Goal: Task Accomplishment & Management: Complete application form

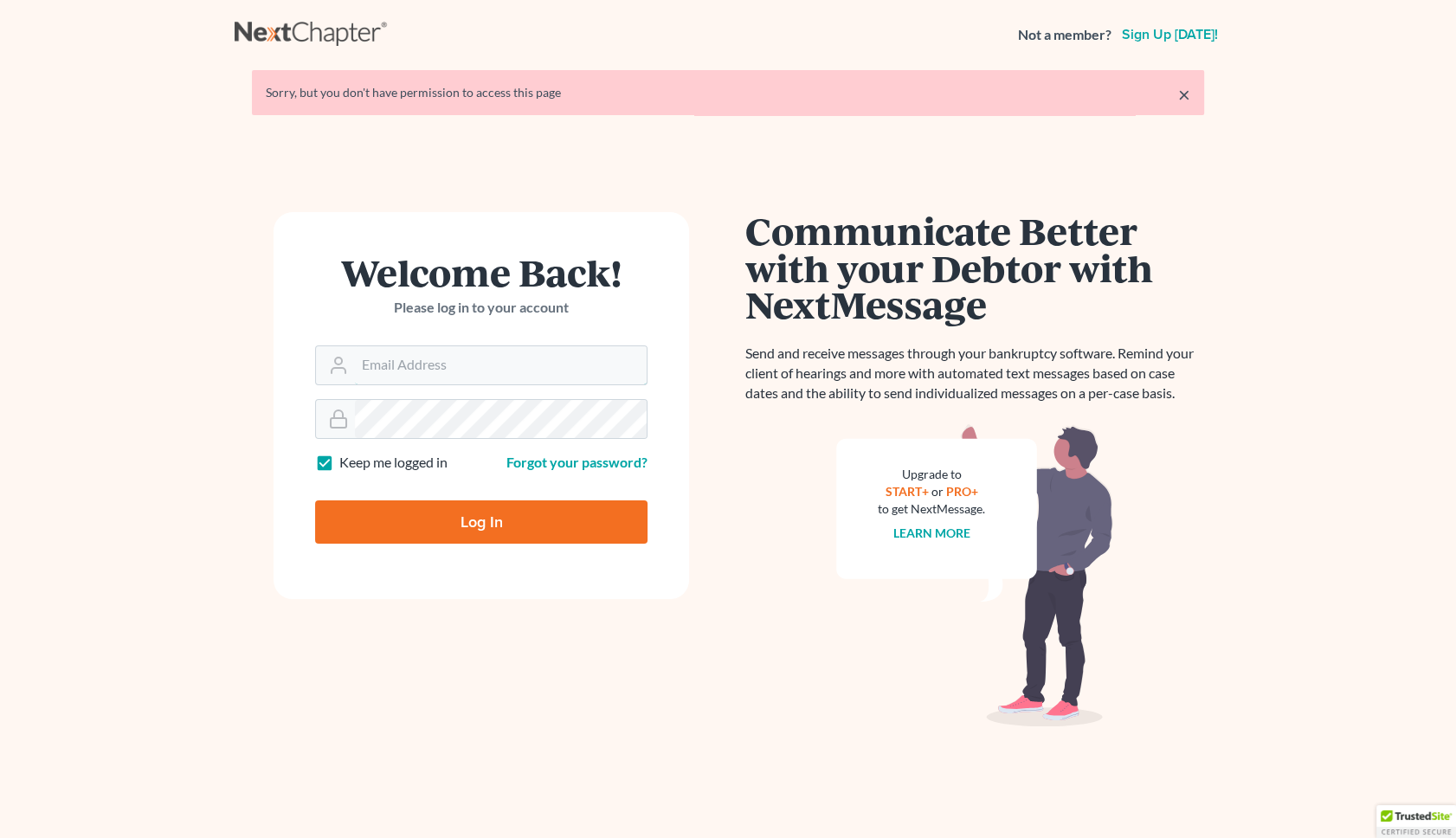
type input "[EMAIL_ADDRESS][DOMAIN_NAME]"
click at [489, 551] on form "Welcome Back! Please log in to your account Email Address jlee@saderlawfirm.com…" at bounding box center [481, 405] width 416 height 387
click at [485, 536] on input "Log In" at bounding box center [481, 521] width 333 height 43
type input "Thinking..."
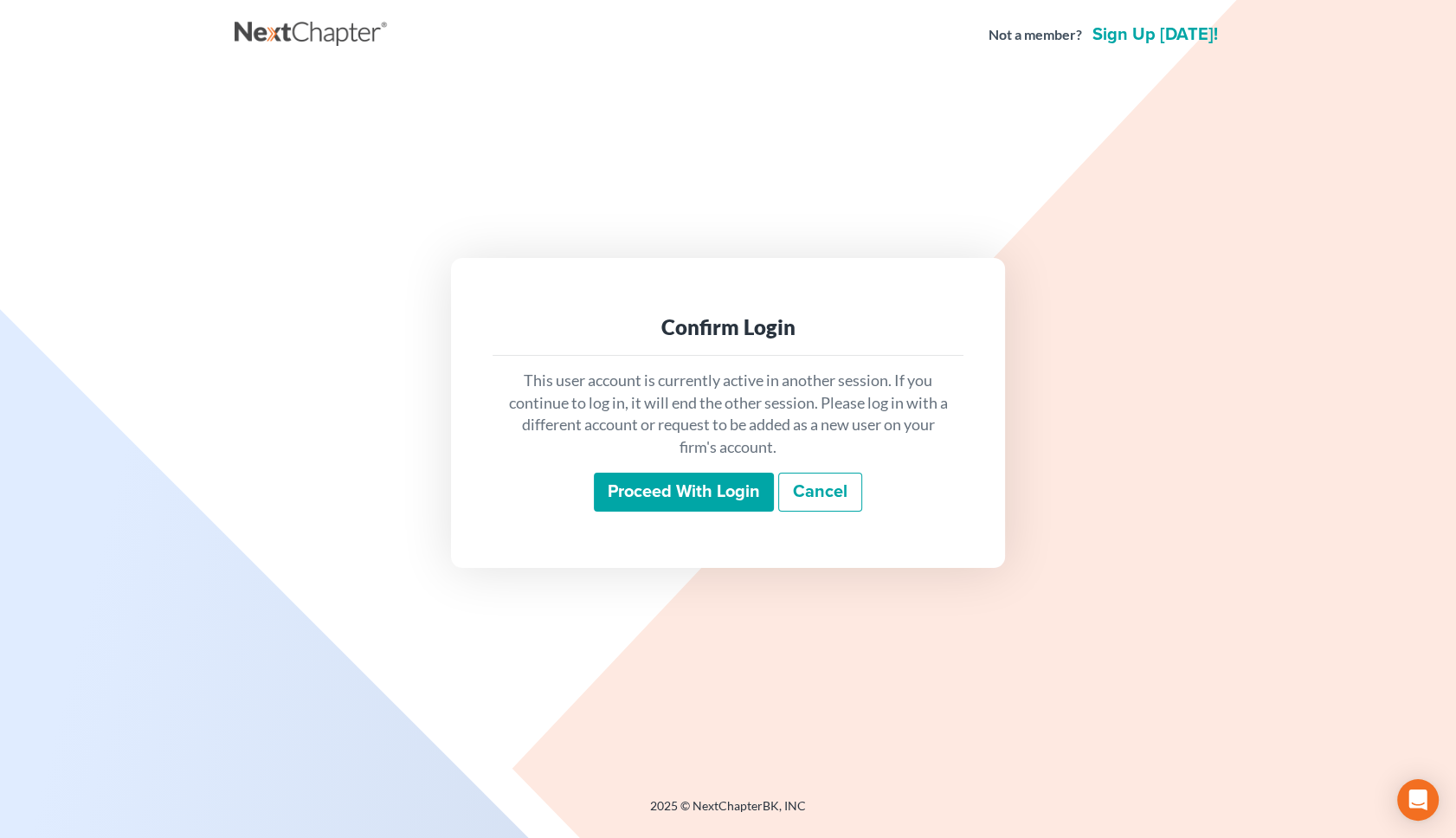
click at [682, 490] on input "Proceed with login" at bounding box center [684, 492] width 180 height 40
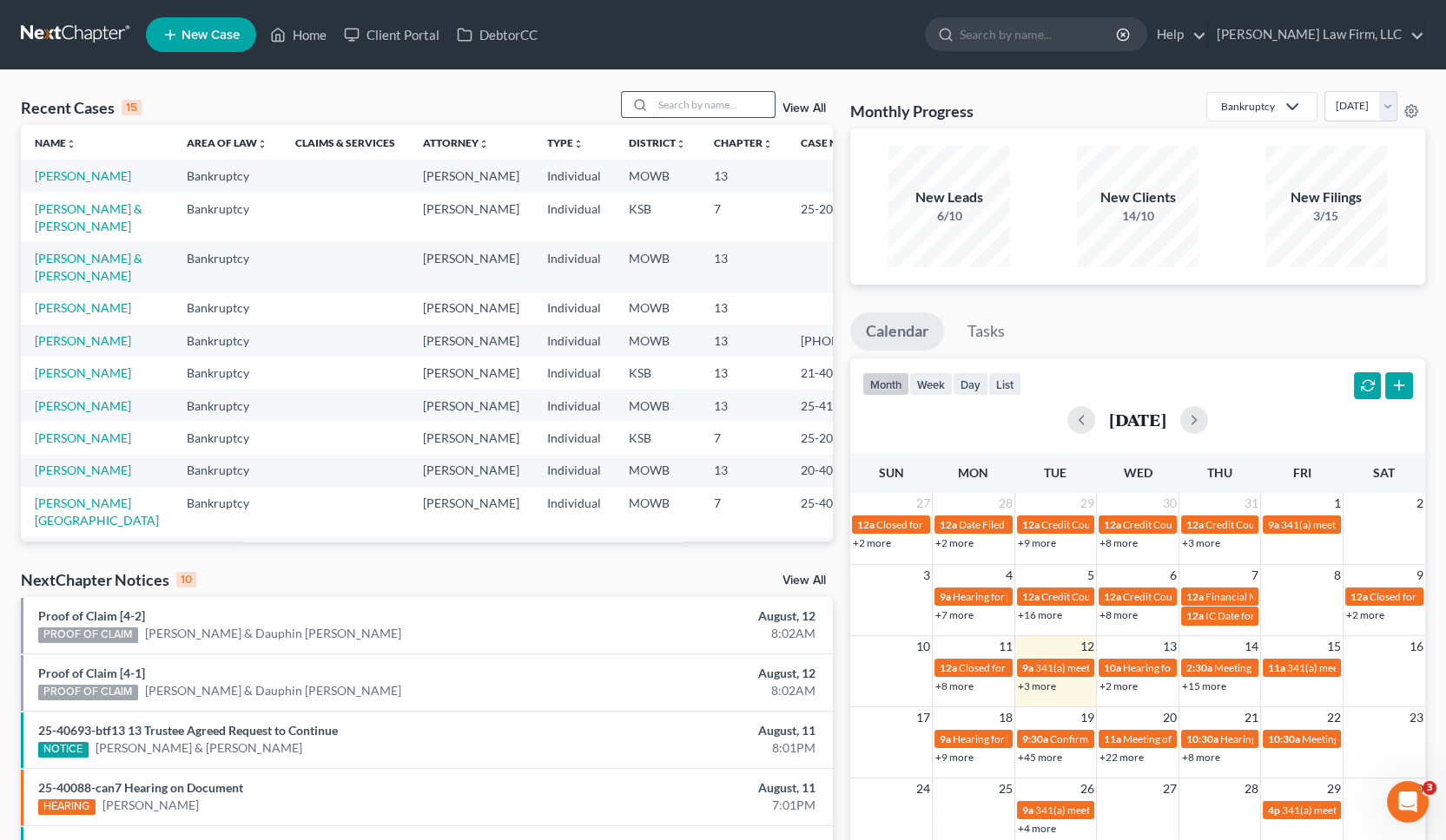
click at [734, 116] on input "search" at bounding box center [713, 105] width 122 height 25
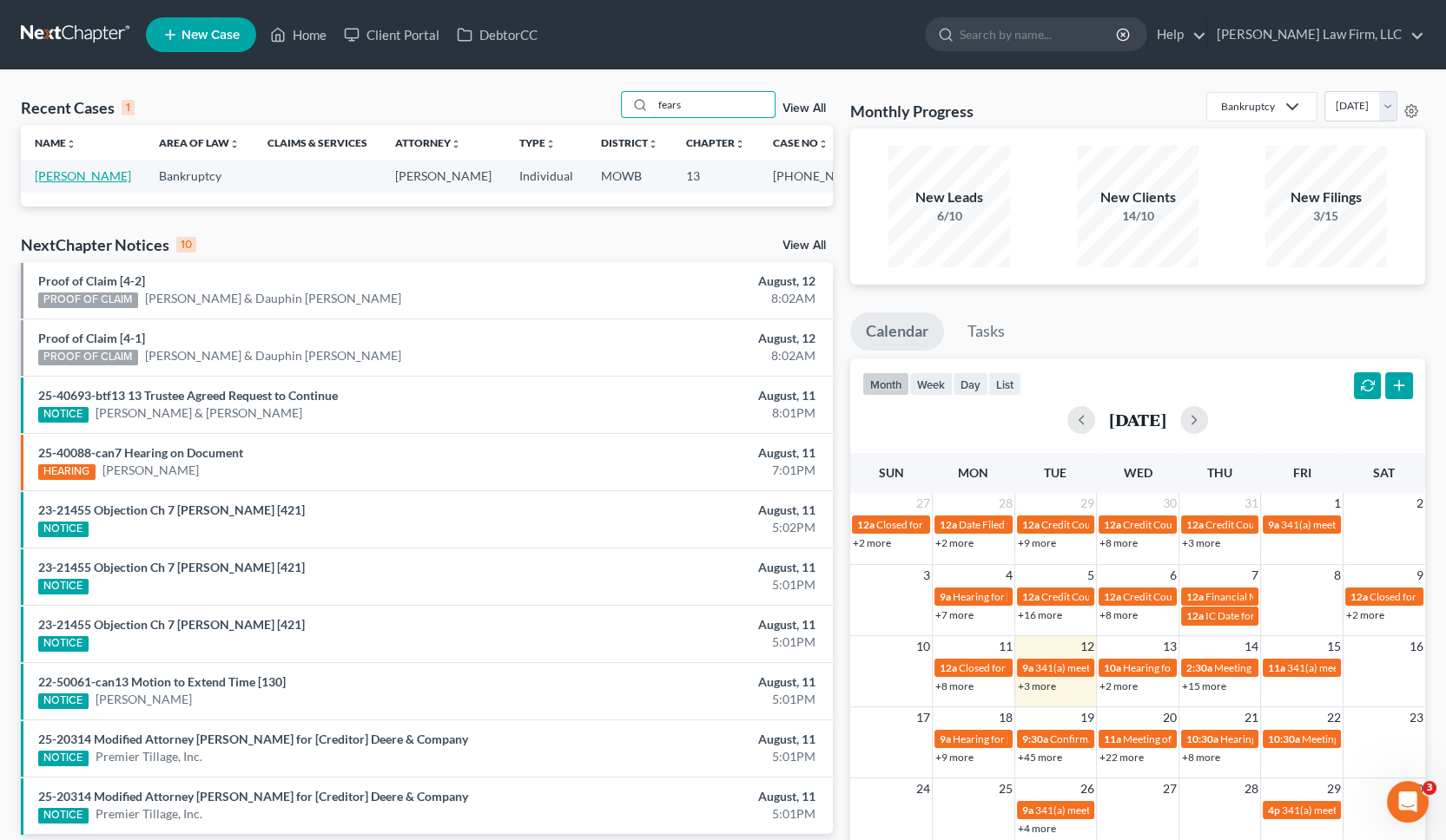
type input "fears"
click at [47, 183] on link "[PERSON_NAME]" at bounding box center [83, 175] width 96 height 15
select select "4"
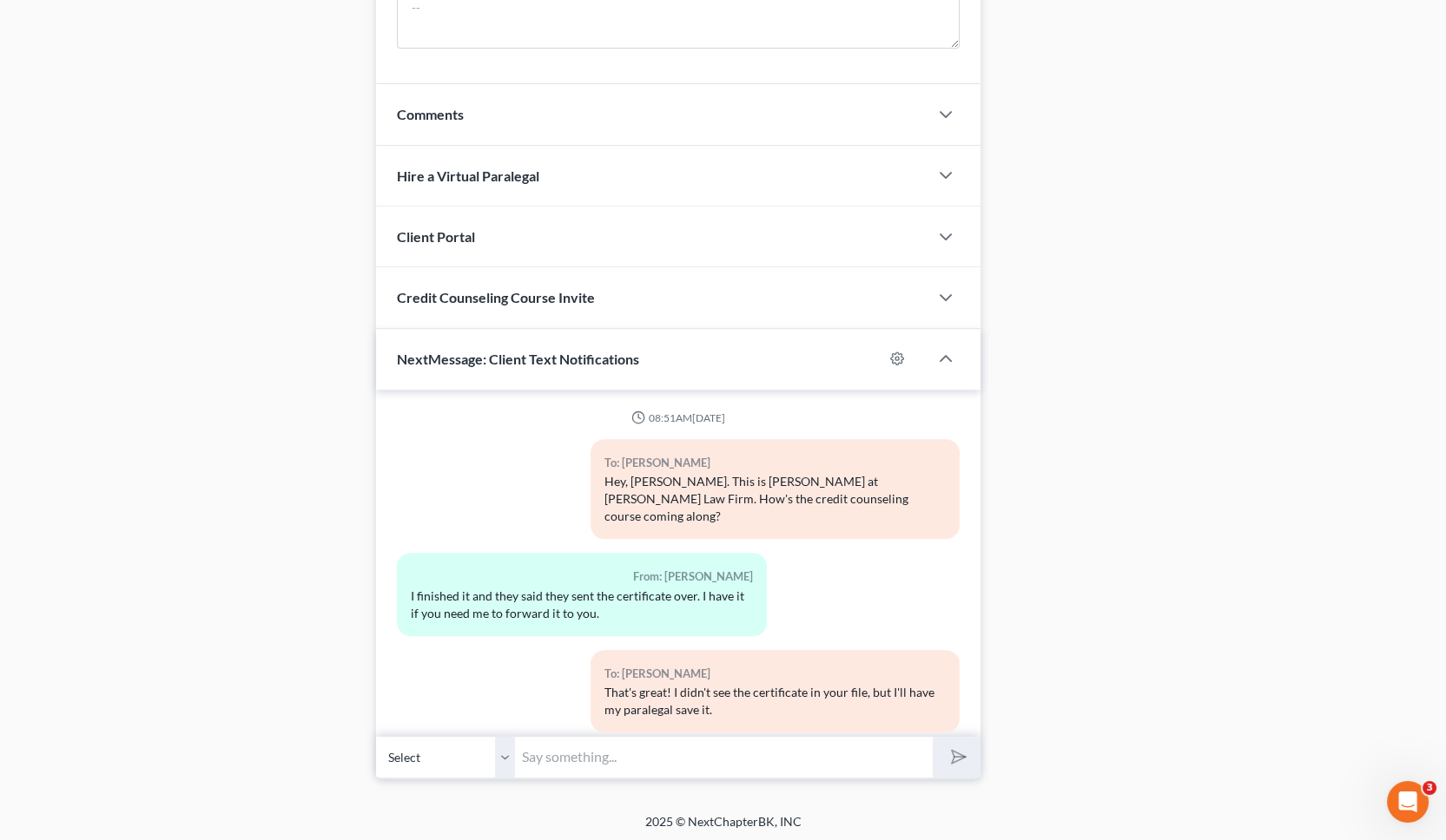
scroll to position [1701, 0]
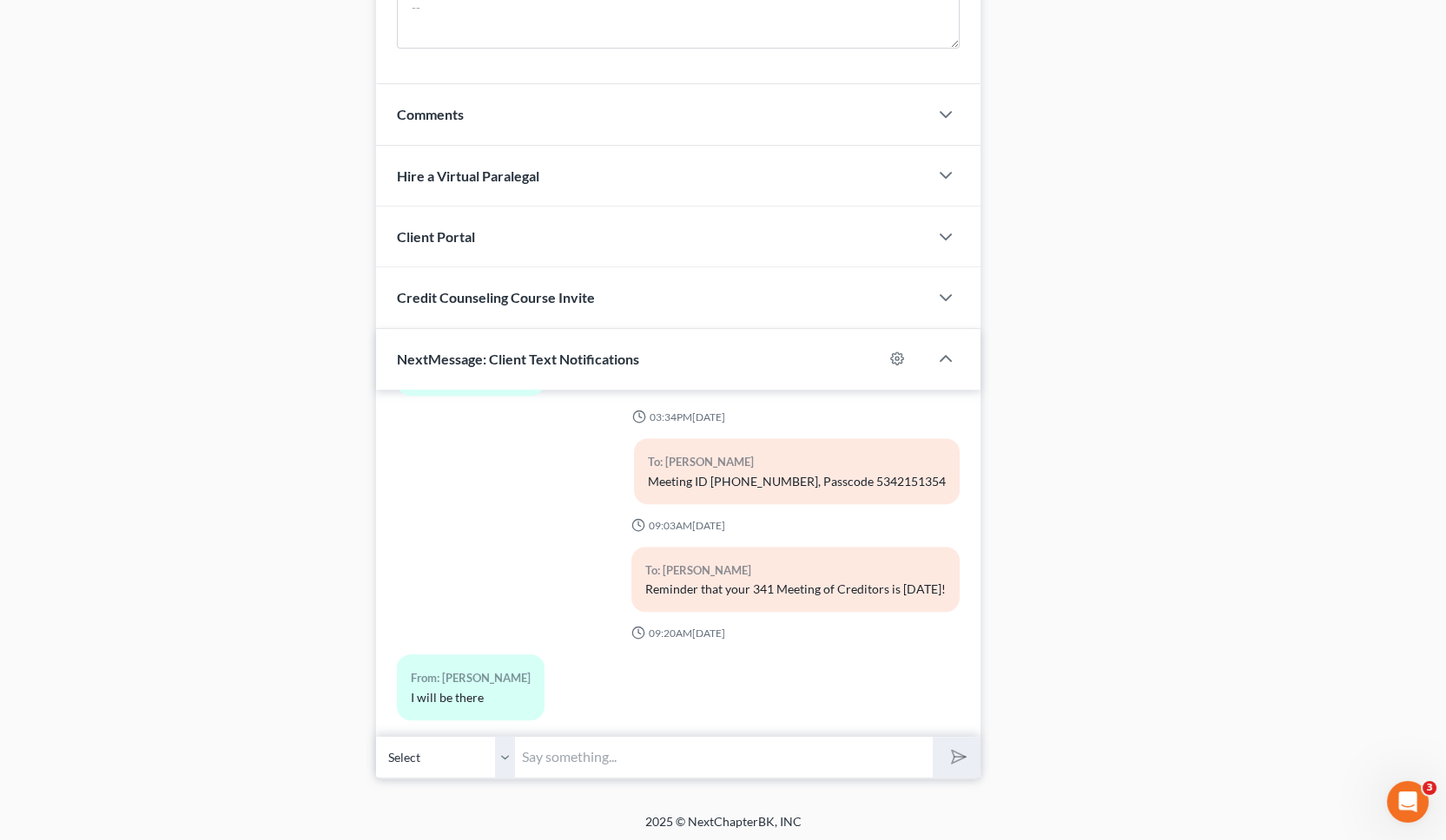
click at [554, 742] on input "text" at bounding box center [724, 757] width 418 height 43
type input "I"
type input "Good morning, [PERSON_NAME]. I'll be available via text during the 341 if you n…"
click at [933, 737] on button "submit" at bounding box center [957, 757] width 48 height 41
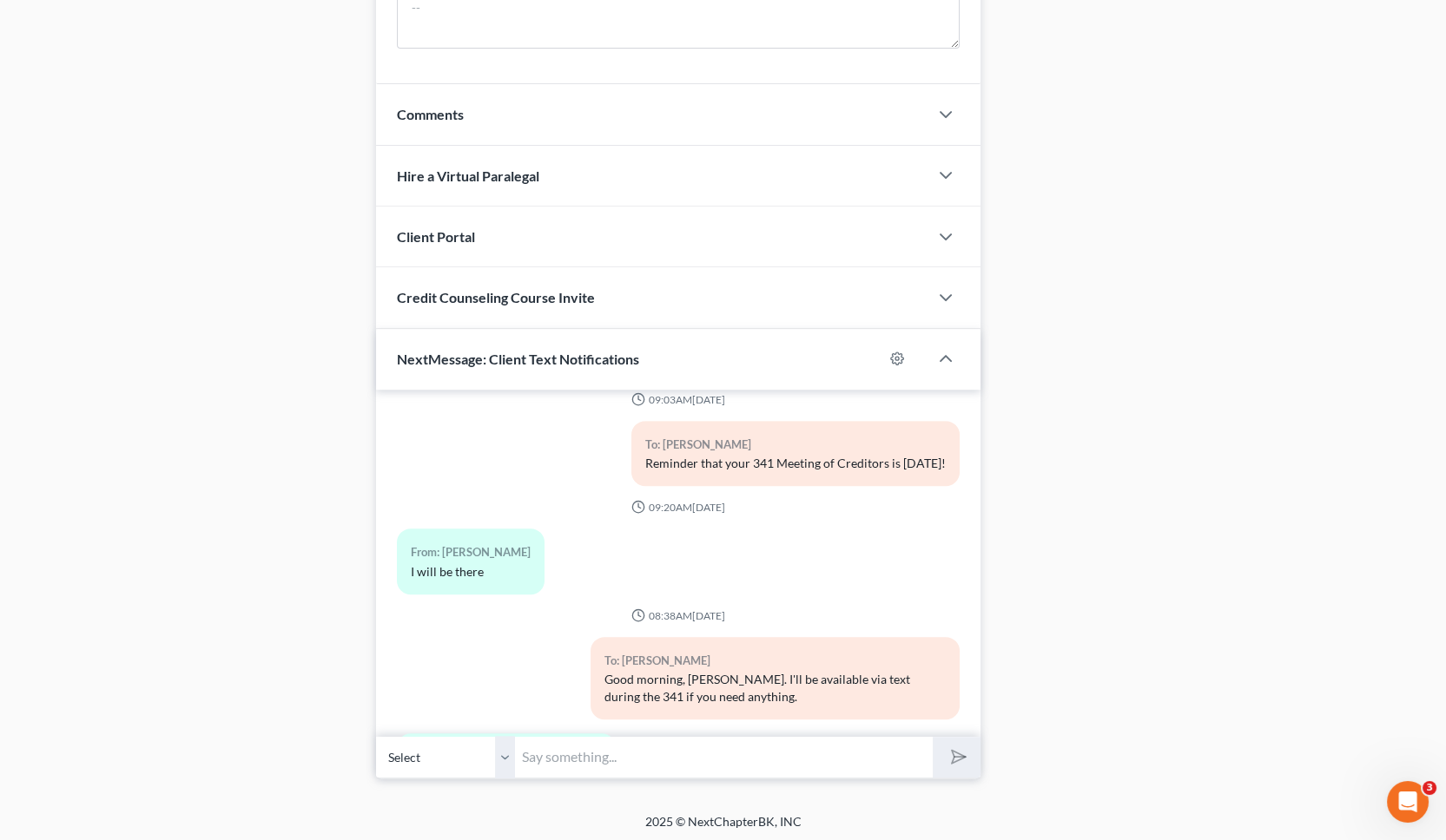
scroll to position [1906, 0]
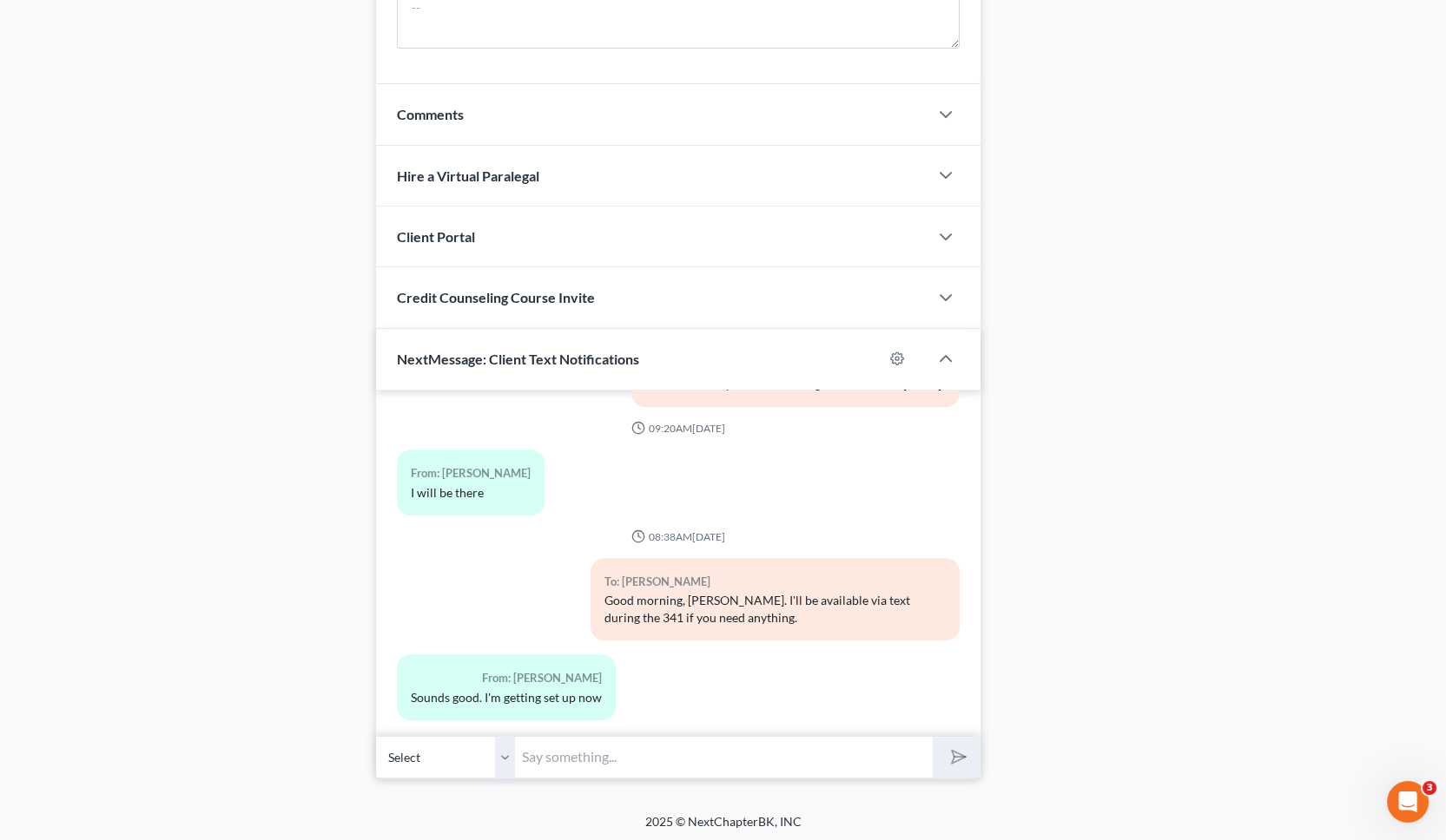
drag, startPoint x: 19, startPoint y: 547, endPoint x: 152, endPoint y: 388, distance: 207.3
click at [648, 772] on input "text" at bounding box center [724, 757] width 418 height 43
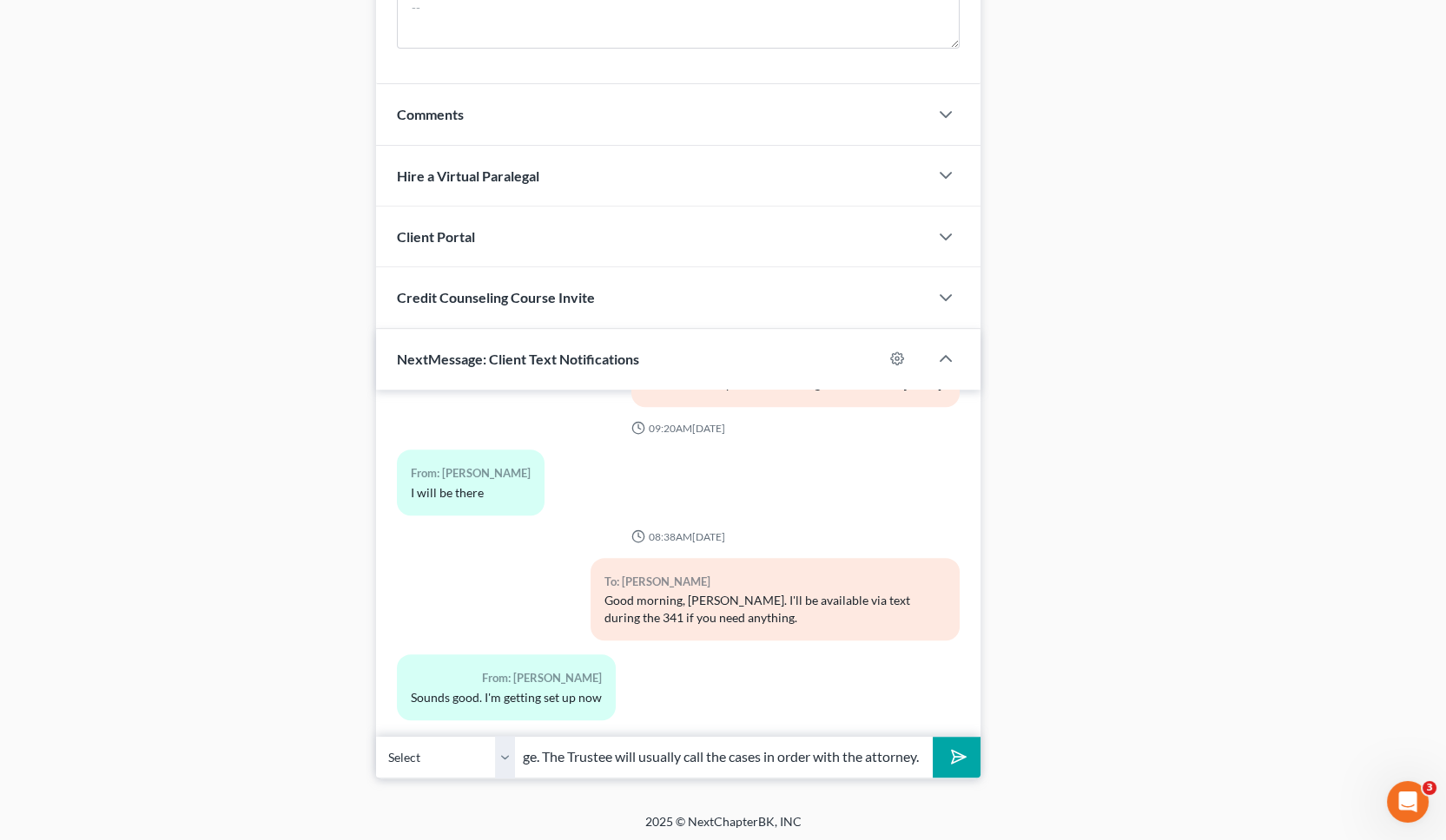
type input "That's strange. The Trustee will usually call the cases in order with the attor…"
click at [933, 737] on button "submit" at bounding box center [957, 757] width 48 height 41
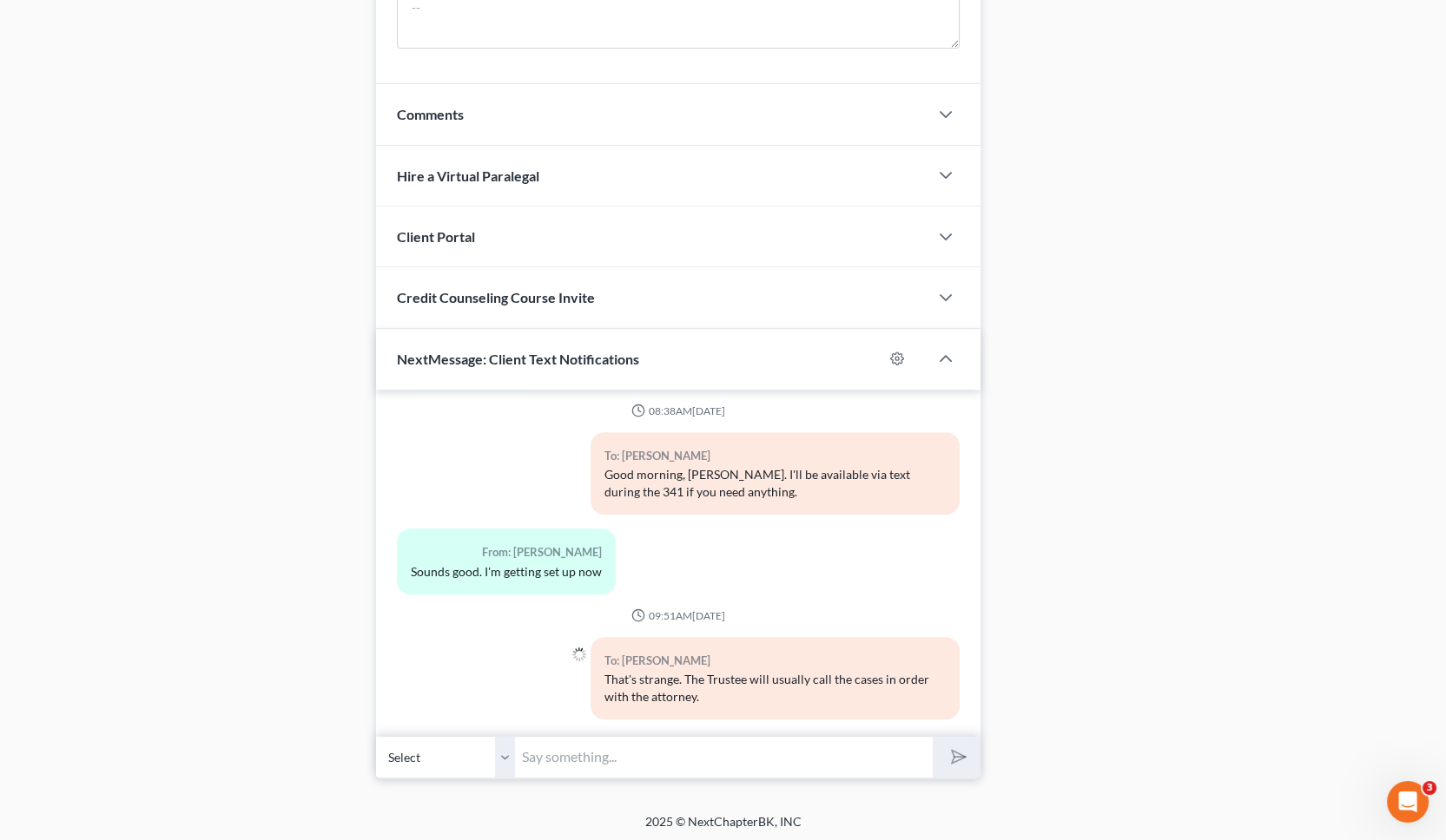
click at [677, 756] on input "text" at bounding box center [724, 757] width 418 height 43
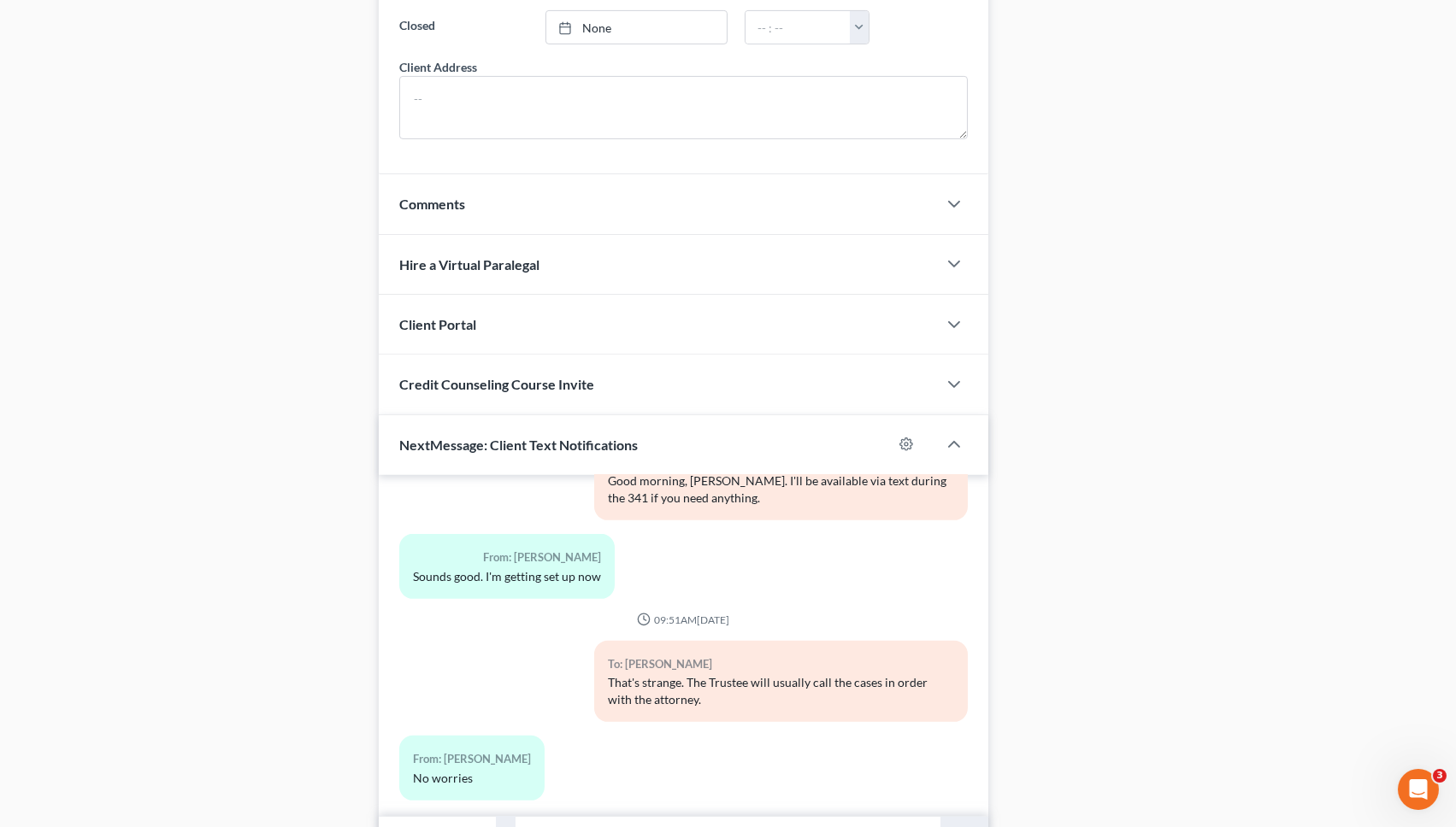
scroll to position [1401, 0]
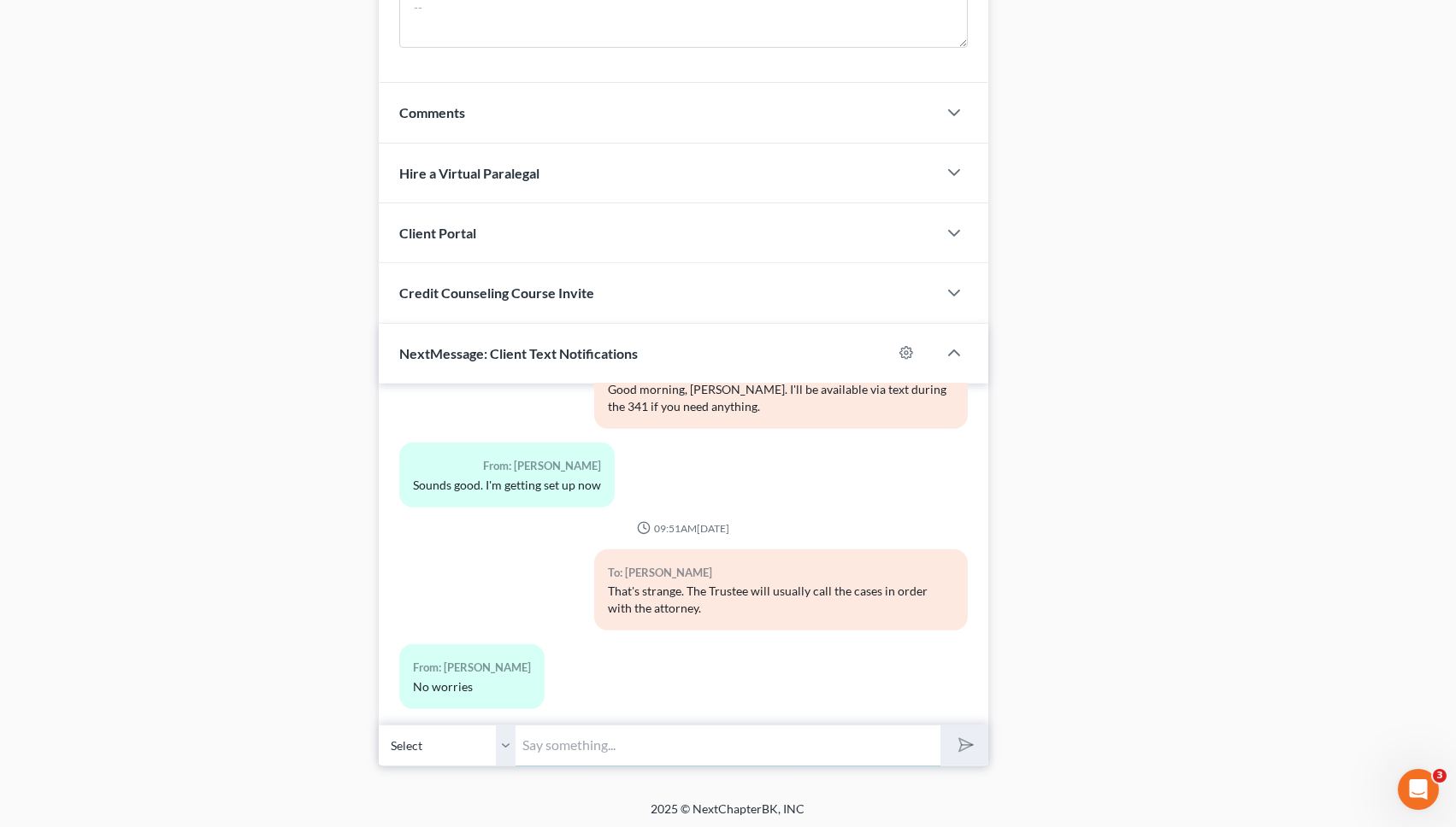
click at [580, 757] on input "text" at bounding box center [728, 746] width 426 height 42
type input "Great job! Did you have any questions about the Amended Chapter 13 Plan I email…"
click at [940, 725] on button "submit" at bounding box center [964, 746] width 47 height 40
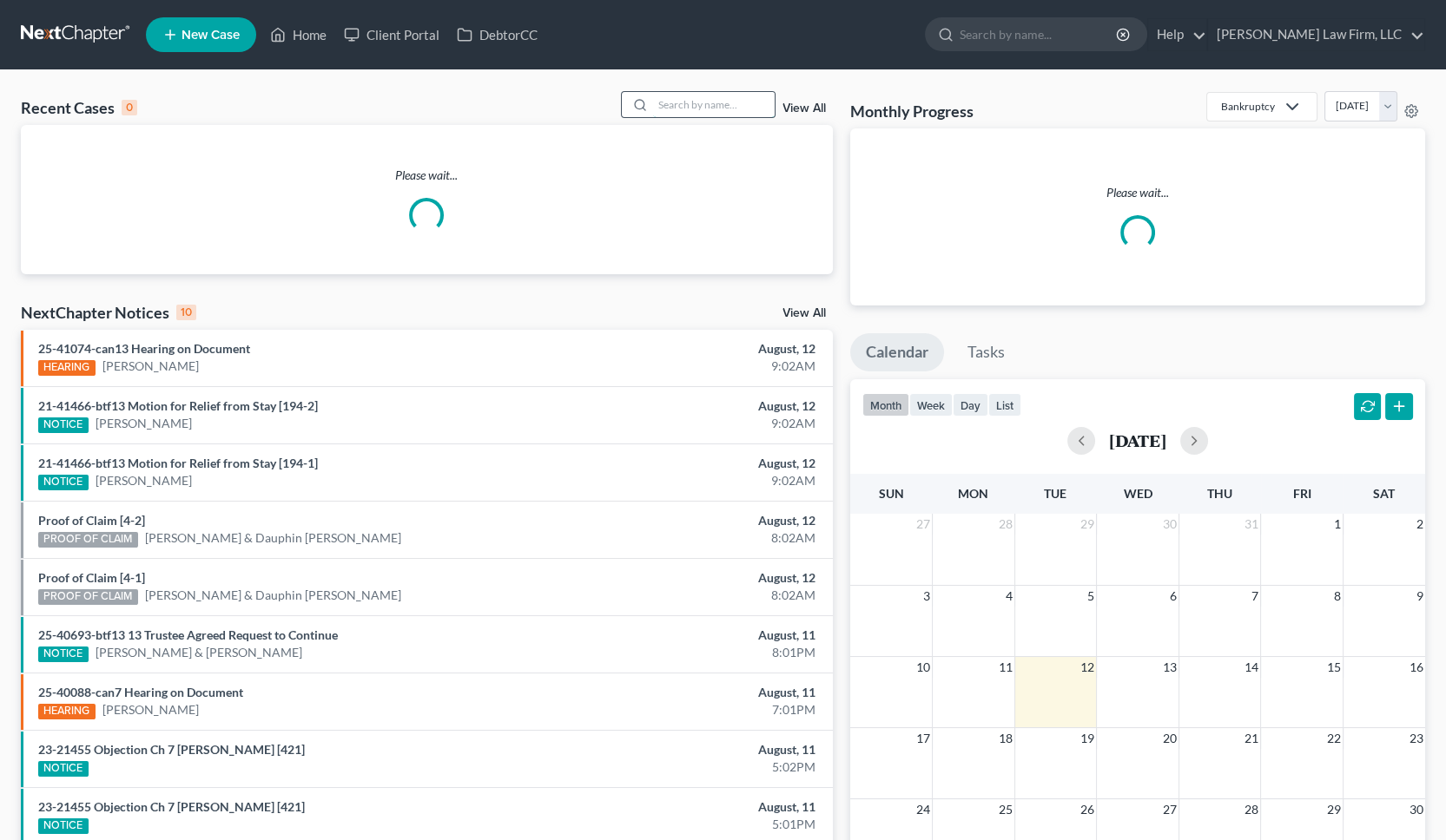
click at [735, 97] on input "search" at bounding box center [713, 105] width 122 height 25
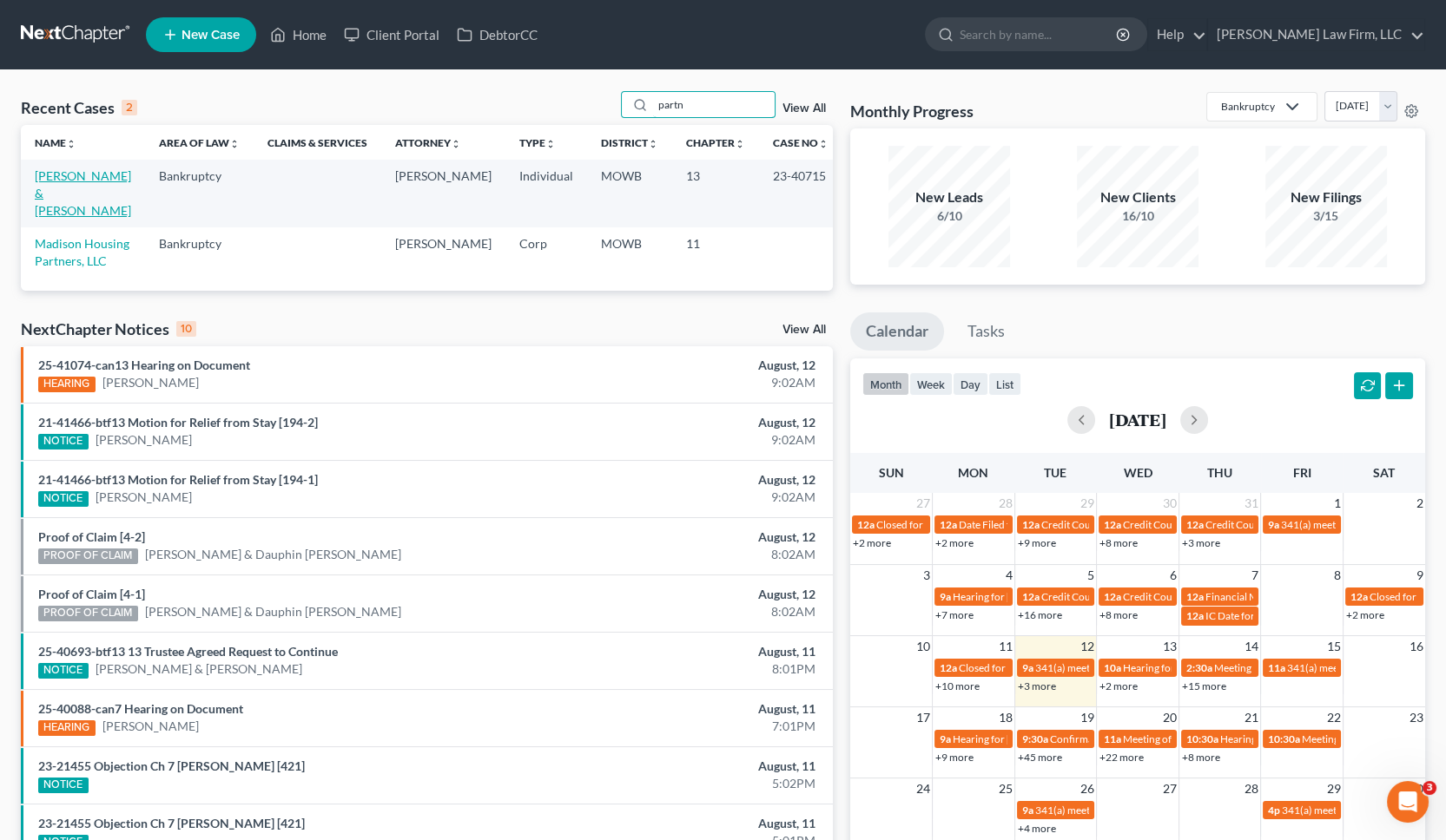
type input "partn"
click at [67, 200] on link "[PERSON_NAME] & [PERSON_NAME]" at bounding box center [83, 193] width 96 height 50
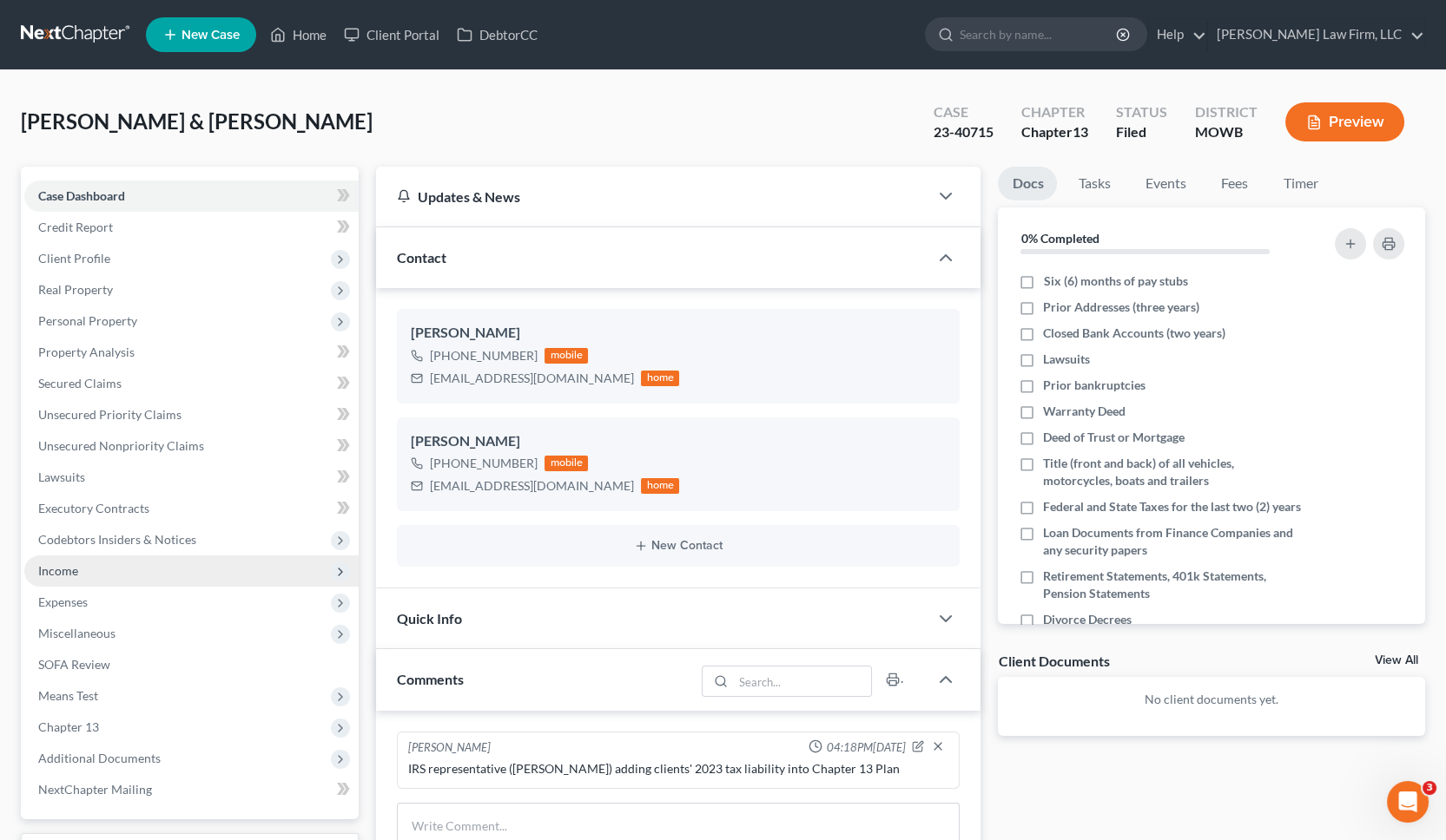
click at [126, 577] on span "Income" at bounding box center [191, 571] width 334 height 31
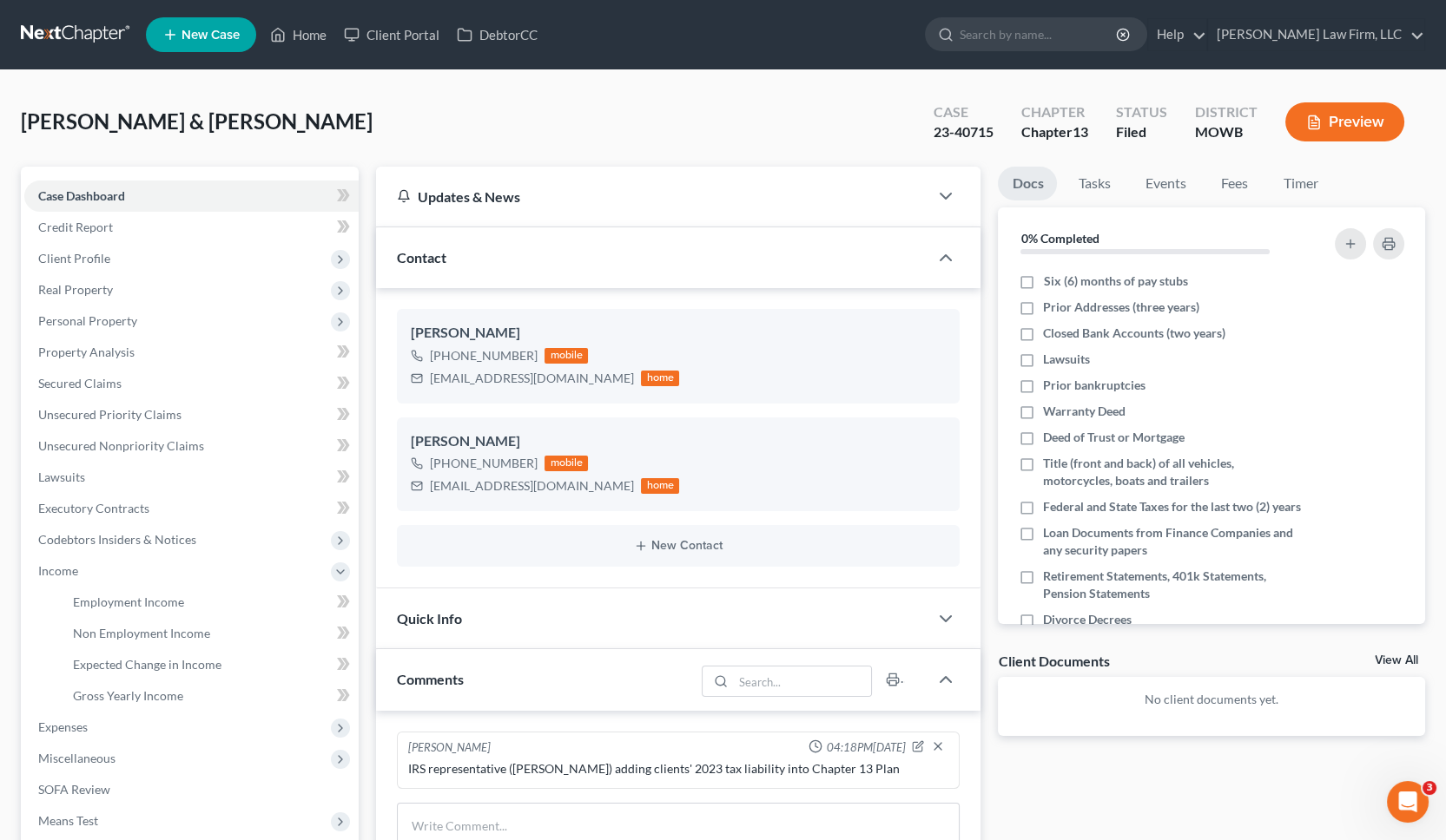
click at [1348, 112] on button "Preview" at bounding box center [1345, 122] width 119 height 39
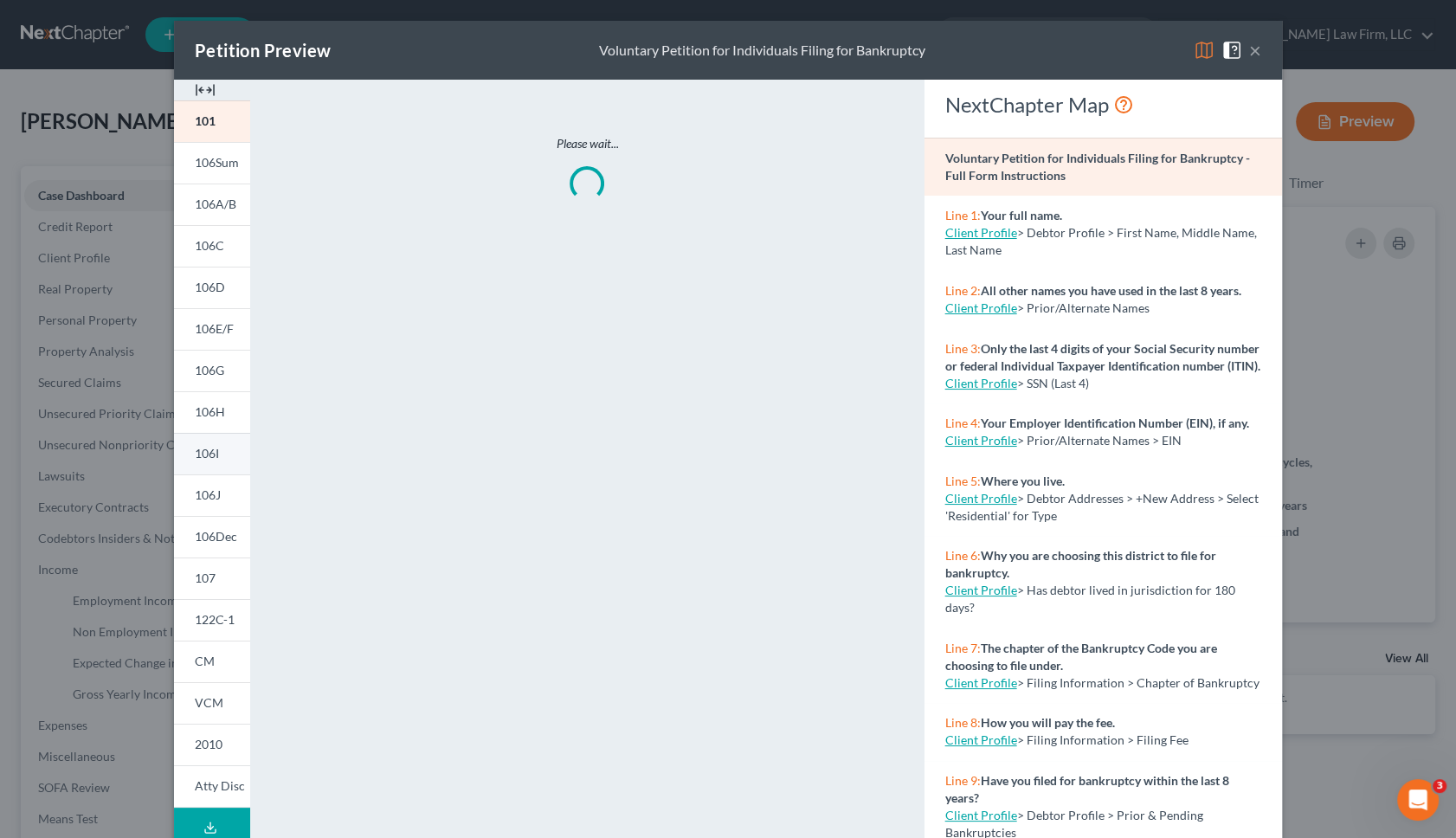
click at [215, 454] on link "106I" at bounding box center [212, 453] width 76 height 42
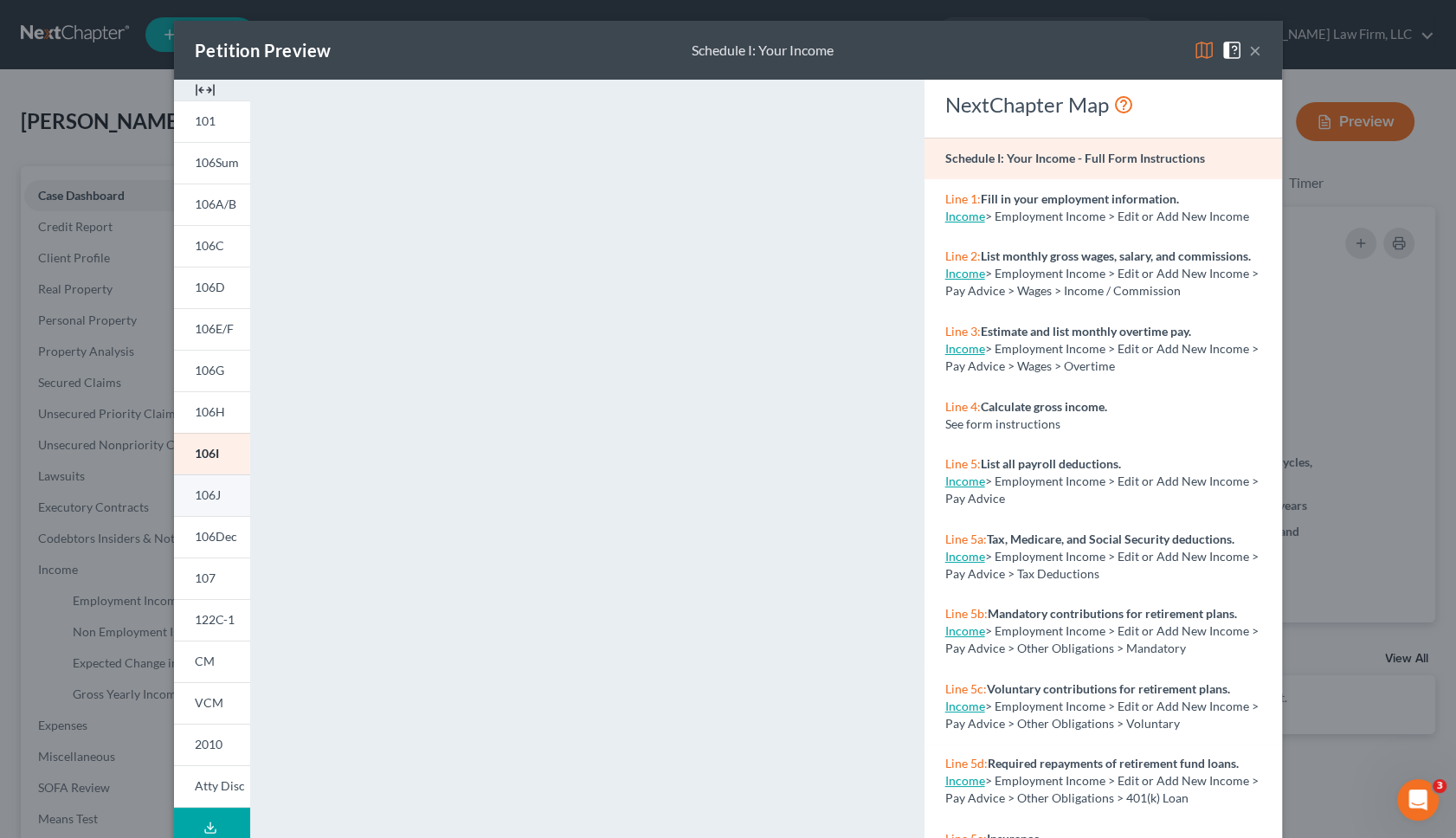
click at [195, 492] on span "106J" at bounding box center [207, 495] width 26 height 15
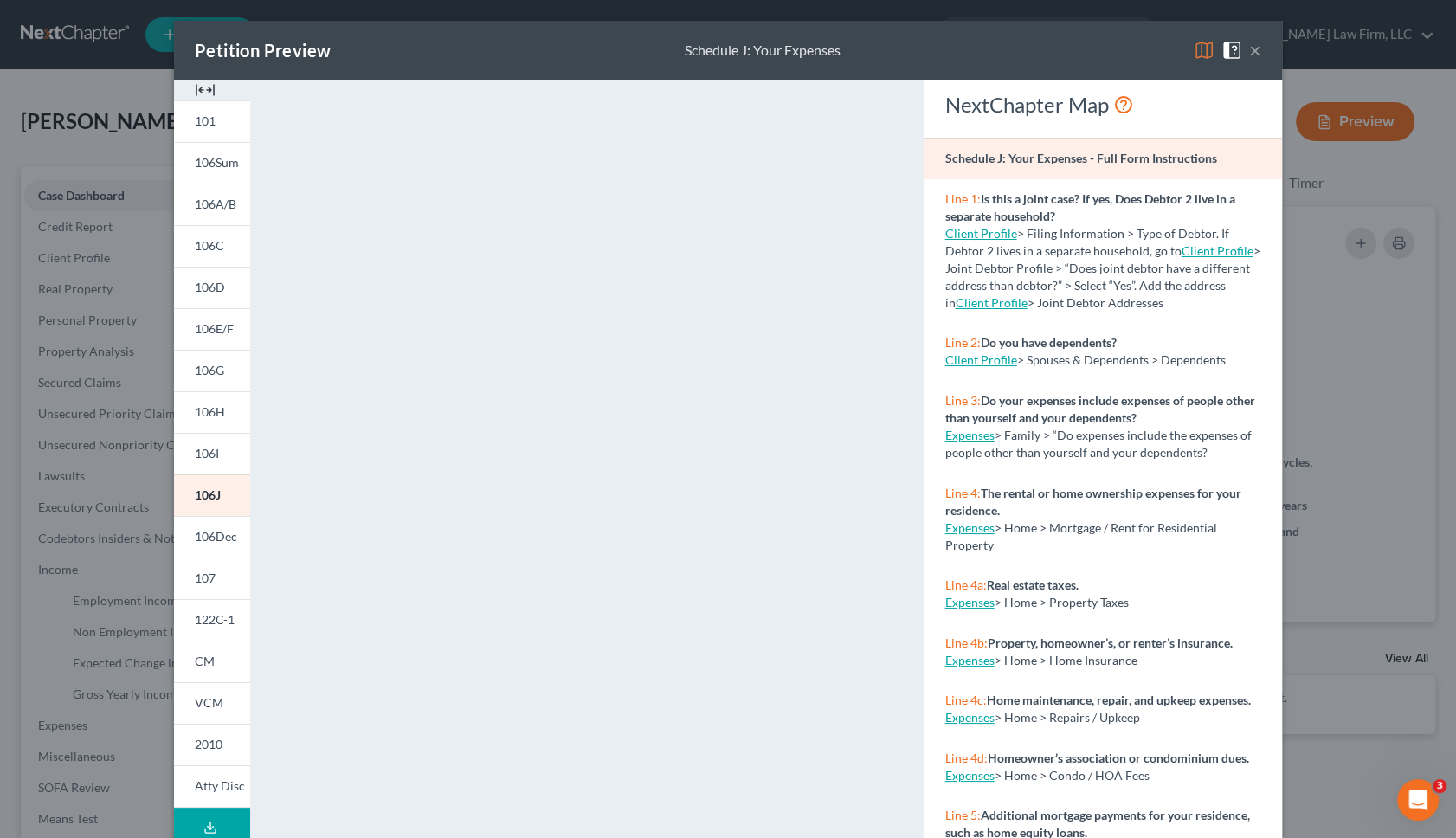
click at [1353, 181] on div "Petition Preview Schedule J: Your Expenses × 101 106Sum 106A/B 106C 106D 106E/F…" at bounding box center [728, 419] width 1456 height 838
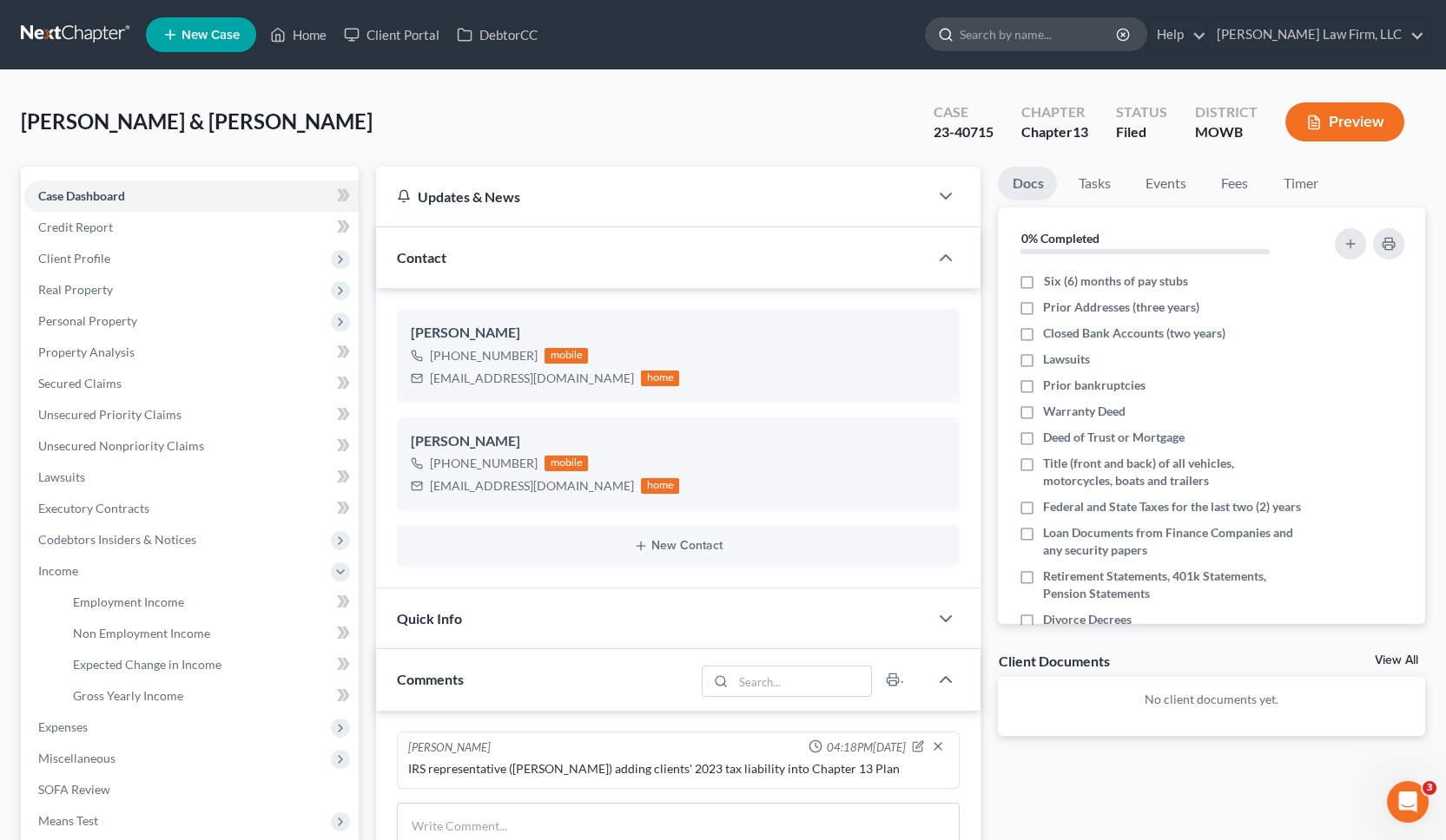
click at [1078, 25] on input "search" at bounding box center [1039, 35] width 159 height 32
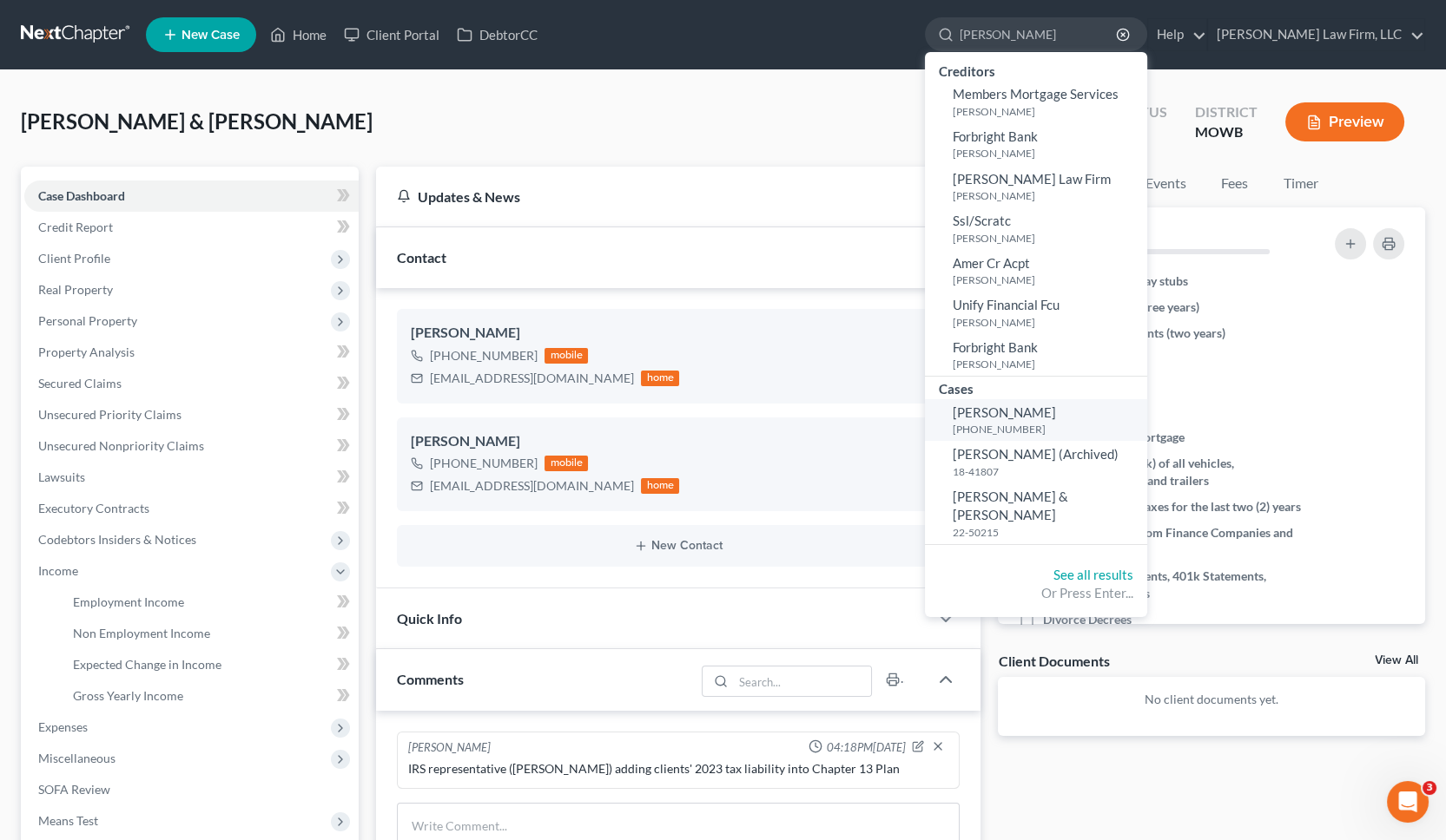
type input "elliott"
click at [1129, 418] on link "Elliott, Geoffrey 25-41001-13" at bounding box center [1036, 420] width 222 height 43
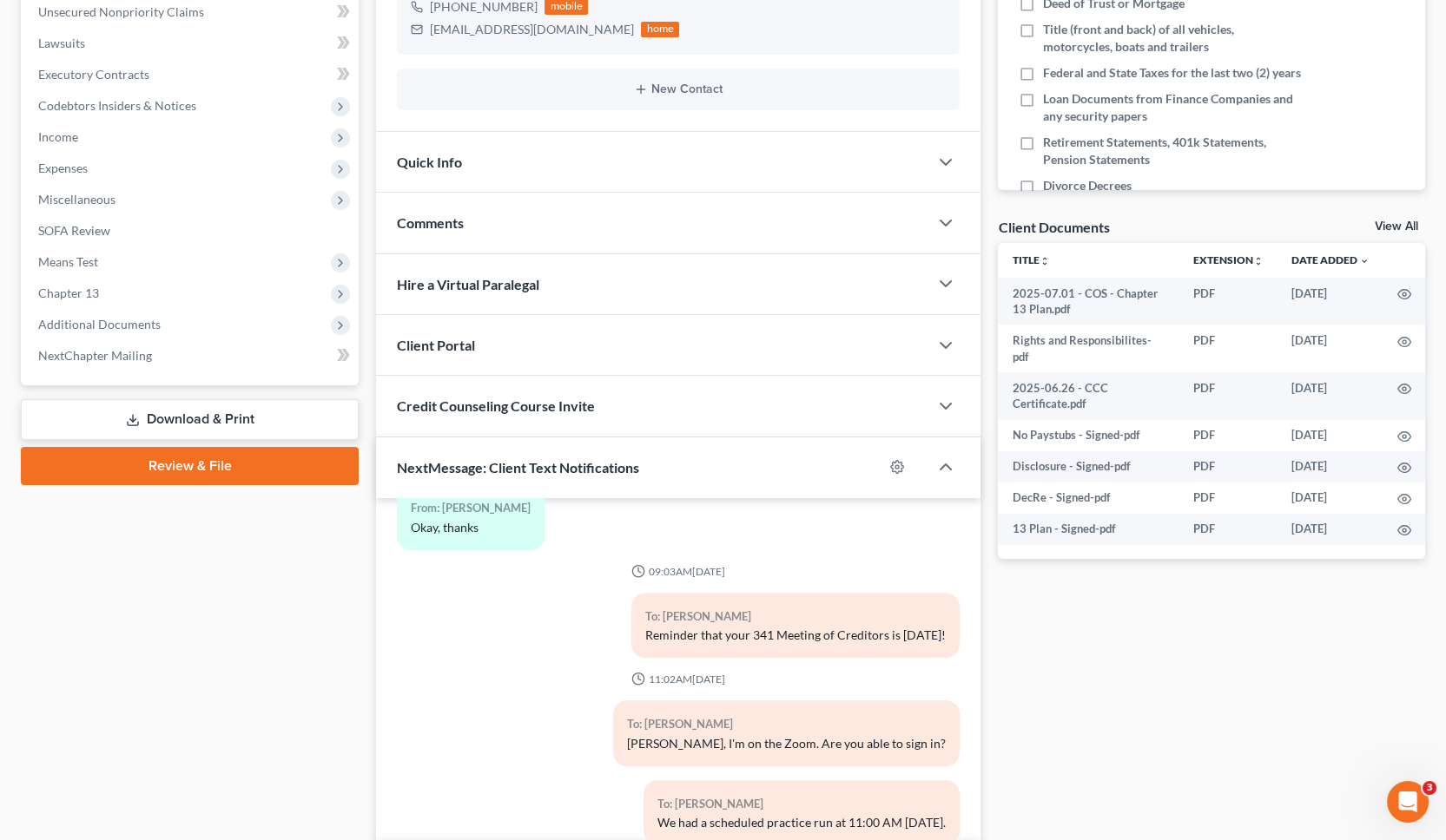
scroll to position [545, 0]
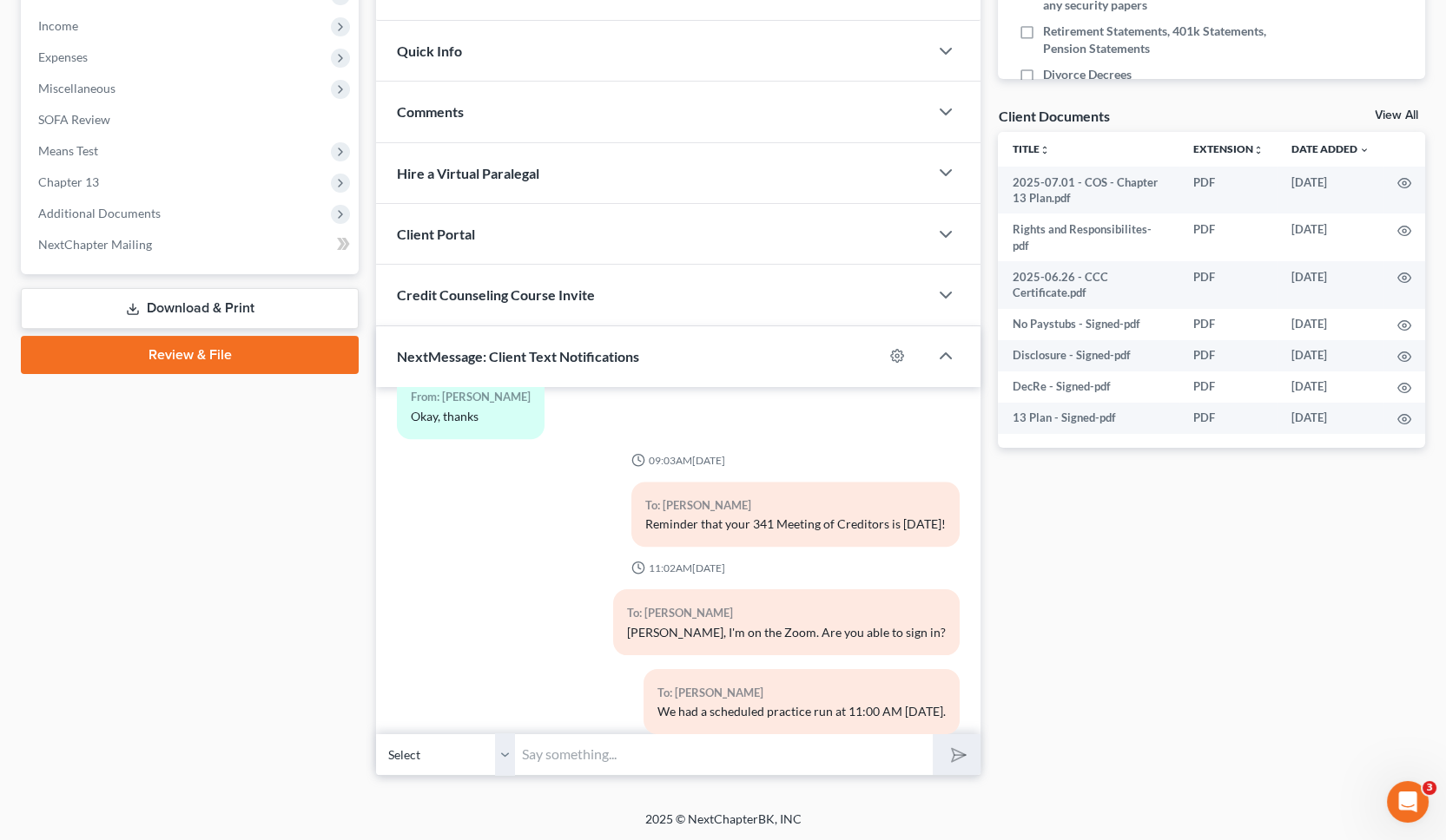
click at [595, 748] on input "text" at bounding box center [724, 755] width 418 height 43
type input "I sent the emails to your Yahoo account."
click at [933, 734] on button "submit" at bounding box center [957, 755] width 48 height 41
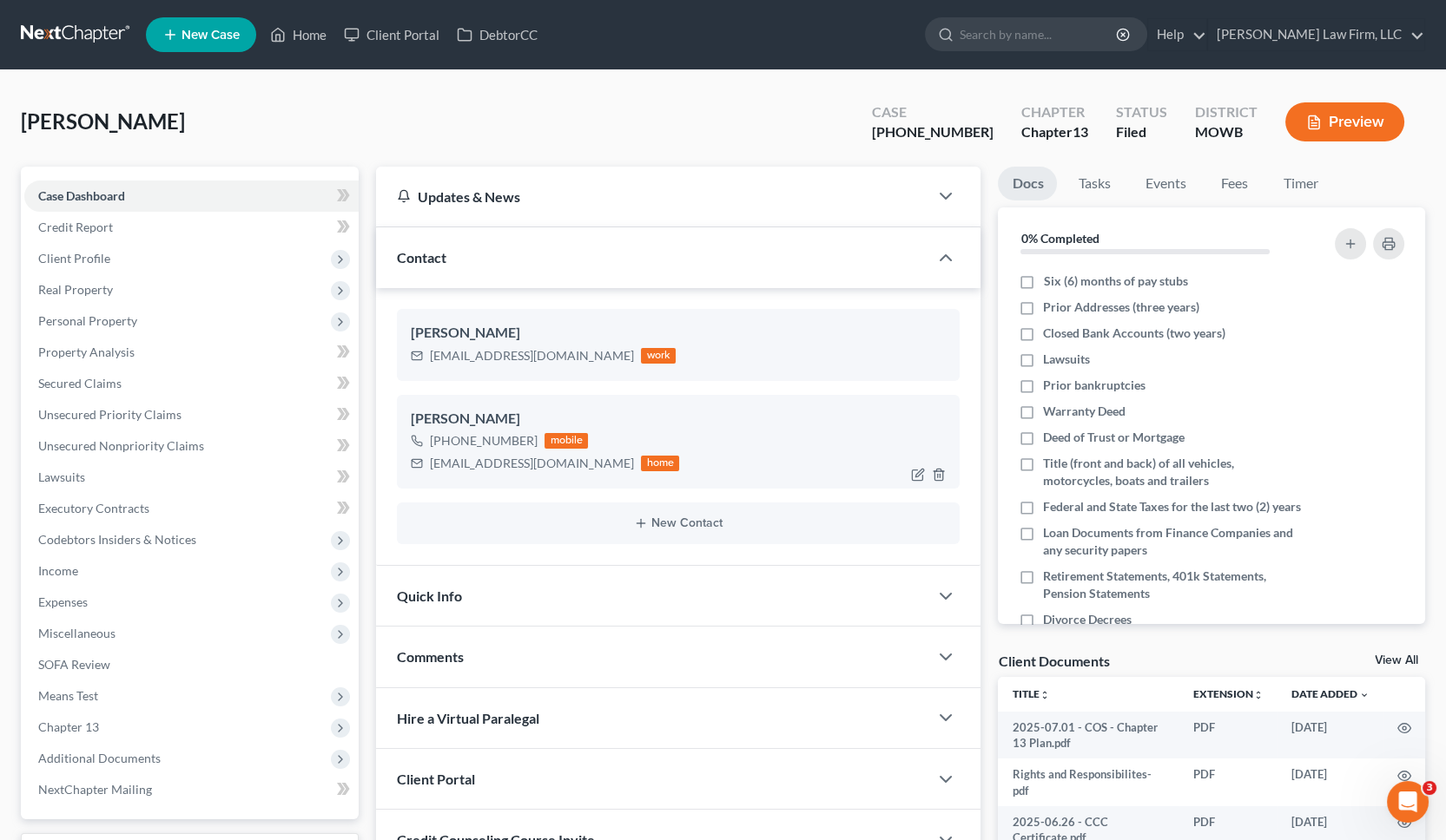
scroll to position [3585, 0]
click at [482, 463] on div "elliottgs0508@yahoo.com" at bounding box center [531, 464] width 204 height 18
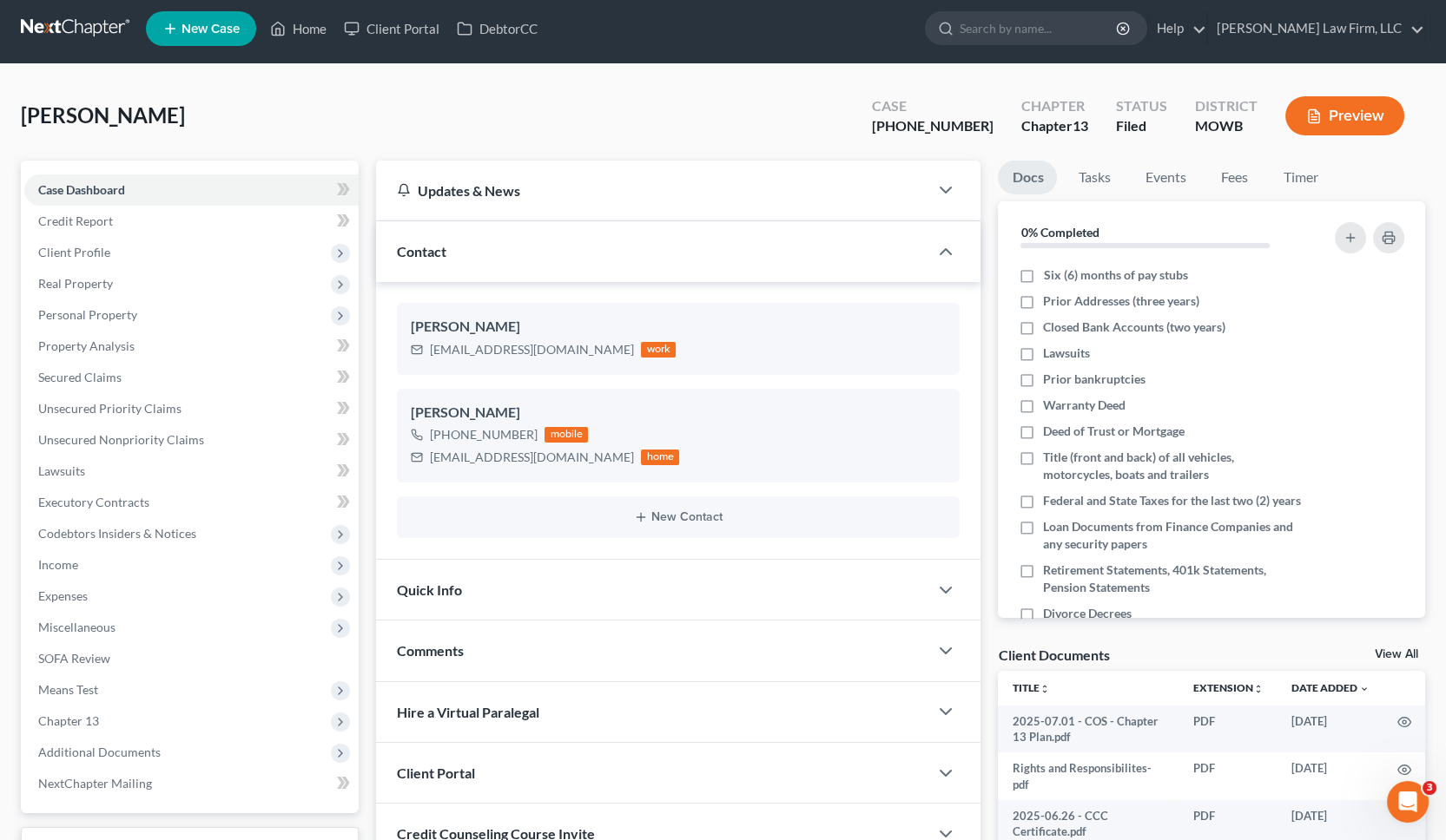
scroll to position [545, 0]
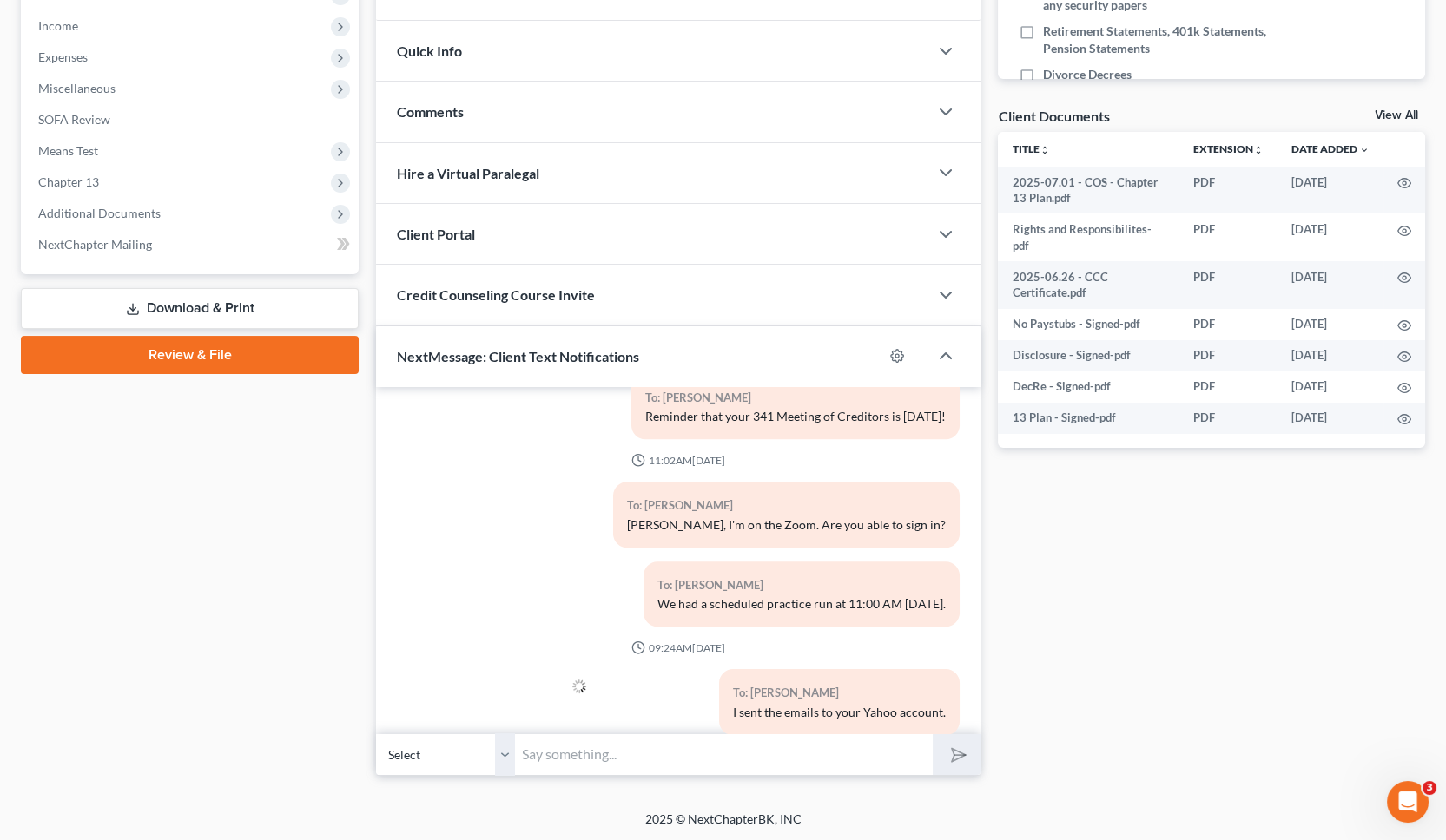
click at [718, 767] on input "text" at bounding box center [724, 755] width 418 height 43
type input "Moving forward, I'll start sending them to the Gmail account."
click at [933, 734] on button "submit" at bounding box center [957, 755] width 48 height 41
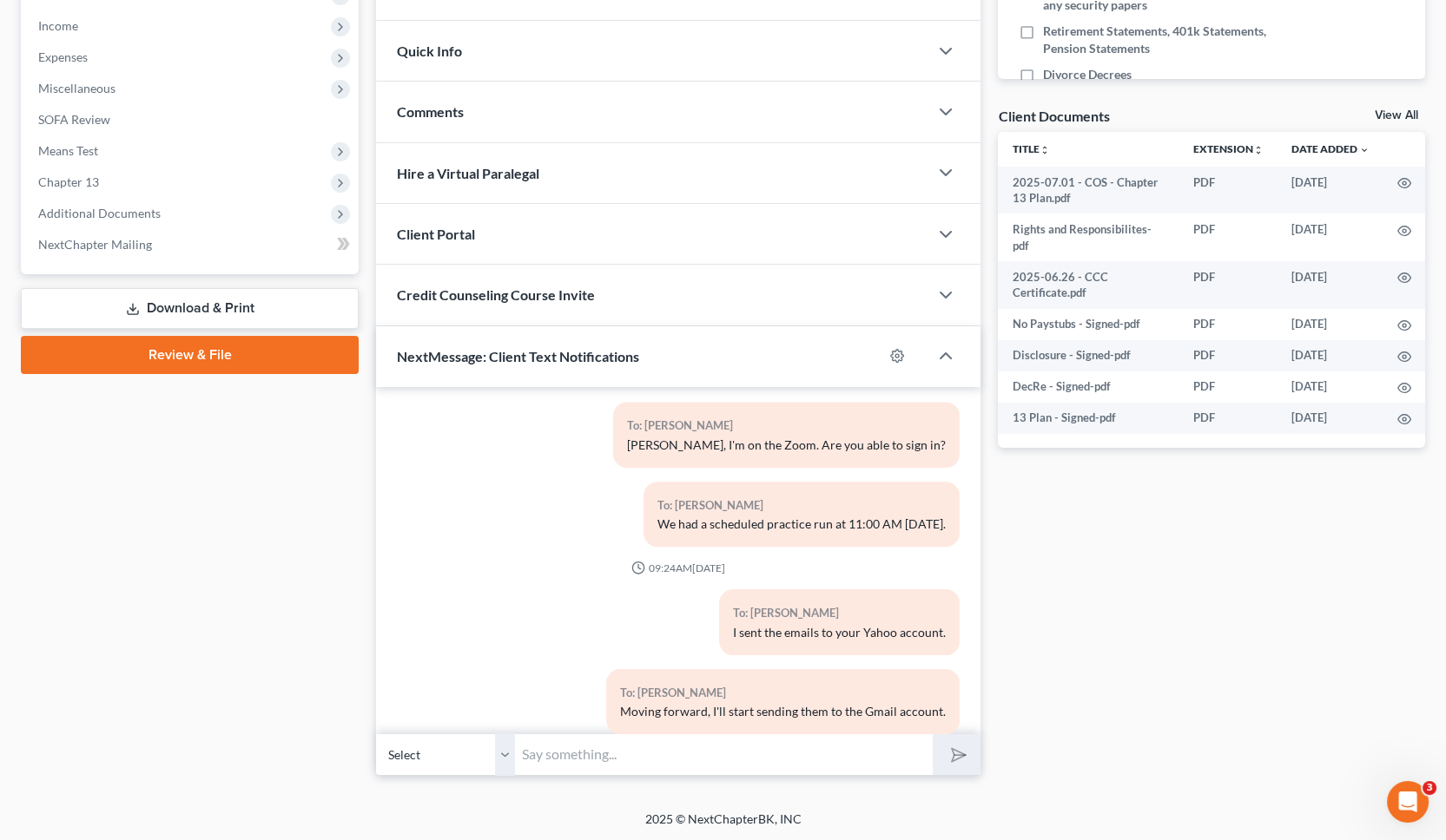
drag, startPoint x: 180, startPoint y: 591, endPoint x: 611, endPoint y: 64, distance: 680.8
click at [180, 591] on div "Case Dashboard Payments Invoices Payments Payments Credit Report Client Profile" at bounding box center [189, 198] width 355 height 1155
click at [221, 511] on div "Case Dashboard Payments Invoices Payments Payments Credit Report Client Profile" at bounding box center [189, 198] width 355 height 1155
drag, startPoint x: 1153, startPoint y: 644, endPoint x: 1154, endPoint y: 606, distance: 38.0
click at [1153, 644] on div "Docs Tasks Events Fees Timer 0% Completed Nothing here yet! Six (6) months of p…" at bounding box center [1211, 198] width 445 height 1155
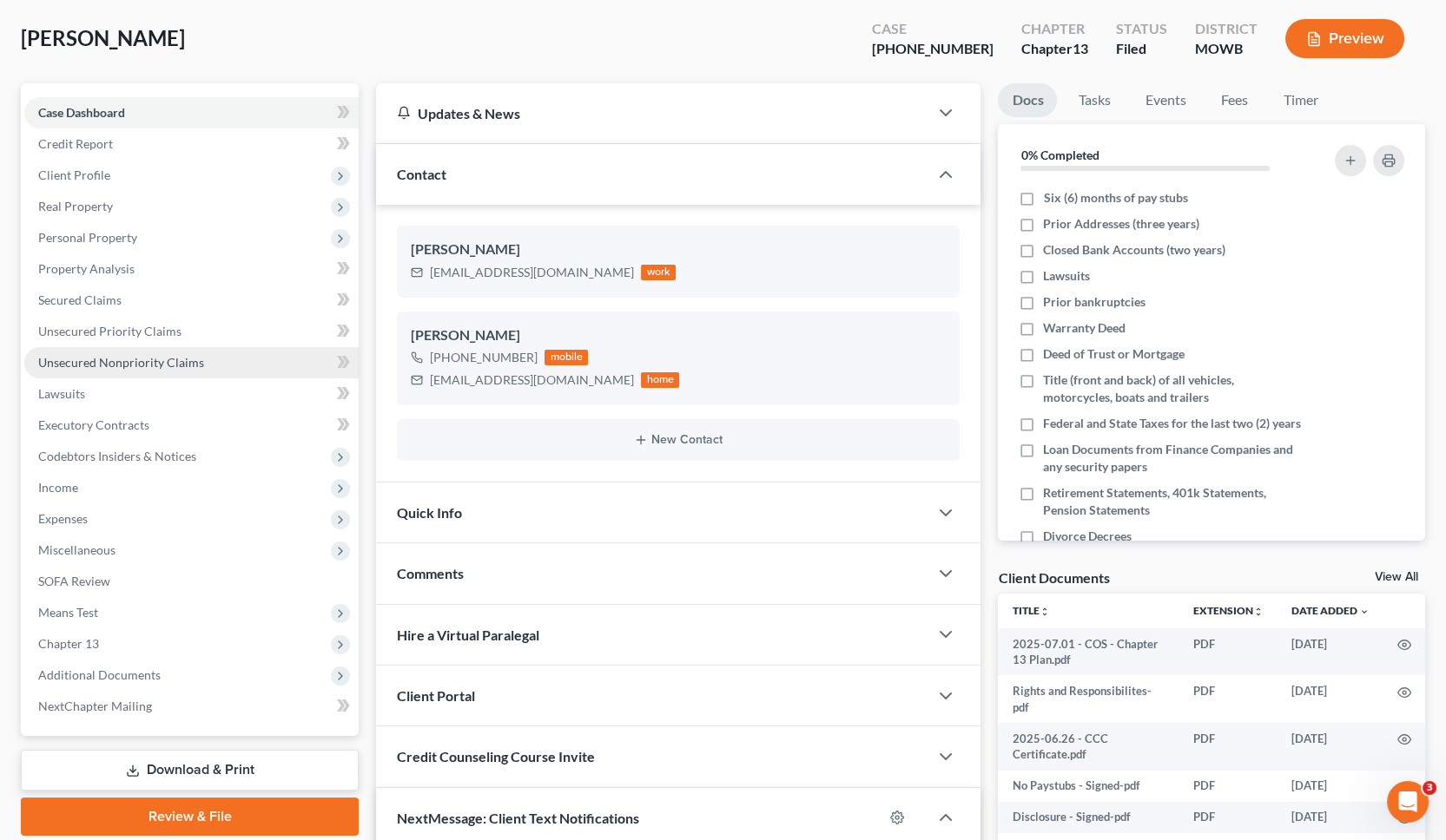
scroll to position [0, 0]
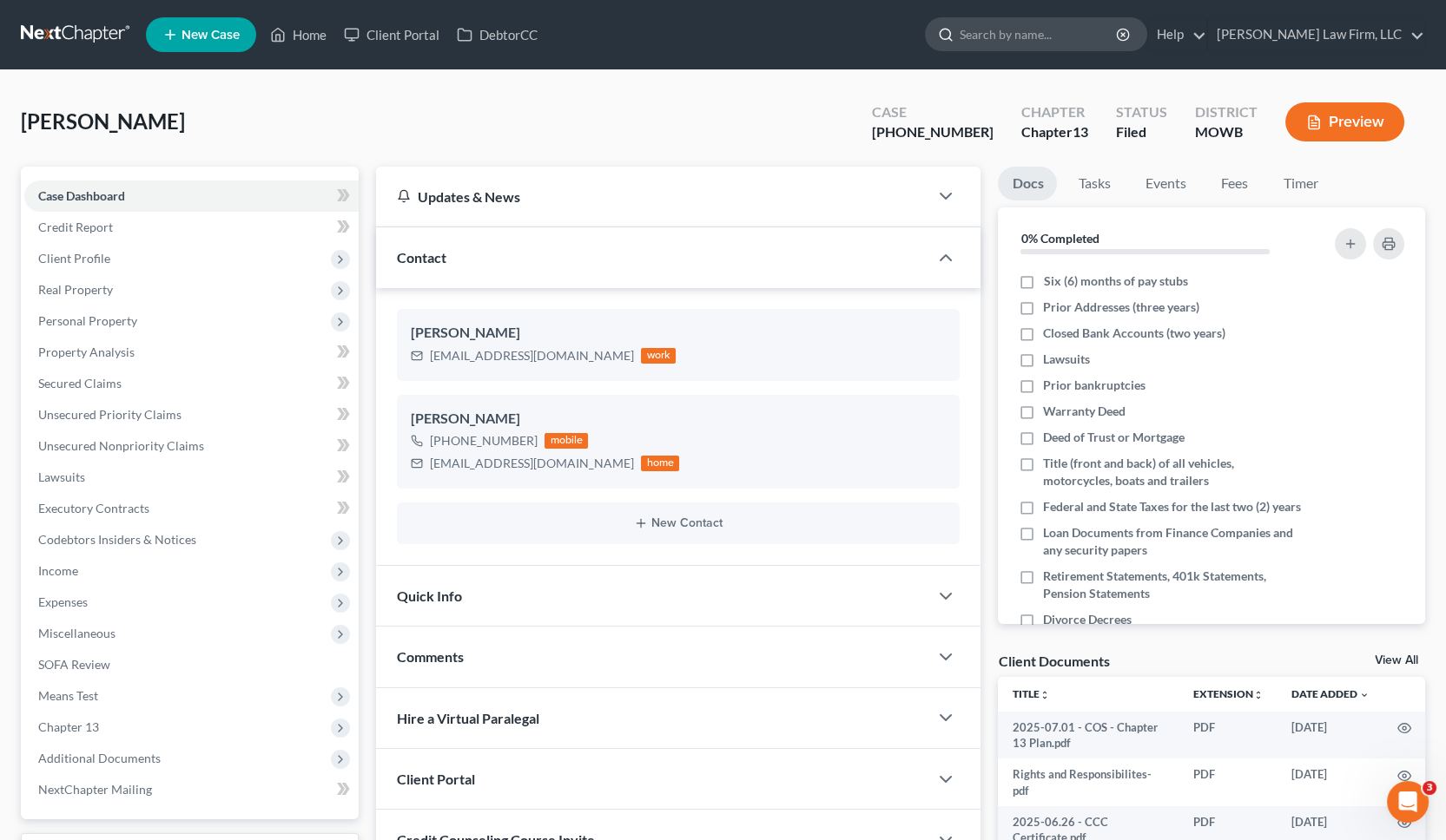
click at [1110, 28] on input "search" at bounding box center [1039, 35] width 159 height 32
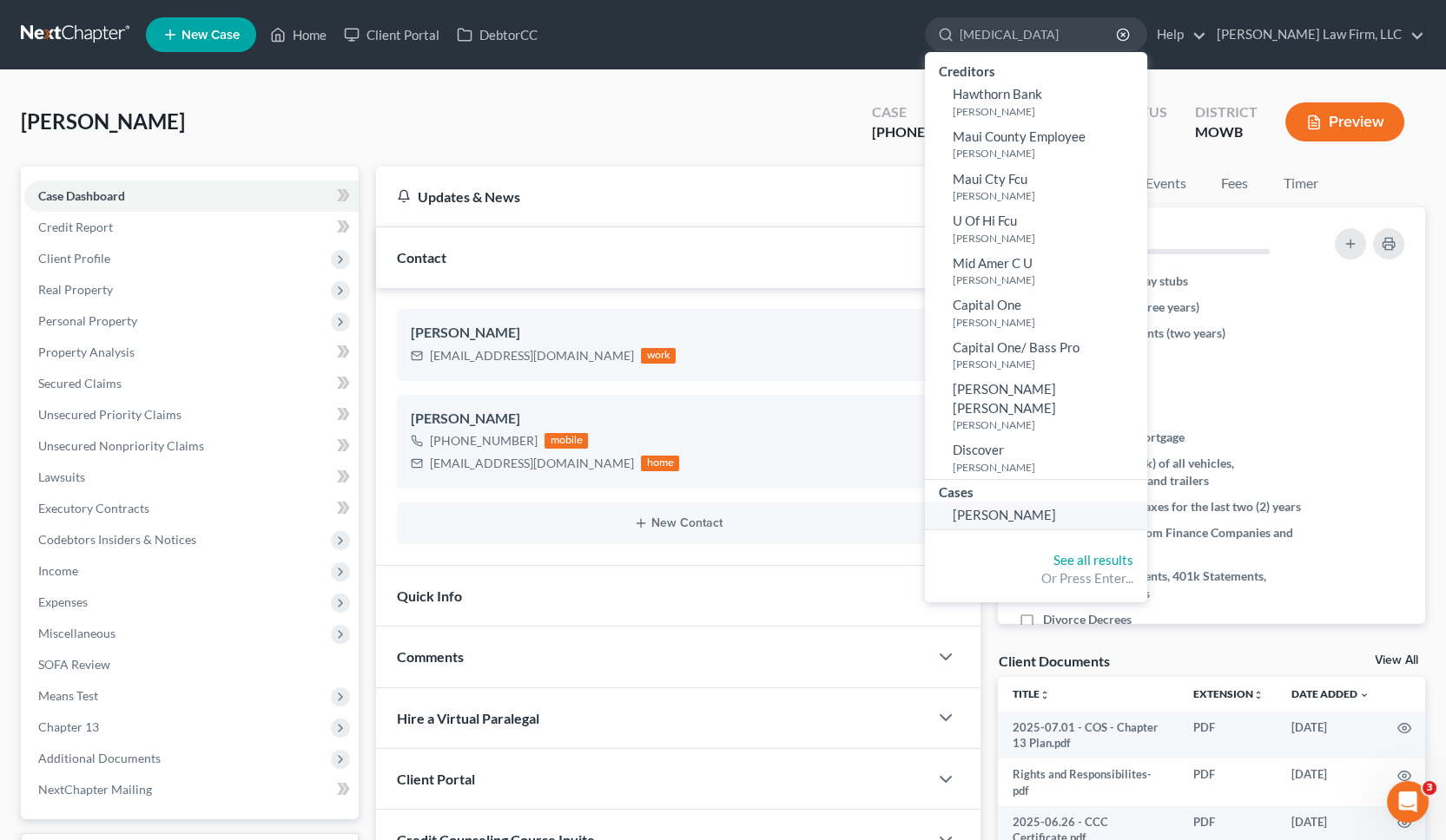
type input "fontan"
click at [1056, 507] on span "Fontanilla, Keoni" at bounding box center [1004, 515] width 103 height 16
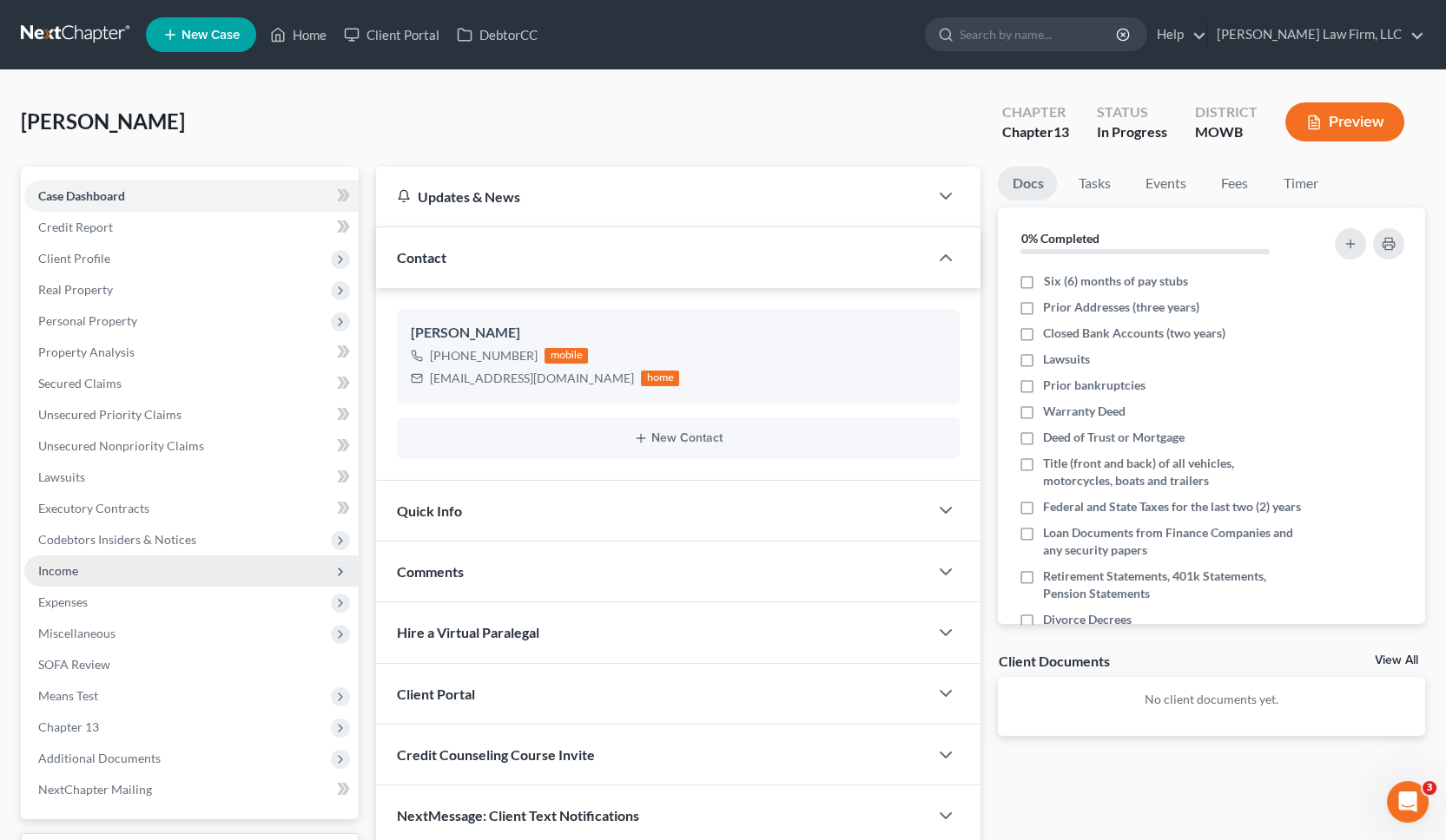
click at [125, 564] on span "Income" at bounding box center [191, 571] width 334 height 31
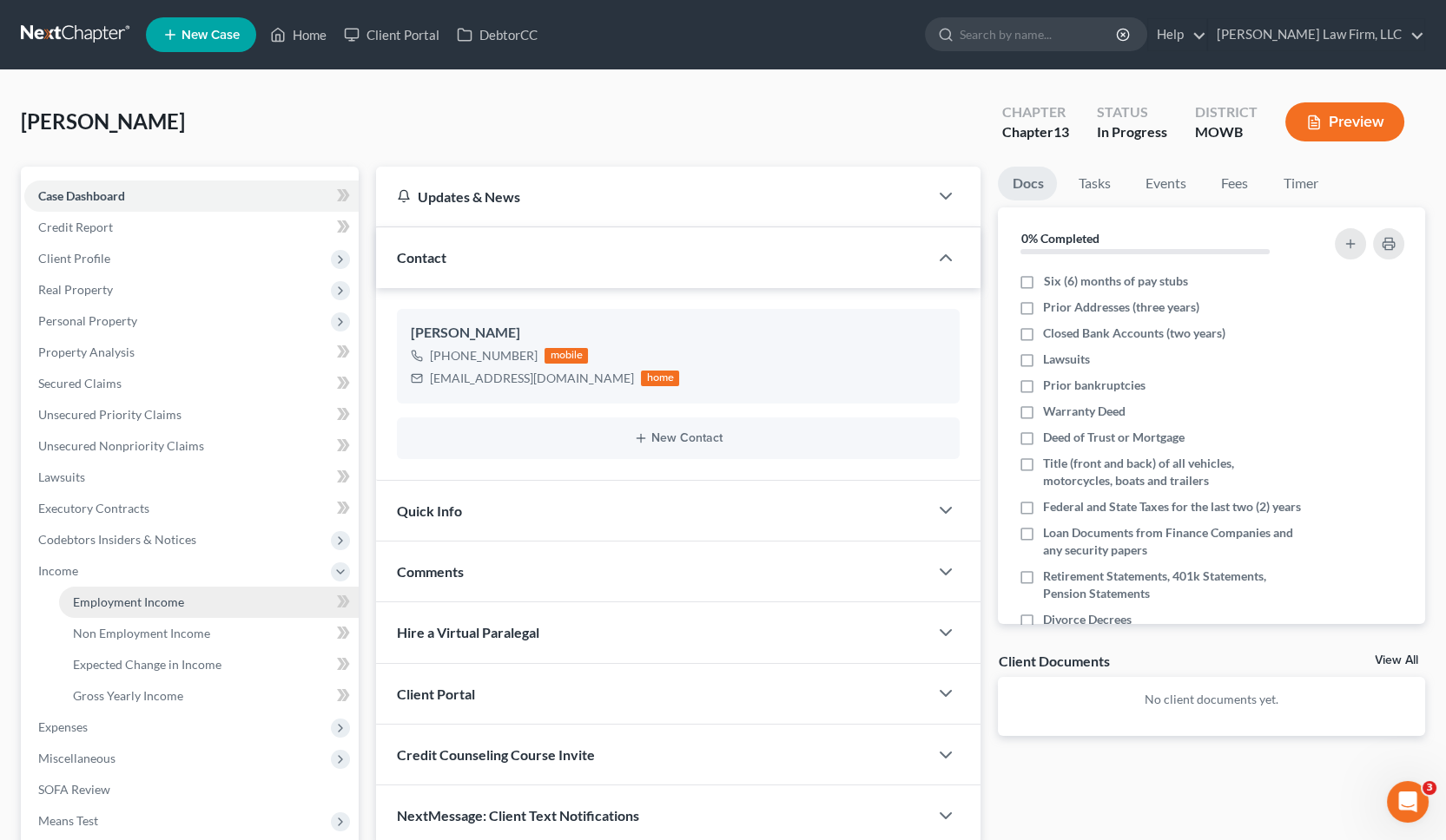
click at [130, 606] on span "Employment Income" at bounding box center [128, 602] width 111 height 15
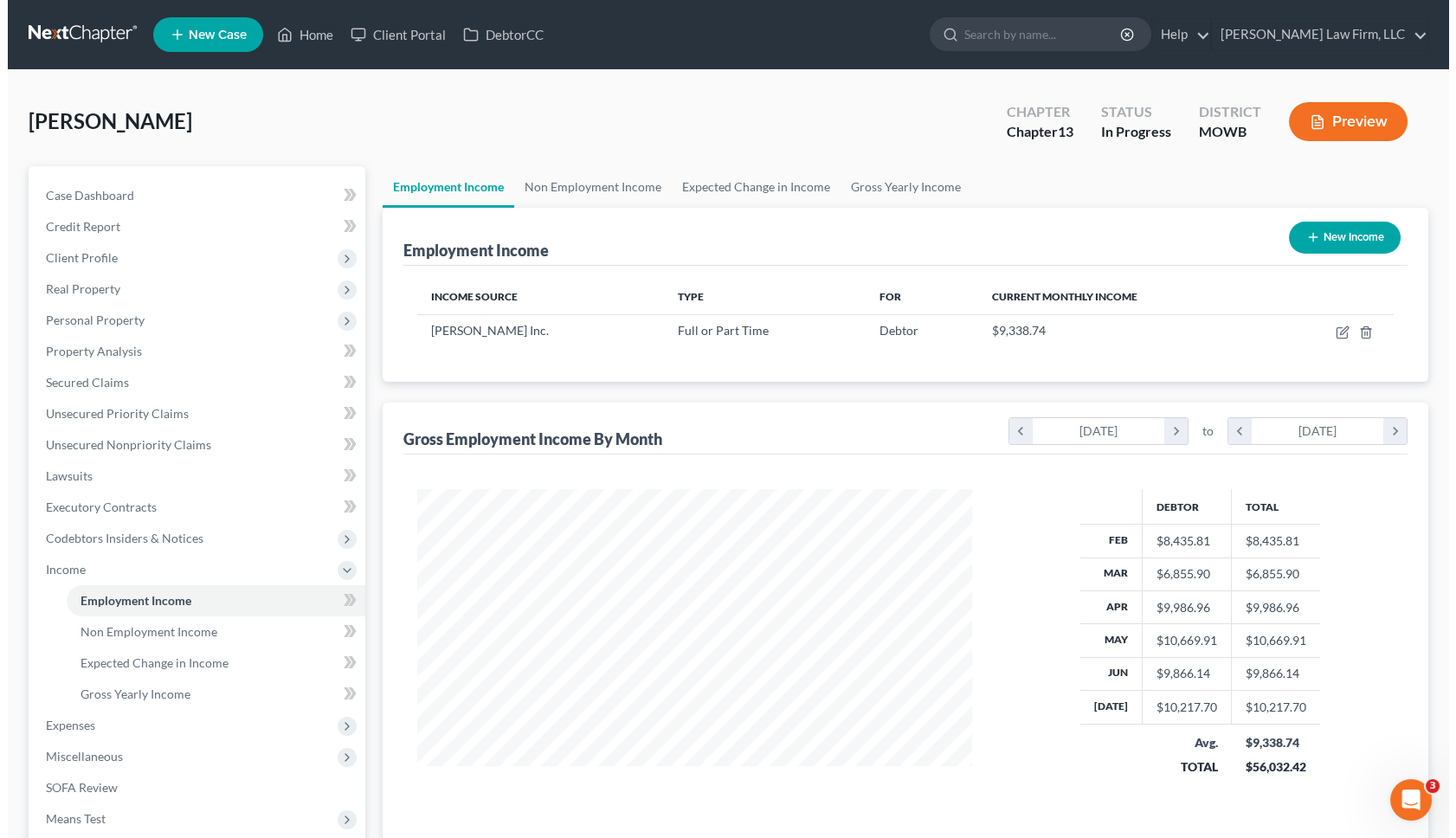
scroll to position [309, 590]
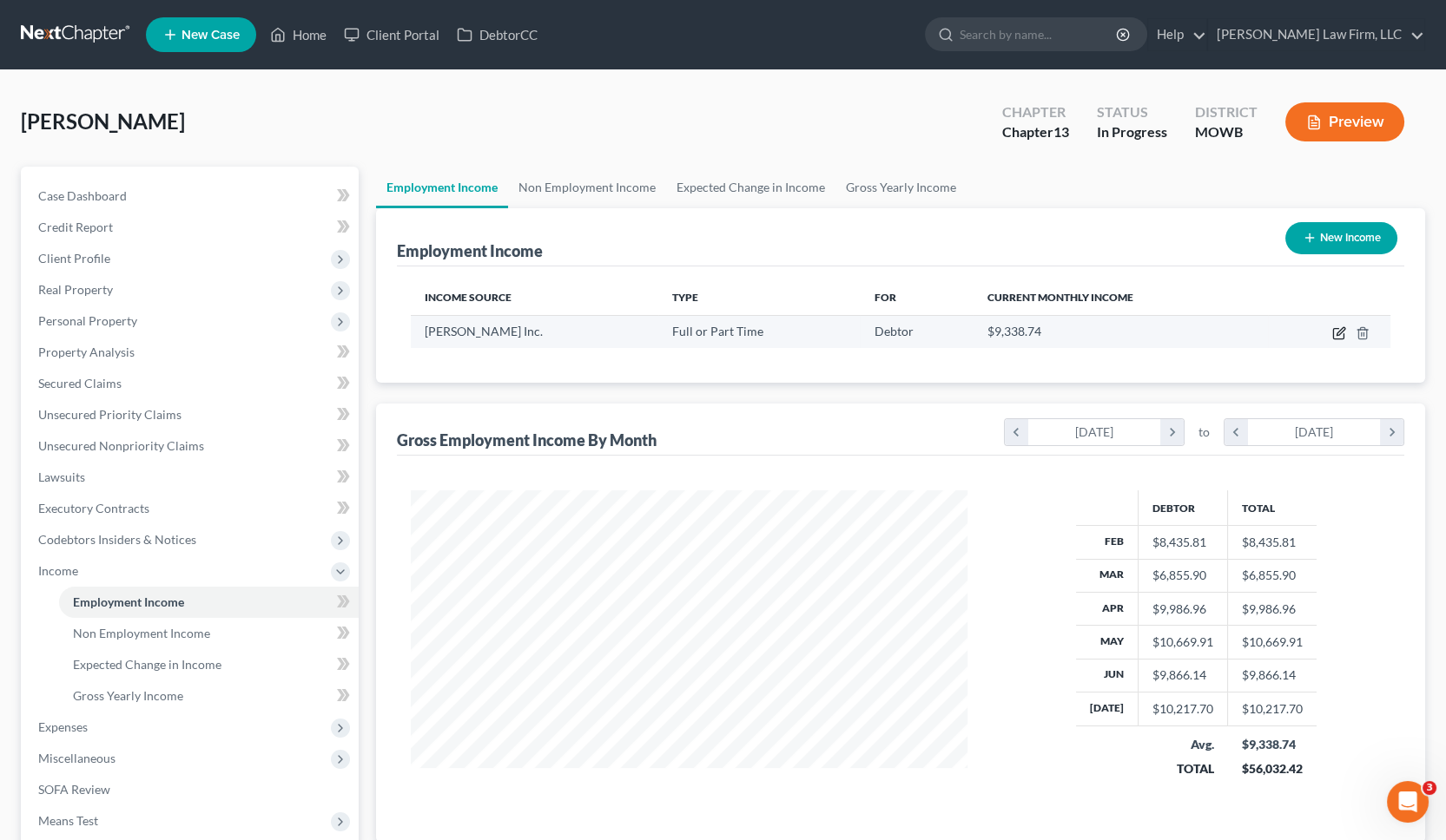
click at [1341, 326] on icon "button" at bounding box center [1339, 333] width 14 height 14
select select "0"
select select "39"
select select "3"
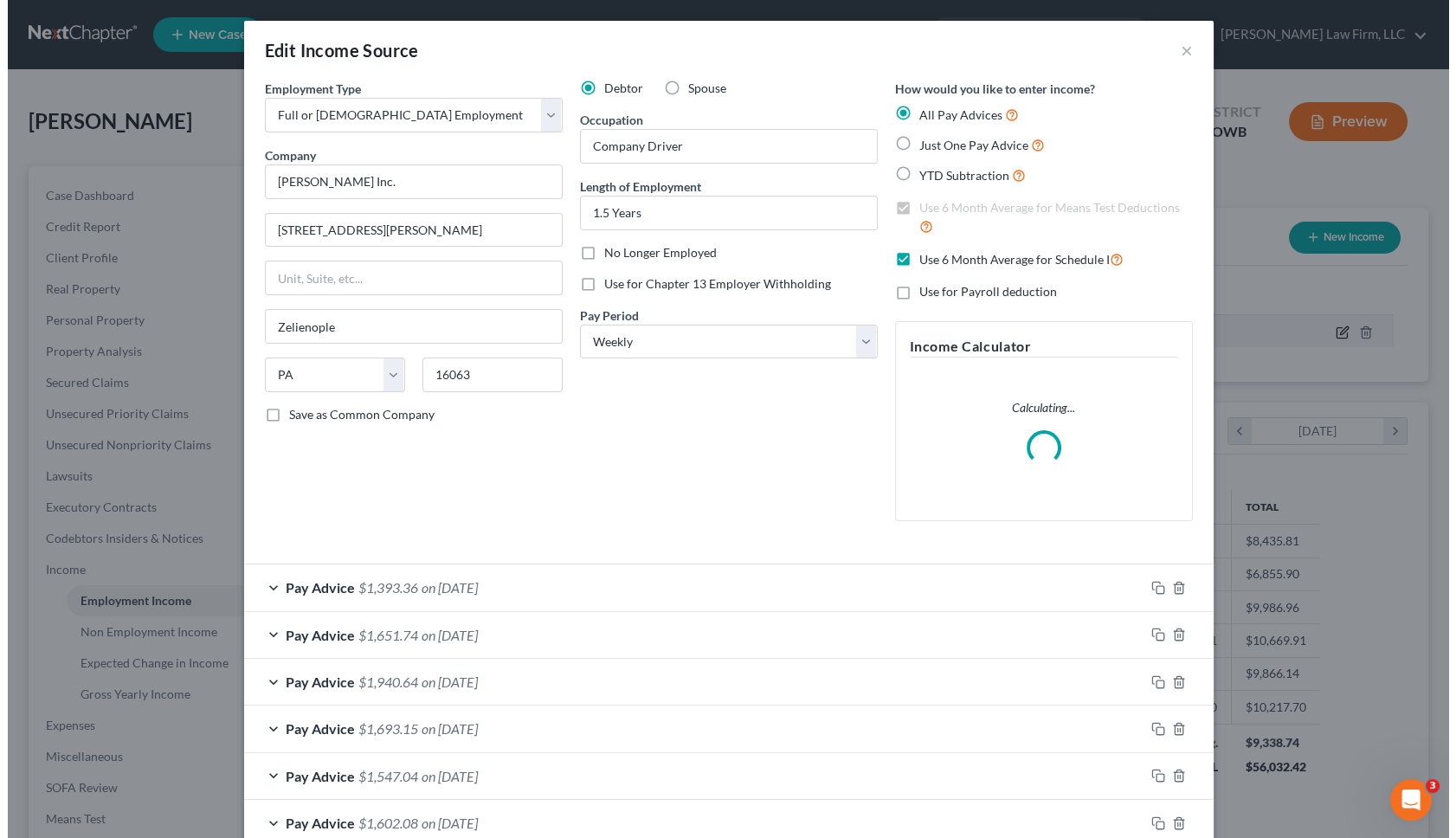
scroll to position [309, 596]
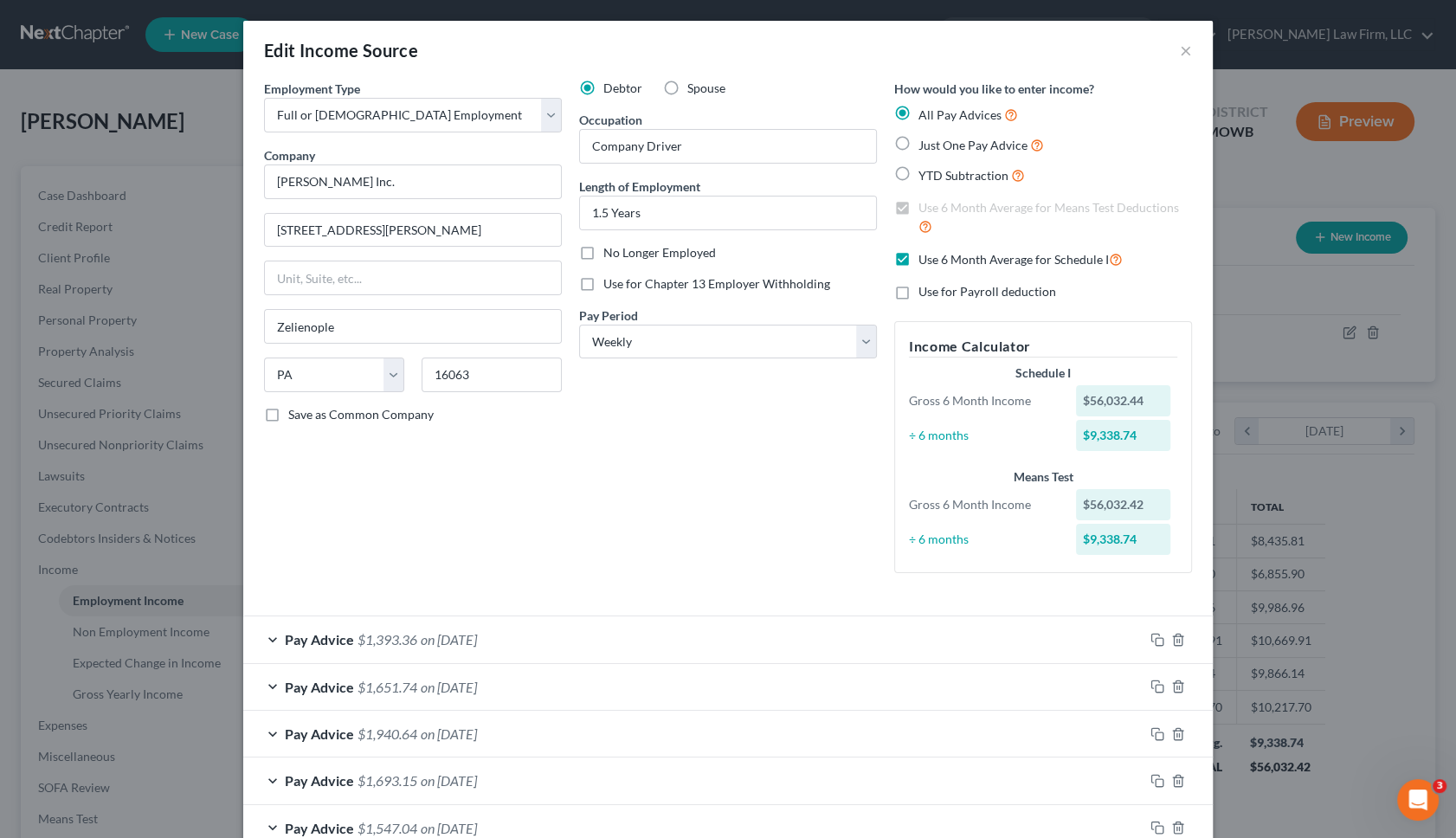
click at [797, 439] on div "Debtor Spouse Occupation Company Driver Length of Employment 1.5 Years No Longe…" at bounding box center [727, 333] width 315 height 507
click at [457, 466] on div "Employment Type * Select Full or Part Time Employment Self Employment Company *…" at bounding box center [412, 333] width 315 height 507
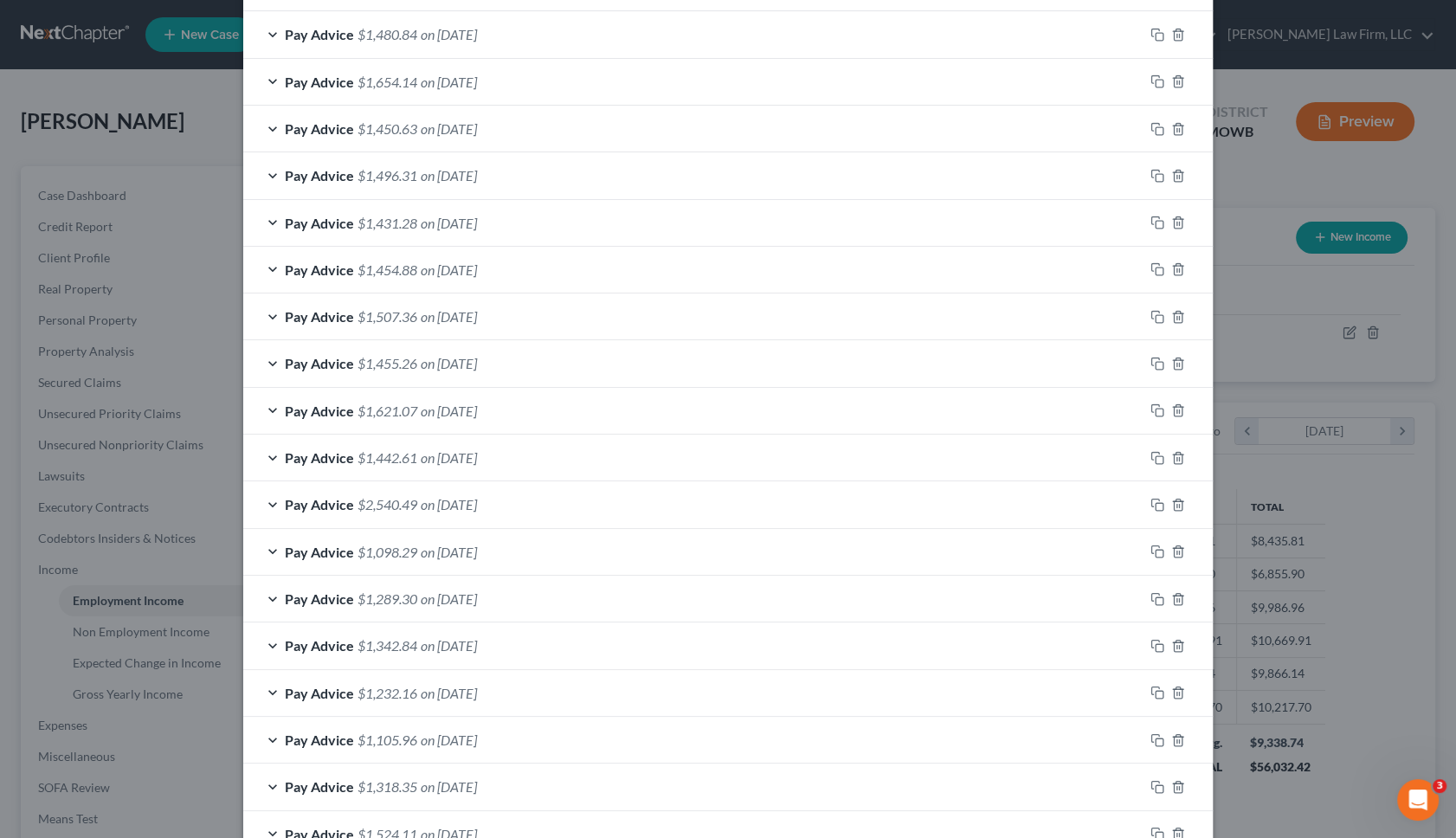
scroll to position [999, 0]
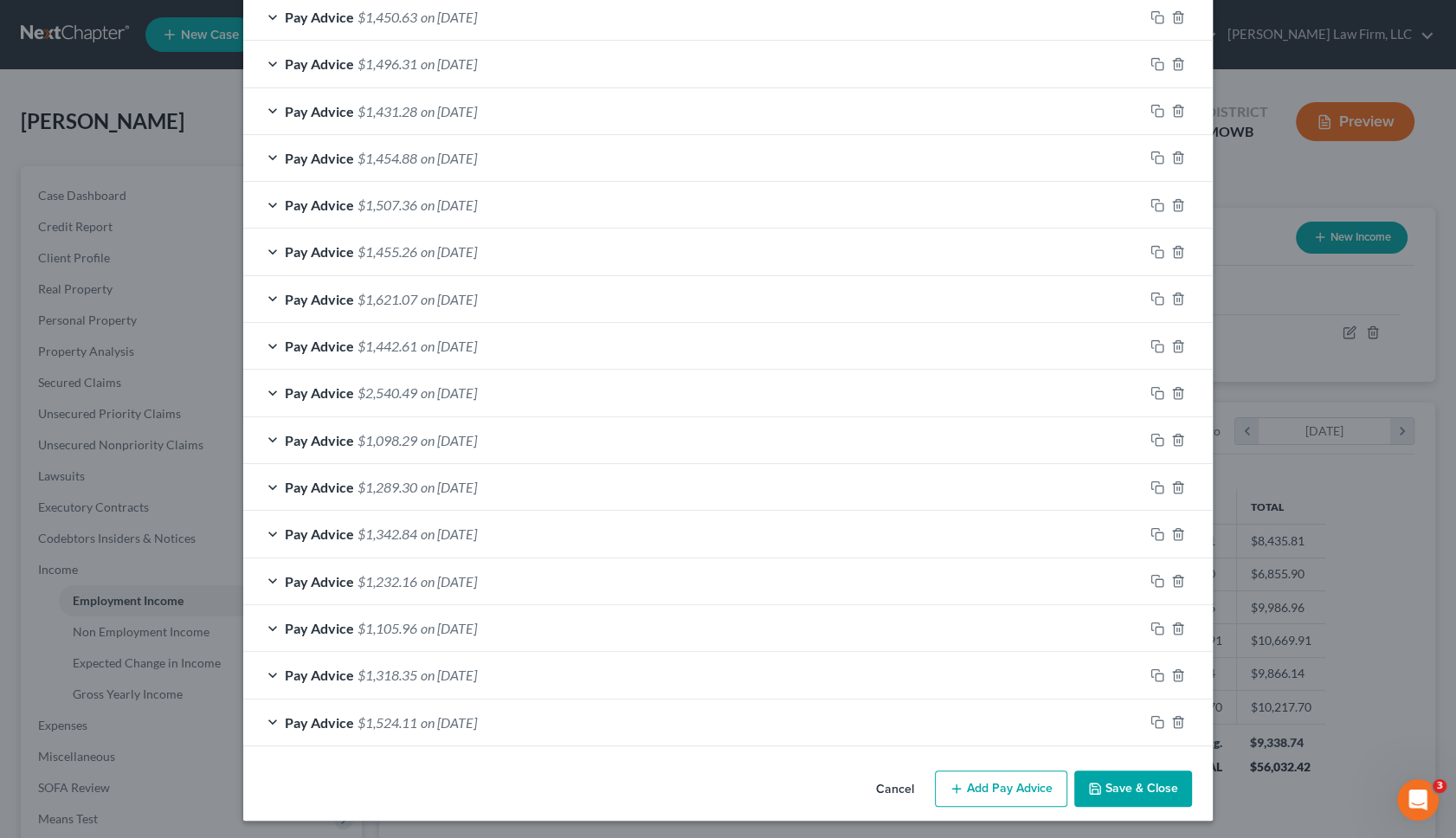
click at [998, 782] on button "Add Pay Advice" at bounding box center [1001, 788] width 132 height 36
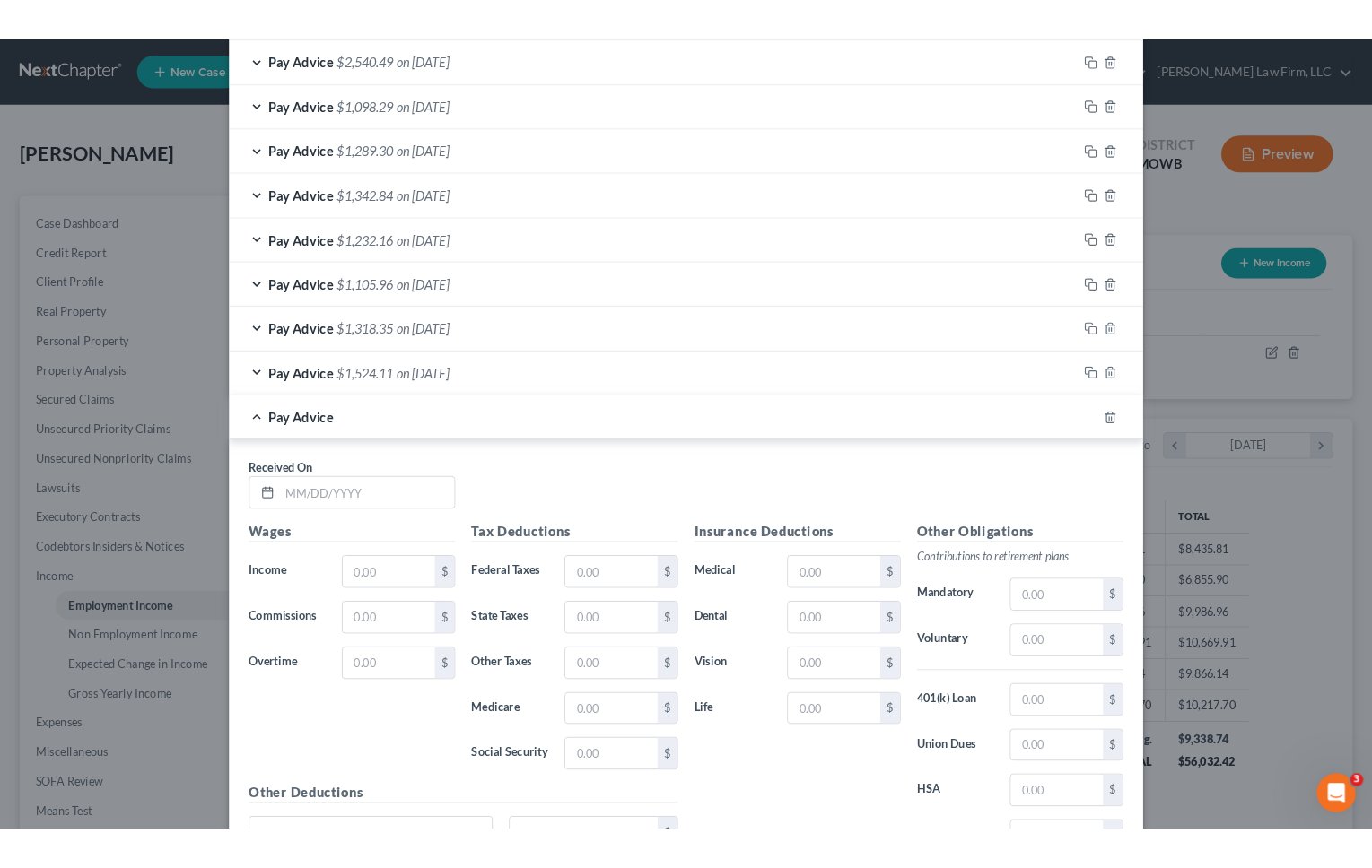
scroll to position [1534, 0]
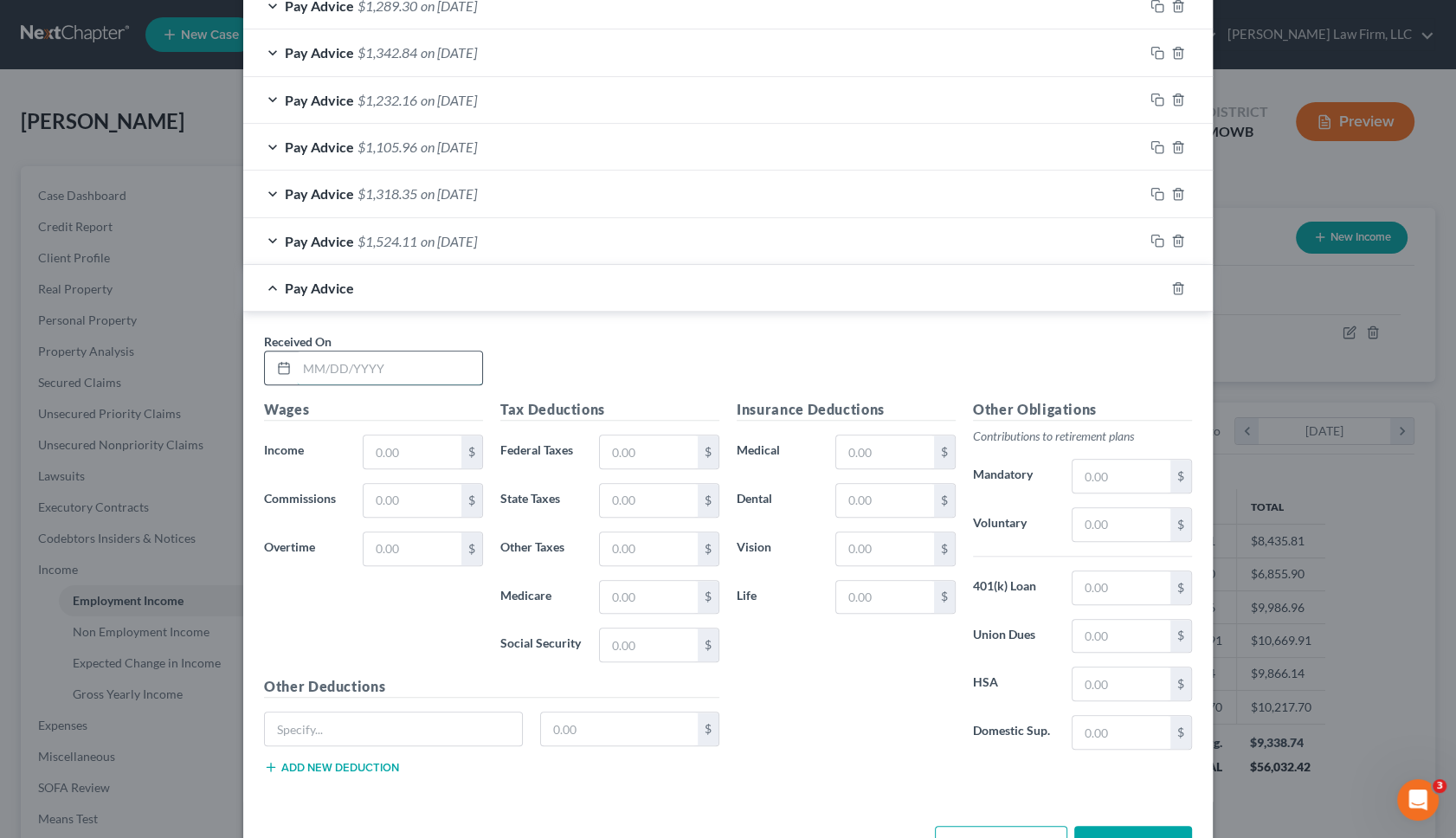
click at [384, 370] on input "text" at bounding box center [389, 367] width 185 height 33
type input "[DATE]"
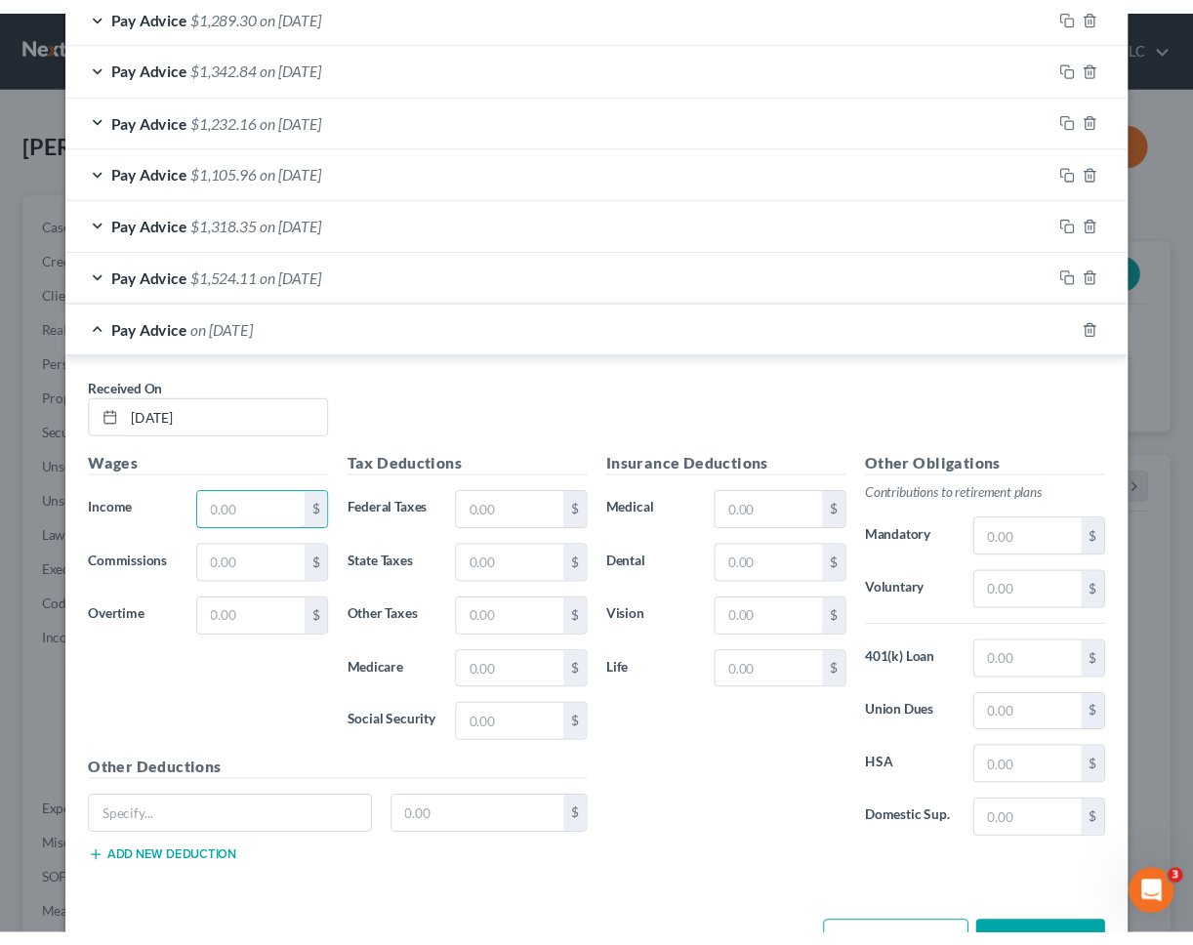
scroll to position [976122, 975995]
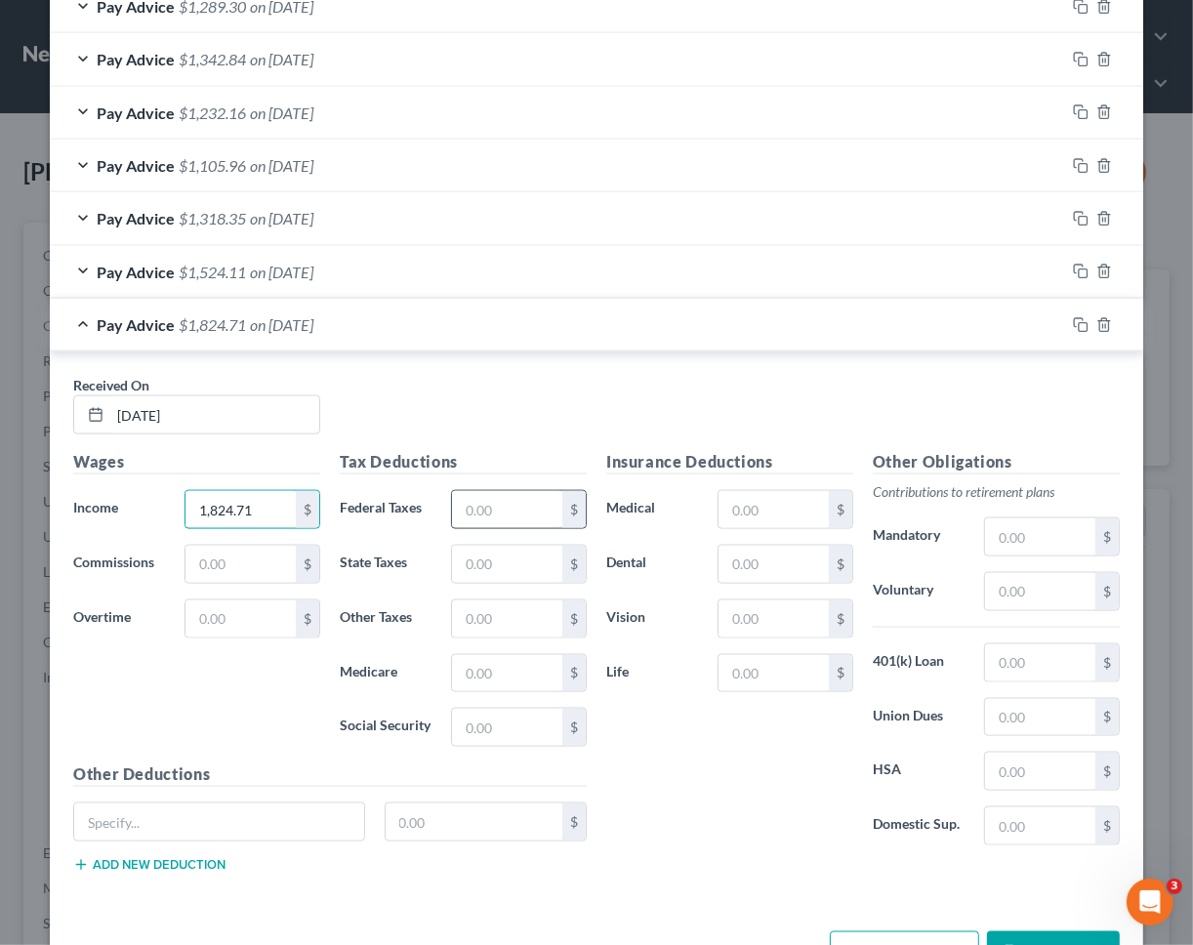
type input "1,824.71"
click at [473, 507] on input "text" at bounding box center [507, 509] width 110 height 37
type input "125.41"
type input "50.40"
type input "1.28"
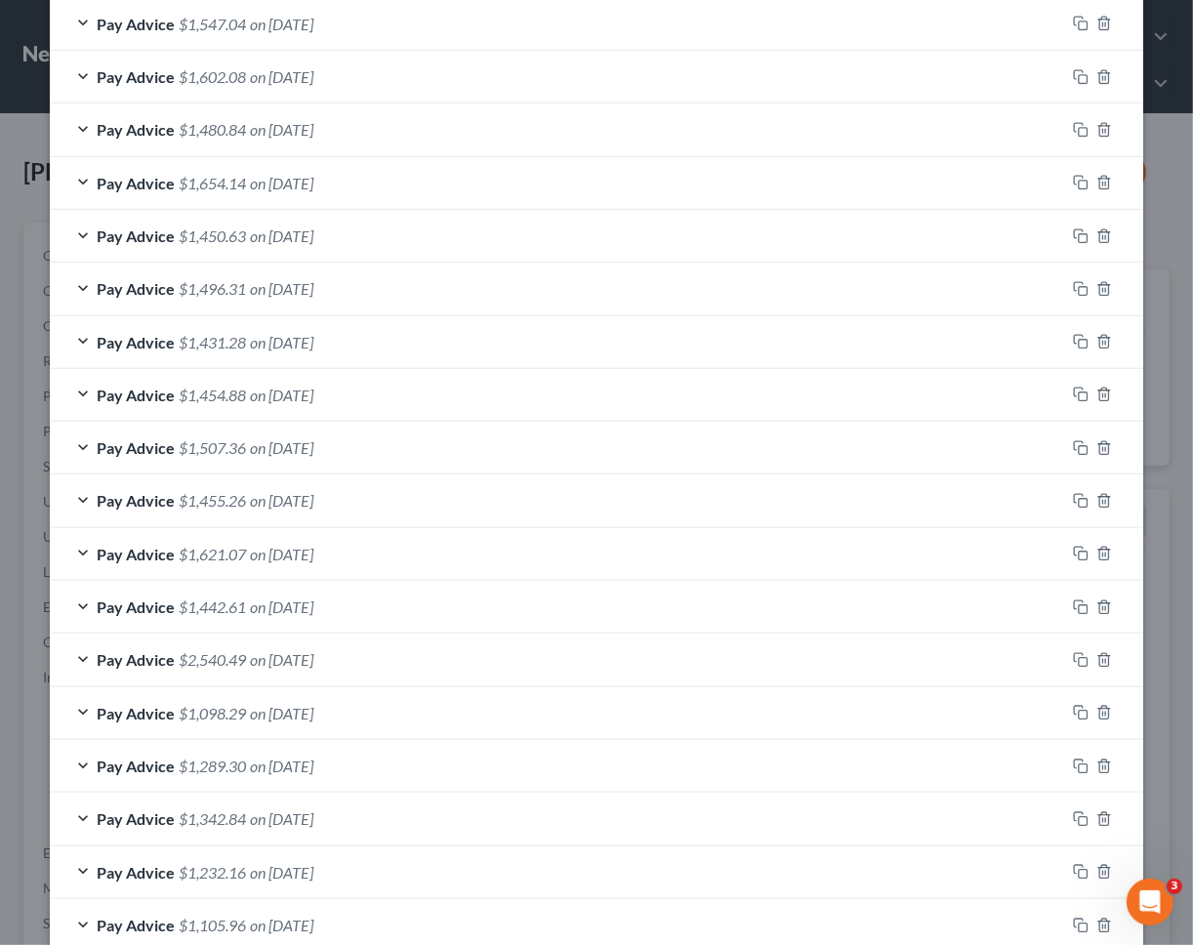
scroll to position [585, 0]
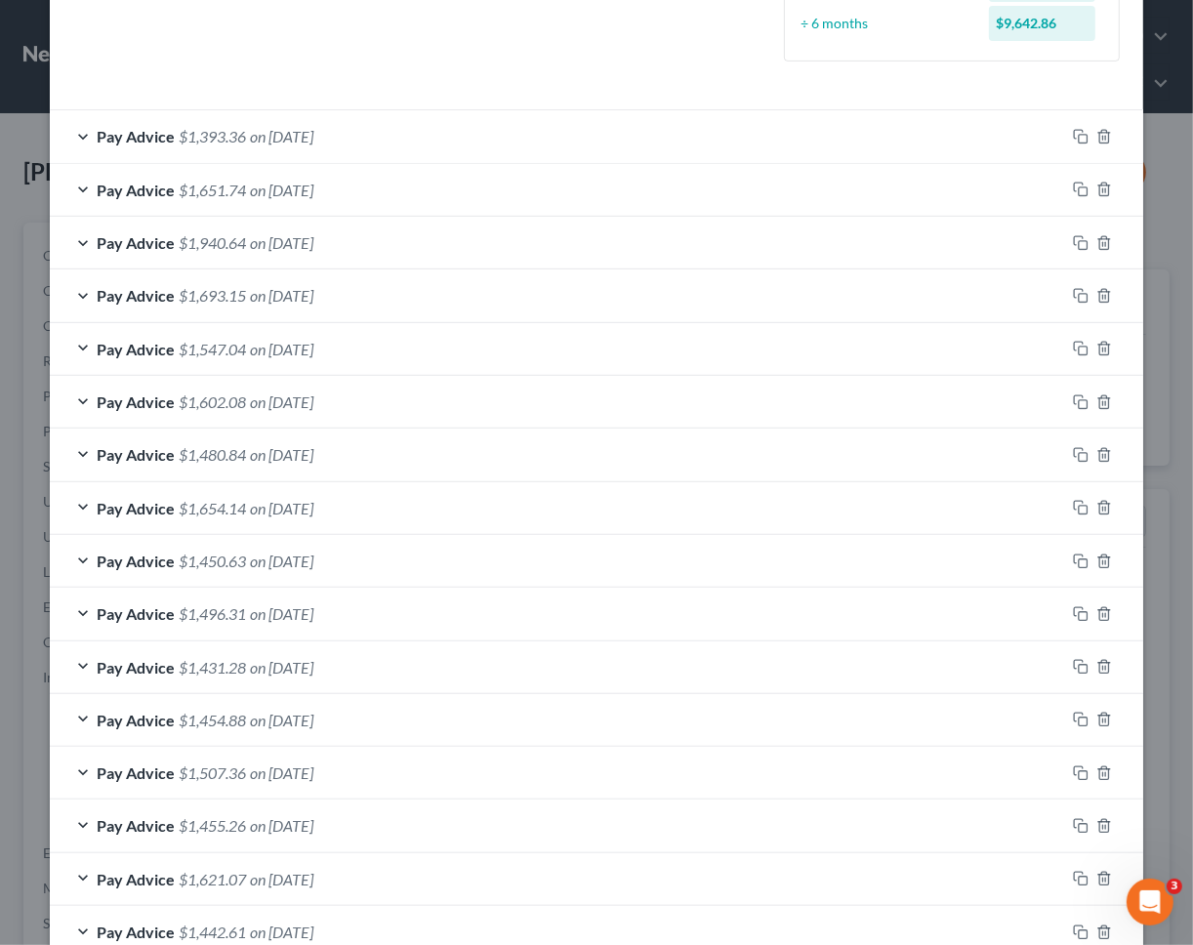
click at [445, 137] on div "Pay Advice $1,393.36 on 07/24/2025" at bounding box center [558, 136] width 1016 height 52
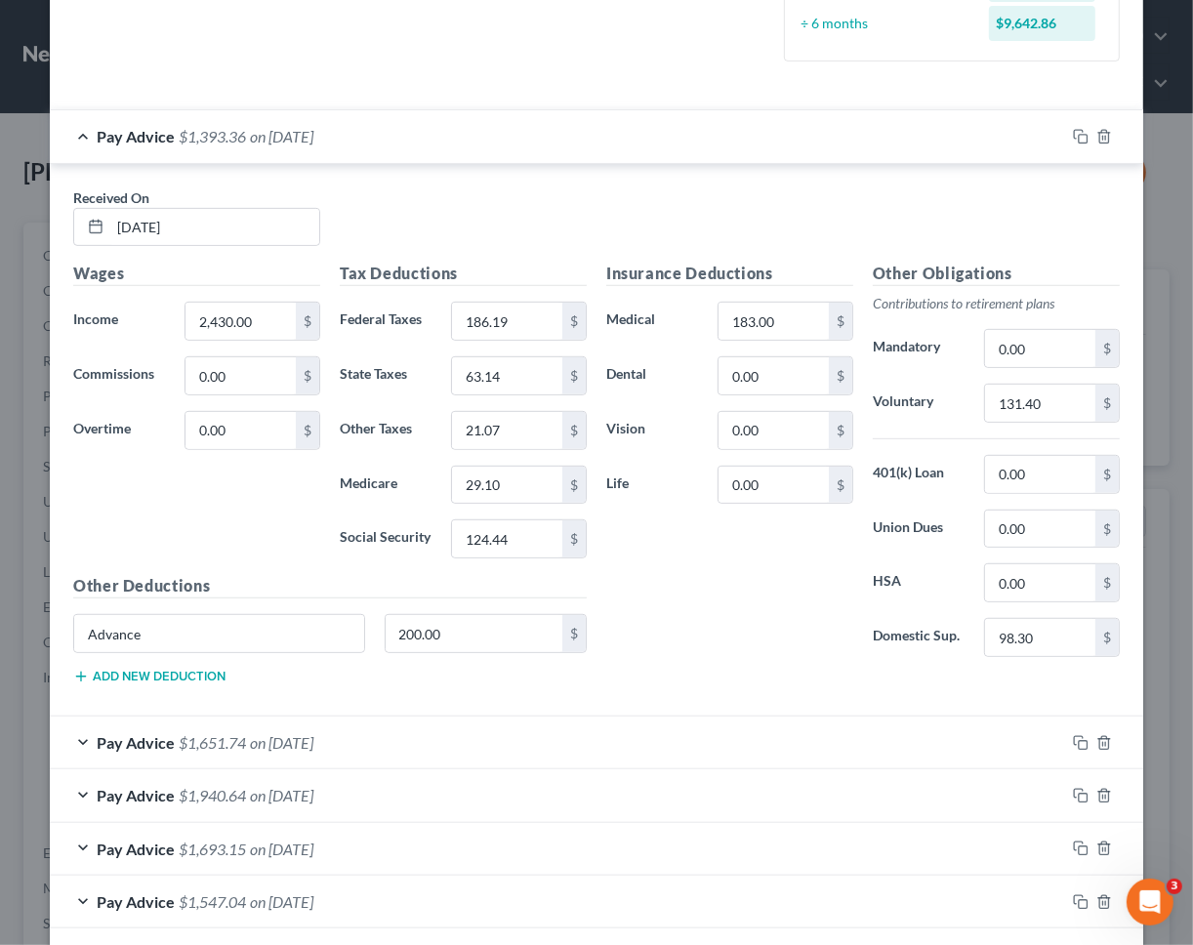
click at [378, 118] on div "Pay Advice $1,393.36 on 07/24/2025" at bounding box center [558, 136] width 1016 height 52
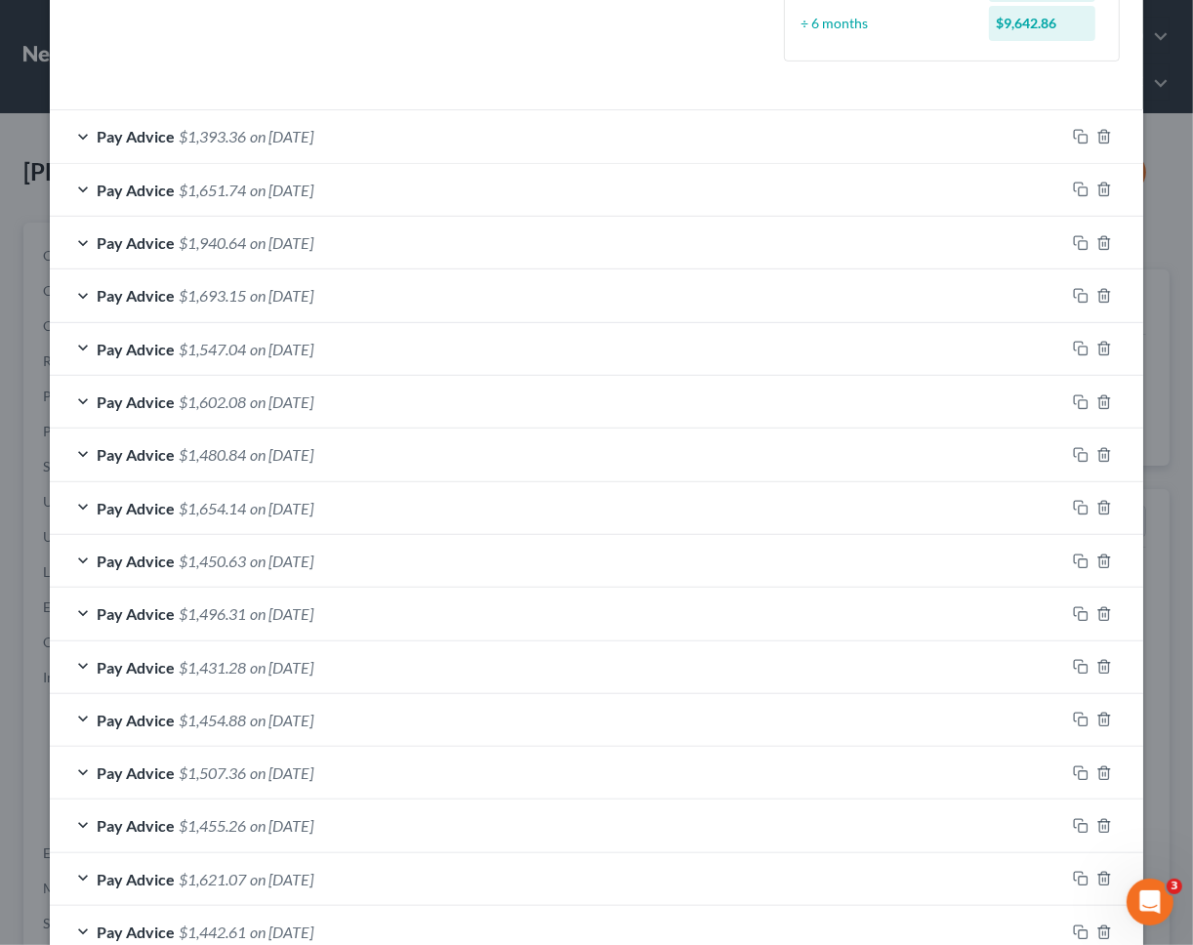
click at [313, 184] on span "on 07/17/2025" at bounding box center [281, 190] width 63 height 19
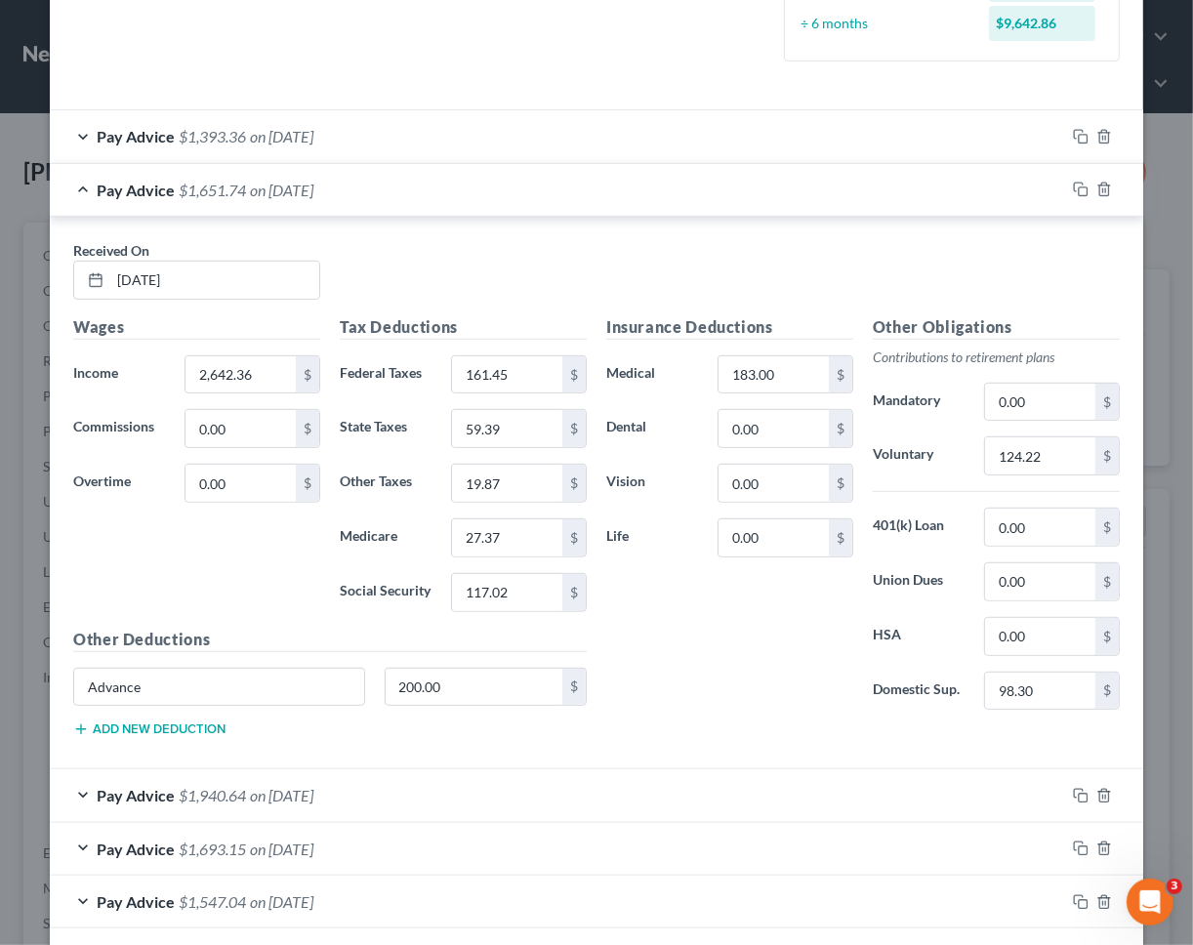
click at [313, 184] on span "on 07/17/2025" at bounding box center [281, 190] width 63 height 19
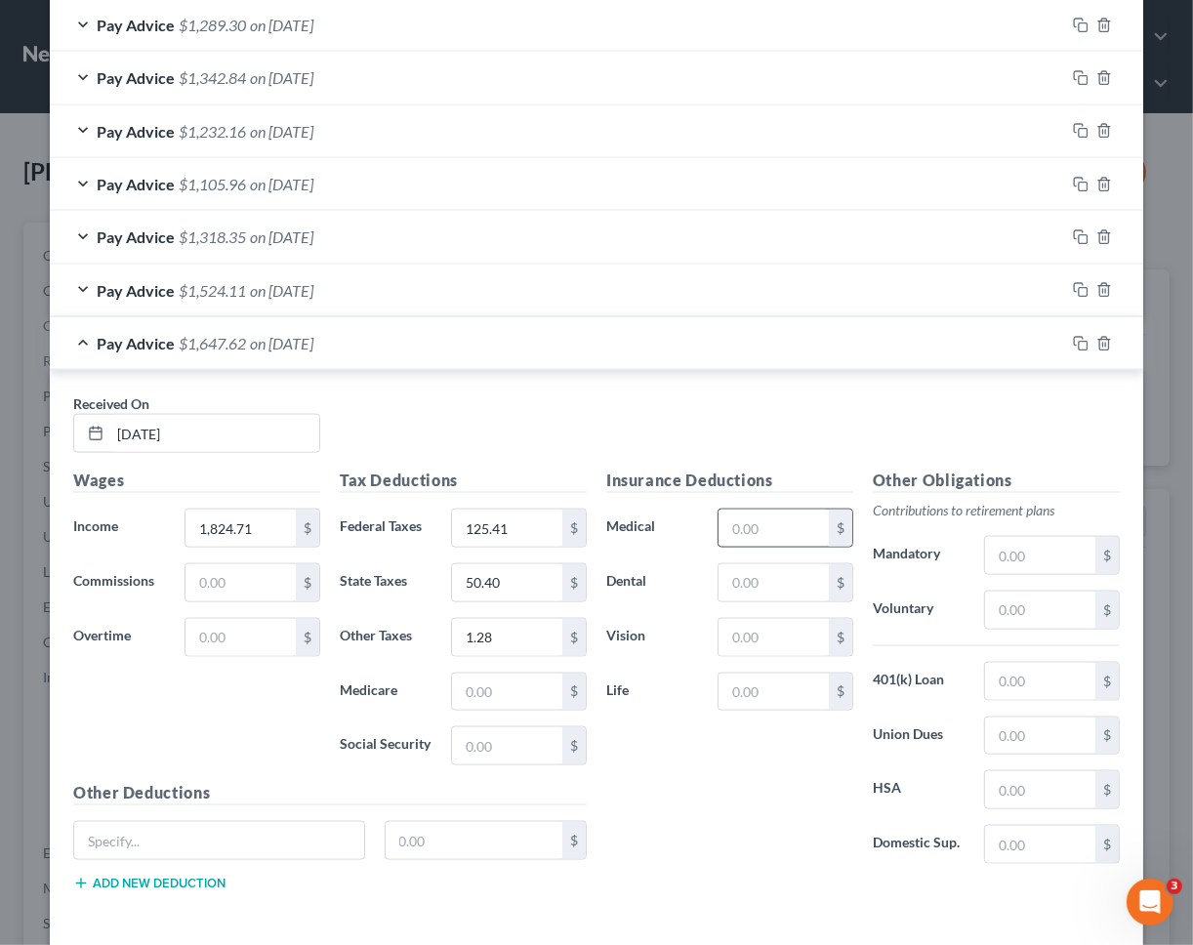
scroll to position [1730, 0]
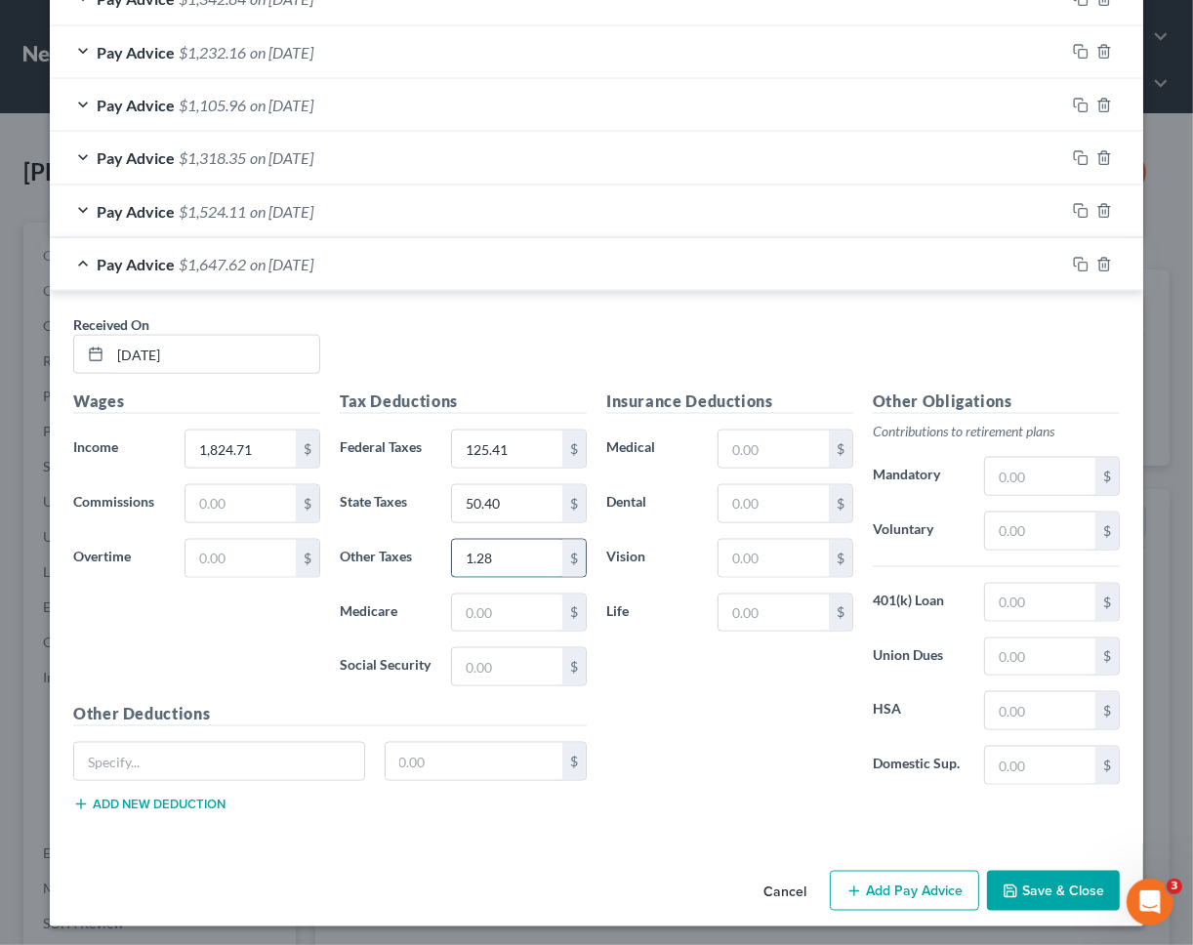
click at [520, 546] on input "1.28" at bounding box center [507, 558] width 110 height 37
click at [475, 542] on input "text" at bounding box center [507, 558] width 110 height 37
type input "18.70"
type input "23.81"
type input "101.78"
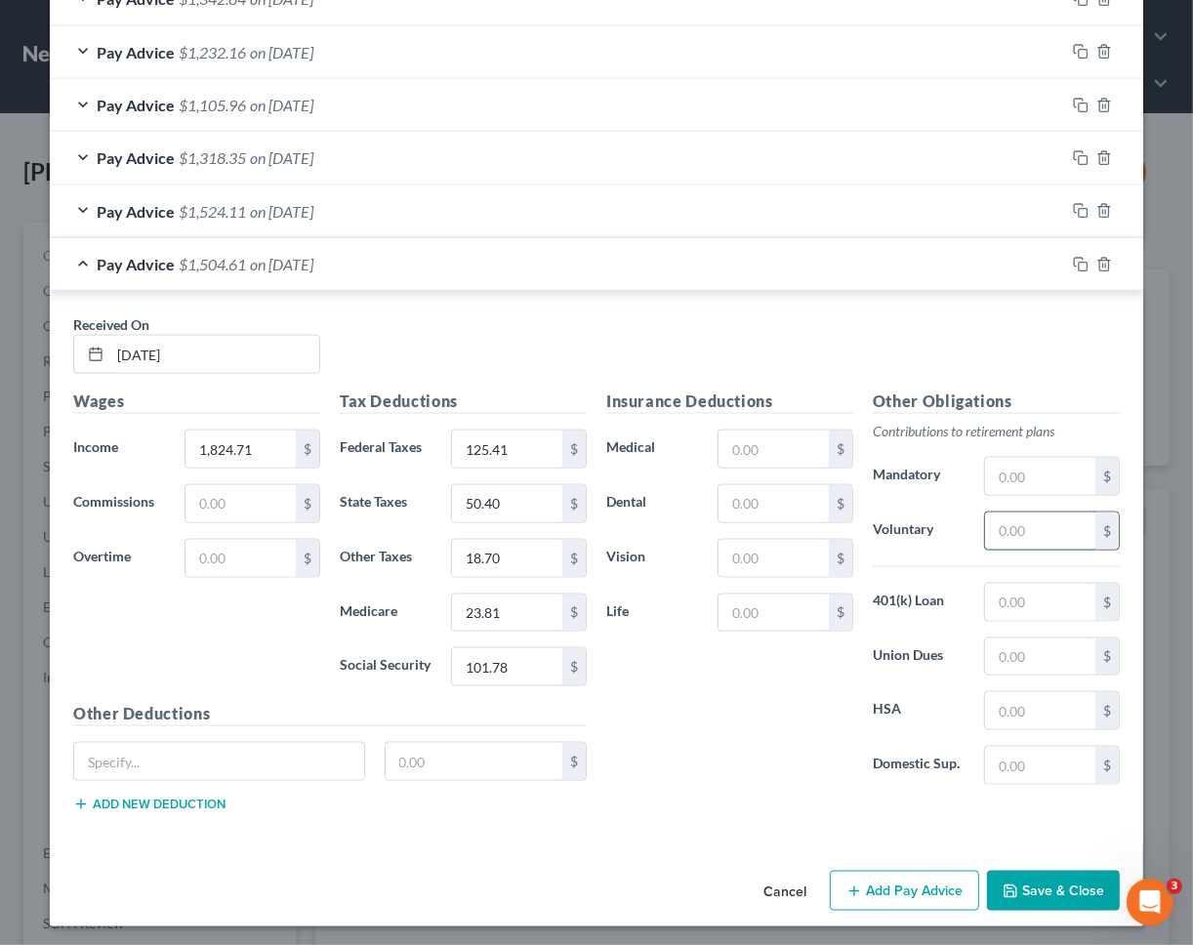
click at [1020, 522] on input "text" at bounding box center [1040, 531] width 110 height 37
type input "109.48"
click at [812, 452] on input "text" at bounding box center [774, 449] width 110 height 37
type input "183.00"
click at [297, 759] on input "text" at bounding box center [219, 761] width 290 height 37
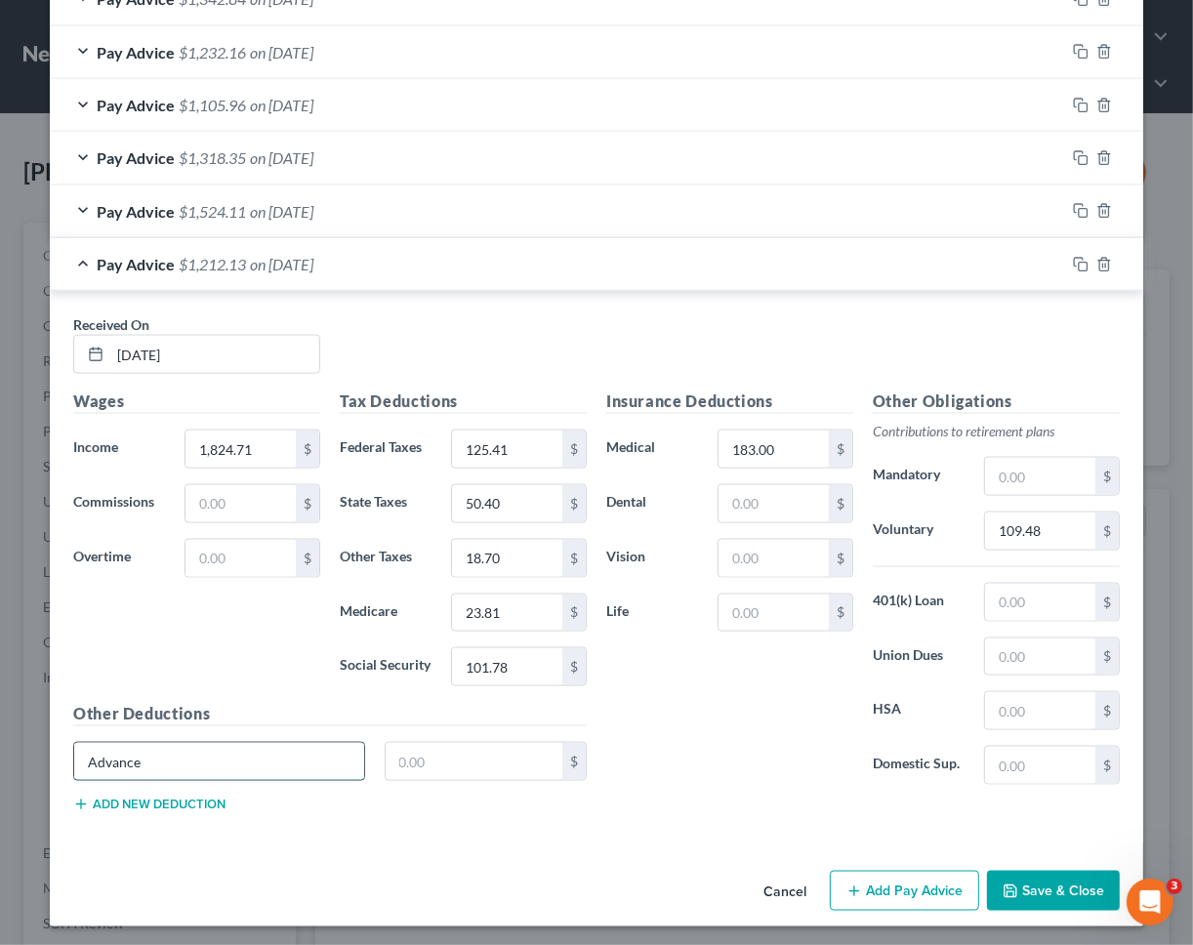
type input "Advance"
type input "200.00"
click at [1044, 774] on input "text" at bounding box center [1040, 765] width 110 height 37
type input "98.30"
type input "1"
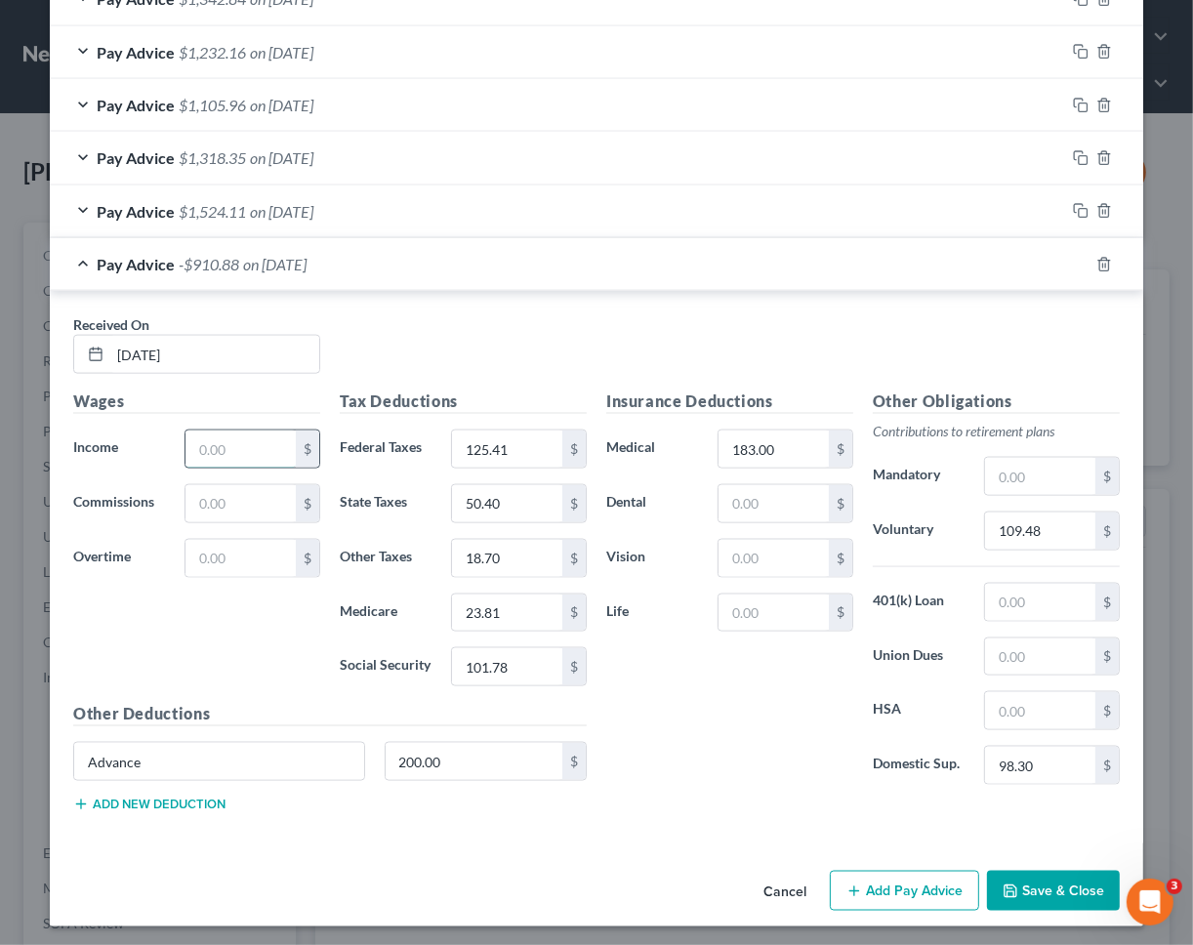
click at [244, 436] on input "text" at bounding box center [241, 449] width 110 height 37
type input "2,384.71"
click at [1038, 871] on button "Save & Close" at bounding box center [1053, 891] width 133 height 41
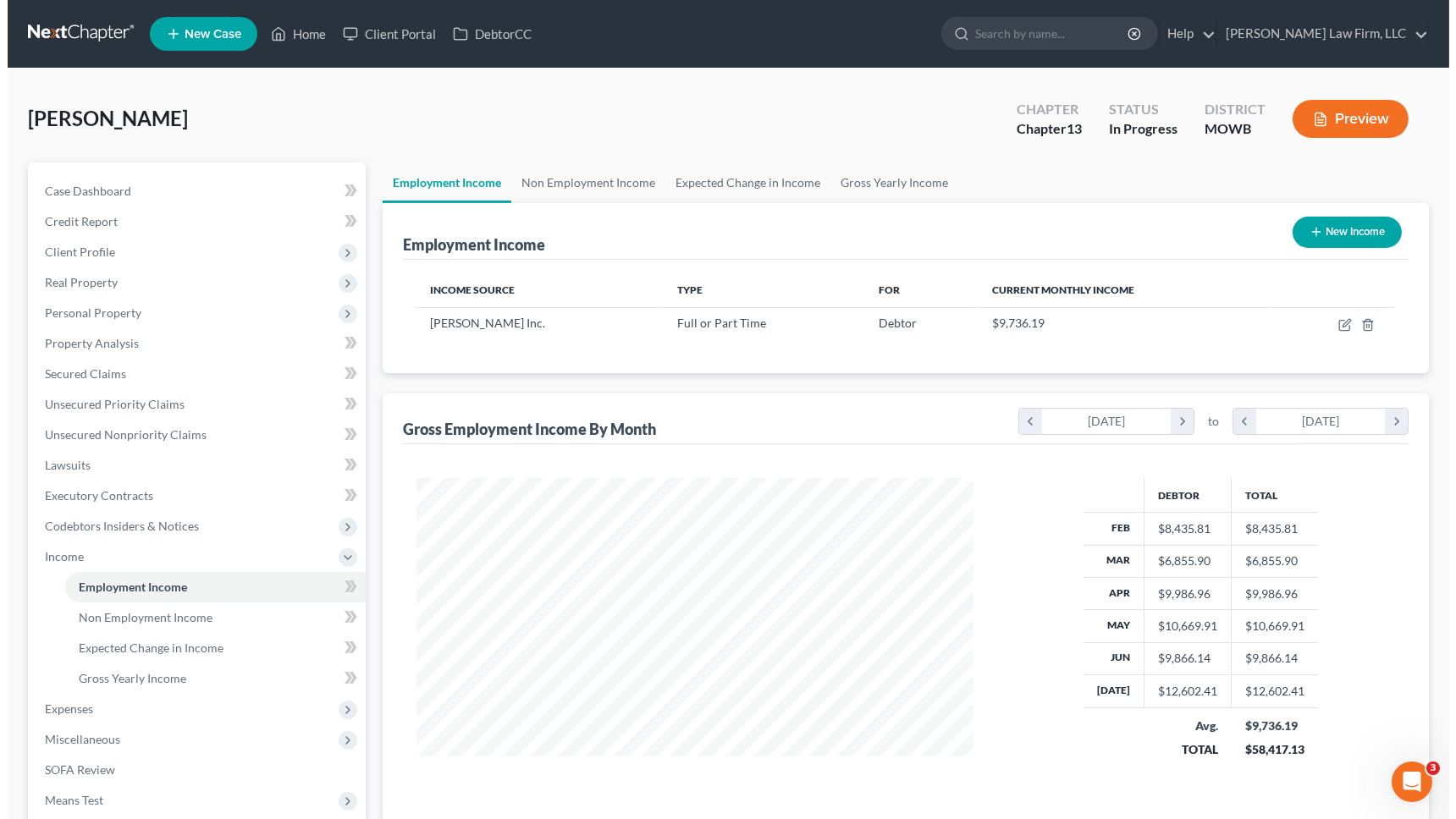
scroll to position [845972, 845685]
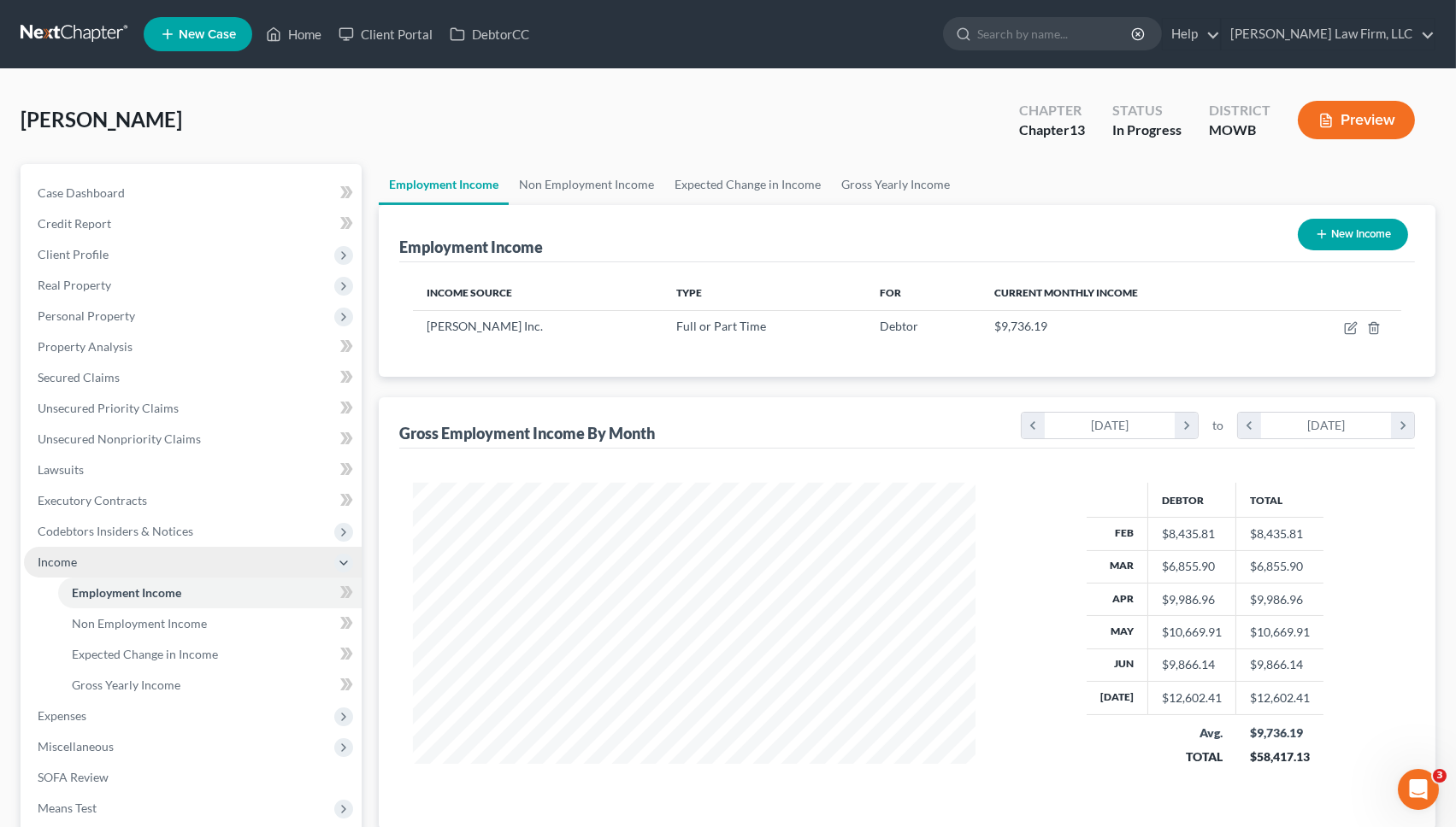
click at [100, 561] on span "Income" at bounding box center [193, 562] width 338 height 31
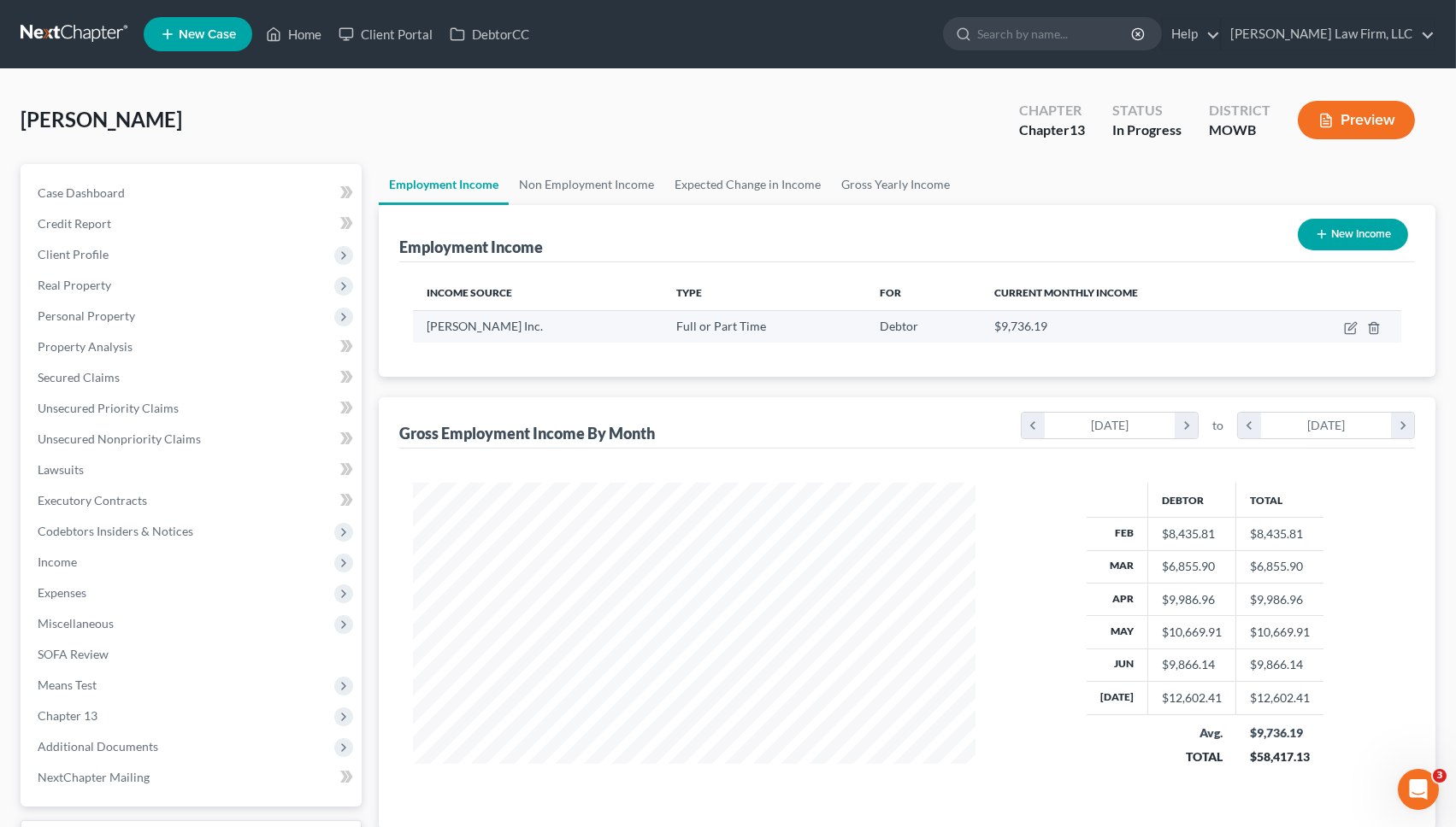
click at [1361, 326] on td at bounding box center [1340, 326] width 123 height 32
click at [1350, 326] on icon "button" at bounding box center [1352, 326] width 8 height 8
select select "0"
select select "39"
select select "3"
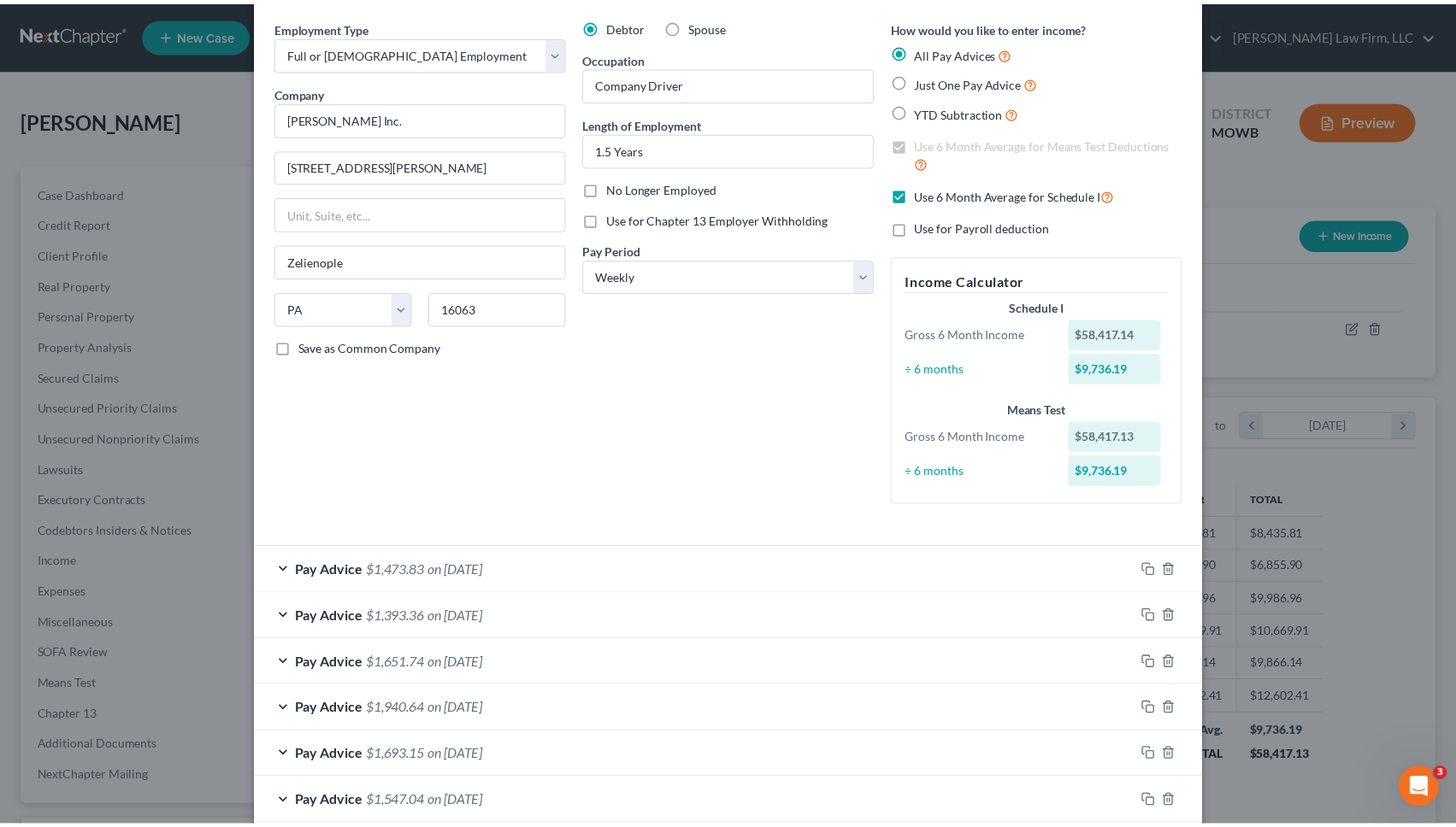
scroll to position [0, 0]
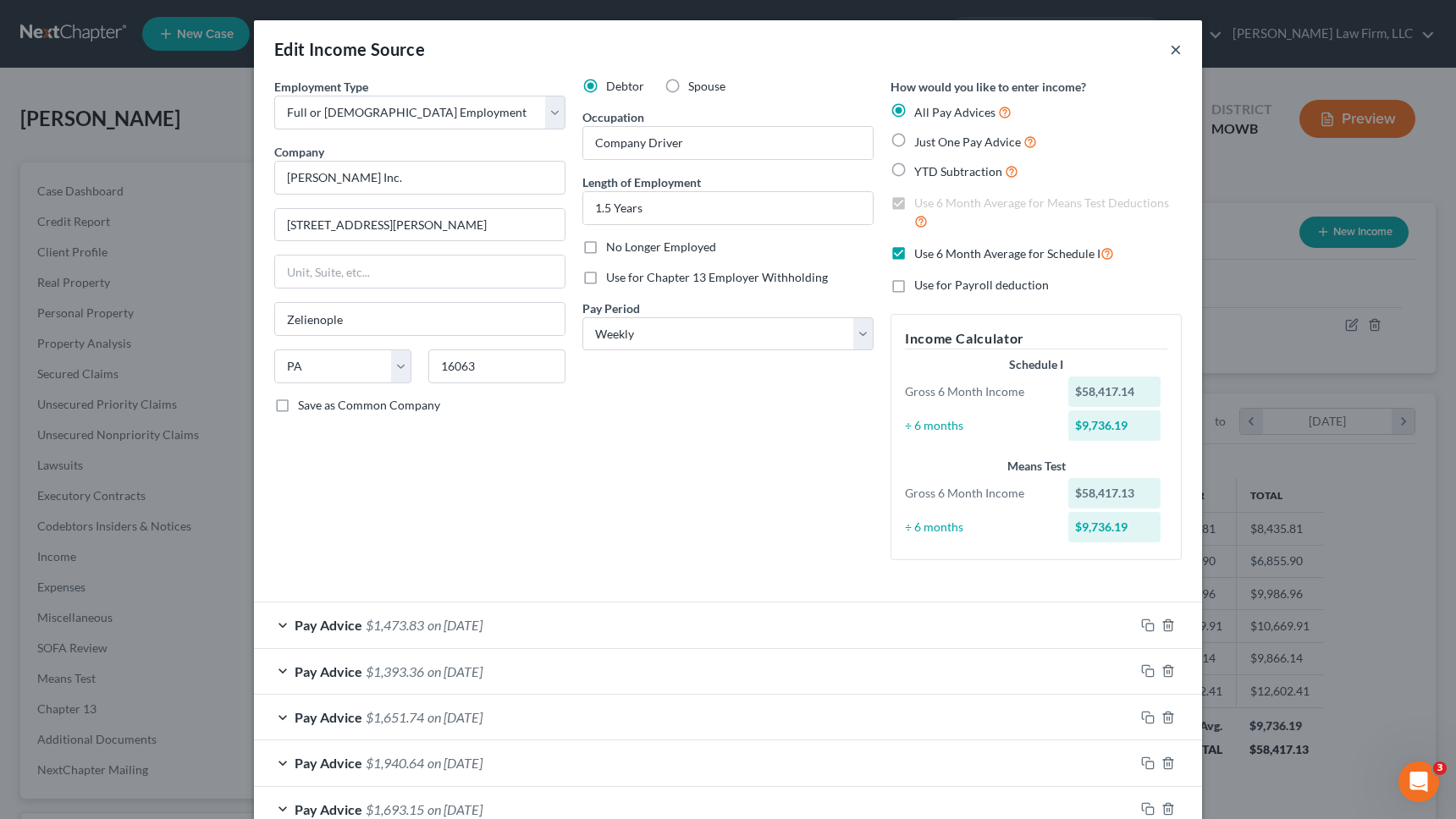
click at [1172, 46] on button "×" at bounding box center [1175, 49] width 12 height 20
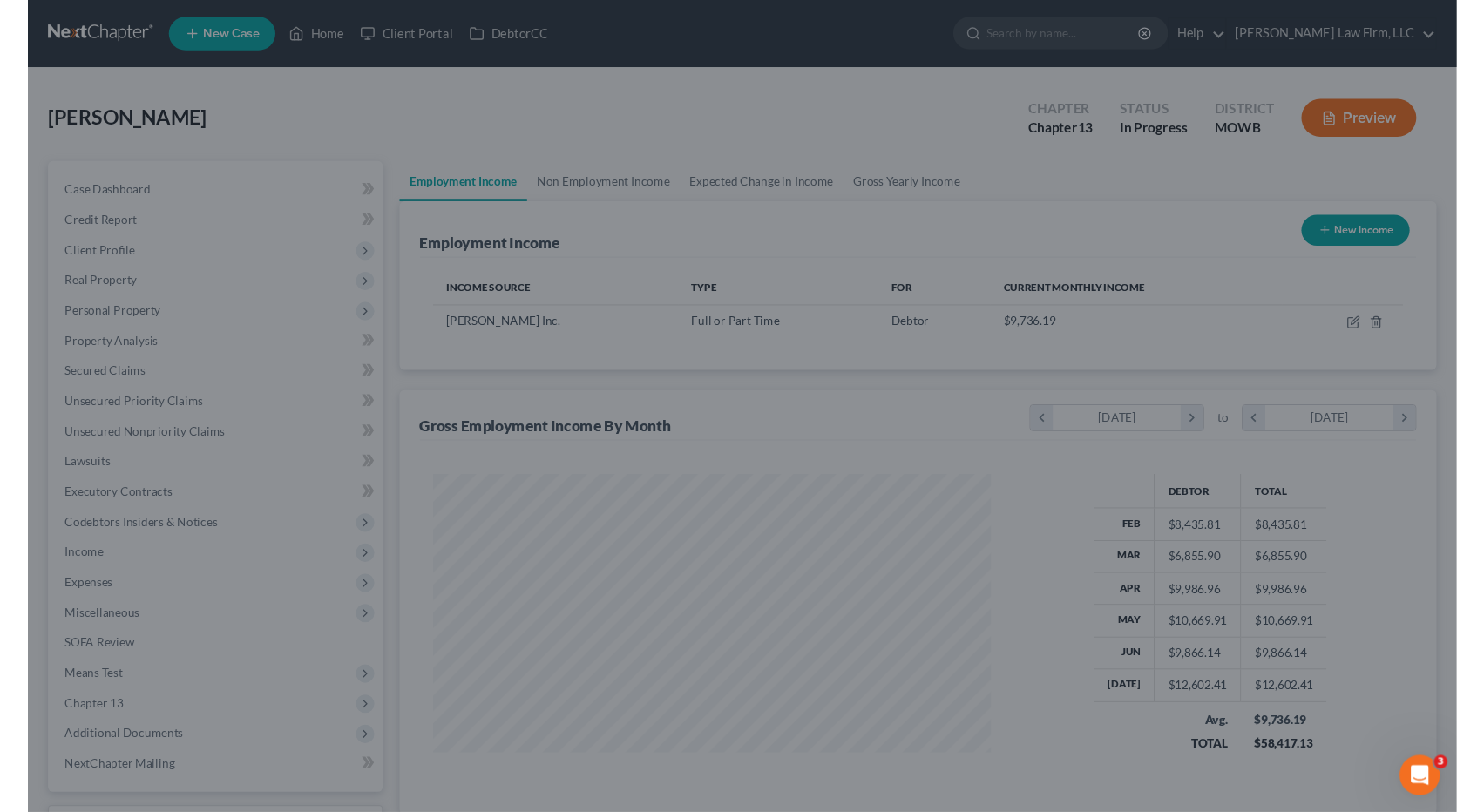
scroll to position [871001, 870759]
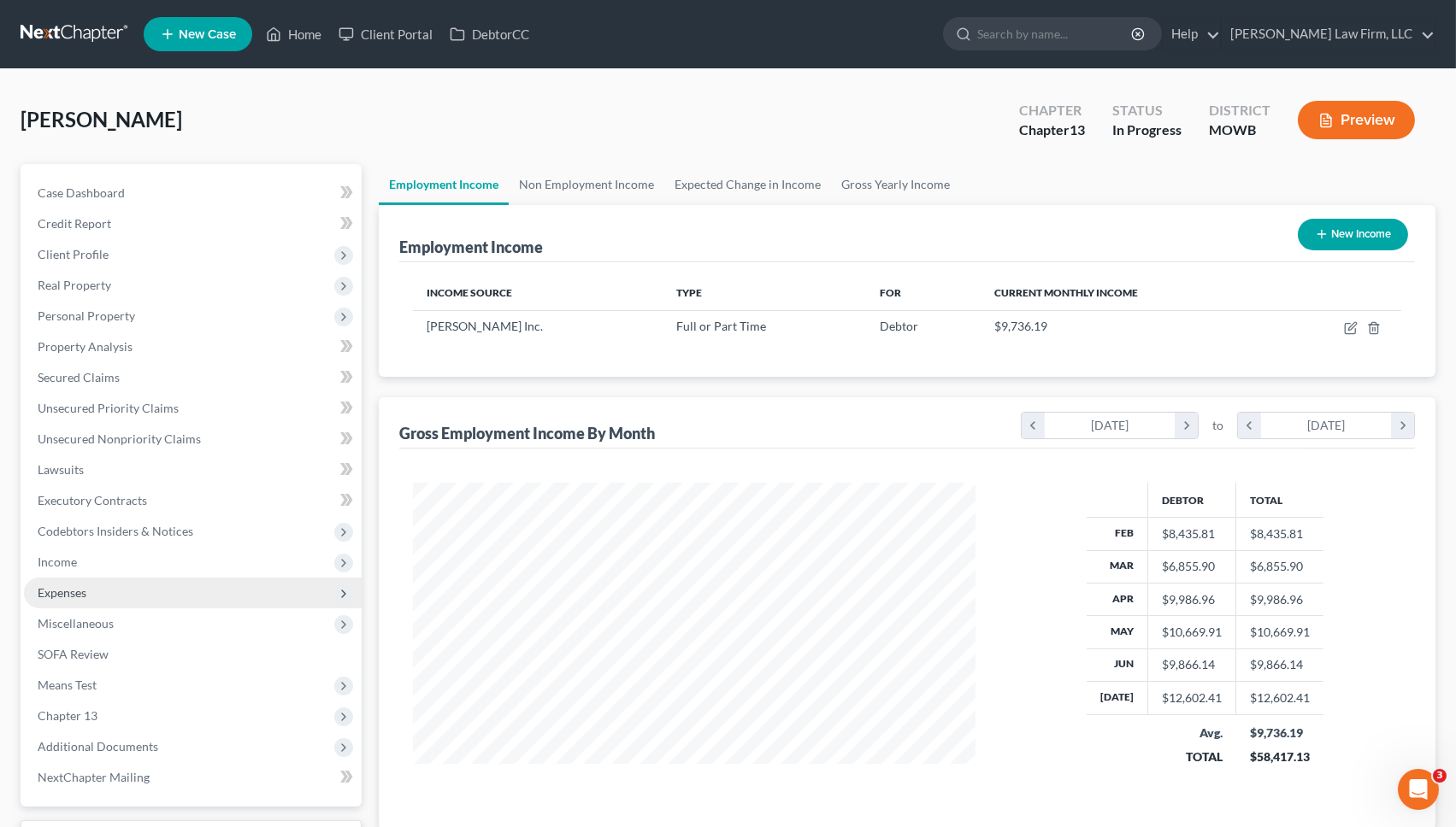
click at [101, 586] on span "Expenses" at bounding box center [193, 592] width 338 height 31
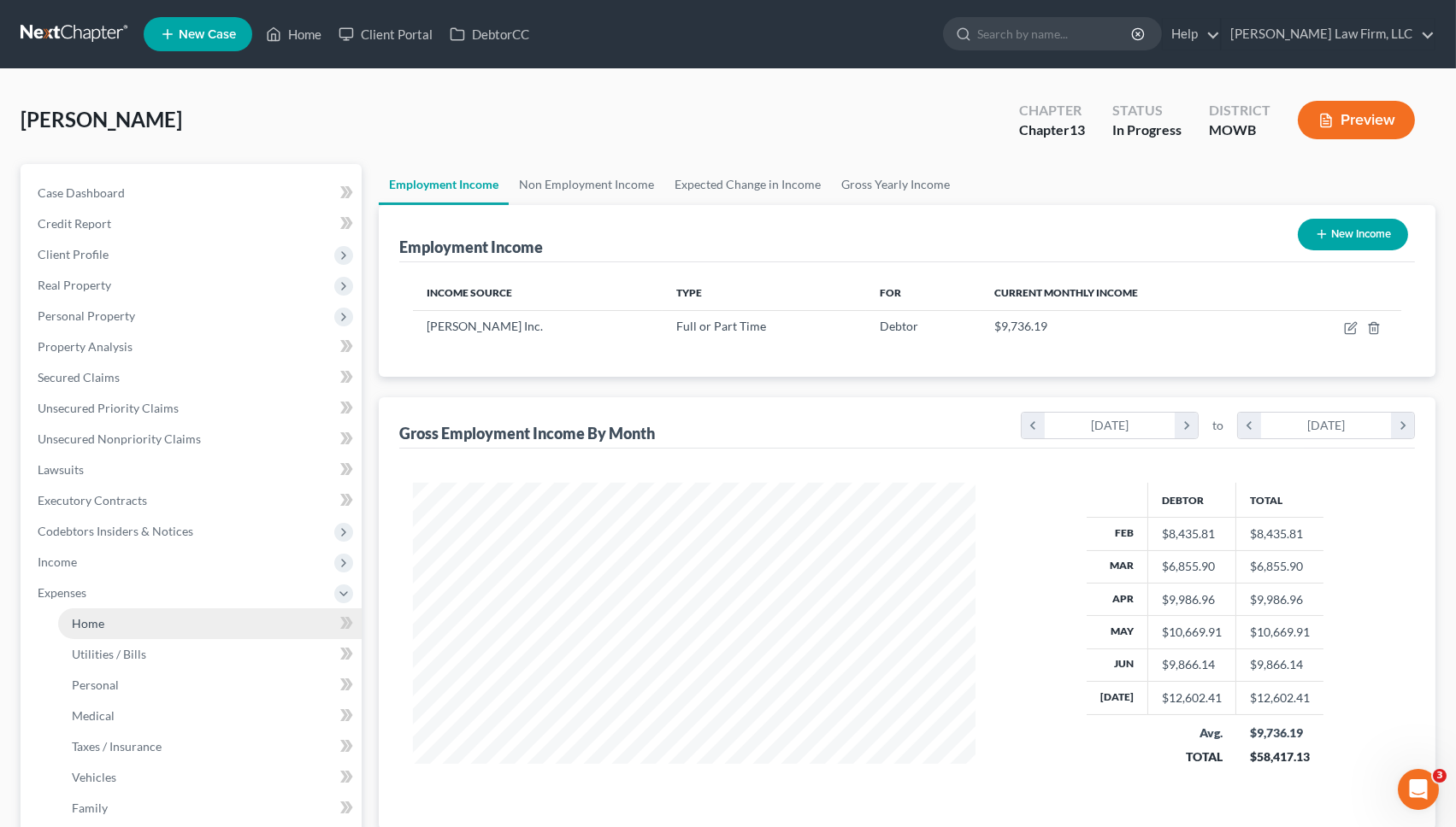
click at [106, 620] on link "Home" at bounding box center [209, 623] width 304 height 31
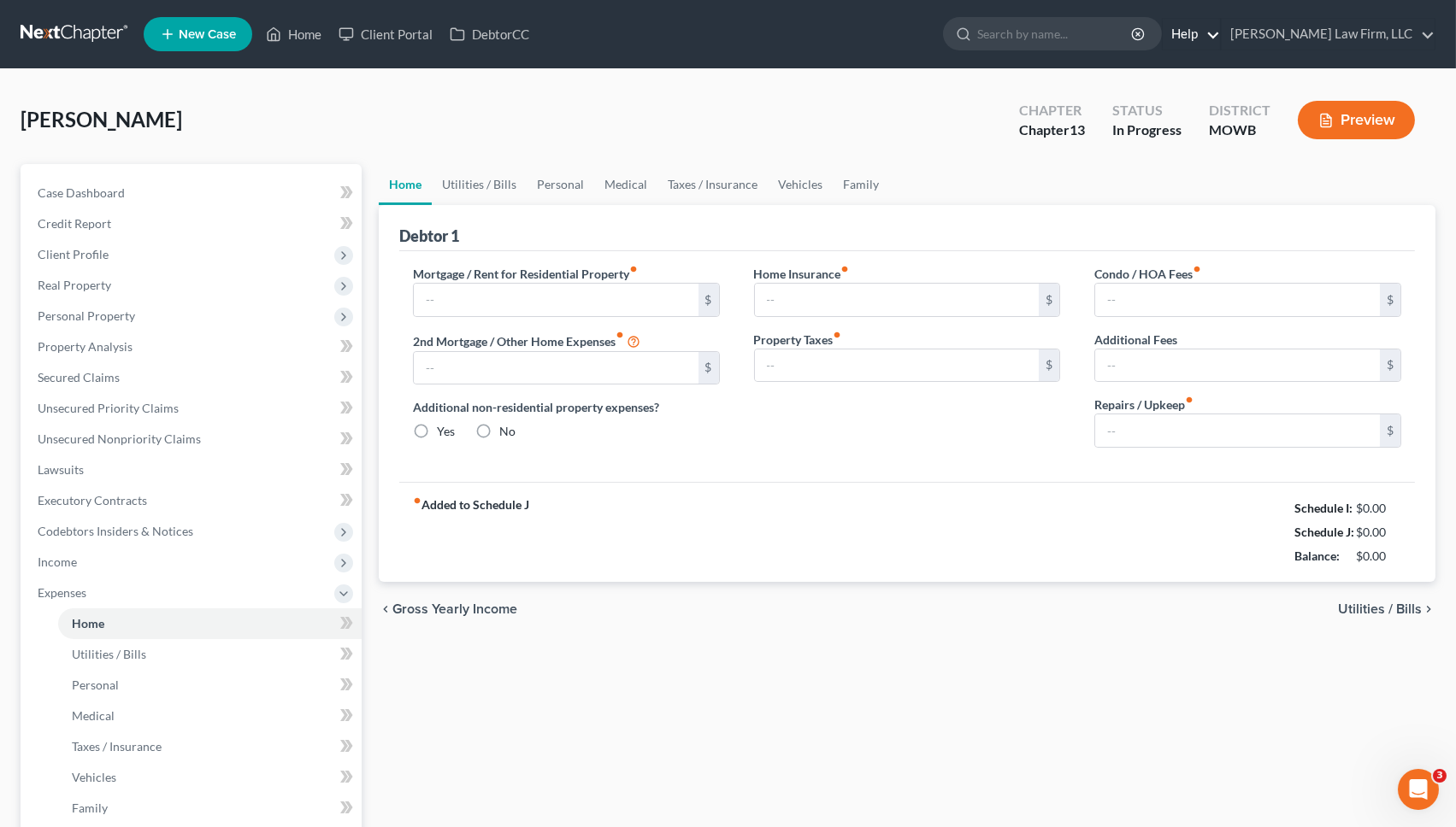
type input "500.00"
type input "0.00"
radio input "true"
type input "0.00"
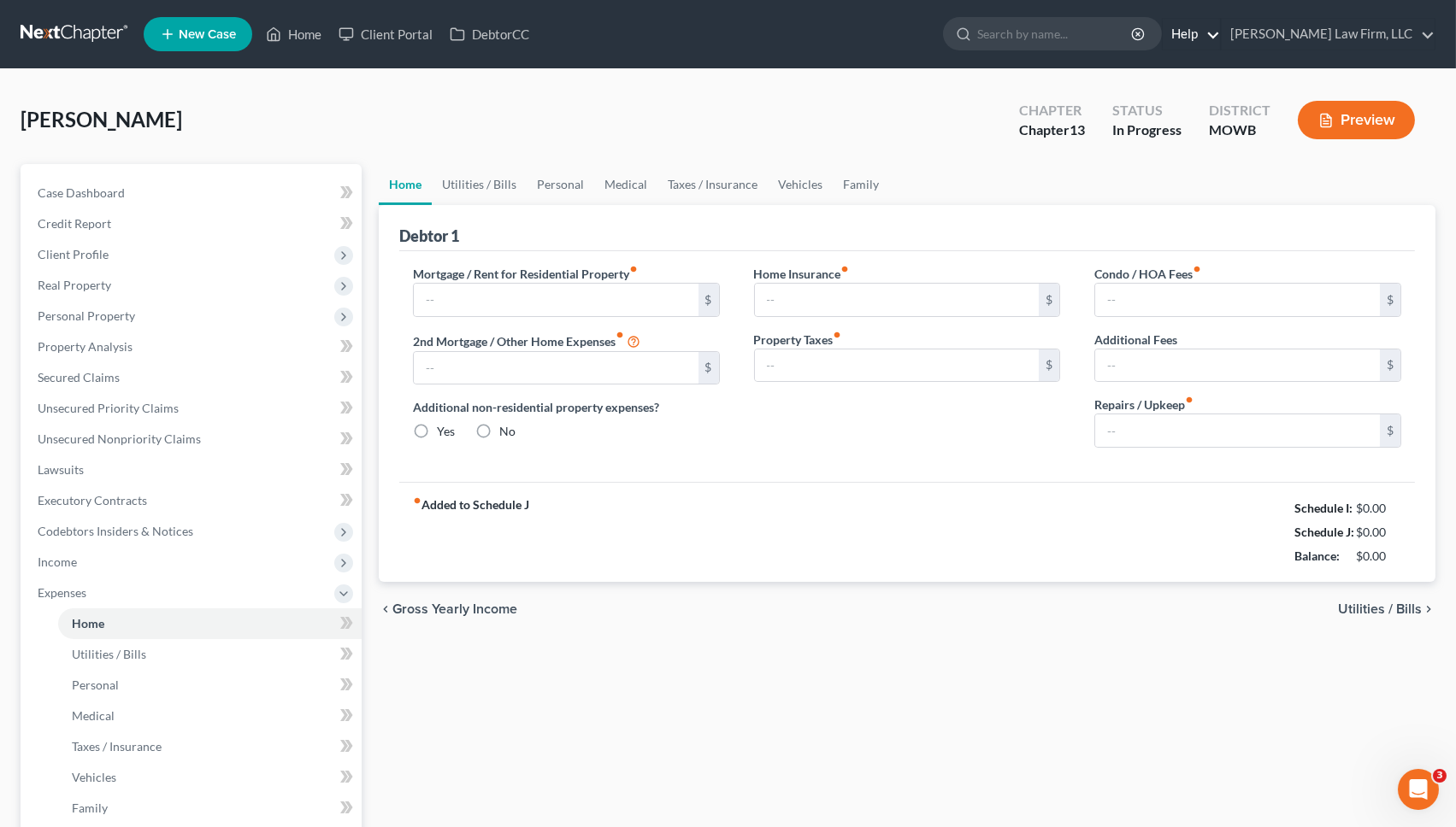
type input "0.00"
click at [1257, 417] on input "50.00" at bounding box center [1237, 431] width 285 height 32
type input "100.00"
click at [461, 183] on link "Utilities / Bills" at bounding box center [479, 184] width 95 height 41
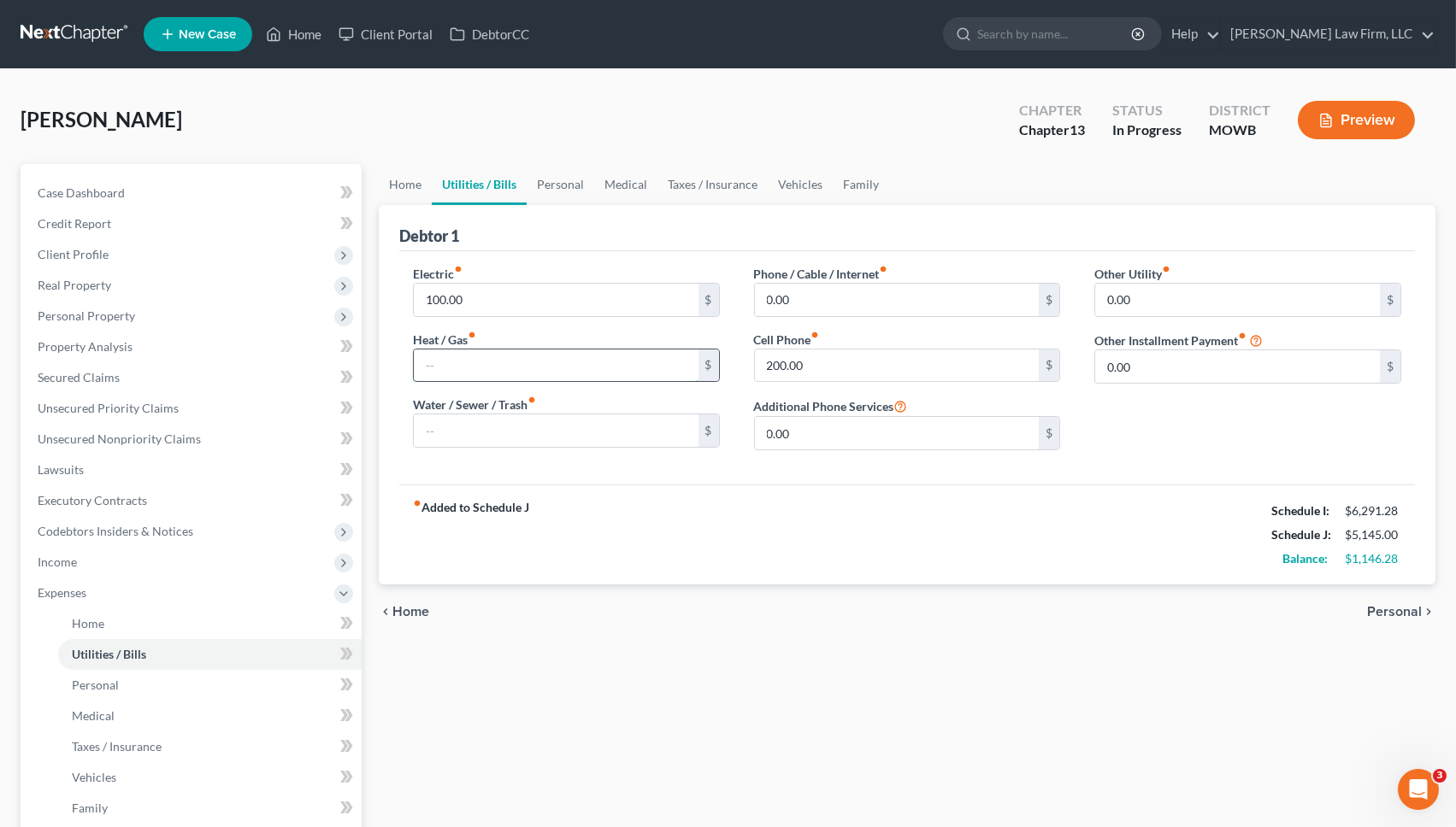
click at [509, 355] on input "text" at bounding box center [556, 365] width 285 height 32
click at [510, 368] on input "text" at bounding box center [556, 365] width 285 height 32
type input "20.00"
type input "10.00"
click at [579, 183] on link "Personal" at bounding box center [560, 184] width 67 height 41
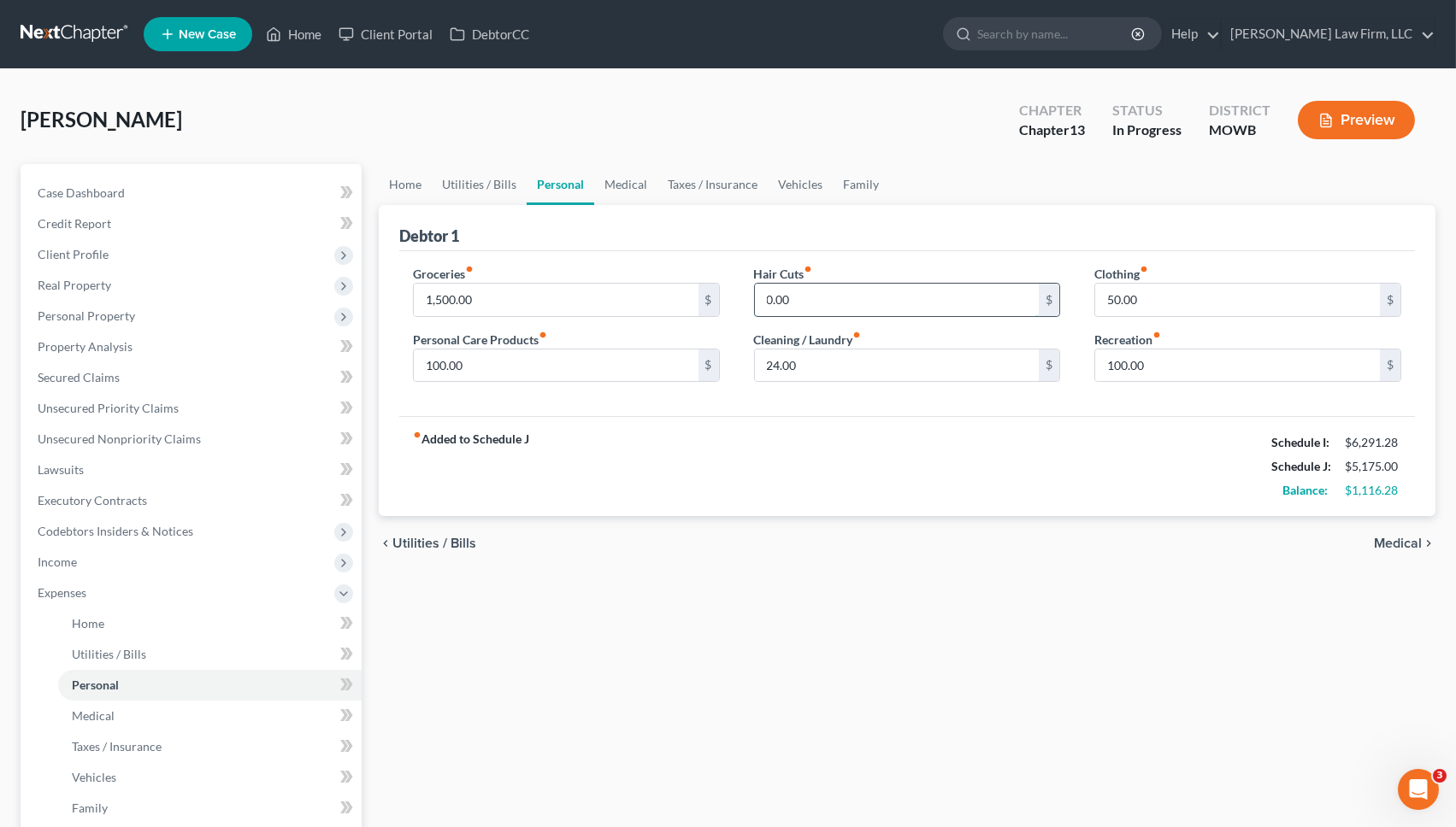
click at [867, 297] on input "0.00" at bounding box center [897, 299] width 285 height 32
type input "50.00"
click at [1181, 302] on input "50.00" at bounding box center [1237, 299] width 285 height 32
type input "100.00"
click at [639, 186] on link "Medical" at bounding box center [626, 184] width 63 height 41
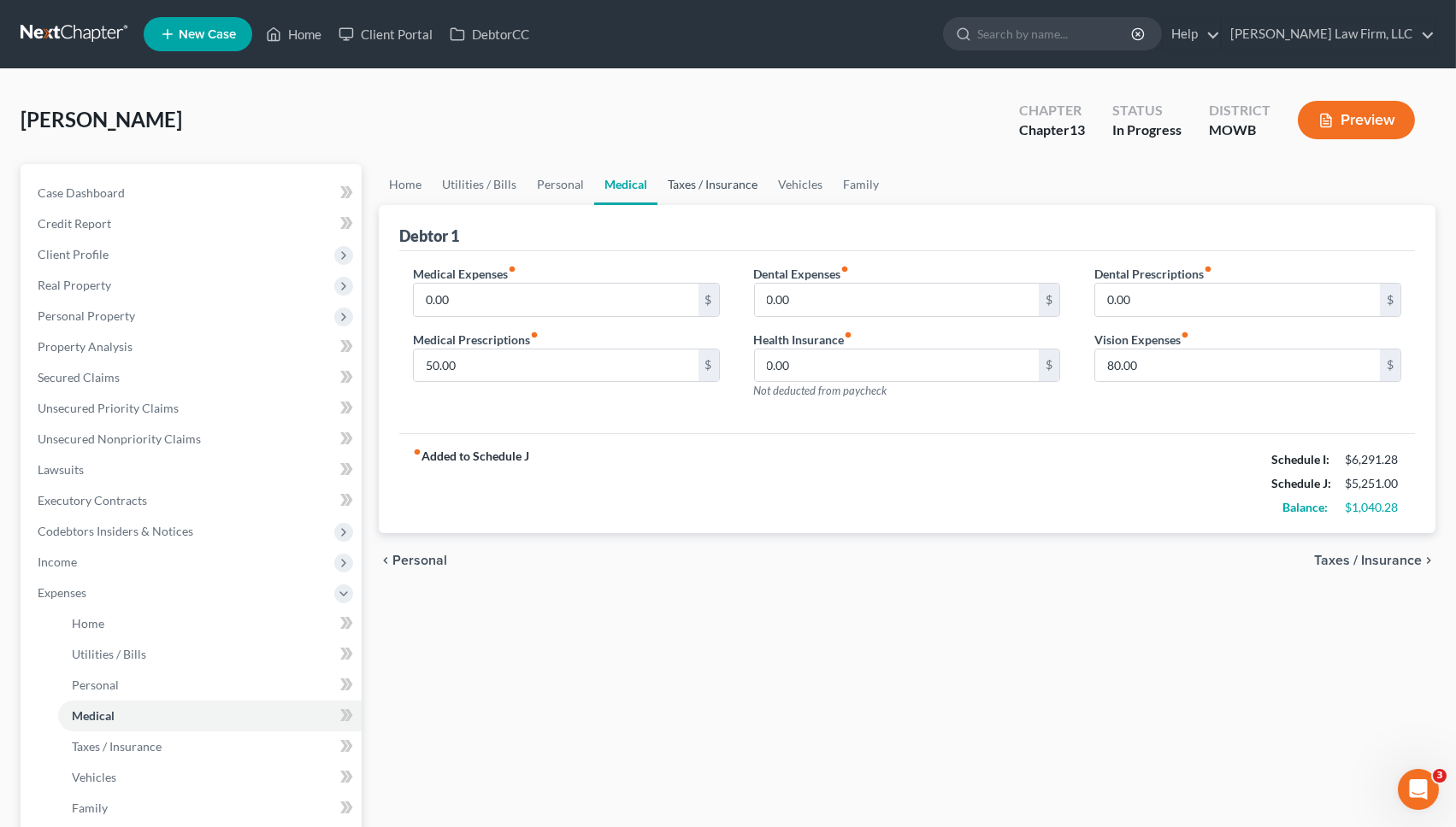
click at [715, 174] on link "Taxes / Insurance" at bounding box center [713, 184] width 110 height 41
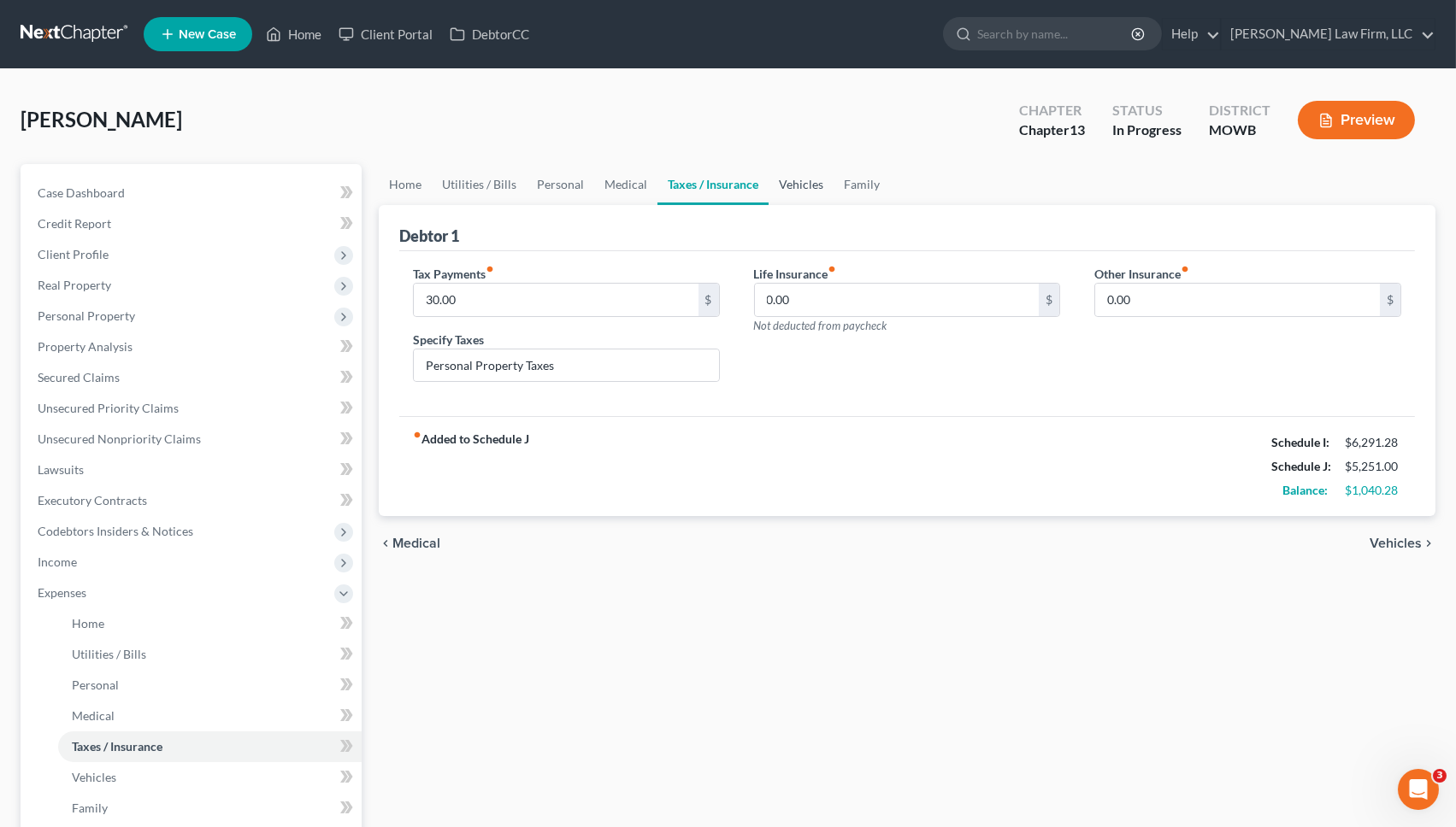
click at [785, 180] on link "Vehicles" at bounding box center [801, 184] width 65 height 41
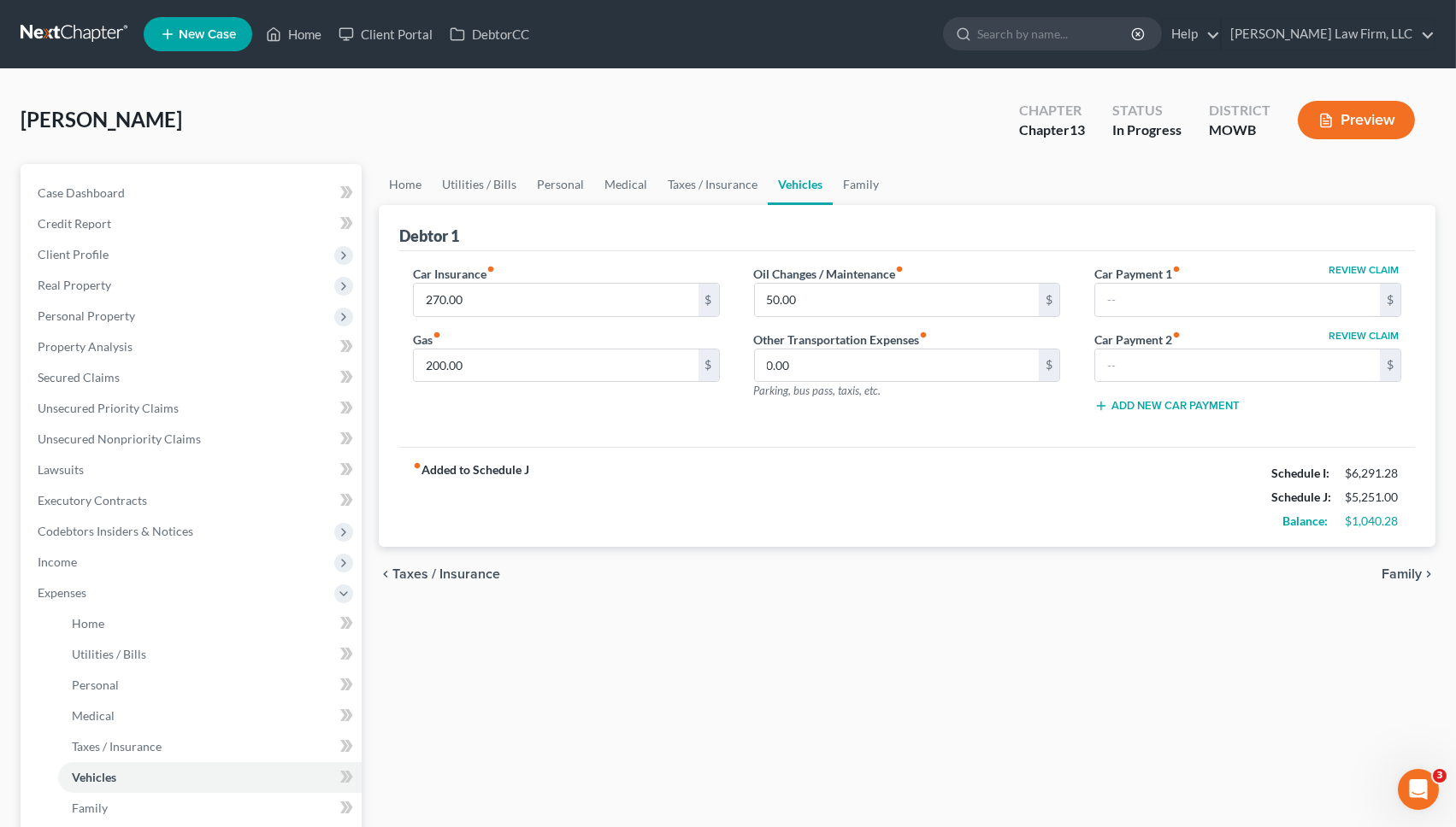
click at [572, 753] on div "Home Utilities / Bills Personal Medical Taxes / Insurance Vehicles Family Debto…" at bounding box center [907, 641] width 1073 height 957
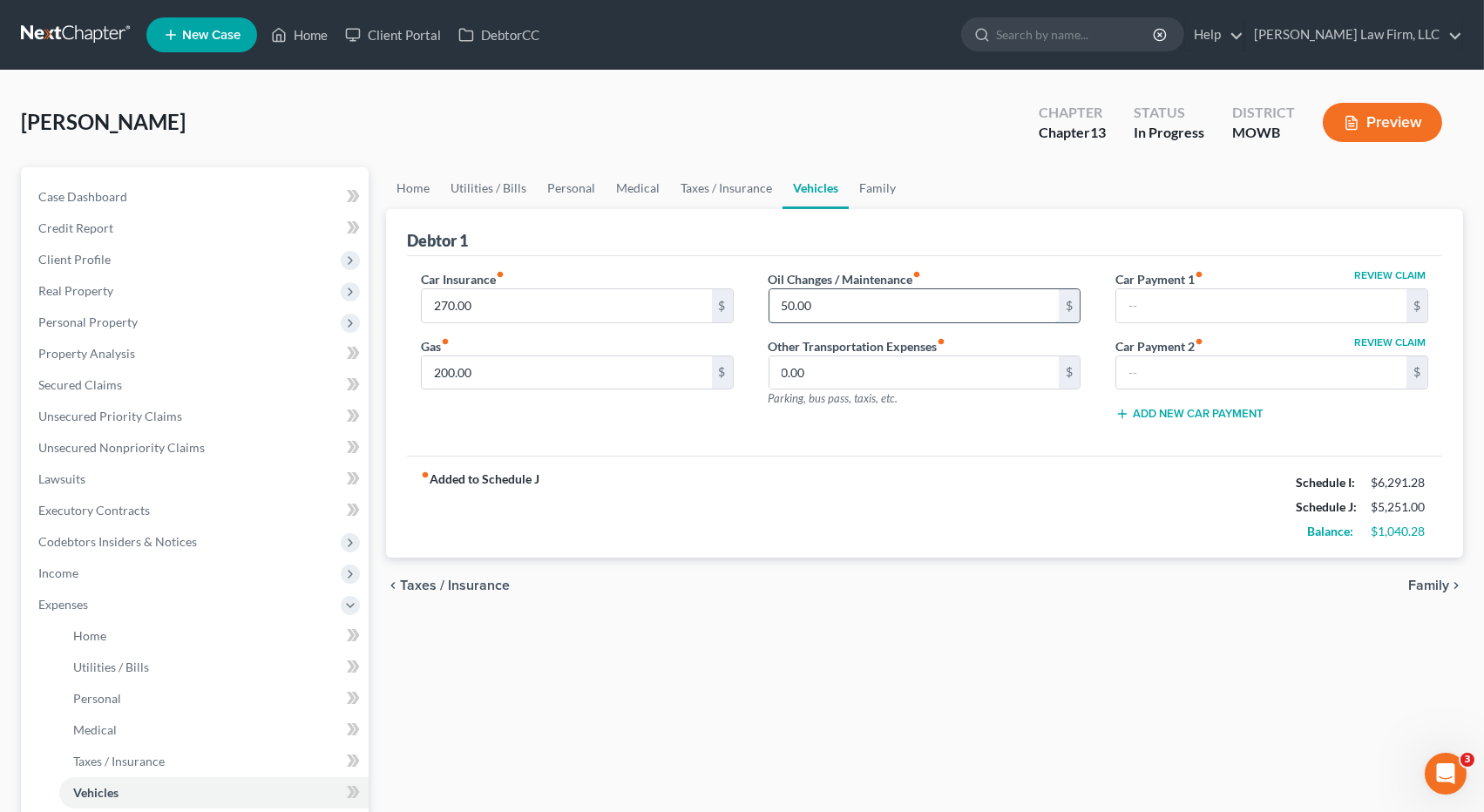
click at [874, 310] on input "50.00" at bounding box center [914, 305] width 290 height 33
type input "75.00"
click at [865, 199] on link "Family" at bounding box center [877, 187] width 57 height 42
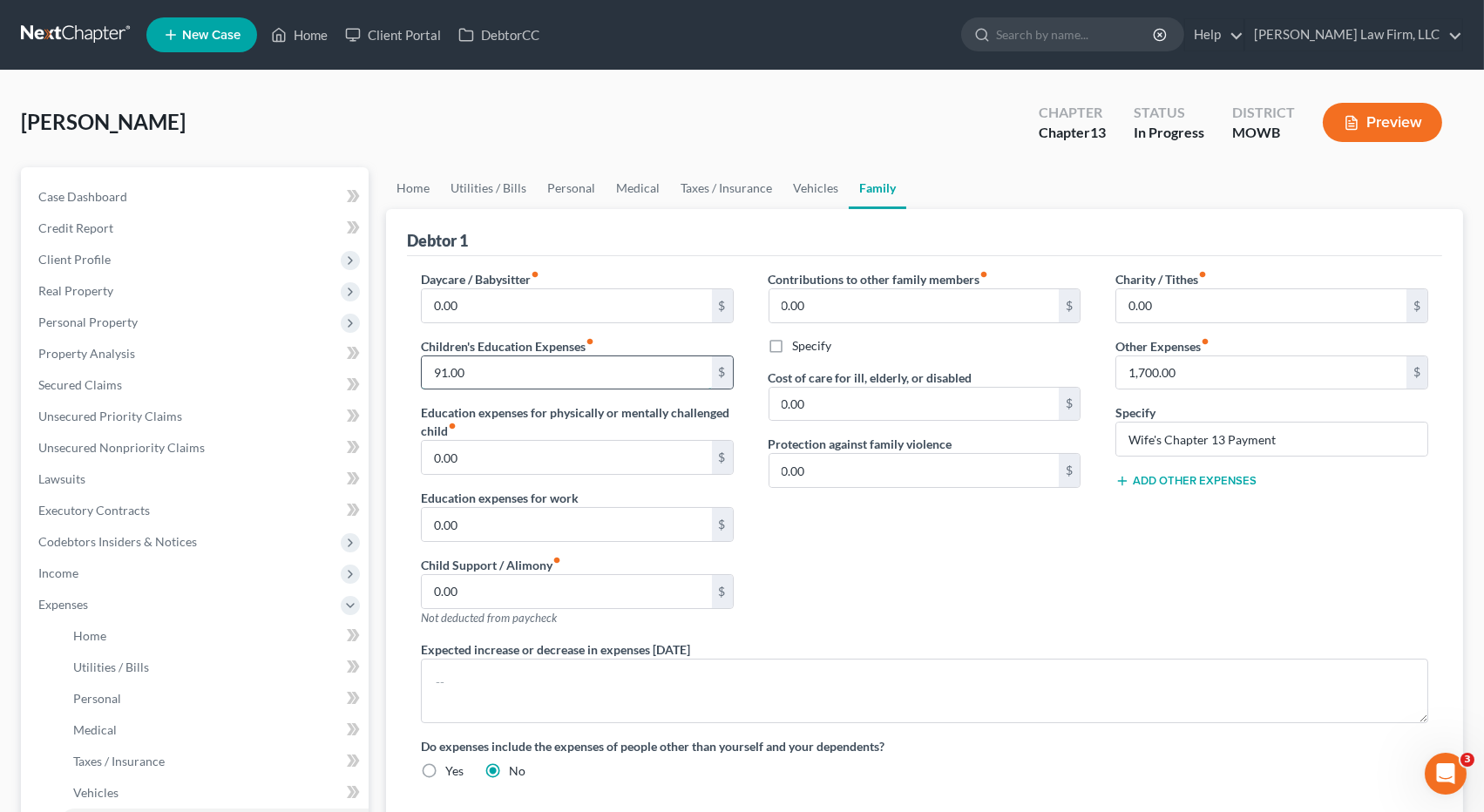
click at [552, 367] on input "91.00" at bounding box center [567, 372] width 290 height 33
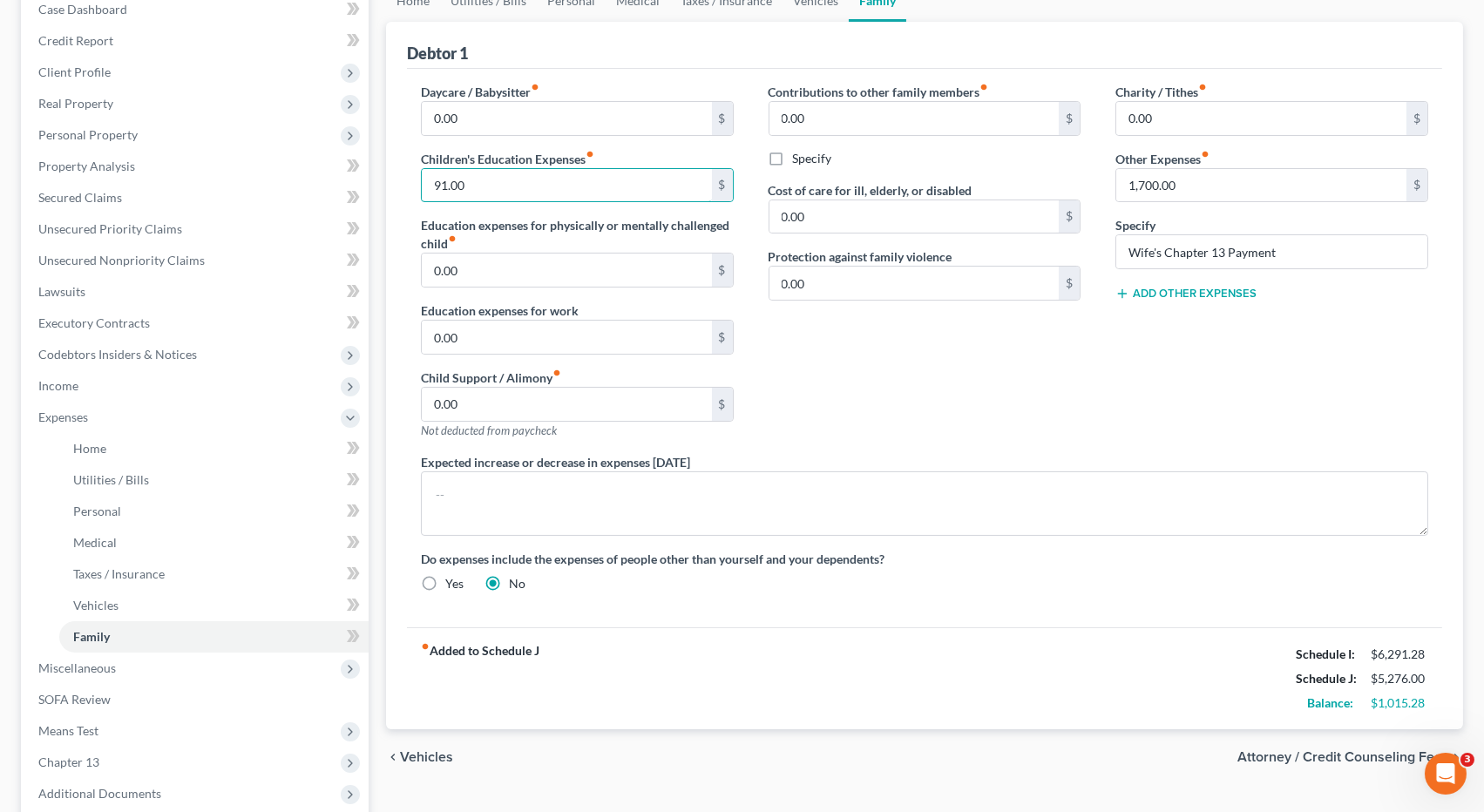
scroll to position [96, 0]
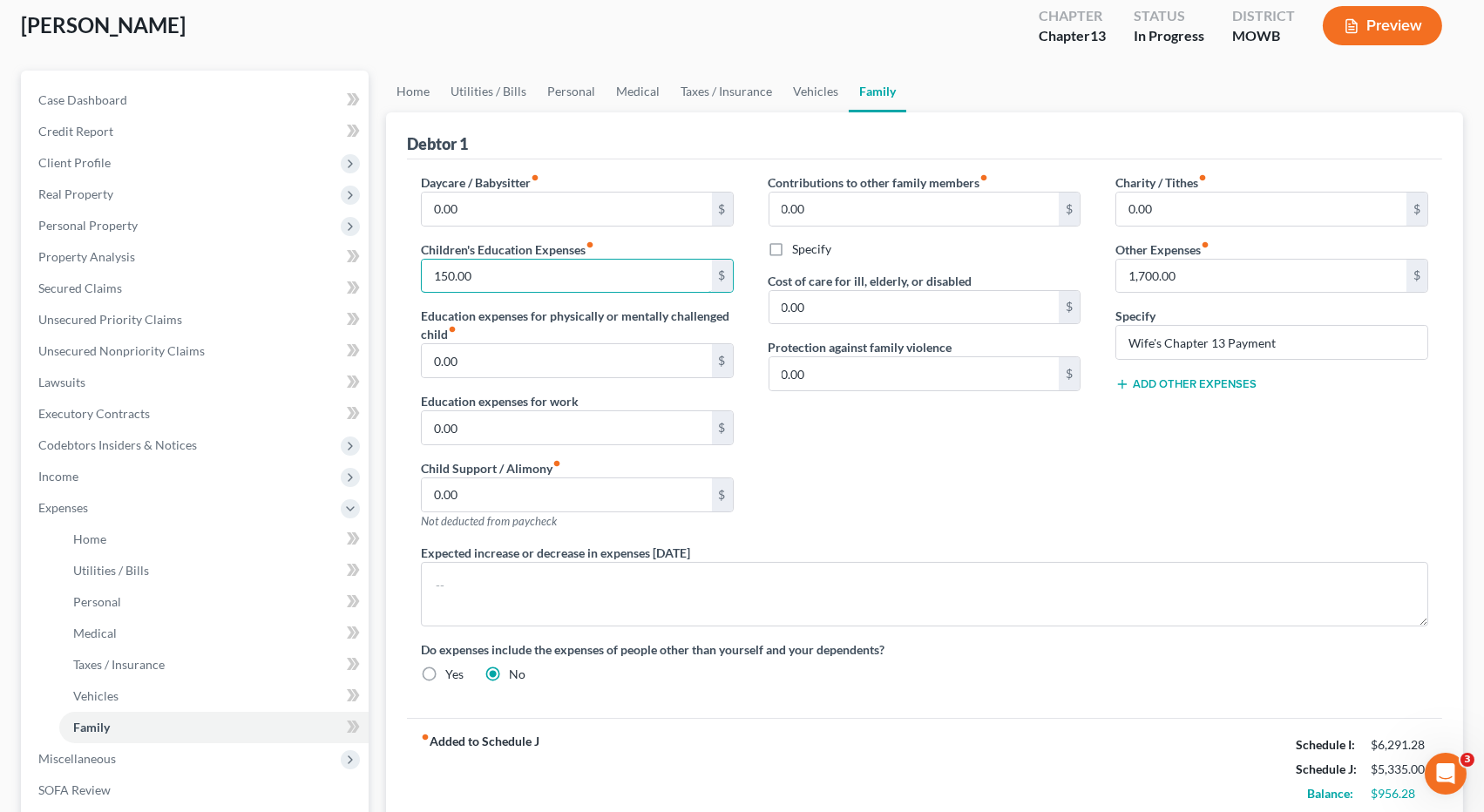
type input "150.00"
click at [976, 467] on div "Contributions to other family members fiber_manual_record 0.00 $ Specify Cost o…" at bounding box center [925, 358] width 348 height 370
click at [419, 89] on link "Home" at bounding box center [413, 91] width 54 height 42
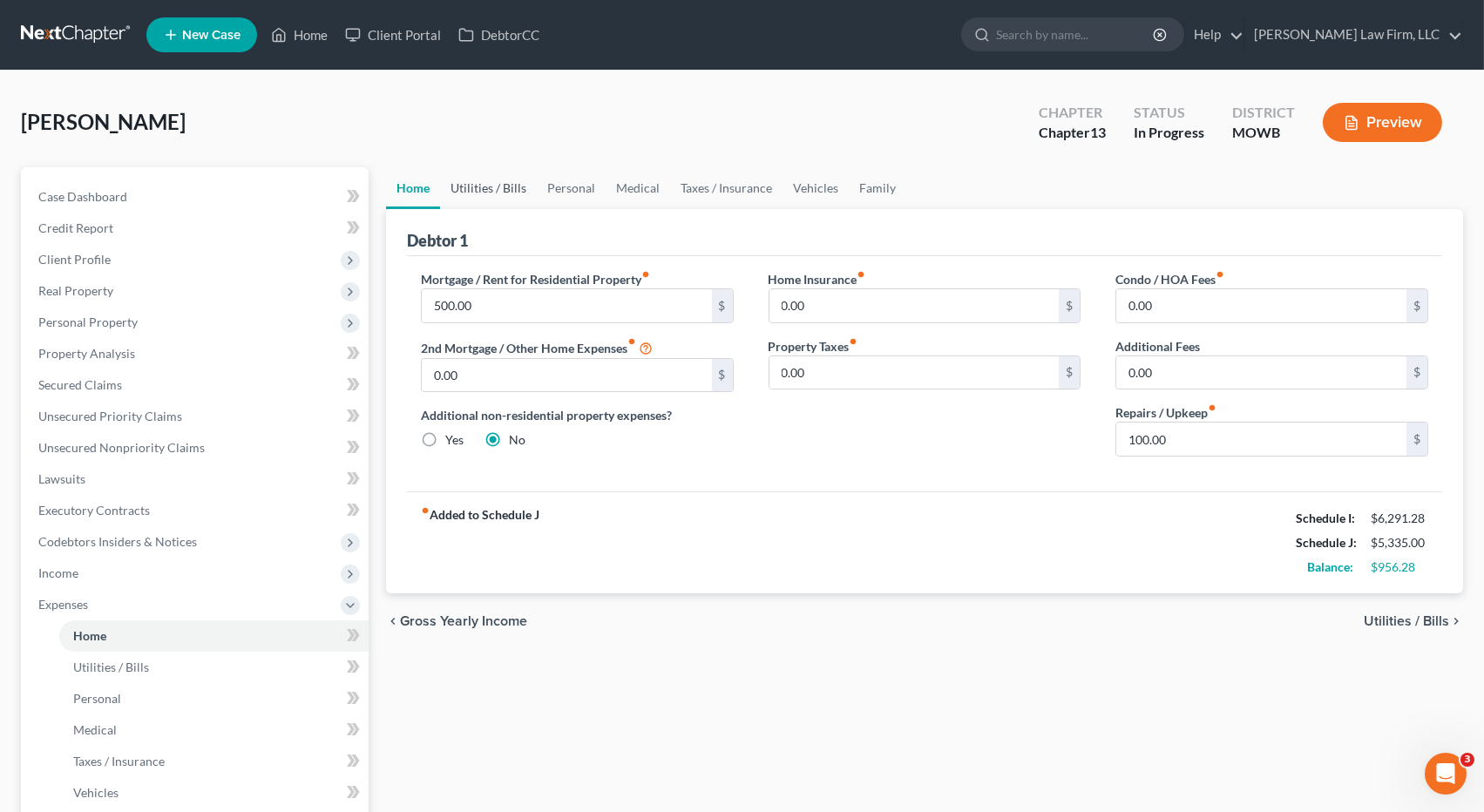
click at [485, 184] on link "Utilities / Bills" at bounding box center [488, 187] width 96 height 42
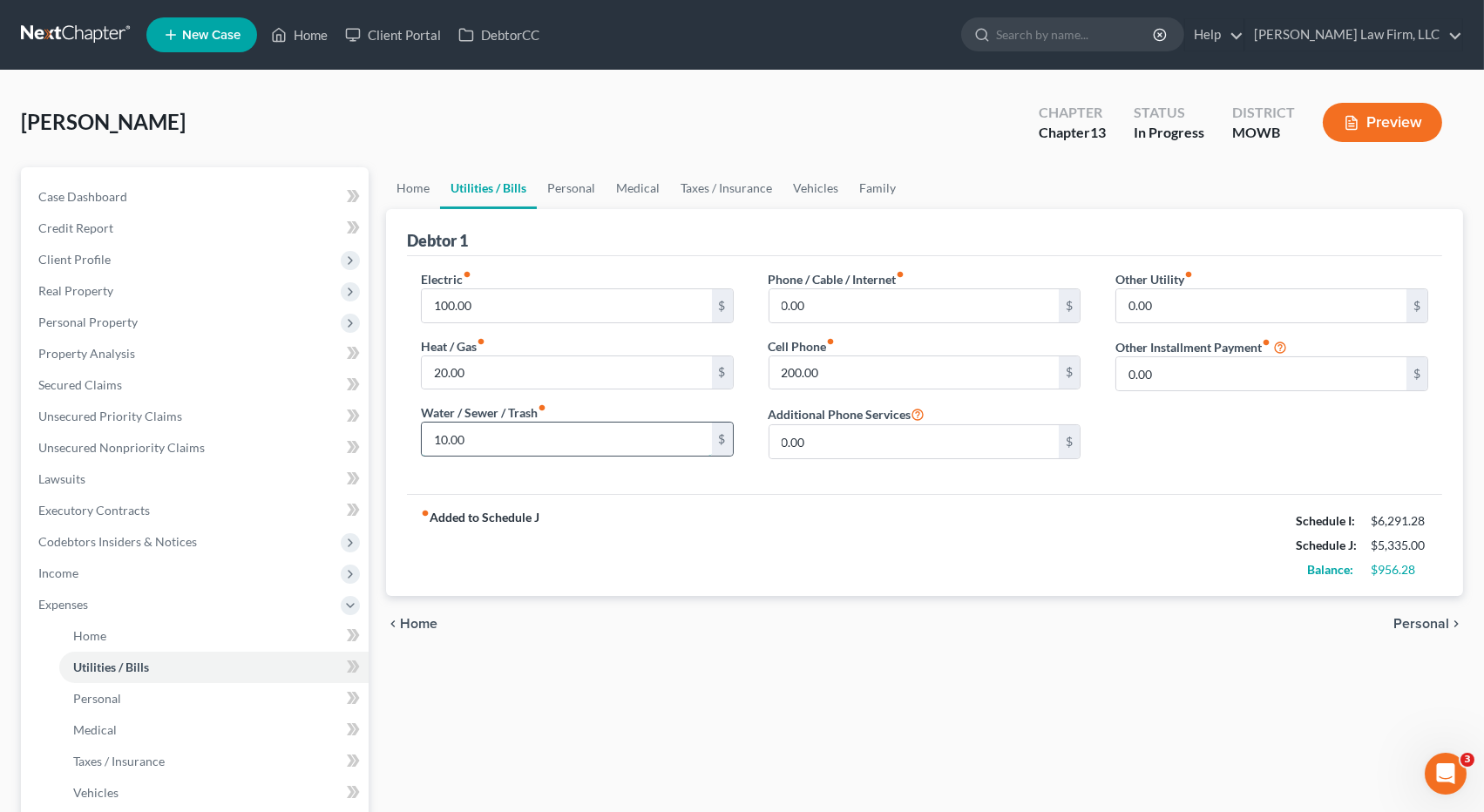
click at [483, 443] on input "10.00" at bounding box center [567, 439] width 290 height 33
type input "15.00"
click at [579, 183] on link "Personal" at bounding box center [571, 187] width 69 height 42
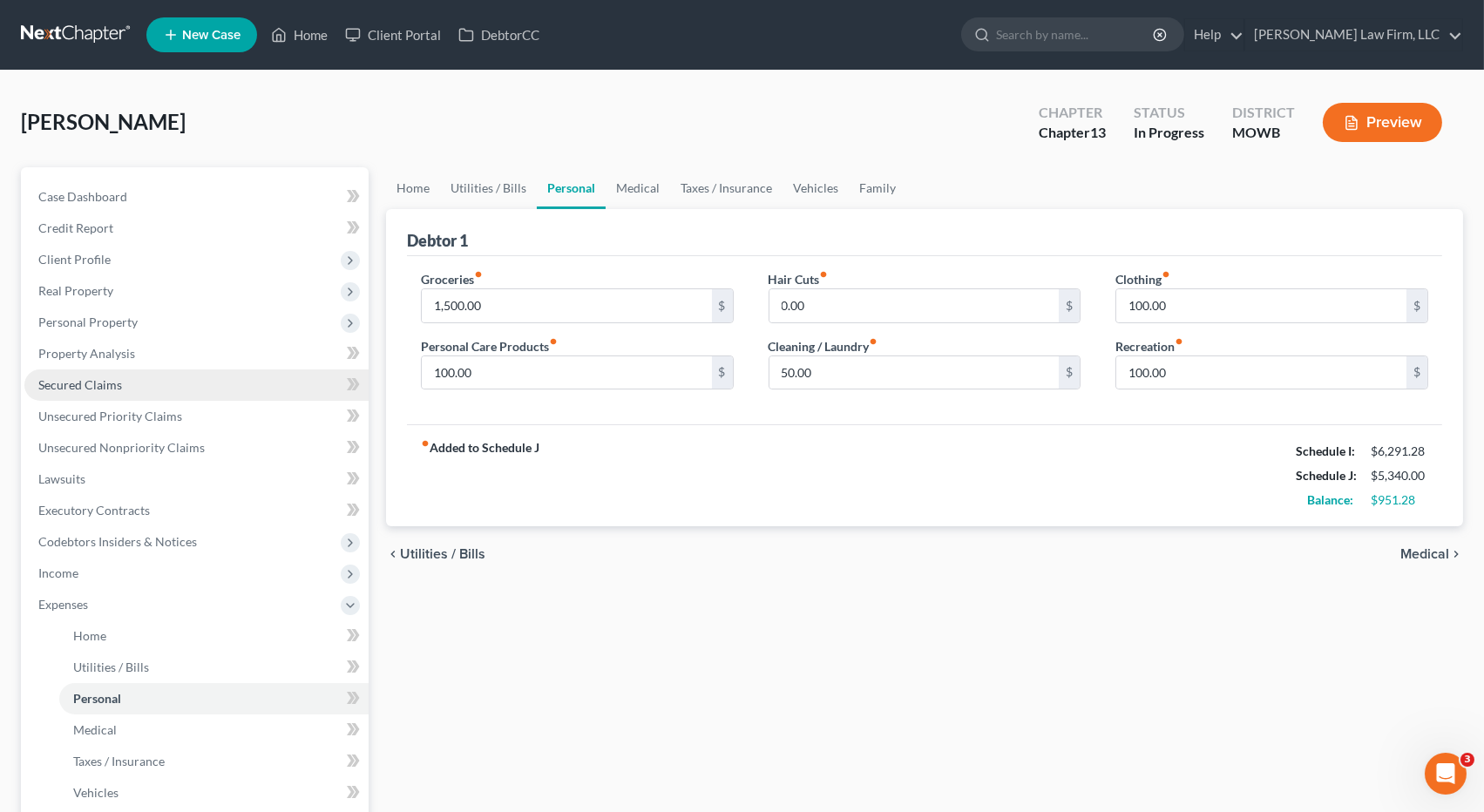
click at [169, 376] on link "Secured Claims" at bounding box center [196, 385] width 344 height 31
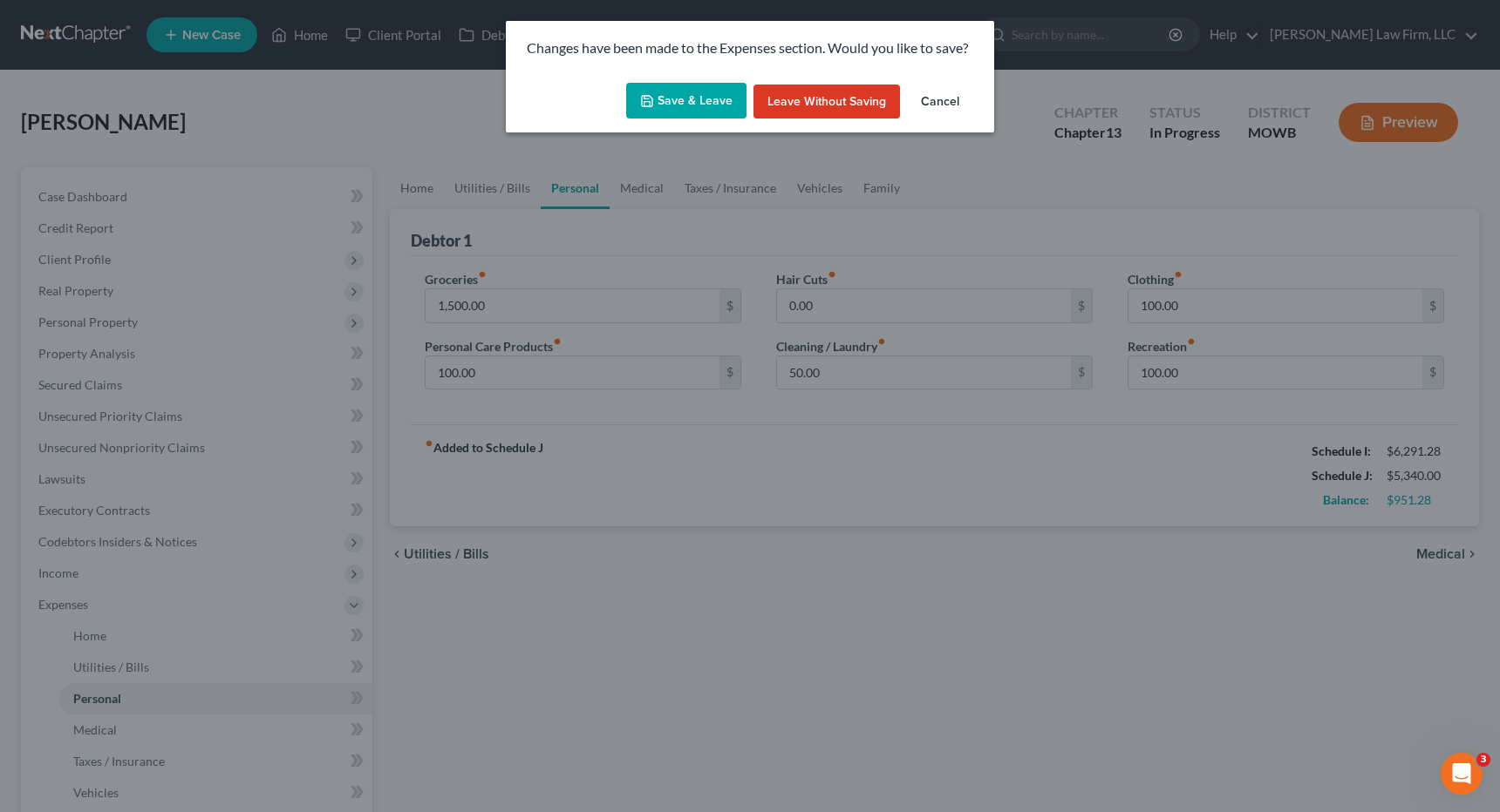
click at [701, 103] on button "Save & Leave" at bounding box center [686, 101] width 121 height 37
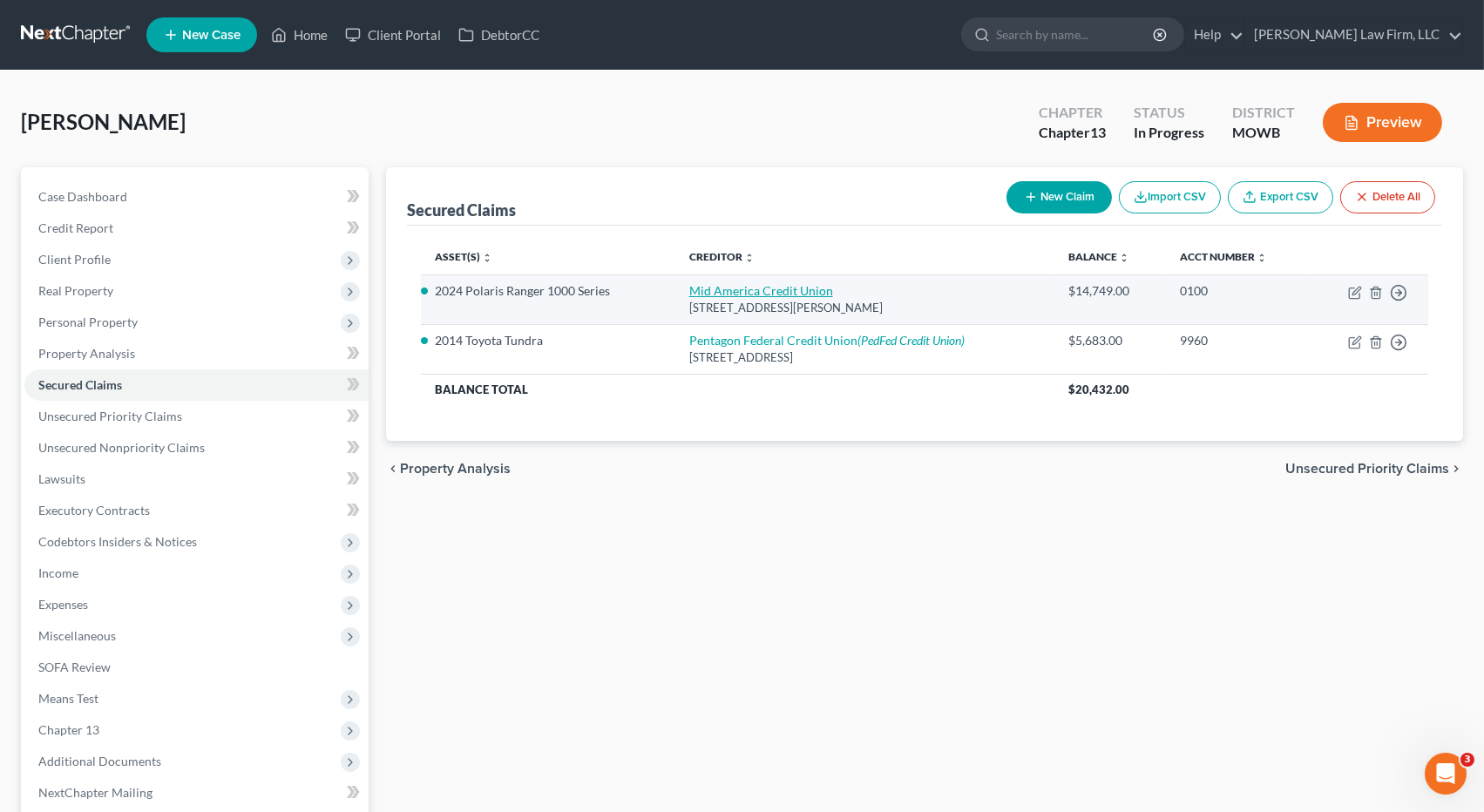
click at [767, 283] on link "Mid America Credit Union" at bounding box center [760, 290] width 144 height 15
select select "17"
select select "0"
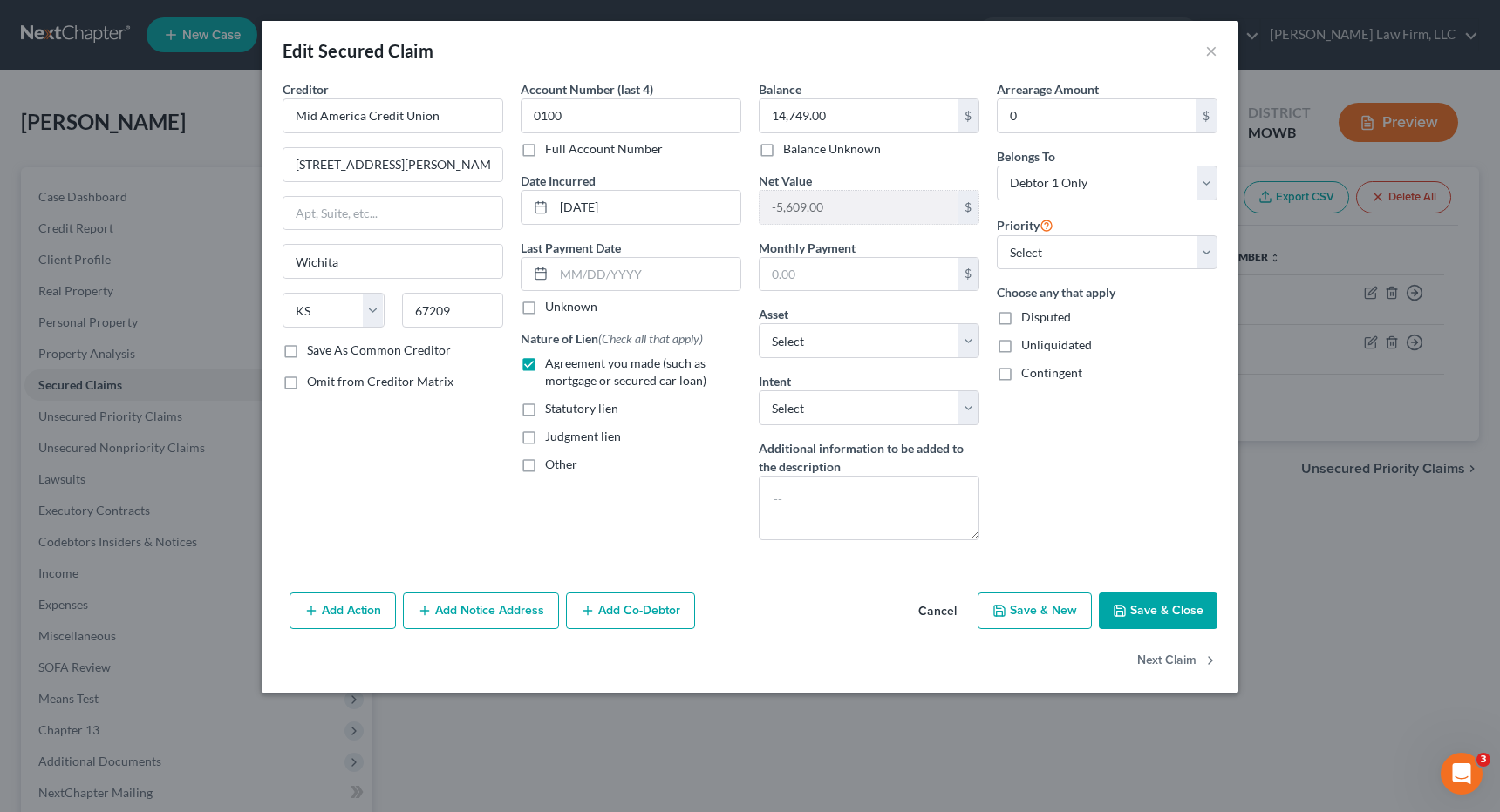
click at [705, 517] on div "Account Number (last 4) 0100 Full Account Number Date Incurred 11-28-2023 Last …" at bounding box center [630, 317] width 238 height 474
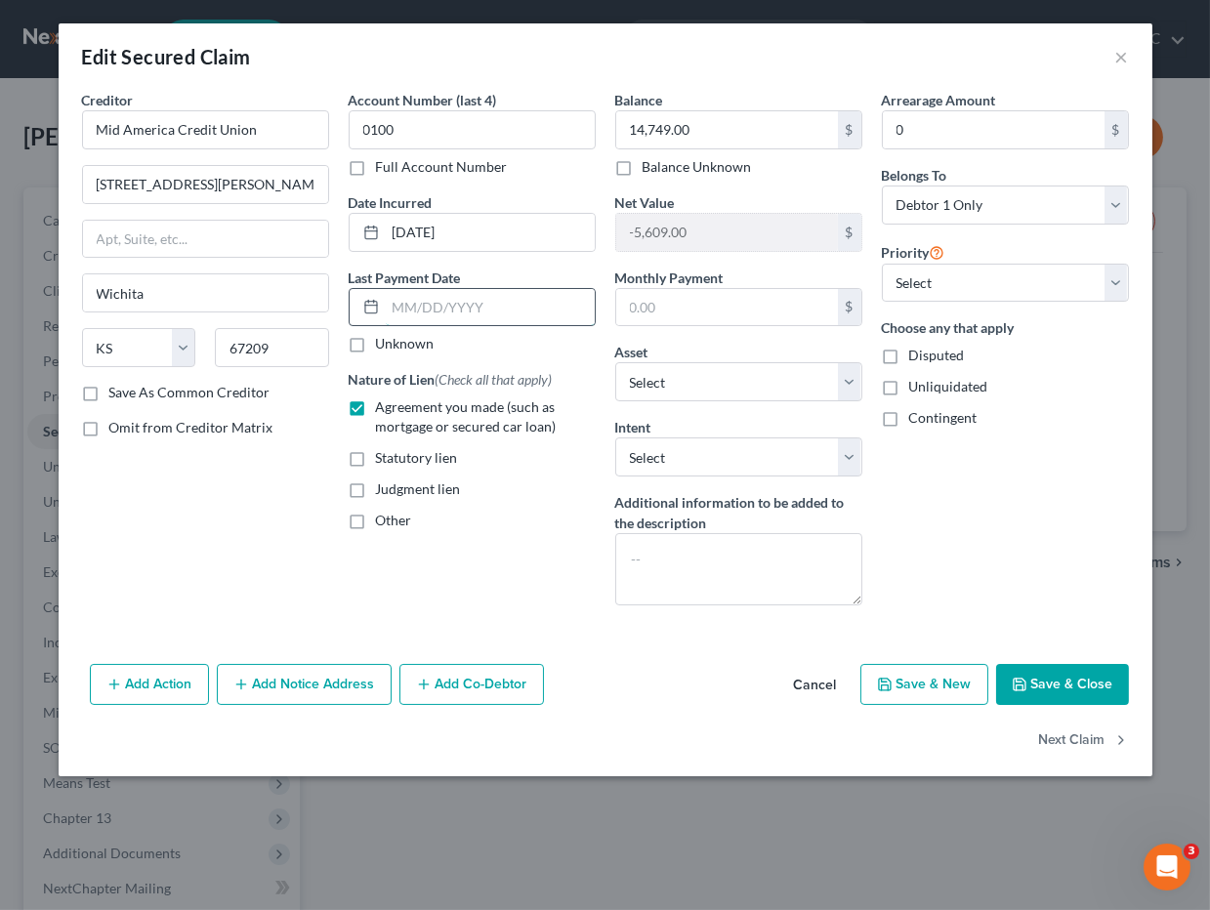
click at [459, 301] on input "text" at bounding box center [490, 307] width 209 height 37
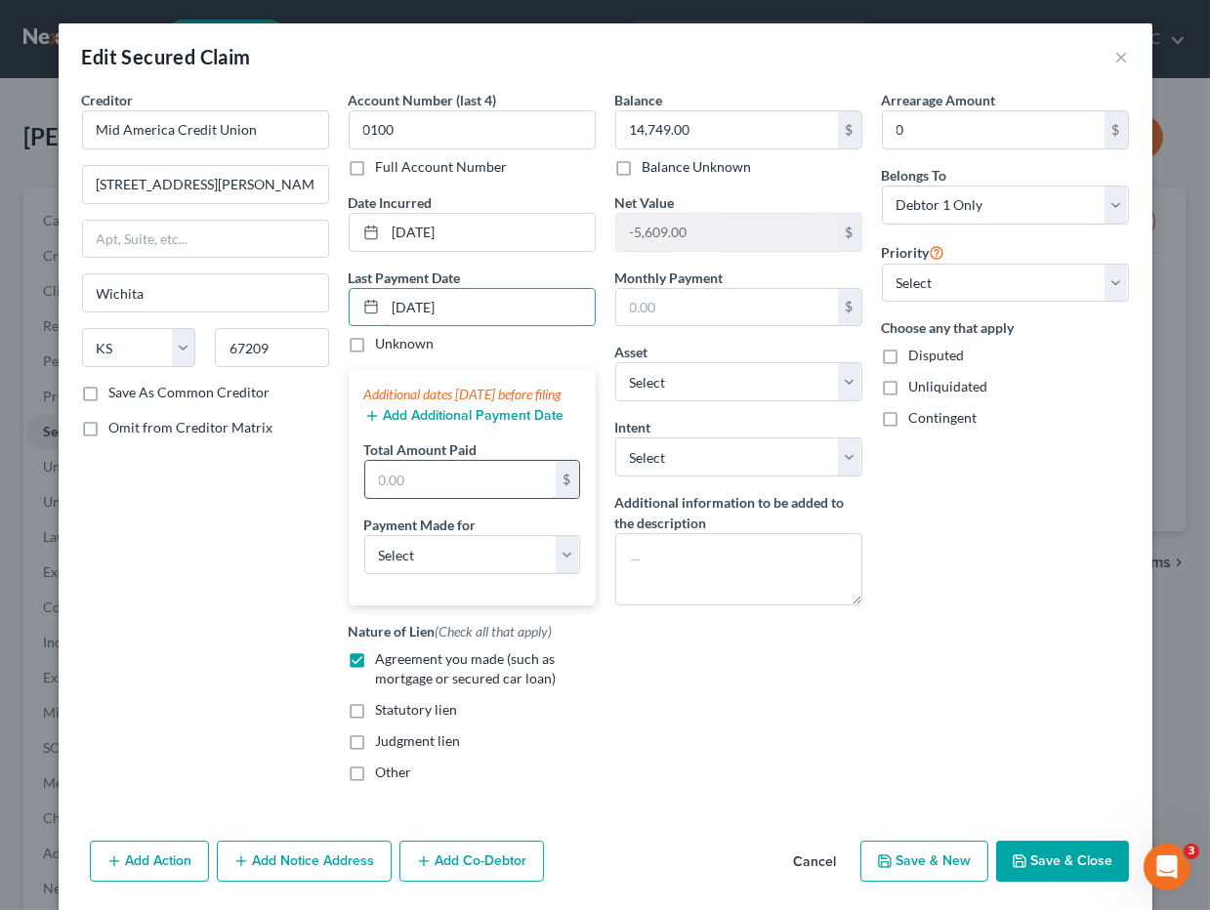
type input "[DATE]"
click at [486, 498] on input "text" at bounding box center [460, 479] width 190 height 37
click at [455, 498] on input "text" at bounding box center [460, 479] width 190 height 37
type input "1,350"
click at [517, 599] on div "Additional dates within 90 days before filing Add Additional Payment Date Total…" at bounding box center [472, 487] width 247 height 236
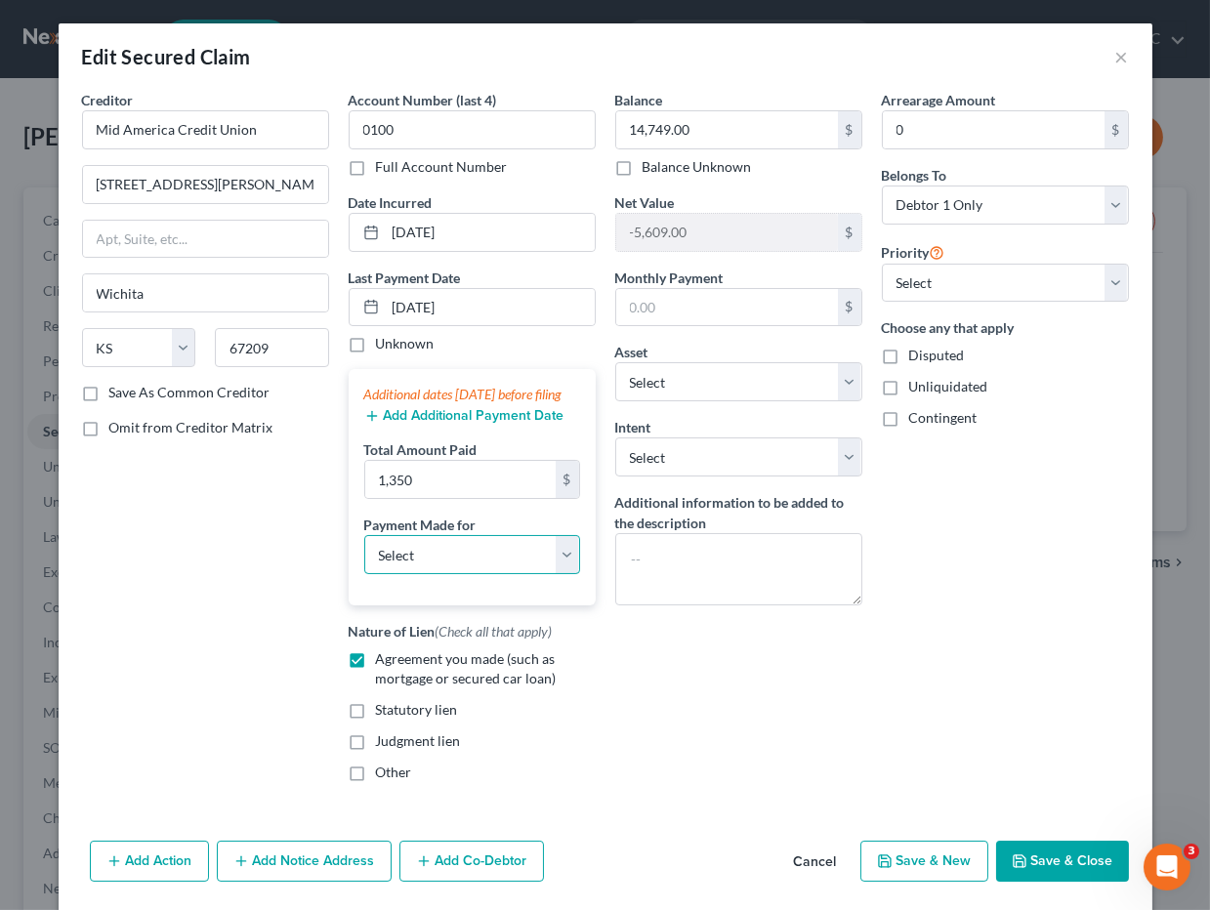
click at [503, 574] on select "Select Car Credit Card Loan Repayment Mortgage Other Suppliers Or Vendors" at bounding box center [472, 554] width 216 height 39
select select "0"
click at [364, 554] on select "Select Car Credit Card Loan Repayment Mortgage Other Suppliers Or Vendors" at bounding box center [472, 554] width 216 height 39
click at [472, 424] on button "Add Additional Payment Date" at bounding box center [464, 416] width 200 height 16
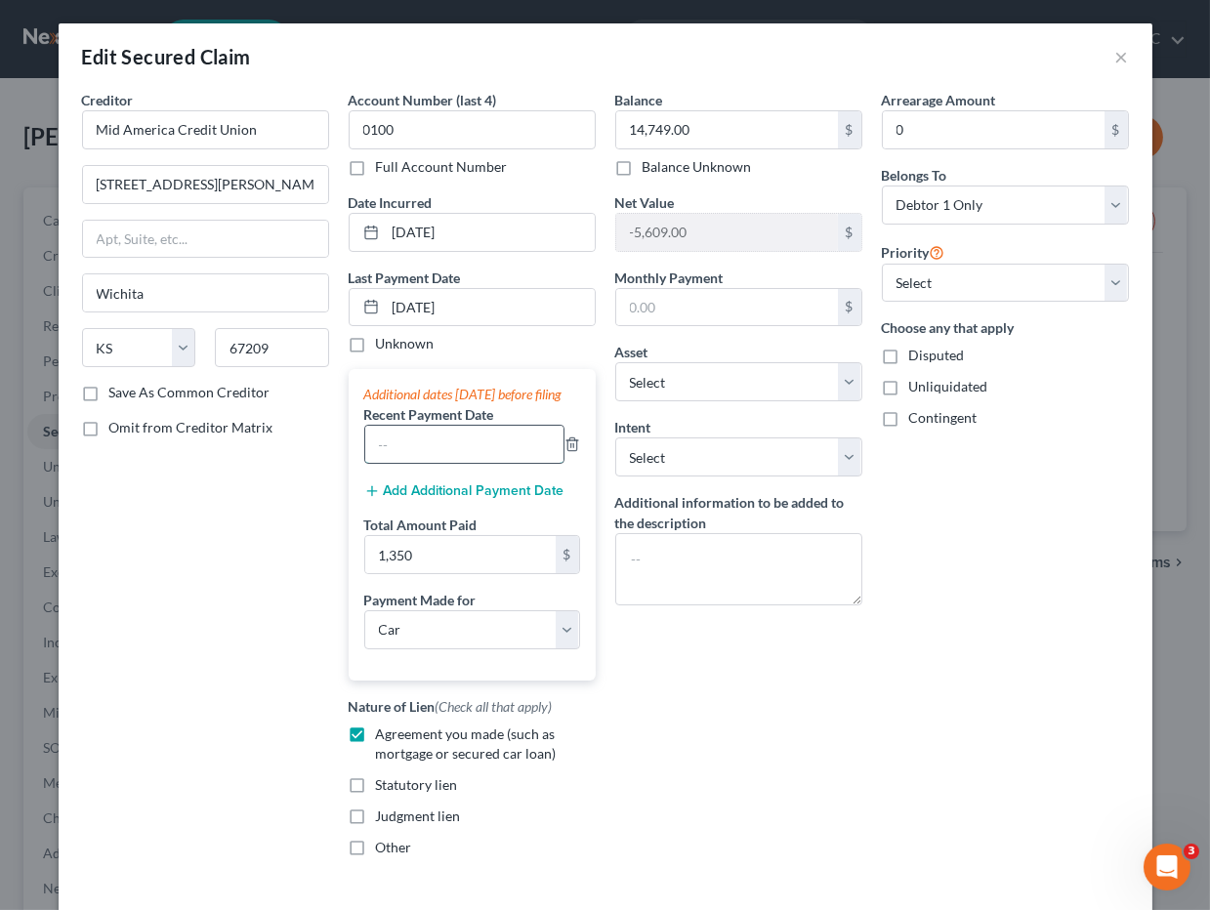
click at [471, 451] on input "text" at bounding box center [464, 444] width 198 height 37
type input "07/11/2025"
click at [476, 496] on div "Additional dates within 90 days before filing Recent Payment Date 07/11/2025 Ad…" at bounding box center [472, 524] width 247 height 311
click at [482, 499] on button "Add Additional Payment Date" at bounding box center [464, 491] width 200 height 16
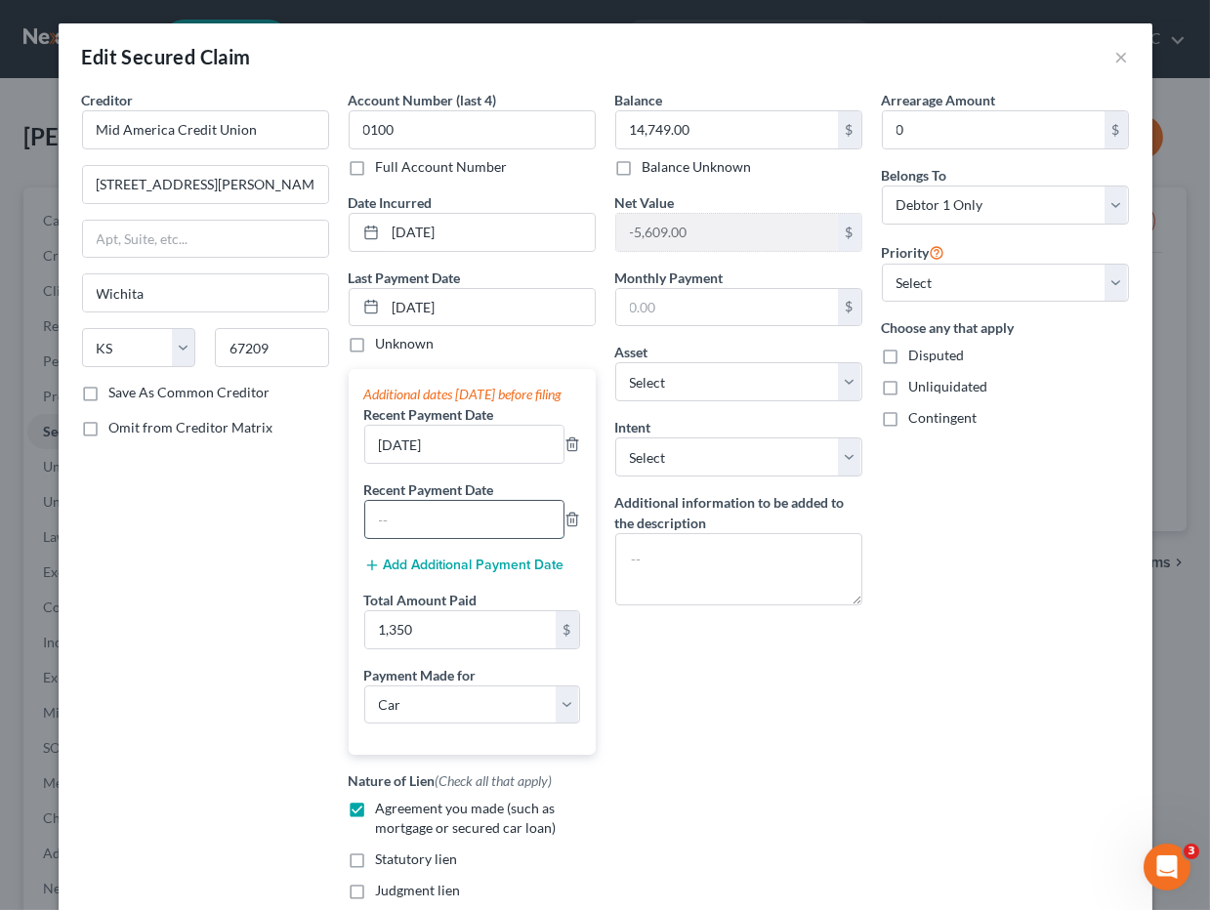
click at [460, 538] on input "text" at bounding box center [464, 519] width 198 height 37
type input "06/11/2025"
click at [891, 774] on div "Arrearage Amount 0 $ Belongs To * Select Debtor 1 Only Debtor 2 Only Debtor 1 A…" at bounding box center [1005, 518] width 267 height 857
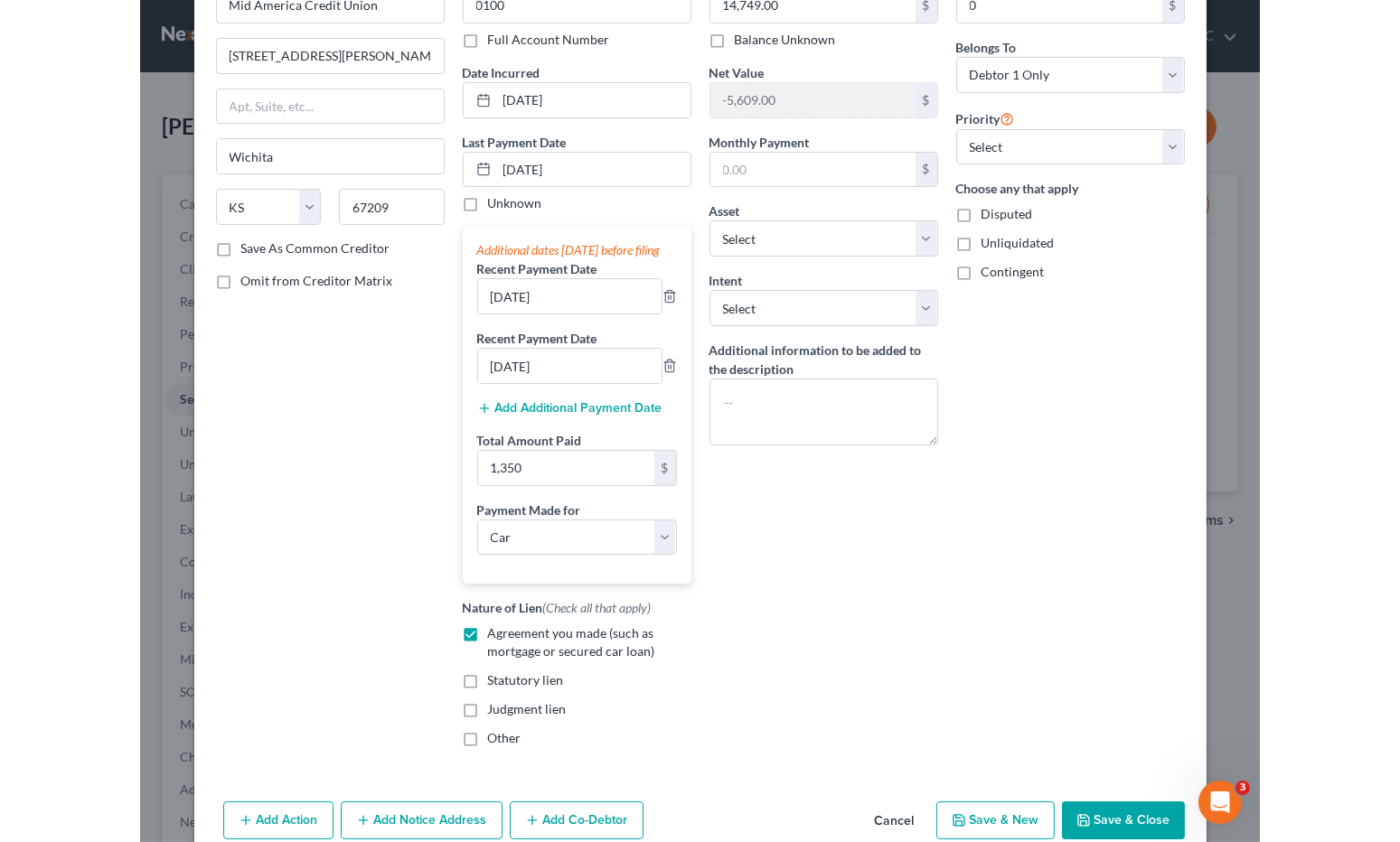
scroll to position [217, 0]
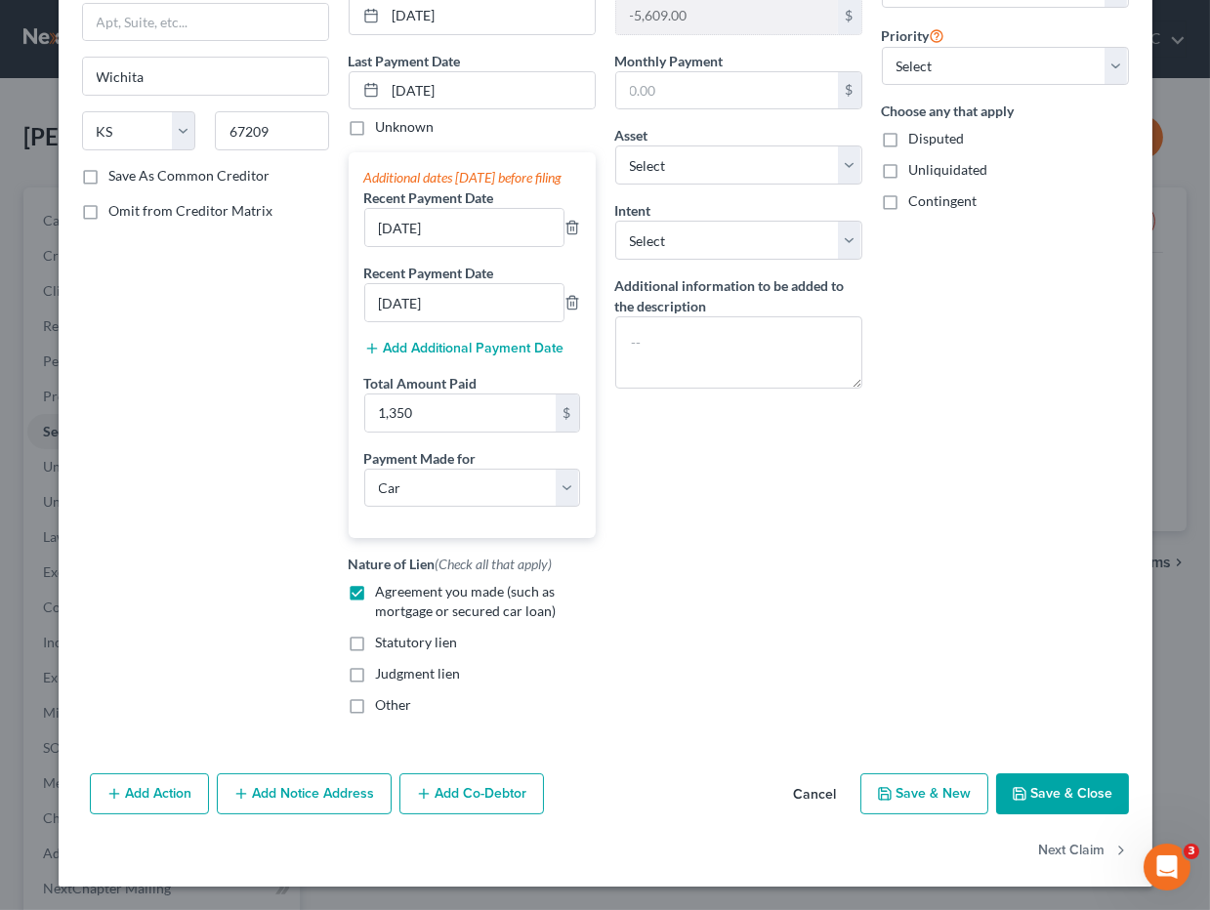
click at [1030, 794] on button "Save & Close" at bounding box center [1062, 793] width 133 height 41
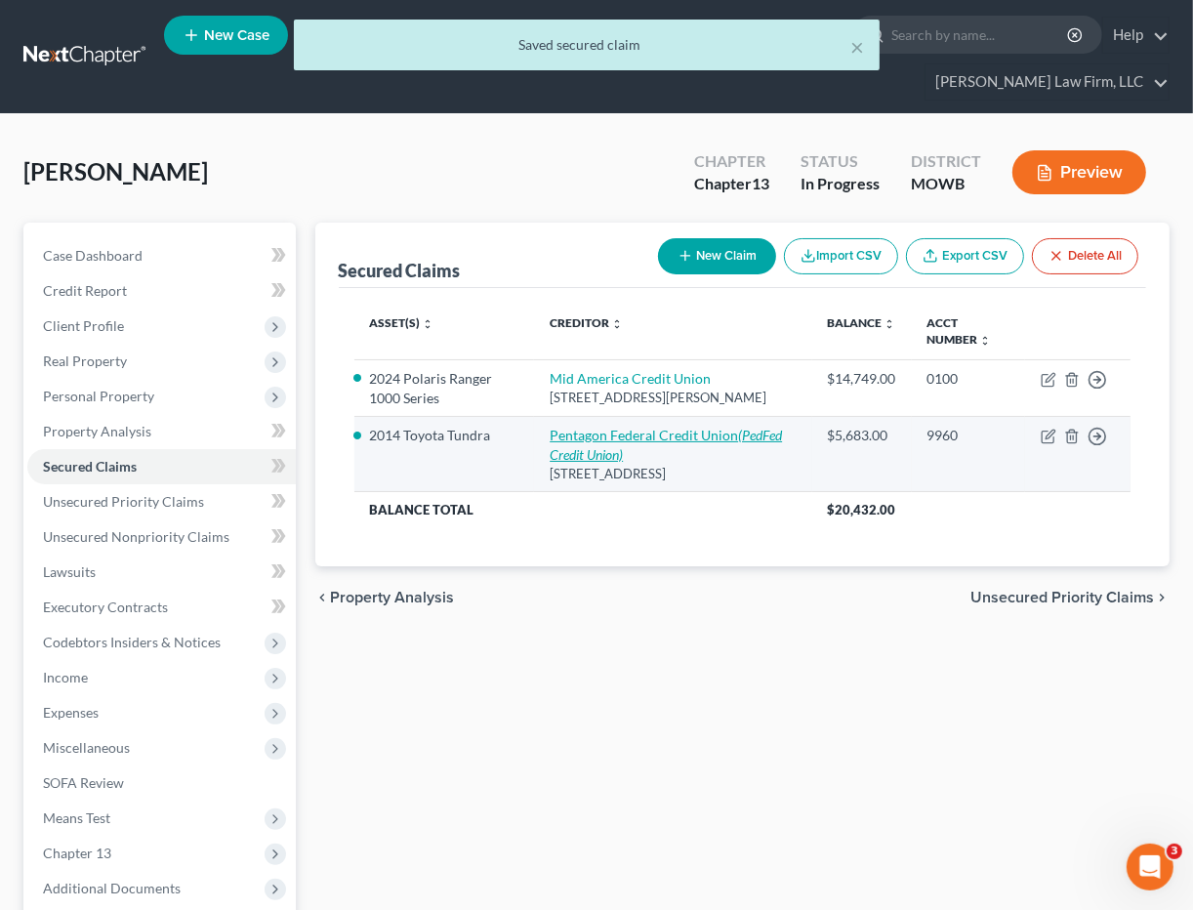
click at [626, 427] on link "Pentagon Federal Credit Union (PedFed Credit Union)" at bounding box center [666, 445] width 232 height 36
select select "48"
select select "0"
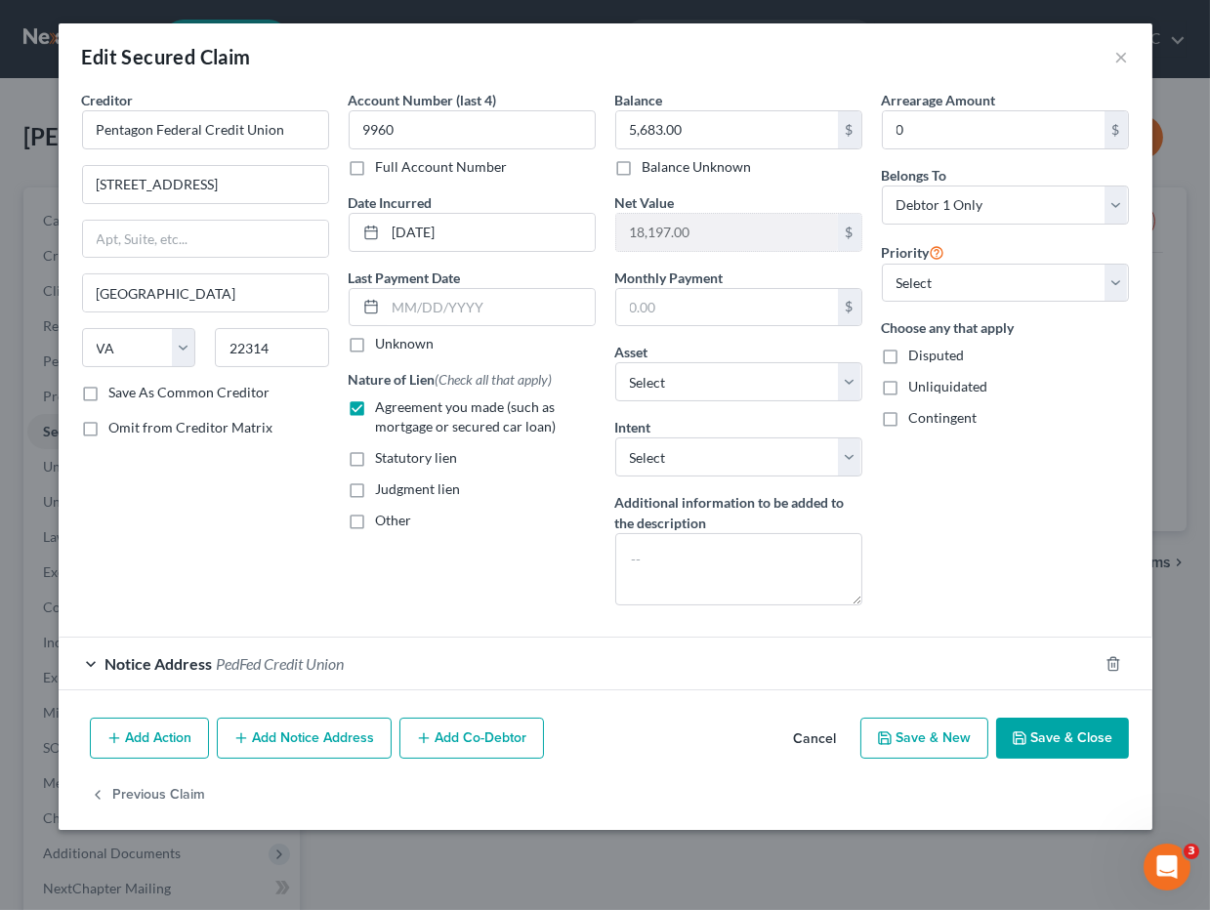
click at [984, 491] on div "Arrearage Amount 0 $ Belongs To * Select Debtor 1 Only Debtor 2 Only Debtor 1 A…" at bounding box center [1005, 355] width 267 height 531
click at [1088, 720] on button "Save & Close" at bounding box center [1062, 738] width 133 height 41
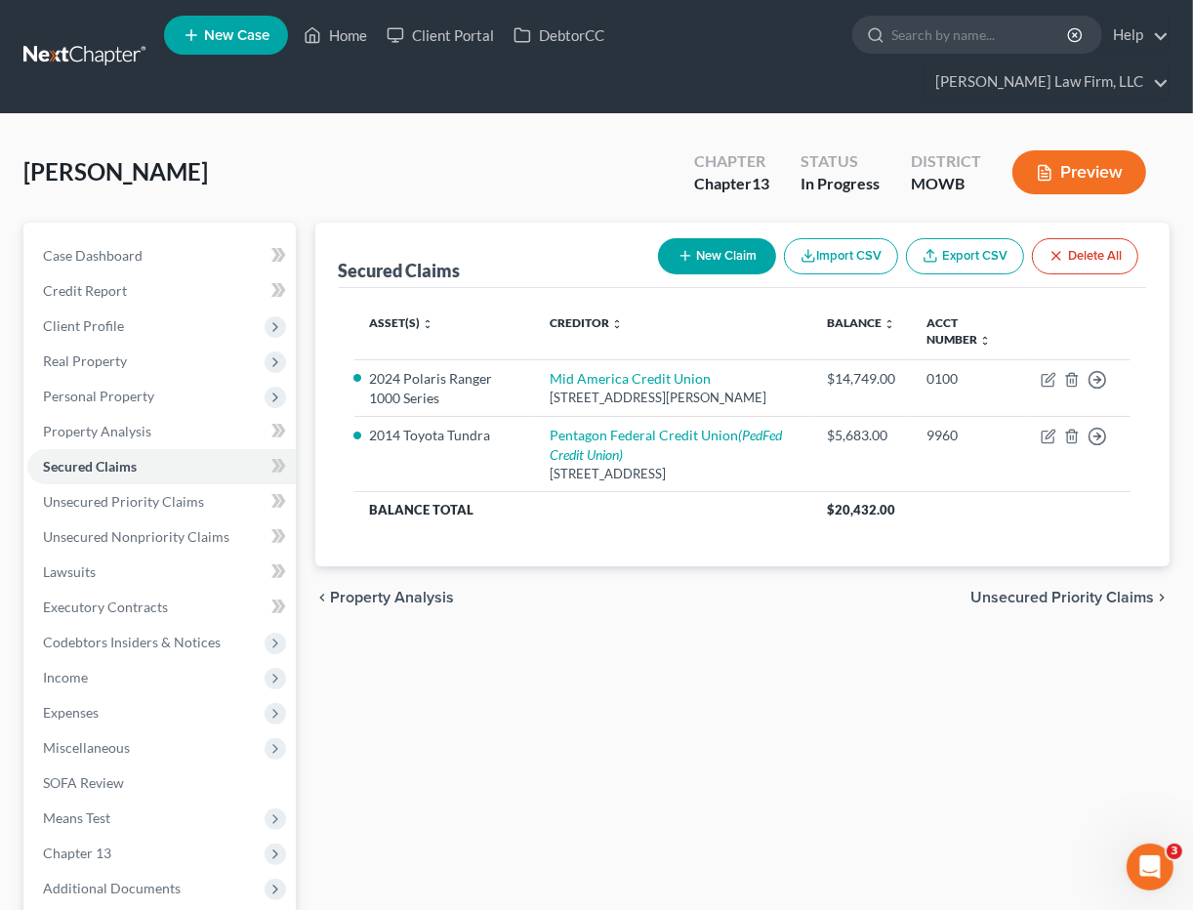
click at [734, 644] on div "Secured Claims New Claim Import CSV Export CSV Delete All Asset(s) expand_more …" at bounding box center [743, 646] width 875 height 847
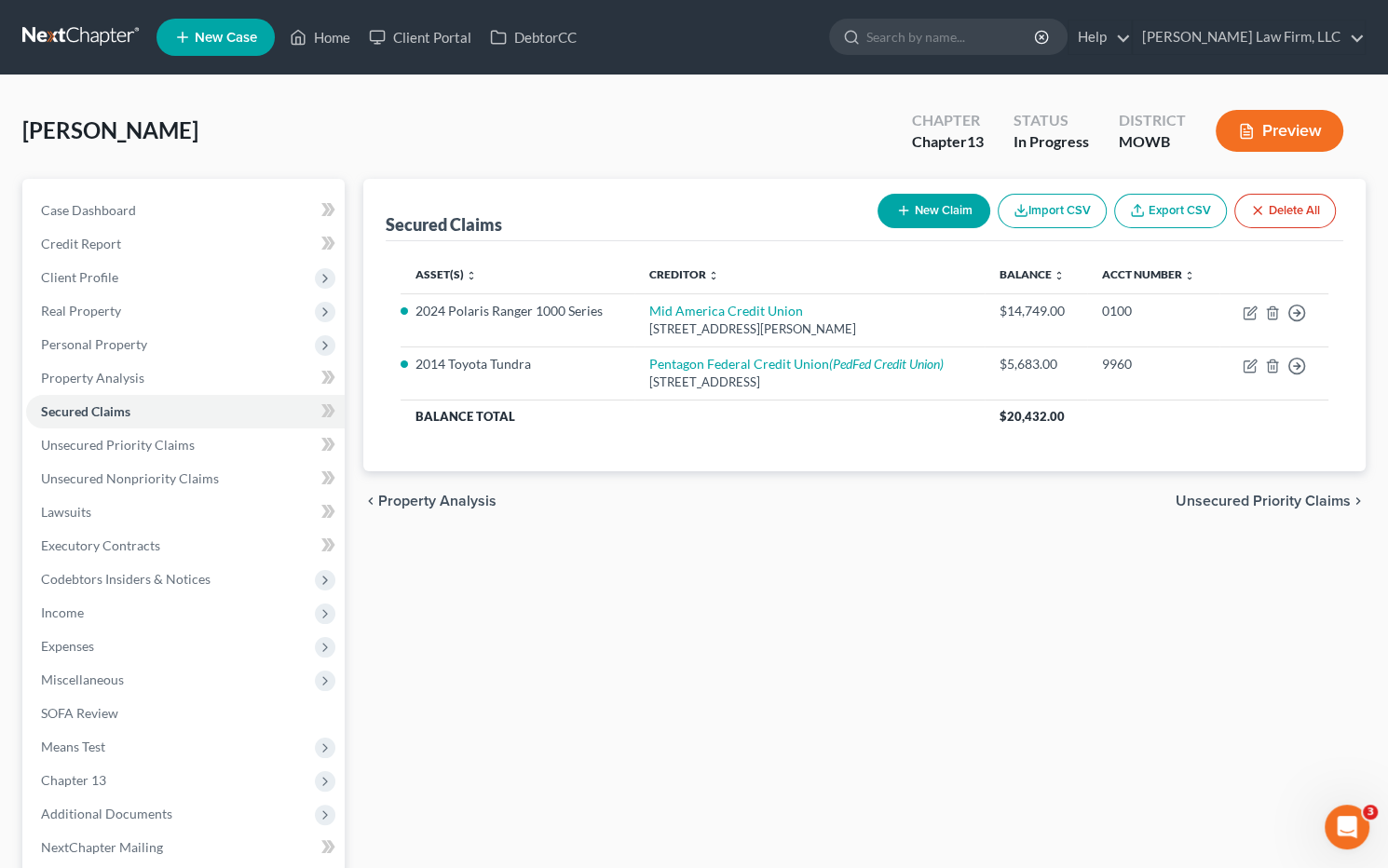
click at [926, 568] on div "Secured Claims New Claim Import CSV Export CSV Delete All Asset(s) expand_more …" at bounding box center [864, 582] width 1022 height 808
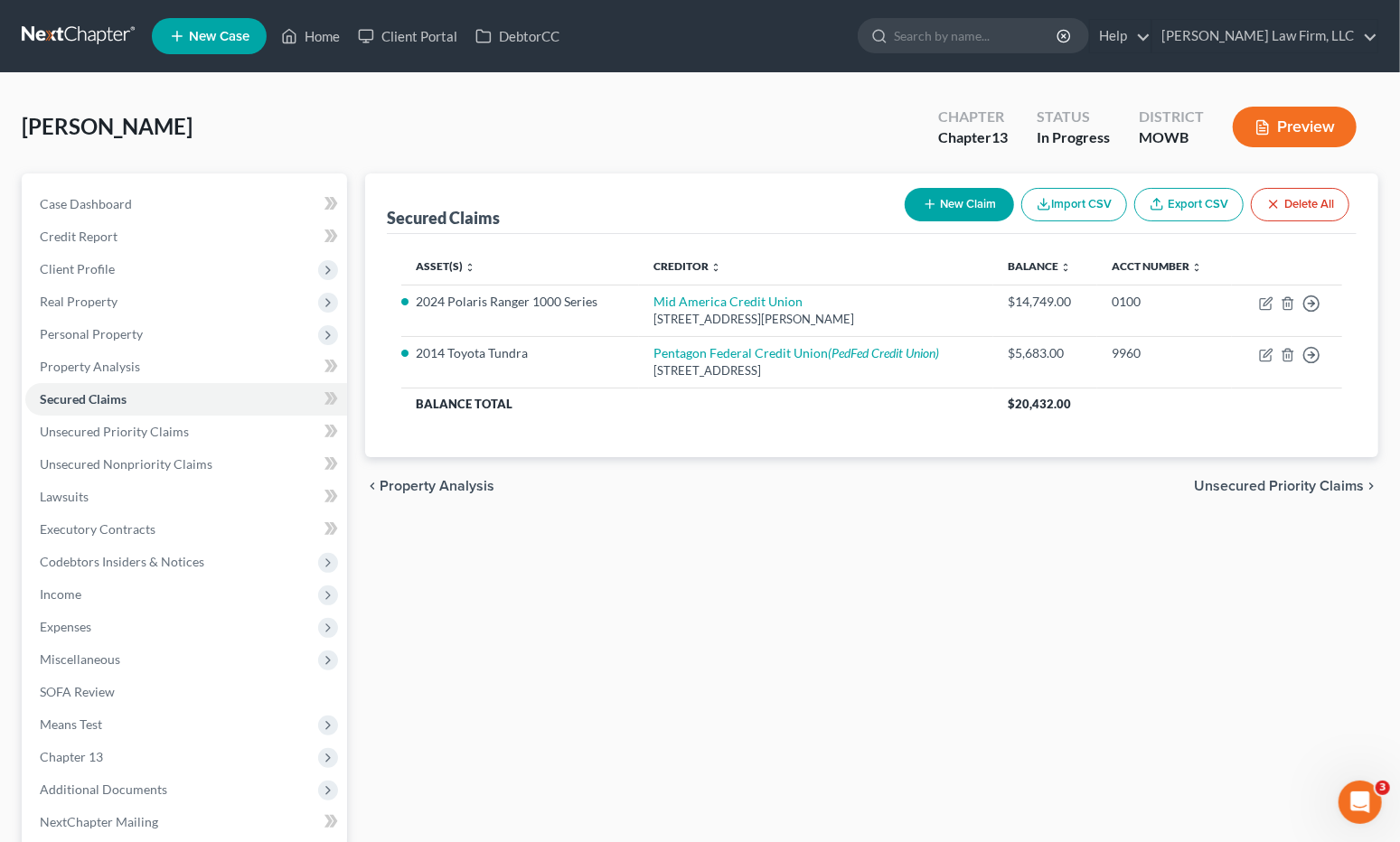
click at [733, 597] on div "Secured Claims New Claim Import CSV Export CSV Delete All Asset(s) expand_more …" at bounding box center [872, 564] width 1031 height 784
click at [159, 361] on link "Property Analysis" at bounding box center [186, 366] width 322 height 32
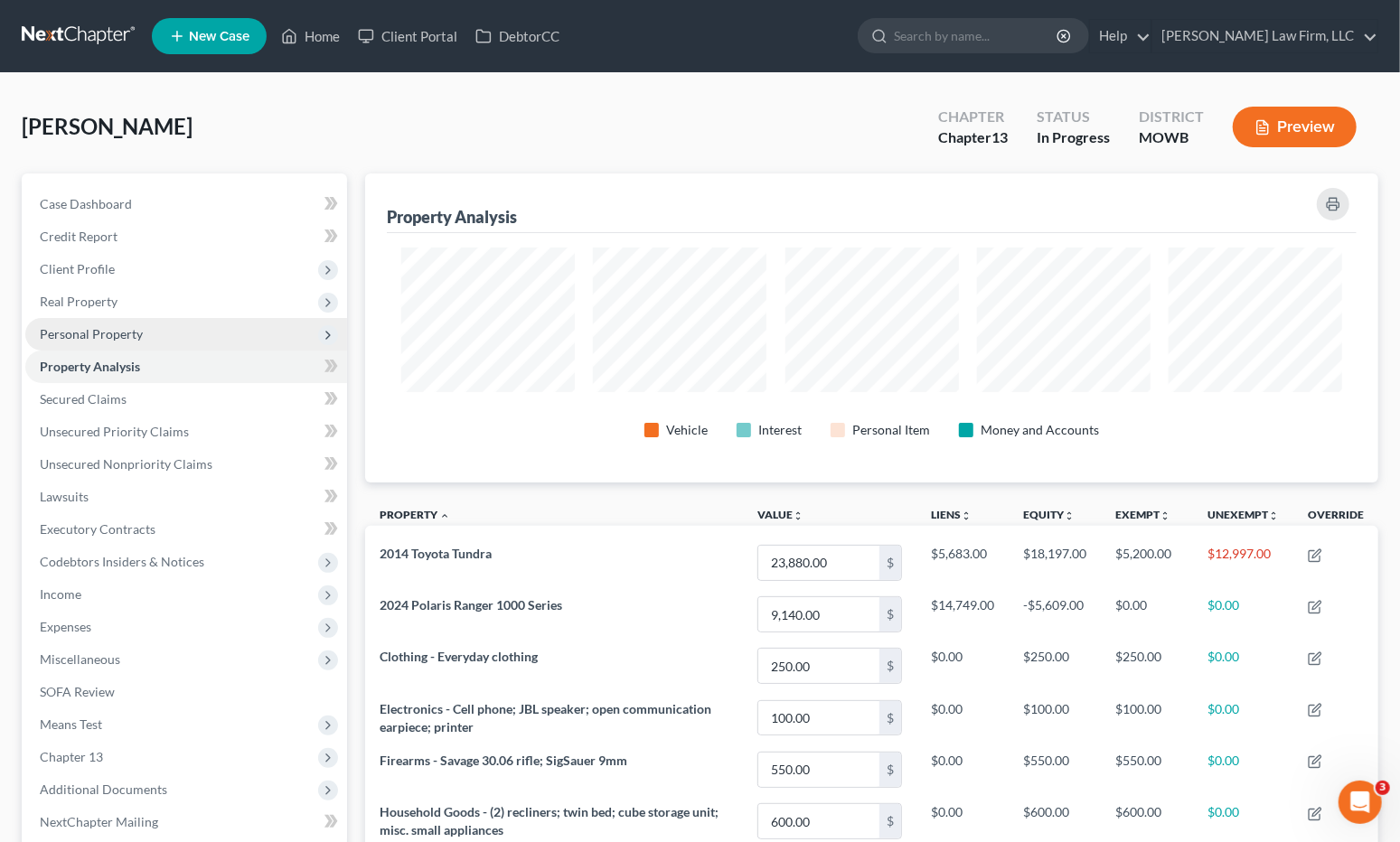
scroll to position [308, 1012]
click at [159, 324] on span "Personal Property" at bounding box center [186, 334] width 322 height 32
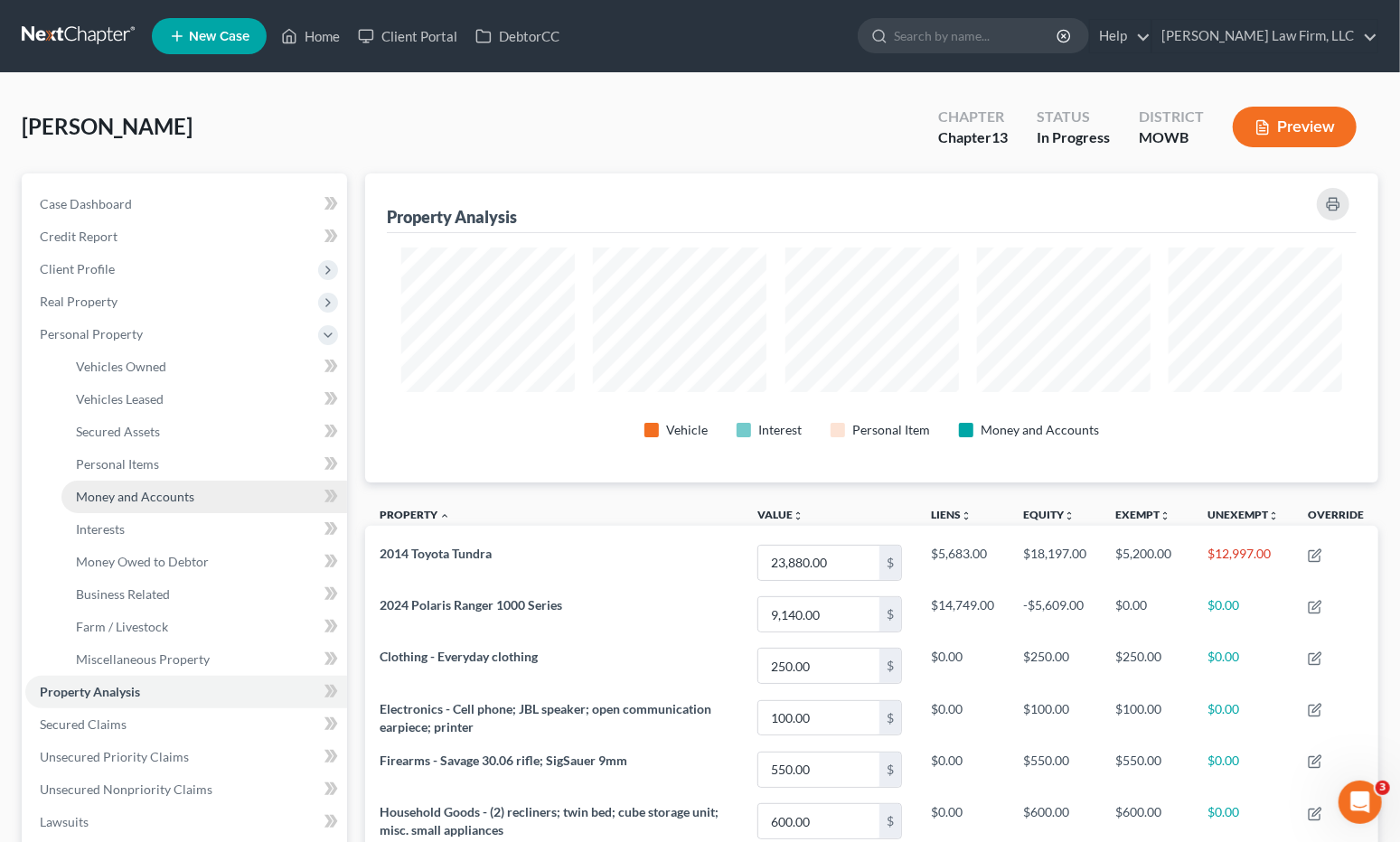
click at [210, 490] on link "Money and Accounts" at bounding box center [204, 496] width 286 height 32
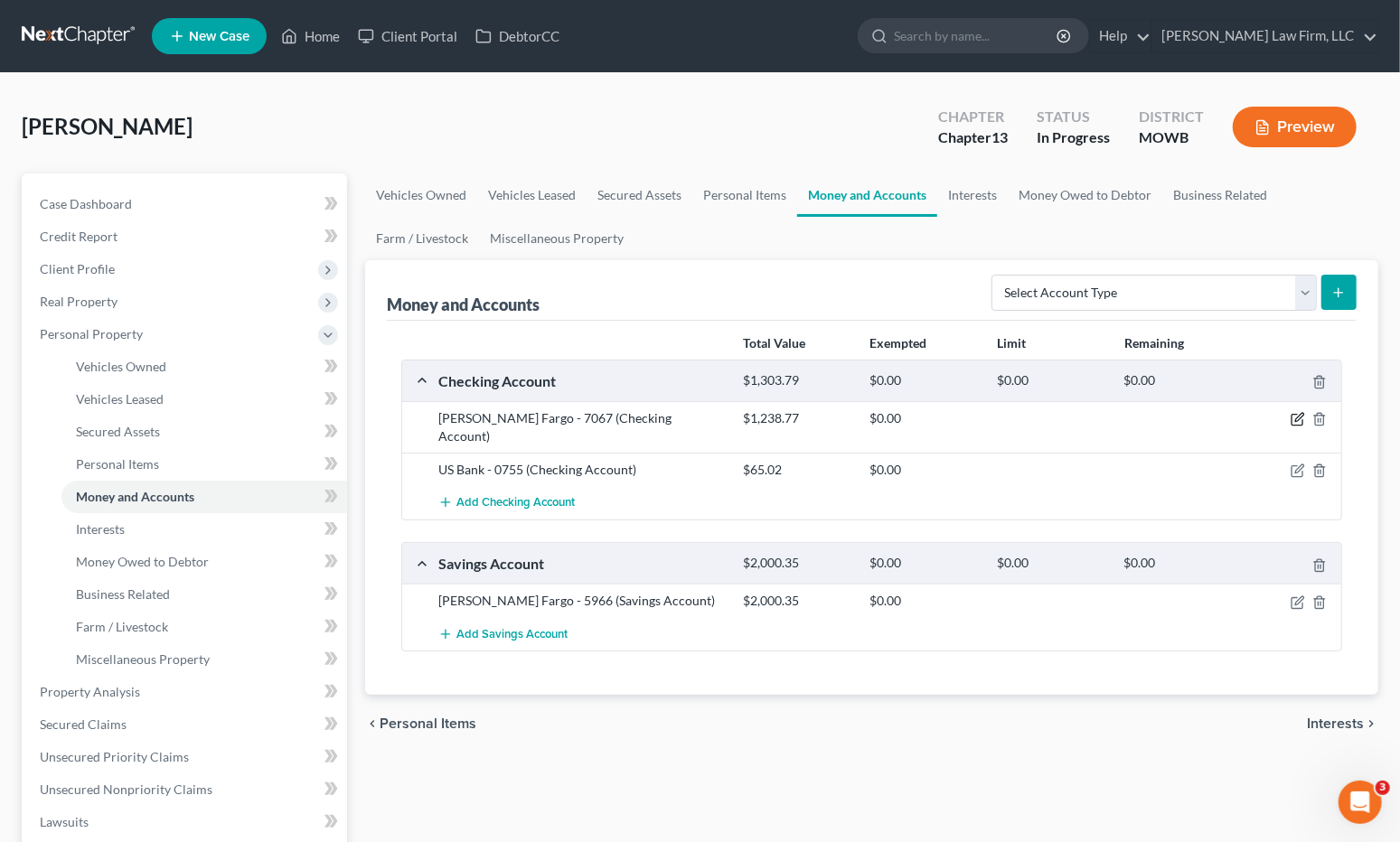
click at [1297, 417] on icon "button" at bounding box center [1297, 419] width 15 height 15
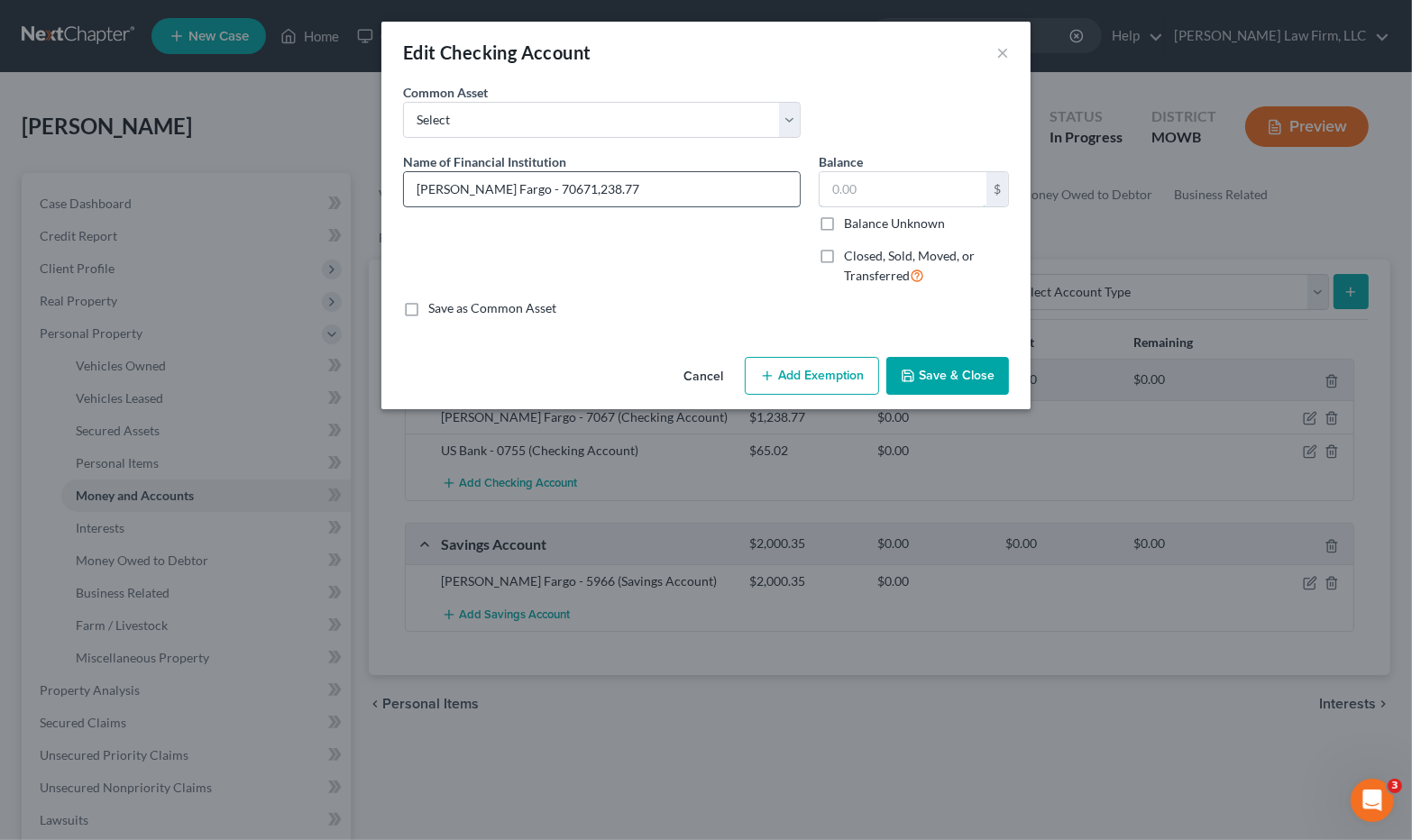
type input "Wells Fargo - 7067"
type input "348.32"
click at [972, 384] on button "Save & Close" at bounding box center [947, 376] width 123 height 38
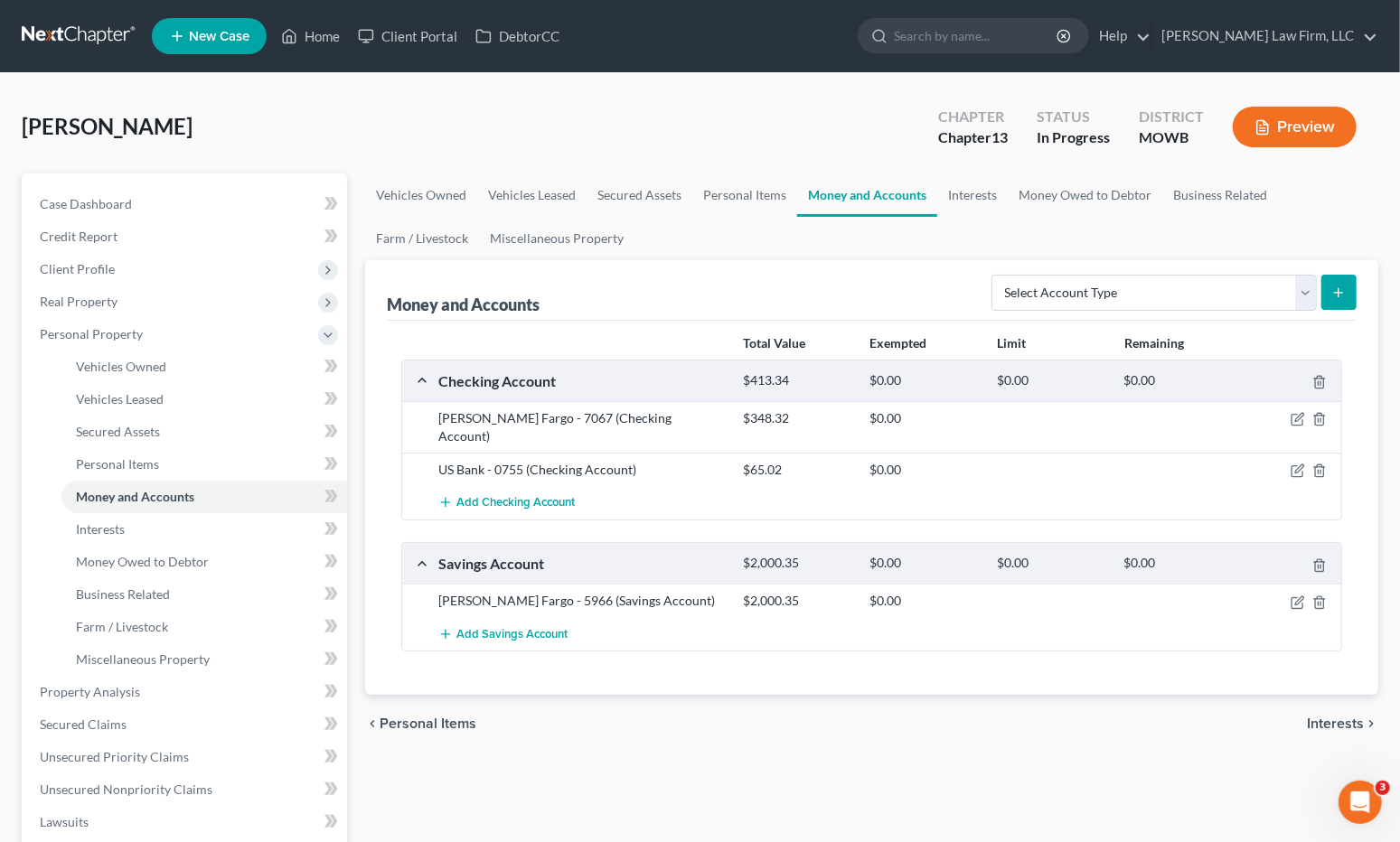
drag, startPoint x: 805, startPoint y: 745, endPoint x: 870, endPoint y: 639, distance: 124.3
click at [805, 745] on div "Vehicles Owned Vehicles Leased Secured Assets Personal Items Money and Accounts…" at bounding box center [872, 727] width 1031 height 1108
click at [1291, 597] on icon "button" at bounding box center [1296, 602] width 11 height 11
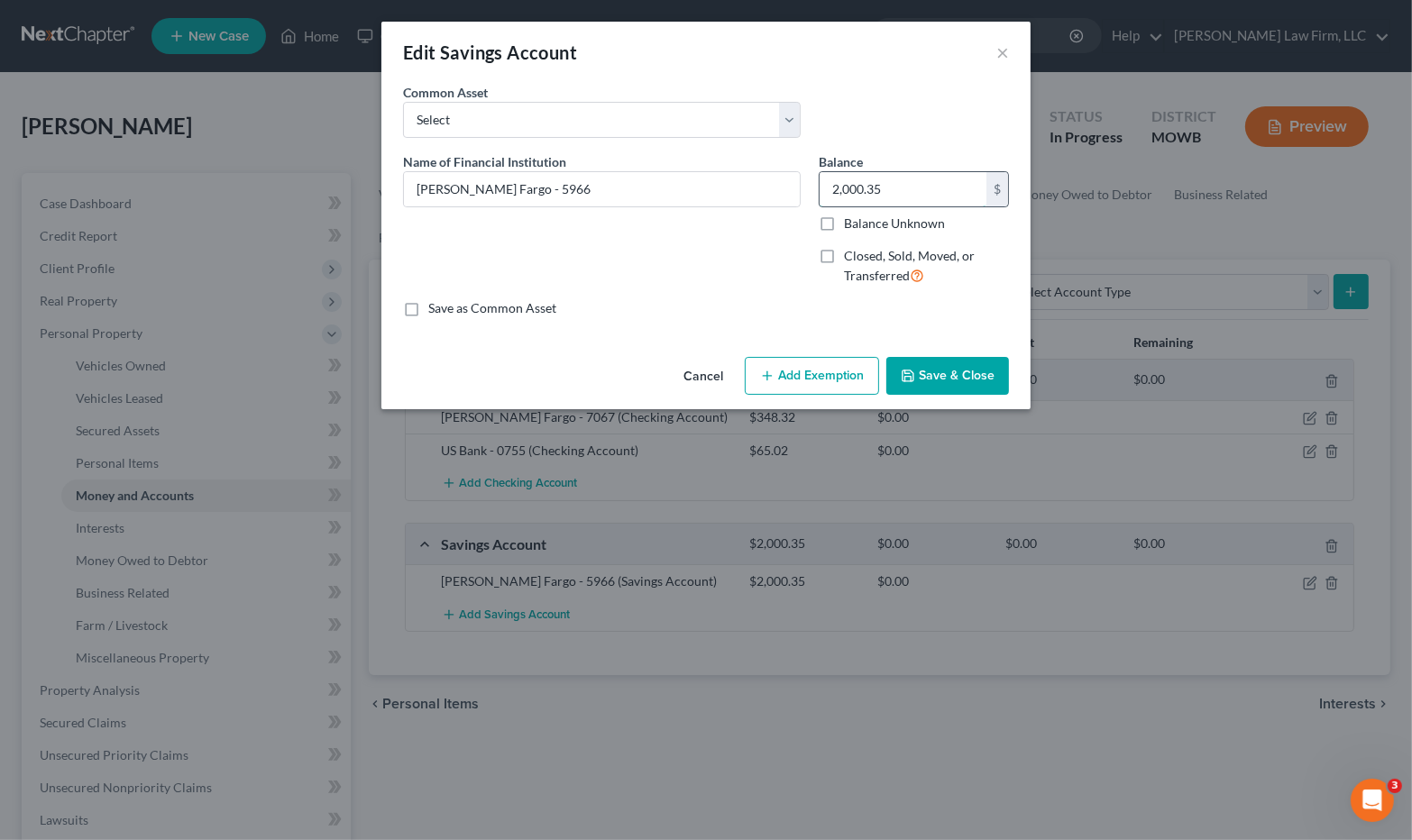
click at [909, 182] on input "2,000.35" at bounding box center [903, 189] width 167 height 34
type input "1,030.28"
click at [950, 363] on button "Save & Close" at bounding box center [947, 376] width 123 height 38
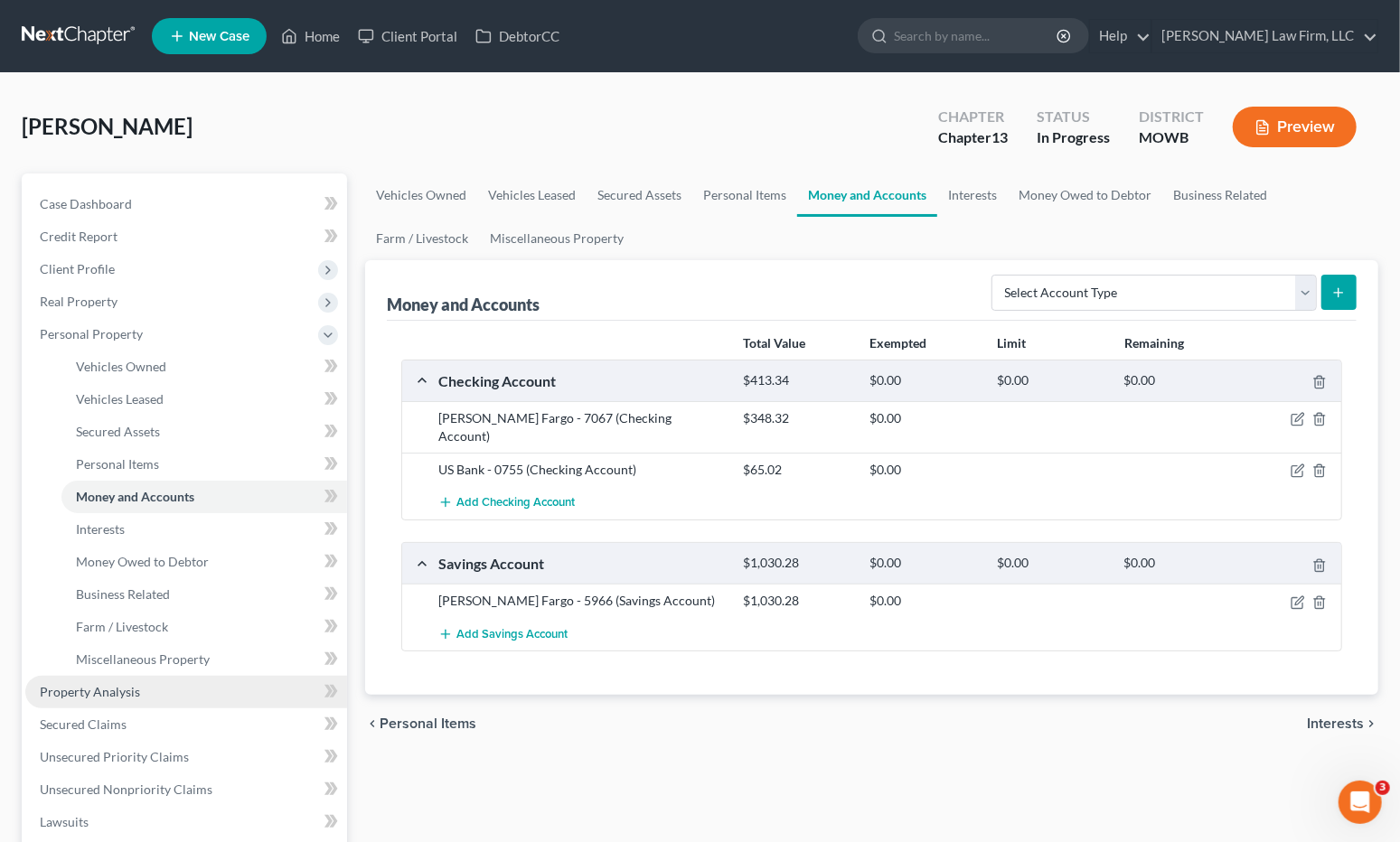
click at [179, 694] on link "Property Analysis" at bounding box center [186, 691] width 322 height 32
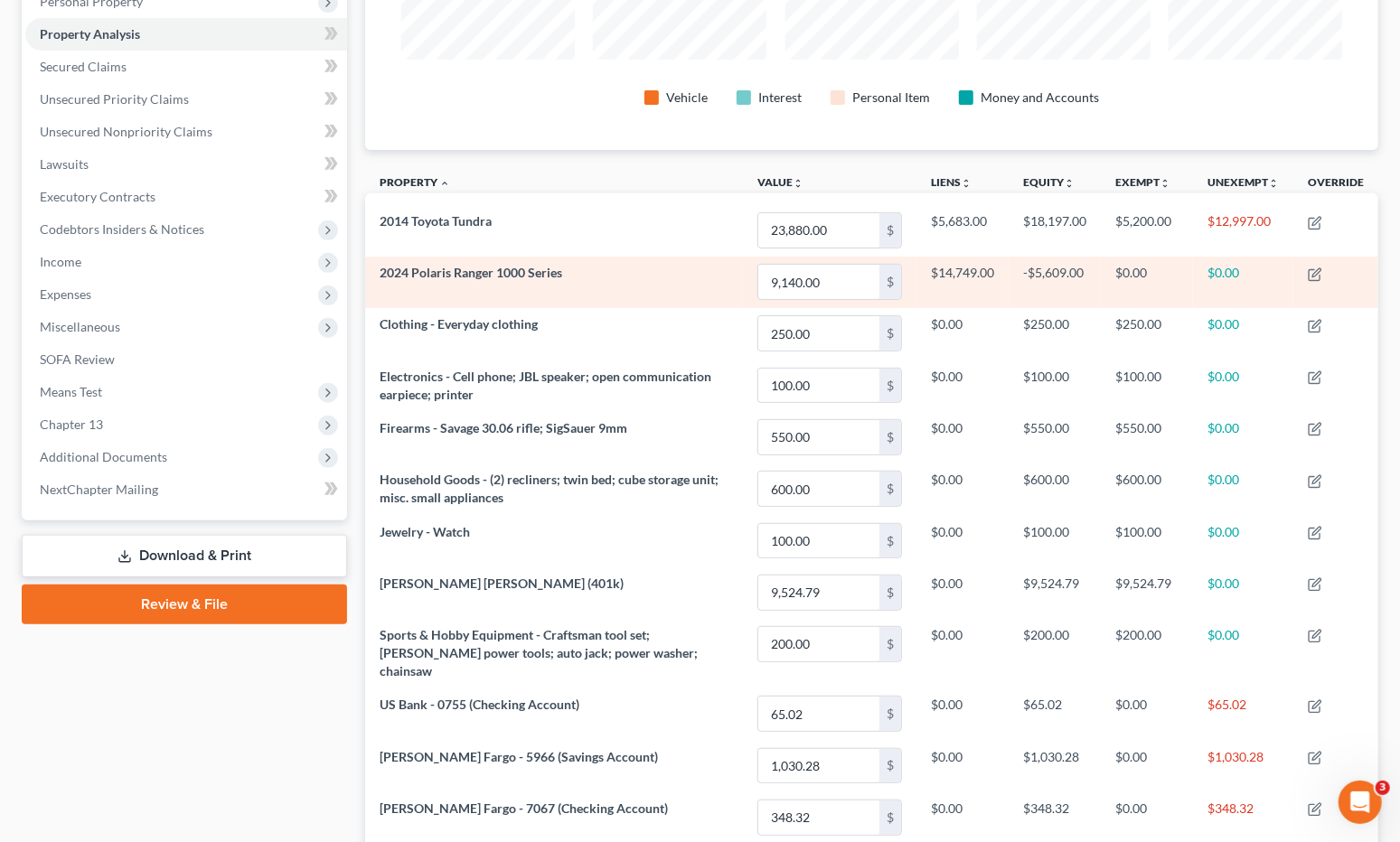
scroll to position [88, 0]
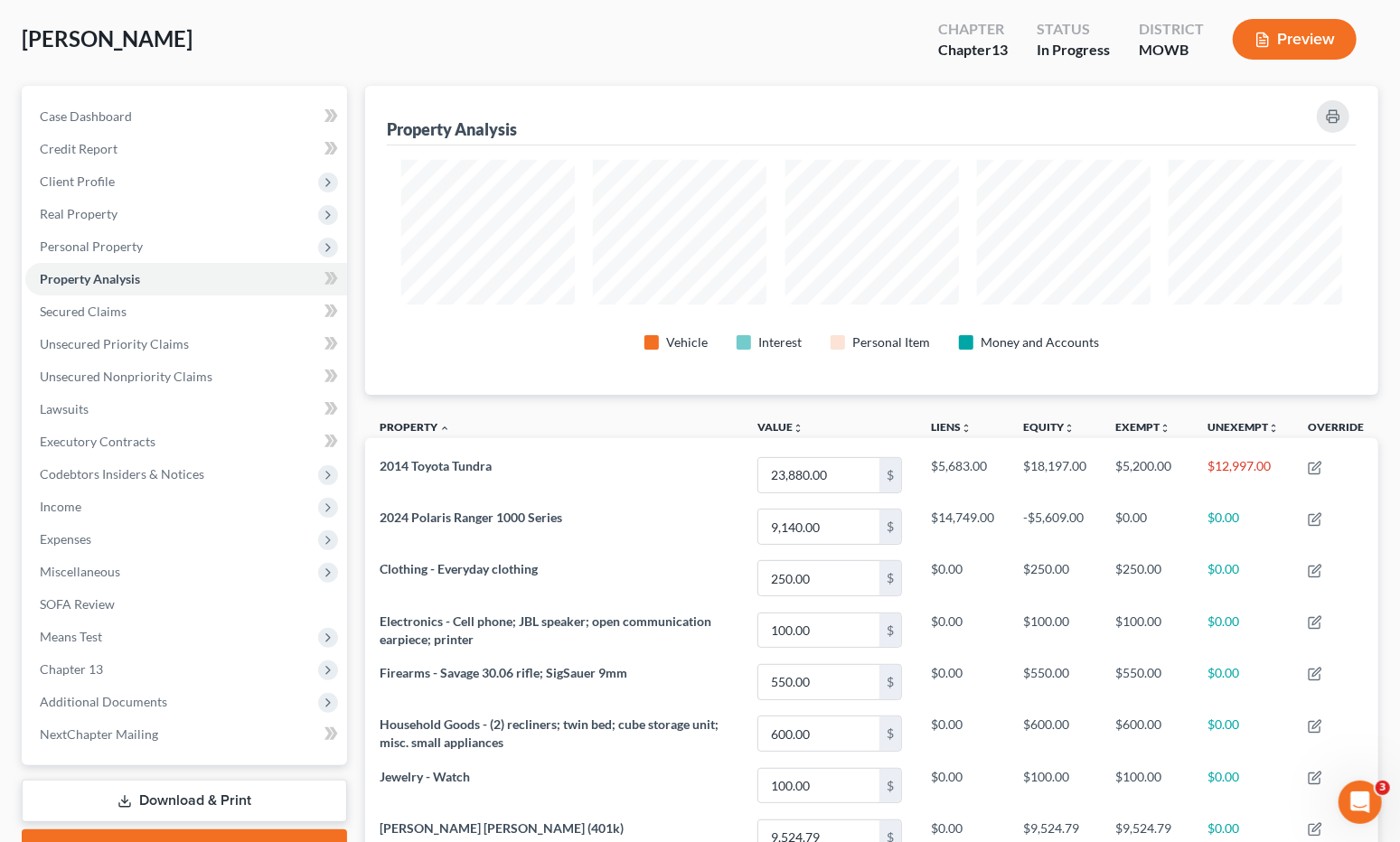
click at [682, 77] on div "Fontanilla, Keoni Upgraded Chapter Chapter 13 Status In Progress District MOWB …" at bounding box center [700, 46] width 1357 height 79
click at [167, 105] on link "Case Dashboard" at bounding box center [186, 116] width 322 height 32
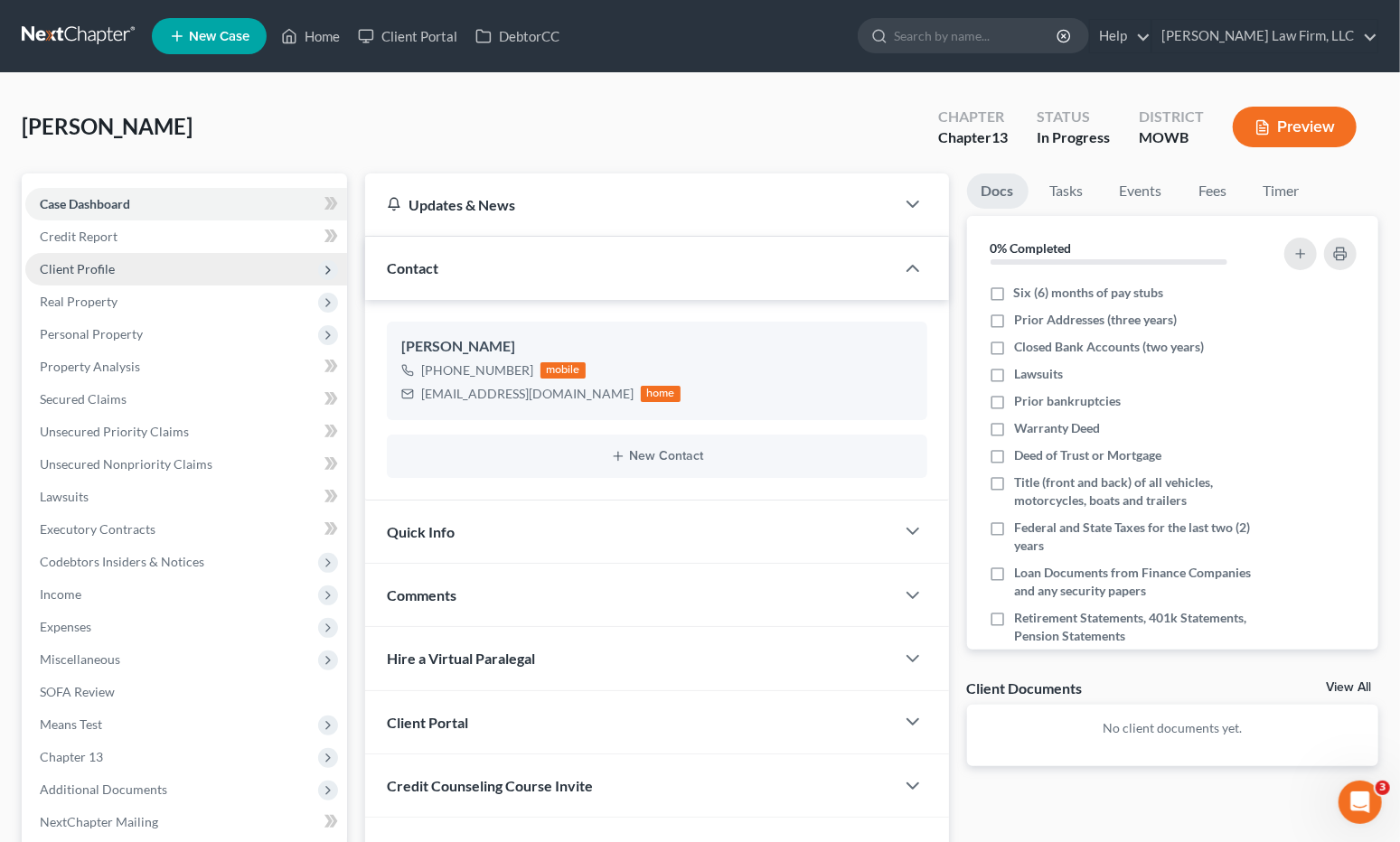
click at [167, 266] on span "Client Profile" at bounding box center [186, 268] width 322 height 32
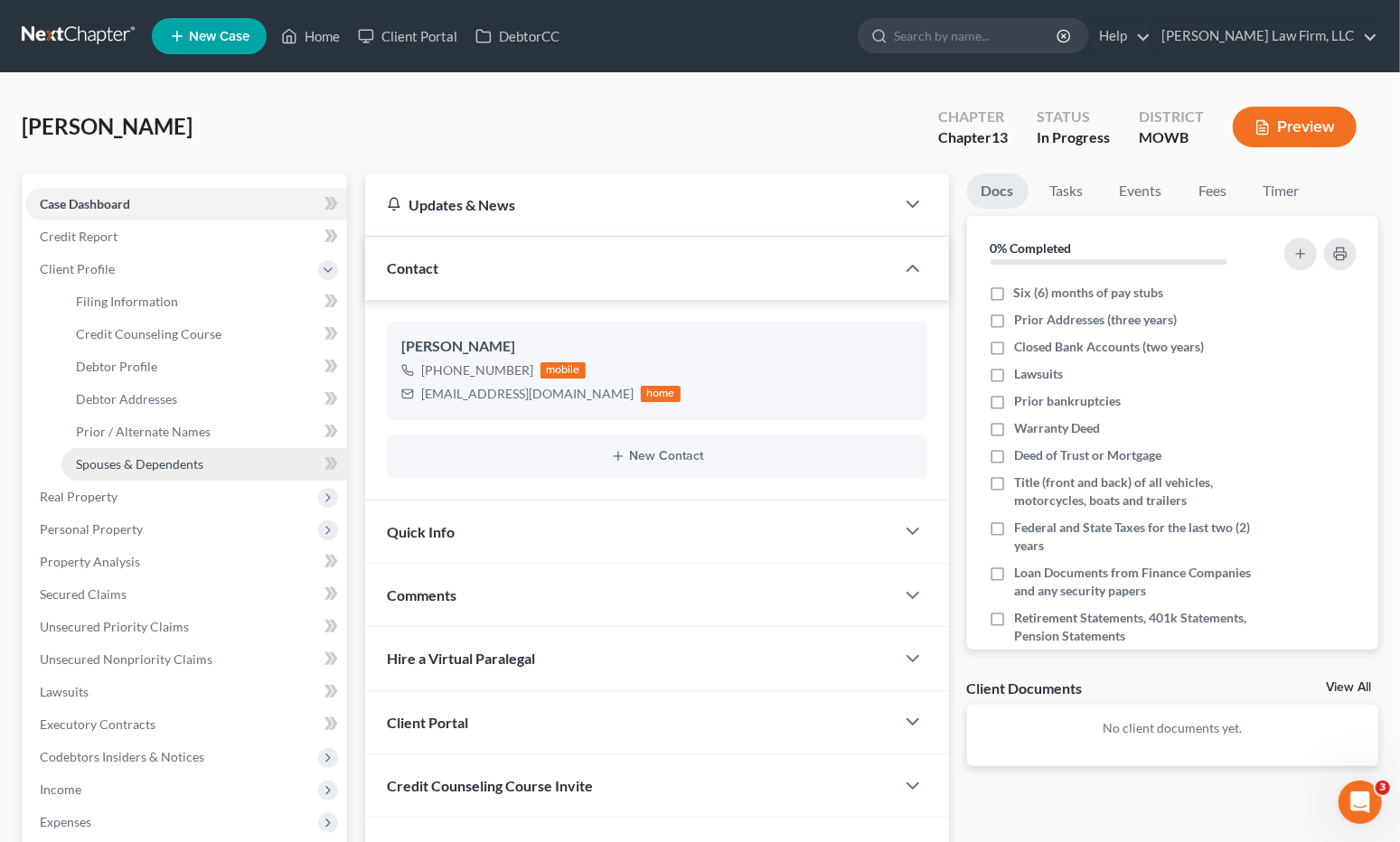
click at [144, 456] on span "Spouses & Dependents" at bounding box center [140, 464] width 128 height 16
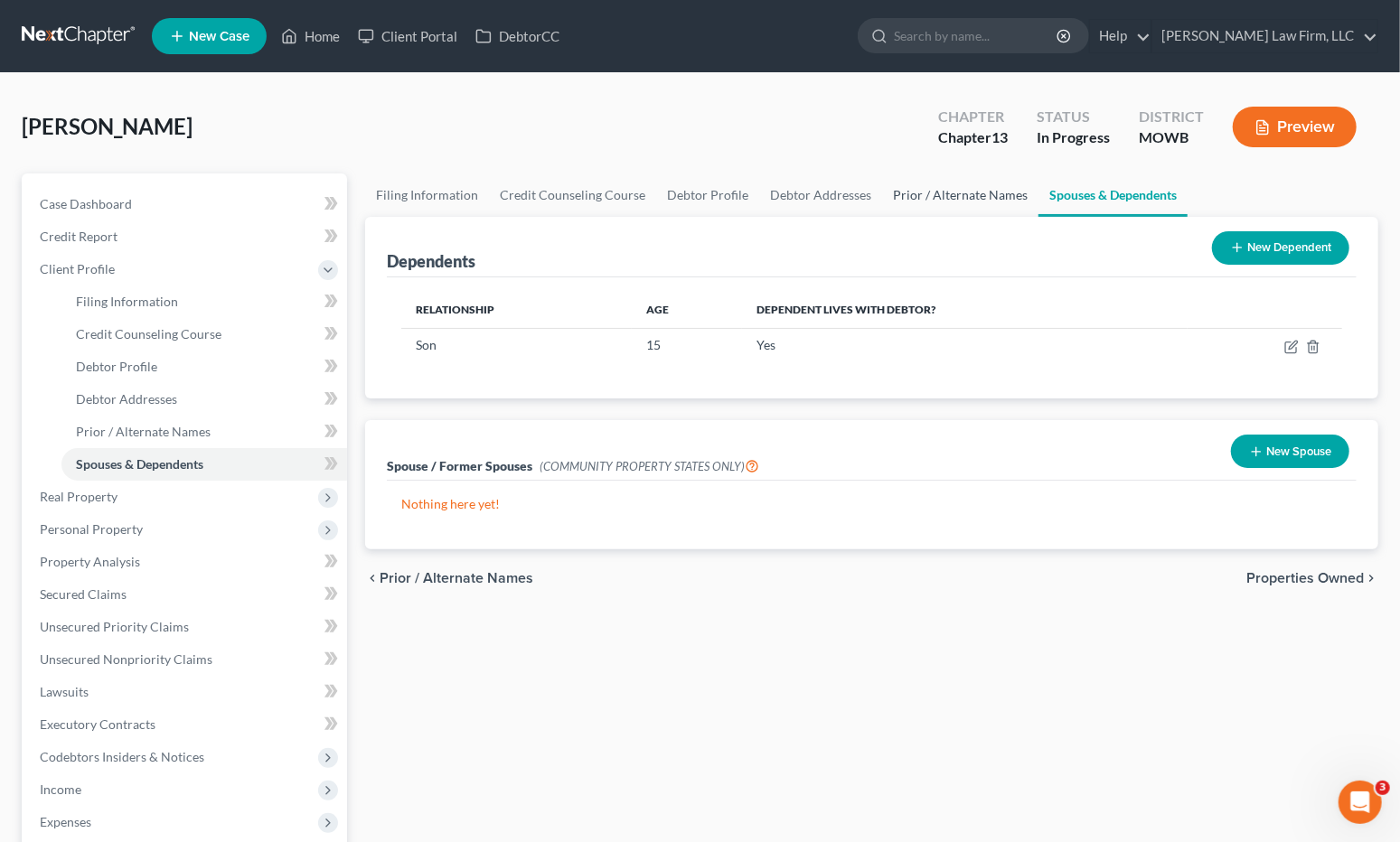
click at [976, 198] on link "Prior / Alternate Names" at bounding box center [960, 194] width 156 height 43
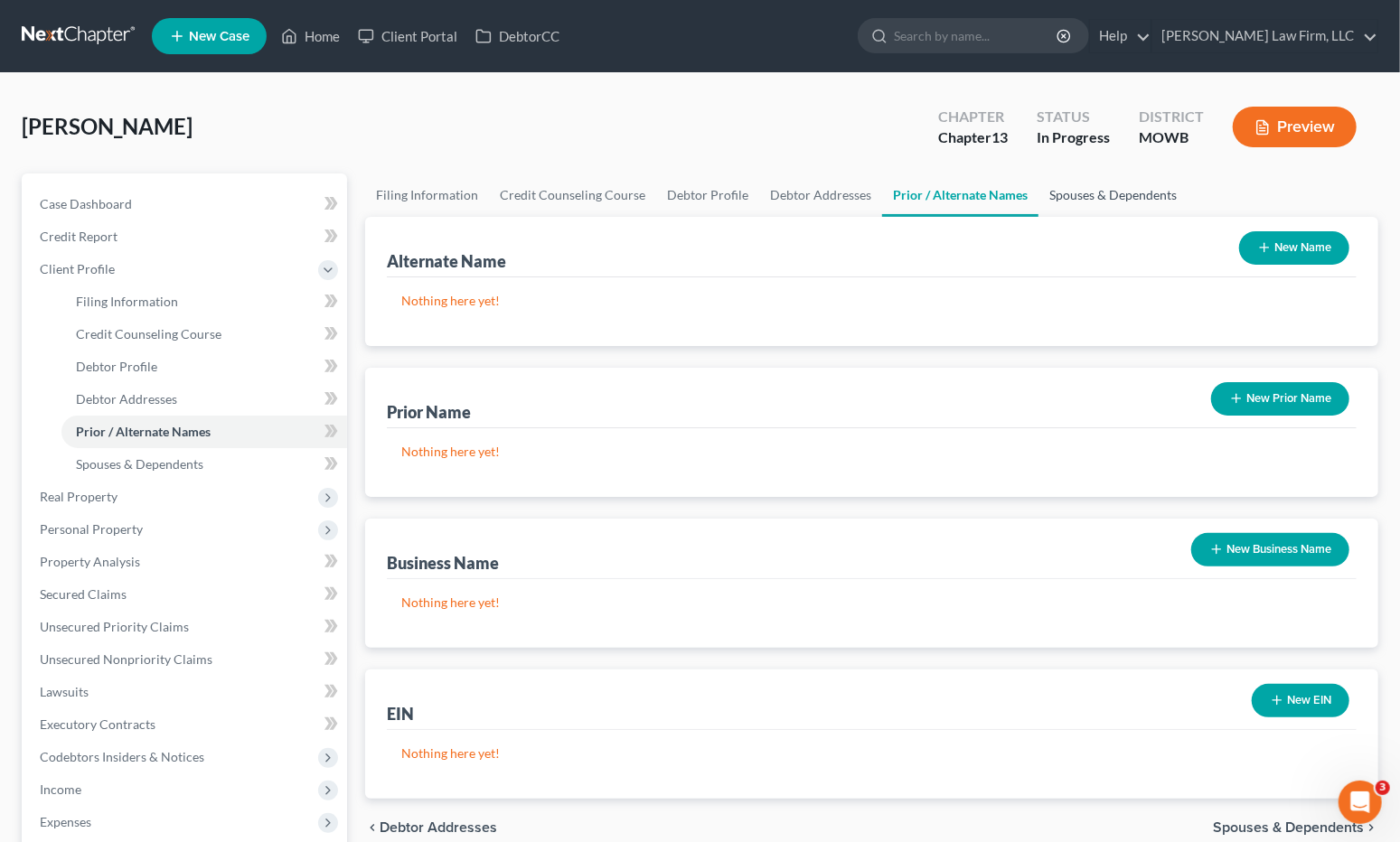
click at [1065, 196] on link "Spouses & Dependents" at bounding box center [1112, 194] width 149 height 43
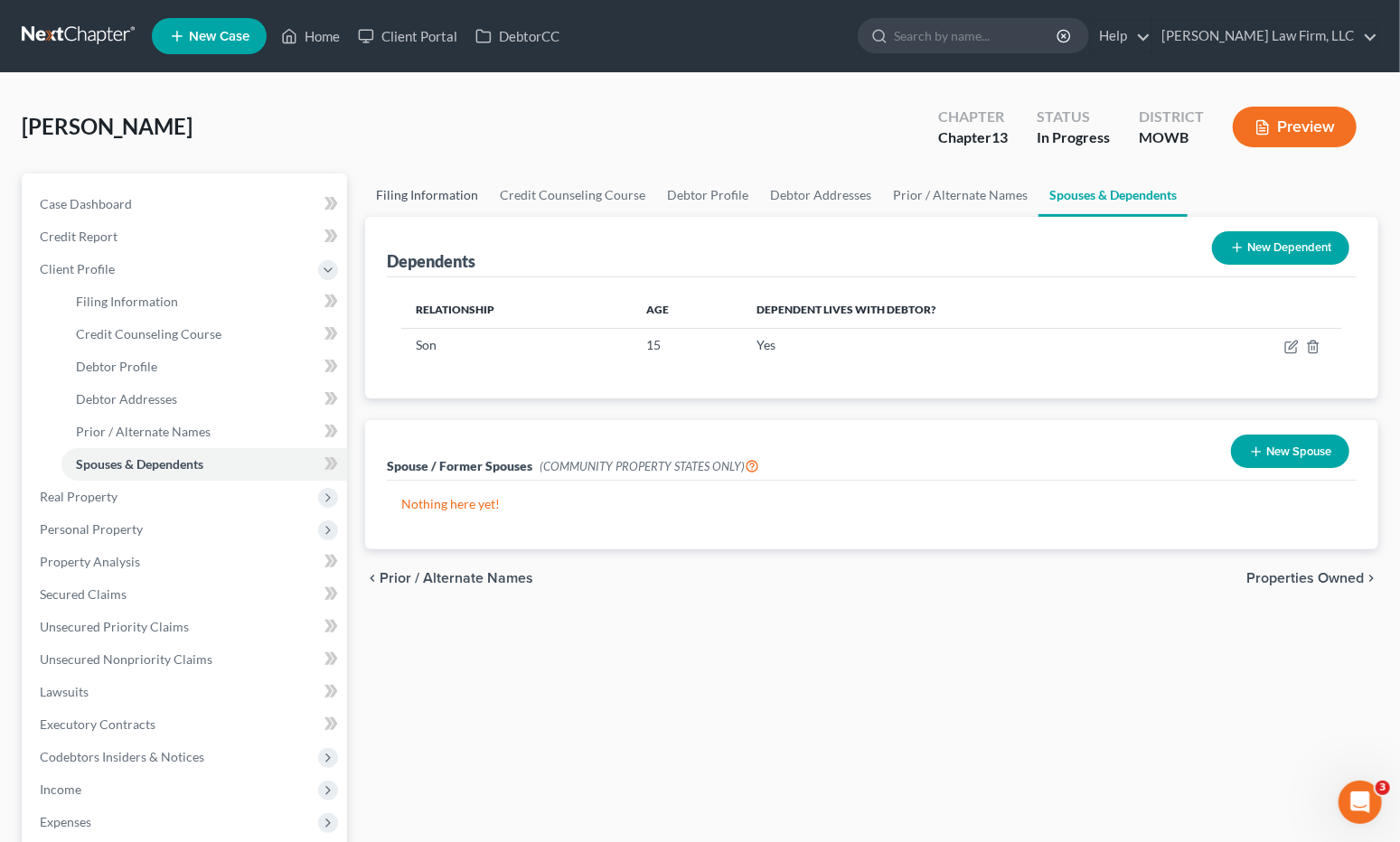
click at [422, 201] on link "Filing Information" at bounding box center [427, 194] width 124 height 43
select select "1"
select select "0"
select select "3"
select select "26"
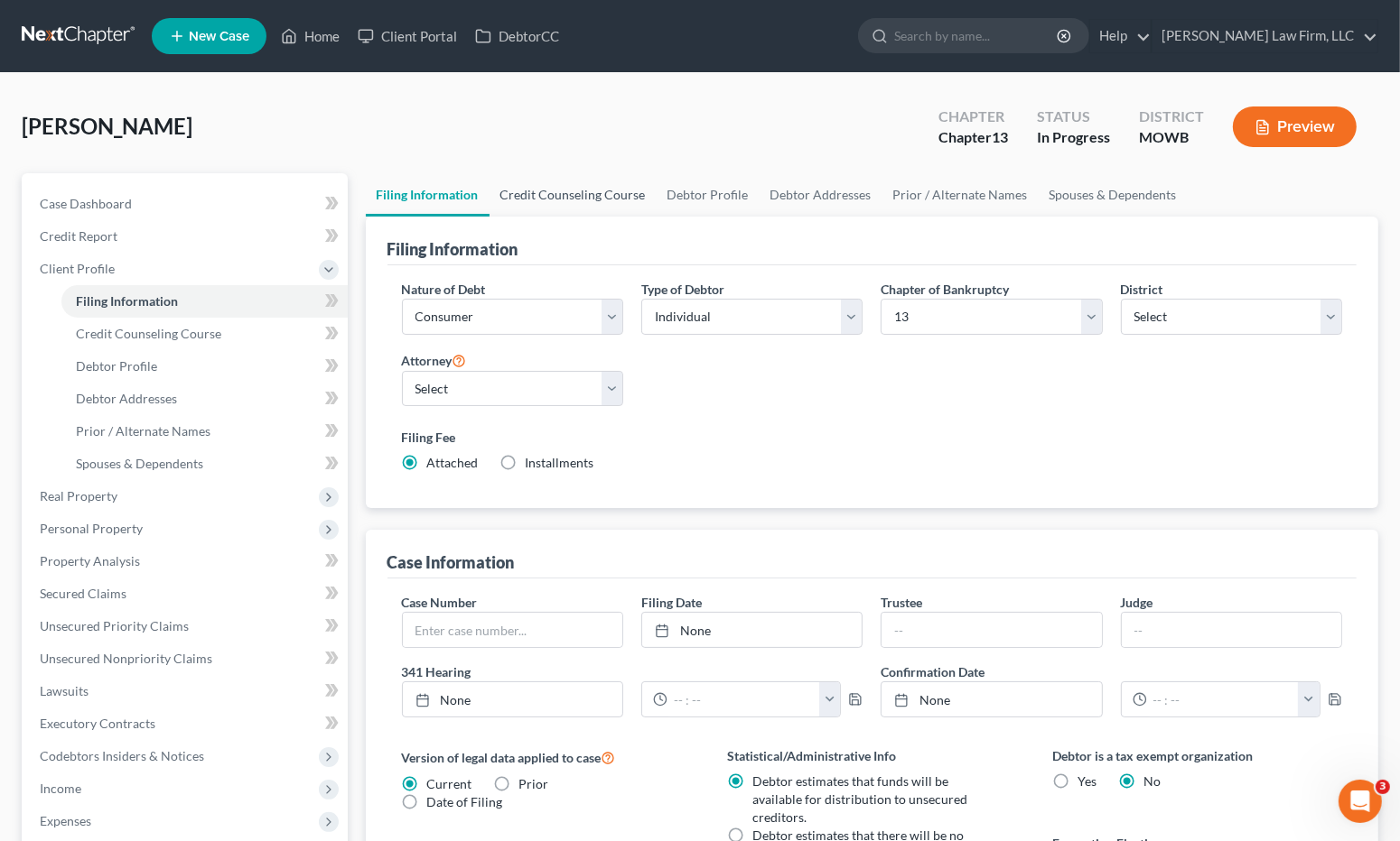
drag, startPoint x: 614, startPoint y: 202, endPoint x: 647, endPoint y: 201, distance: 33.0
click at [614, 202] on link "Credit Counseling Course" at bounding box center [572, 194] width 167 height 43
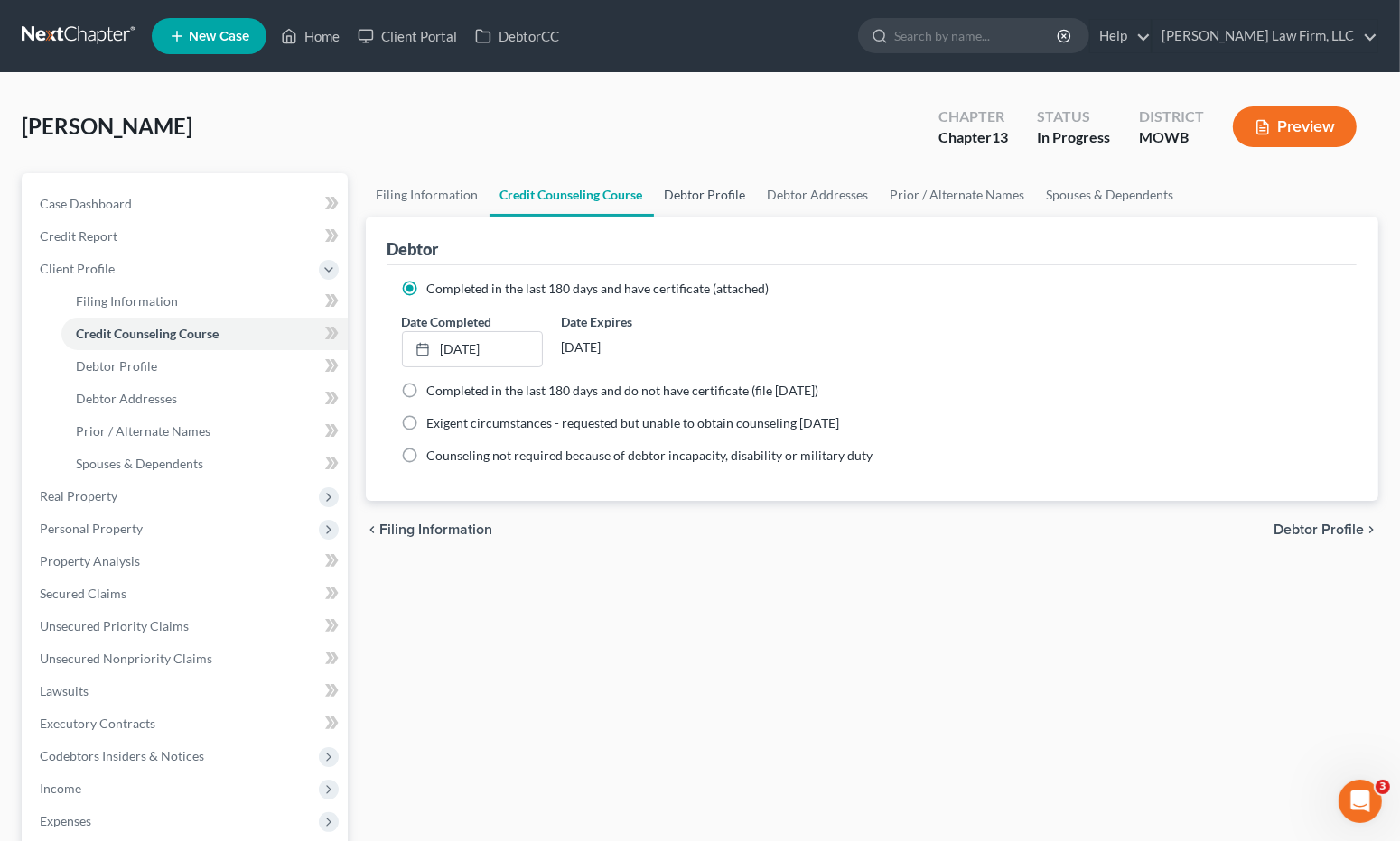
click at [709, 199] on link "Debtor Profile" at bounding box center [705, 194] width 103 height 43
select select "1"
select select "2"
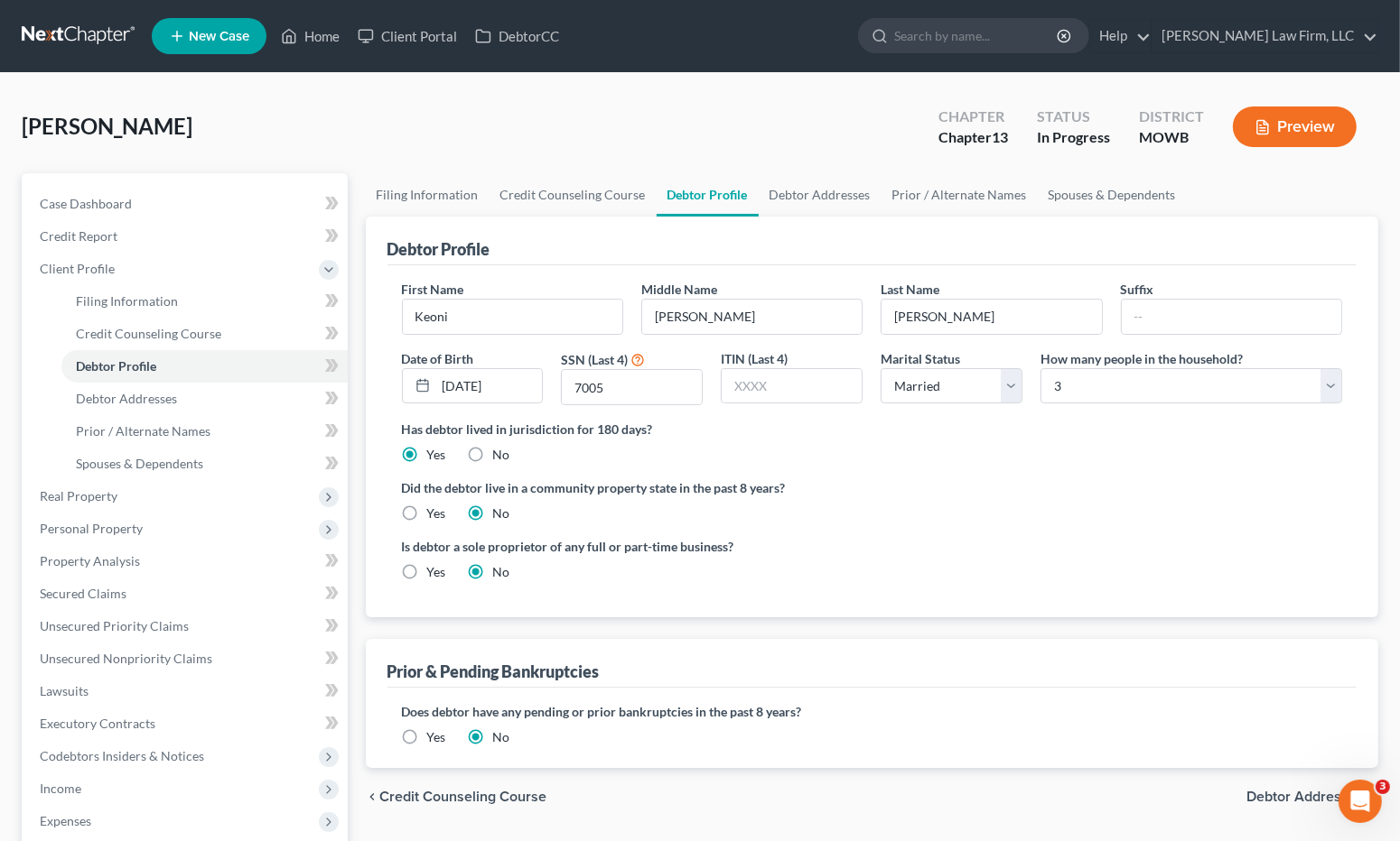
radio input "true"
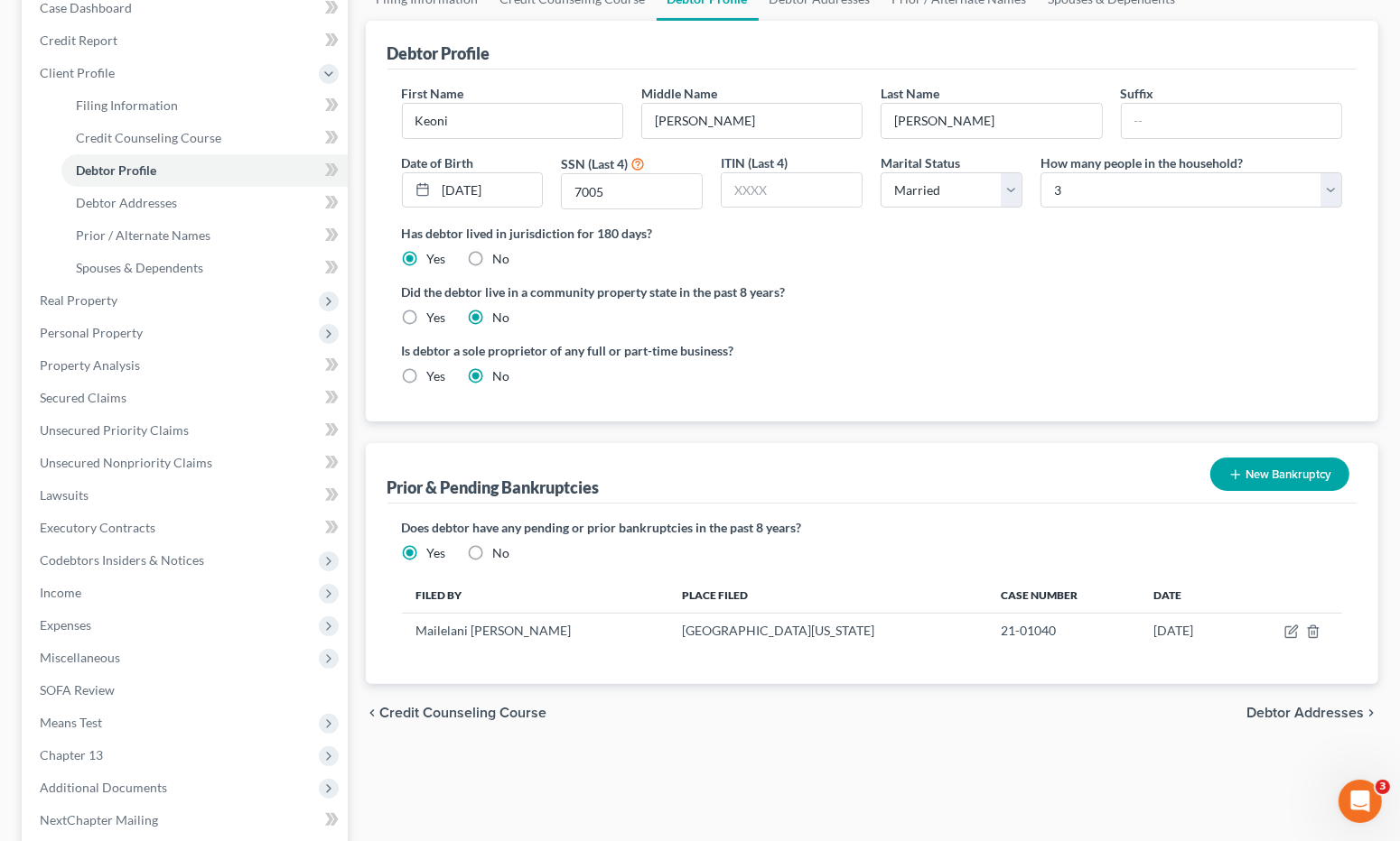
scroll to position [201, 0]
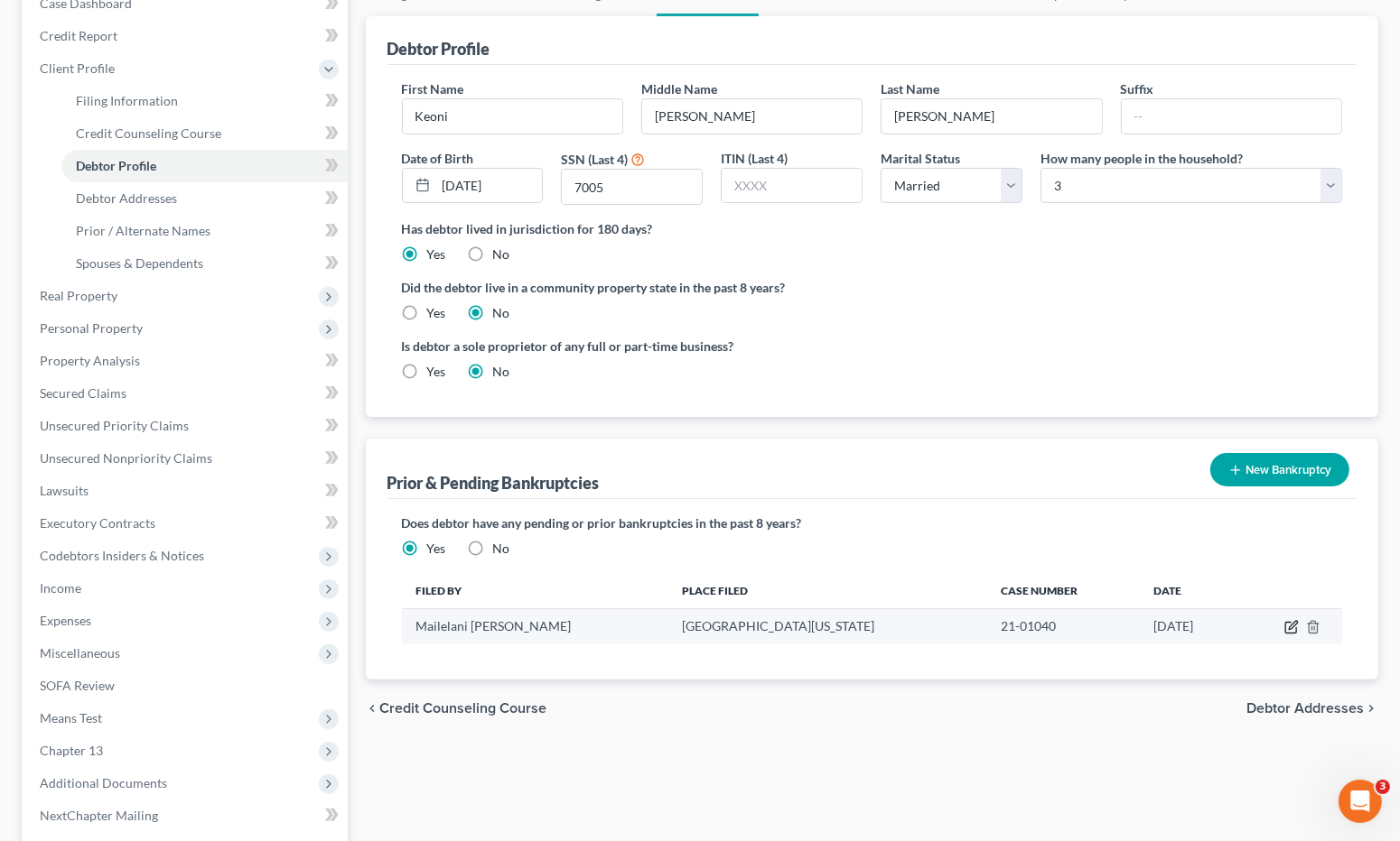
click at [1292, 621] on icon "button" at bounding box center [1292, 628] width 15 height 15
select select "other"
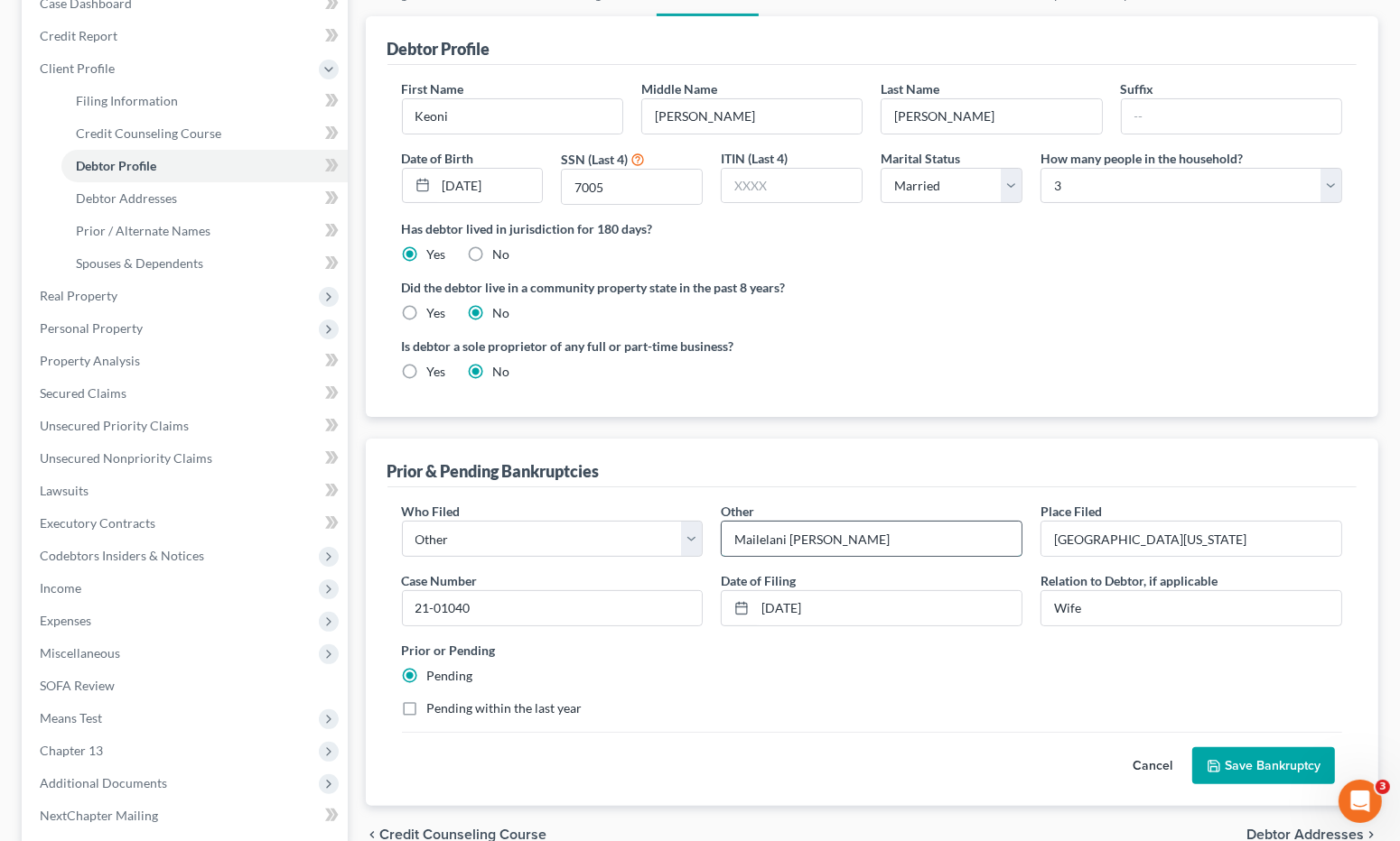
click at [860, 540] on input "Mailelani Chamberlain Lazo" at bounding box center [871, 538] width 300 height 34
type input "Mailelani Chamberlin Lazo"
click at [1206, 742] on div "Cancel Save Bankruptcy" at bounding box center [872, 759] width 940 height 54
click at [1220, 748] on button "Save Bankruptcy" at bounding box center [1263, 766] width 142 height 38
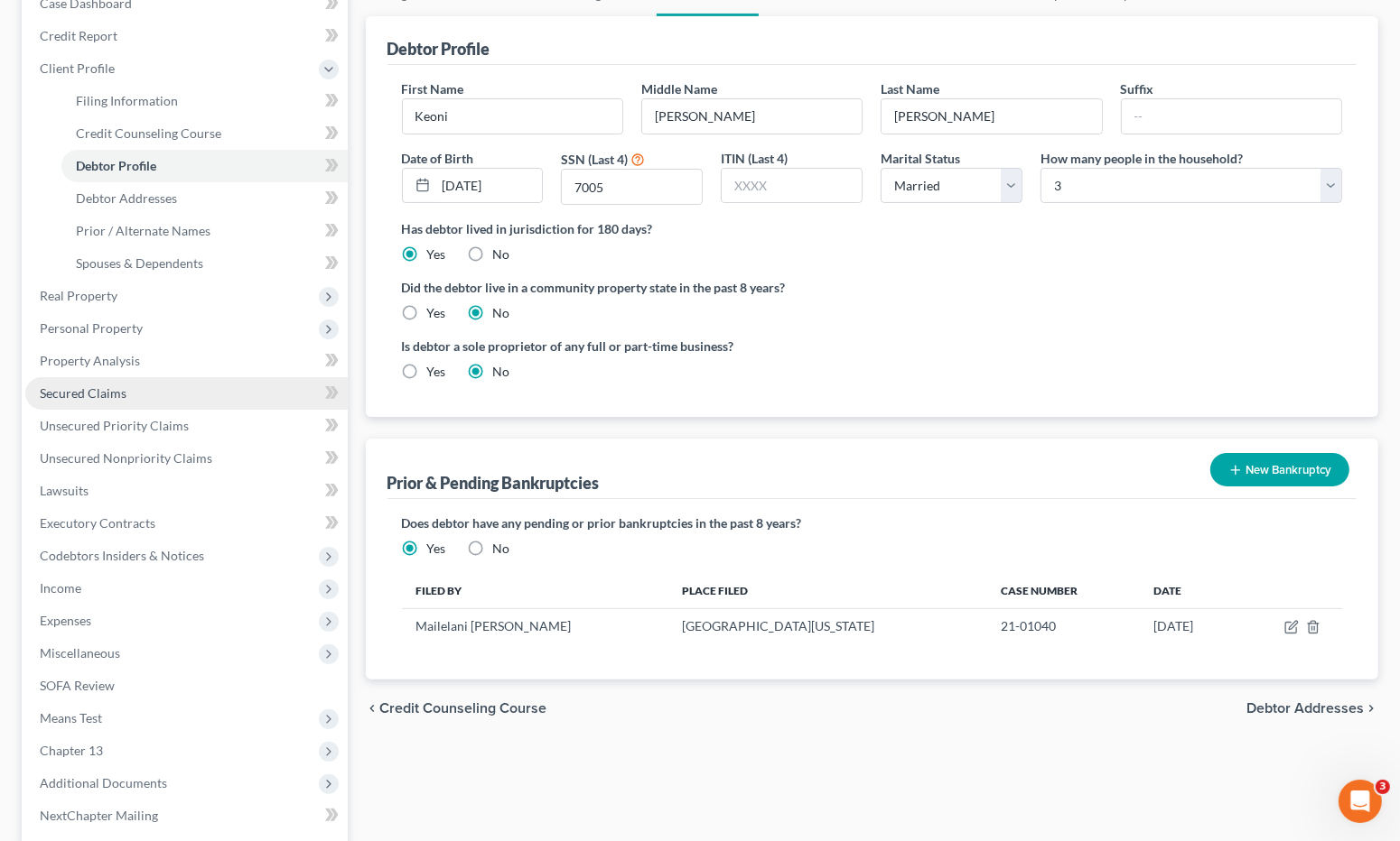
click at [209, 399] on link "Secured Claims" at bounding box center [186, 393] width 323 height 32
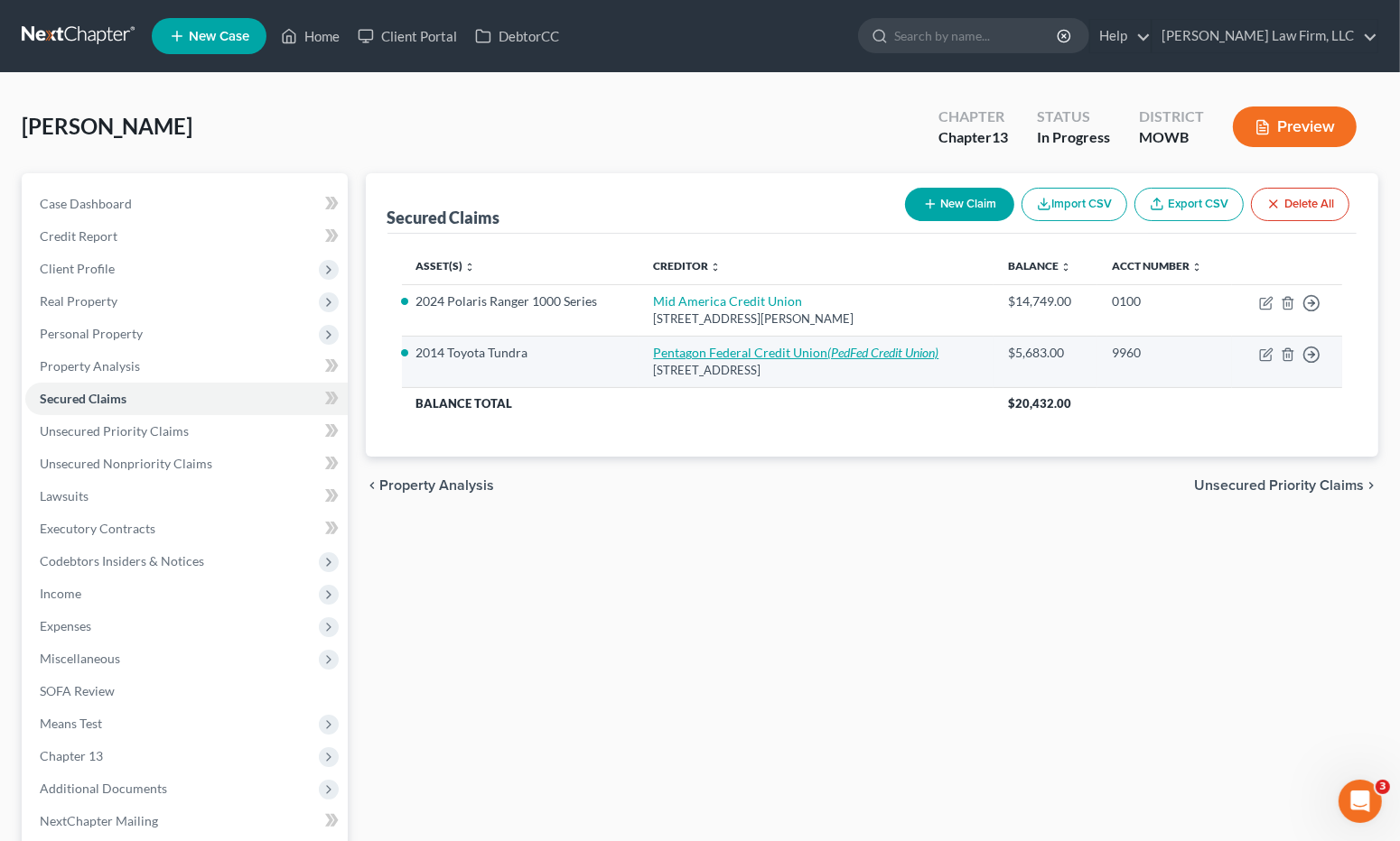
click at [794, 352] on link "Pentagon Federal Credit Union (PedFed Credit Union)" at bounding box center [795, 352] width 286 height 16
select select "48"
select select "0"
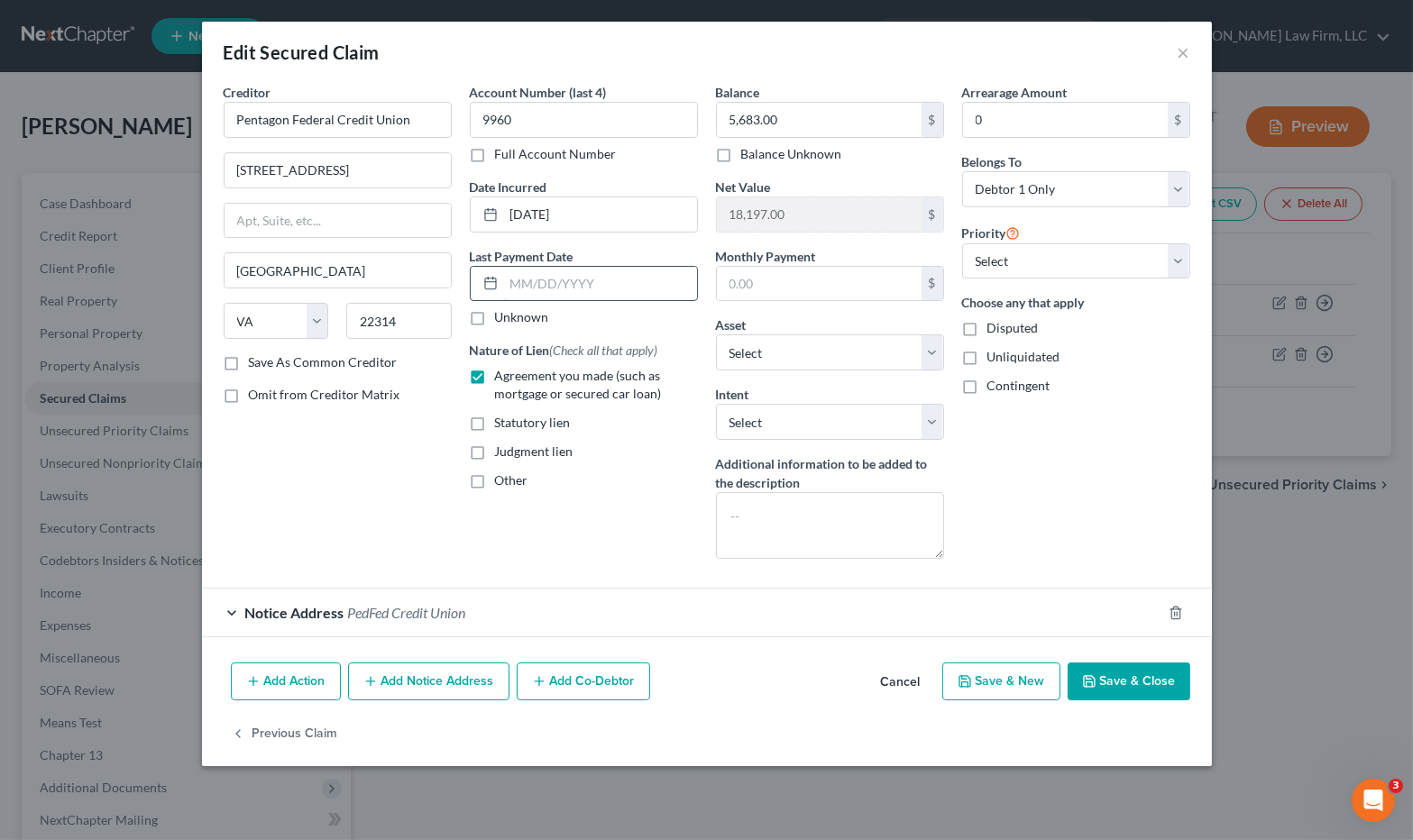
click at [631, 280] on input "text" at bounding box center [600, 283] width 193 height 34
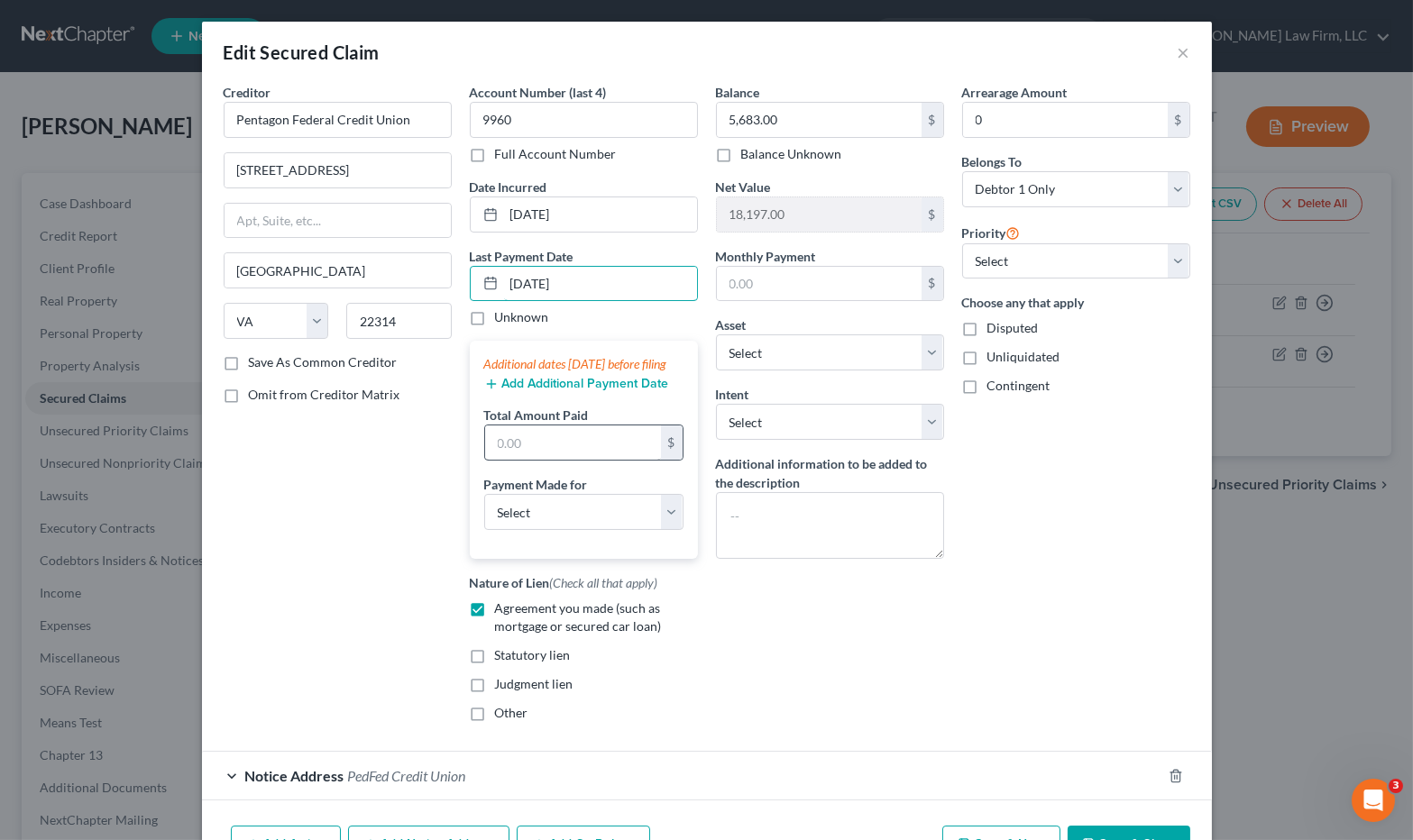
type input "08/01/2025"
click at [594, 460] on input "text" at bounding box center [573, 442] width 175 height 34
click at [543, 460] on input "text" at bounding box center [573, 442] width 175 height 34
type input "1,050"
click at [565, 530] on select "Select Car Credit Card Loan Repayment Mortgage Other Suppliers Or Vendors" at bounding box center [584, 511] width 199 height 36
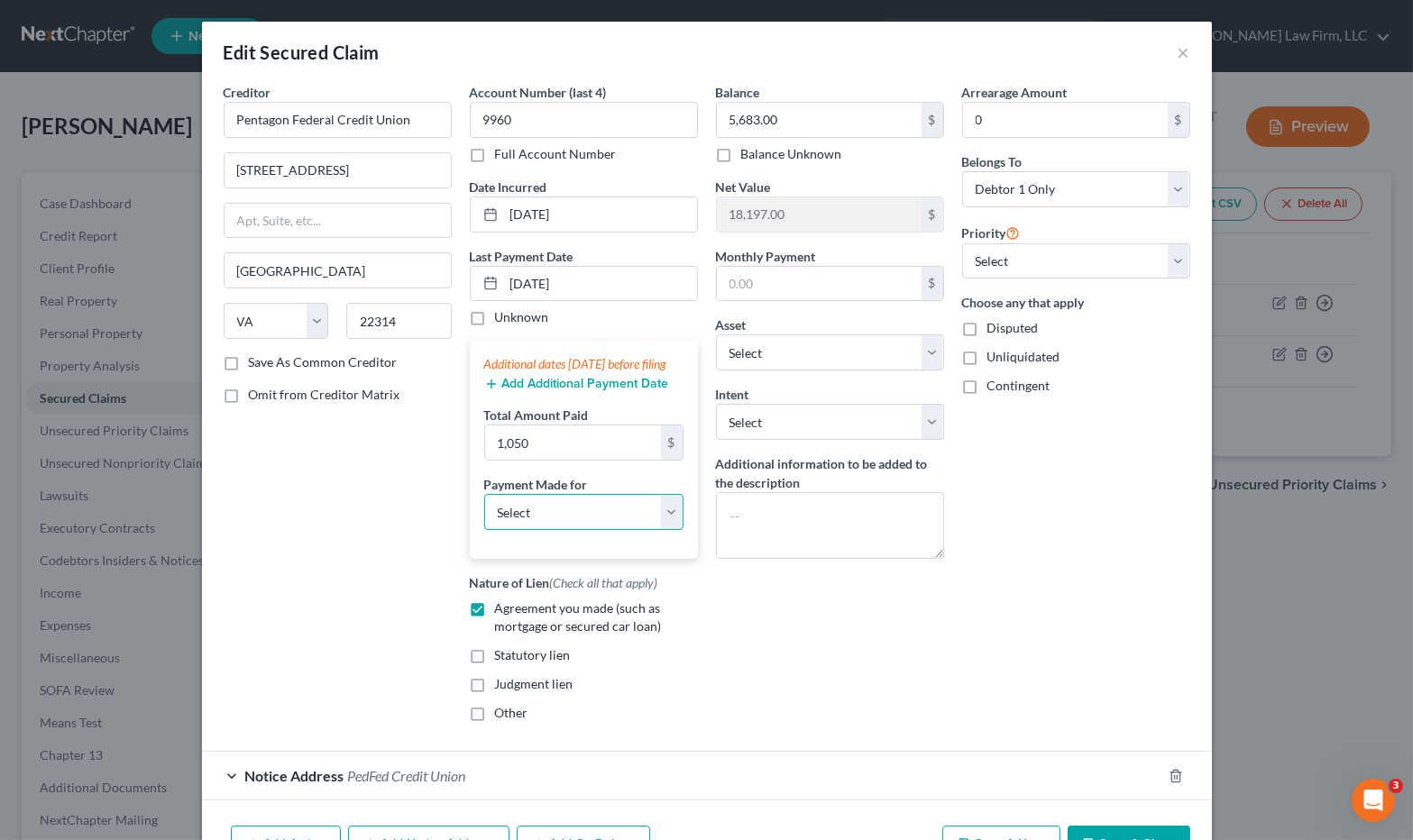
select select "0"
click at [484, 511] on select "Select Car Credit Card Loan Repayment Mortgage Other Suppliers Or Vendors" at bounding box center [584, 511] width 199 height 36
click at [579, 391] on button "Add Additional Payment Date" at bounding box center [576, 384] width 185 height 15
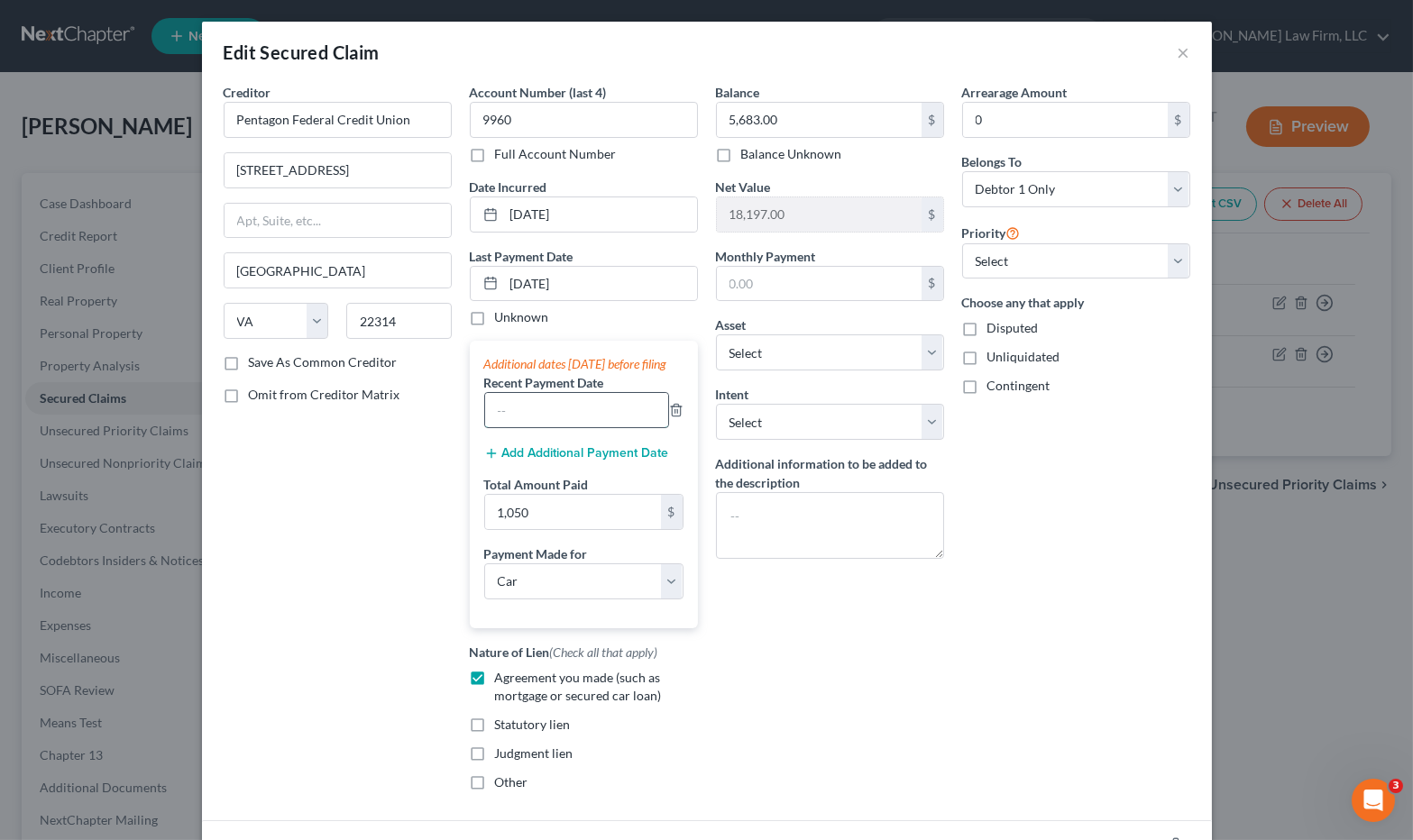
click at [559, 427] on input "text" at bounding box center [576, 410] width 183 height 34
type input "07/01/2025"
click at [570, 461] on button "Add Additional Payment Date" at bounding box center [576, 453] width 185 height 15
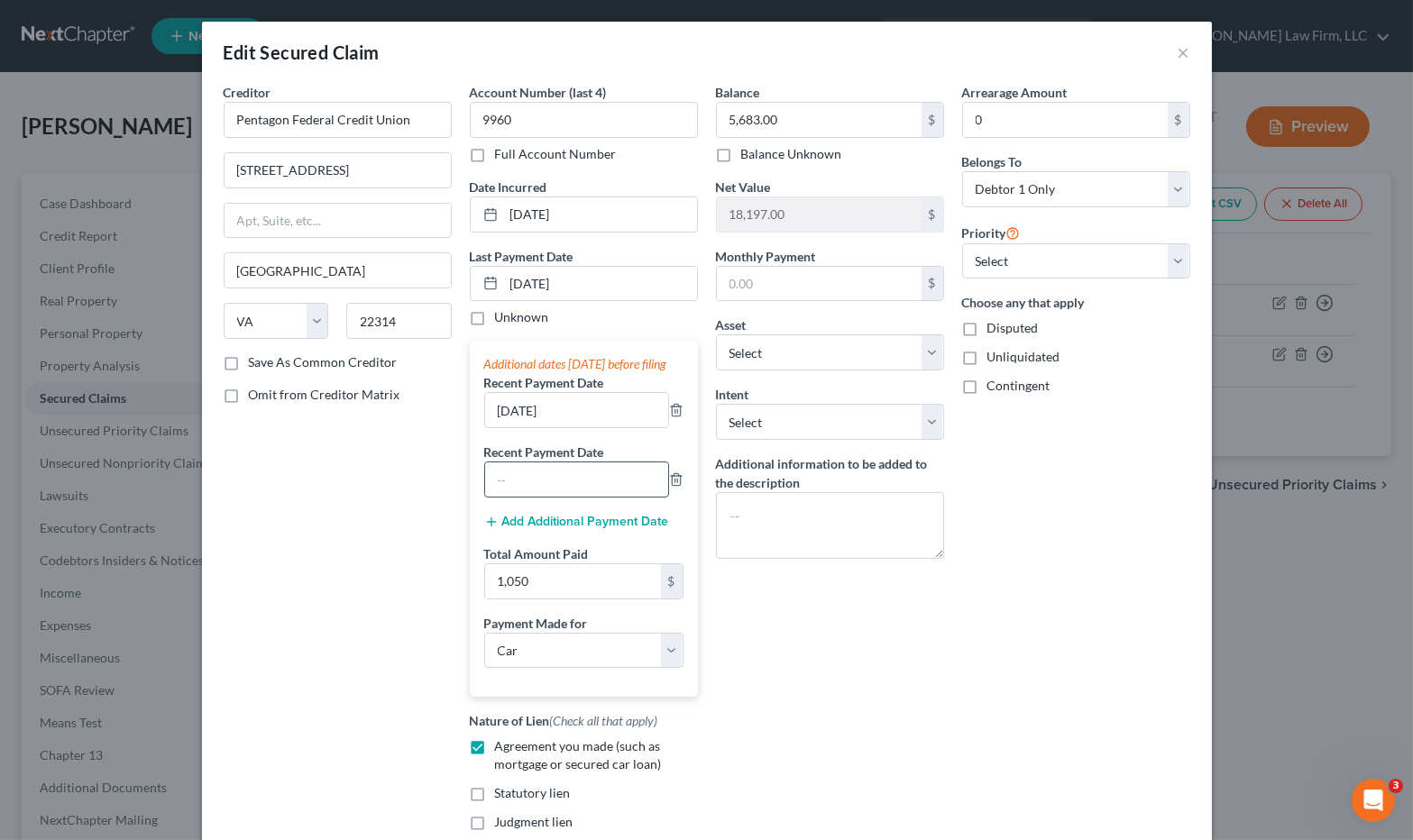
click at [560, 488] on input "text" at bounding box center [576, 479] width 183 height 34
type input "06/01/2025"
click at [1070, 279] on div "Arrearage Amount 0 $ Belongs To * Select Debtor 1 Only Debtor 2 Only Debtor 1 A…" at bounding box center [1076, 478] width 247 height 791
click at [851, 416] on select "Select Surrender Redeem Reaffirm Avoid Other" at bounding box center [829, 421] width 228 height 36
select select "2"
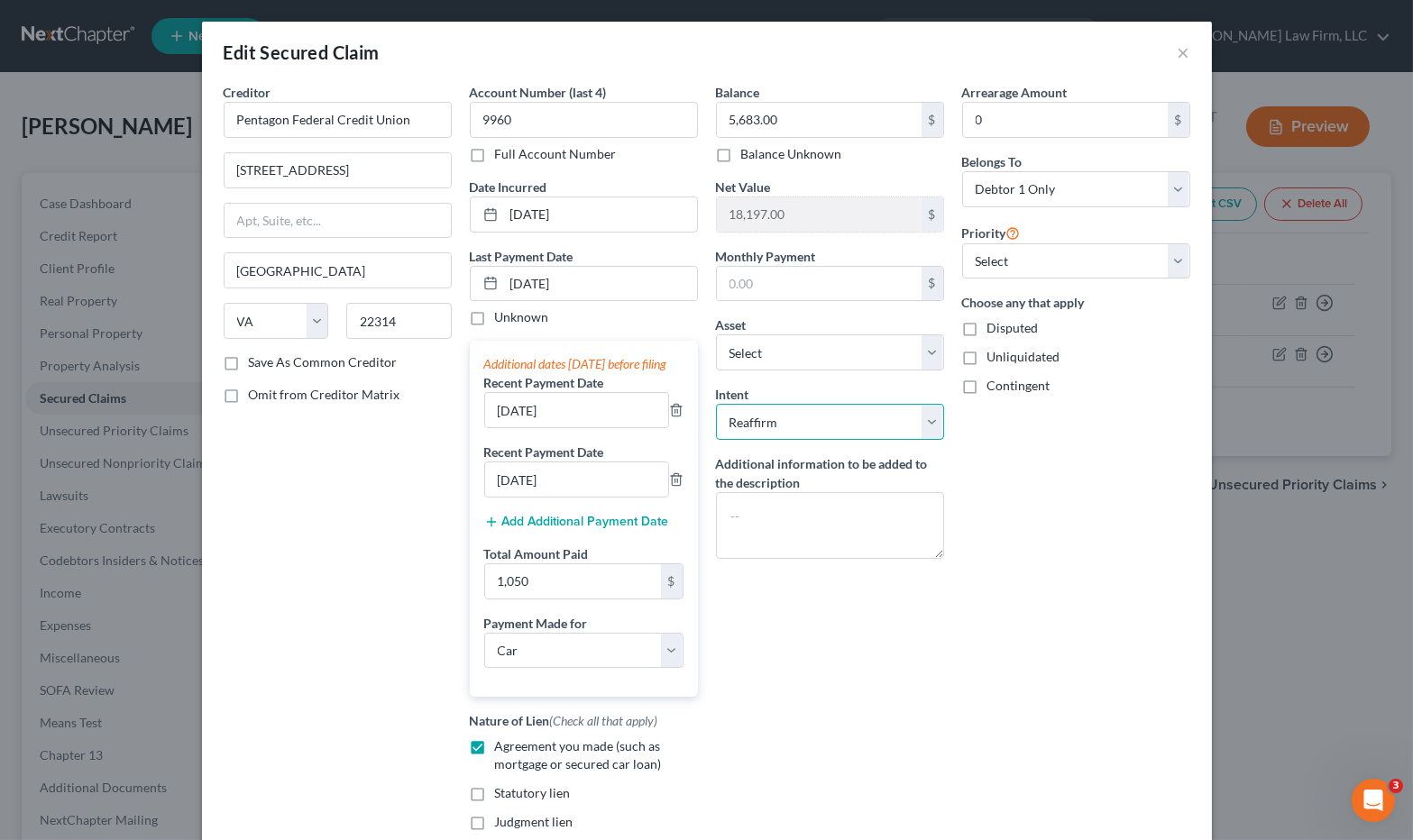
click at [716, 403] on select "Select Surrender Redeem Reaffirm Avoid Other" at bounding box center [829, 421] width 228 height 36
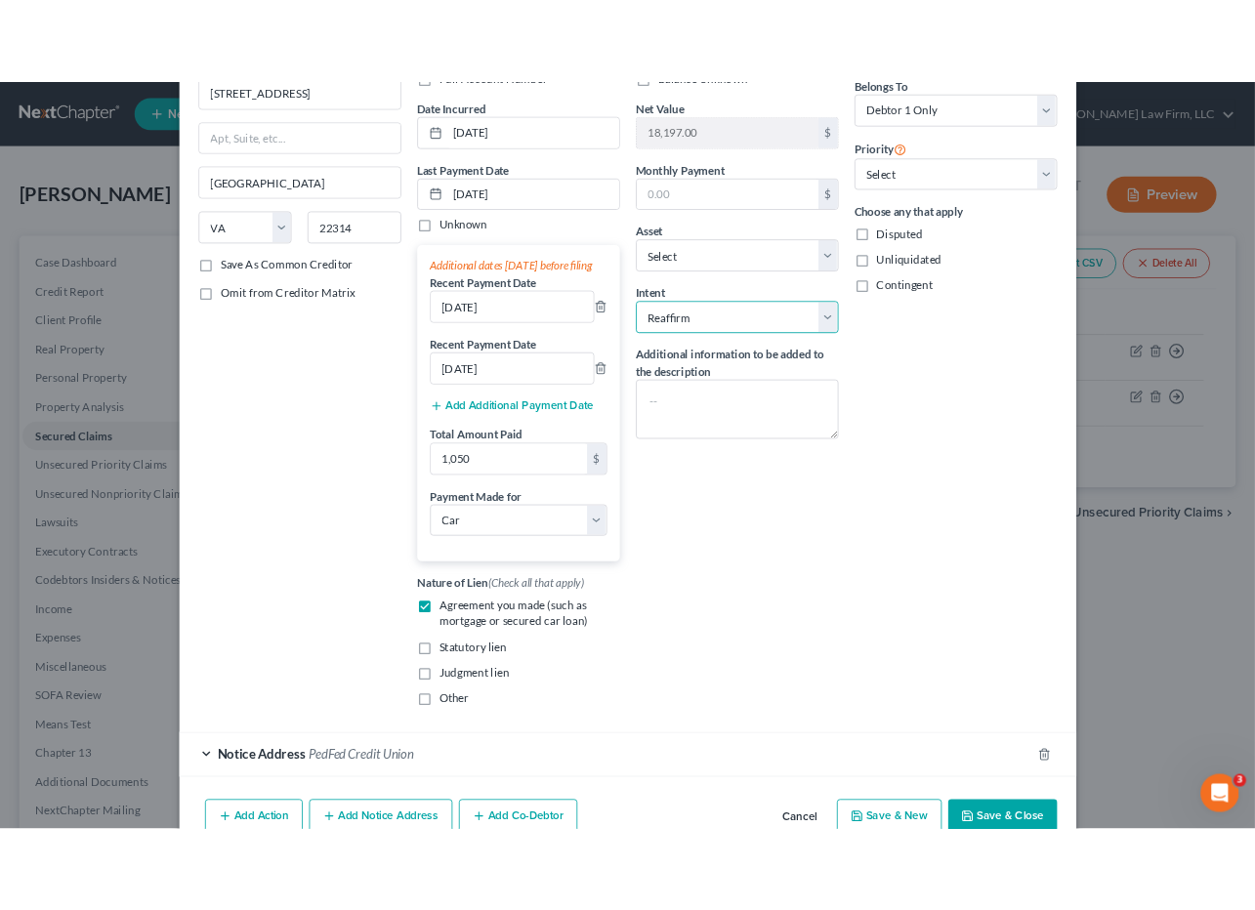
scroll to position [288, 0]
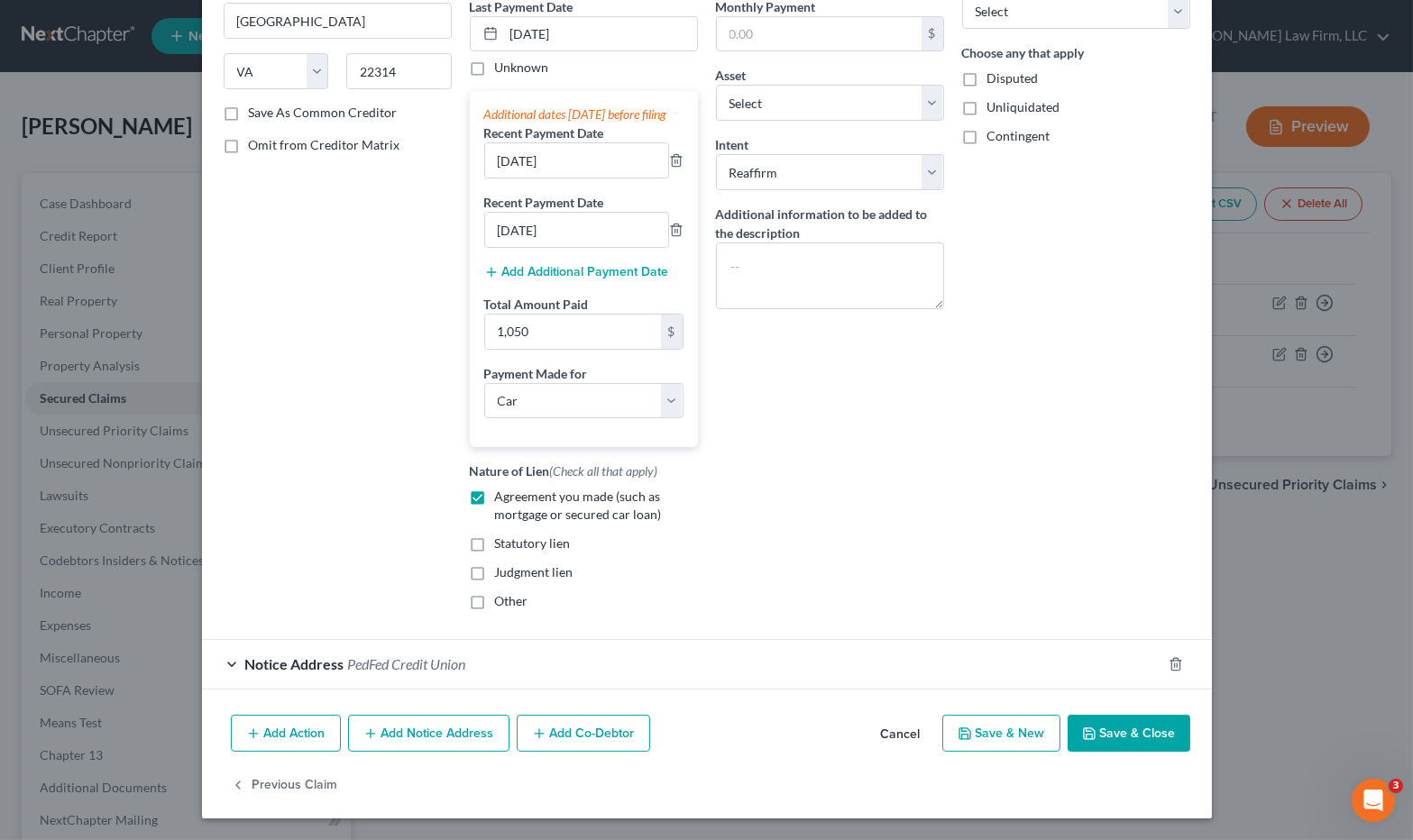
click at [1113, 739] on button "Save & Close" at bounding box center [1129, 733] width 123 height 38
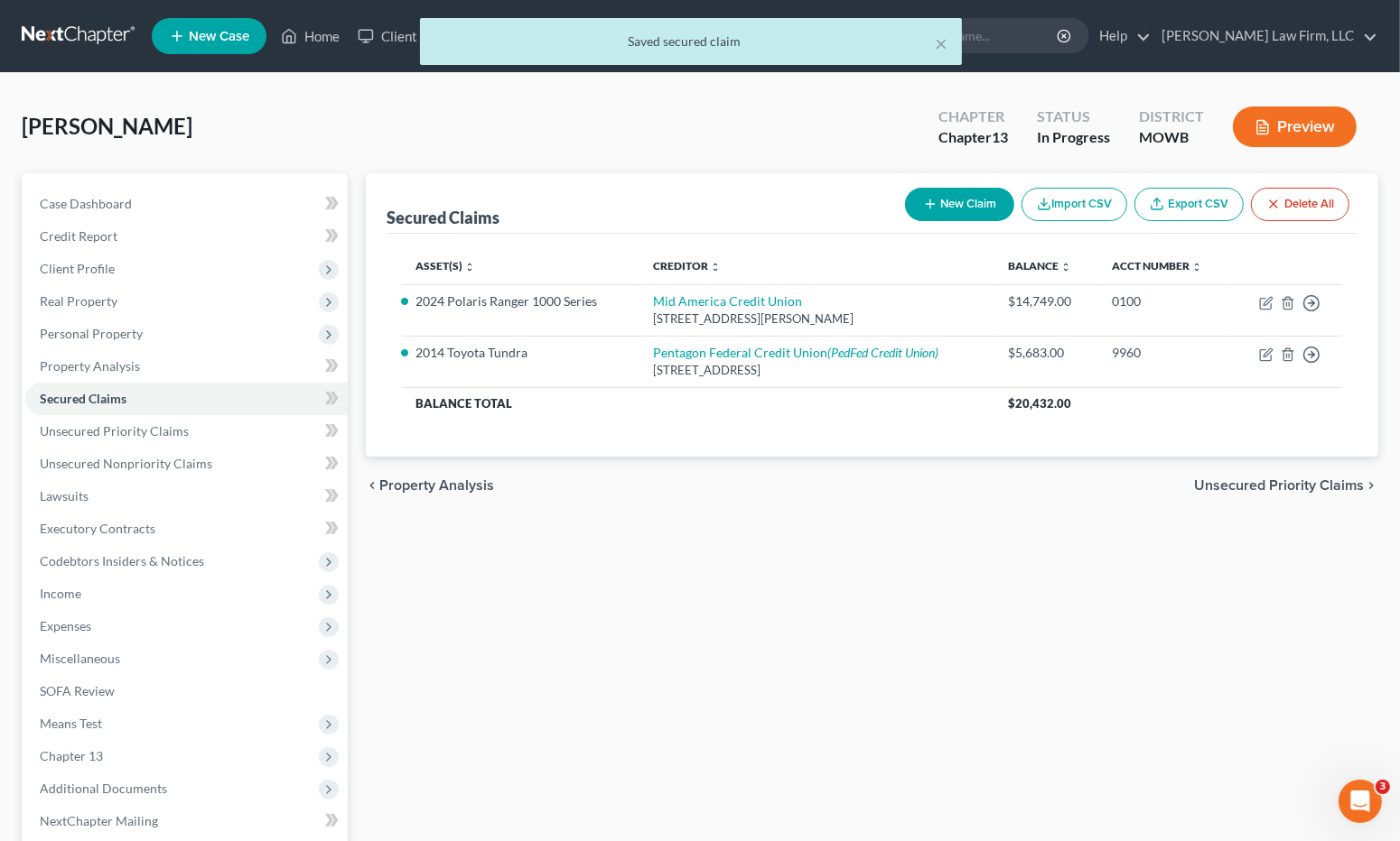
click at [1299, 139] on button "Preview" at bounding box center [1295, 127] width 124 height 41
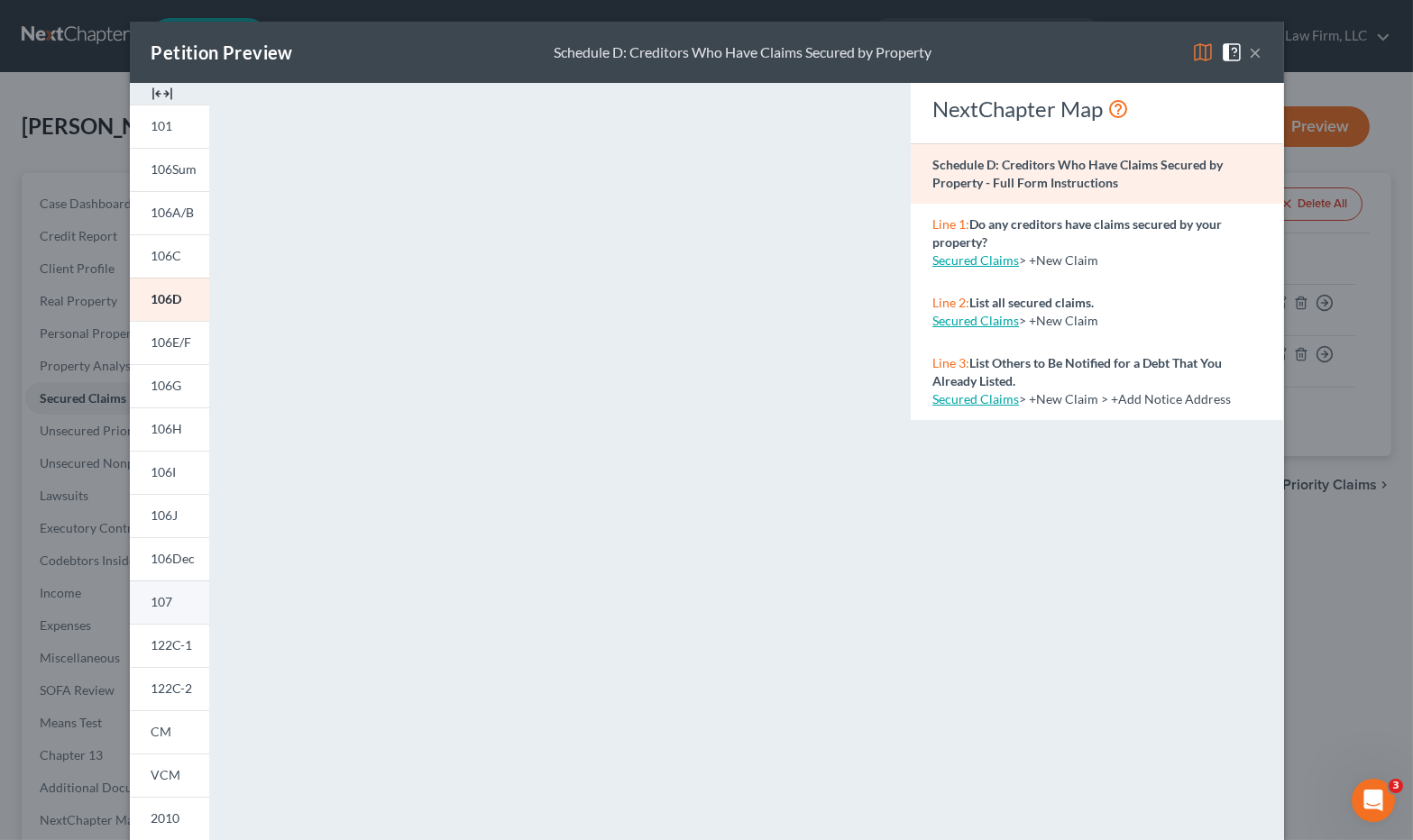
click at [180, 605] on link "107" at bounding box center [170, 602] width 79 height 43
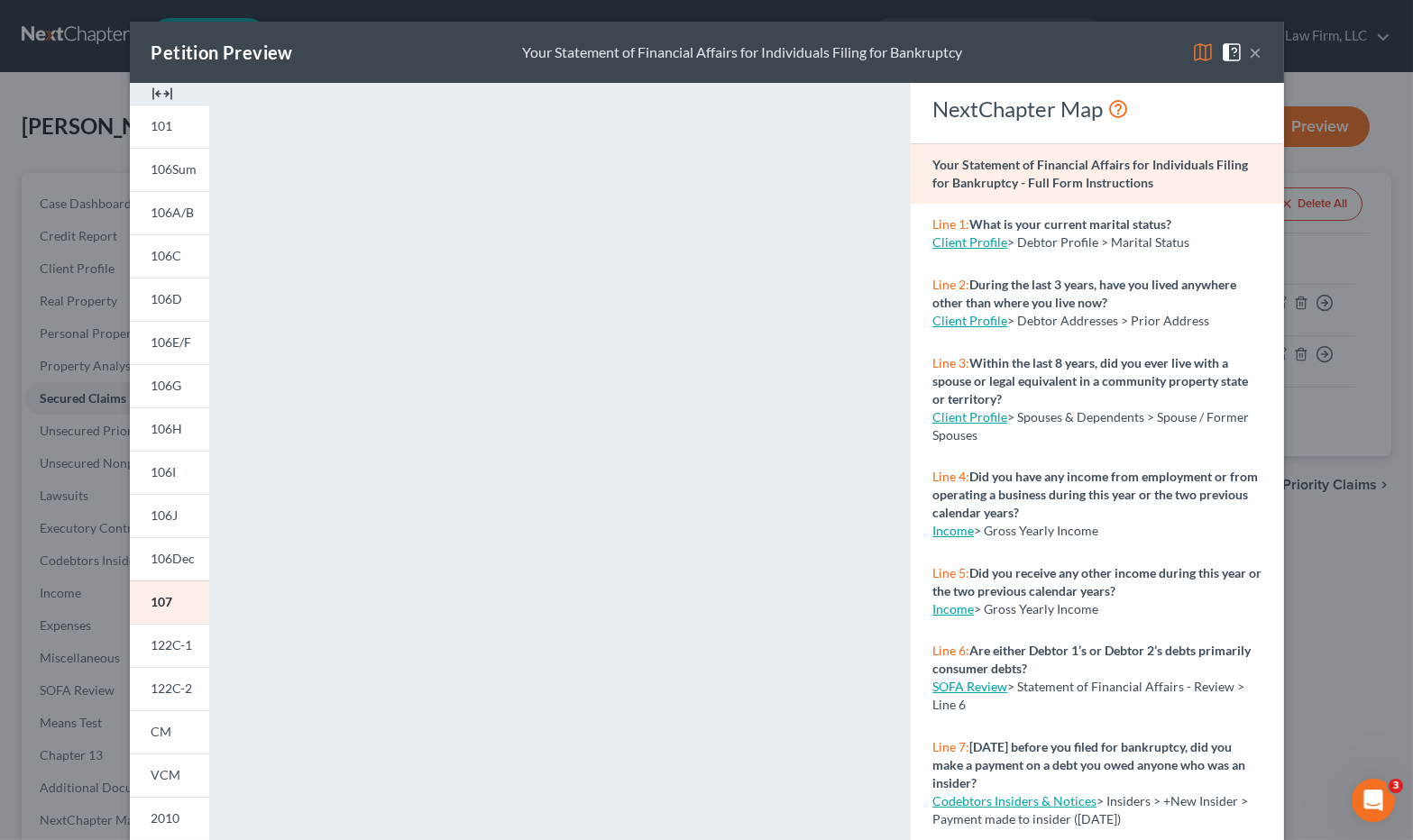
click at [1372, 454] on div "Petition Preview Your Statement of Financial Affairs for Individuals Filing for…" at bounding box center [706, 420] width 1413 height 840
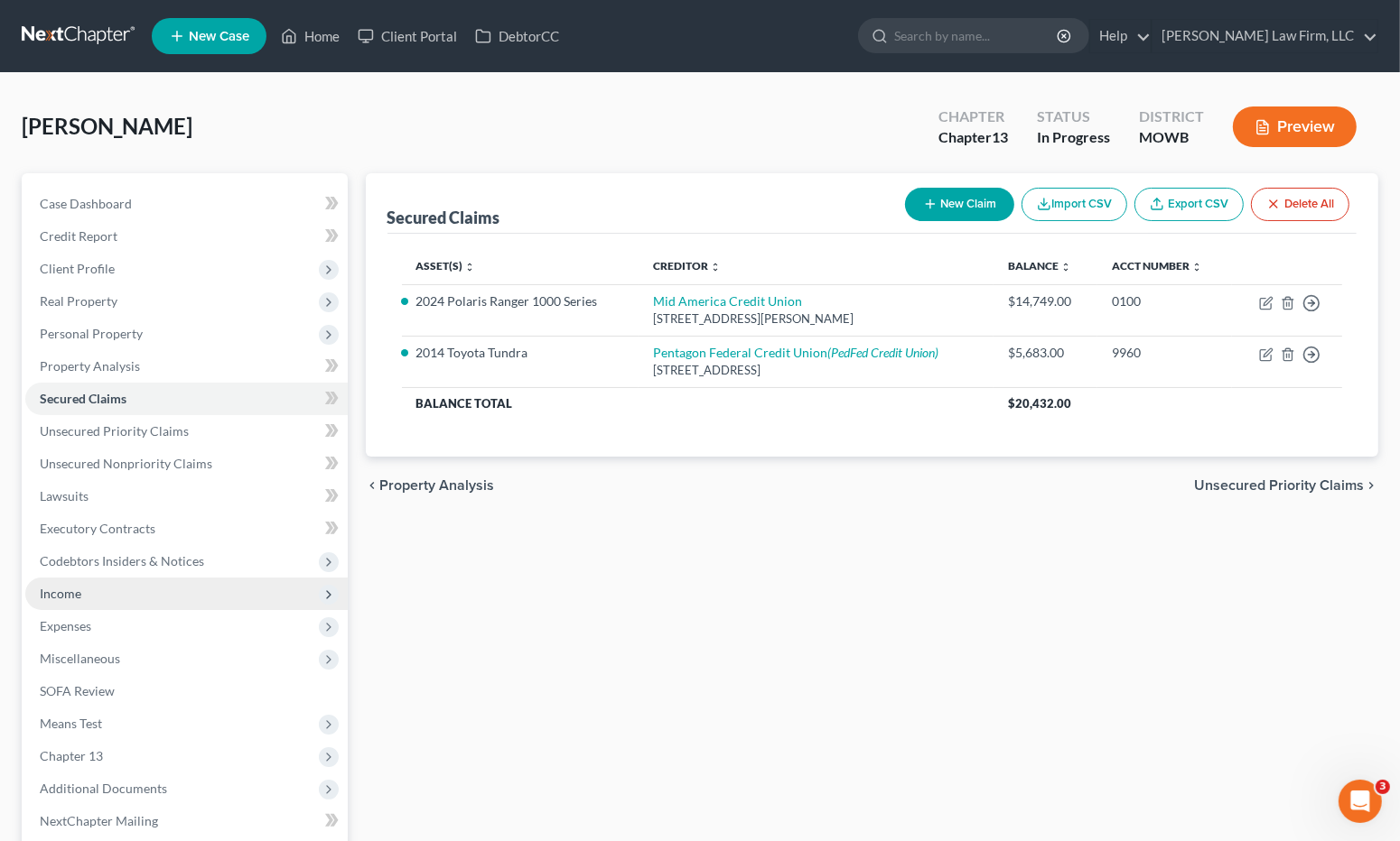
click at [156, 599] on span "Income" at bounding box center [186, 593] width 323 height 32
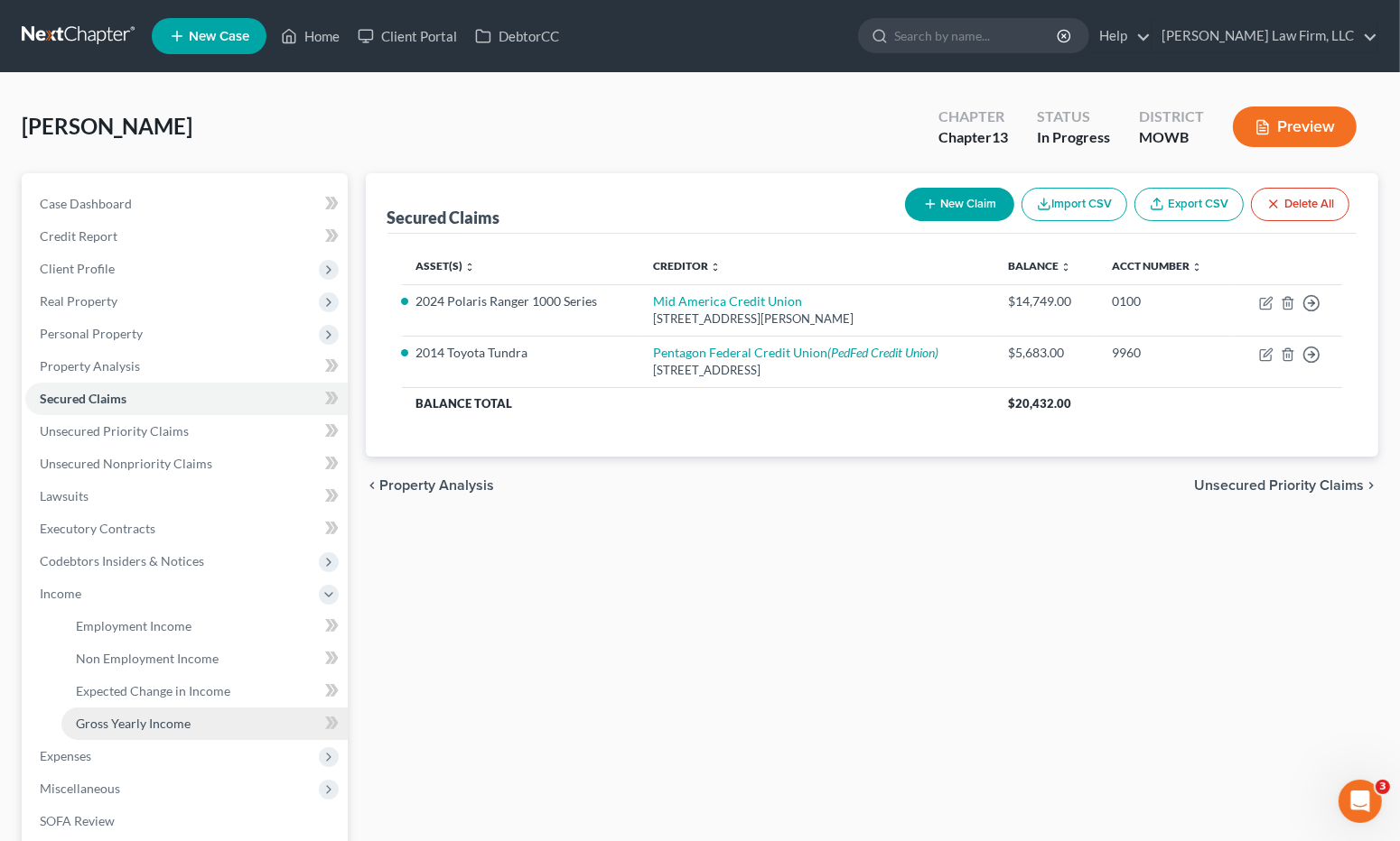
click at [172, 710] on link "Gross Yearly Income" at bounding box center [204, 724] width 287 height 32
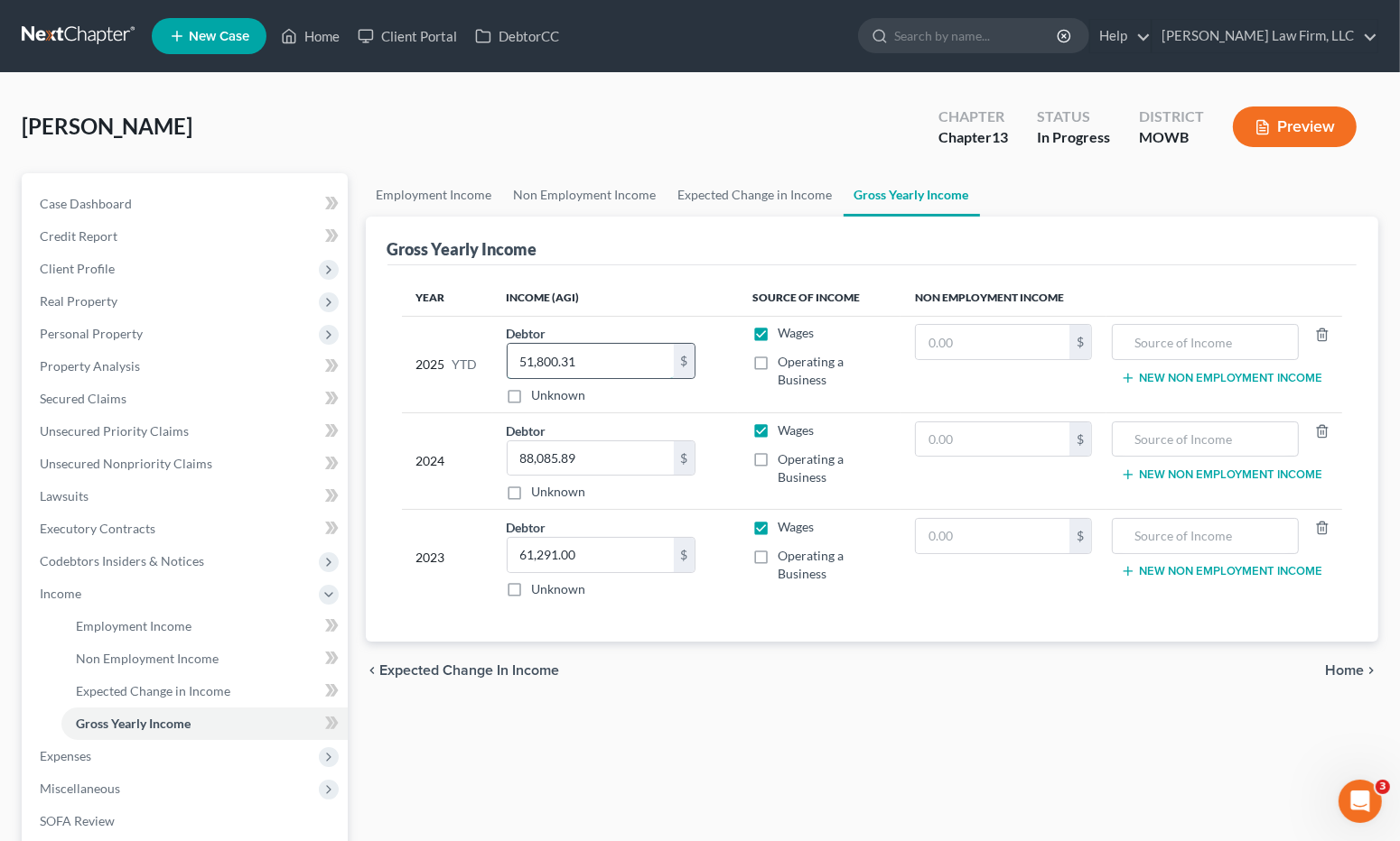
click at [603, 360] on input "51,800.31" at bounding box center [591, 360] width 166 height 34
click at [686, 731] on div "Employment Income Non Employment Income Expected Change in Income Gross Yearly …" at bounding box center [872, 628] width 1031 height 912
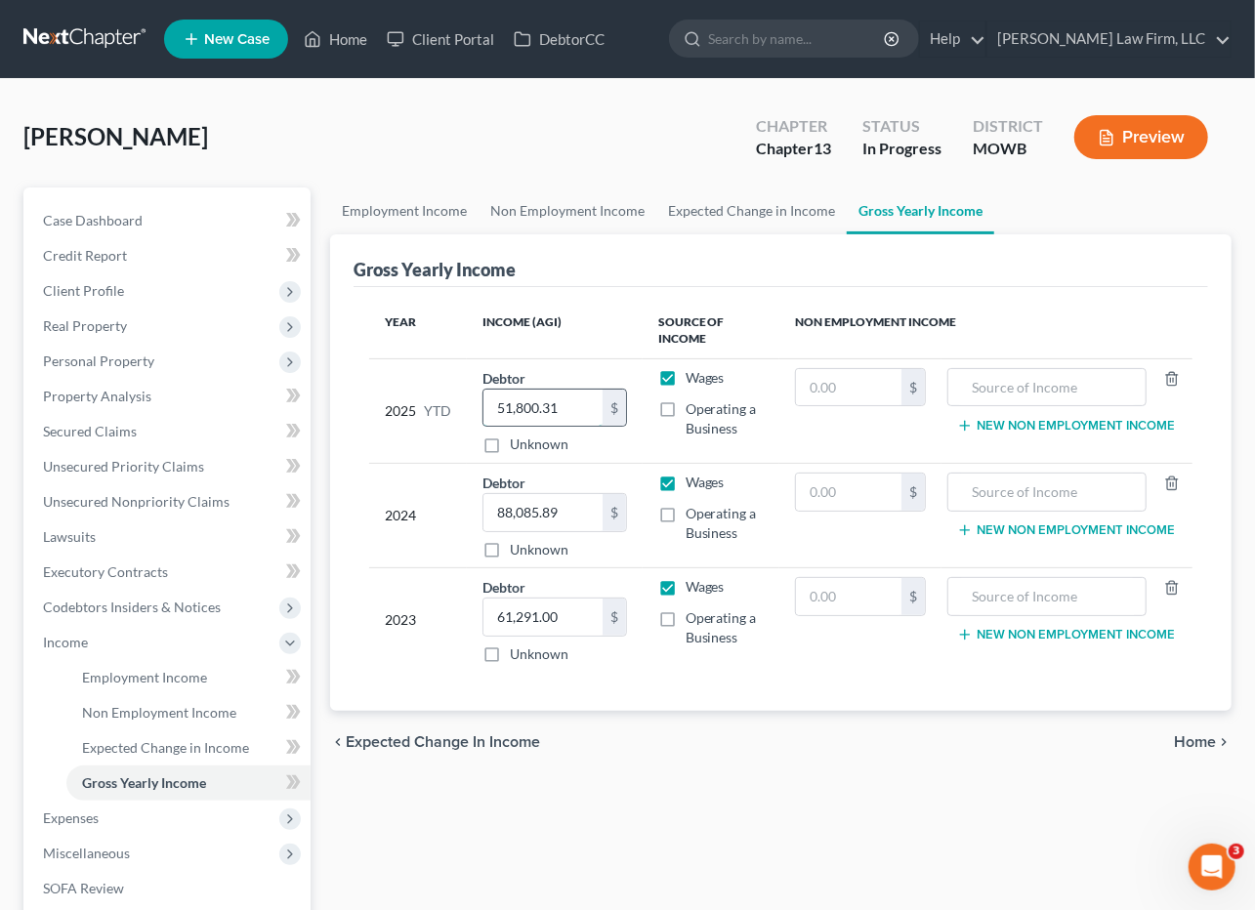
click at [562, 423] on input "51,800.31" at bounding box center [542, 408] width 118 height 37
type input "53,625.02"
click at [444, 229] on link "Employment Income" at bounding box center [404, 210] width 148 height 47
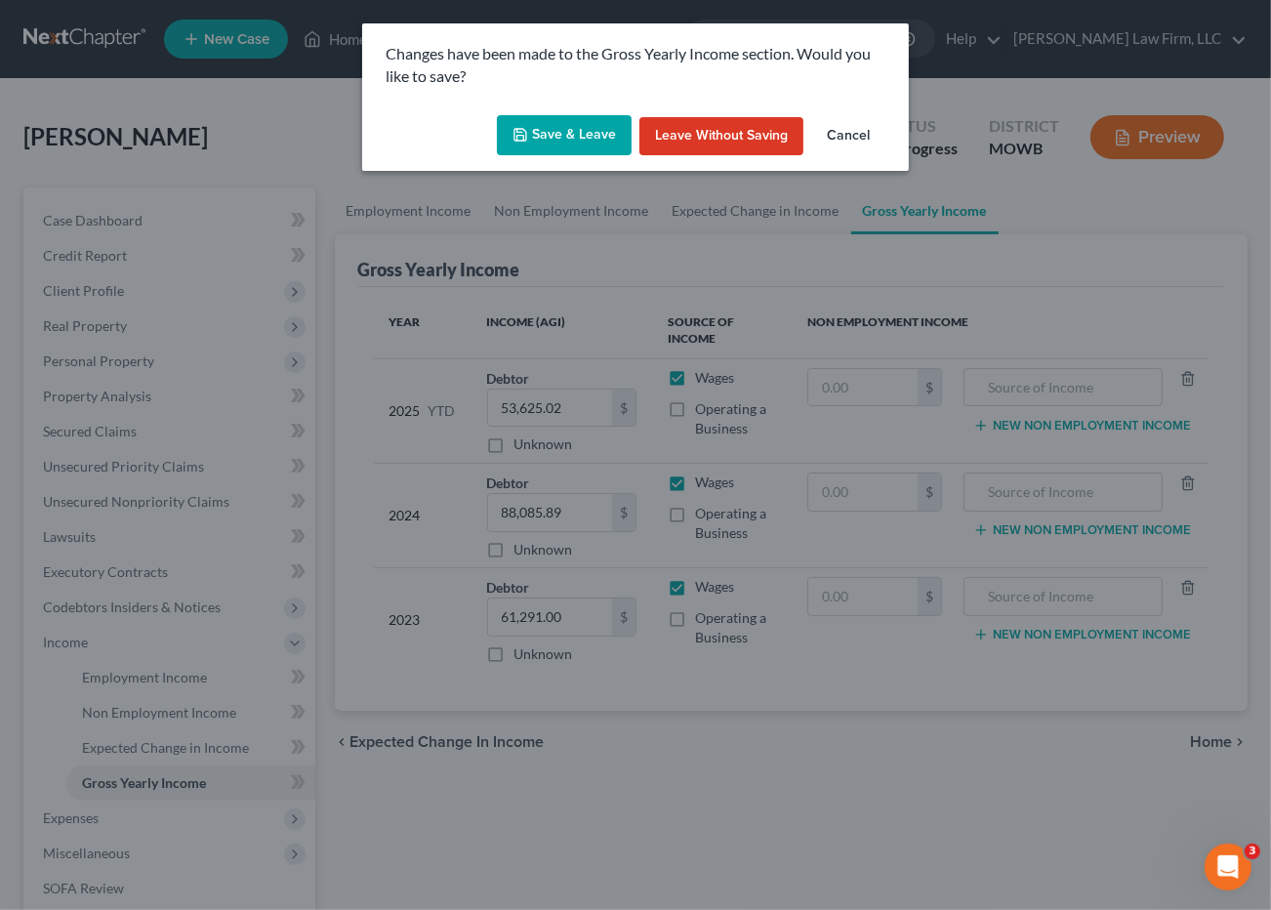
click at [623, 148] on button "Save & Leave" at bounding box center [564, 135] width 135 height 41
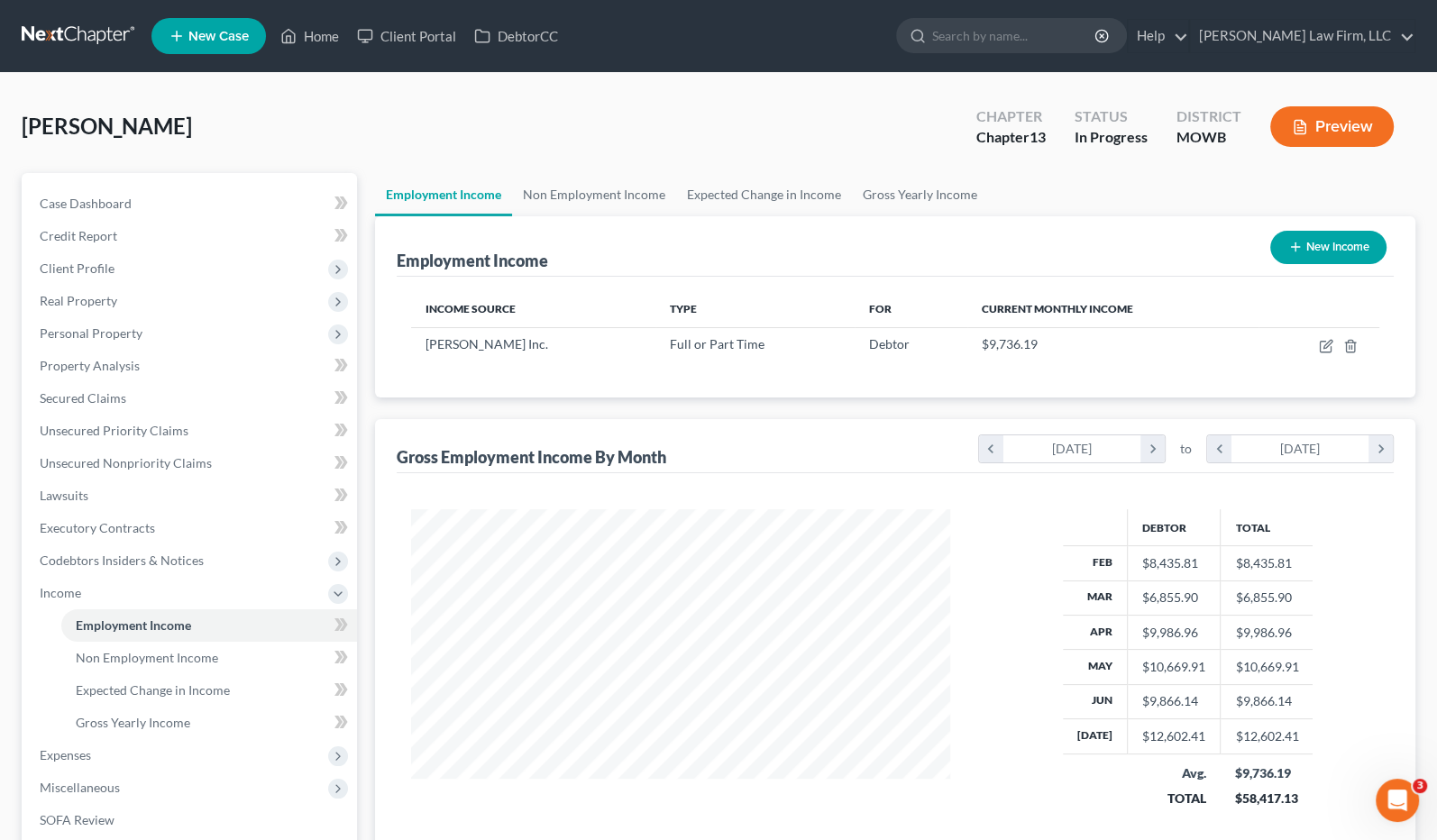
scroll to position [901036, 901207]
click at [806, 190] on link "Expected Change in Income" at bounding box center [764, 194] width 175 height 43
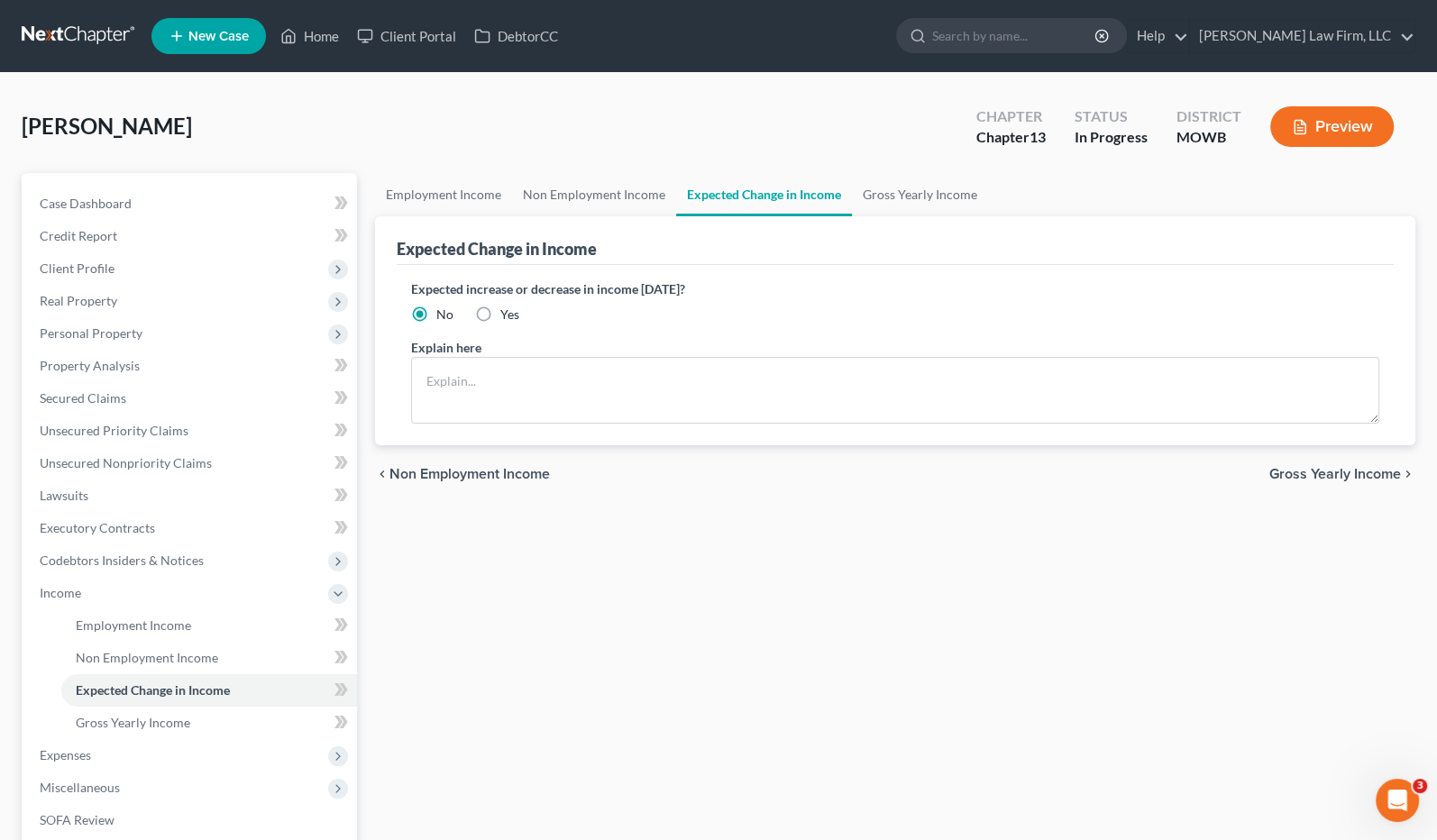
click at [513, 321] on label "Yes" at bounding box center [510, 315] width 19 height 18
click at [513, 318] on input "Yes" at bounding box center [513, 311] width 12 height 12
radio input "true"
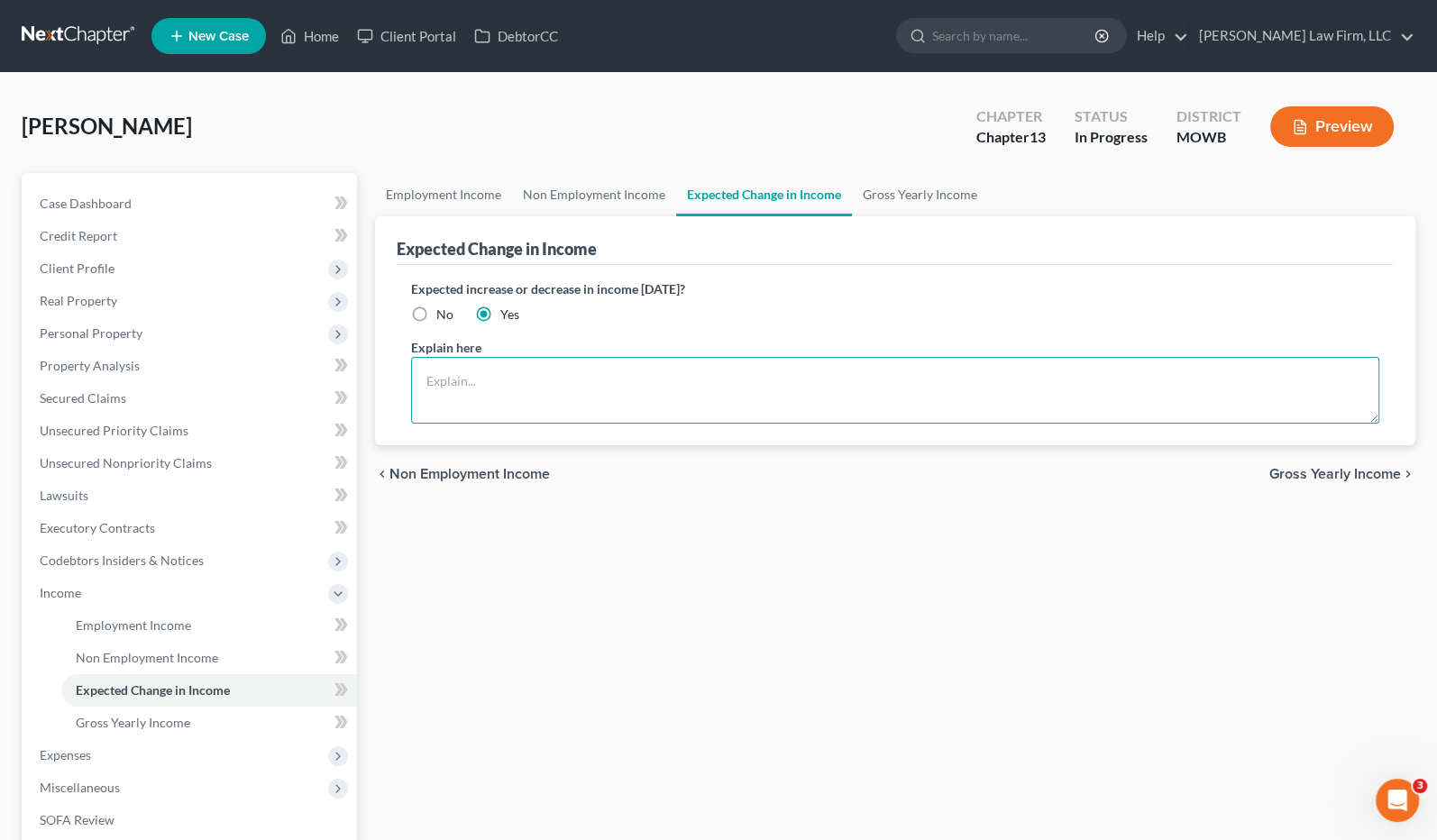
click at [536, 387] on textarea at bounding box center [896, 390] width 970 height 66
drag, startPoint x: 671, startPoint y: 429, endPoint x: 683, endPoint y: 394, distance: 37.0
click at [671, 429] on div "Expected increase or decrease in income within one year? No Yes Explain here" at bounding box center [896, 354] width 998 height 180
click at [700, 369] on textarea at bounding box center [896, 390] width 970 height 66
drag, startPoint x: 1094, startPoint y: 368, endPoint x: 377, endPoint y: 382, distance: 717.1
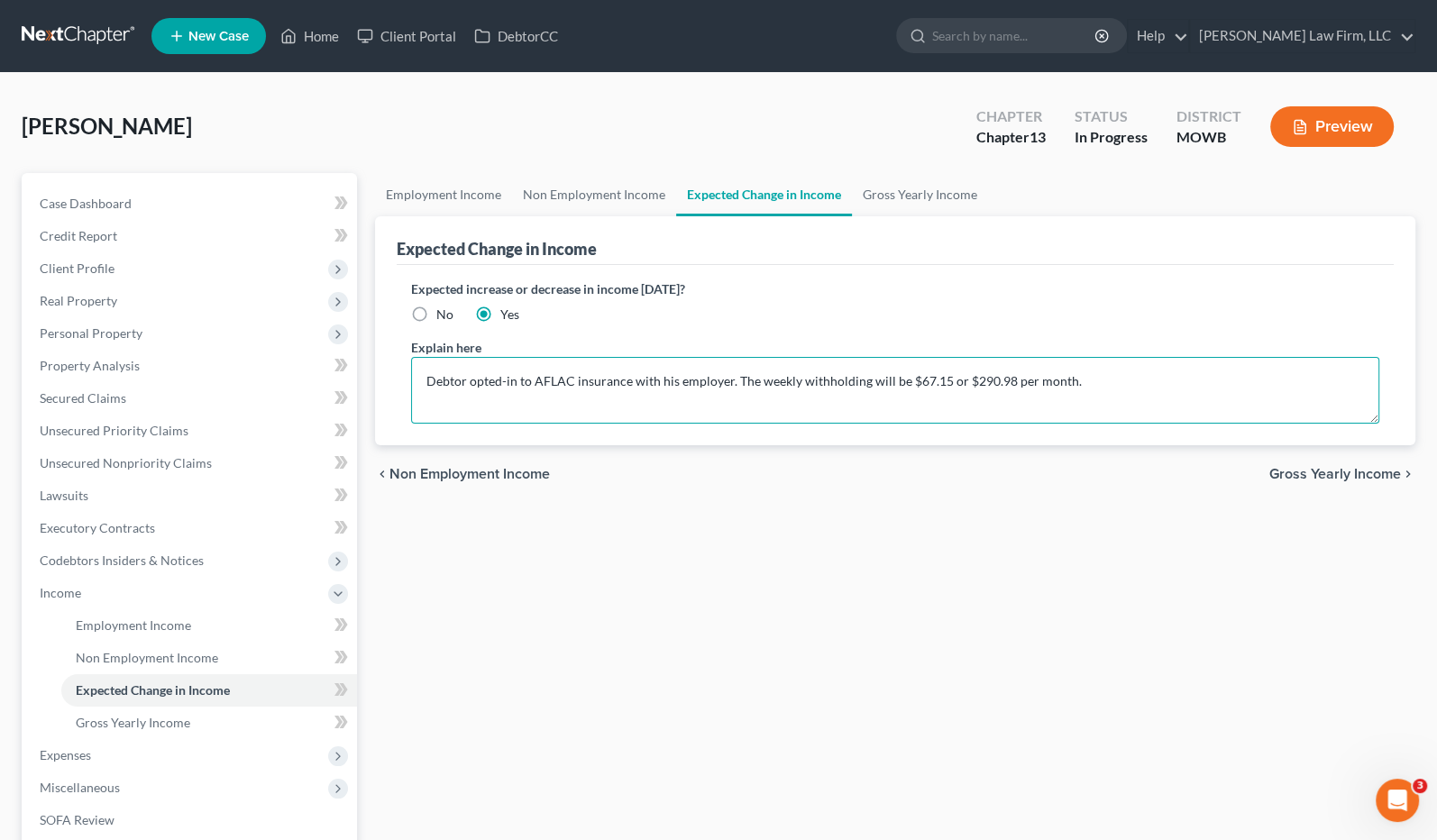
click at [377, 382] on div "Expected Change in Income Expected increase or decrease in income within one ye…" at bounding box center [896, 330] width 1042 height 229
click at [1099, 375] on textarea "Debtor opted-in to AFLAC insurance with his employer. The weekly withholding wi…" at bounding box center [896, 390] width 970 height 66
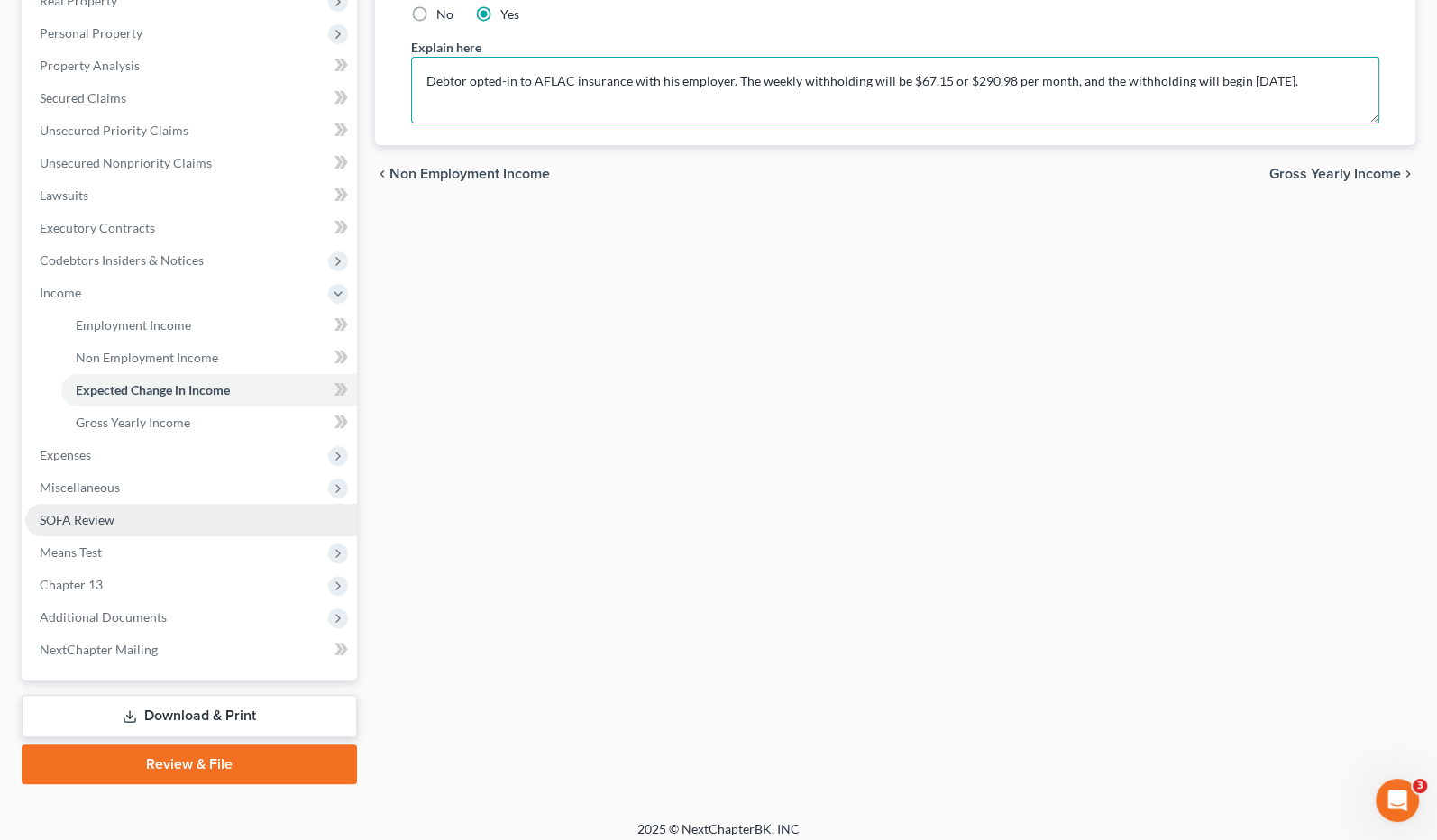
type textarea "Debtor opted-in to AFLAC insurance with his employer. The weekly withholding wi…"
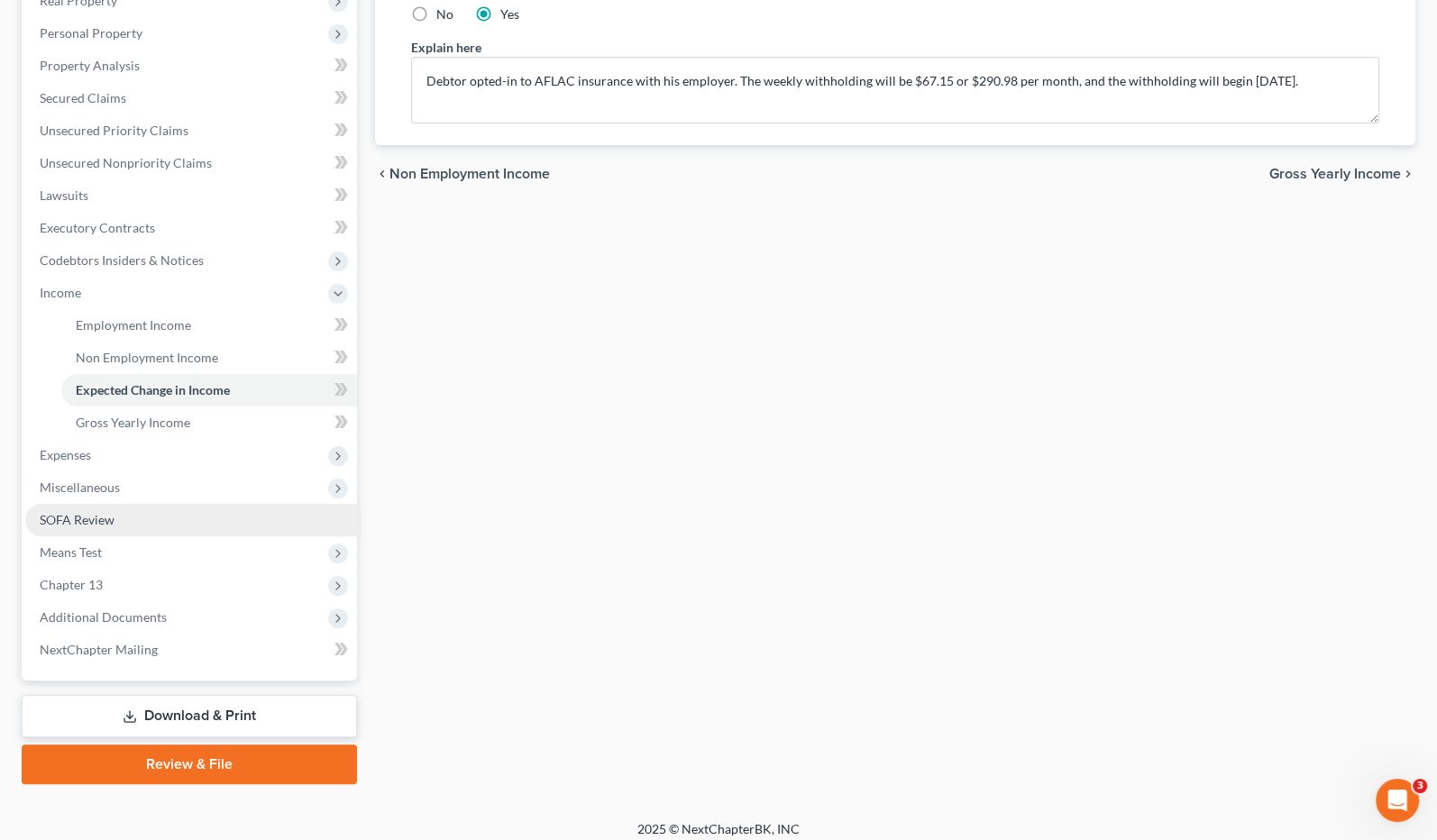
click at [187, 521] on link "SOFA Review" at bounding box center [190, 520] width 332 height 32
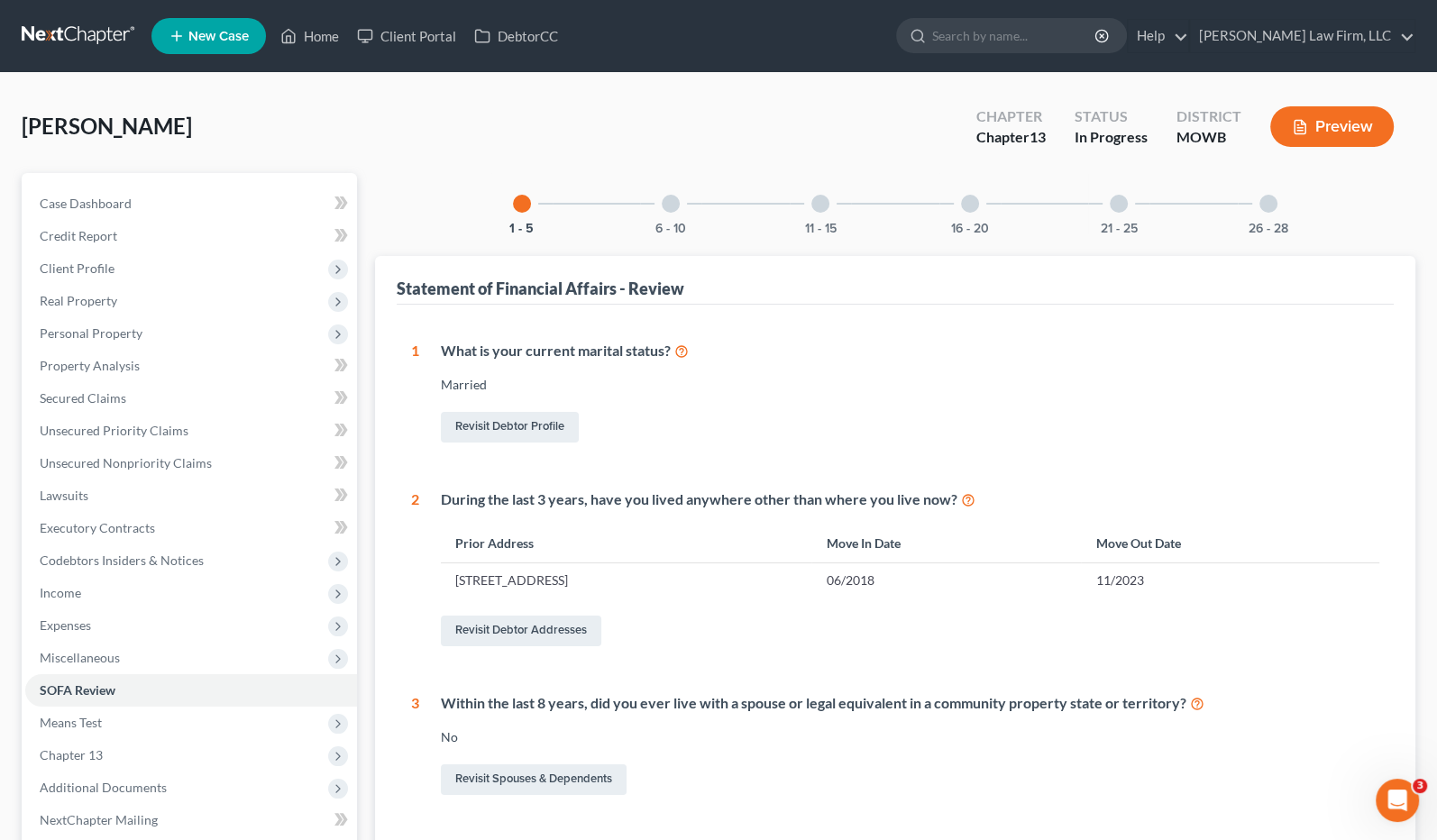
click at [678, 206] on div at bounding box center [671, 204] width 18 height 18
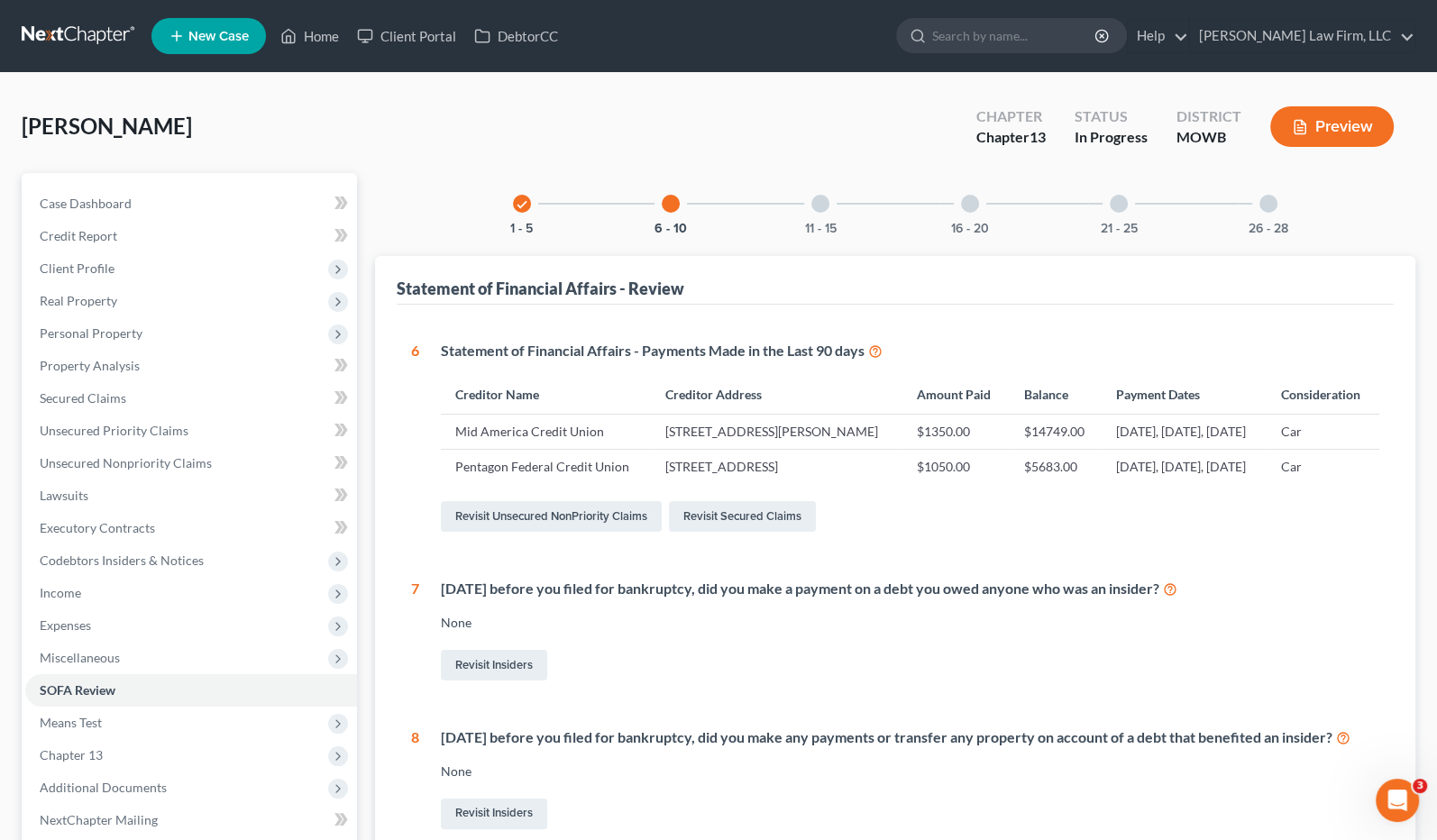
click at [827, 201] on div at bounding box center [821, 204] width 18 height 18
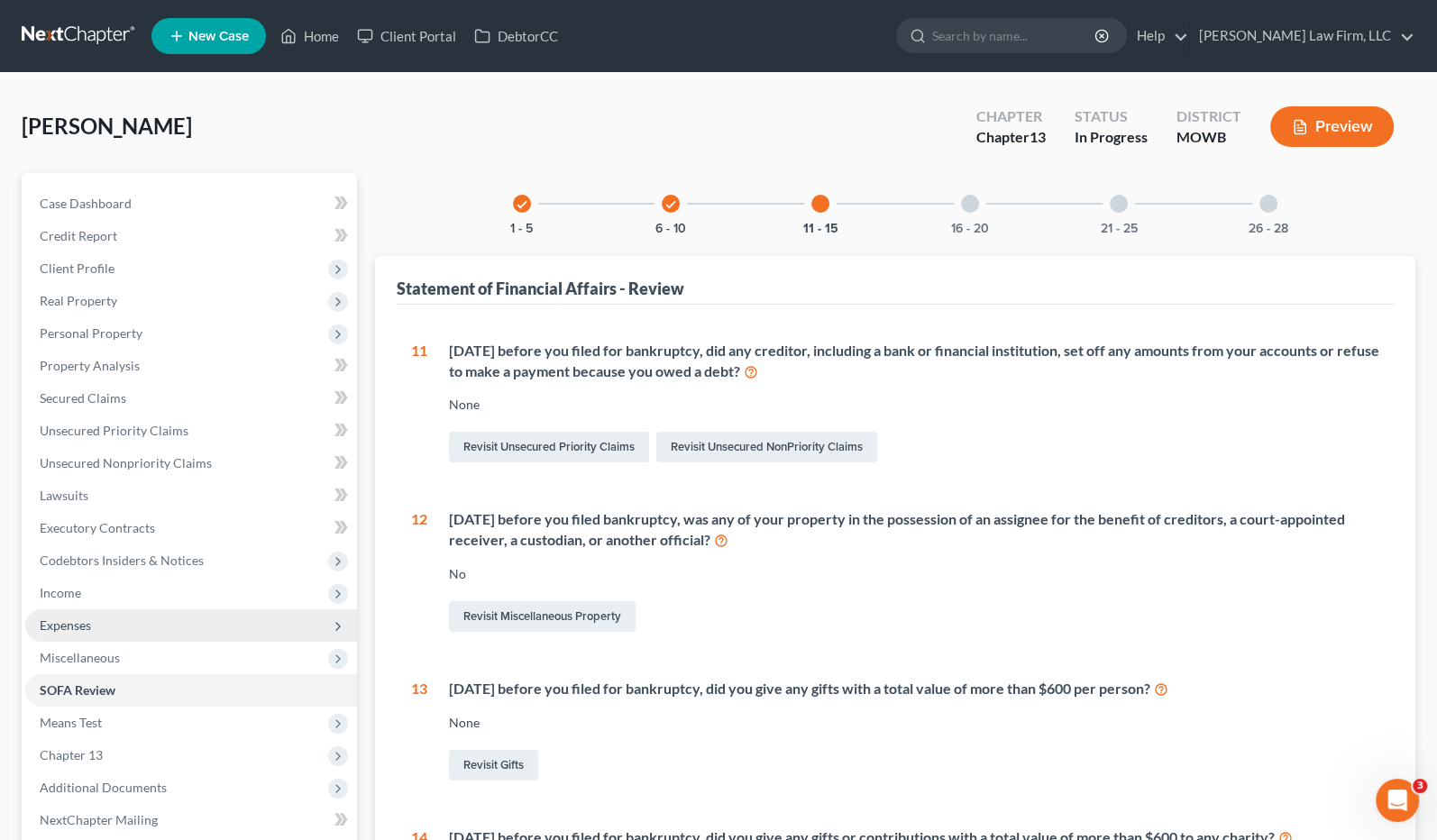
click at [204, 627] on span "Expenses" at bounding box center [190, 625] width 332 height 32
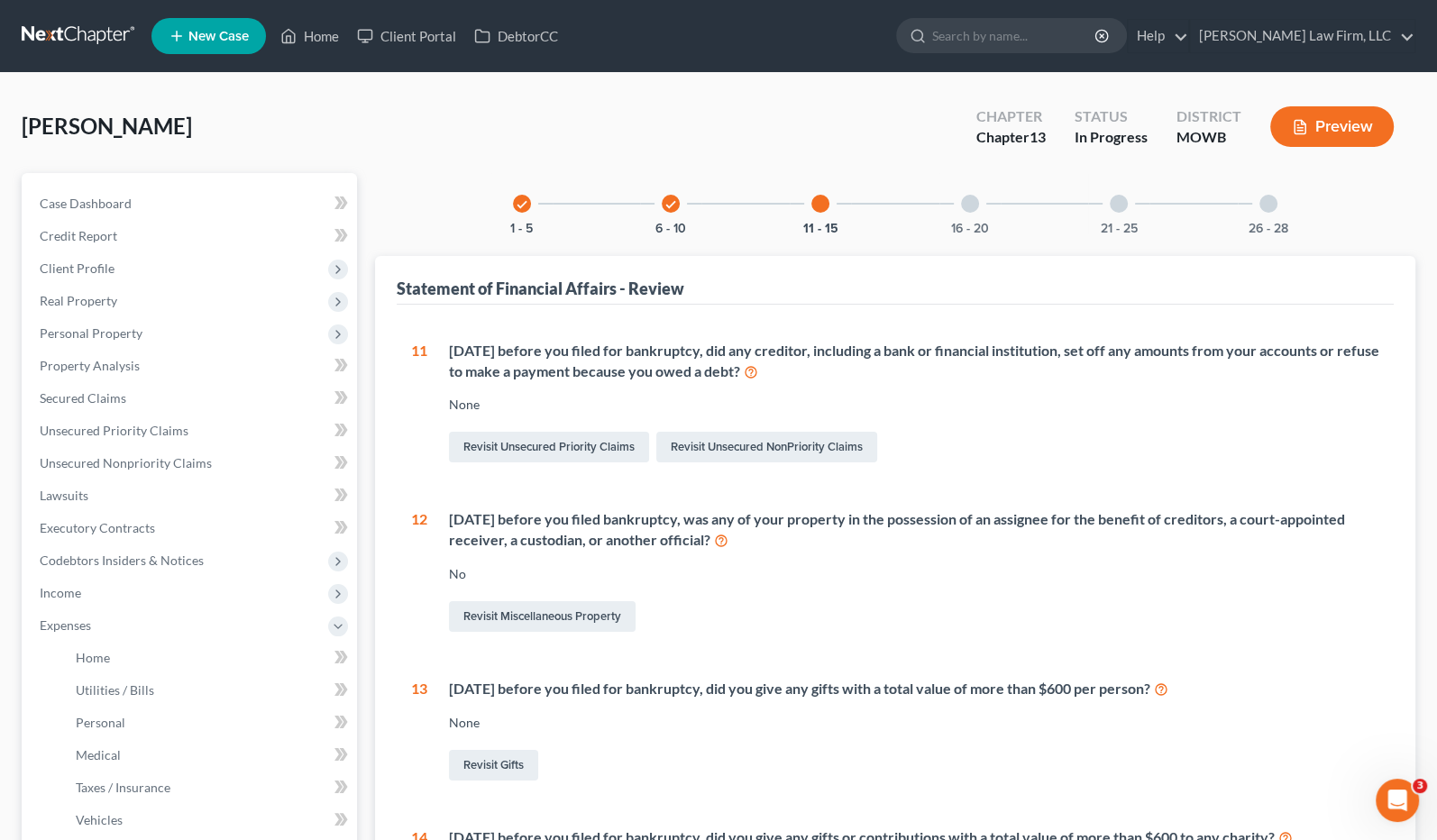
click at [1128, 435] on div "Revisit Unsecured Priority Claims Revisit Unsecured NonPriority Claims" at bounding box center [914, 447] width 932 height 38
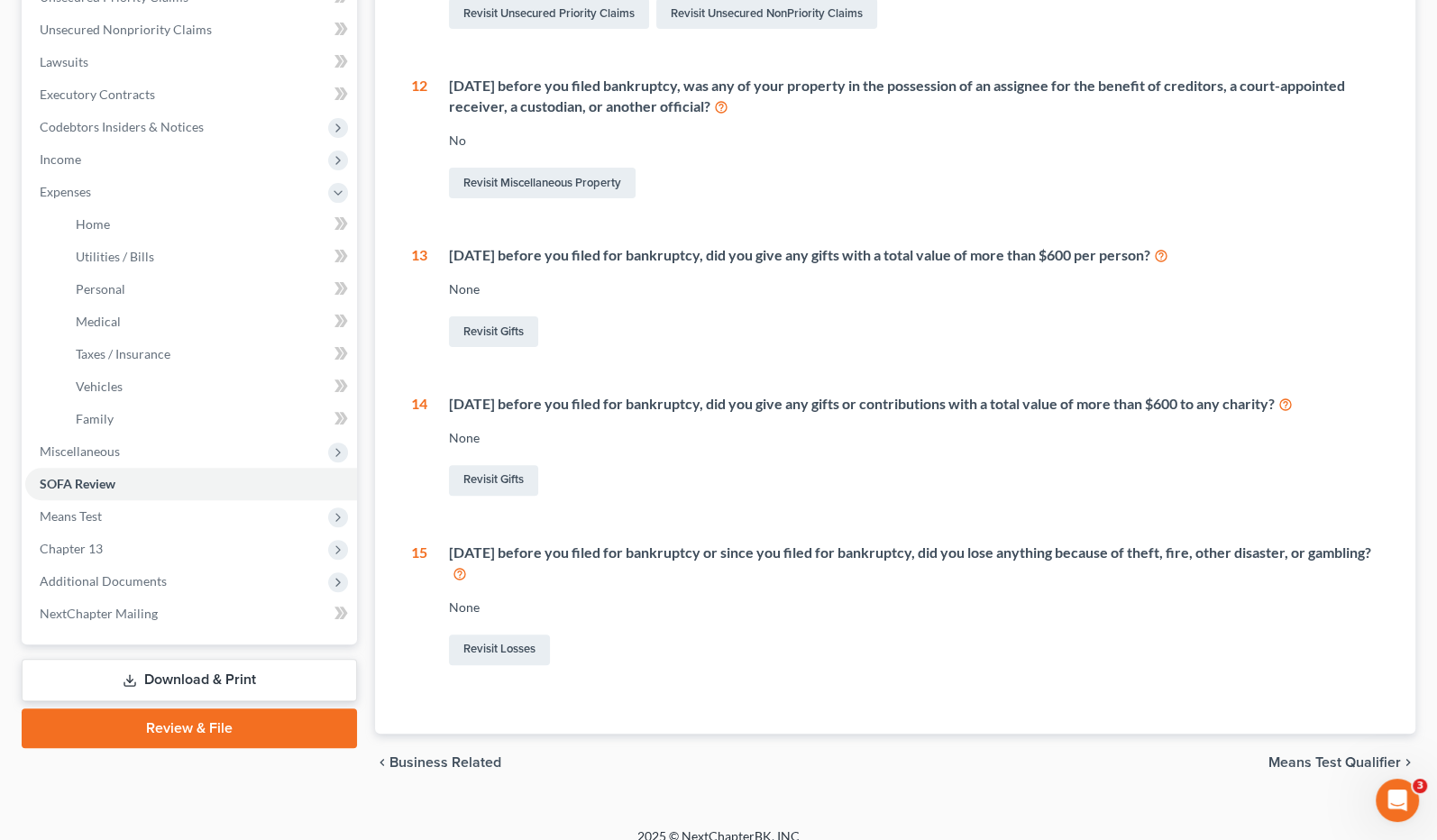
scroll to position [451, 0]
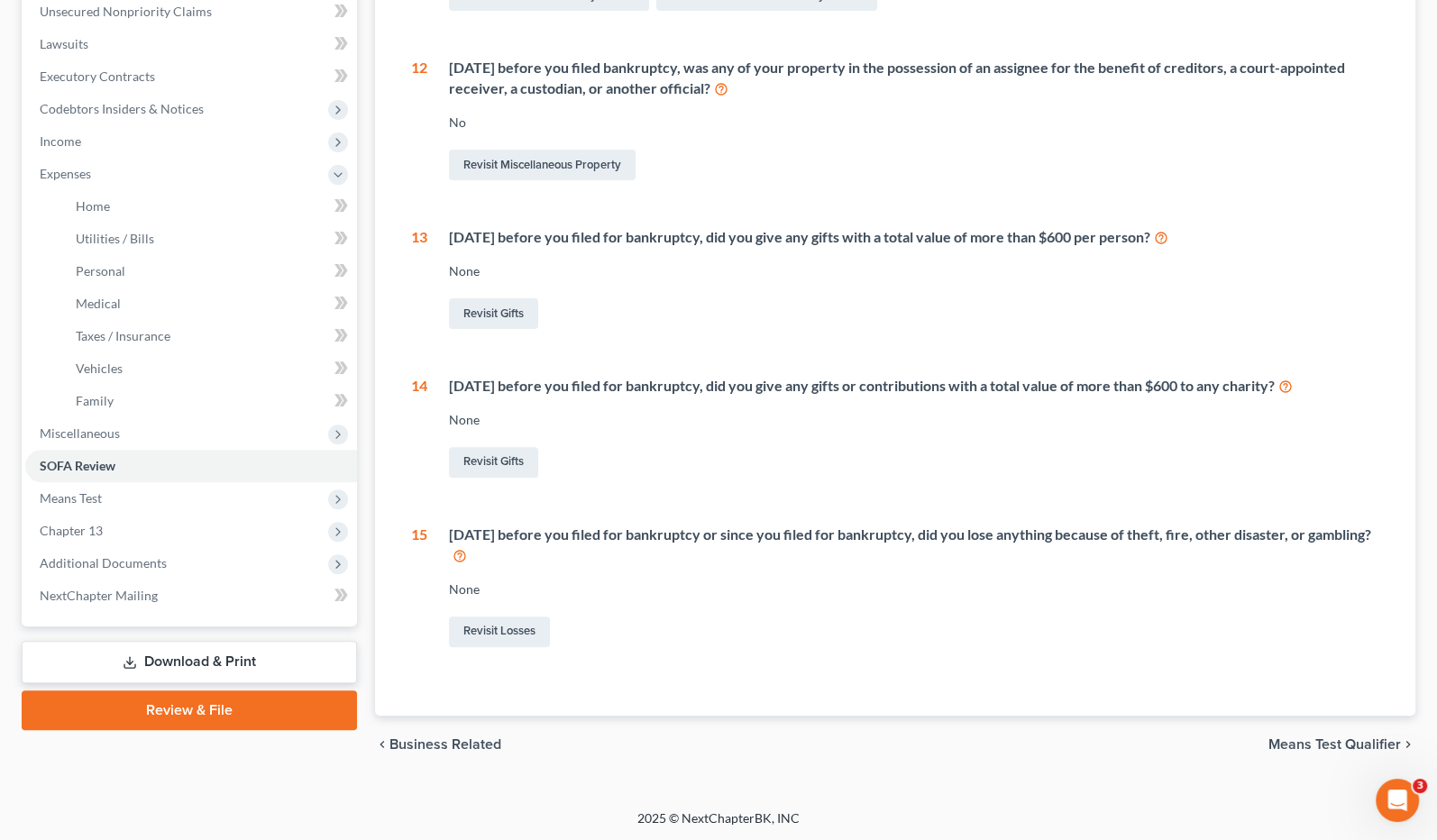
drag, startPoint x: 581, startPoint y: 741, endPoint x: 615, endPoint y: 738, distance: 34.1
click at [581, 741] on div "chevron_left Business Related Means Test Qualifier chevron_right" at bounding box center [896, 744] width 1042 height 57
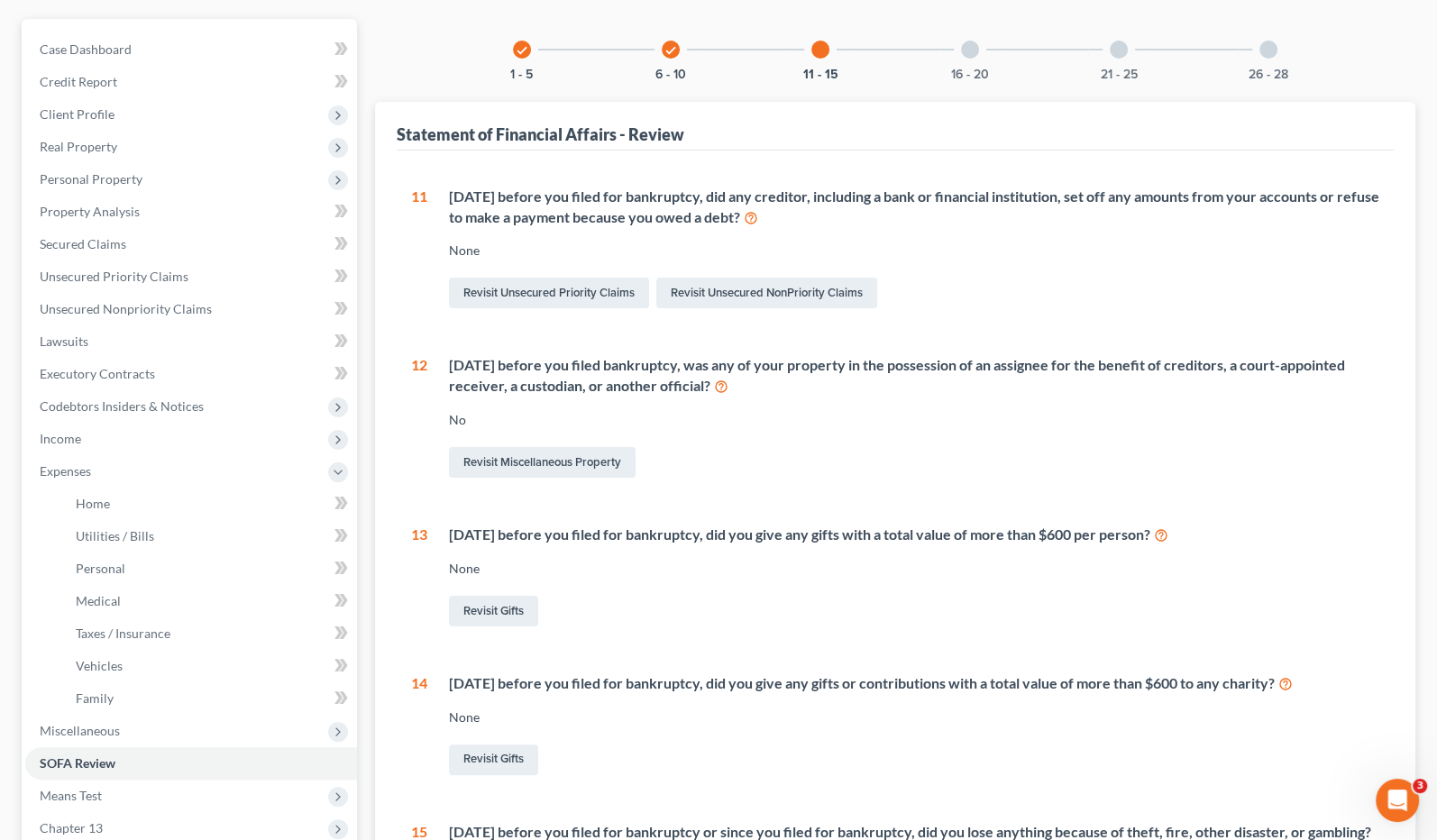
scroll to position [151, 0]
click at [975, 58] on div "16 - 20" at bounding box center [970, 52] width 61 height 61
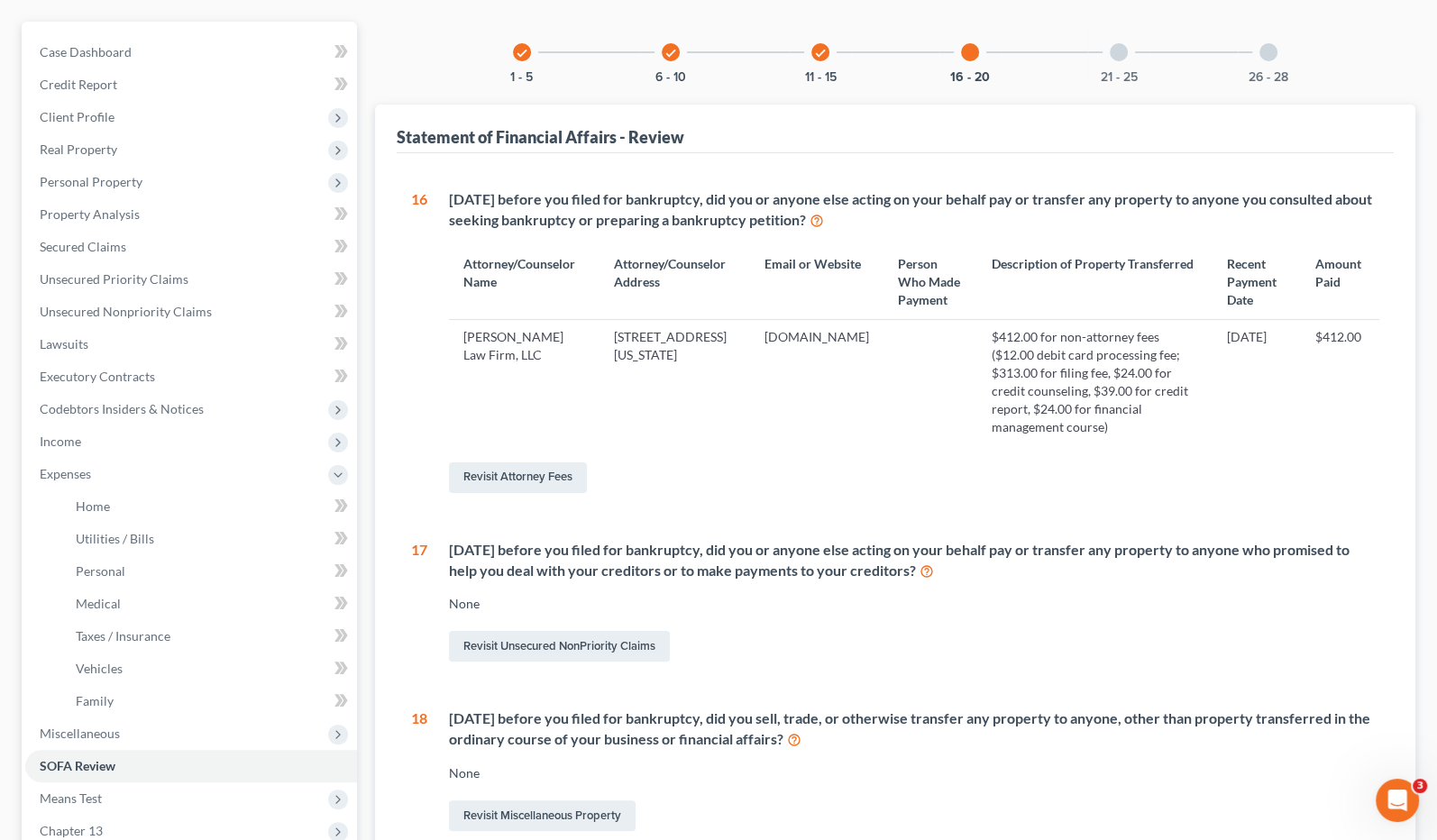
click at [1131, 62] on div "21 - 25" at bounding box center [1119, 52] width 61 height 61
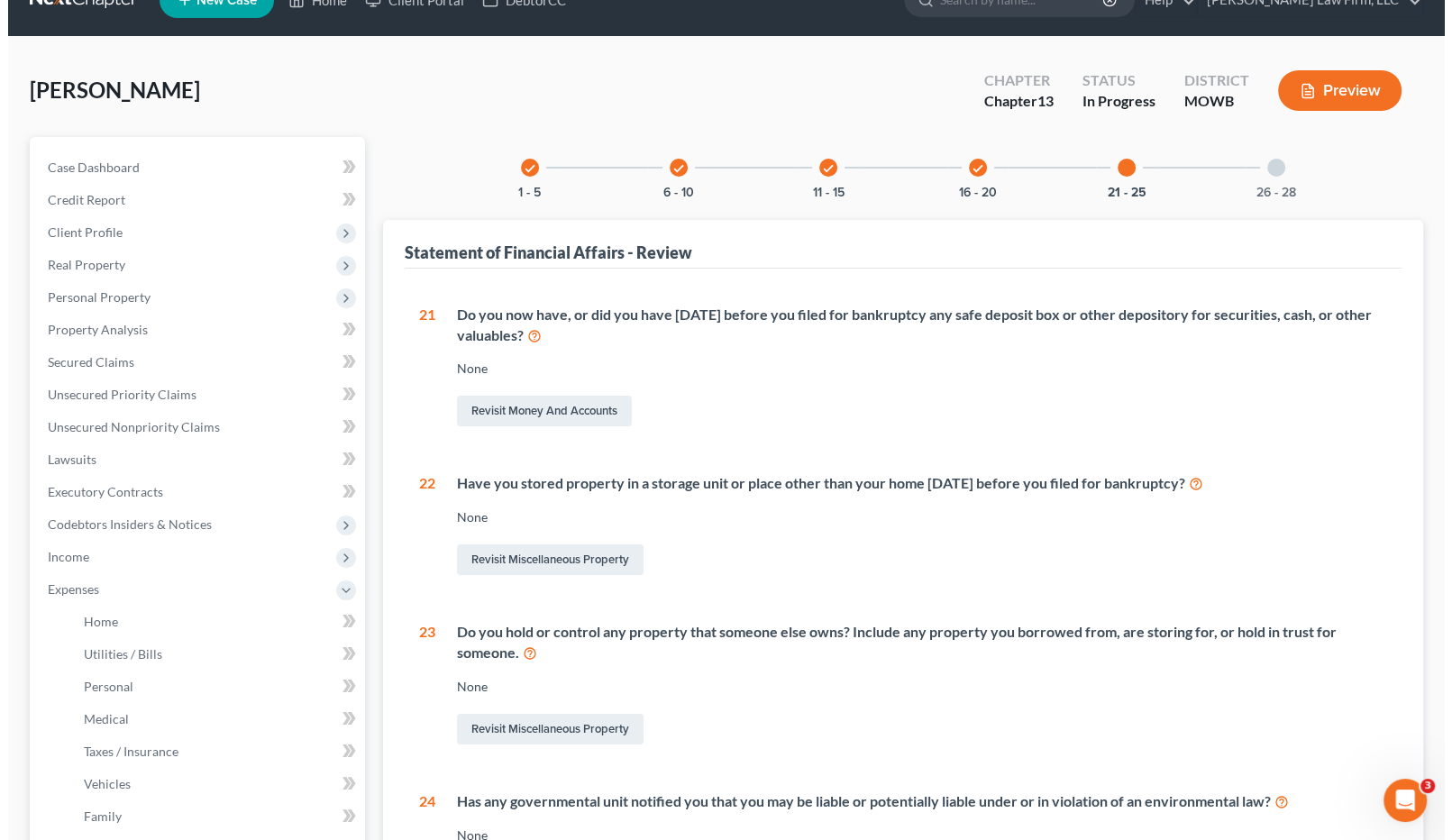
scroll to position [0, 0]
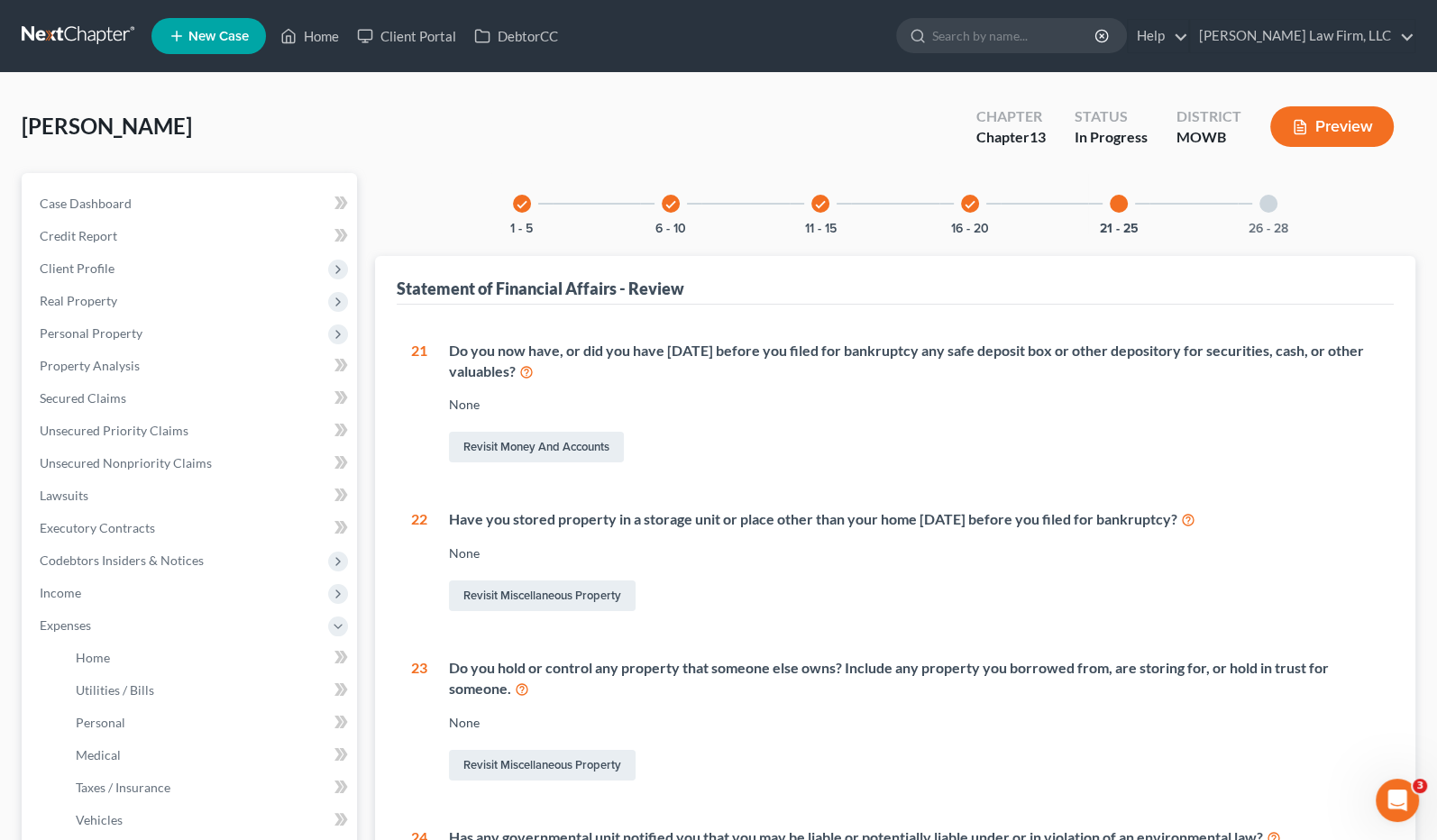
click at [1274, 202] on div at bounding box center [1269, 204] width 18 height 18
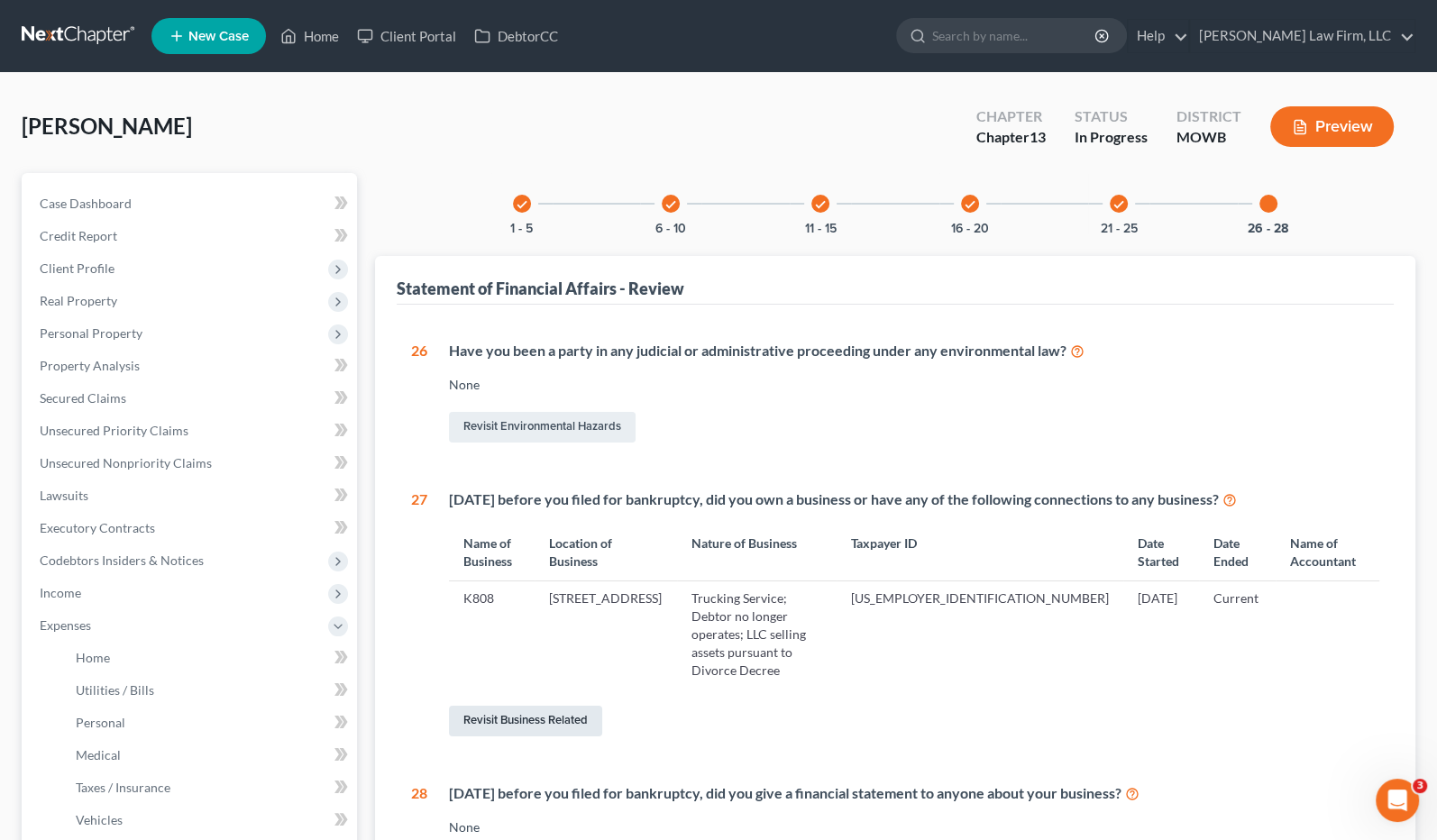
click at [501, 706] on link "Revisit Business Related" at bounding box center [525, 721] width 153 height 30
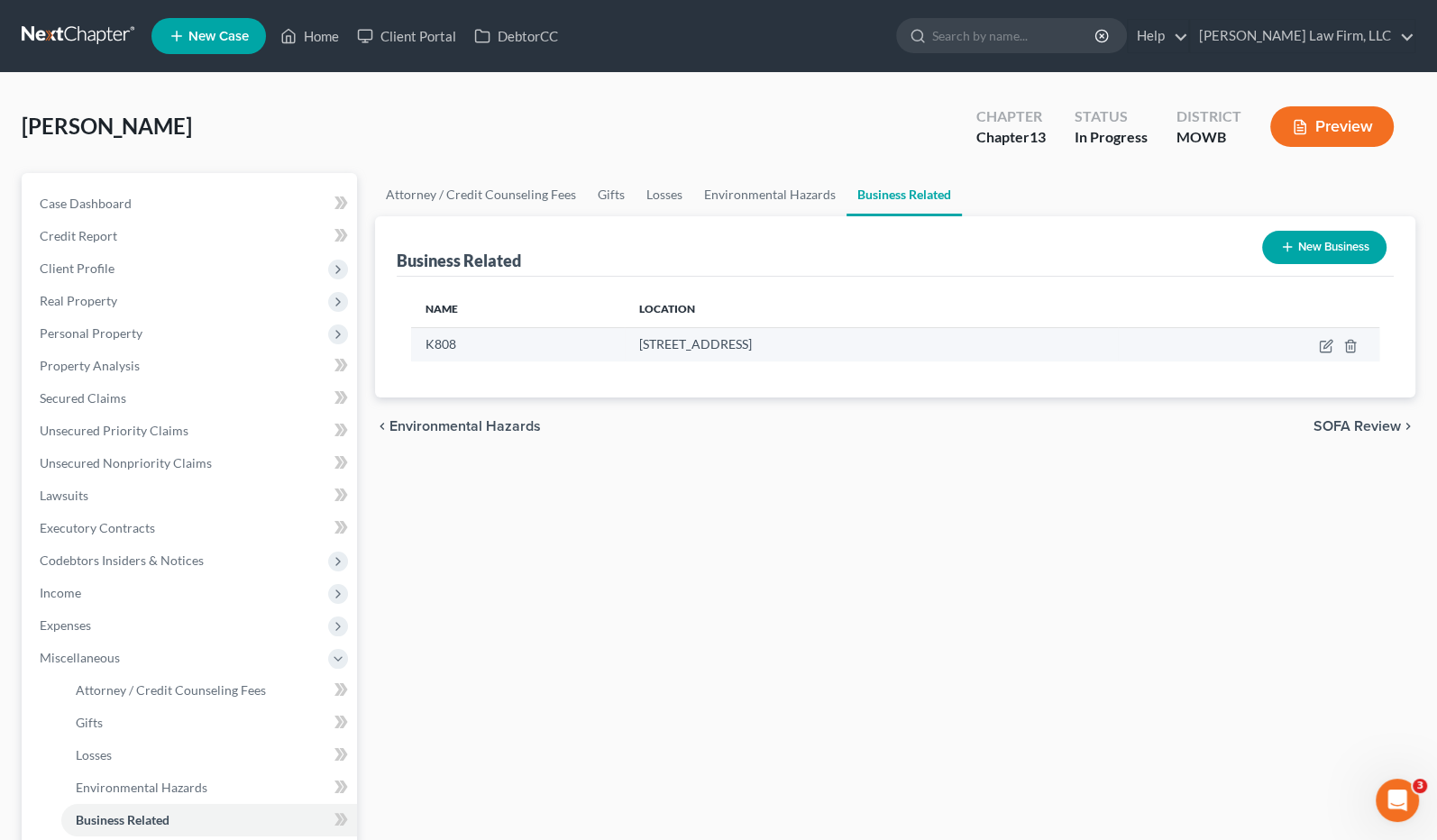
click at [497, 341] on div "K808" at bounding box center [518, 344] width 185 height 18
click at [1326, 350] on icon "button" at bounding box center [1327, 346] width 15 height 15
select select "member"
select select "12"
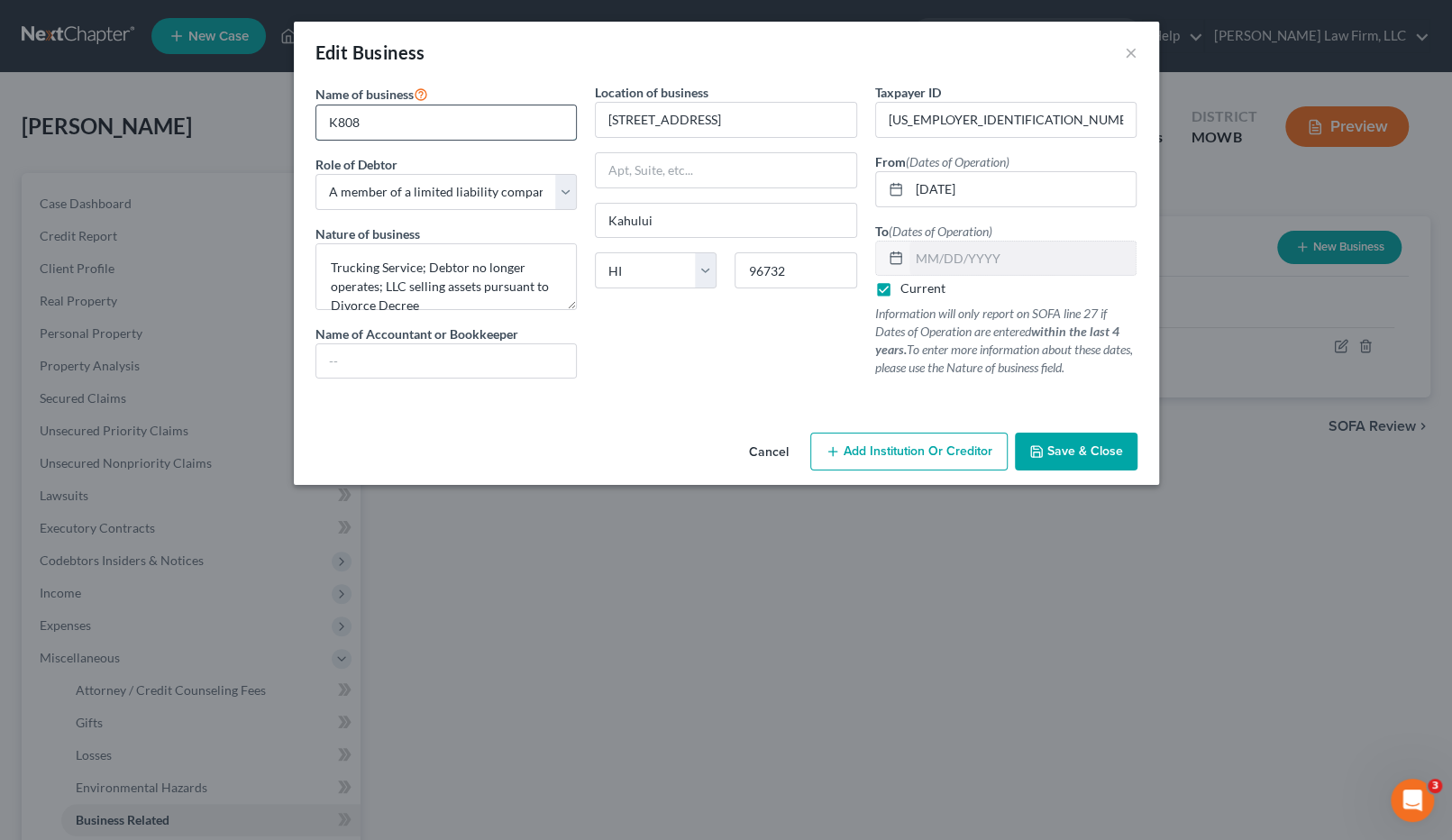
click at [446, 114] on input "K808" at bounding box center [447, 122] width 260 height 34
type input "K808D"
click at [672, 387] on div "Location of business 612 Kaimana Street Kahului State AL AK AR AZ CA CO CT DE D…" at bounding box center [726, 238] width 281 height 310
click at [1074, 443] on span "Save & Close" at bounding box center [1086, 450] width 76 height 16
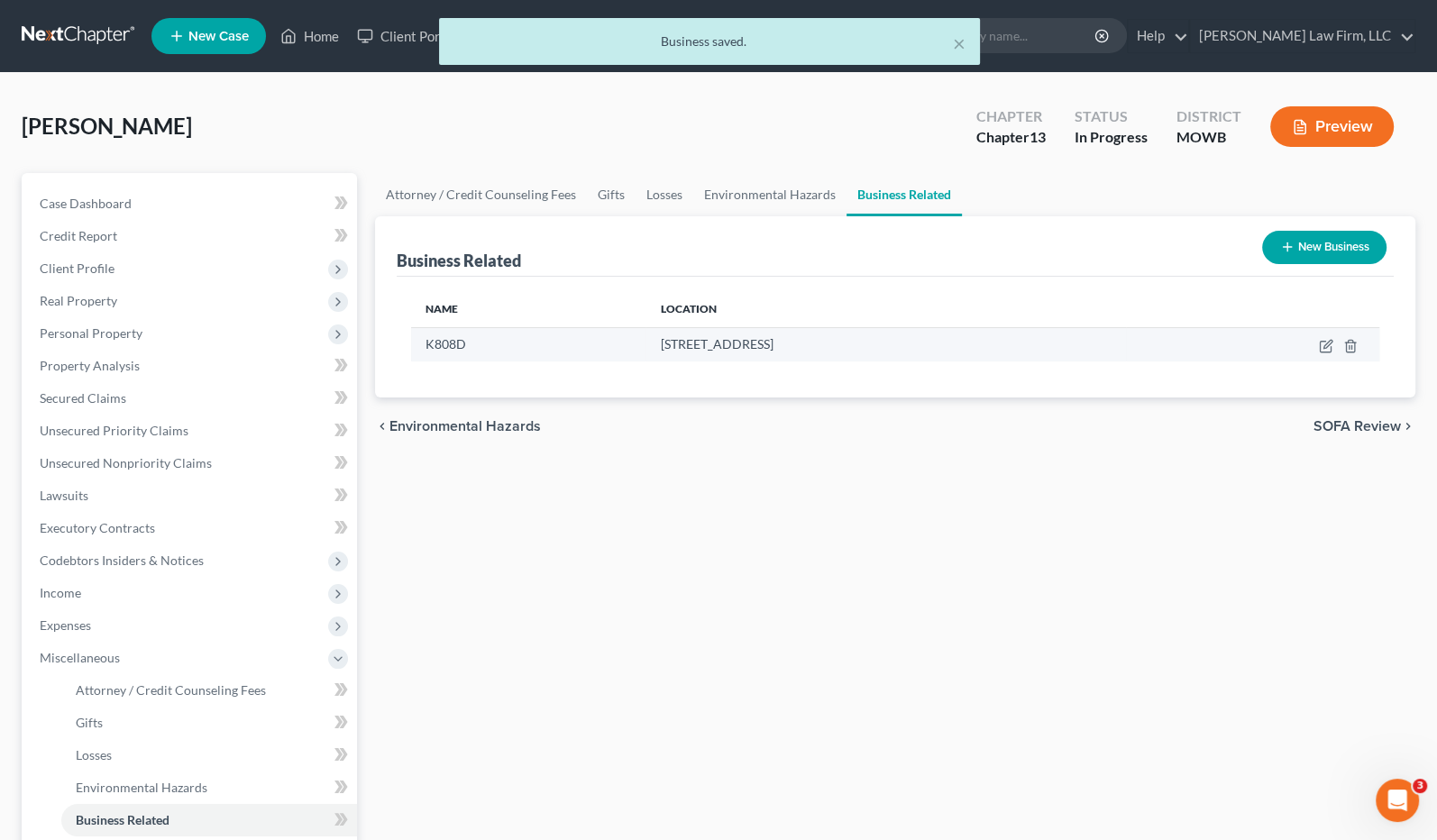
drag, startPoint x: 610, startPoint y: 342, endPoint x: 782, endPoint y: 346, distance: 172.0
click at [773, 346] on span "612 Kaimana Street, Kahului, HI 96732" at bounding box center [717, 343] width 113 height 16
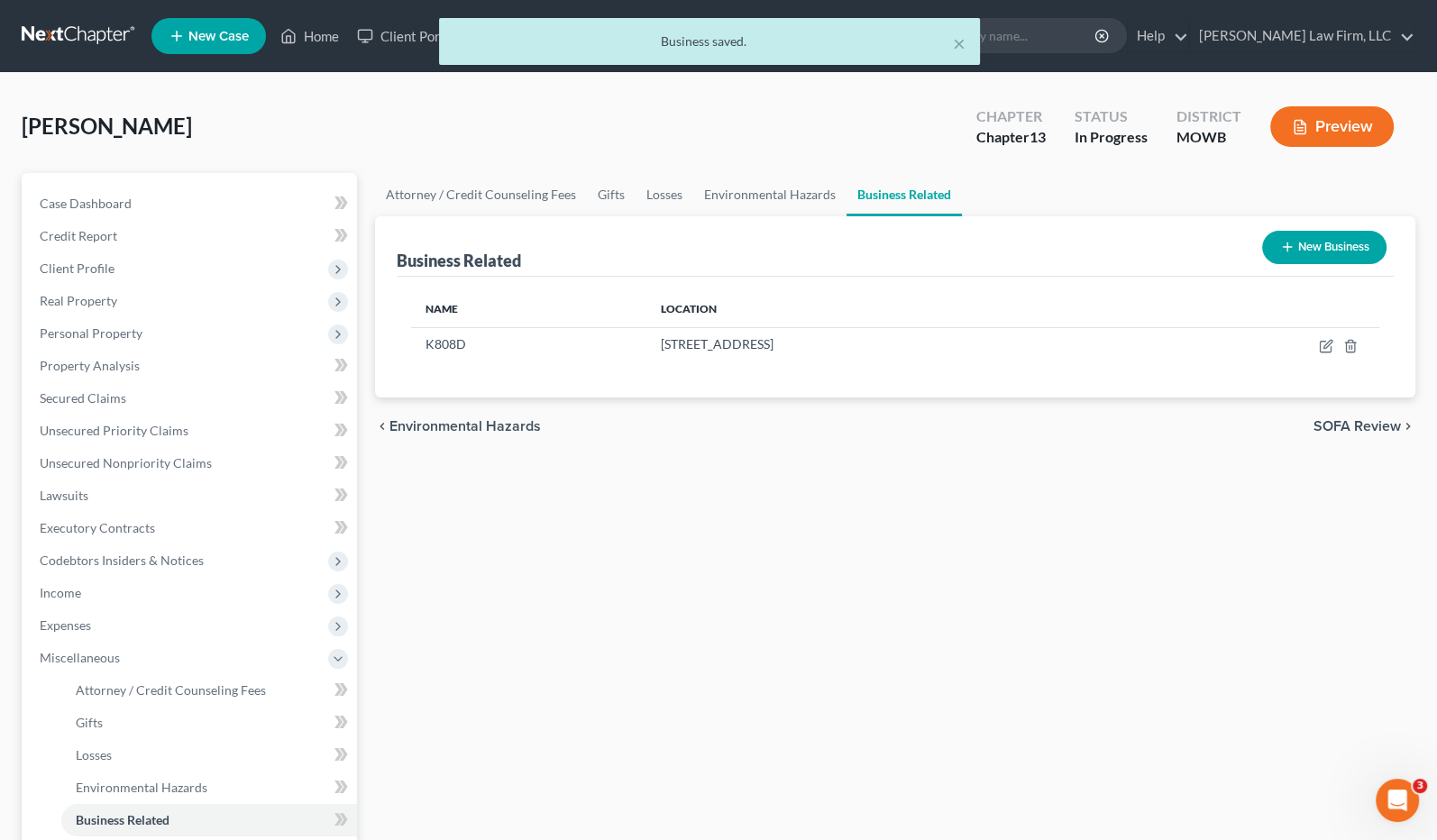
click at [991, 520] on div "Attorney / Credit Counseling Fees Gifts Losses Environmental Hazards Business R…" at bounding box center [895, 644] width 1059 height 943
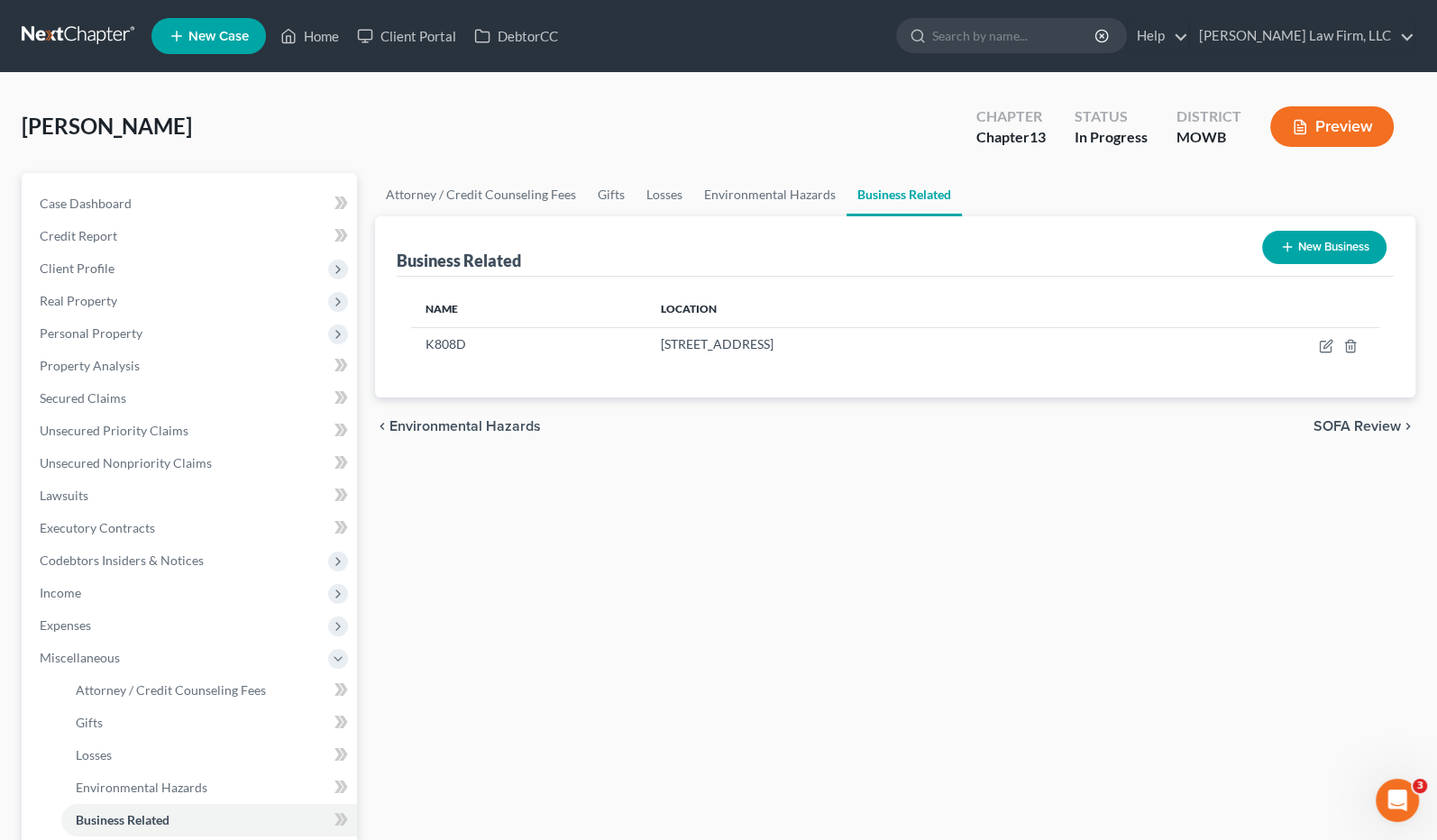
click at [670, 471] on div "Attorney / Credit Counseling Fees Gifts Losses Environmental Hazards Business R…" at bounding box center [895, 644] width 1059 height 943
click at [1298, 133] on icon "button" at bounding box center [1300, 127] width 11 height 14
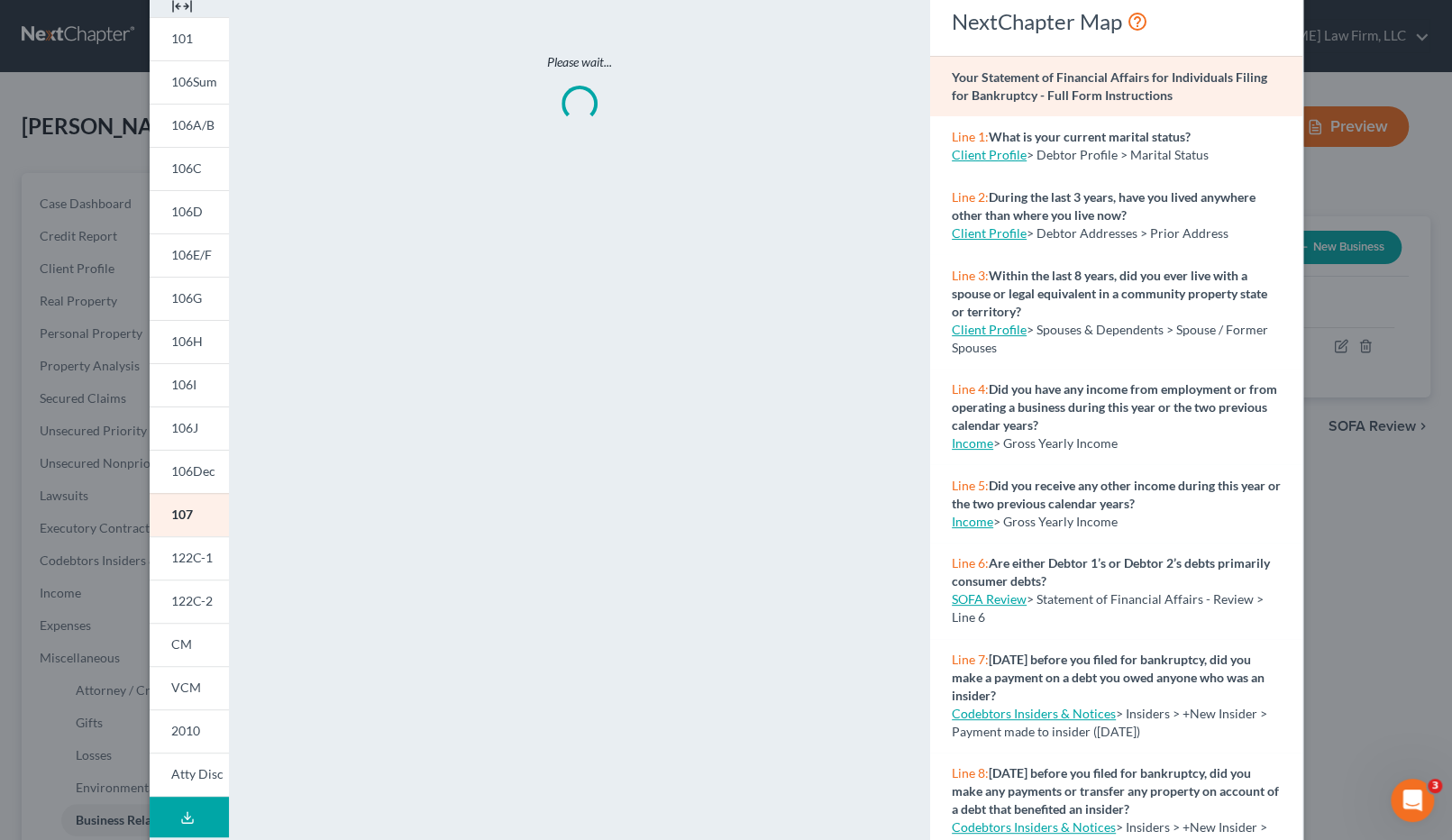
scroll to position [159, 0]
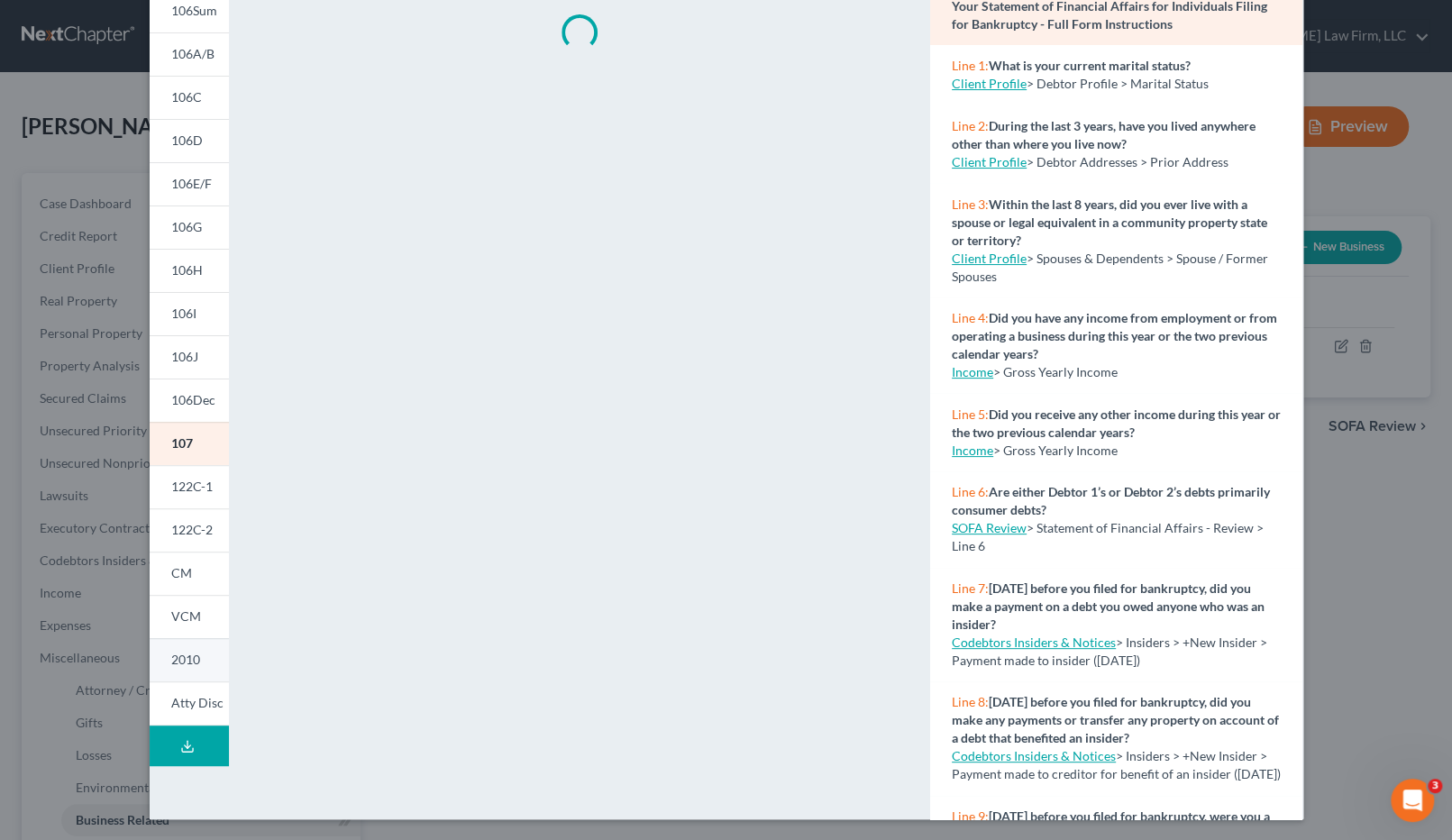
click at [198, 668] on link "2010" at bounding box center [189, 659] width 79 height 43
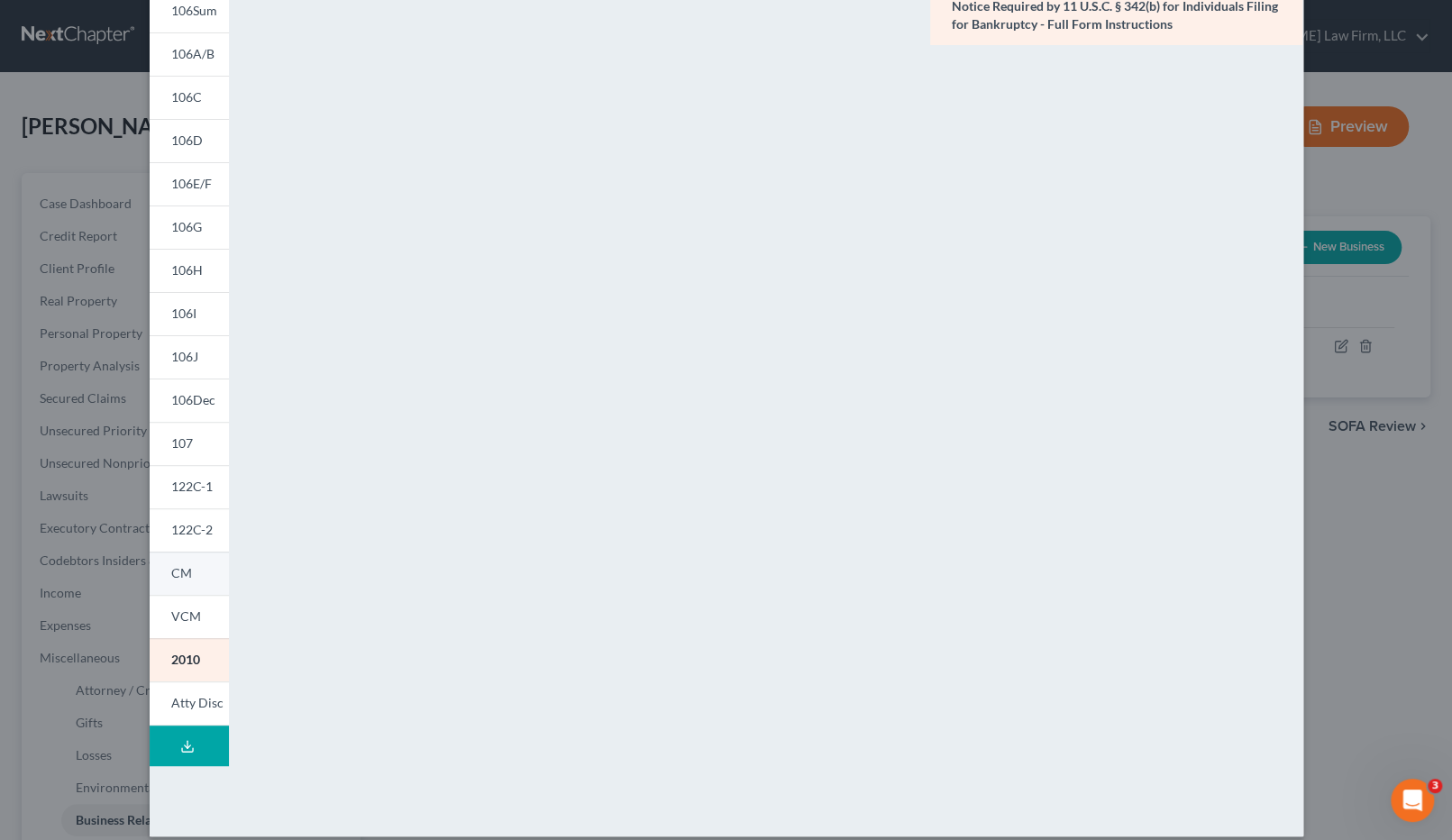
click at [194, 561] on link "CM" at bounding box center [189, 573] width 79 height 43
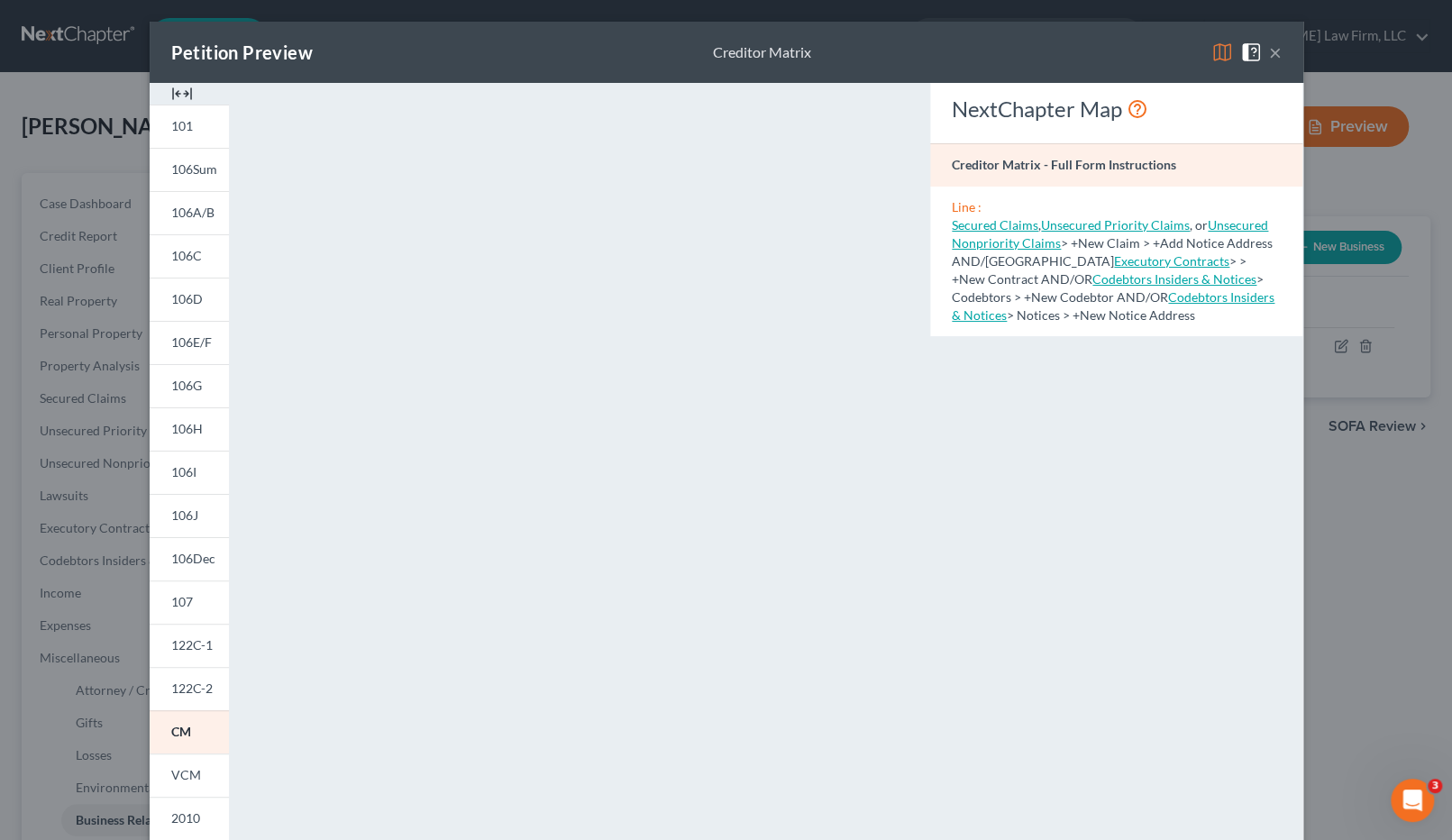
scroll to position [100, 0]
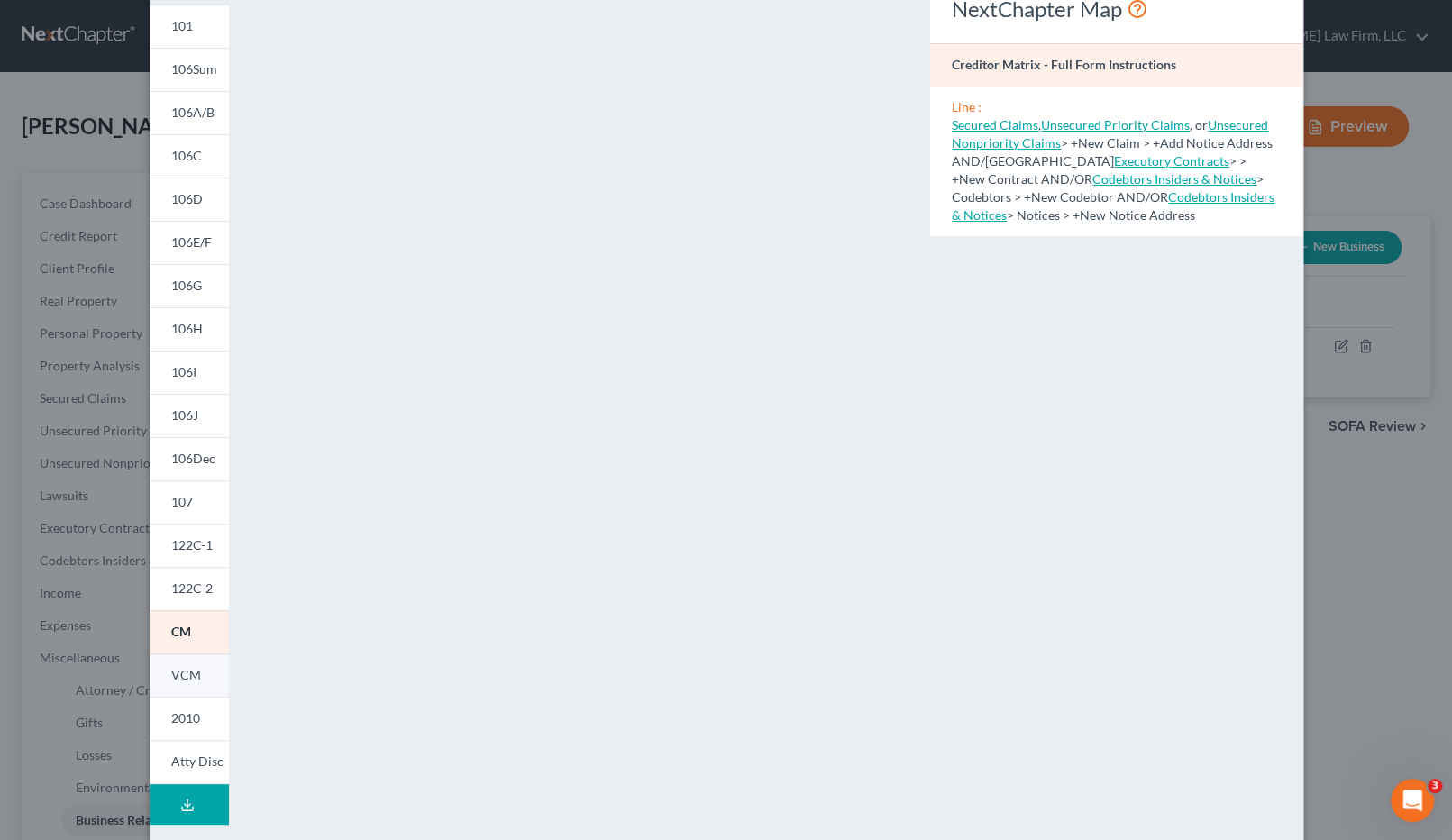
click at [174, 675] on span "VCM" at bounding box center [186, 675] width 30 height 16
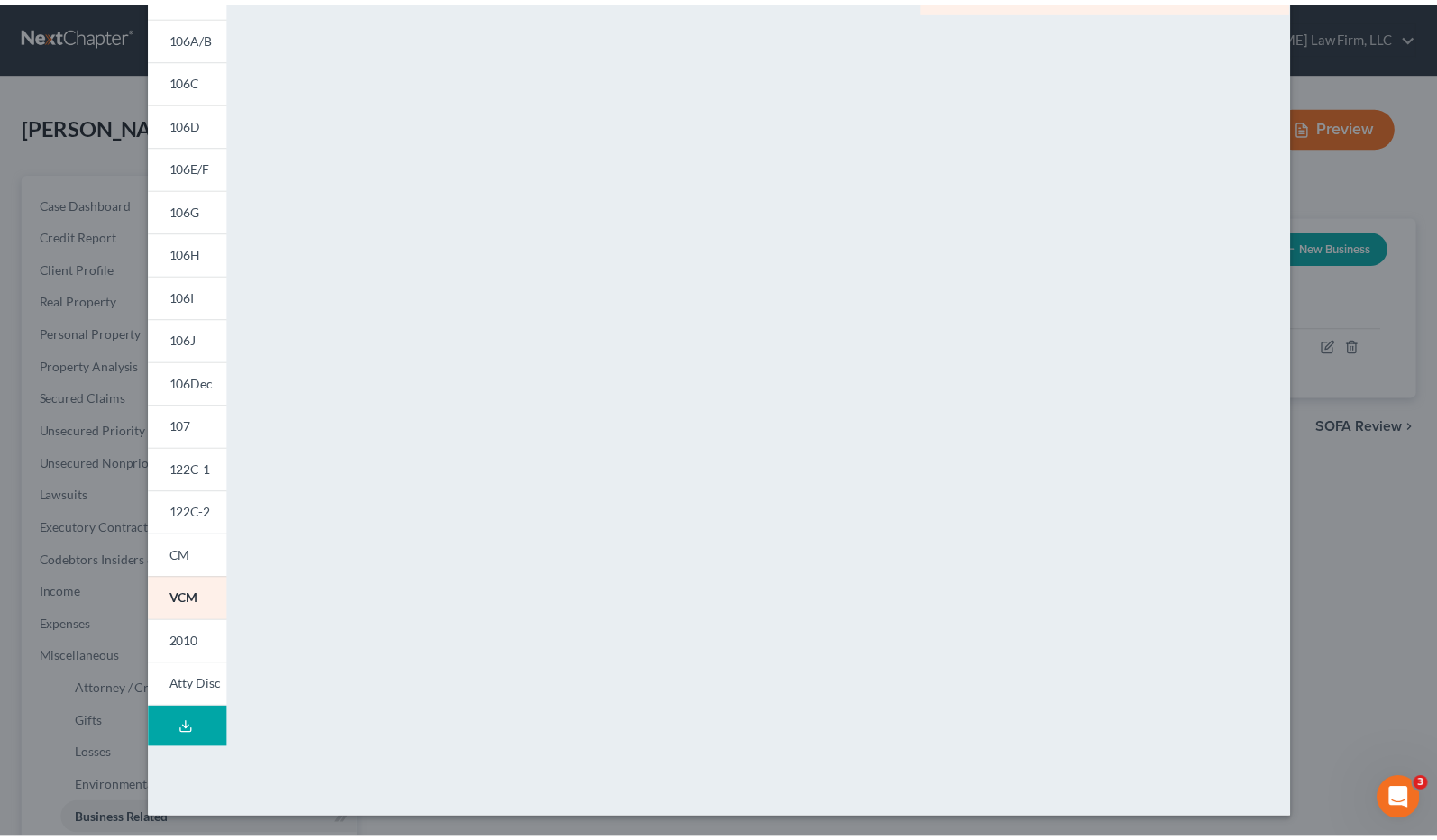
scroll to position [0, 0]
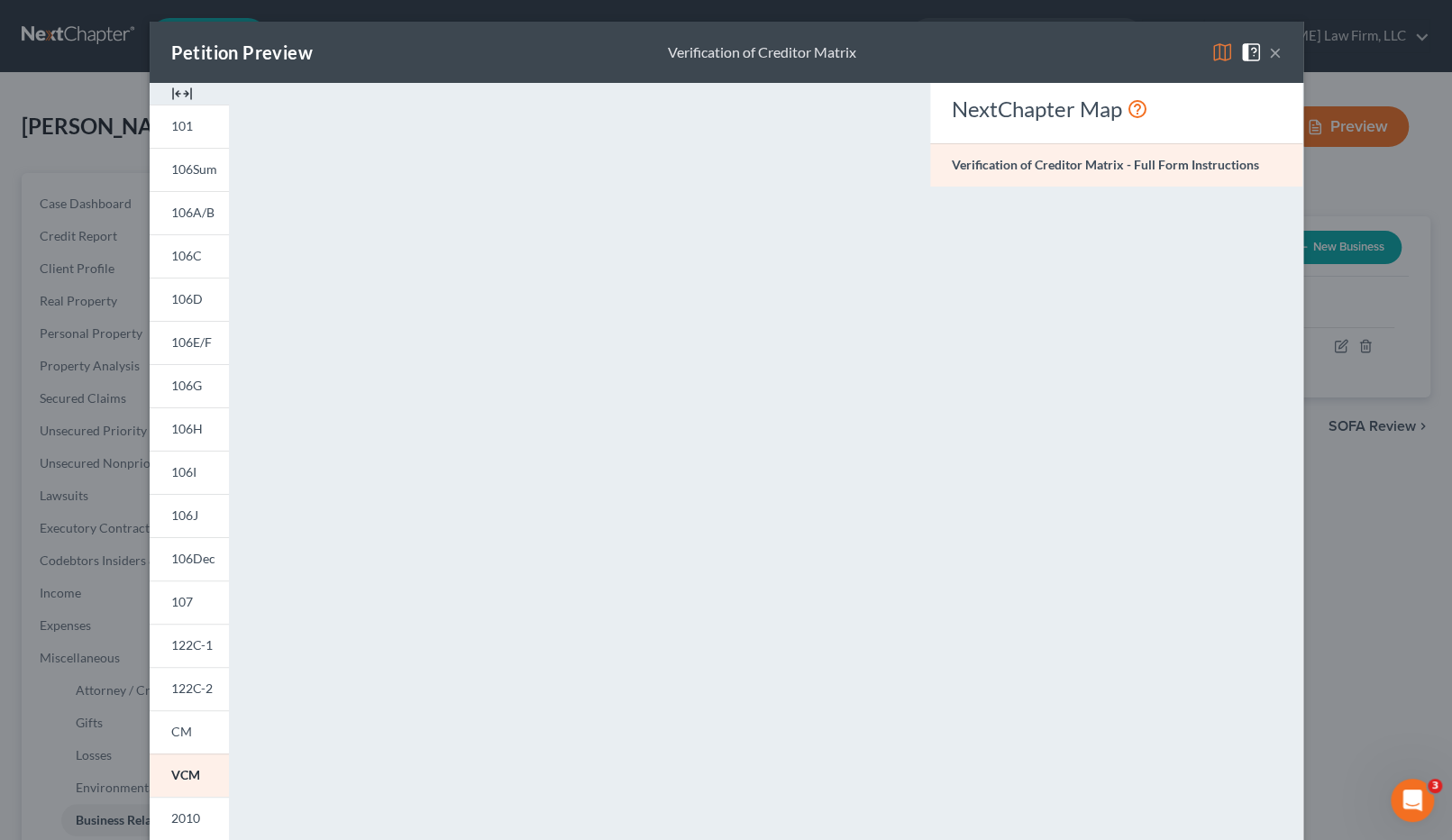
click at [1402, 517] on div "Petition Preview Verification of Creditor Matrix × 101 106Sum 106A/B 106C 106D …" at bounding box center [726, 420] width 1452 height 840
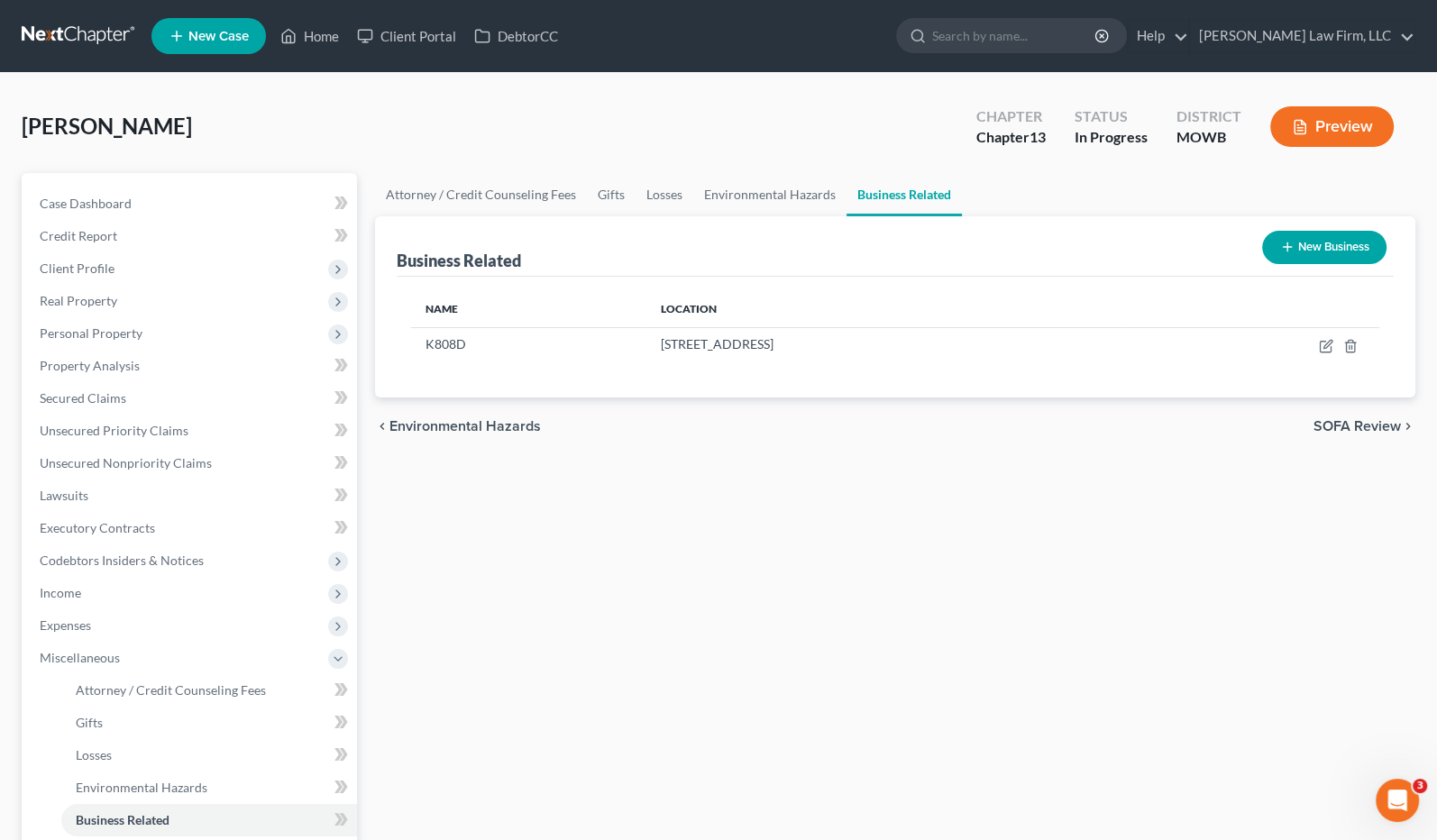
click at [903, 786] on div "Attorney / Credit Counseling Fees Gifts Losses Environmental Hazards Business R…" at bounding box center [895, 644] width 1059 height 943
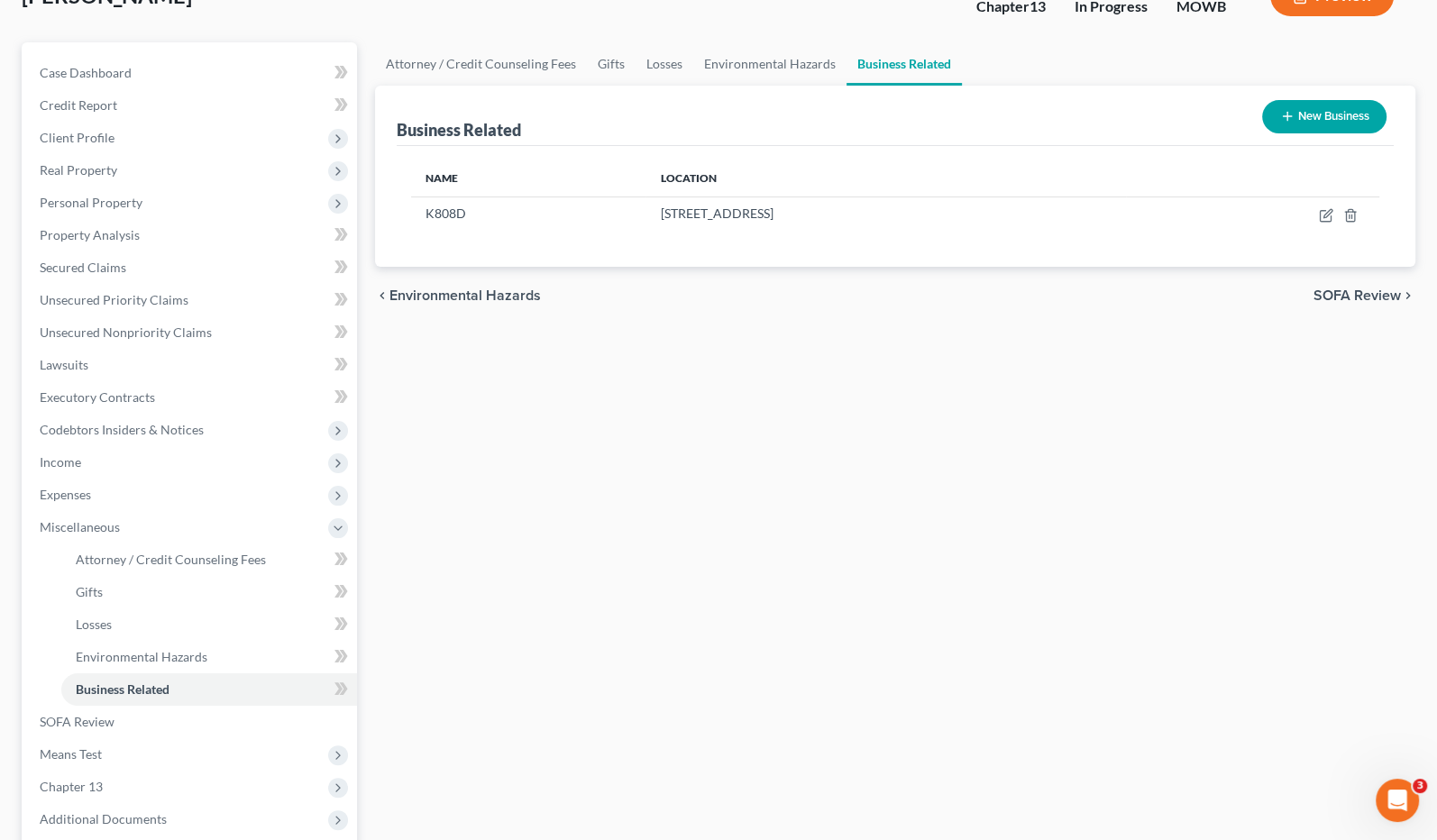
scroll to position [200, 0]
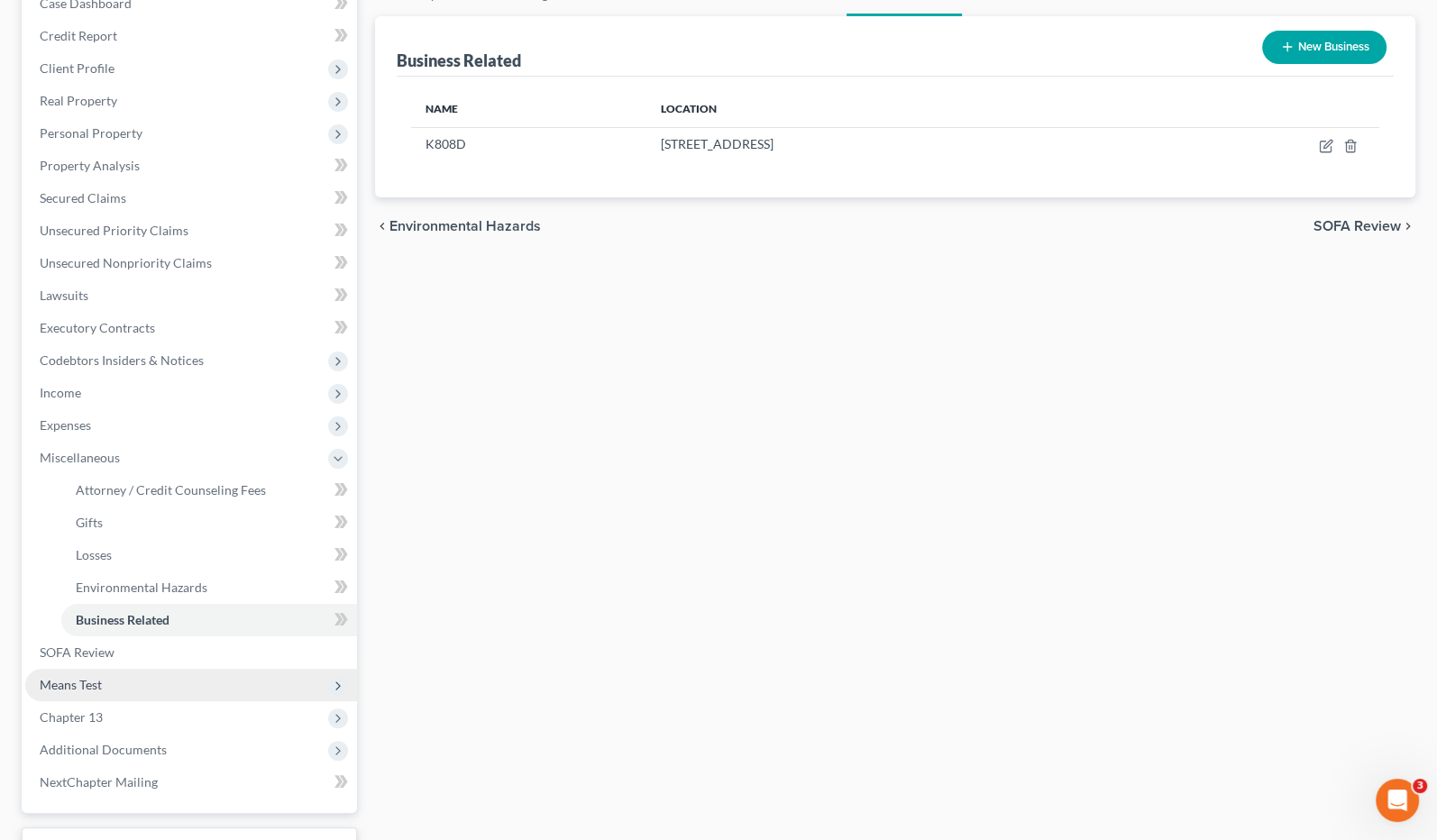
click at [189, 683] on span "Means Test" at bounding box center [190, 685] width 332 height 32
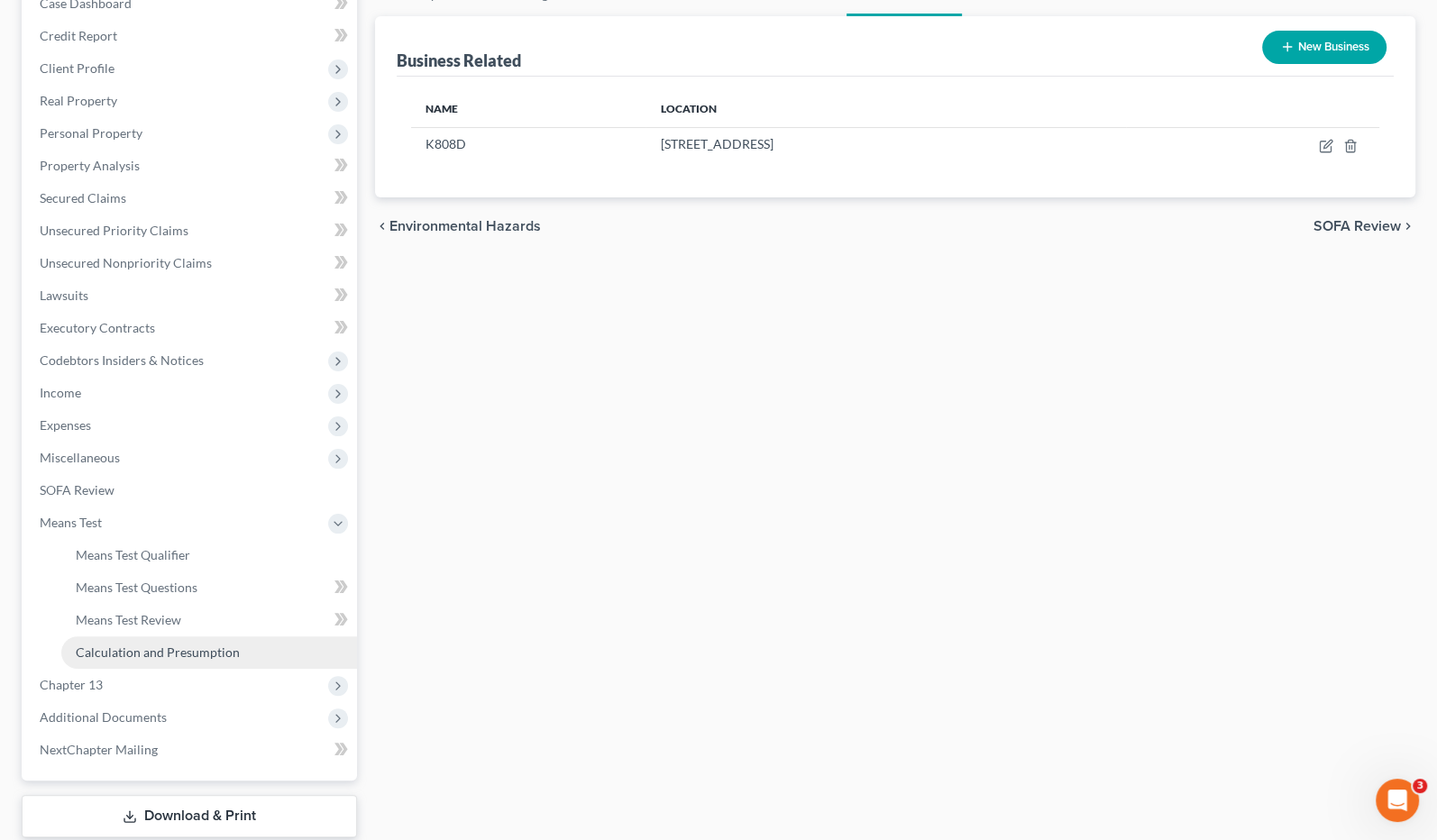
click at [205, 645] on span "Calculation and Presumption" at bounding box center [158, 652] width 164 height 16
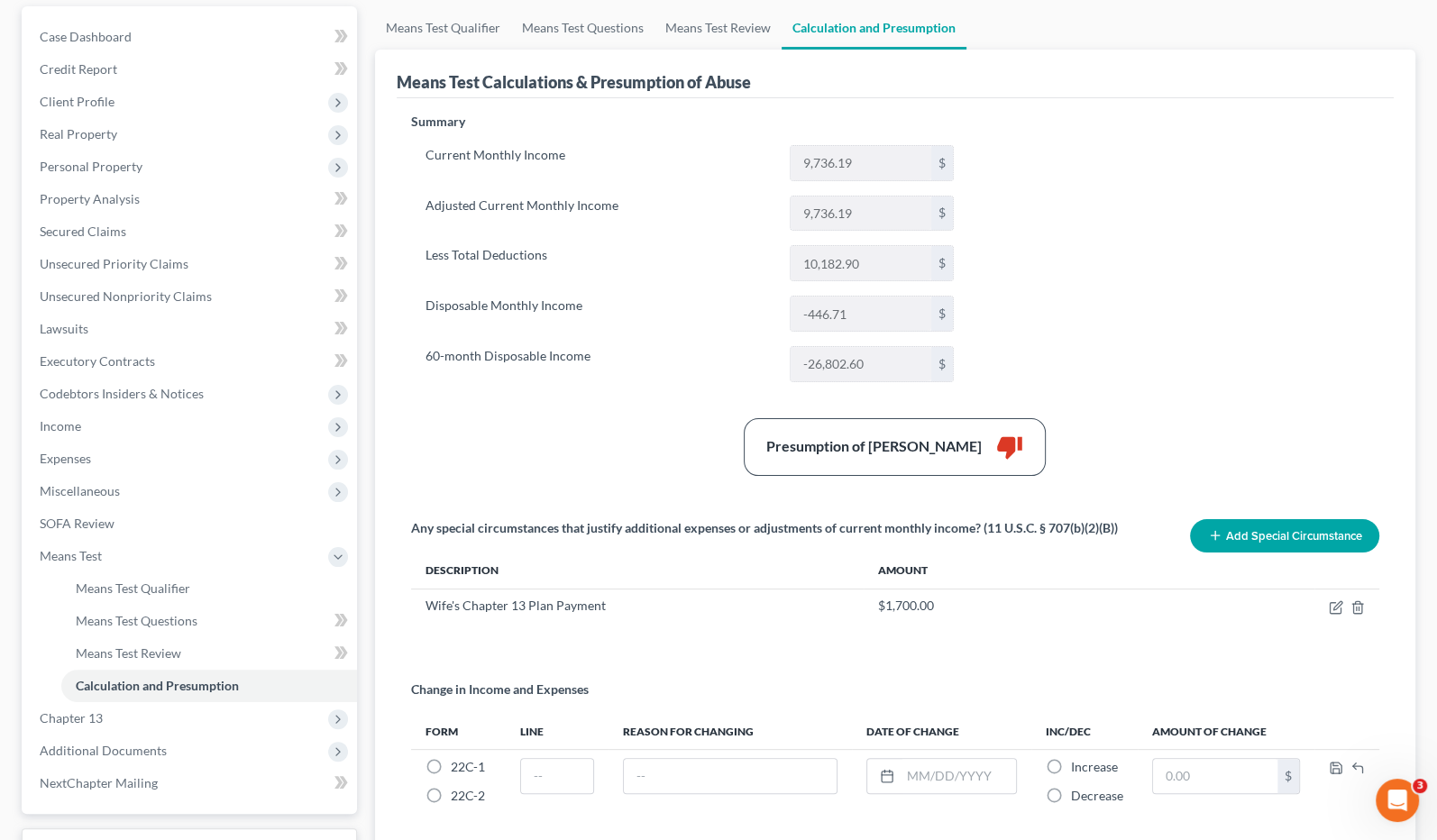
scroll to position [200, 0]
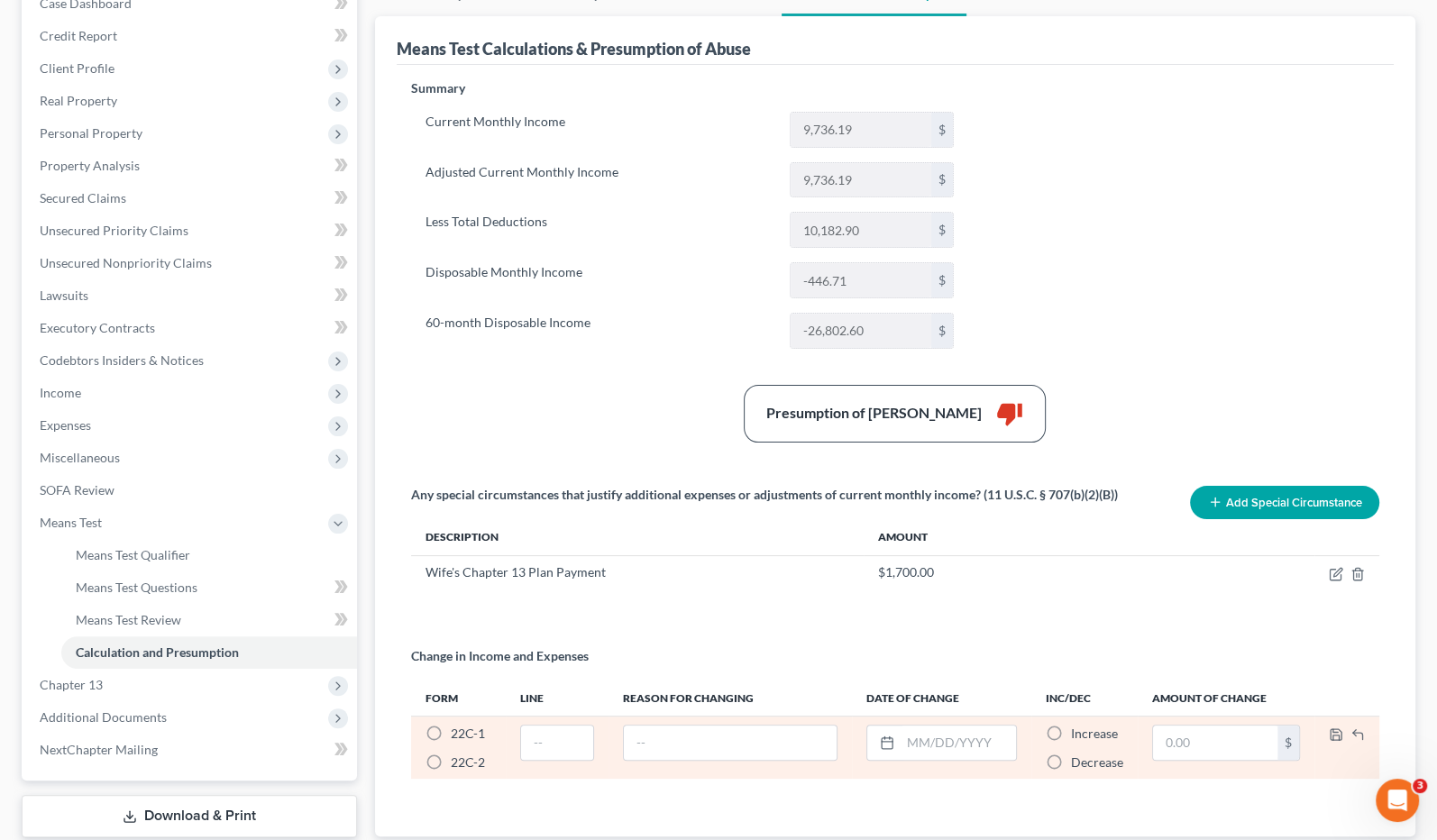
click at [1078, 757] on span "Decrease" at bounding box center [1097, 762] width 53 height 16
click at [1079, 757] on input "Decrease *" at bounding box center [1084, 759] width 12 height 12
radio input "true"
click at [454, 768] on label "22C-2 *" at bounding box center [467, 762] width 34 height 18
click at [458, 765] on input "22C-2 *" at bounding box center [464, 759] width 12 height 12
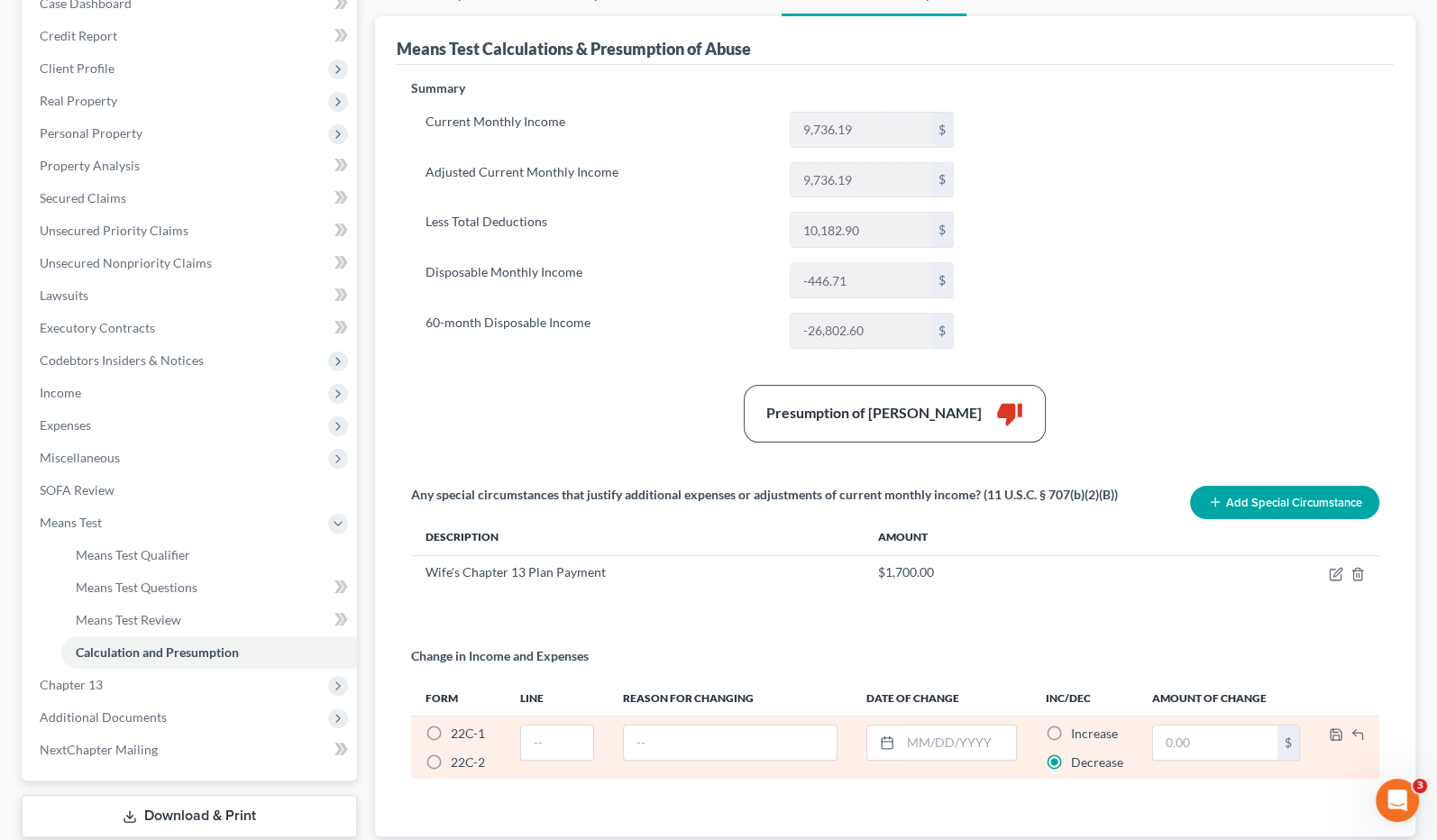
radio input "true"
click at [562, 717] on td at bounding box center [557, 748] width 103 height 63
click at [578, 748] on input "text" at bounding box center [557, 742] width 72 height 34
type input "25"
type input "AFLAC Supplement Insurance"
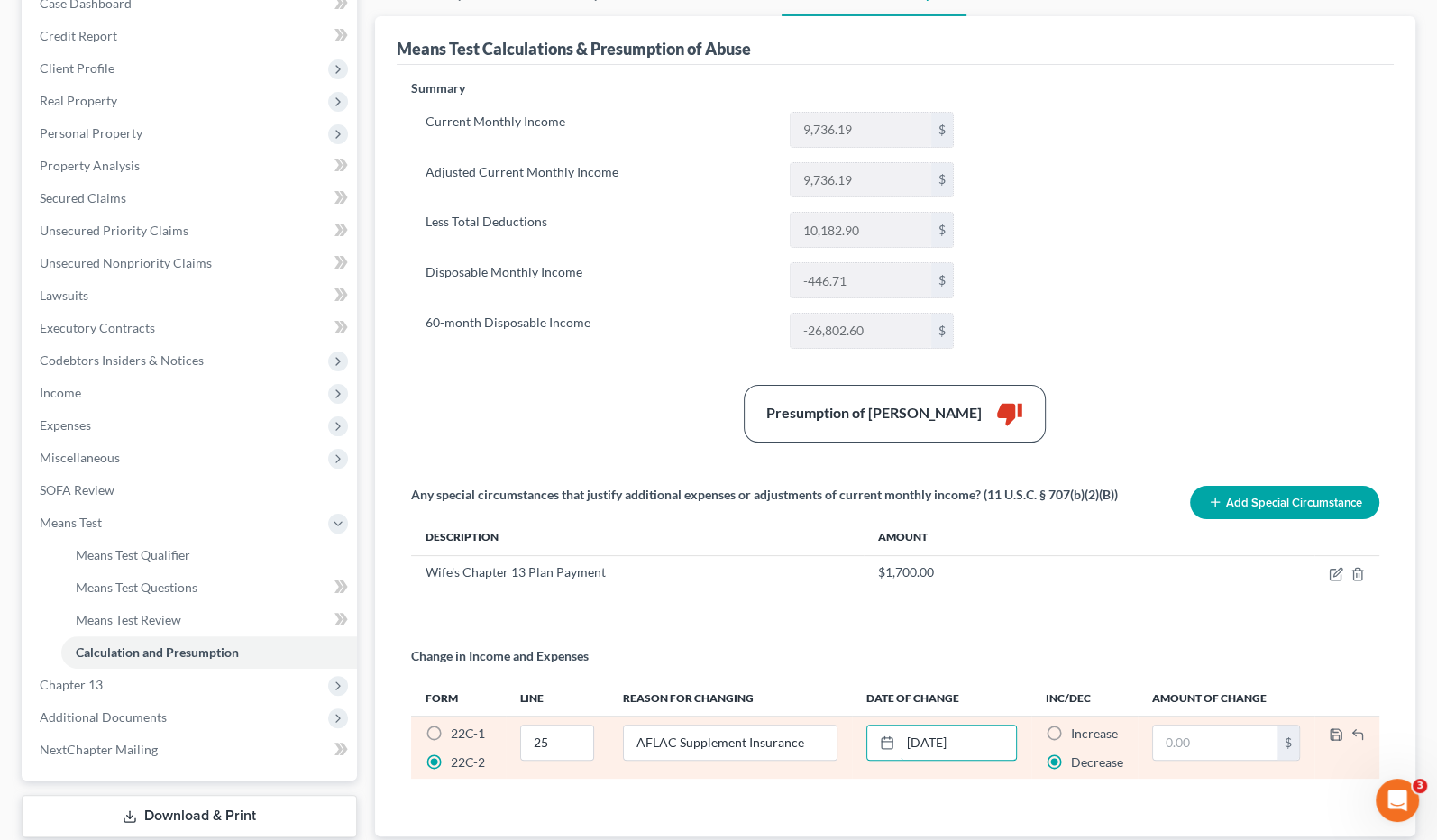
type input "09/01/2025"
click at [1096, 735] on span "Increase" at bounding box center [1094, 733] width 47 height 16
click at [1091, 735] on input "Increase *" at bounding box center [1084, 730] width 12 height 12
radio input "true"
click at [1207, 748] on input "text" at bounding box center [1215, 742] width 125 height 34
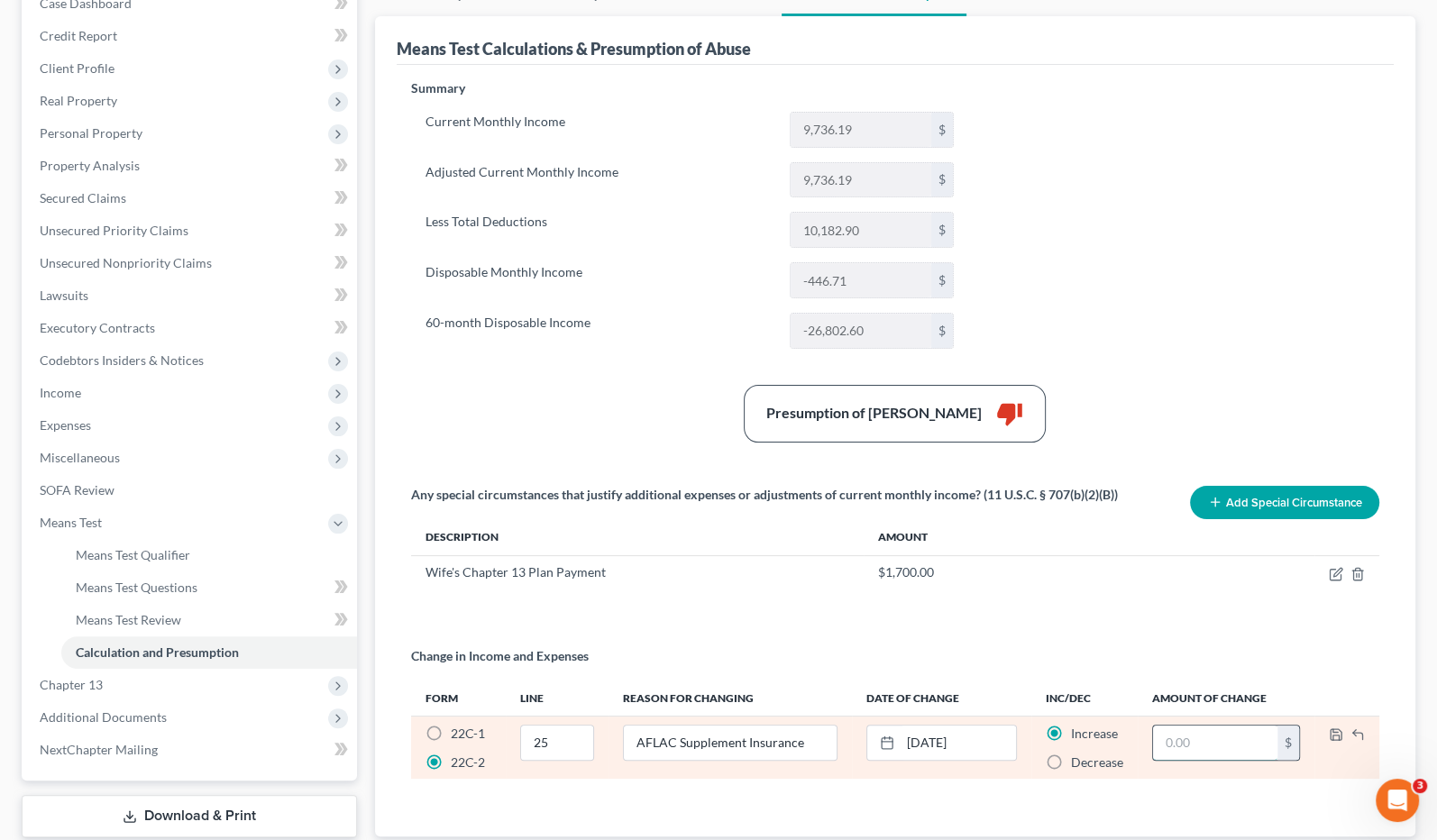
click at [1231, 729] on input "text" at bounding box center [1215, 742] width 125 height 34
type input "290.98"
click at [1340, 729] on icon "button" at bounding box center [1336, 735] width 11 height 11
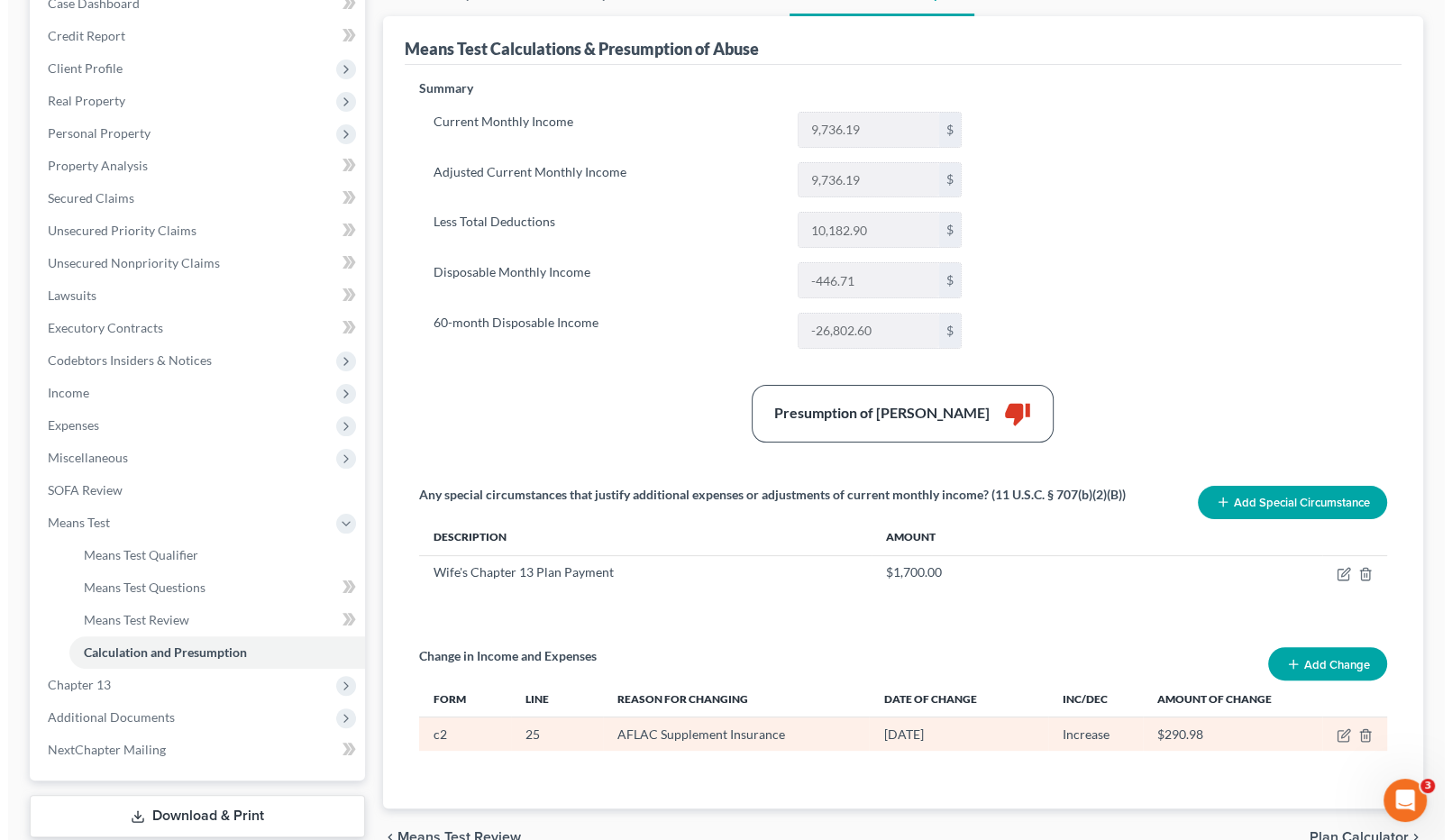
scroll to position [0, 0]
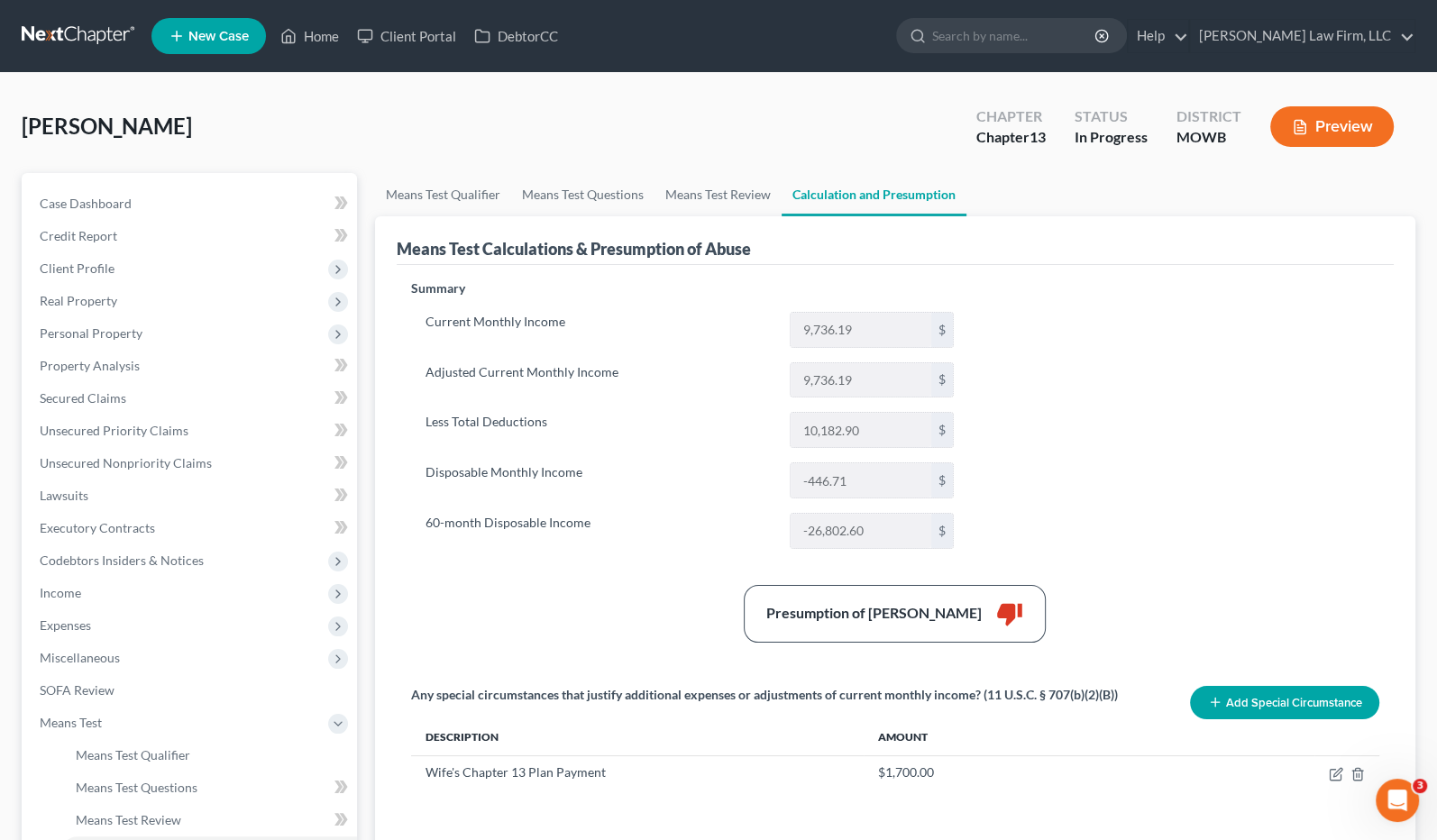
click at [1358, 115] on button "Preview" at bounding box center [1333, 126] width 124 height 41
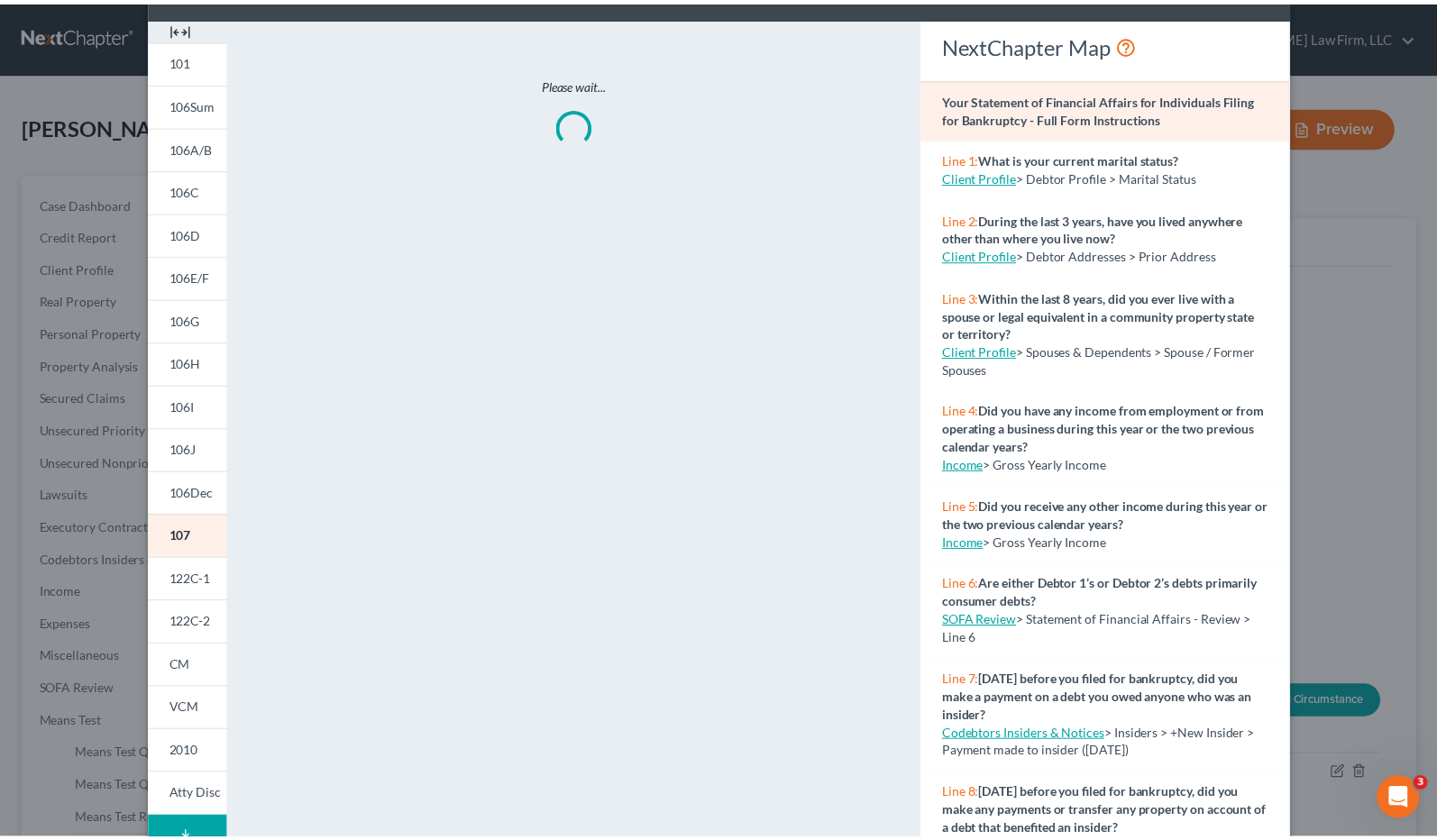
scroll to position [100, 0]
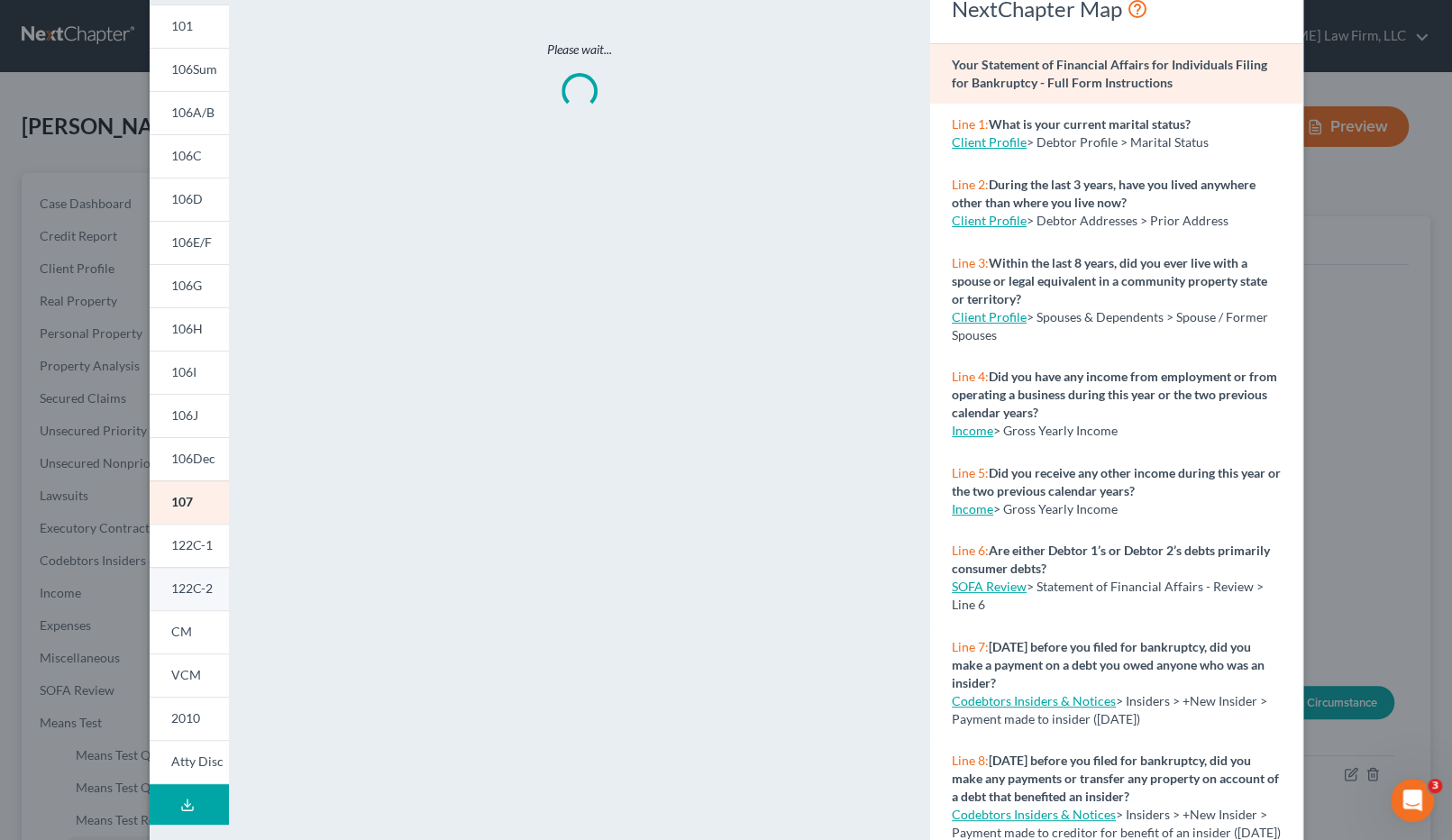
click at [180, 581] on span "122C-2" at bounding box center [192, 588] width 42 height 16
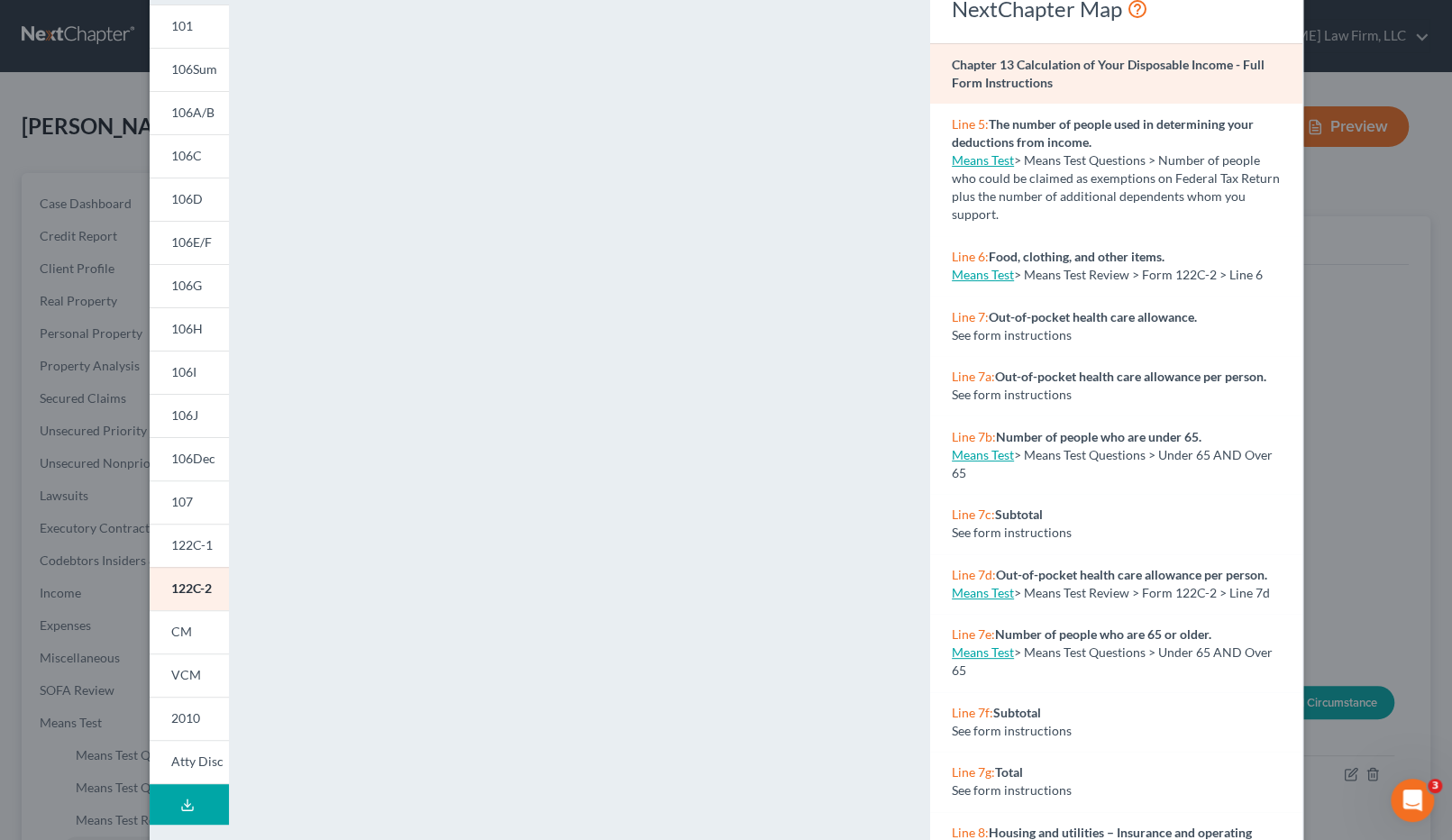
click at [1370, 292] on div "Petition Preview Chapter 13 Calculation of Your Disposable Income × 101 106Sum …" at bounding box center [726, 420] width 1452 height 840
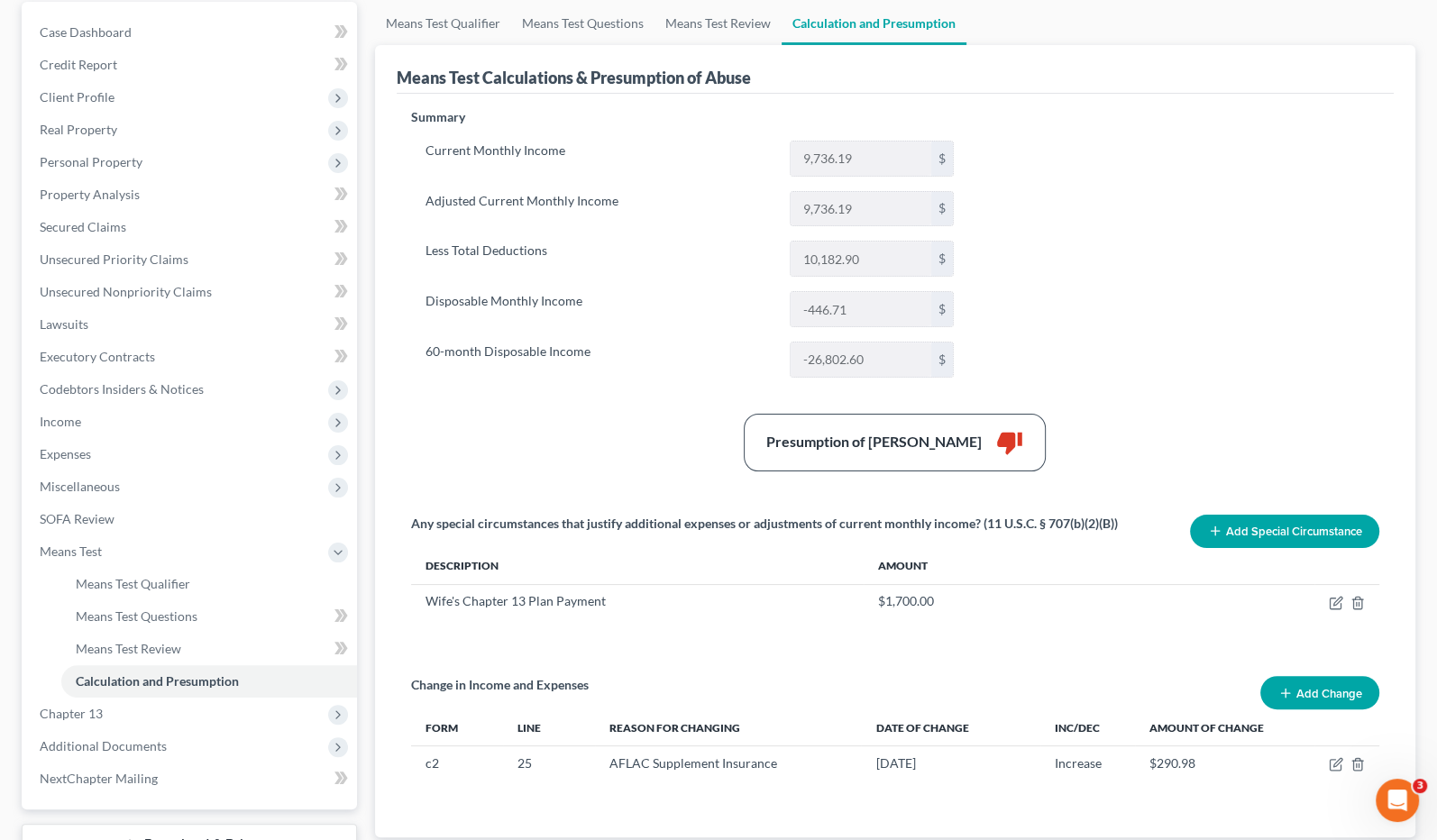
scroll to position [311, 0]
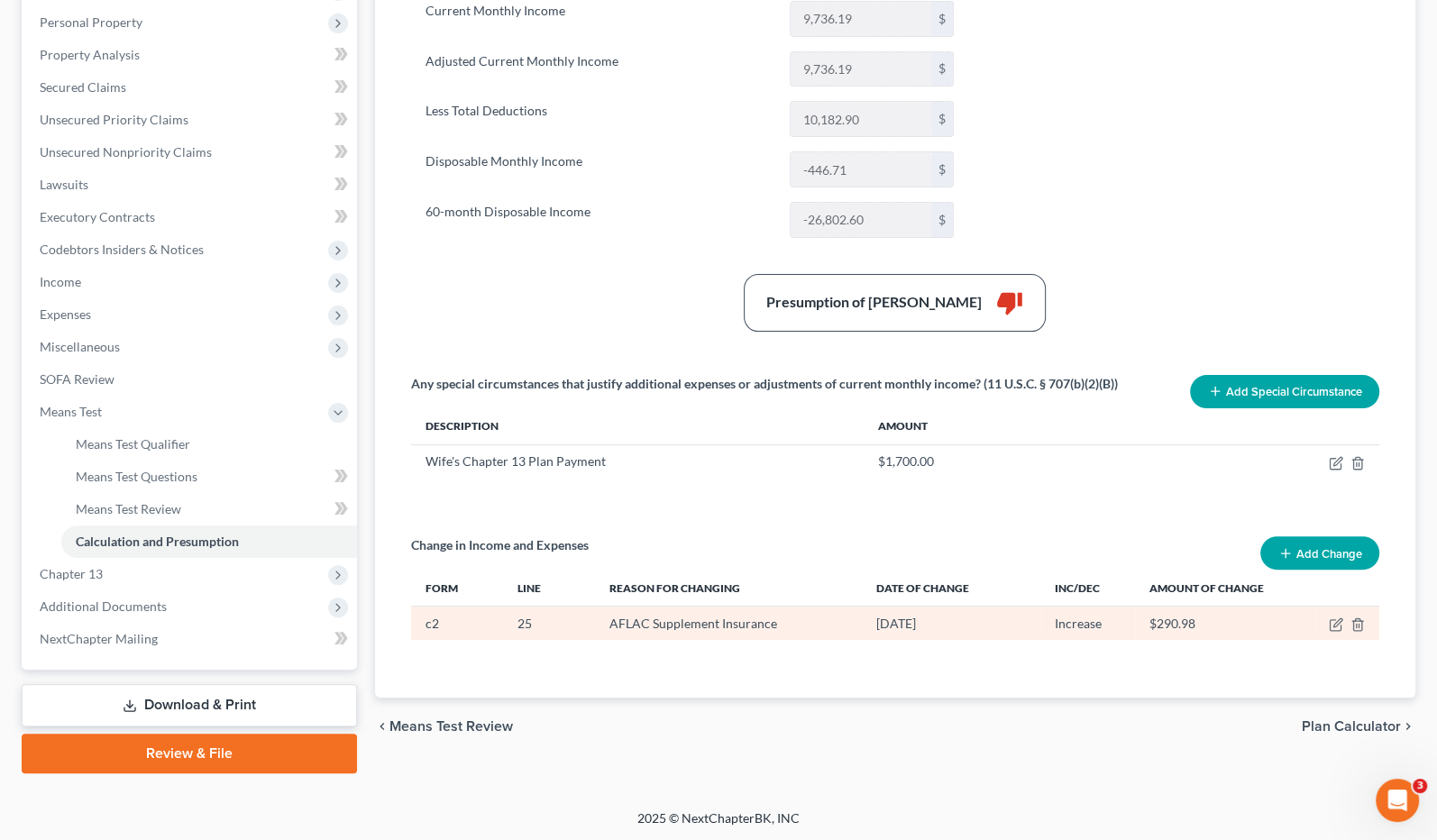
click at [1328, 613] on td at bounding box center [1347, 623] width 65 height 34
click at [1330, 620] on icon "button" at bounding box center [1335, 626] width 11 height 11
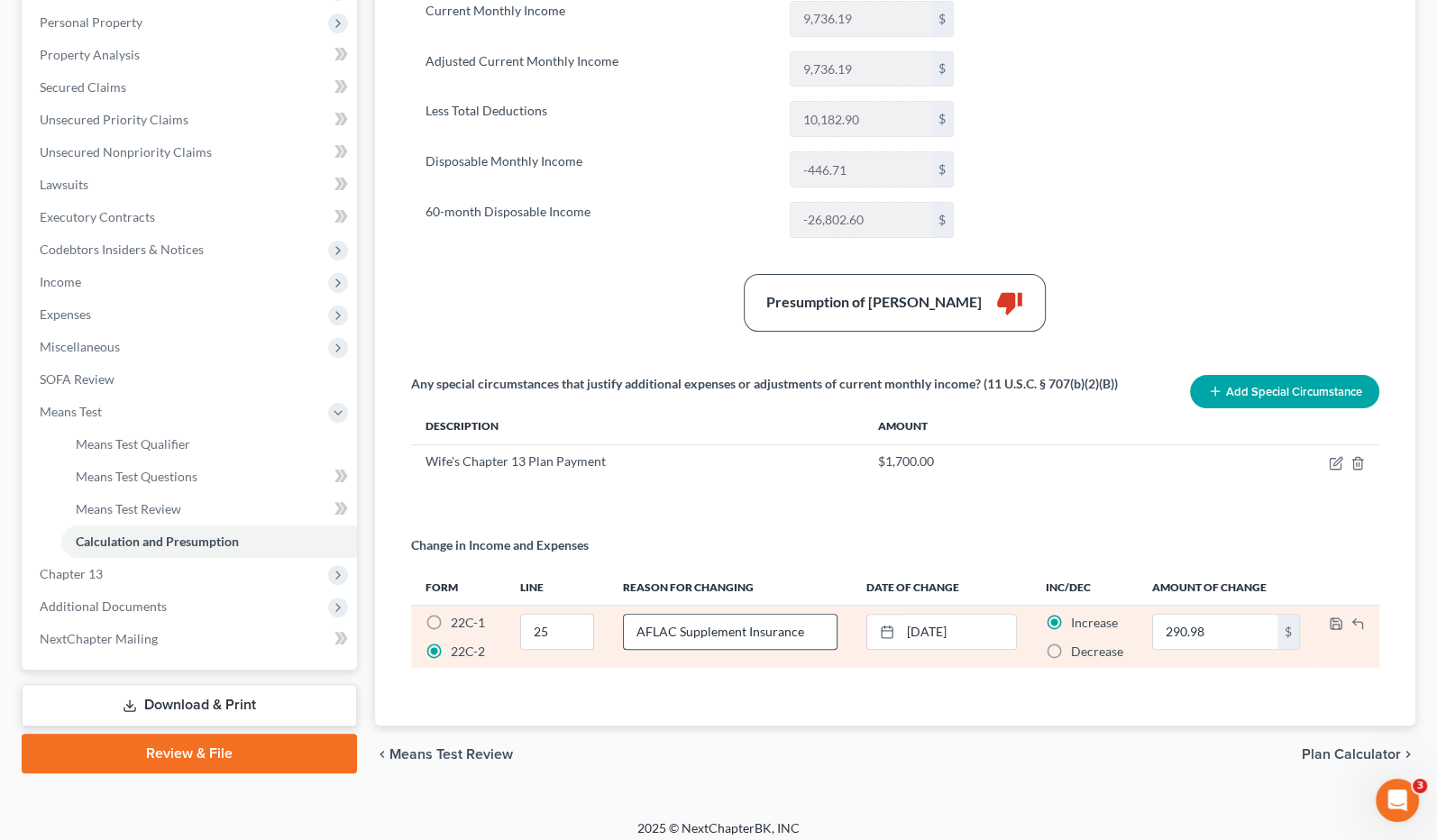
click at [743, 632] on input "AFLAC Supplement Insurance" at bounding box center [731, 631] width 213 height 34
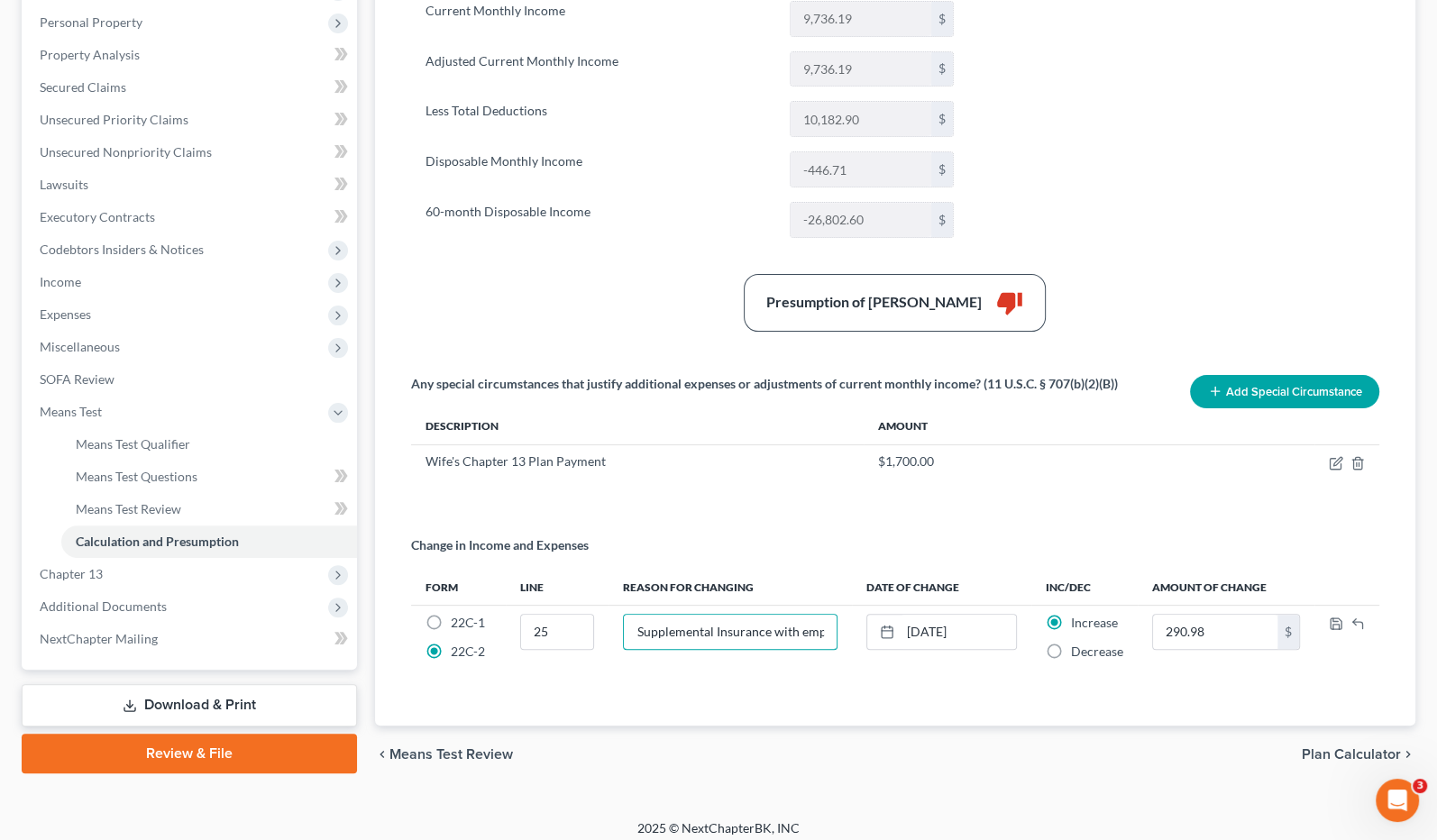
scroll to position [0, 66]
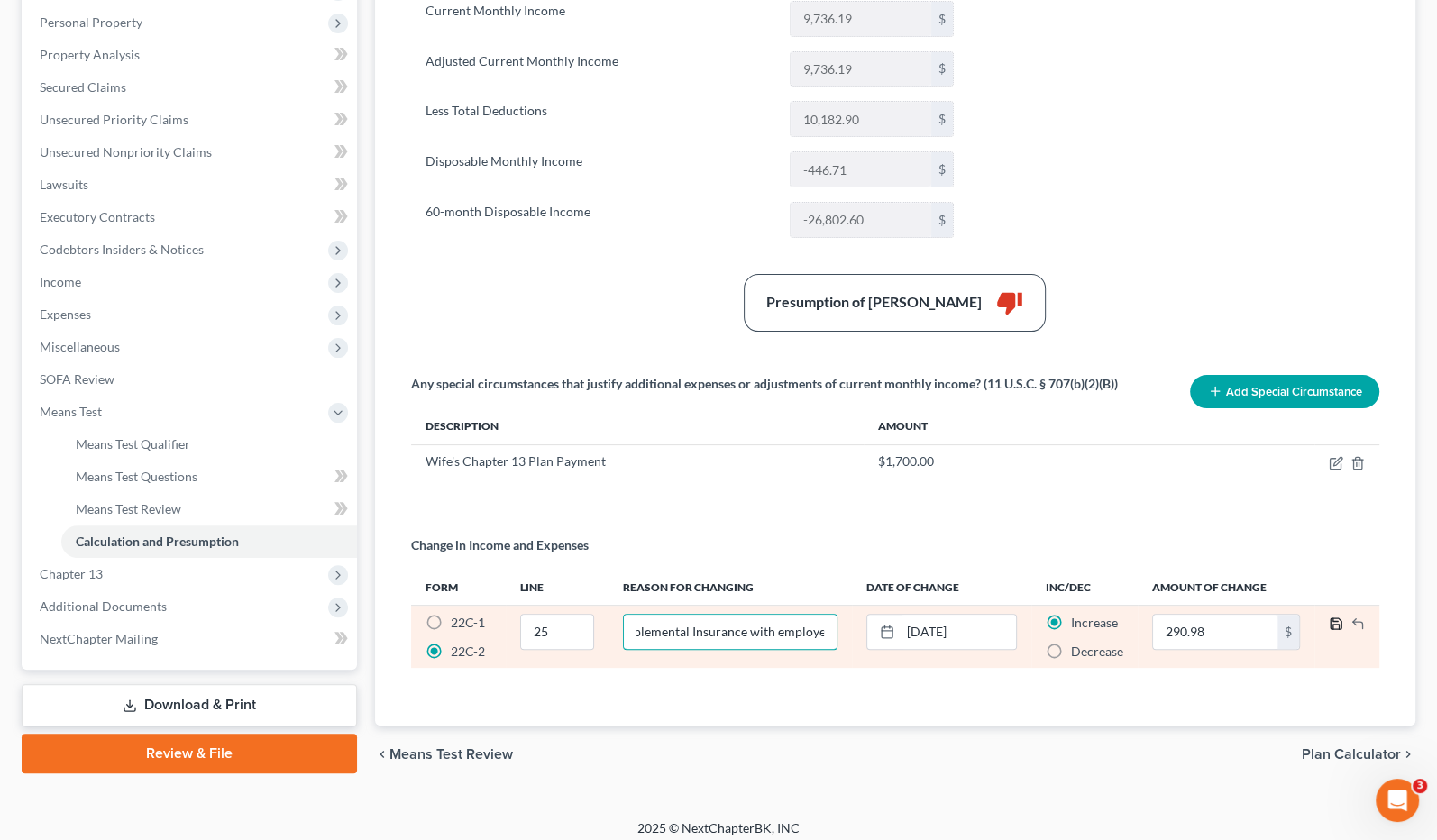
type input "AFLAC Supplemental Insurance with employer"
click at [1334, 618] on polyline "button" at bounding box center [1335, 619] width 5 height 3
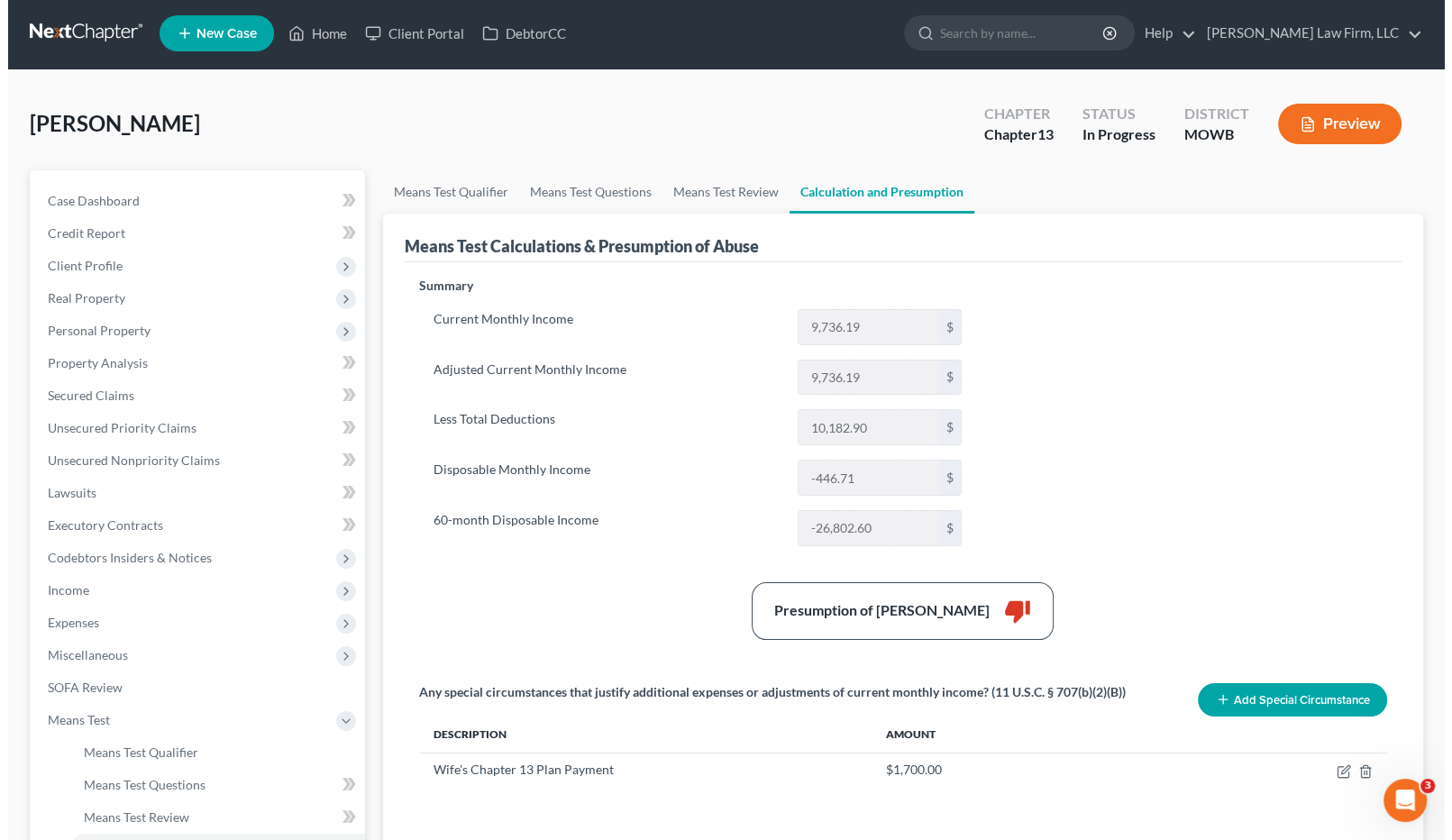
scroll to position [0, 0]
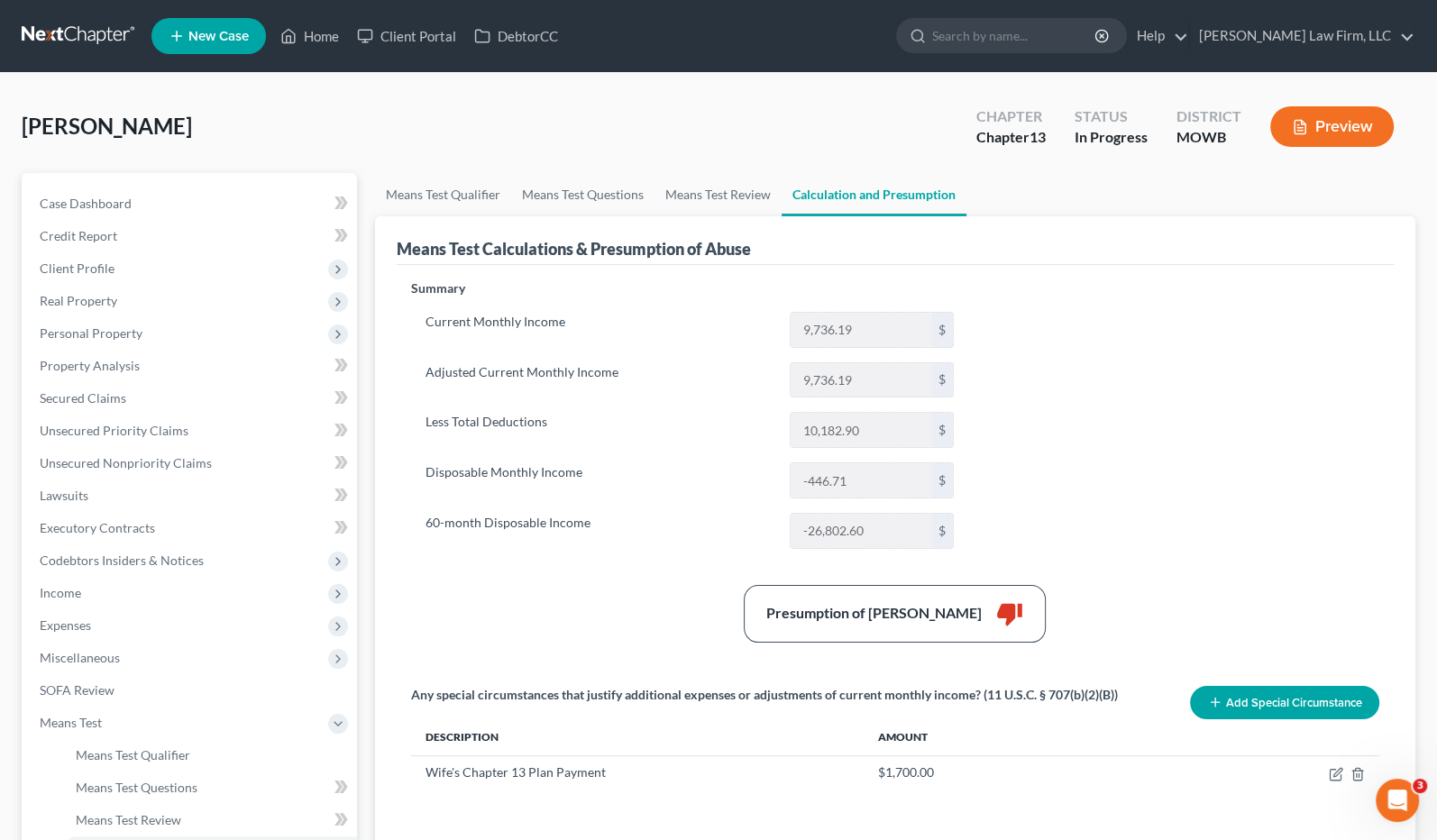
click at [1299, 125] on icon "button" at bounding box center [1300, 127] width 17 height 17
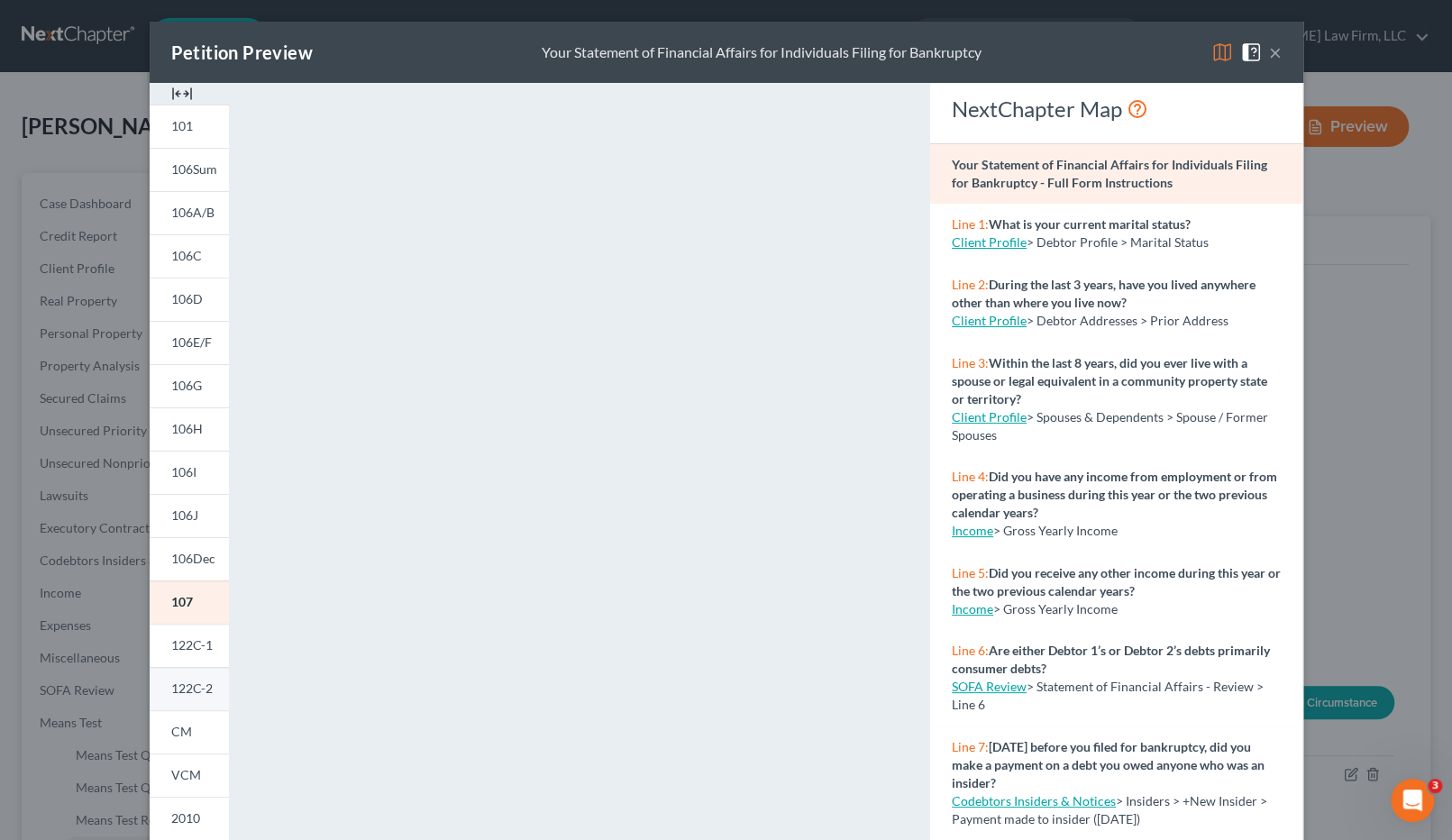
click at [185, 690] on span "122C-2" at bounding box center [192, 688] width 42 height 16
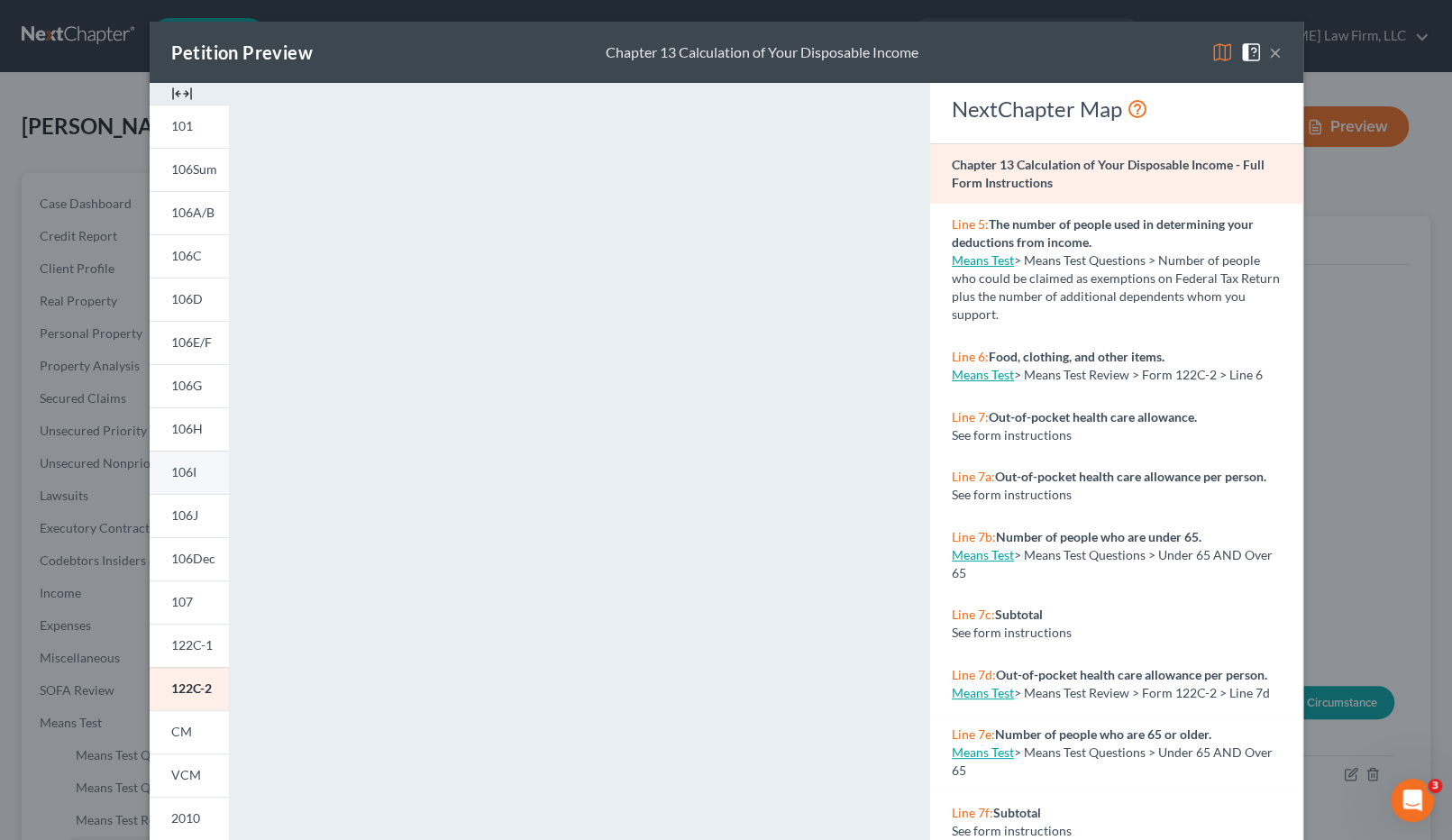
click at [192, 462] on link "106I" at bounding box center [189, 472] width 79 height 43
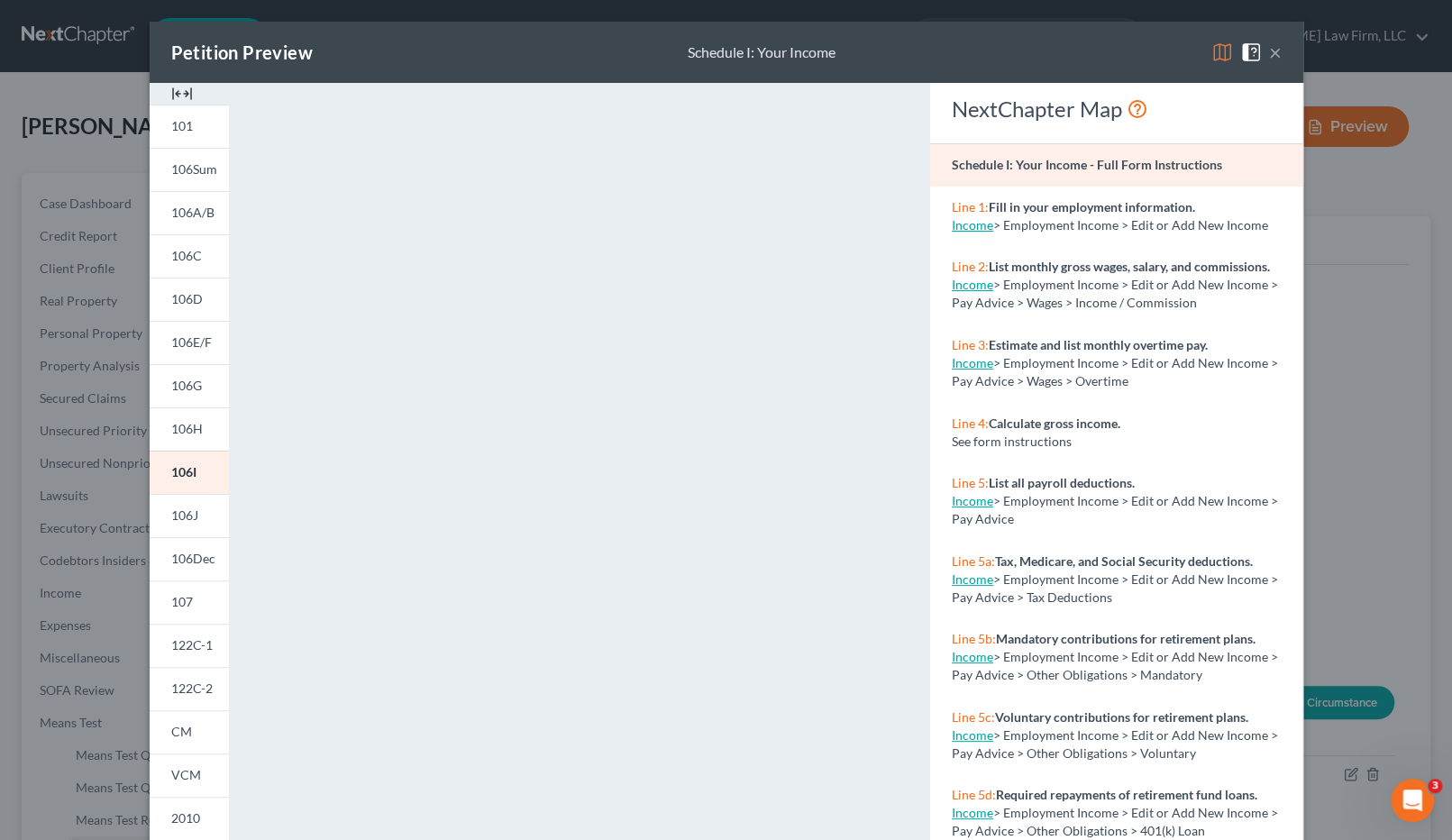
scroll to position [175, 0]
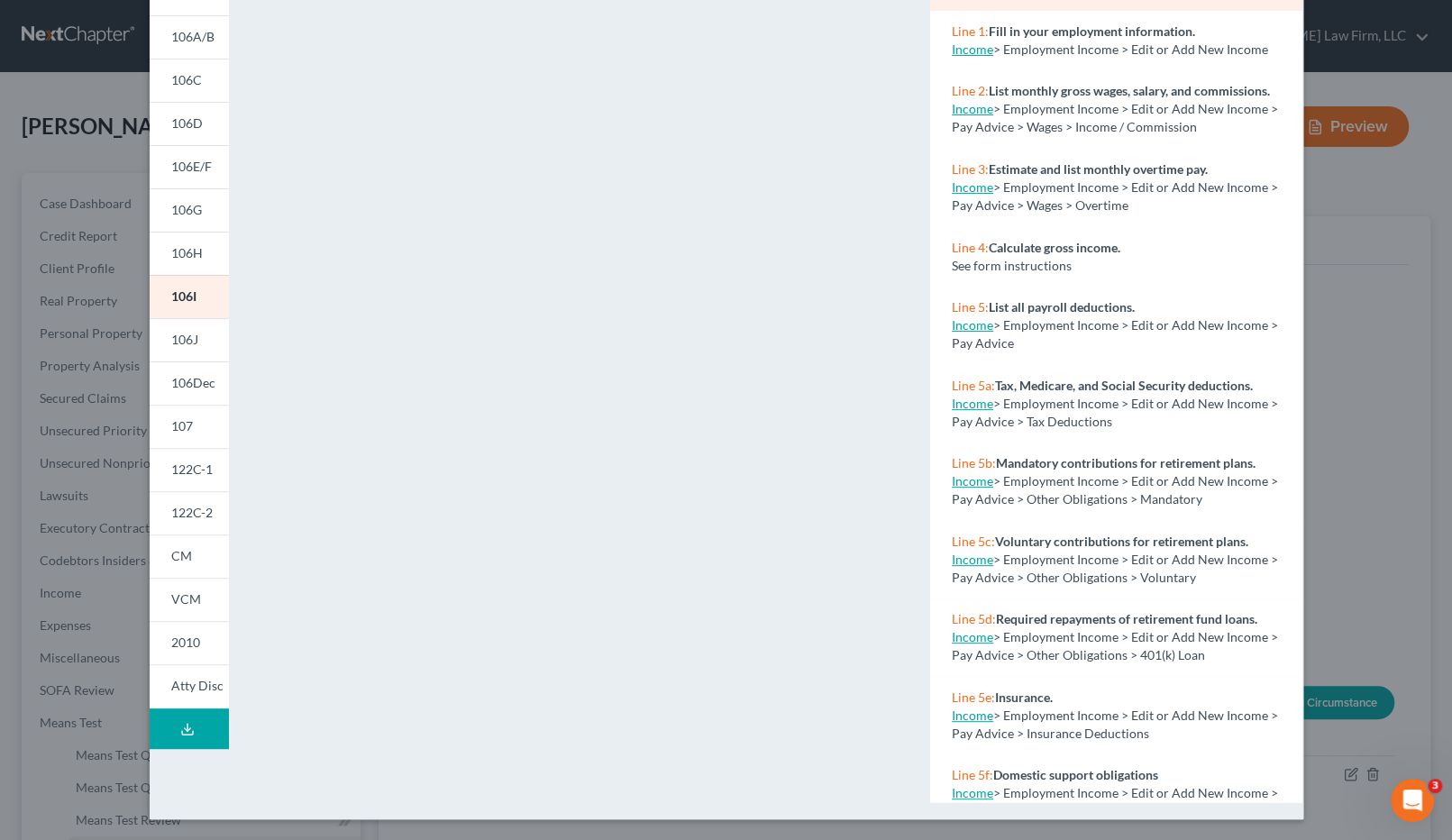
click at [1378, 305] on div "Petition Preview Schedule I: Your Income × 101 106Sum 106A/B 106C 106D 106E/F 1…" at bounding box center [726, 420] width 1452 height 840
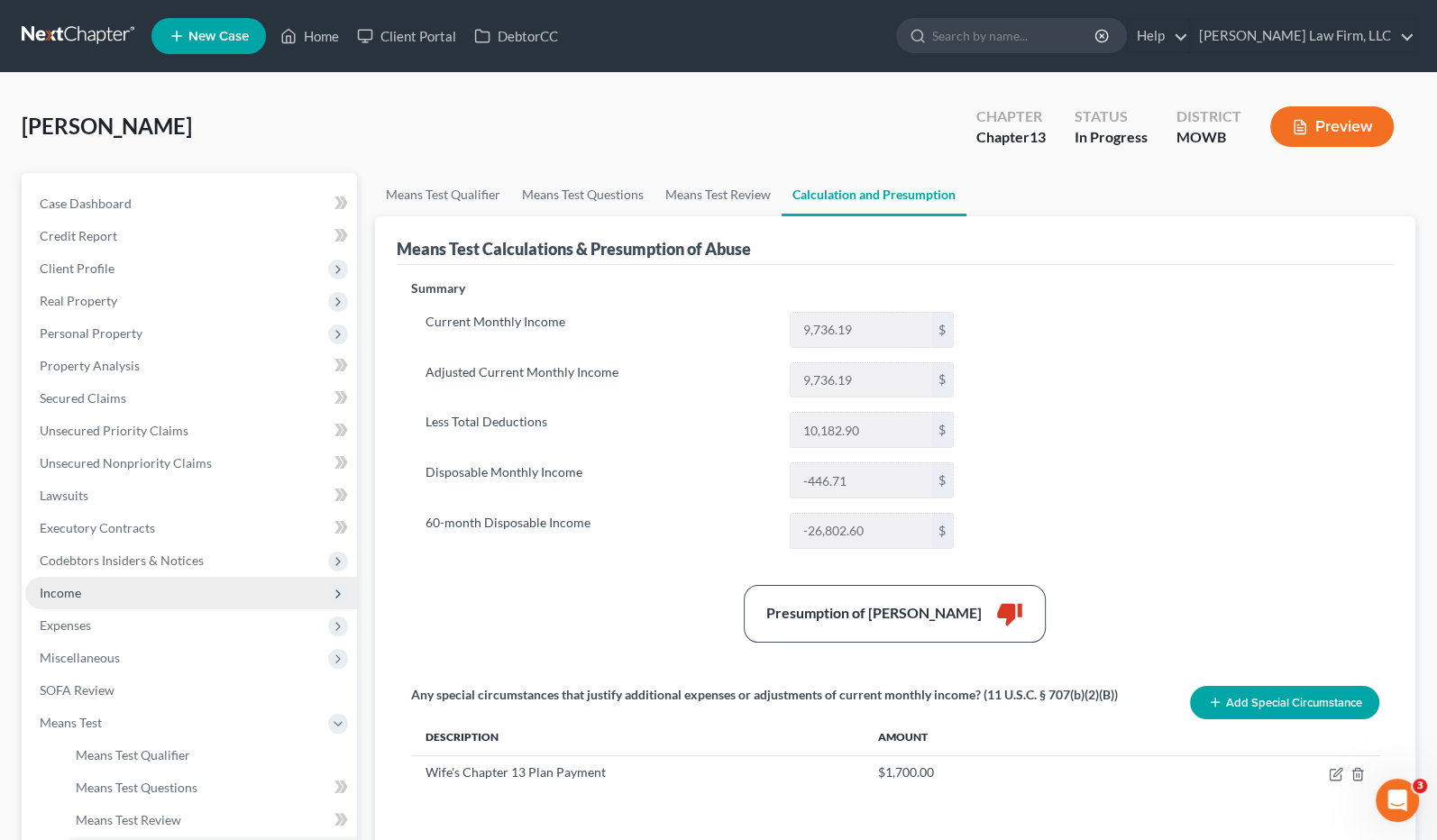
click at [100, 594] on span "Income" at bounding box center [190, 593] width 332 height 32
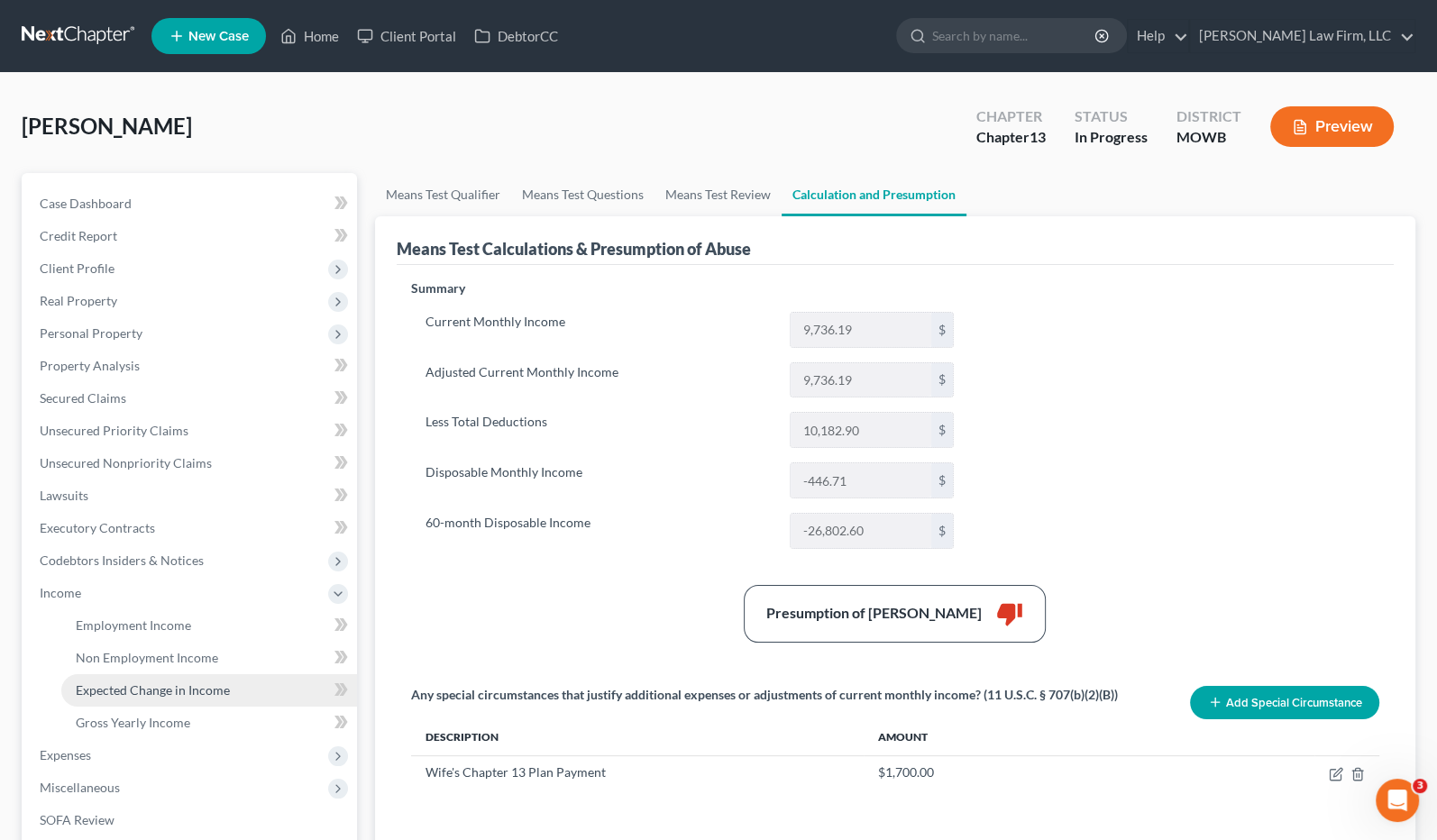
click at [135, 700] on link "Expected Change in Income" at bounding box center [209, 690] width 296 height 32
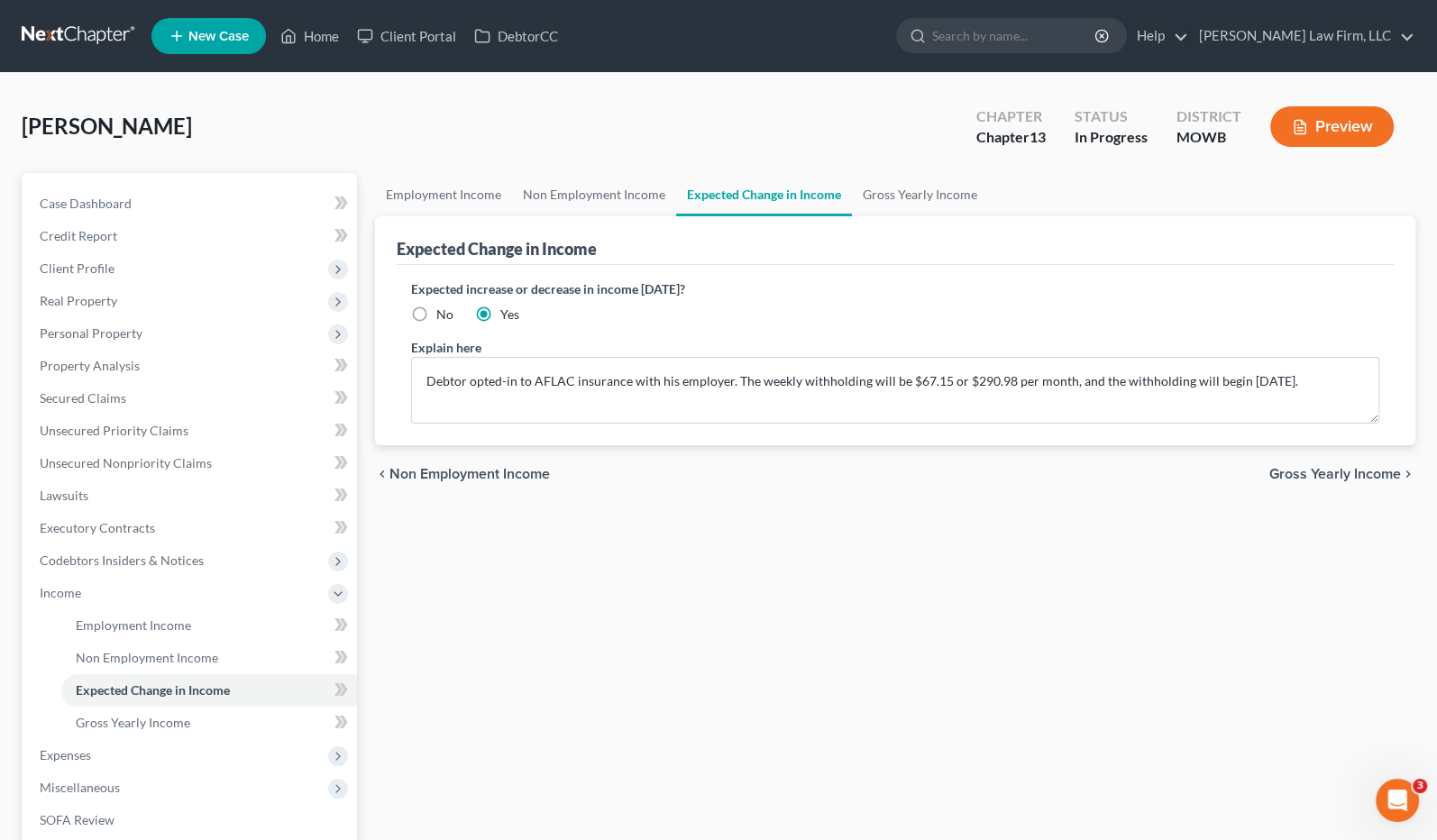
click at [506, 318] on span "Yes" at bounding box center [510, 314] width 19 height 16
click at [508, 318] on input "Yes" at bounding box center [513, 311] width 12 height 12
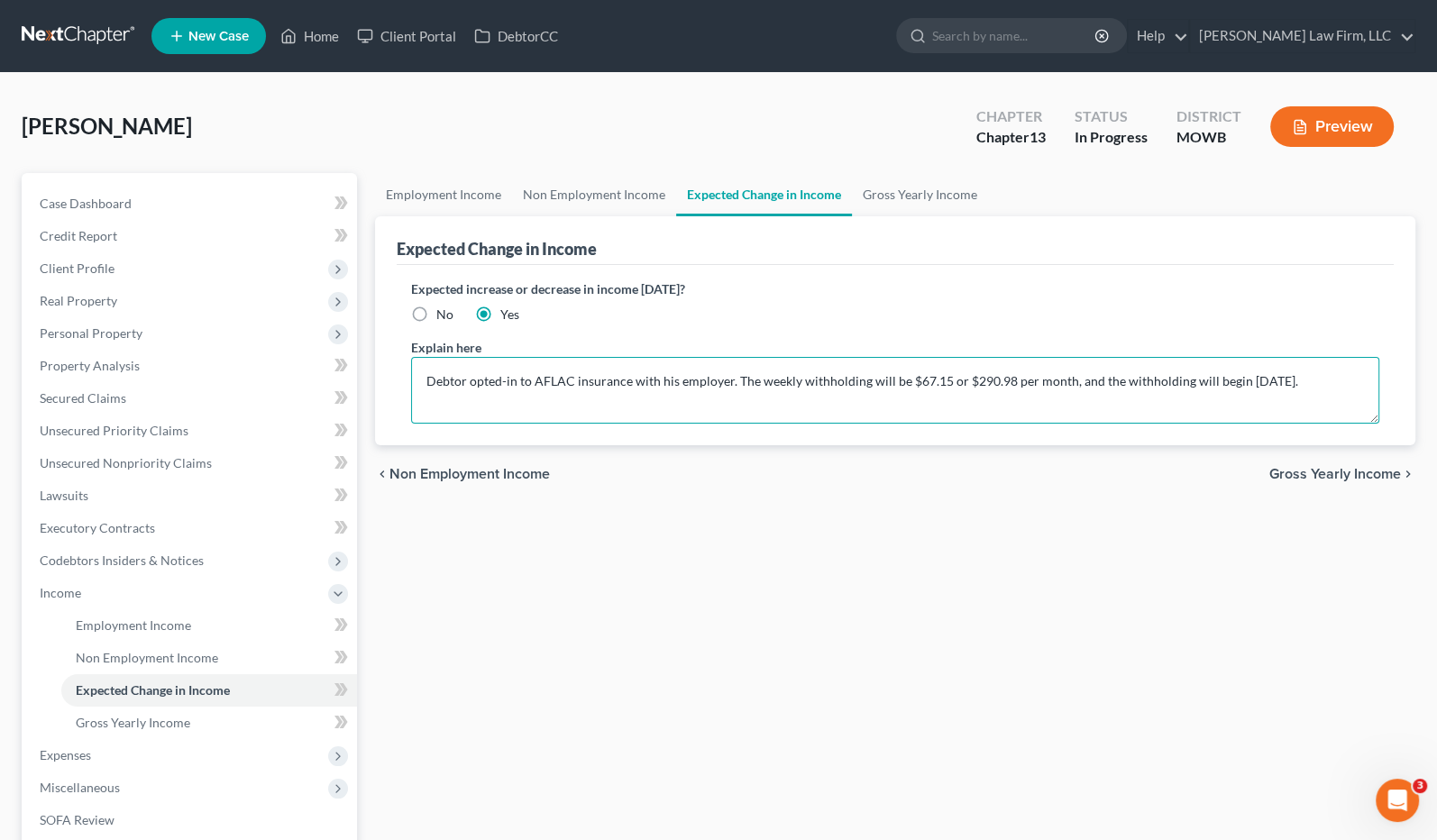
click at [814, 388] on textarea "Debtor opted-in to AFLAC insurance with his employer. The weekly withholding wi…" at bounding box center [896, 390] width 970 height 66
click at [1111, 374] on textarea "Debtor opted-in to AFLAC insurance with his employer. The weekly withholding wi…" at bounding box center [896, 390] width 970 height 66
click at [1284, 366] on textarea "Debtor opted-in to AFLAC insurance with his employer. The weekly withholding wi…" at bounding box center [896, 390] width 970 height 66
click at [1308, 394] on textarea "Debtor opted-in to AFLAC insurance with his employer. The weekly withholding wi…" at bounding box center [896, 390] width 970 height 66
click at [1335, 395] on textarea "Debtor opted-in to AFLAC insurance with his employer. The weekly withholding wi…" at bounding box center [896, 390] width 970 height 66
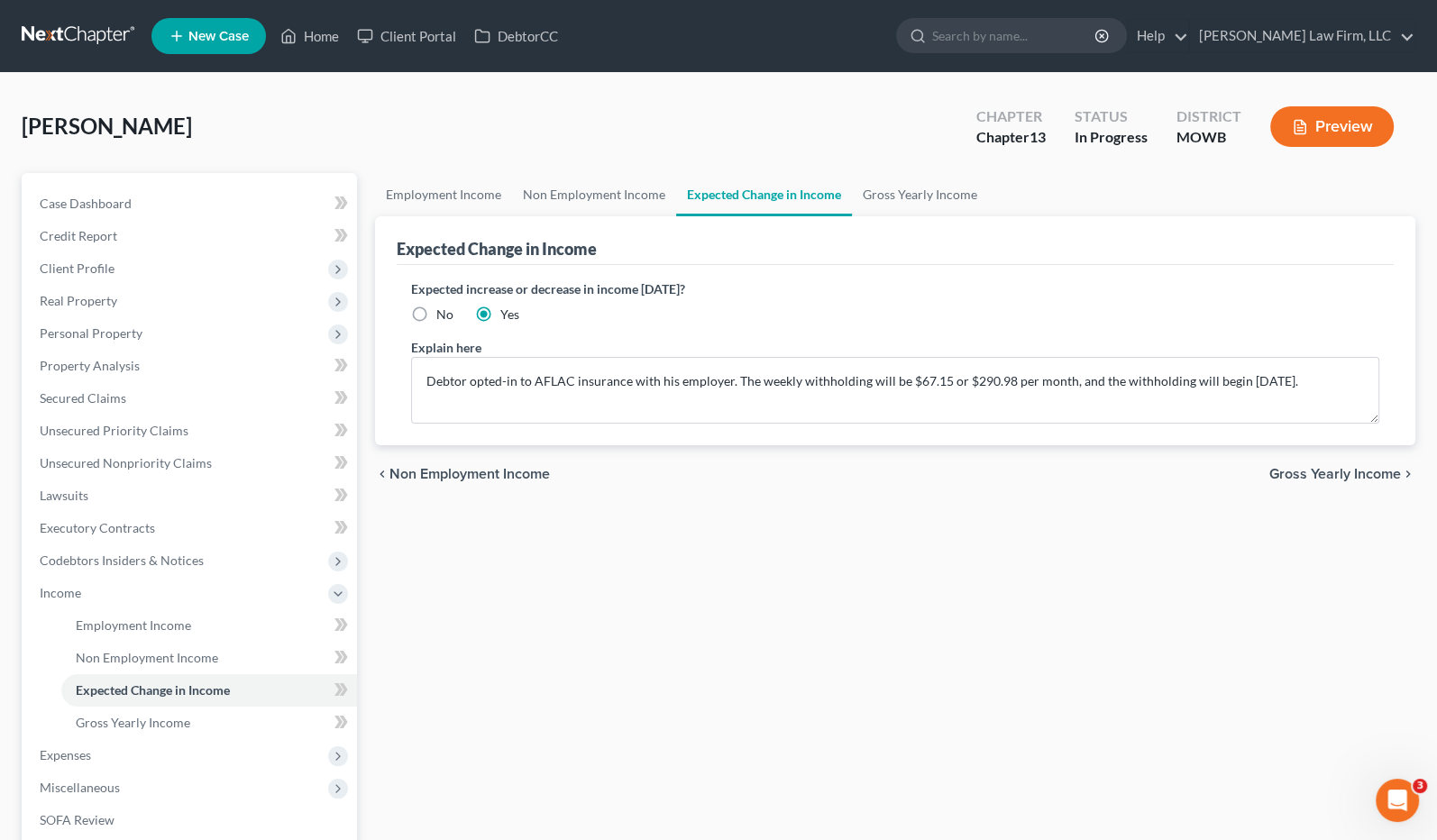
click at [1325, 105] on div "Preview" at bounding box center [1335, 128] width 160 height 54
click at [1338, 128] on button "Preview" at bounding box center [1333, 126] width 124 height 41
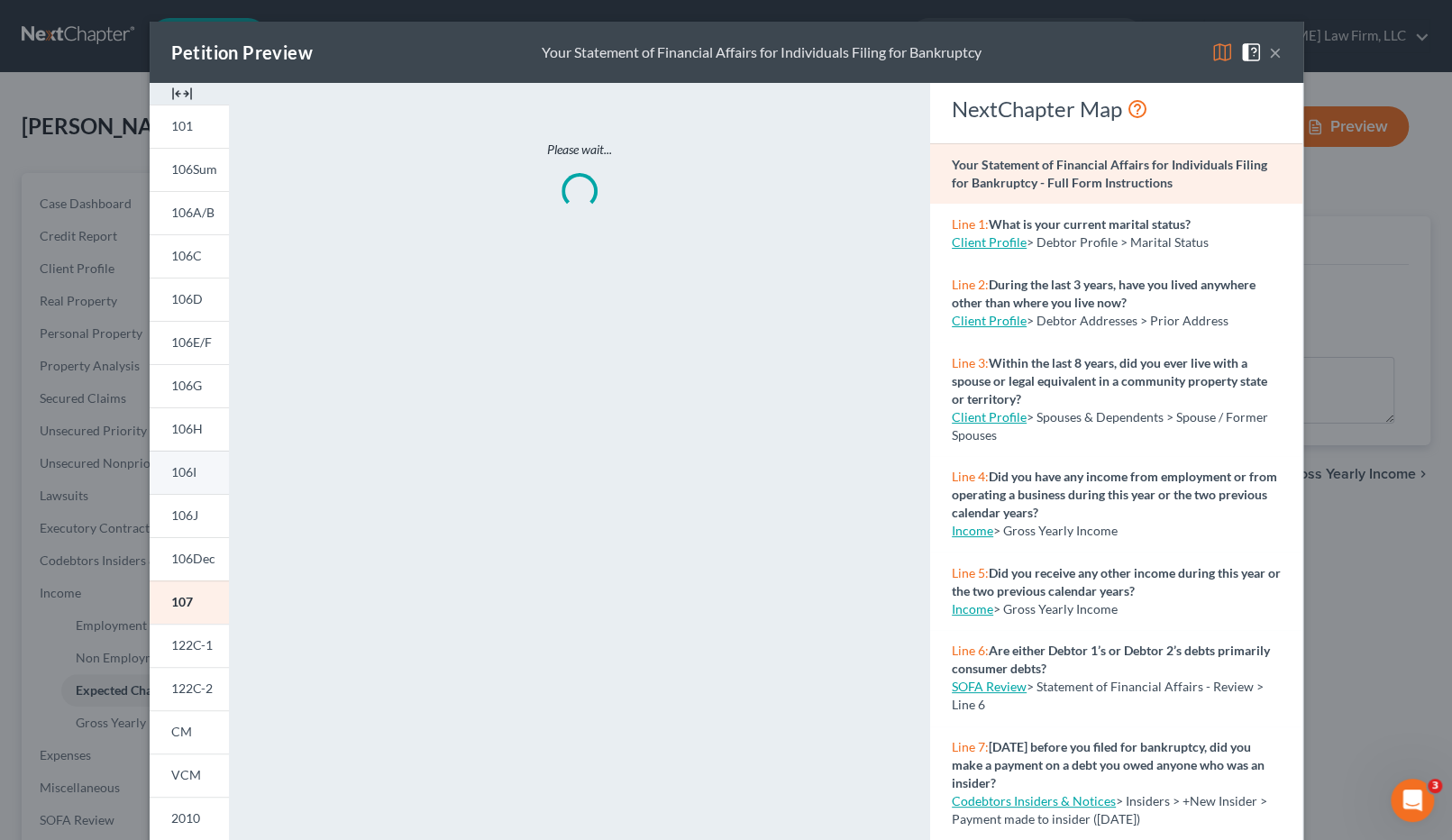
click at [195, 470] on link "106I" at bounding box center [189, 472] width 79 height 43
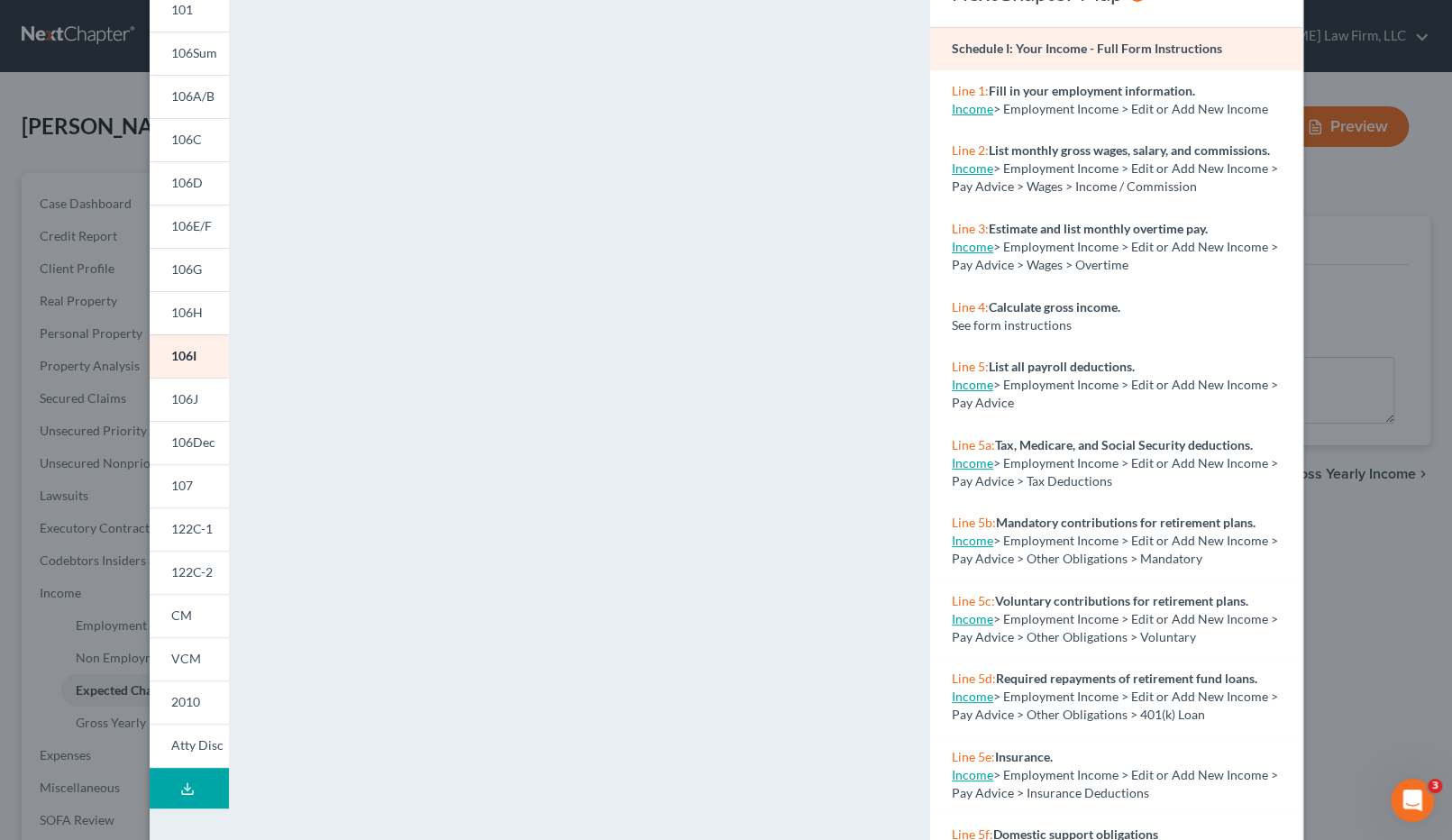
scroll to position [175, 0]
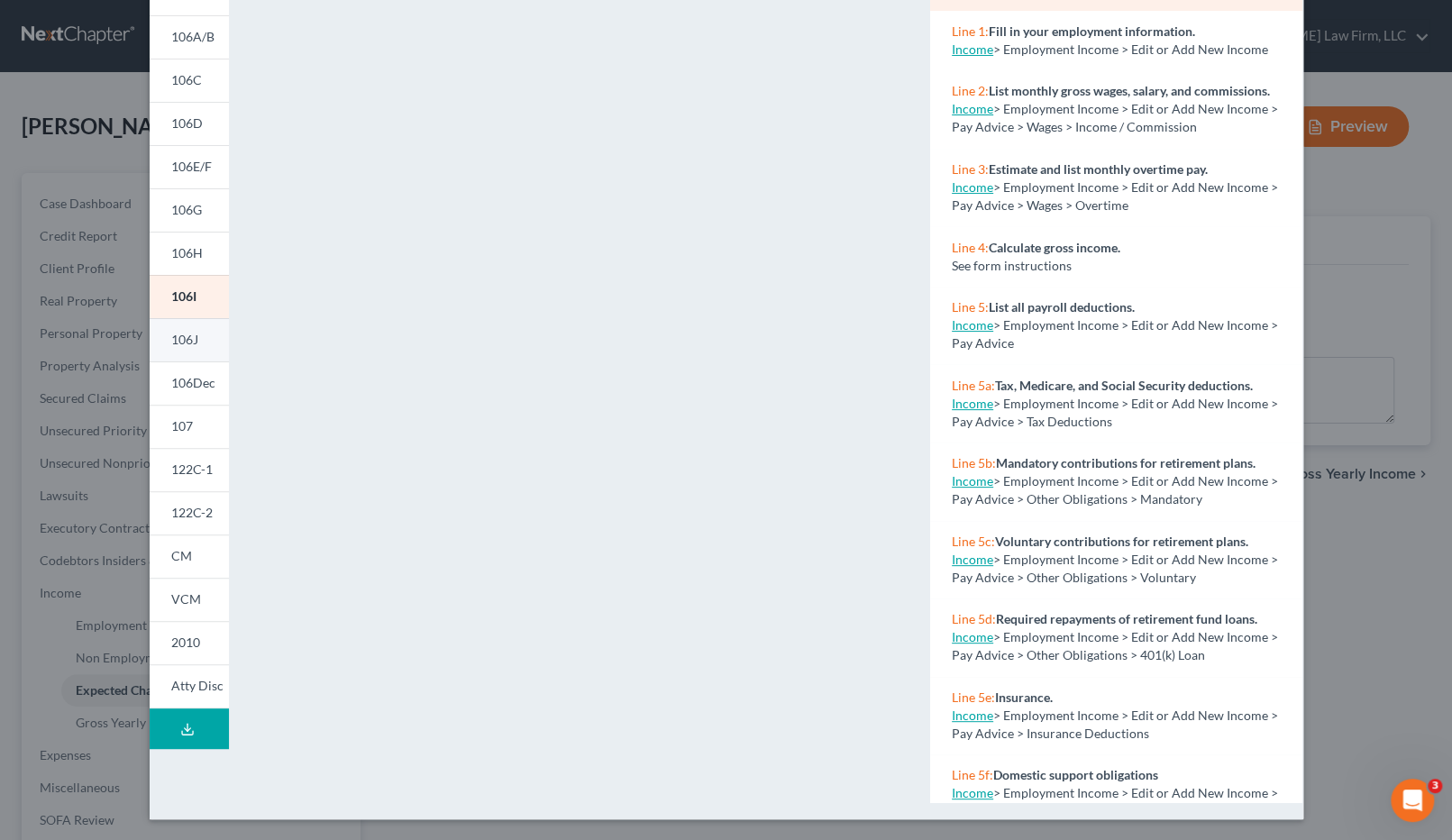
click at [190, 329] on link "106J" at bounding box center [189, 340] width 79 height 43
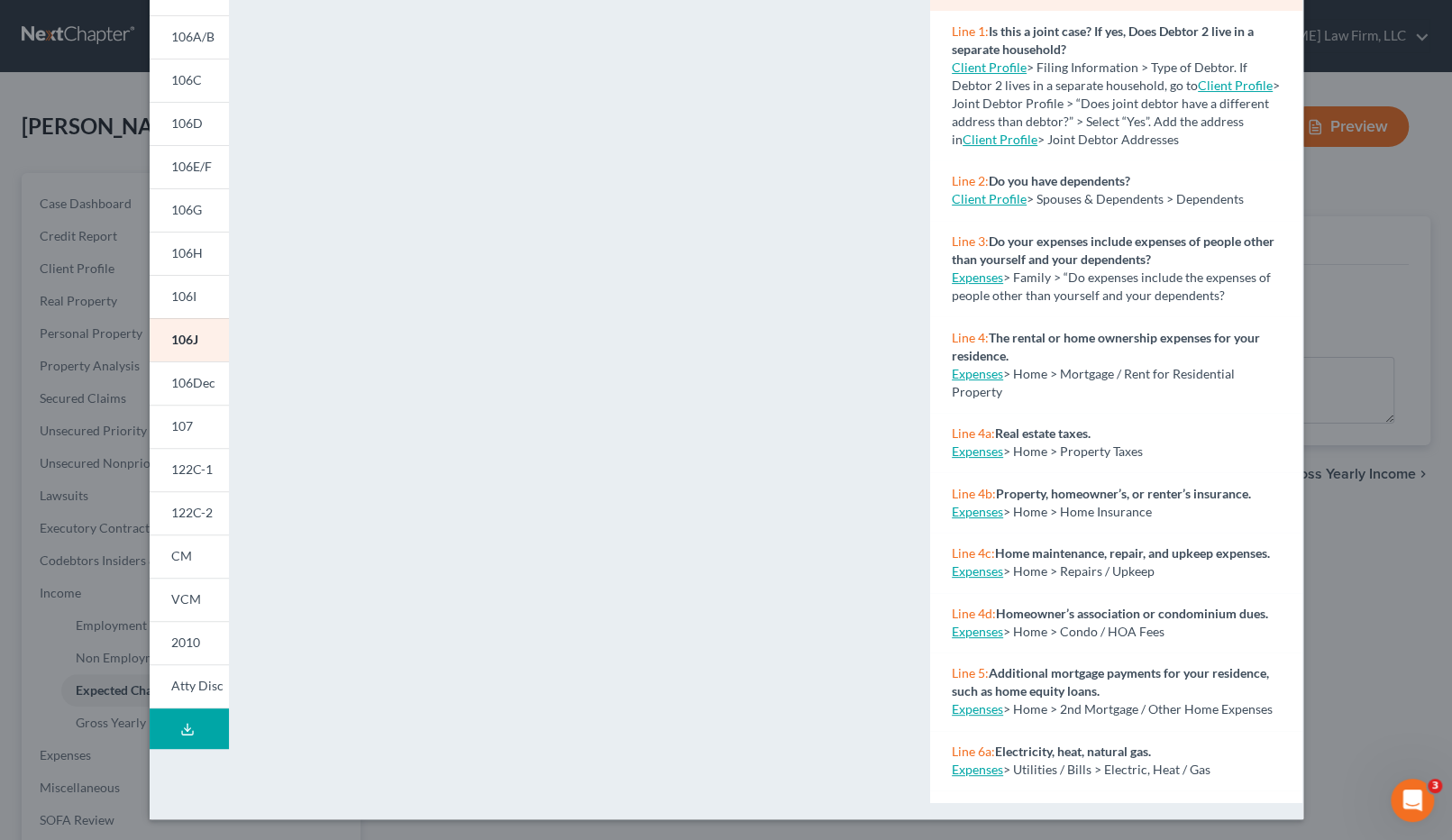
click at [1395, 491] on div "Petition Preview Schedule J: Your Expenses × 101 106Sum 106A/B 106C 106D 106E/F…" at bounding box center [726, 420] width 1452 height 840
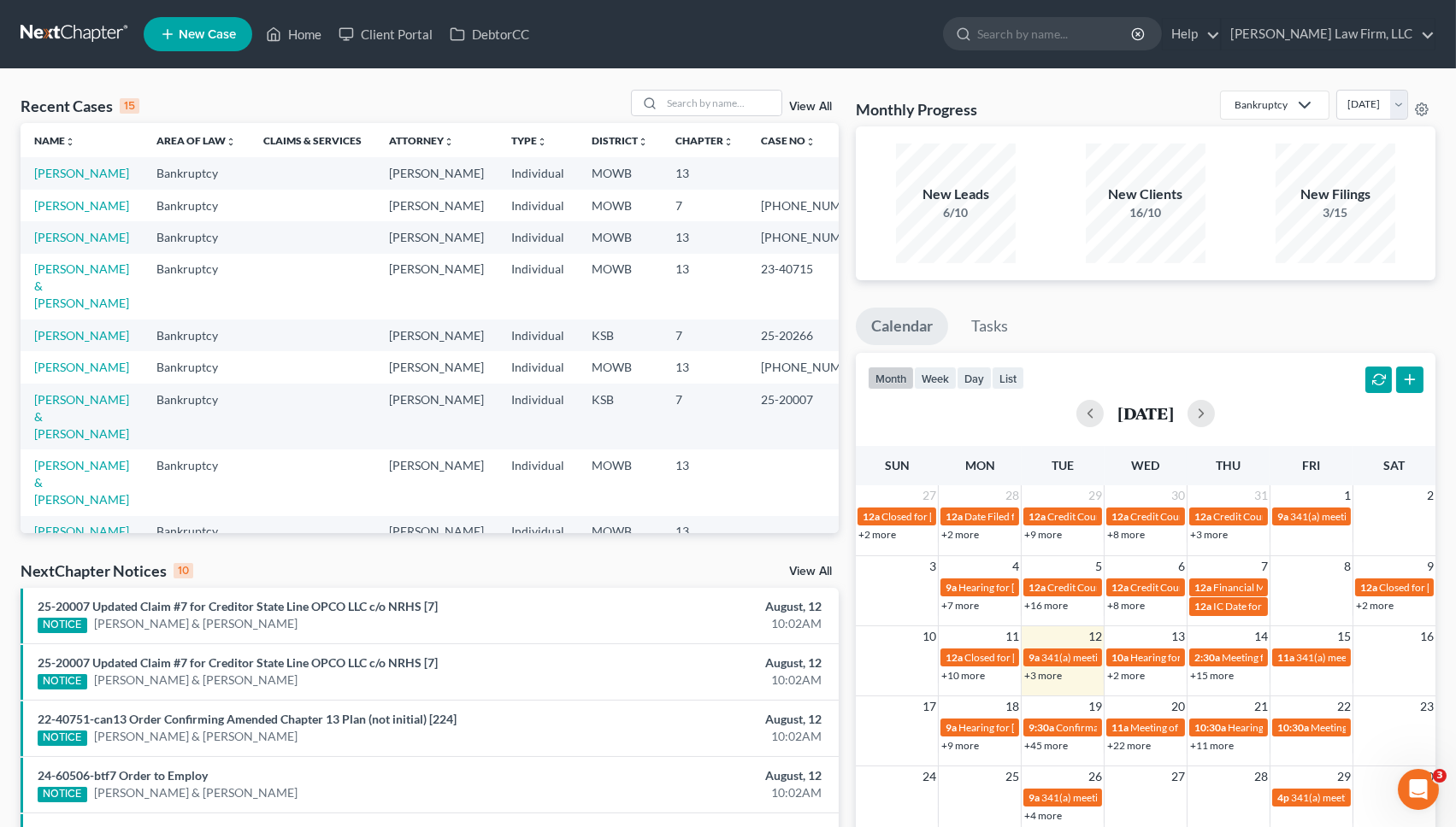
click at [61, 253] on td "[PERSON_NAME]" at bounding box center [81, 237] width 123 height 32
click at [54, 244] on link "[PERSON_NAME]" at bounding box center [81, 237] width 95 height 15
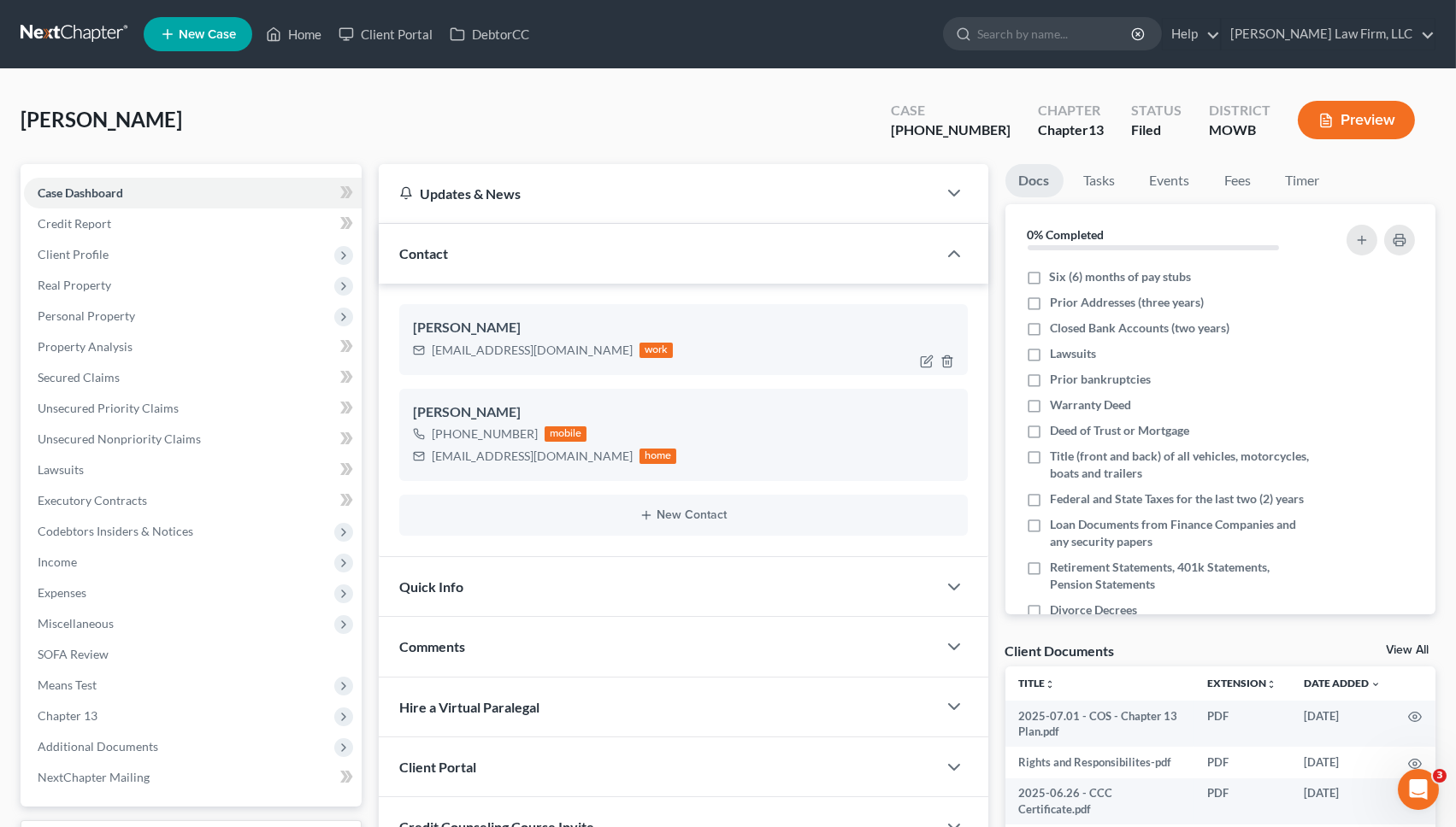
scroll to position [3608, 0]
drag, startPoint x: 427, startPoint y: 355, endPoint x: 569, endPoint y: 362, distance: 142.2
click at [569, 362] on div "Geoffrey Elliott elliottgs0508@gmail.com work" at bounding box center [683, 340] width 568 height 70
copy div "elliottgs0508@gmail.com"
drag, startPoint x: 424, startPoint y: 459, endPoint x: 569, endPoint y: 470, distance: 145.4
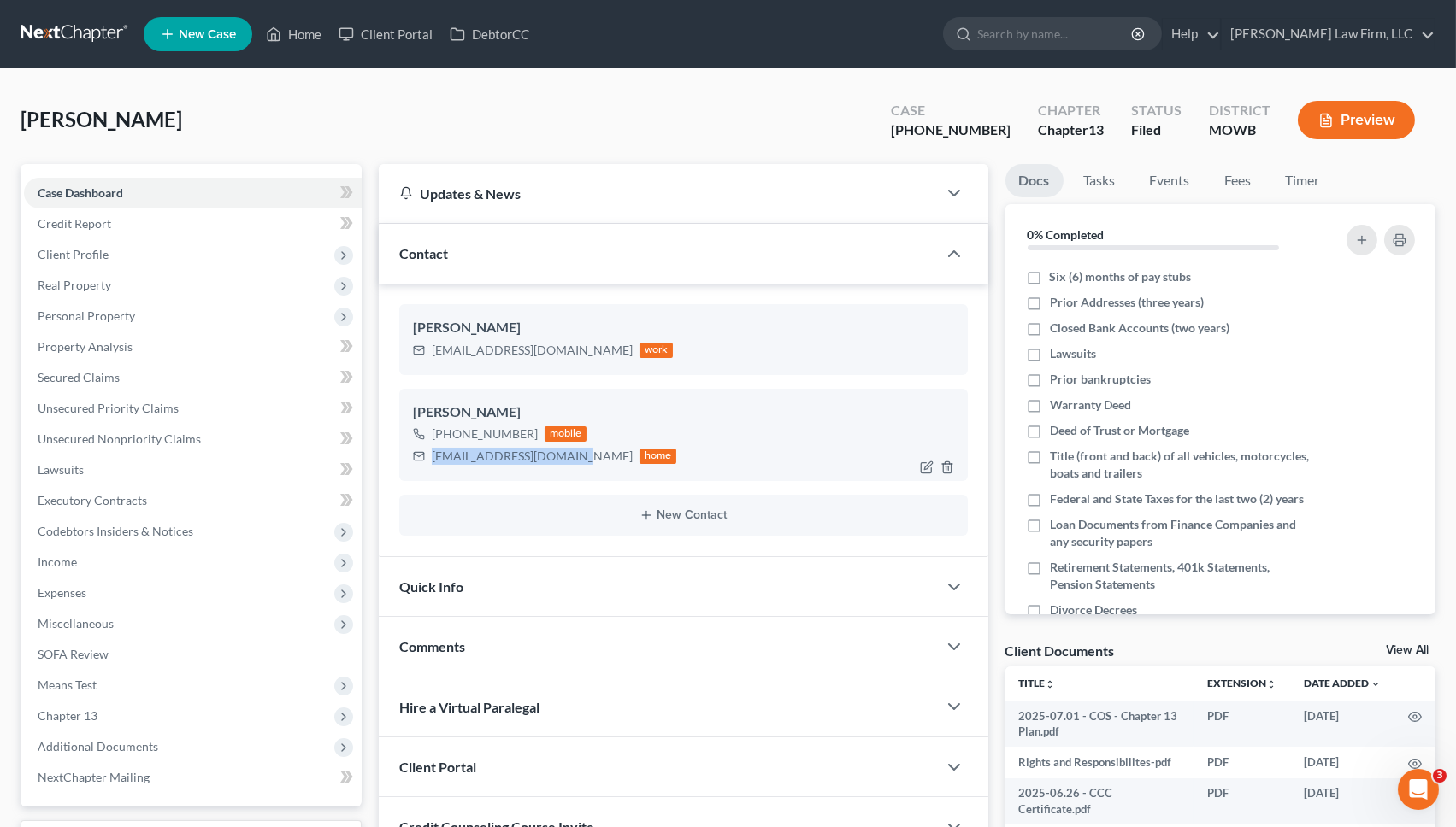
click at [569, 470] on div "Geoffrey Elliott +1 (816) 405-0898 mobile elliottgs0508@yahoo.com home" at bounding box center [683, 434] width 568 height 92
copy div "elliottgs0508@yahoo.com"
click at [338, 113] on div "Elliott, Geoffrey Upgraded Case 25-41001-13 Chapter Chapter 13 Status Filed Dis…" at bounding box center [728, 127] width 1415 height 74
click at [1134, 40] on input "search" at bounding box center [1055, 34] width 157 height 32
click at [454, 94] on div "Elliott, Geoffrey Upgraded Case 25-41001-13 Chapter Chapter 13 Status Filed Dis…" at bounding box center [728, 127] width 1415 height 74
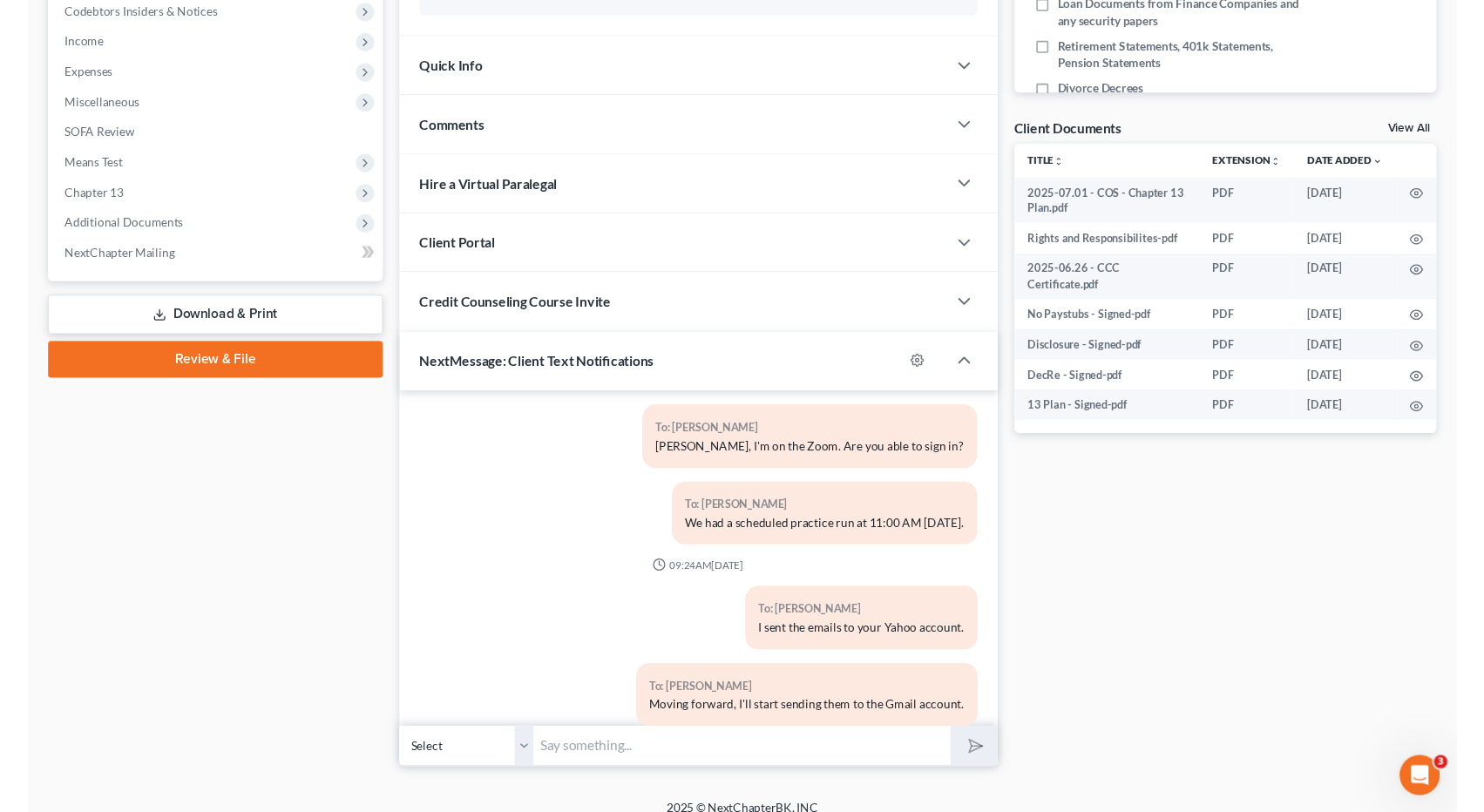
scroll to position [547, 0]
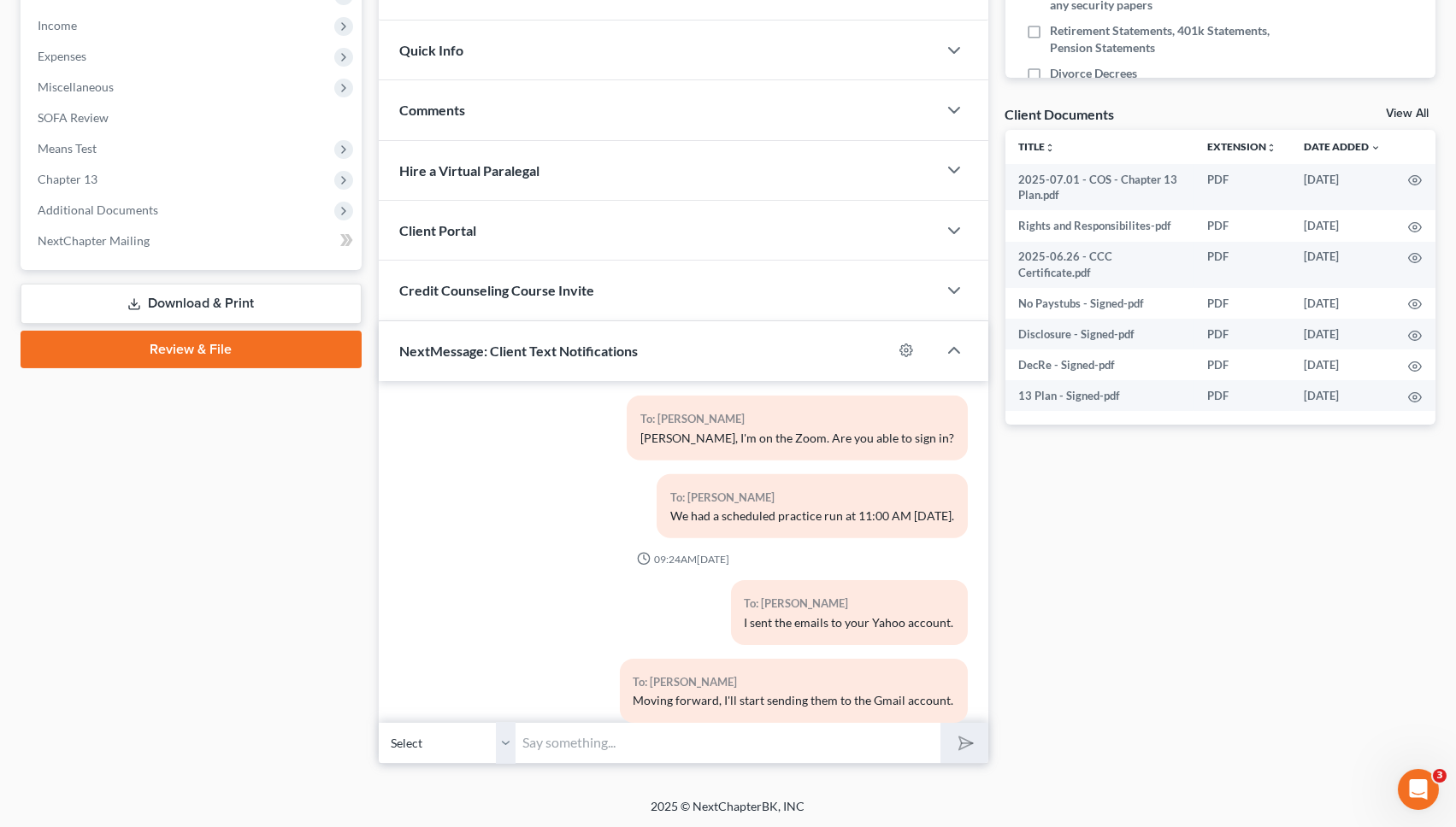
click at [246, 445] on div "Case Dashboard Payments Invoices Payments Payments Credit Report Client Profile" at bounding box center [191, 195] width 358 height 1137
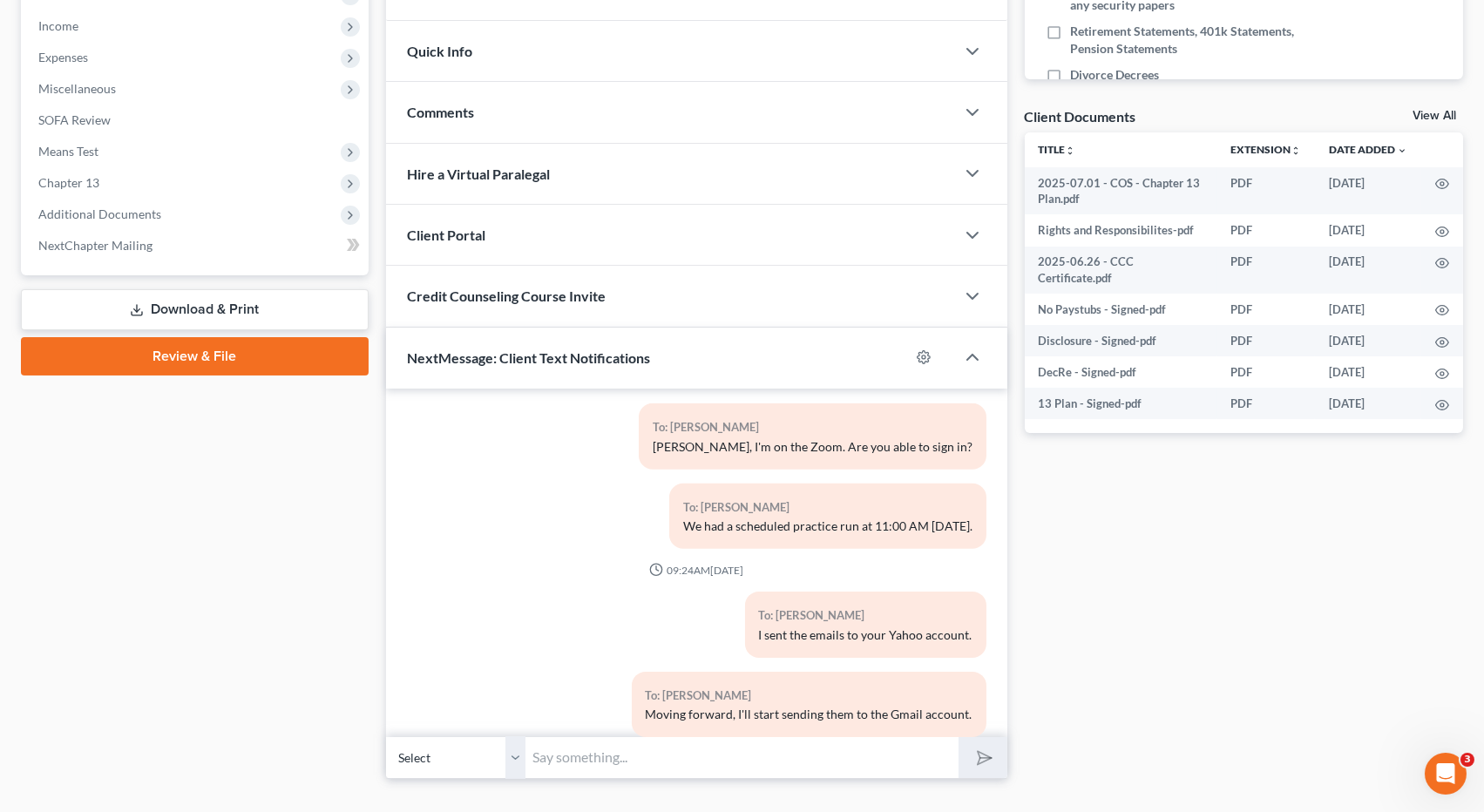
click at [262, 569] on div "Case Dashboard Payments Invoices Payments Payments Credit Report Client Profile" at bounding box center [195, 199] width 365 height 1159
click at [651, 746] on input "text" at bounding box center [742, 758] width 434 height 43
type input "I just emailed over the FMC instructions to your Gmail."
click at [958, 737] on button "submit" at bounding box center [982, 758] width 48 height 41
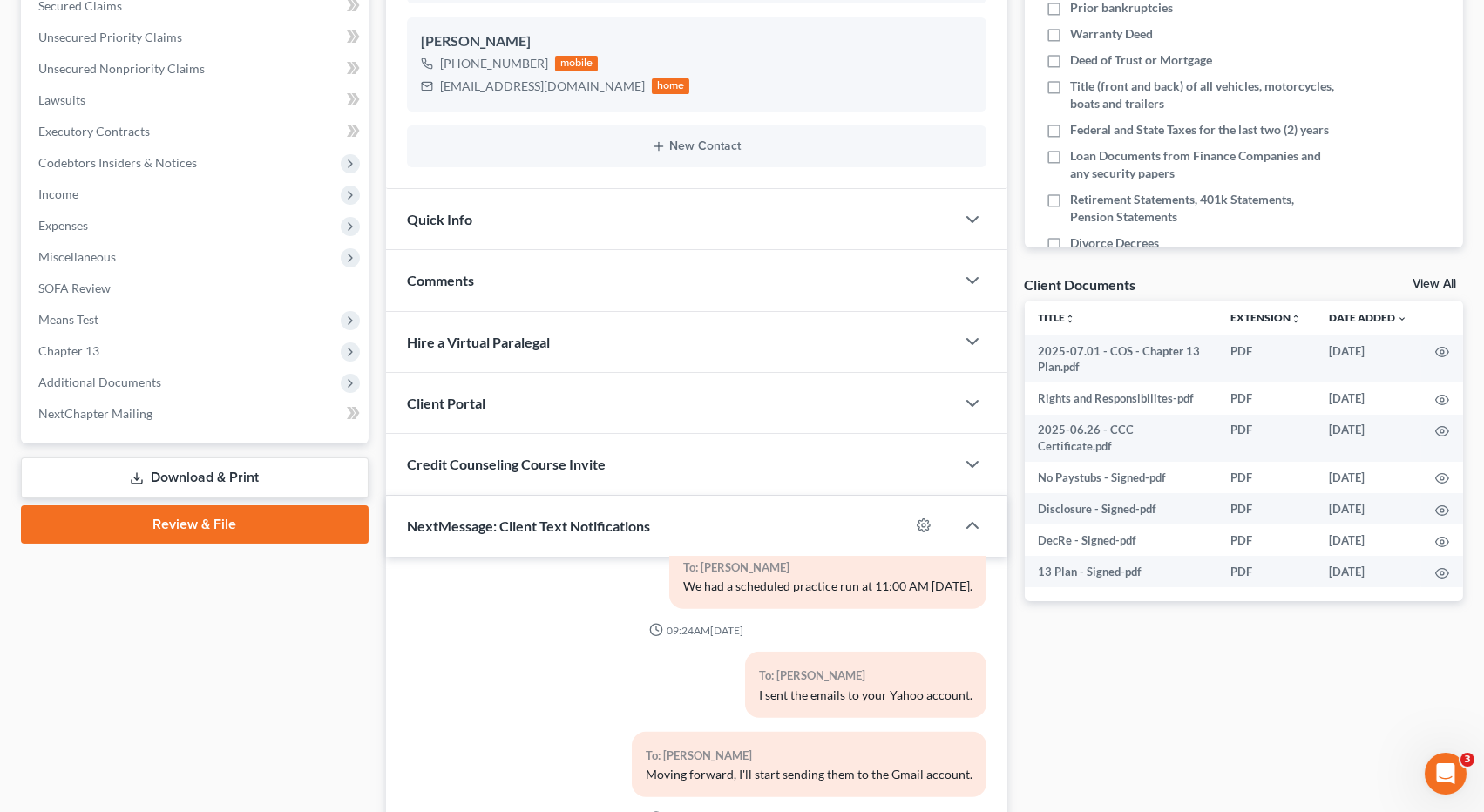
scroll to position [0, 0]
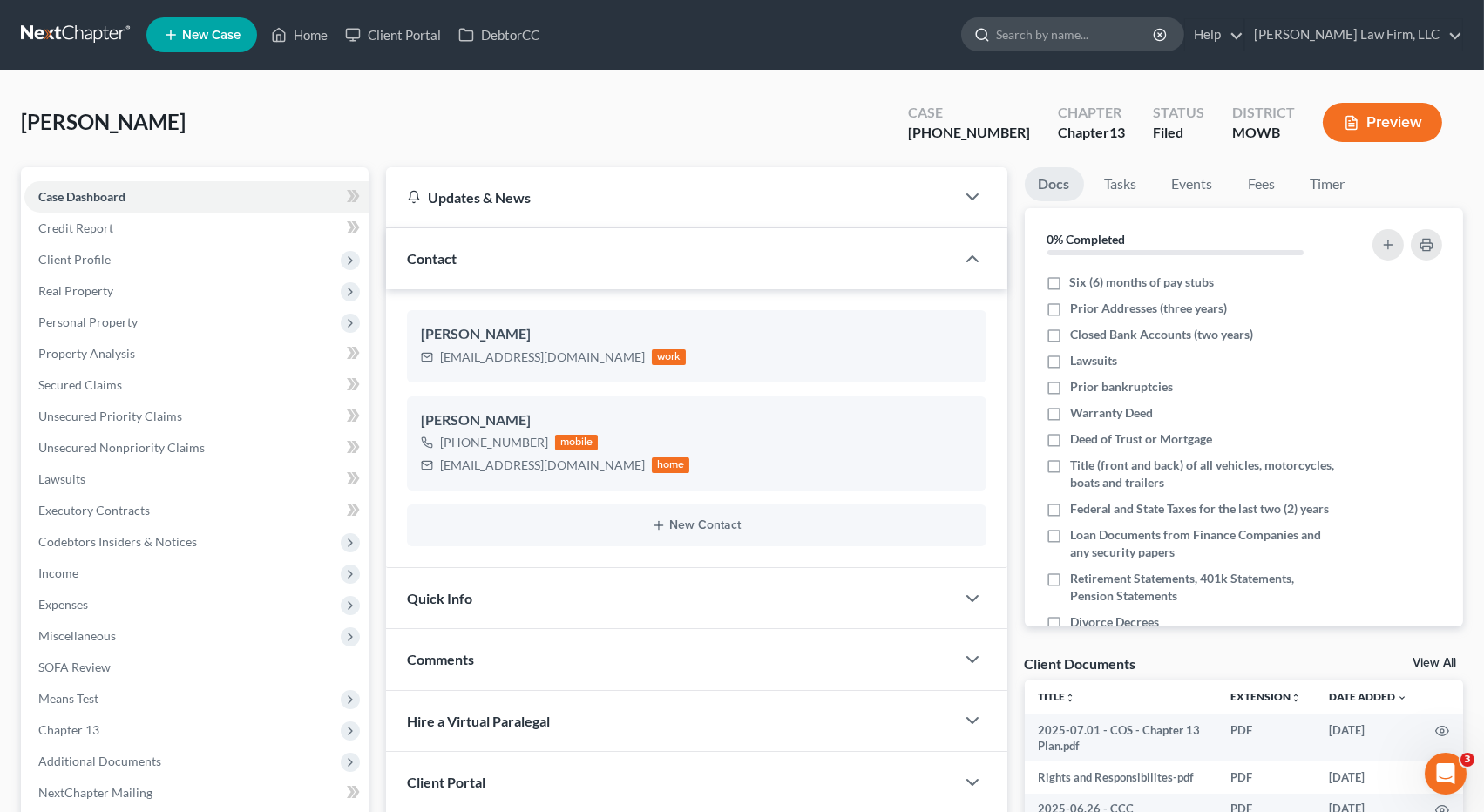
click at [1132, 50] on input "search" at bounding box center [1075, 35] width 160 height 32
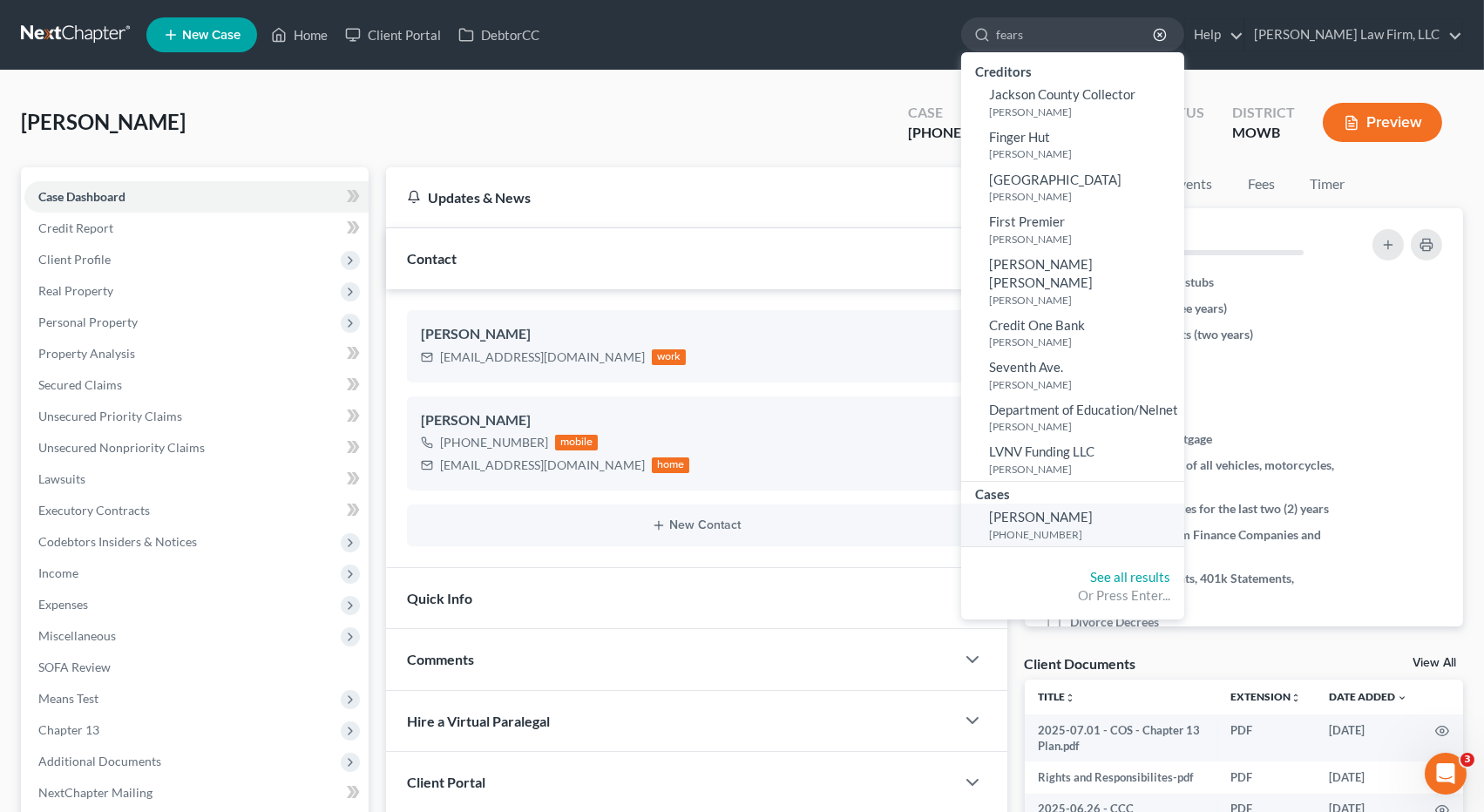
type input "fears"
click at [1115, 527] on small "25-41008-13" at bounding box center [1084, 534] width 191 height 15
select select "4"
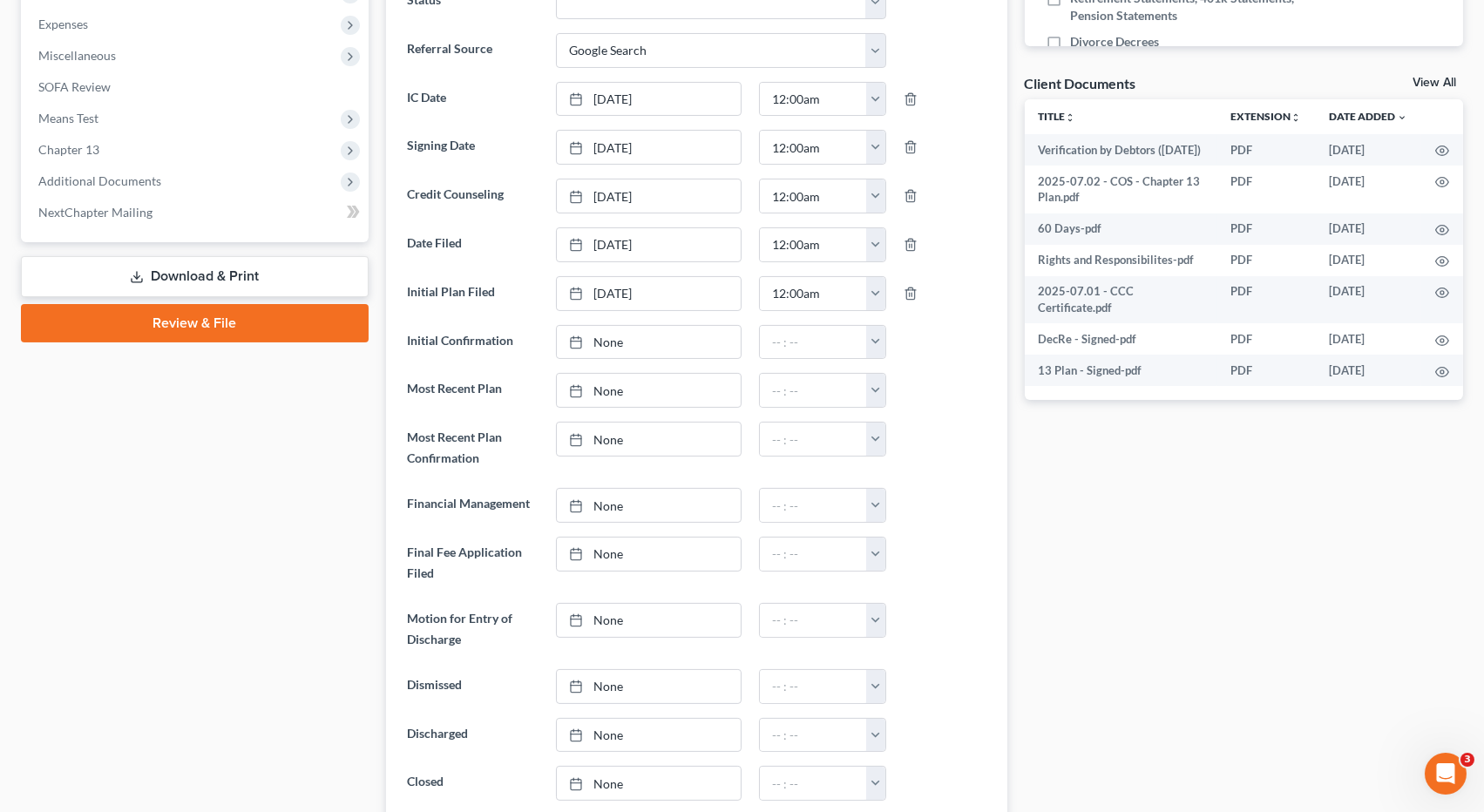
scroll to position [96, 0]
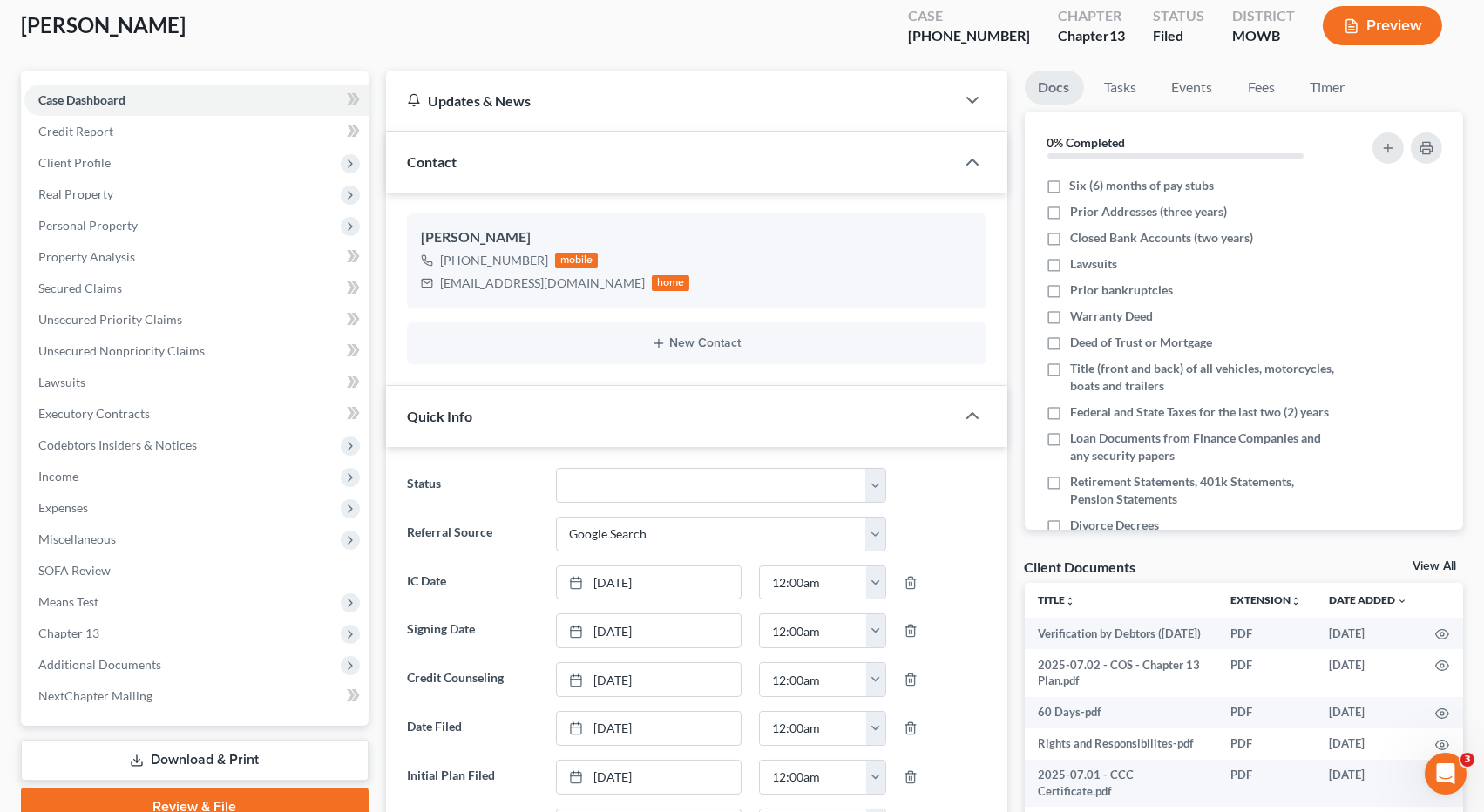
click at [790, 418] on div "Quick Info" at bounding box center [671, 416] width 569 height 60
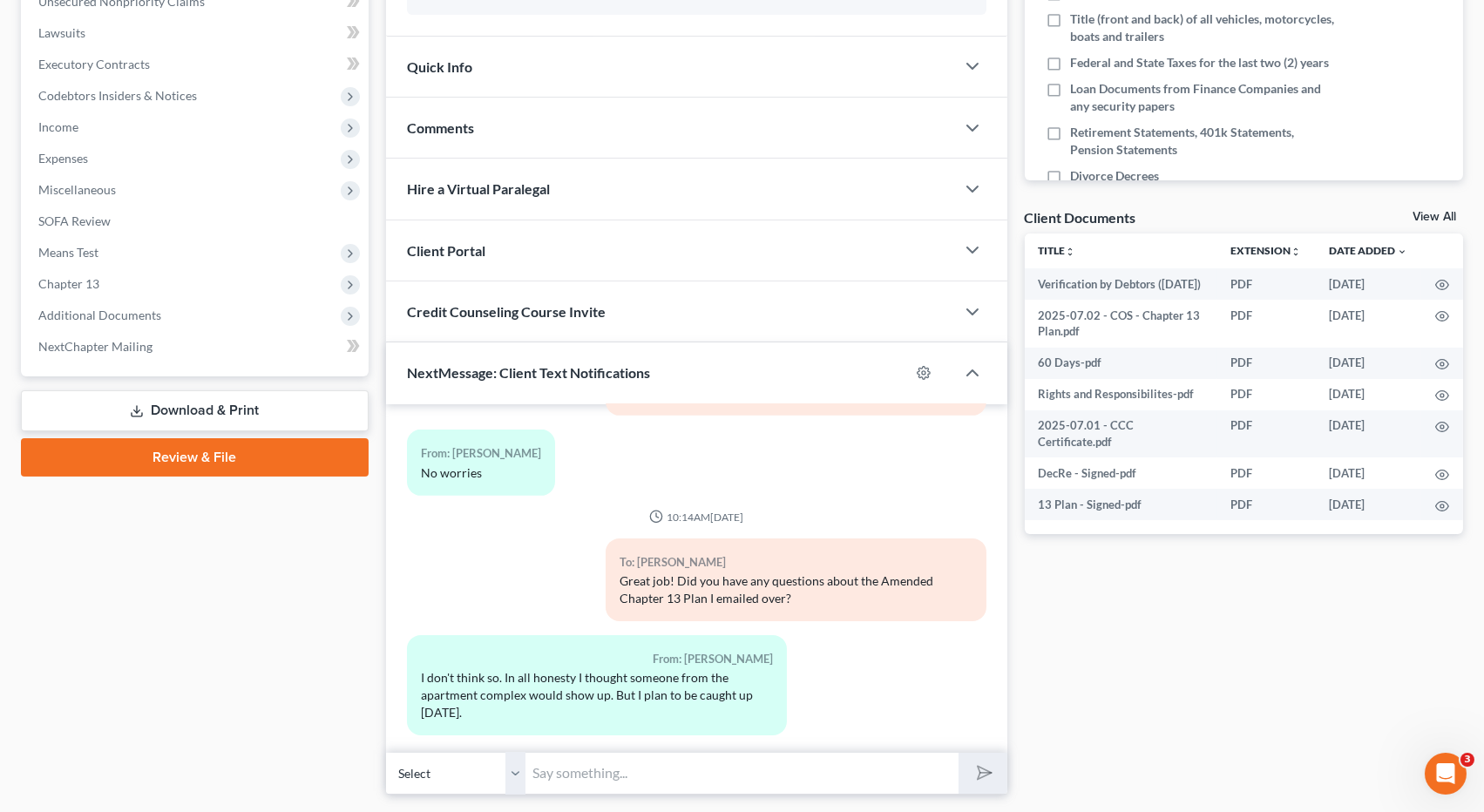
scroll to position [493, 0]
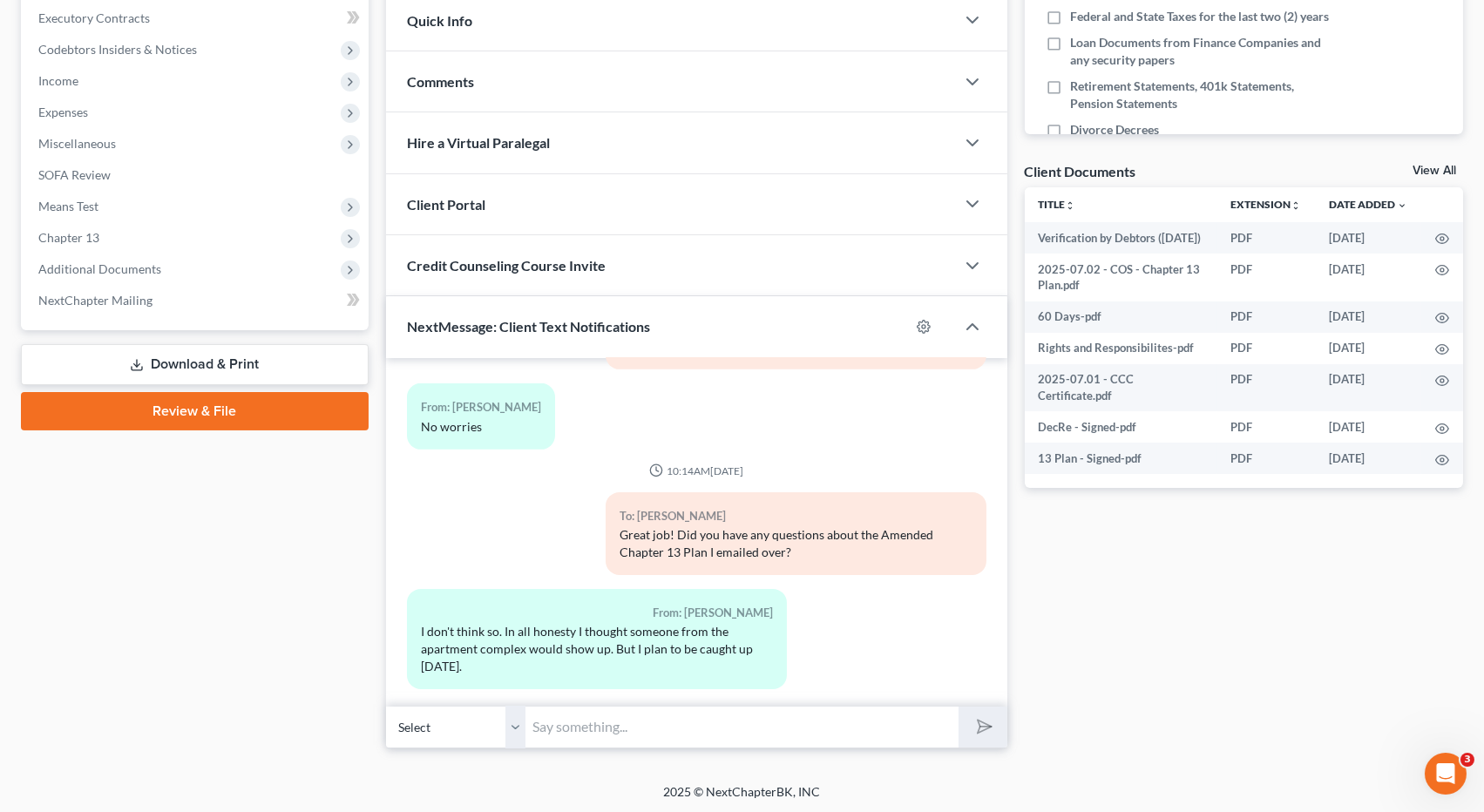
click at [780, 717] on input "text" at bounding box center [742, 727] width 434 height 43
type input "Do you approve of my office moving forward with filing then?"
click at [958, 707] on button "submit" at bounding box center [982, 727] width 48 height 41
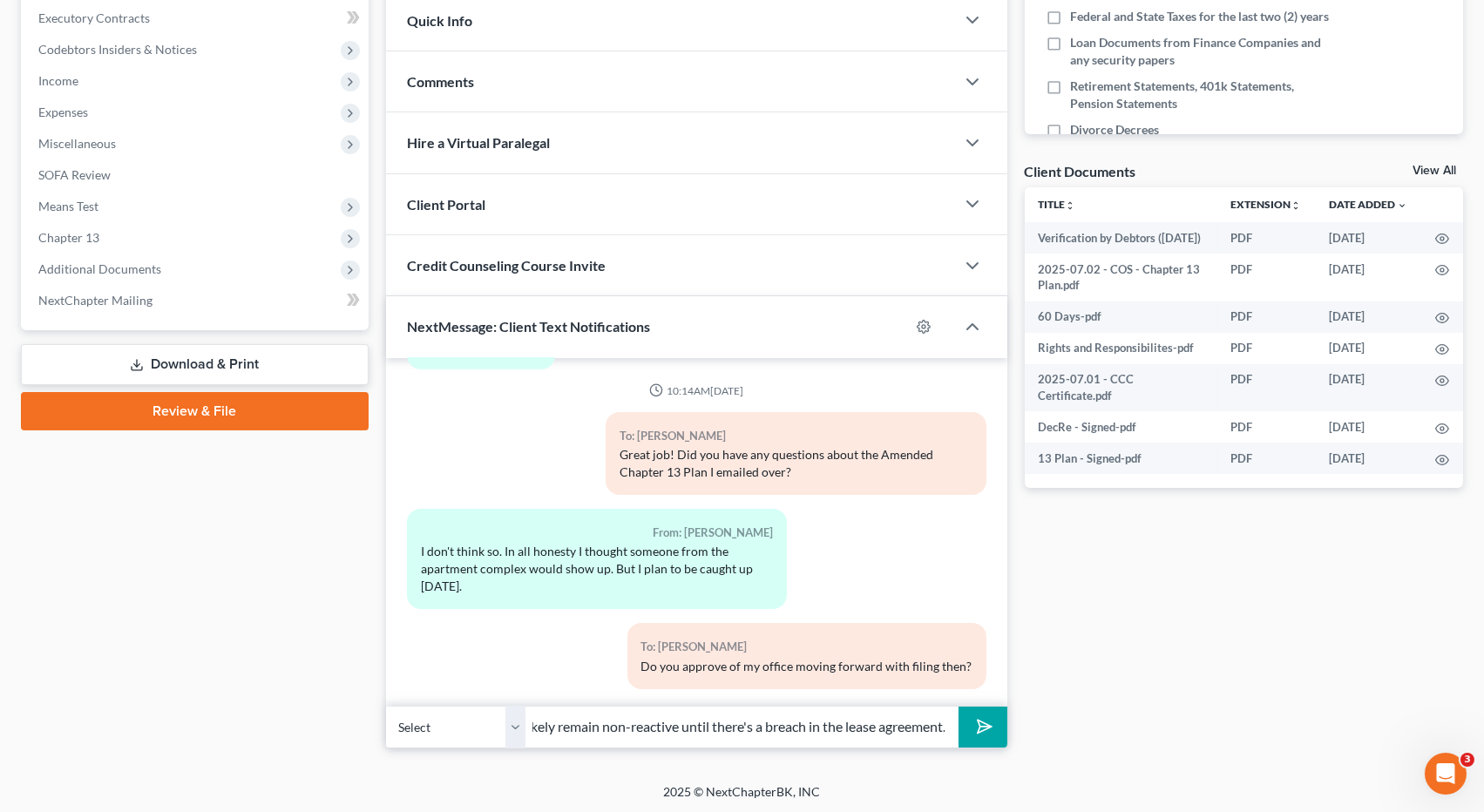
scroll to position [0, 391]
type input "No worries. At this point, the landlord / property manager will likely remain n…"
click at [958, 707] on button "submit" at bounding box center [982, 727] width 48 height 41
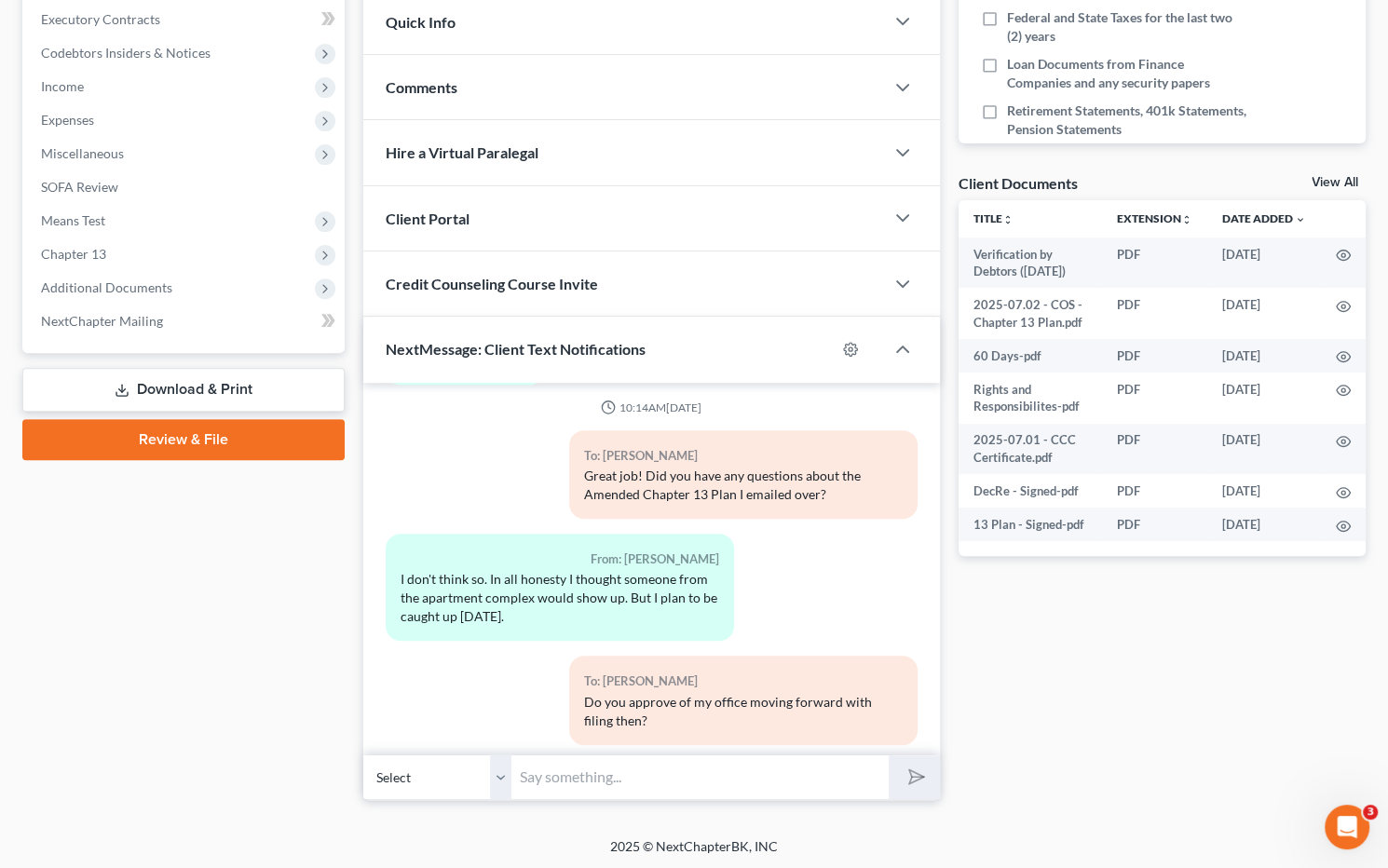
scroll to position [2927, 0]
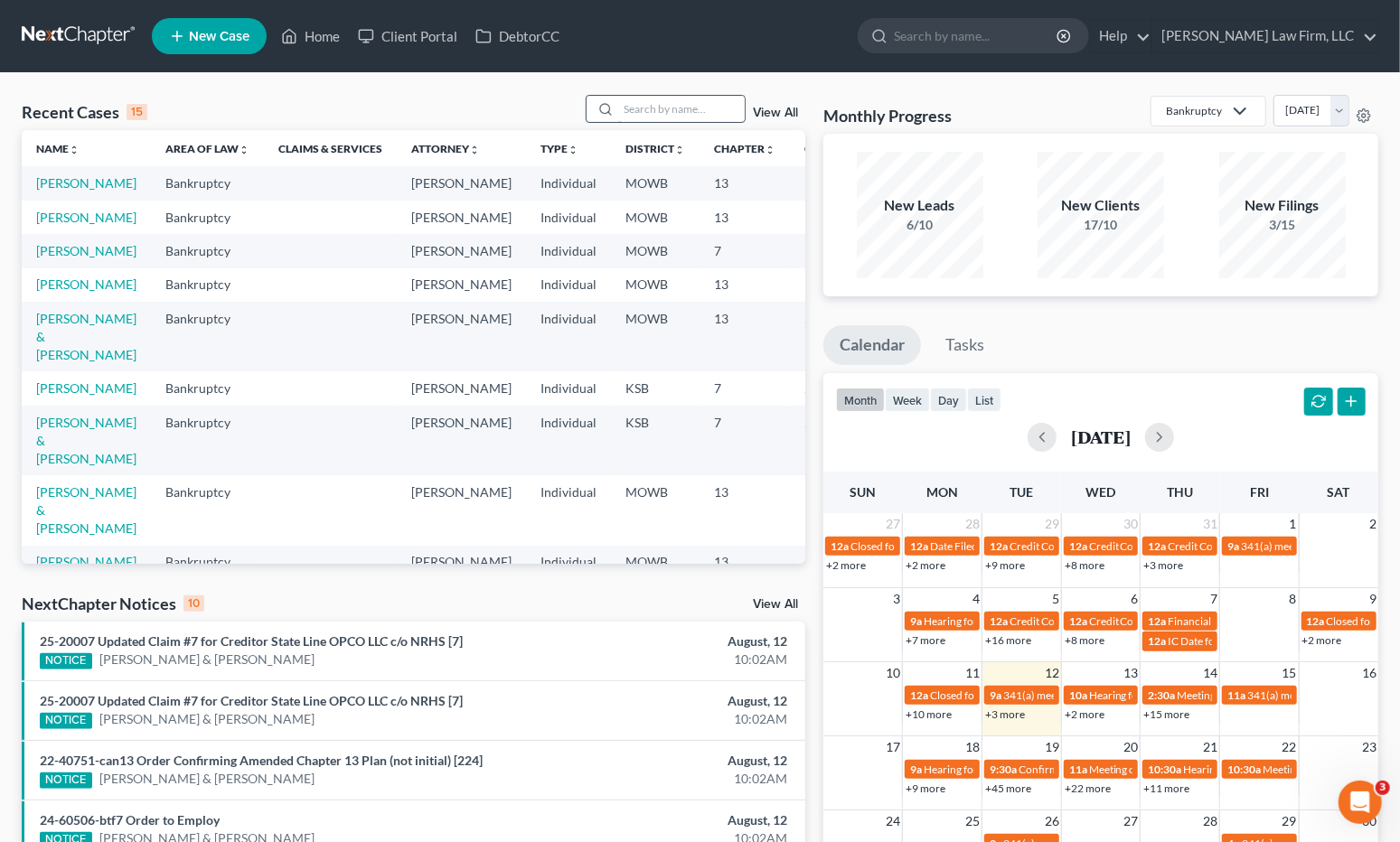
click at [664, 110] on input "search" at bounding box center [681, 109] width 127 height 26
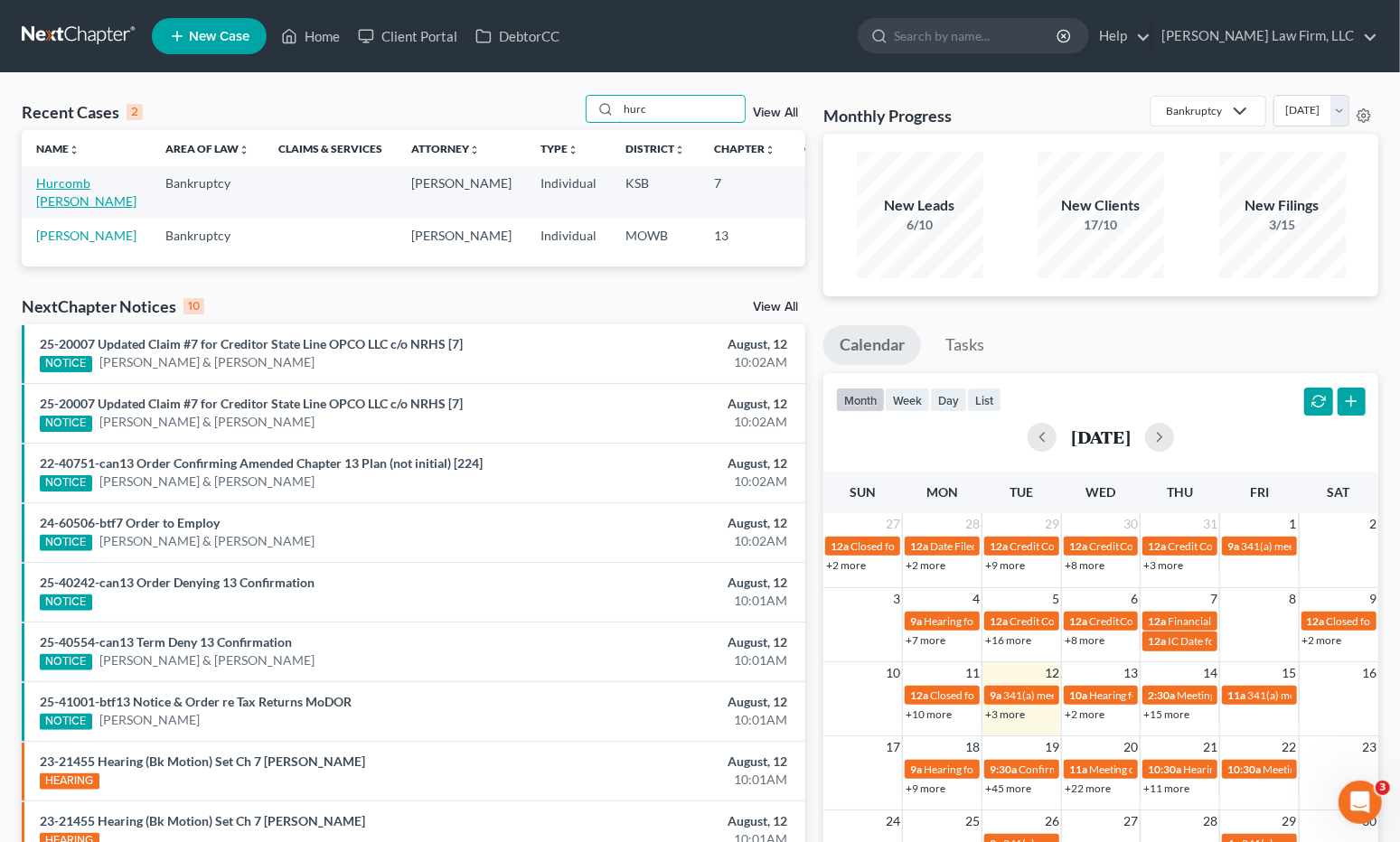
type input "hurc"
click at [81, 181] on link "Hurcomb [PERSON_NAME]" at bounding box center [86, 192] width 100 height 33
select select "4"
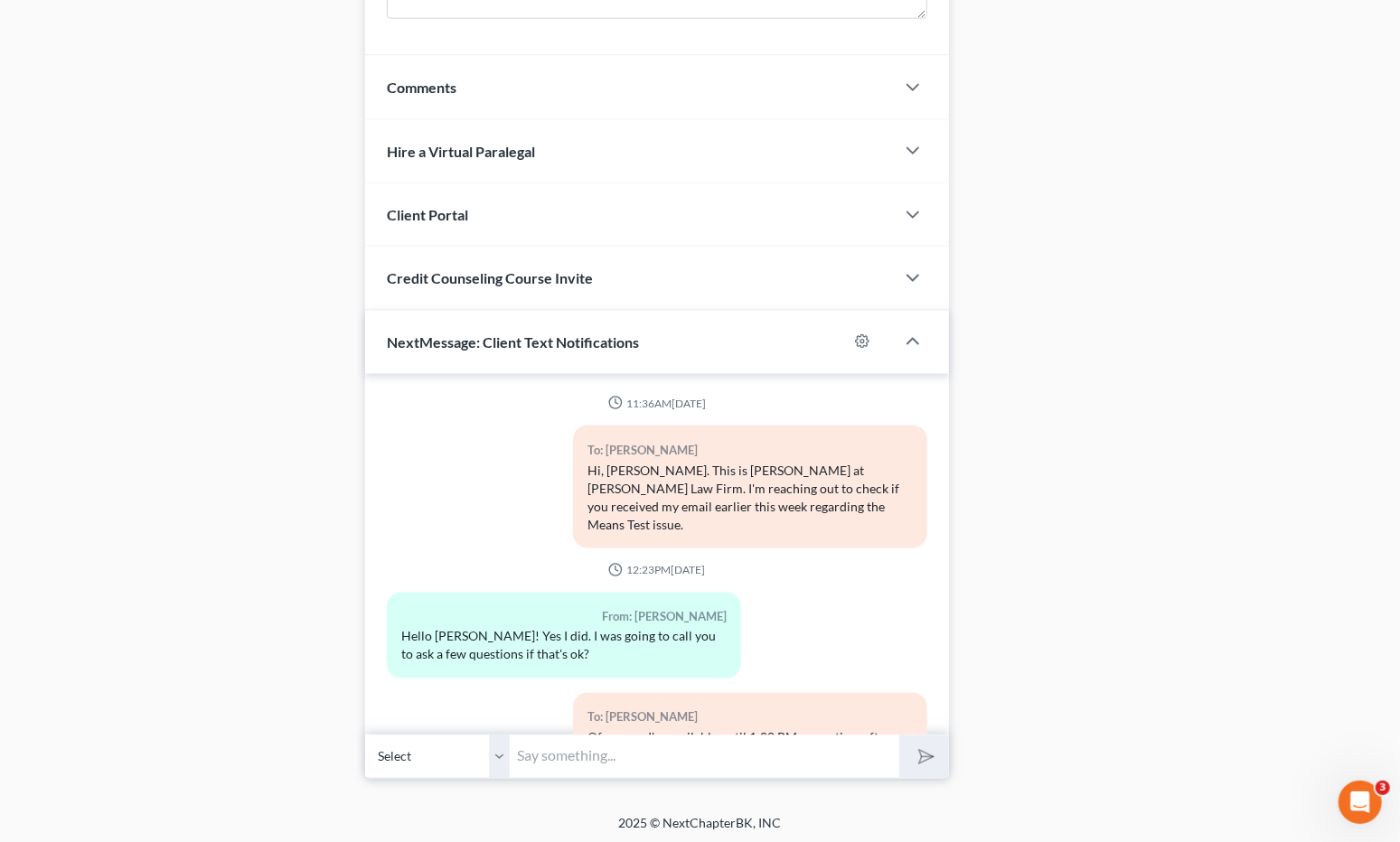
scroll to position [6293, 0]
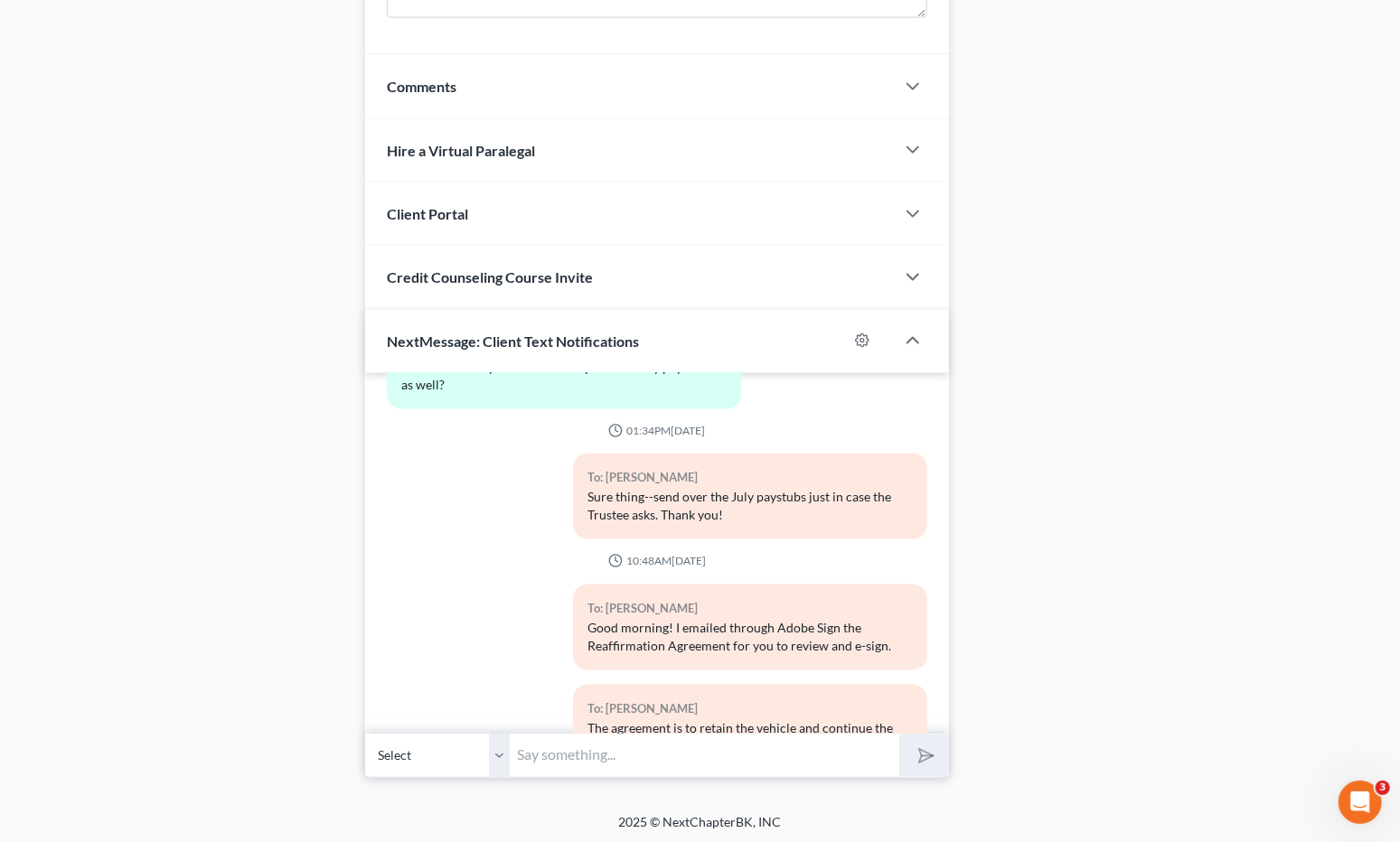
click at [576, 734] on input "text" at bounding box center [704, 756] width 389 height 44
type input "Hi, [PERSON_NAME]. Logix is requiring a wet signature on the reaffirmation agre…"
click at [899, 735] on button "submit" at bounding box center [924, 756] width 50 height 43
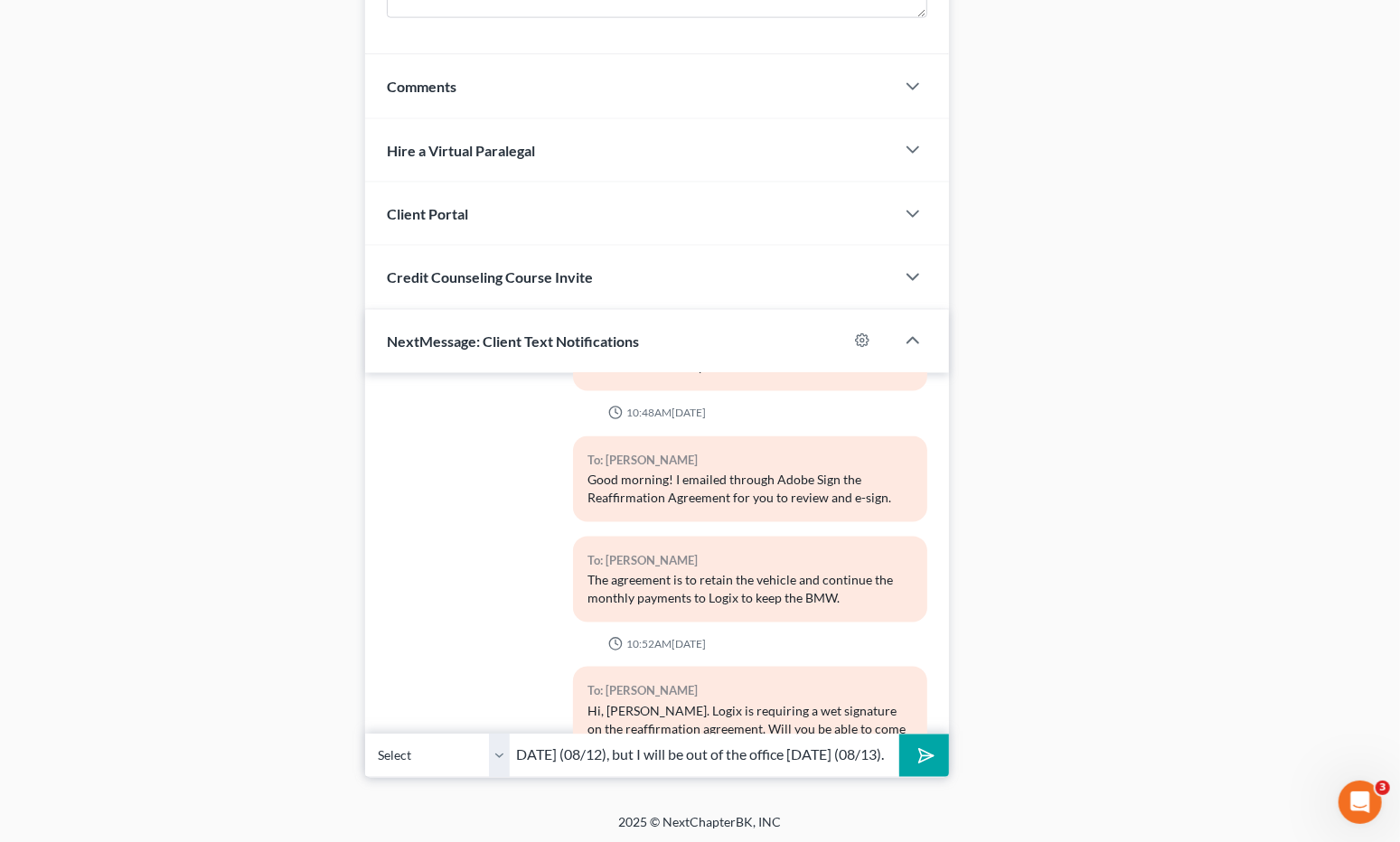
scroll to position [0, 146]
type input "I'm available all day [DATE] (08/12), but I will be out of the office [DATE] (0…"
click at [899, 735] on button "submit" at bounding box center [924, 756] width 50 height 43
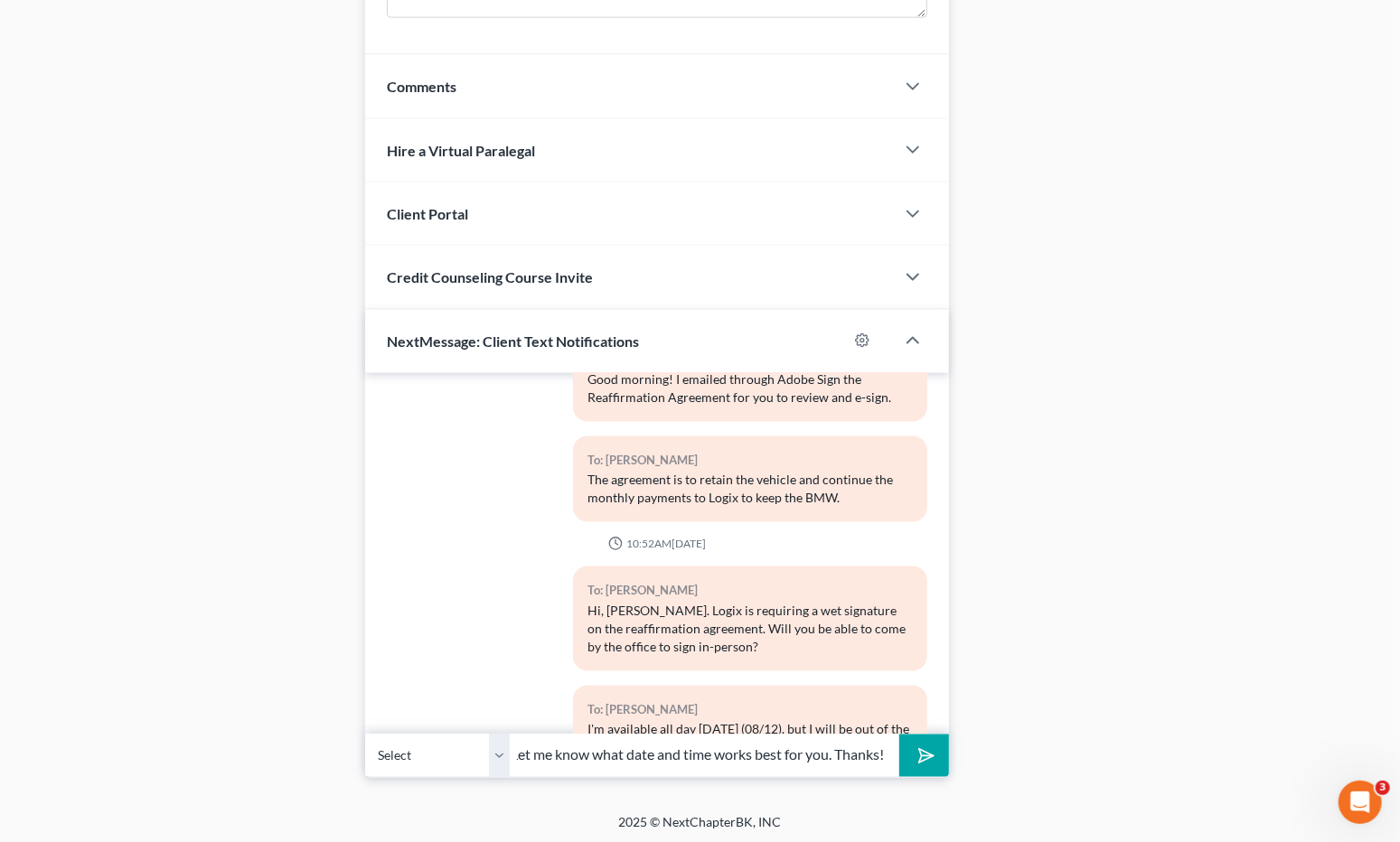
scroll to position [0, 12]
type input "Let me know what date and time works best for you. Thanks!"
click at [899, 735] on button "submit" at bounding box center [924, 756] width 50 height 43
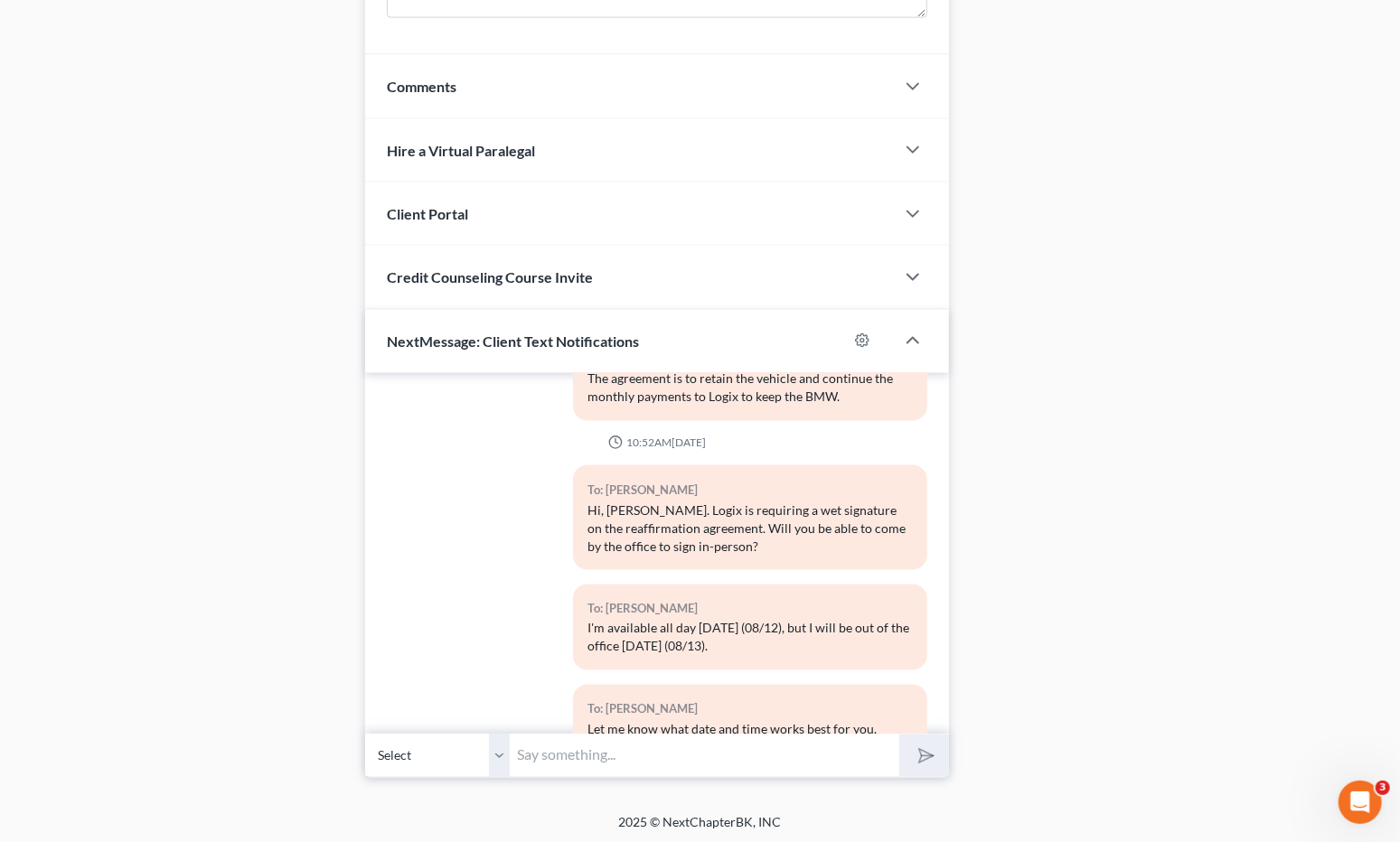
drag, startPoint x: 327, startPoint y: 613, endPoint x: 325, endPoint y: 420, distance: 193.0
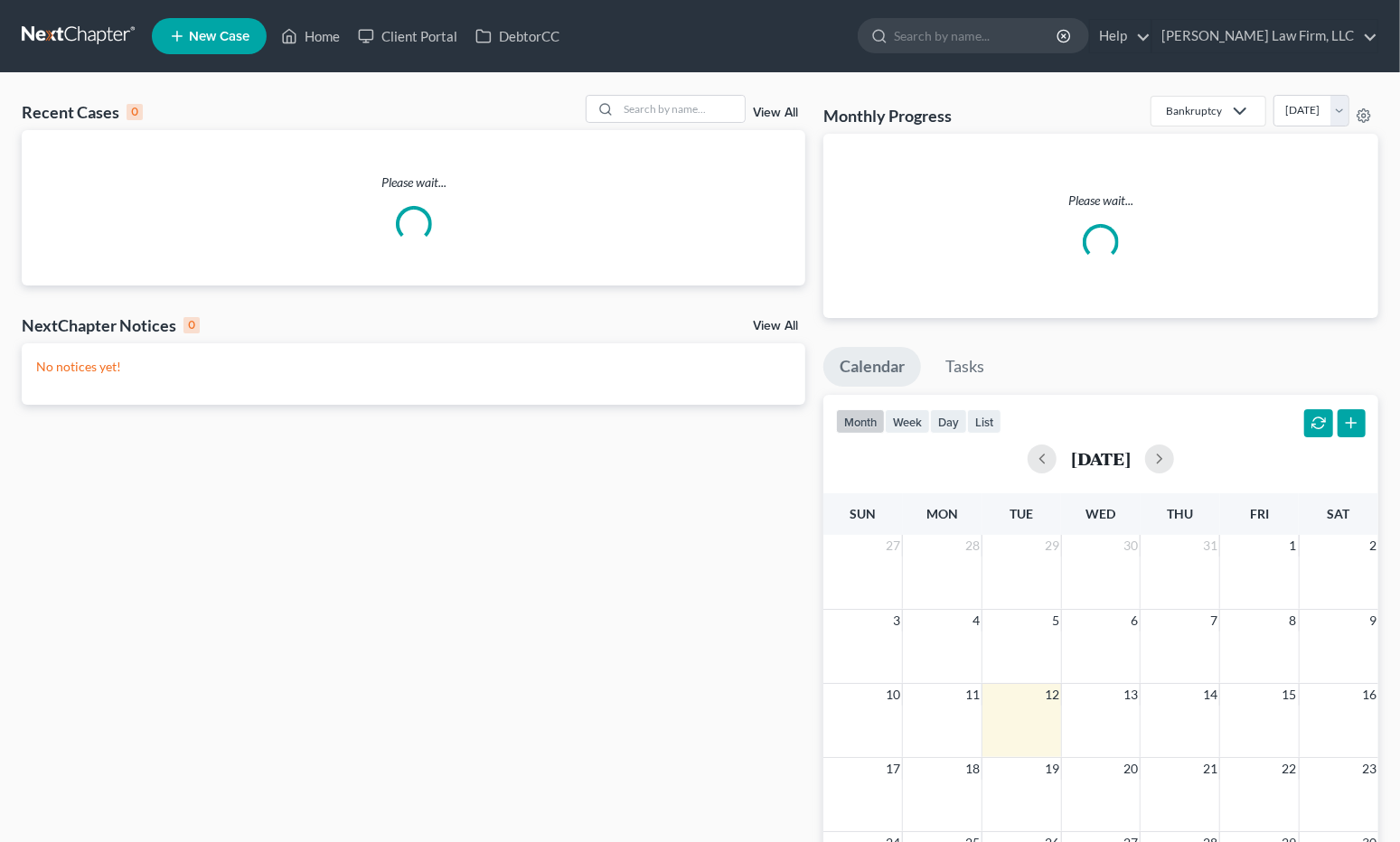
click at [1059, 49] on input "search" at bounding box center [976, 36] width 166 height 33
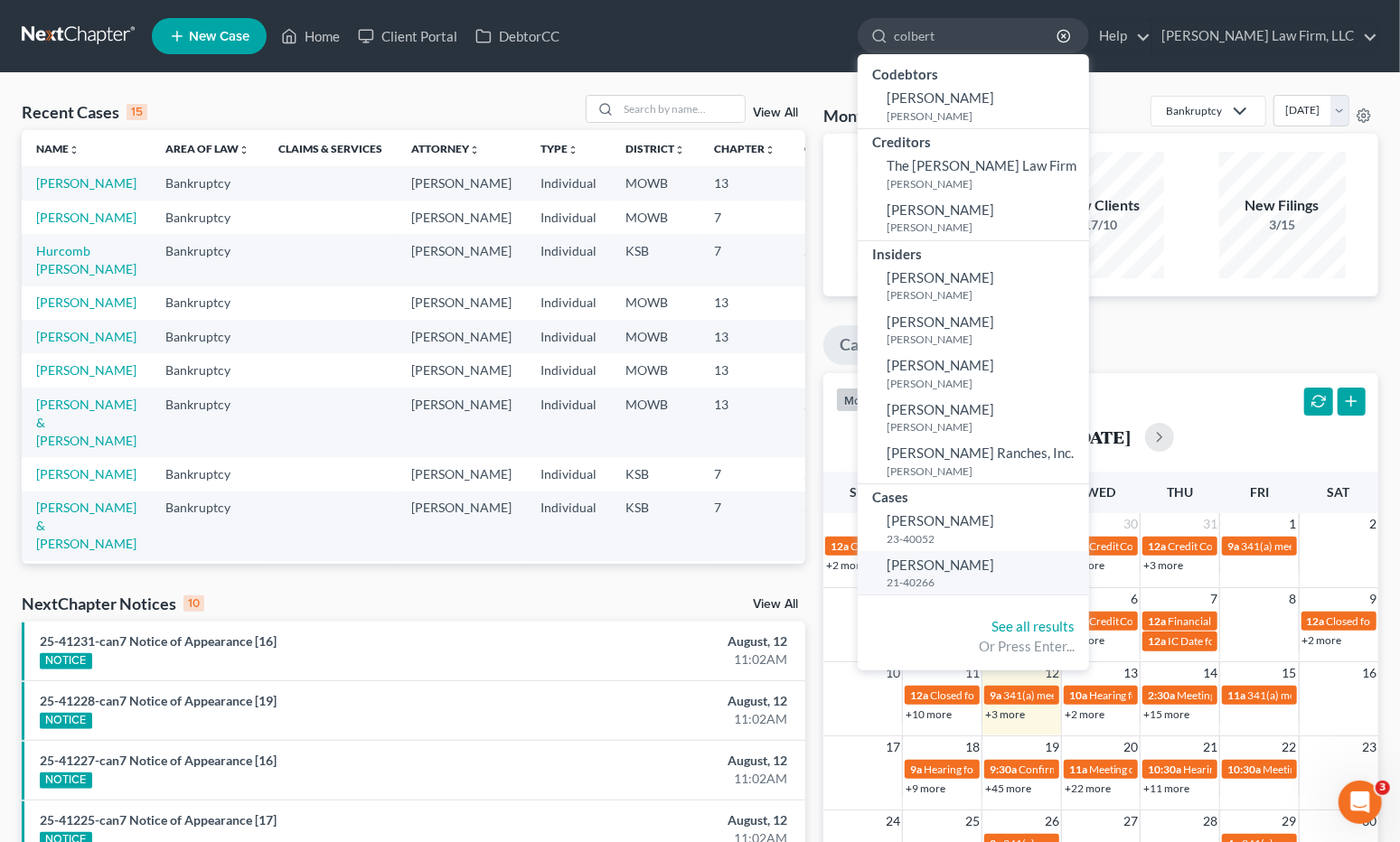
type input "colbert"
click at [1049, 575] on small "21-40266" at bounding box center [985, 582] width 198 height 16
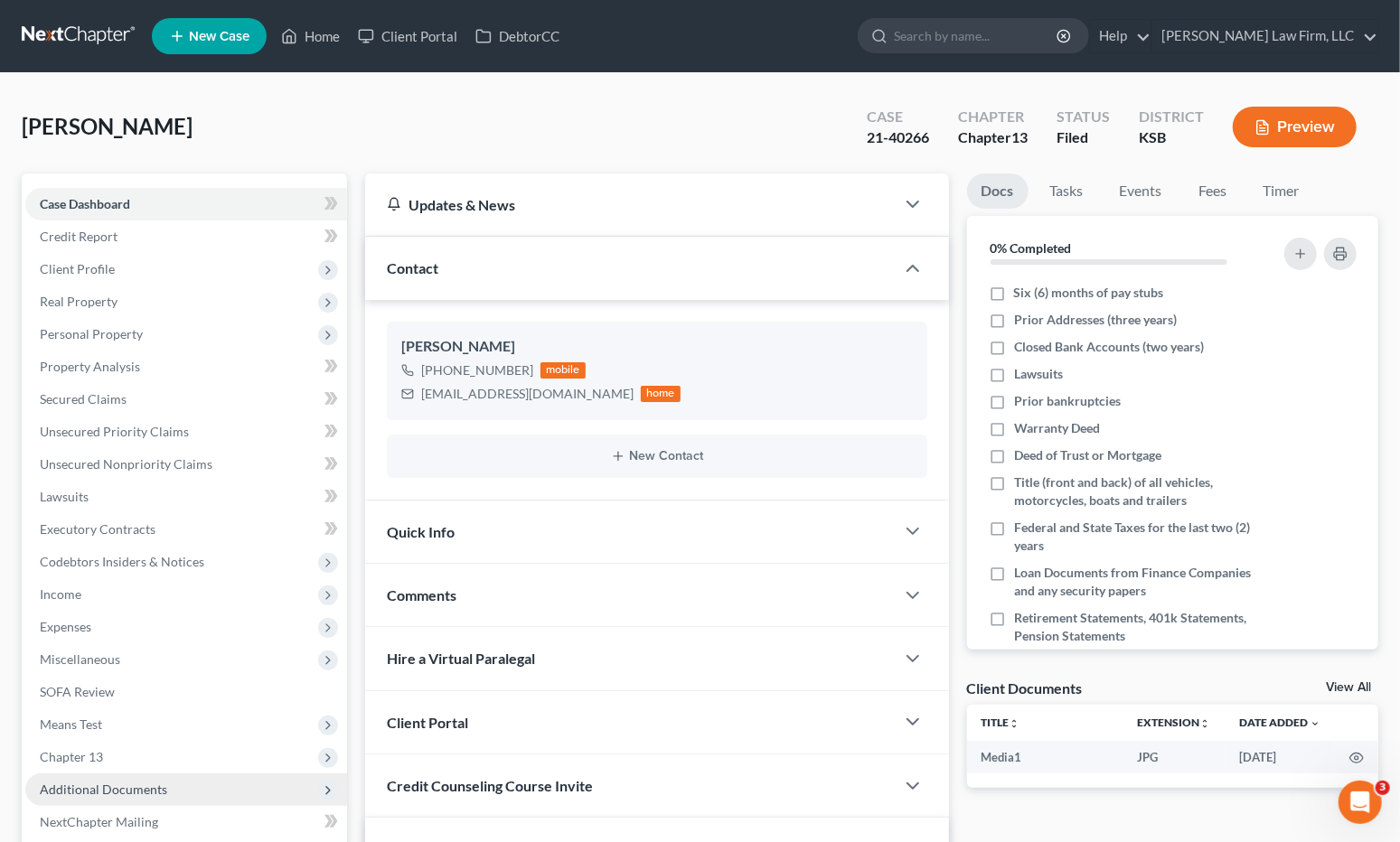
scroll to position [2753, 0]
click at [134, 786] on span "Additional Documents" at bounding box center [104, 789] width 128 height 16
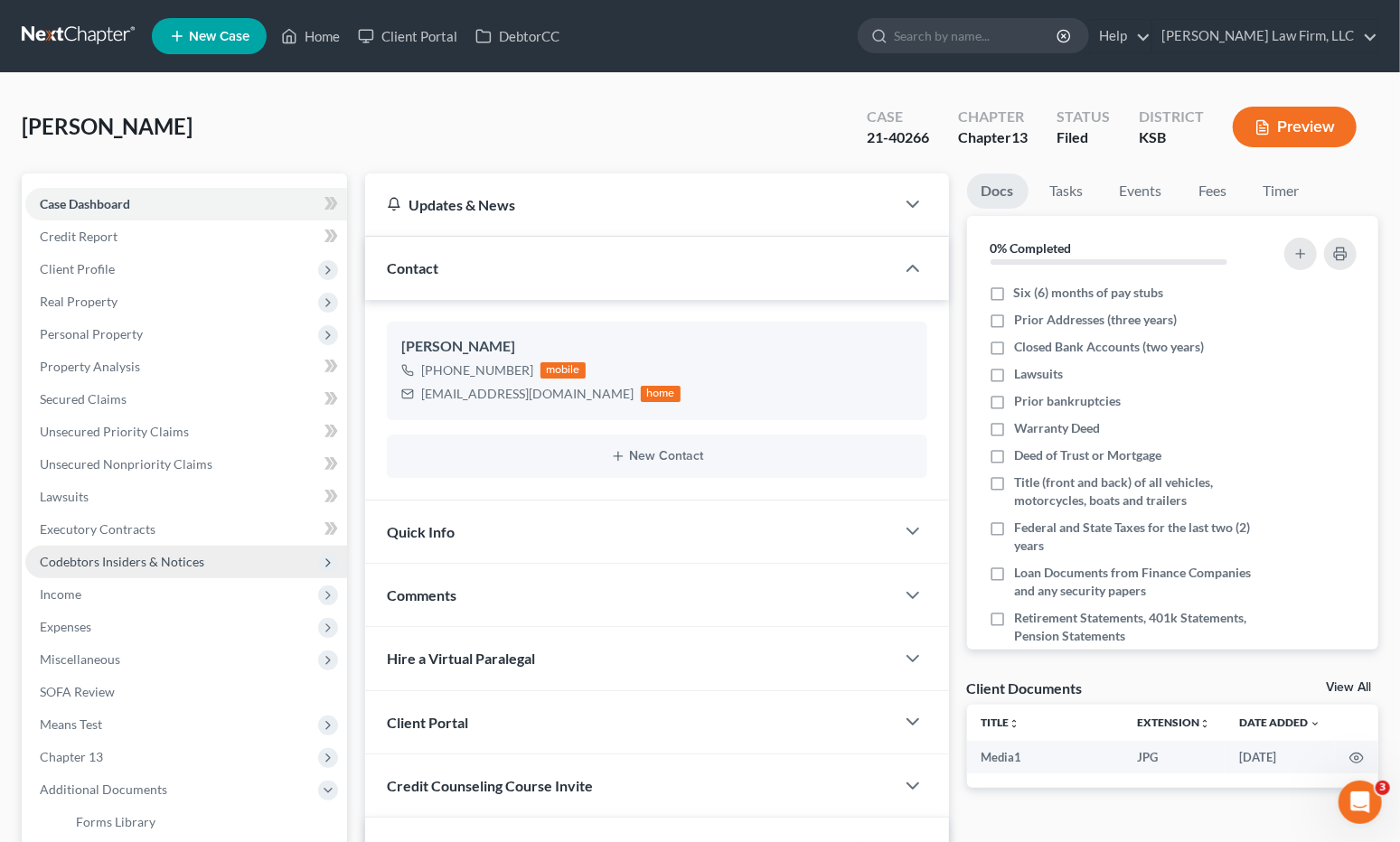
scroll to position [100, 0]
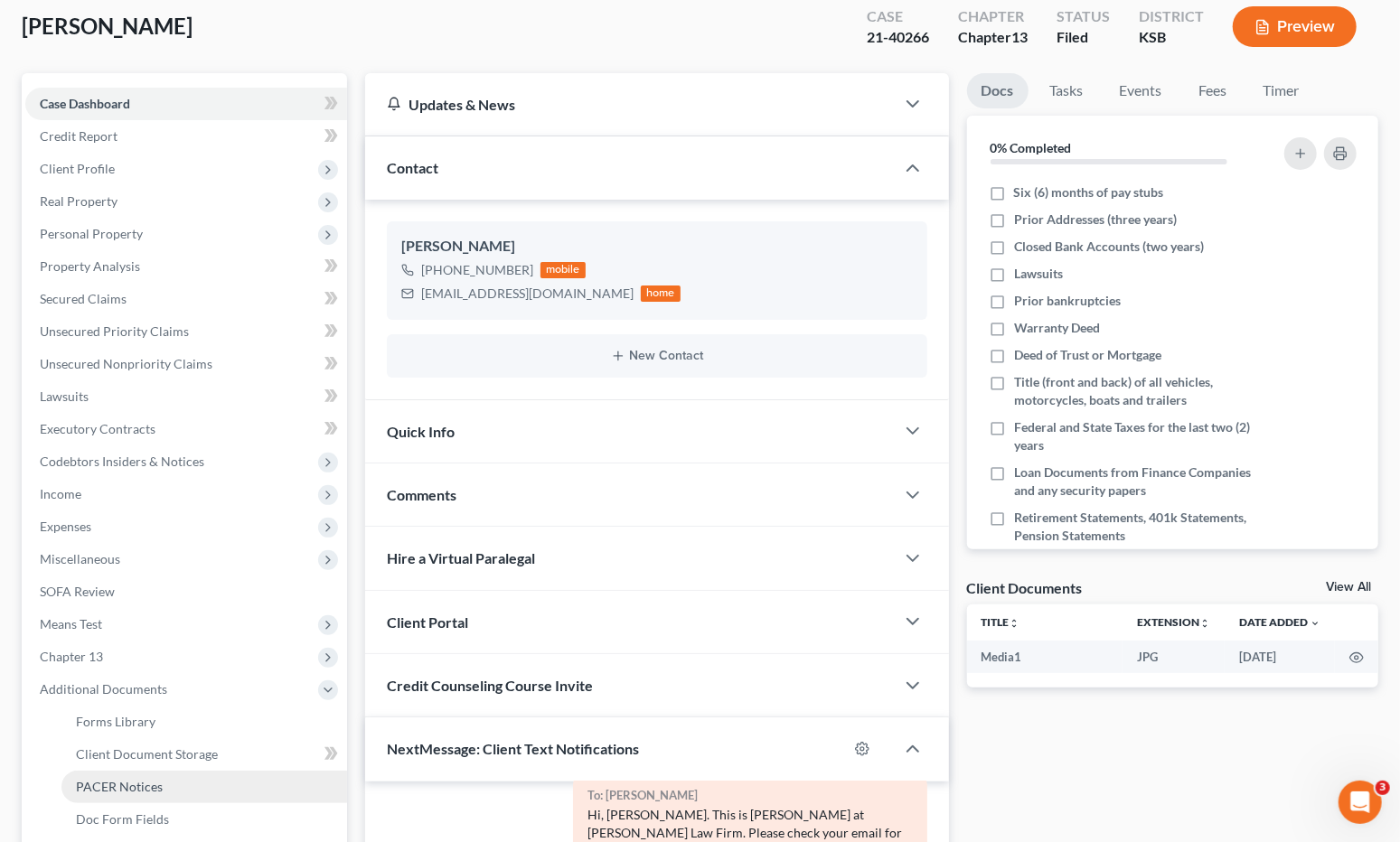
click at [180, 779] on link "PACER Notices" at bounding box center [204, 786] width 286 height 32
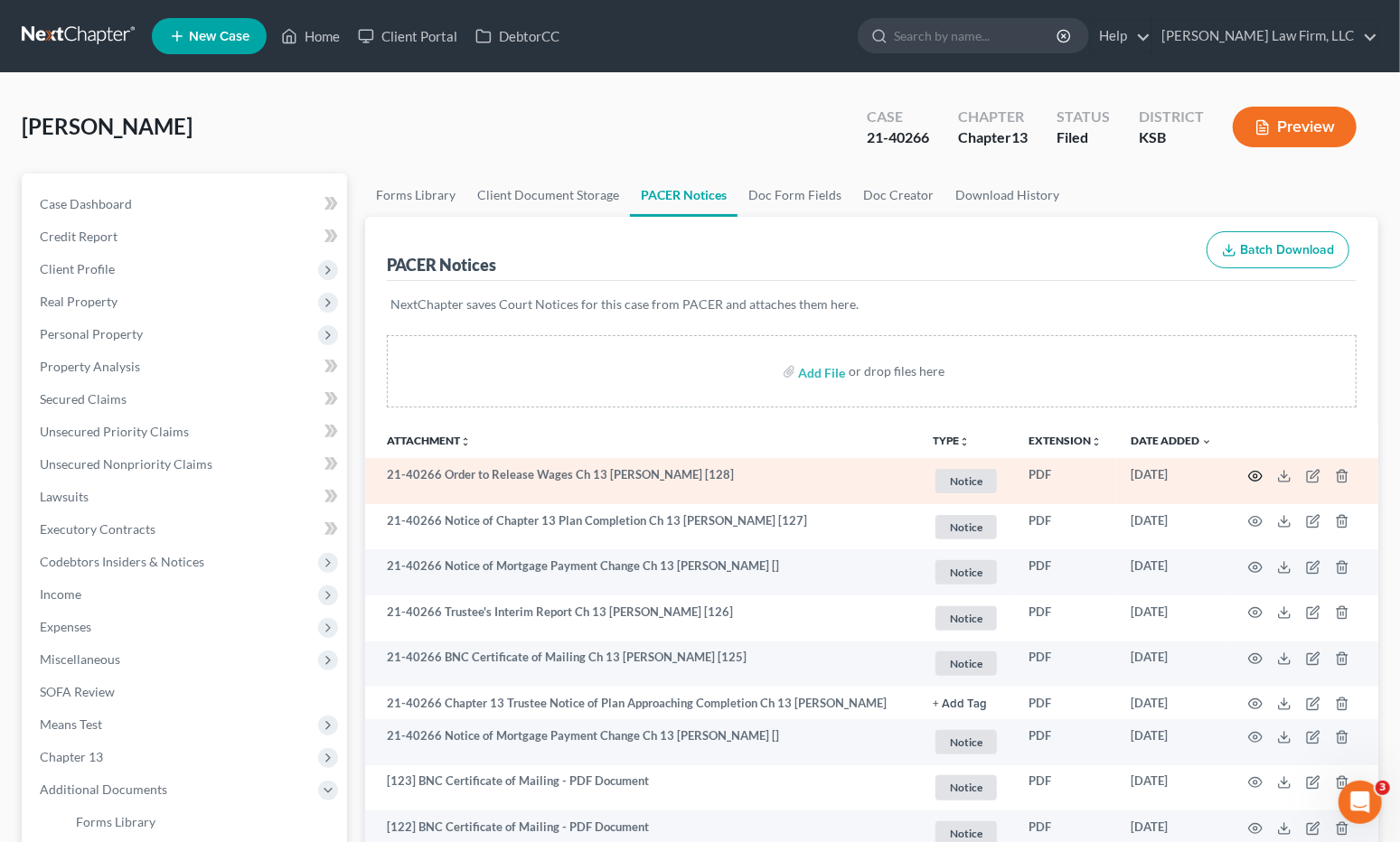
click at [1255, 475] on icon "button" at bounding box center [1256, 477] width 15 height 15
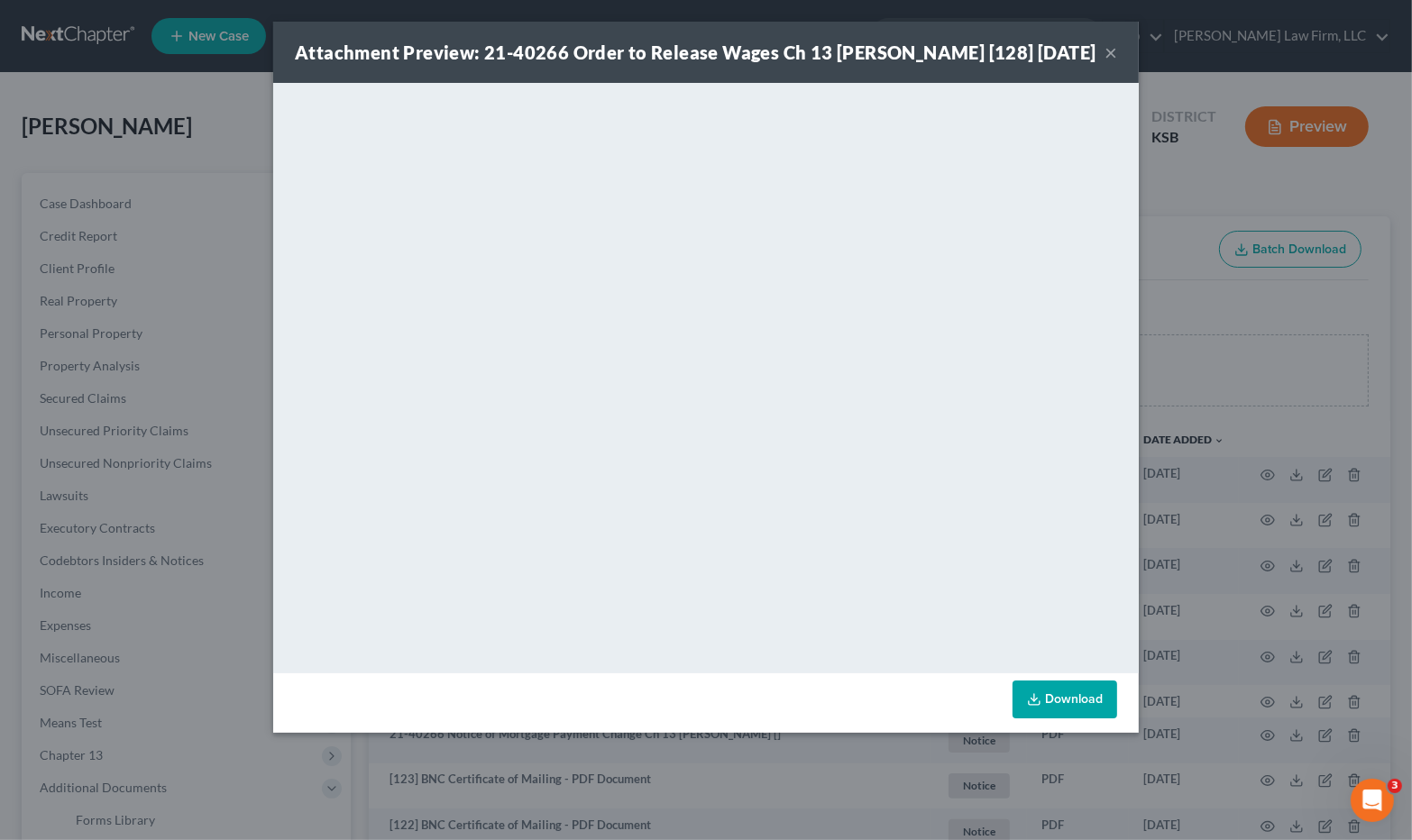
click at [140, 209] on div "Attachment Preview: 21-40266 Order to Release Wages Ch 13 [PERSON_NAME] [128] […" at bounding box center [706, 420] width 1412 height 840
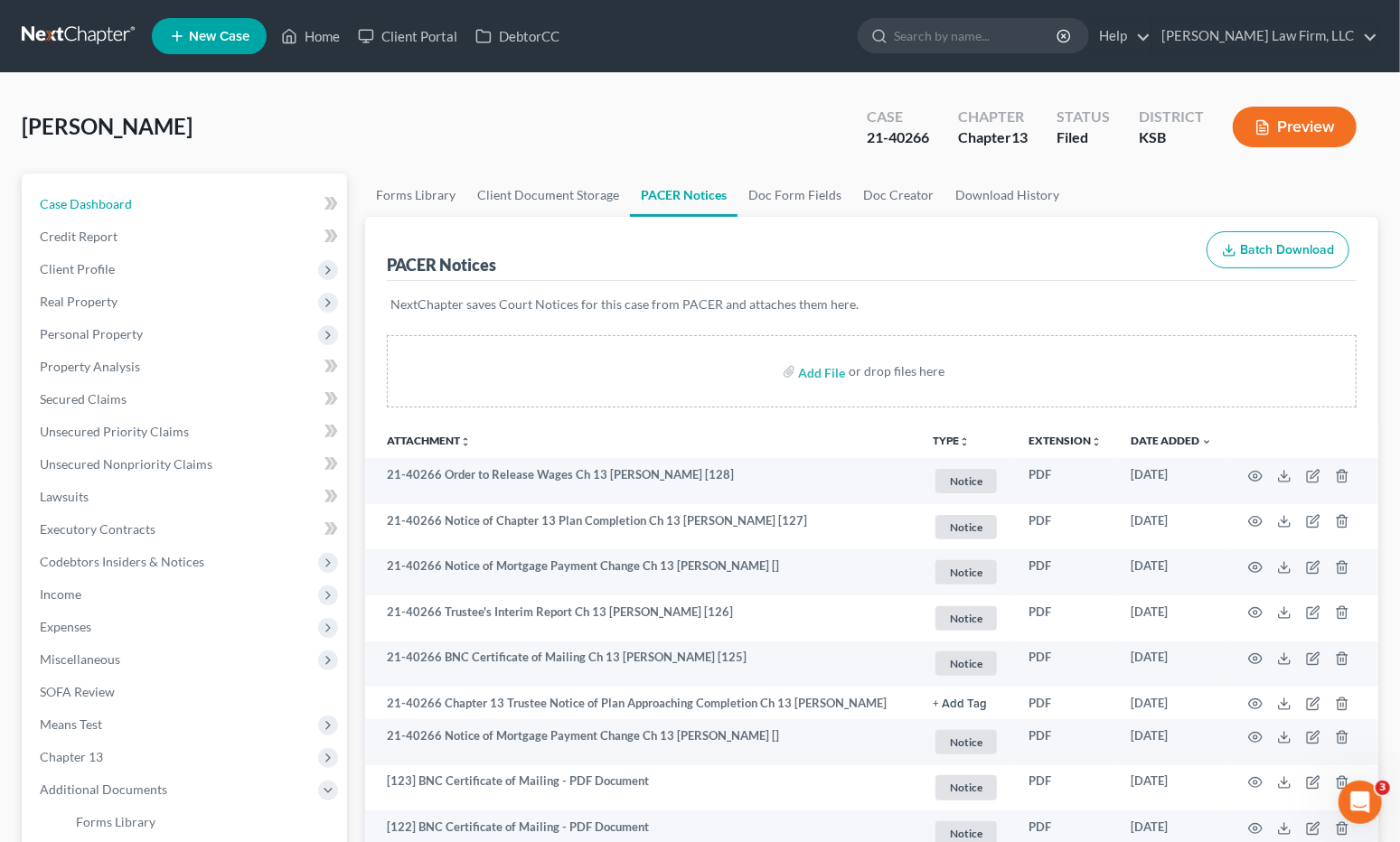
drag, startPoint x: 125, startPoint y: 202, endPoint x: 323, endPoint y: 171, distance: 200.4
click at [125, 202] on span "Case Dashboard" at bounding box center [86, 204] width 93 height 16
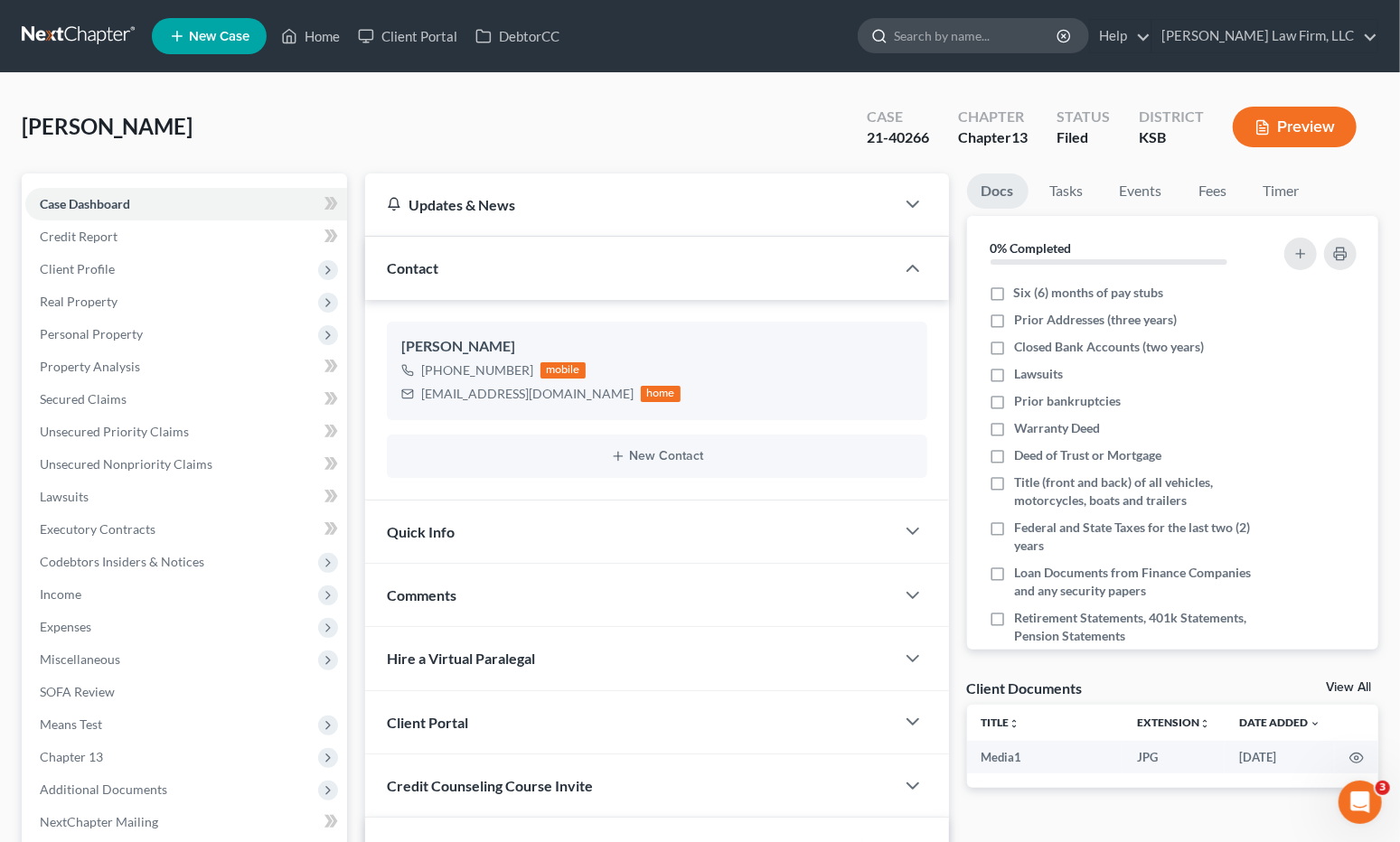
click at [1059, 19] on input "search" at bounding box center [976, 36] width 166 height 33
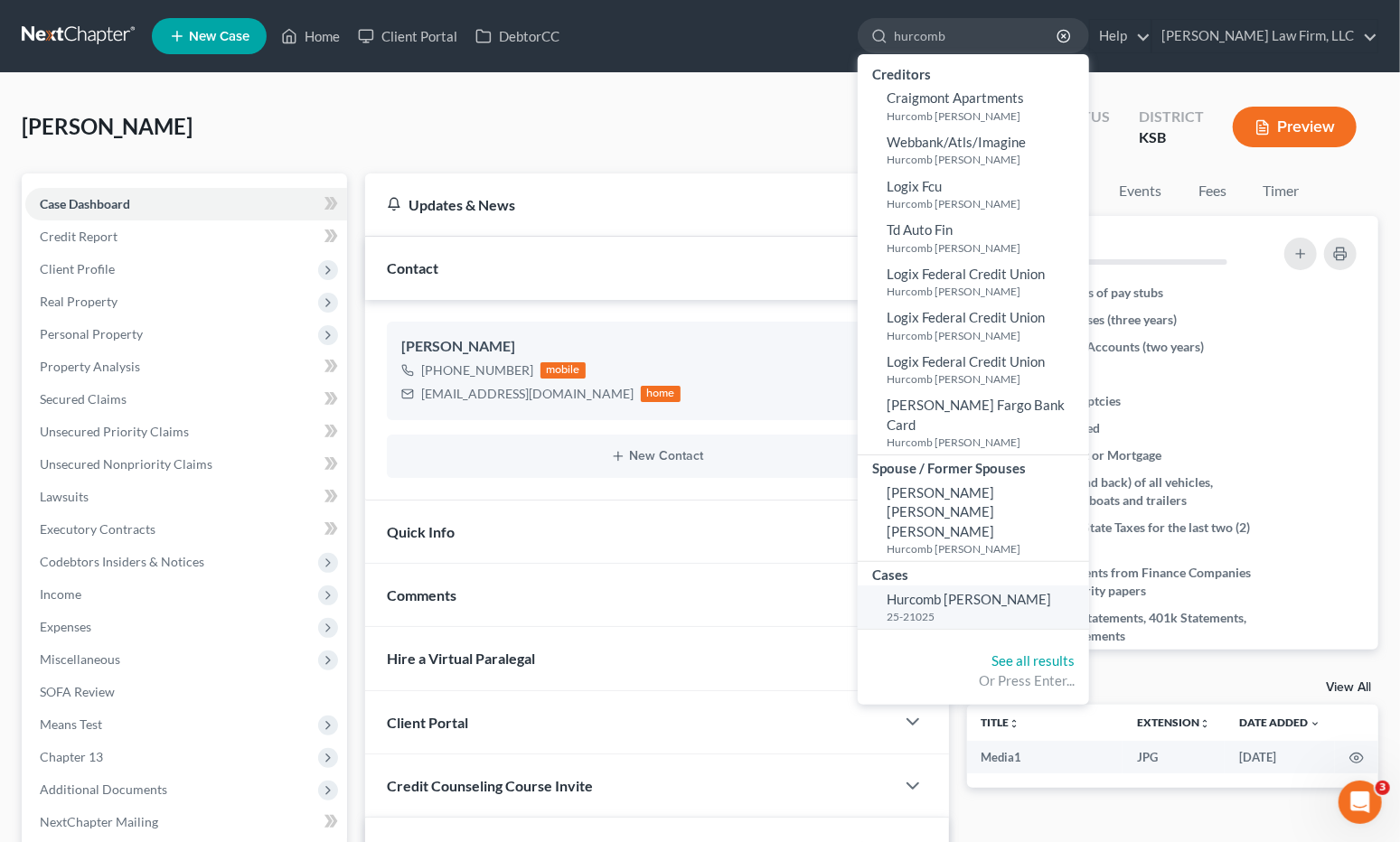
type input "hurcomb"
click at [990, 591] on span "Hurcomb [PERSON_NAME]" at bounding box center [969, 600] width 165 height 17
select select "4"
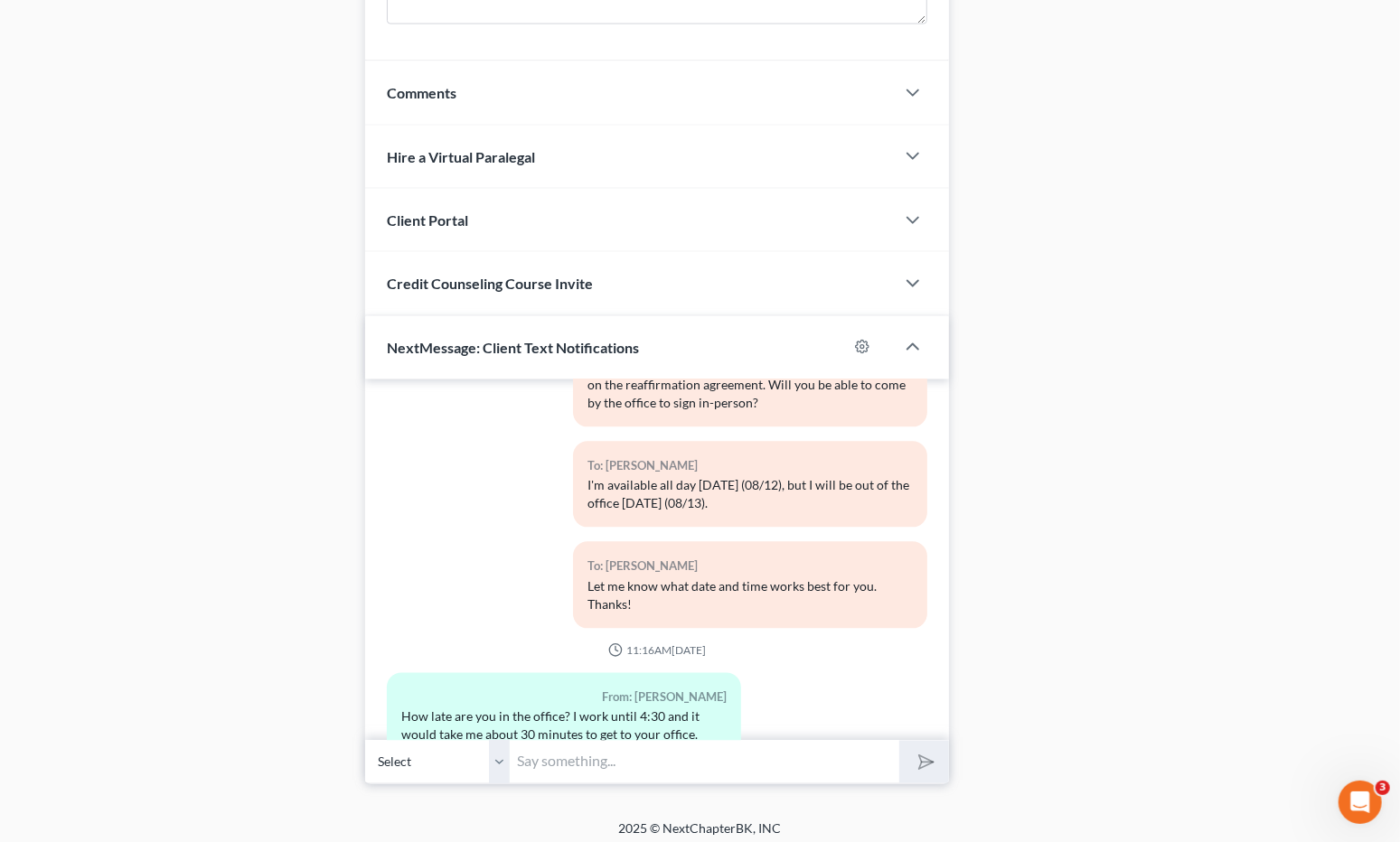
scroll to position [1532, 0]
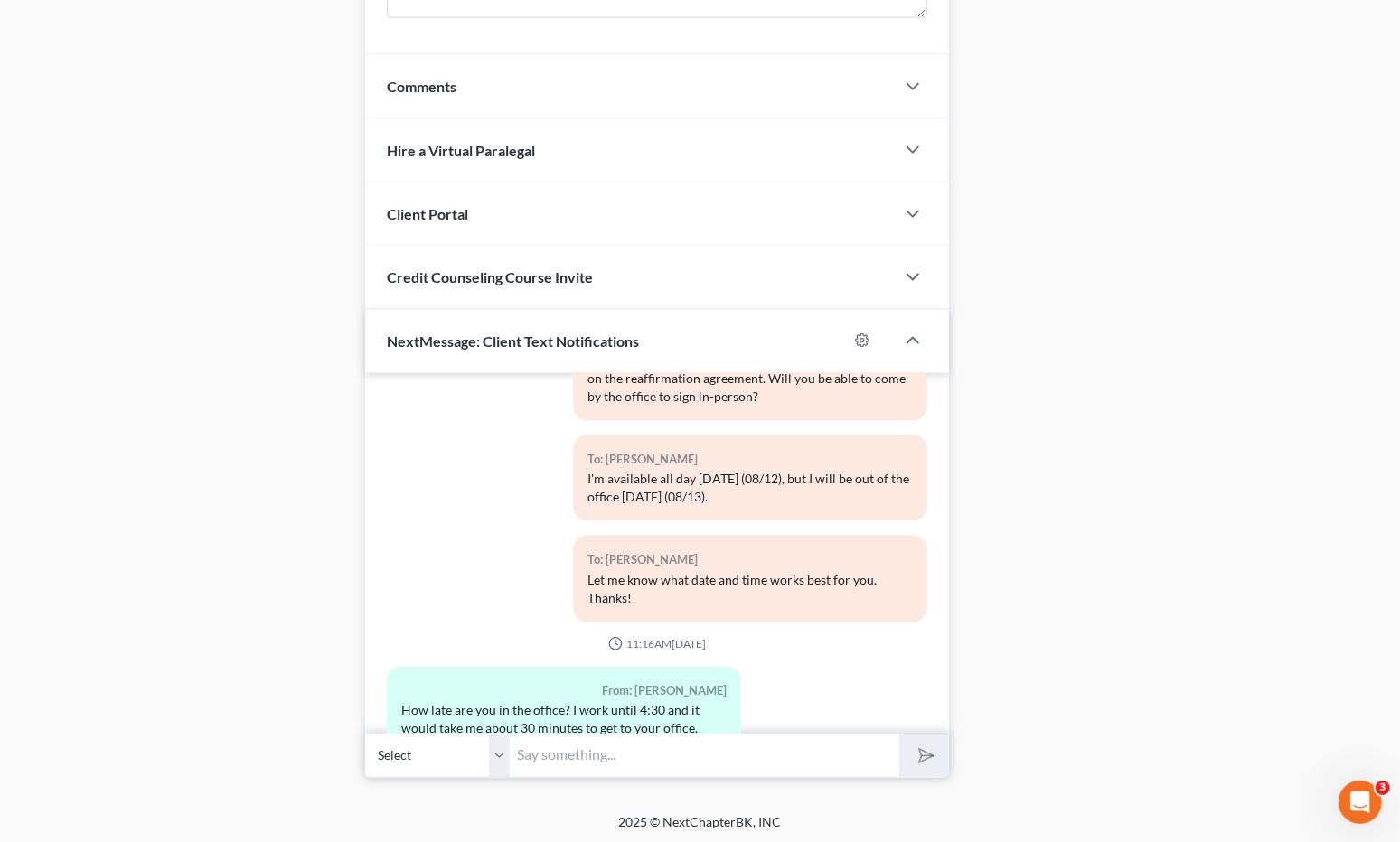
click at [567, 756] on input "text" at bounding box center [704, 756] width 389 height 44
type input "L"
click at [824, 749] on input "Friday works best for me, too. What time would you like to come by?" at bounding box center [704, 756] width 389 height 44
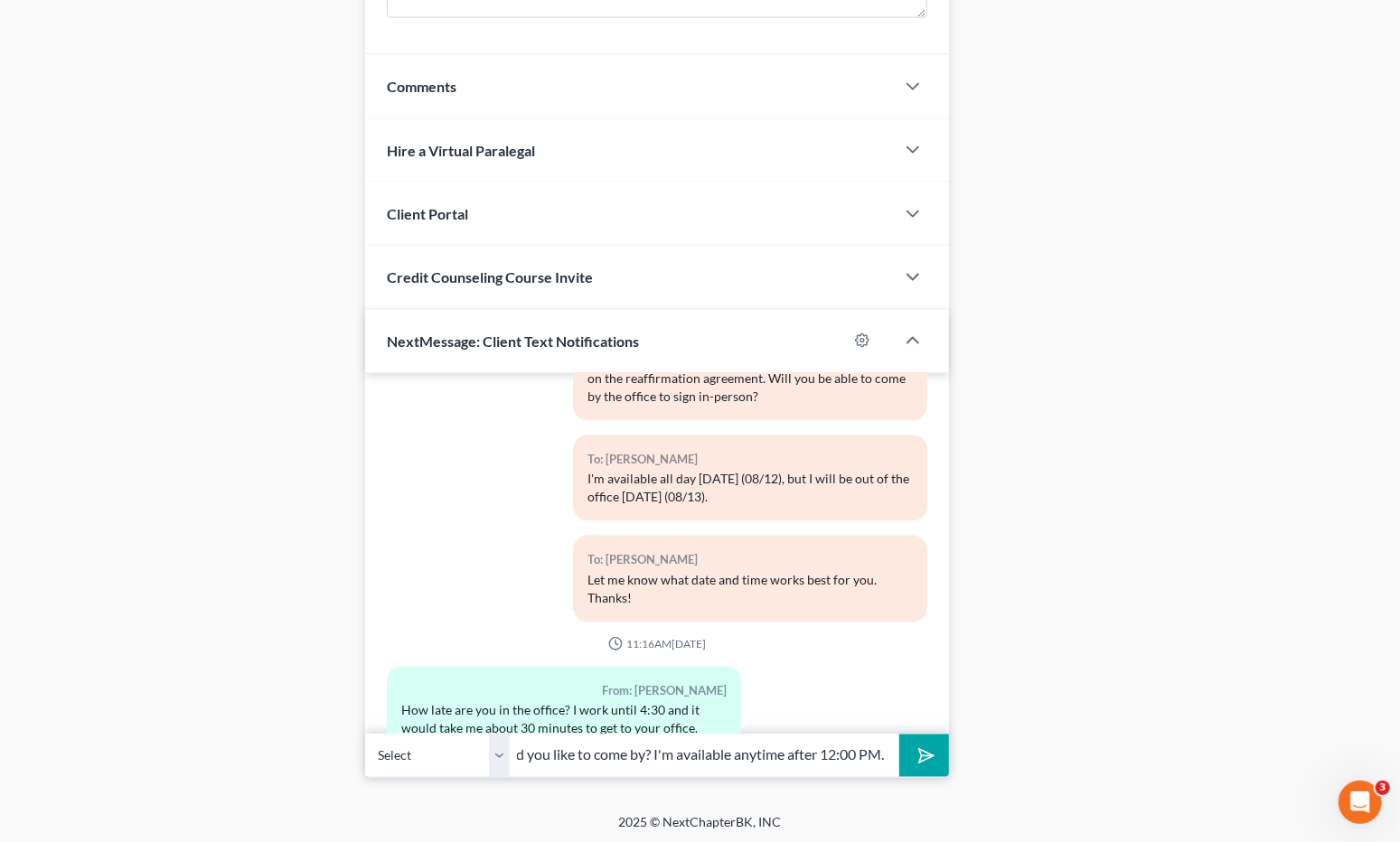
type input "[DATE] works best for me, too. What time would you like to come by? I'm availab…"
click at [899, 735] on button "submit" at bounding box center [924, 756] width 50 height 43
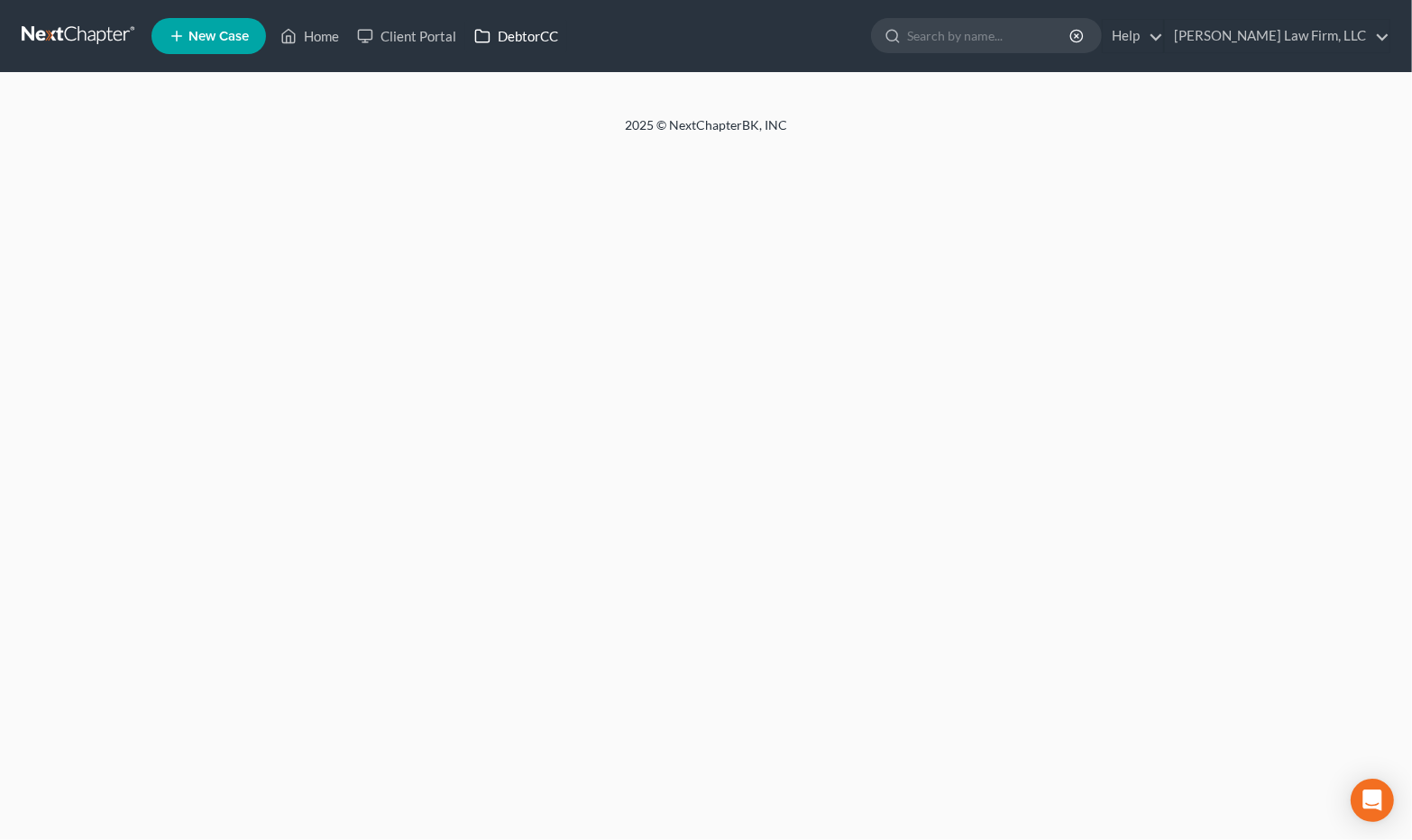
select select "4"
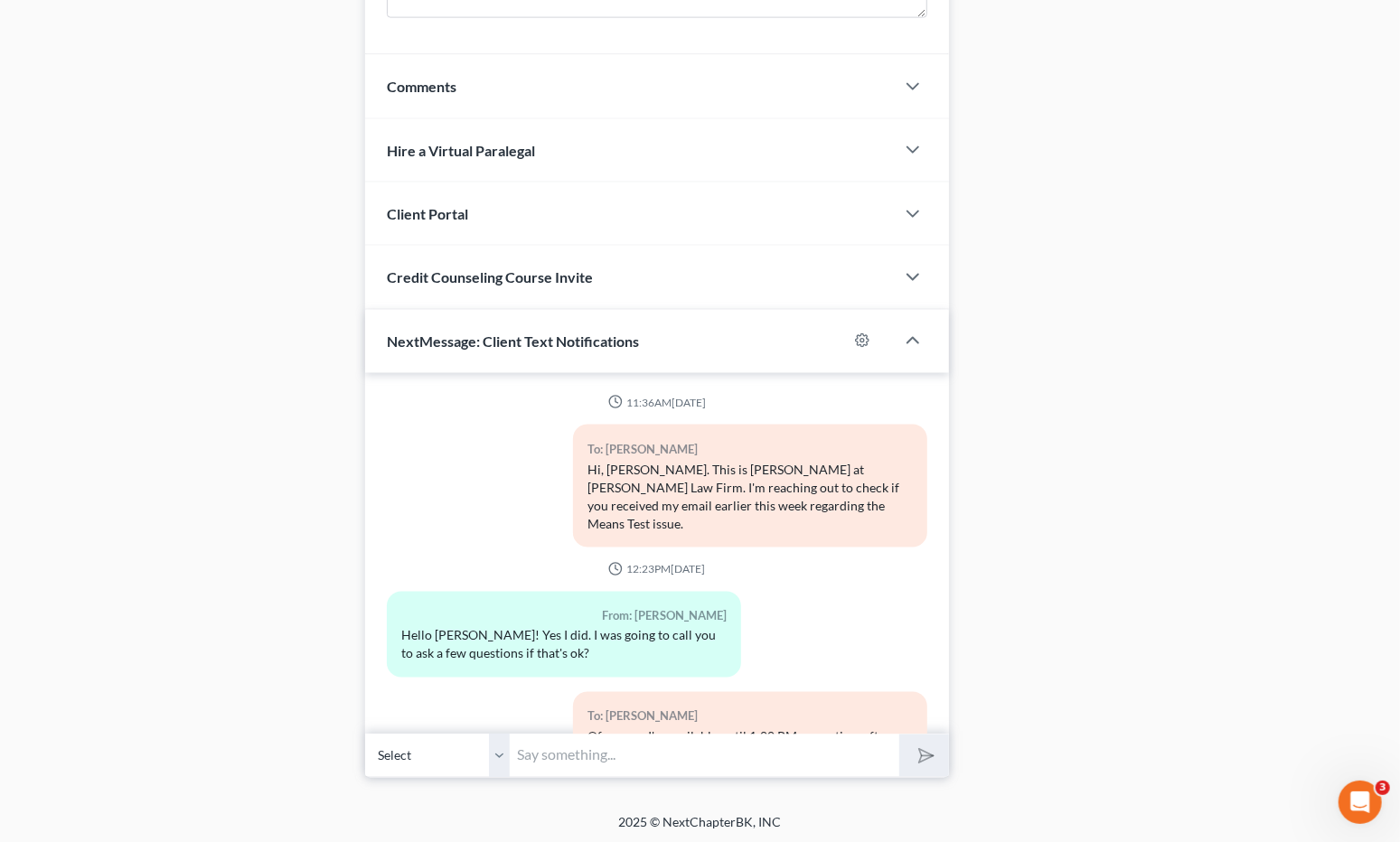
scroll to position [6975, 0]
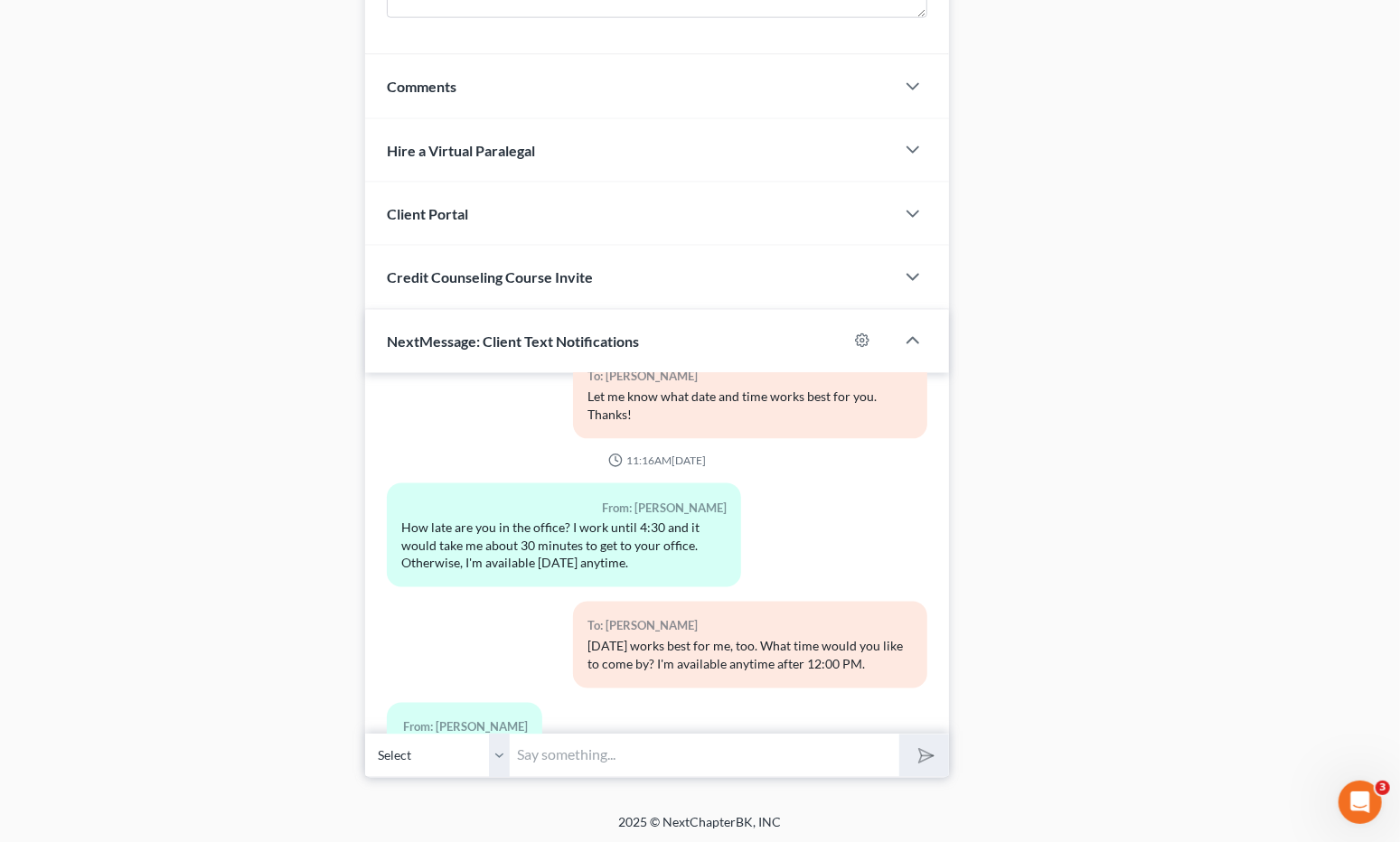
click at [754, 749] on input "text" at bounding box center [704, 756] width 389 height 44
type input "F"
type input "Sounds good. See you then!"
click at [899, 735] on button "submit" at bounding box center [924, 756] width 50 height 43
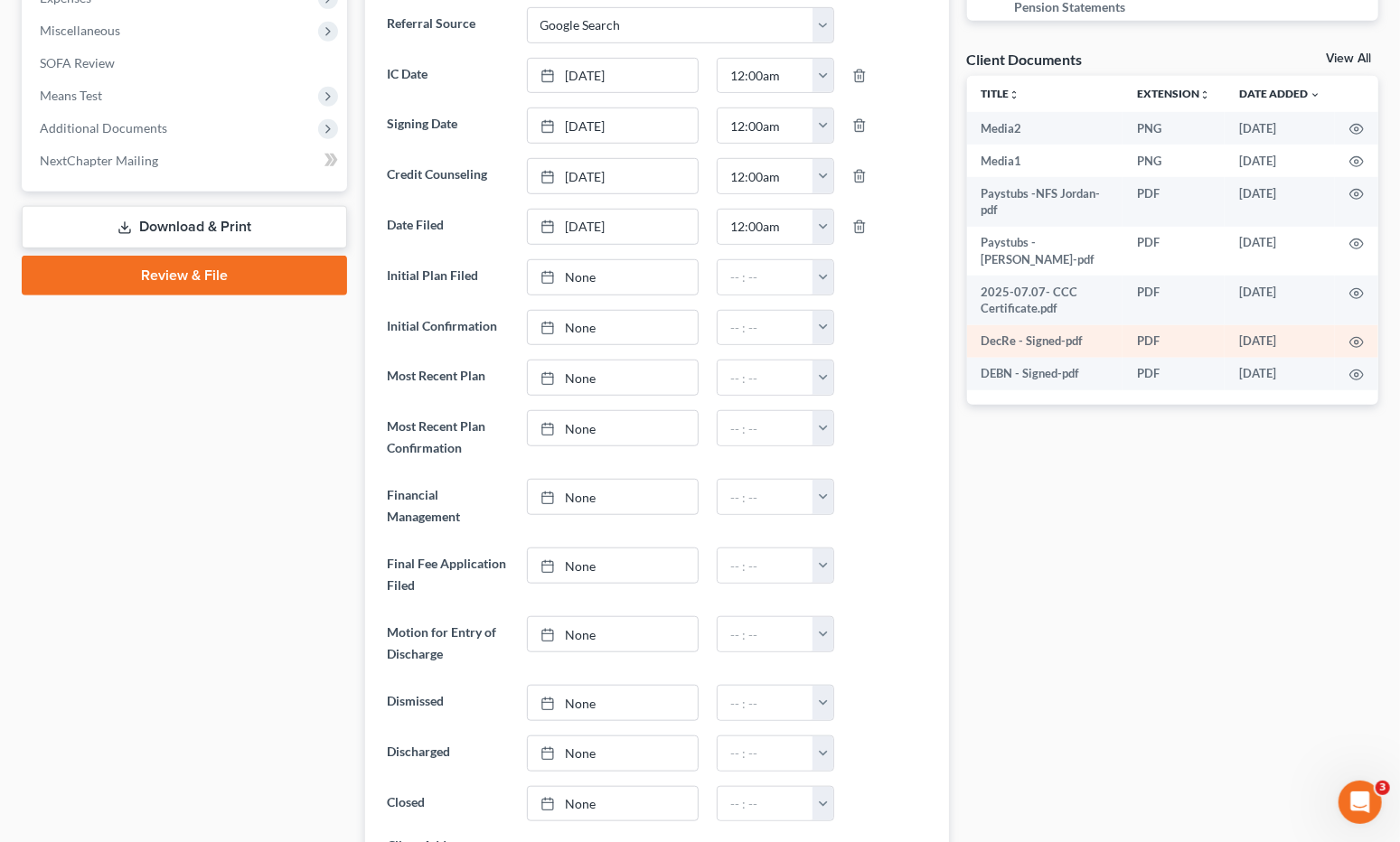
scroll to position [227, 0]
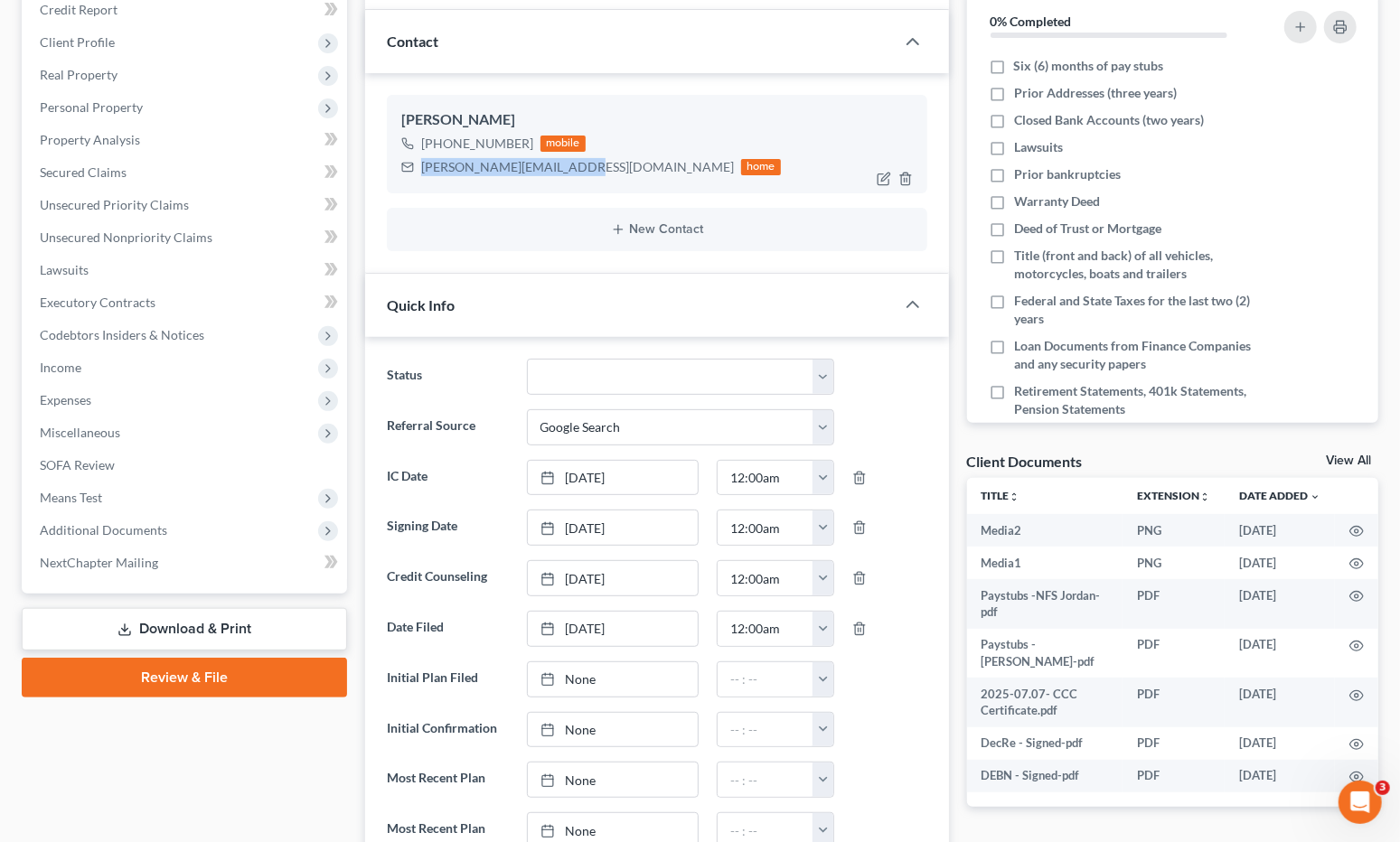
drag, startPoint x: 422, startPoint y: 171, endPoint x: 564, endPoint y: 180, distance: 142.3
click at [564, 180] on div "[PERSON_NAME] [PHONE_NUMBER] mobile [EMAIL_ADDRESS][DOMAIN_NAME] home" at bounding box center [656, 143] width 539 height 97
copy div "[PERSON_NAME][EMAIL_ADDRESS][DOMAIN_NAME]"
click at [501, 294] on div "Quick Info" at bounding box center [628, 304] width 528 height 62
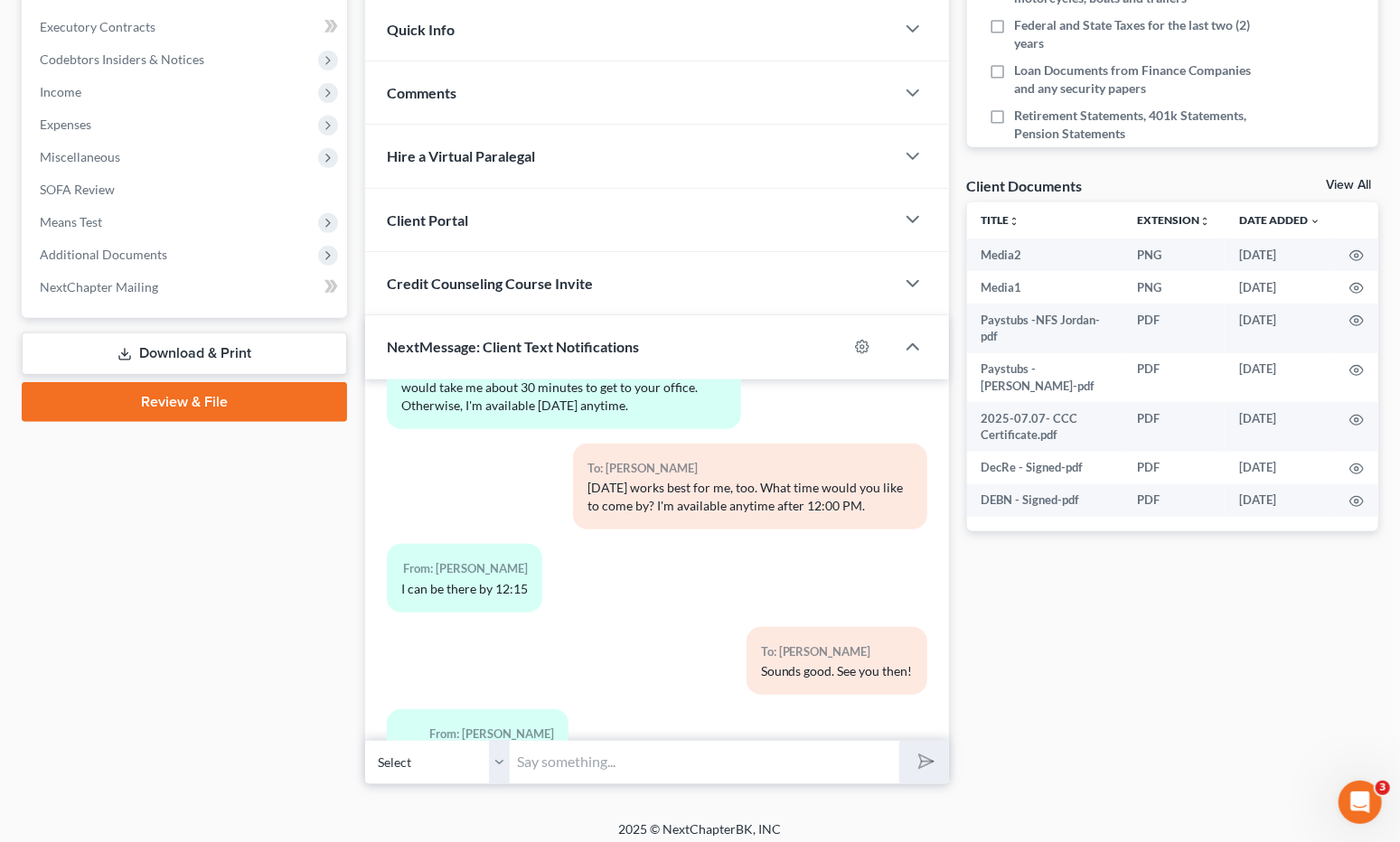
scroll to position [511, 0]
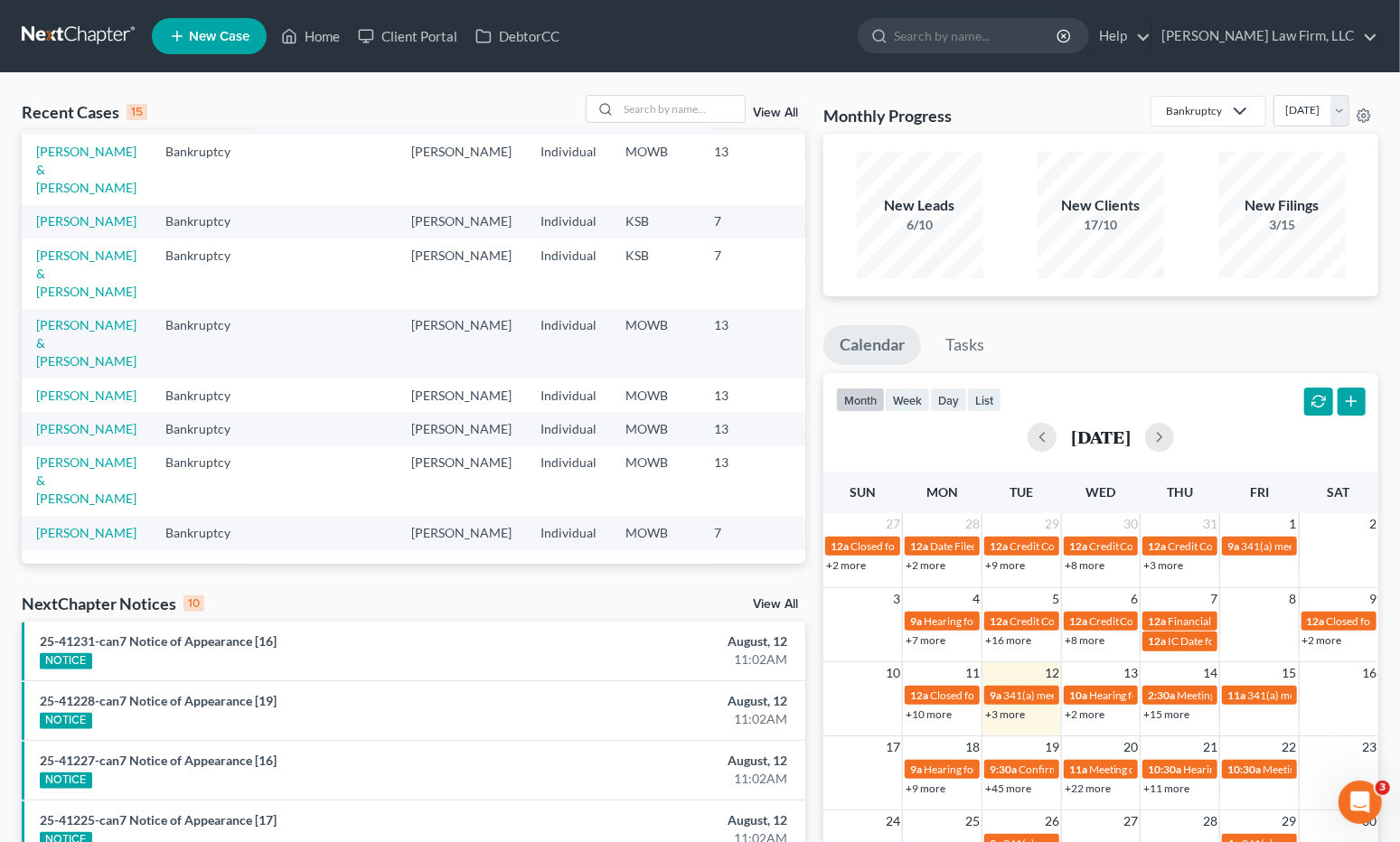
scroll to position [500, 0]
click at [661, 107] on input "search" at bounding box center [681, 109] width 127 height 26
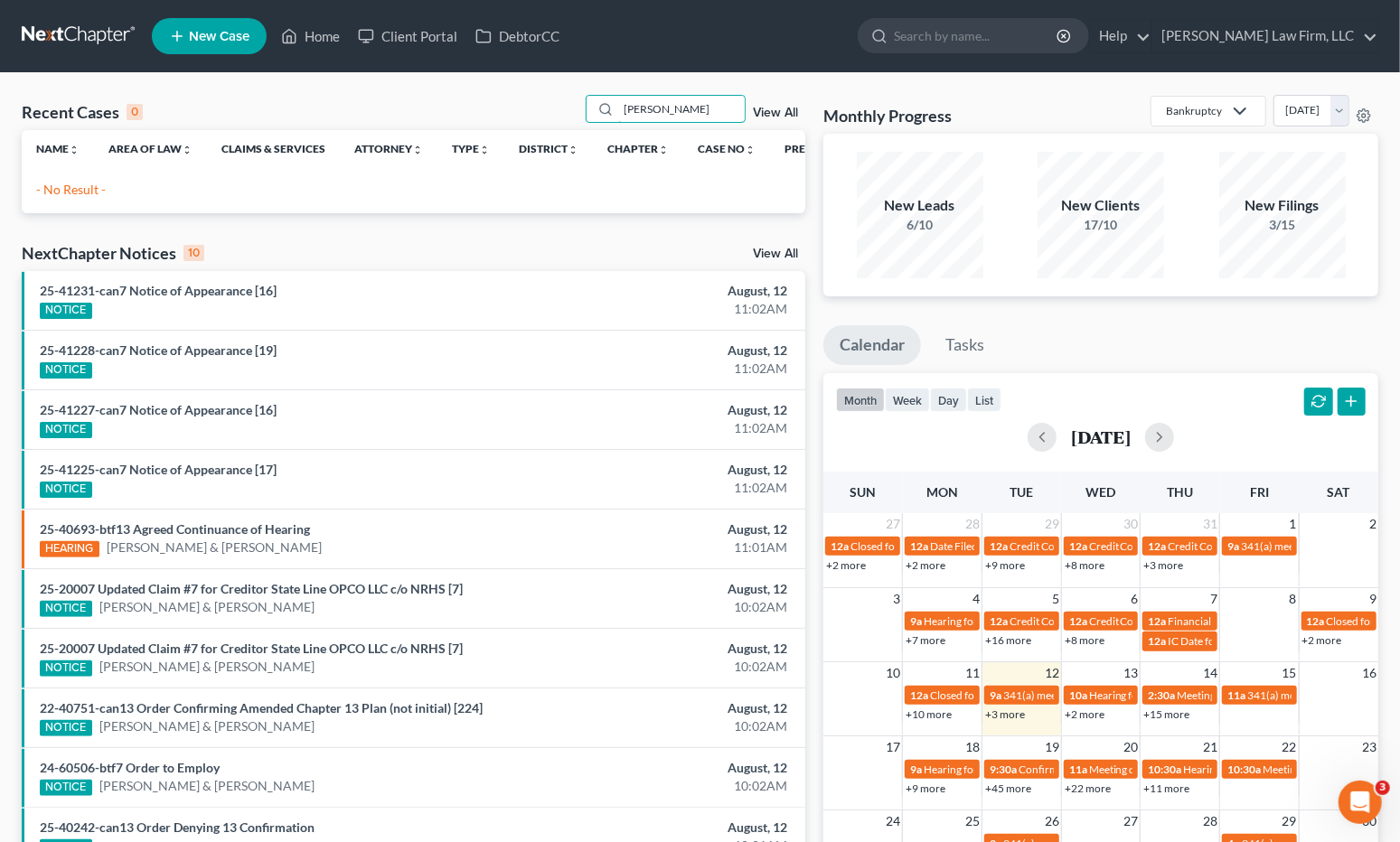
scroll to position [0, 0]
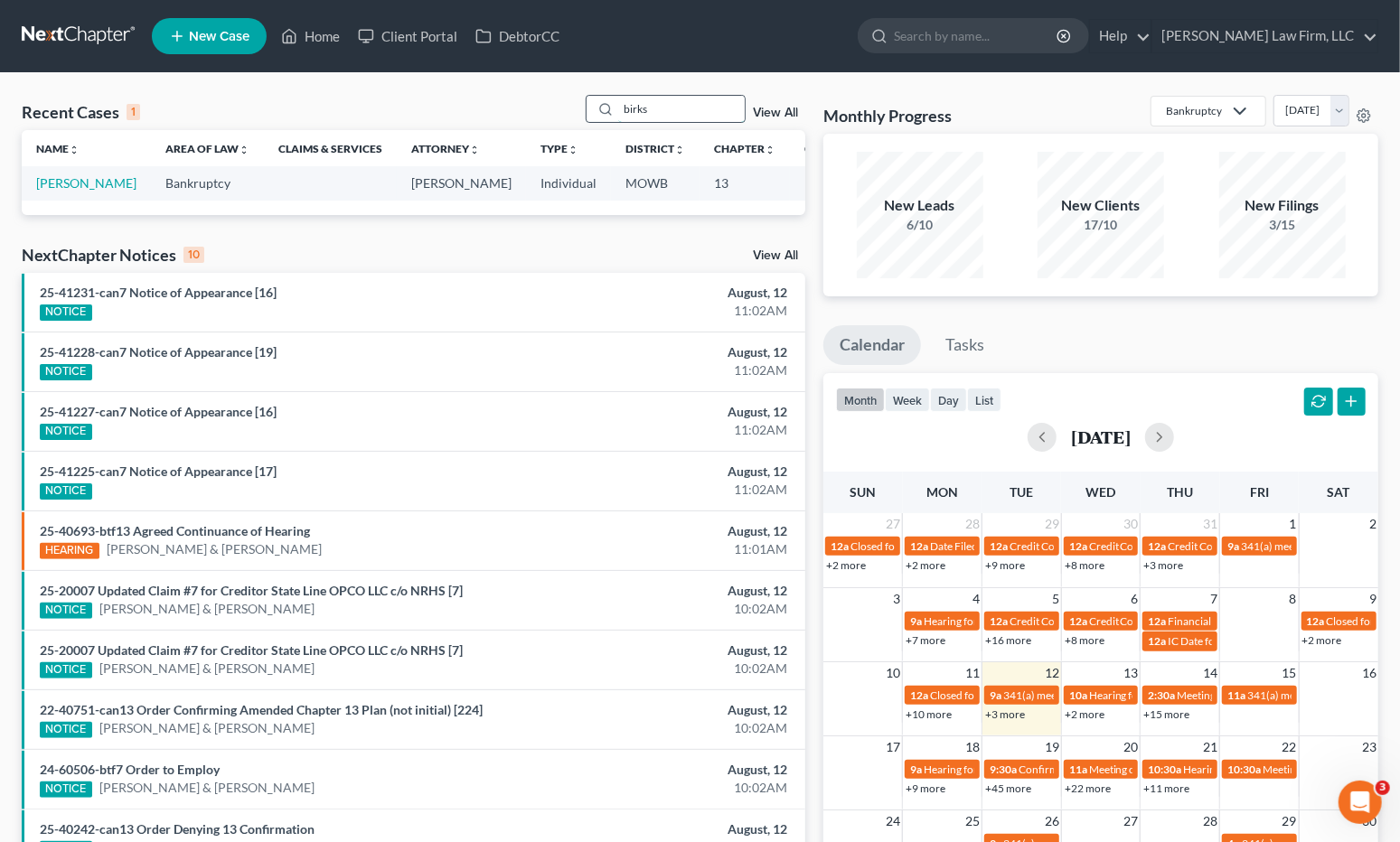
click at [672, 107] on input "birks" at bounding box center [681, 109] width 127 height 26
type input "b"
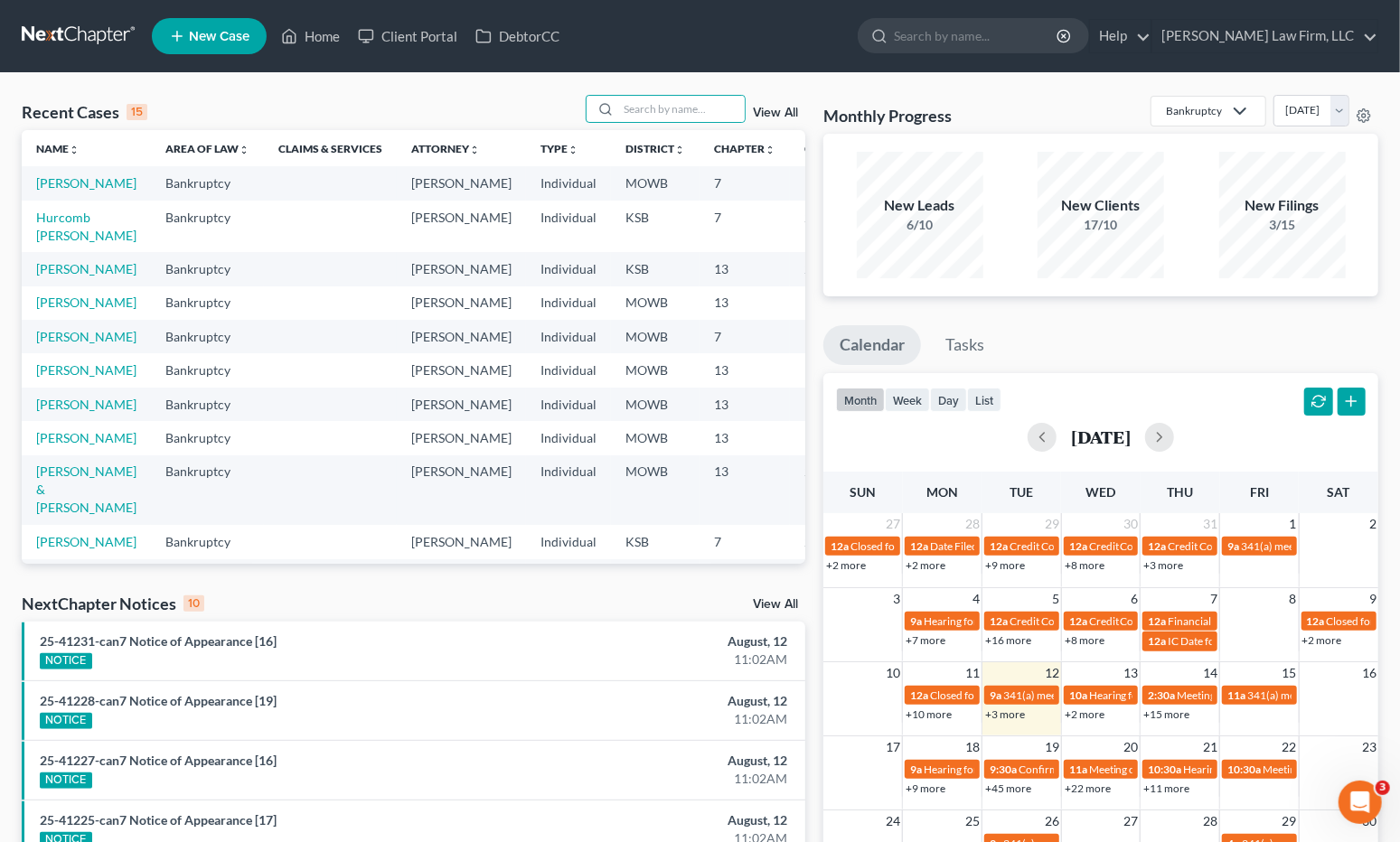
click at [559, 99] on div "Recent Cases 15 View All" at bounding box center [413, 113] width 784 height 35
click at [46, 277] on link "[PERSON_NAME]" at bounding box center [86, 268] width 100 height 16
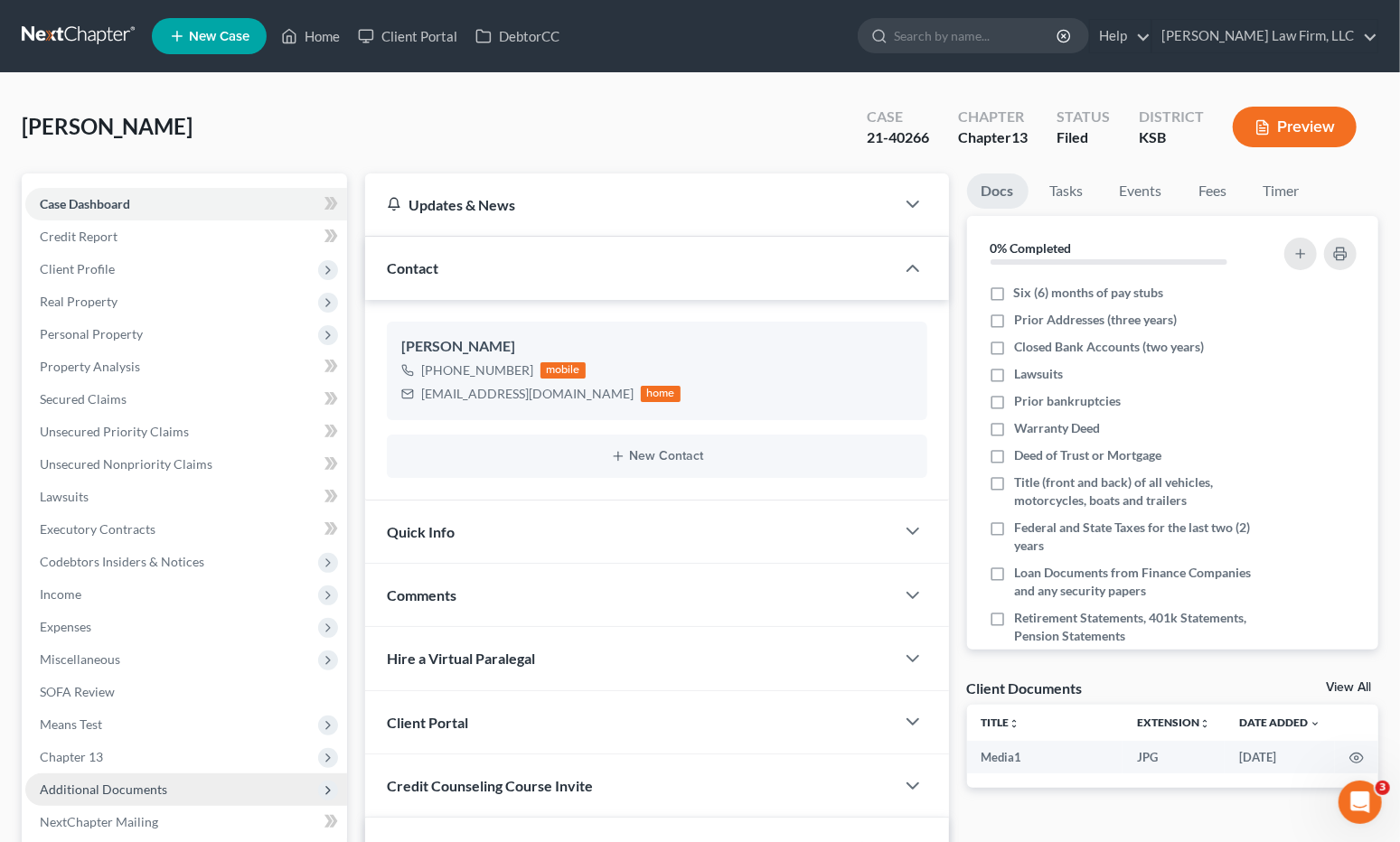
click at [112, 785] on span "Additional Documents" at bounding box center [104, 789] width 128 height 16
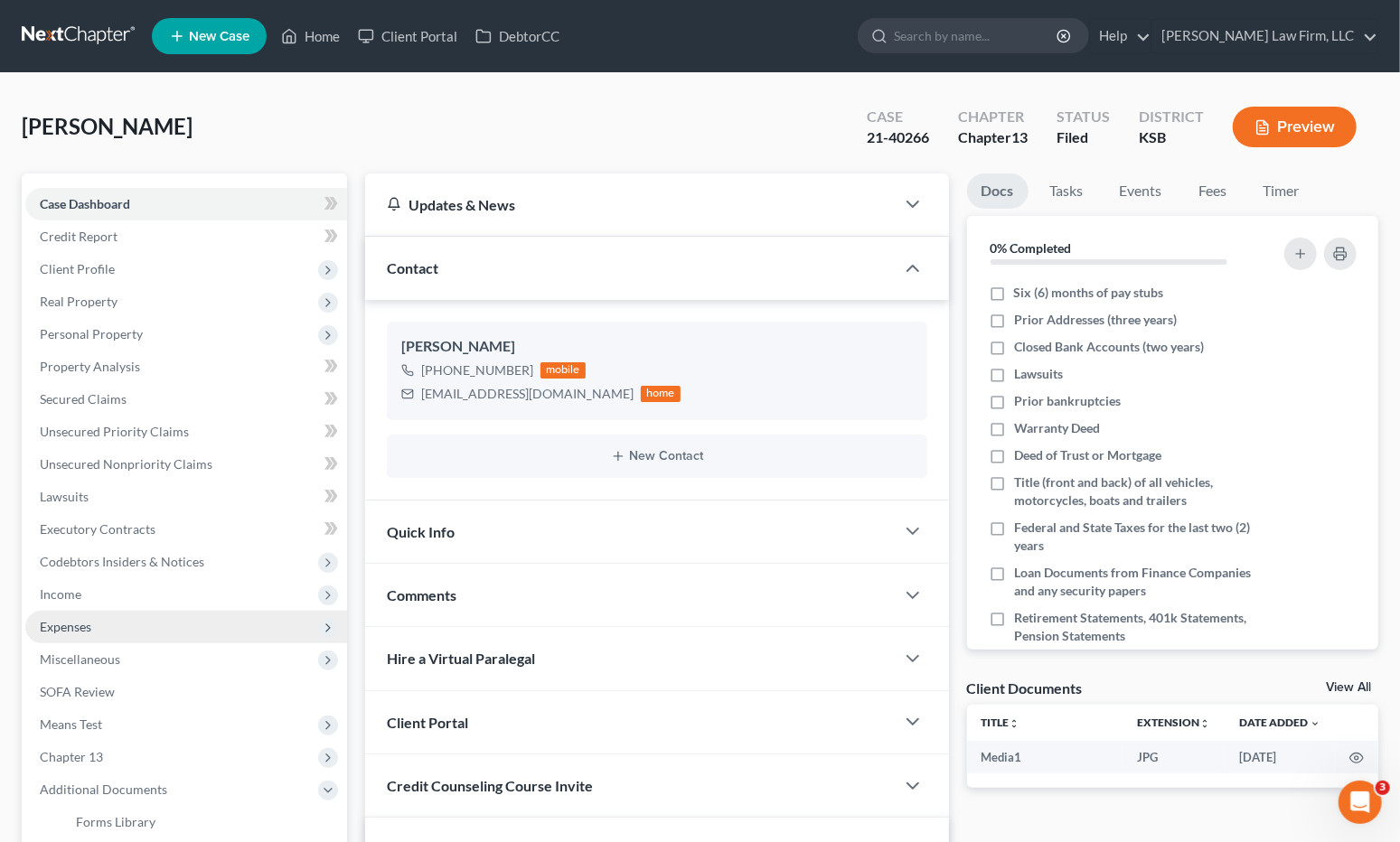
scroll to position [2753, 0]
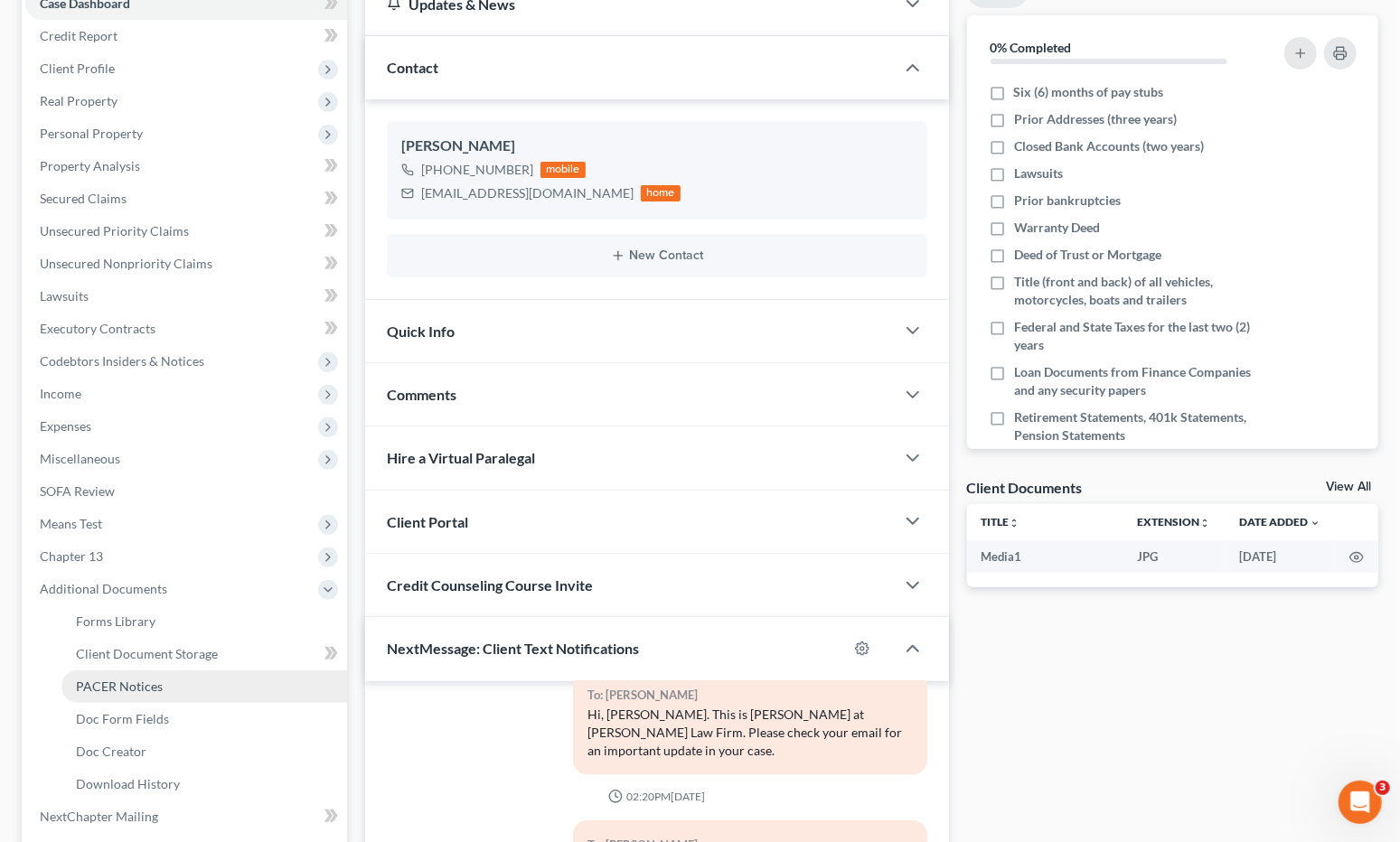
click at [161, 692] on link "PACER Notices" at bounding box center [204, 687] width 286 height 32
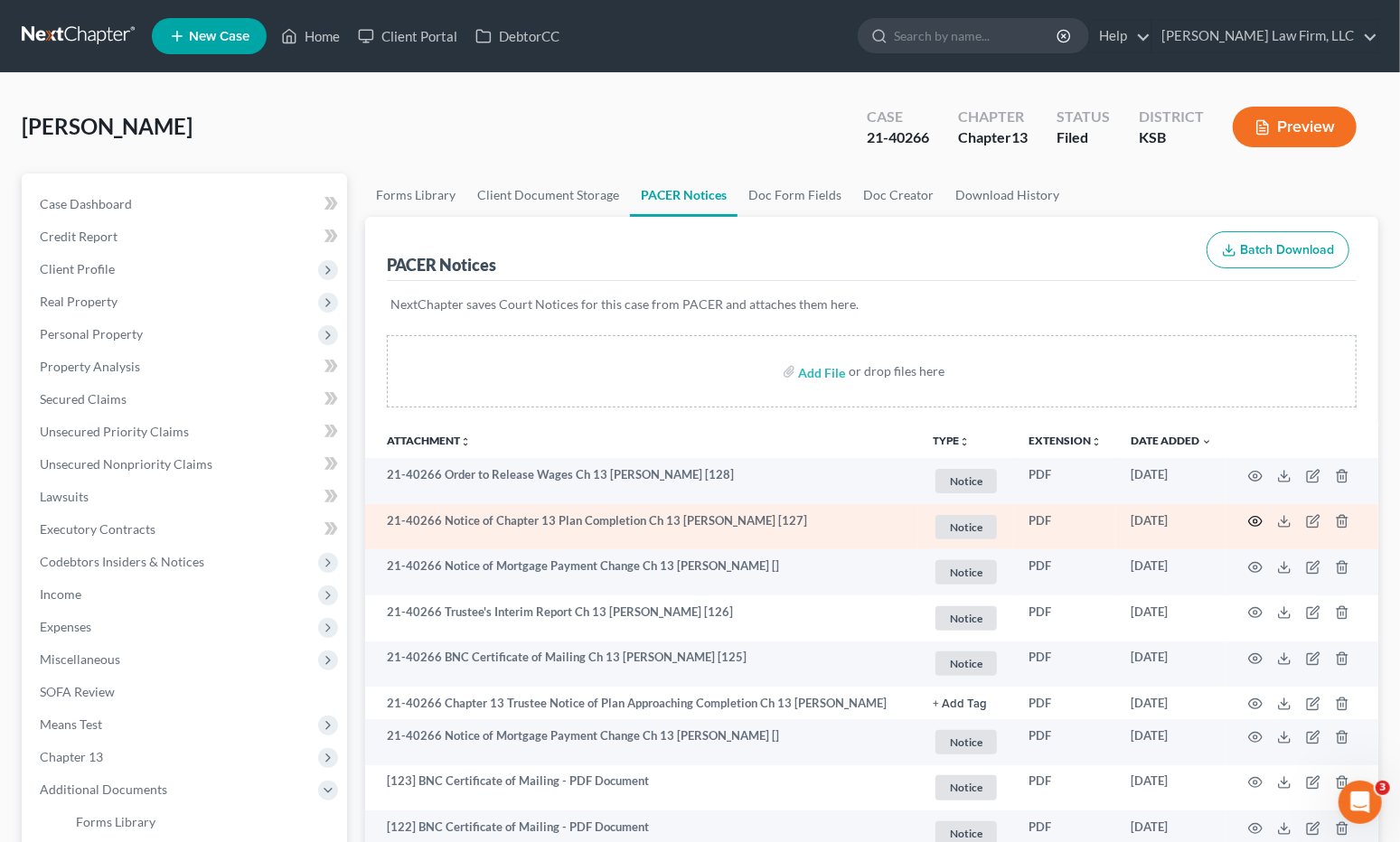
click at [1257, 519] on circle "button" at bounding box center [1255, 521] width 4 height 4
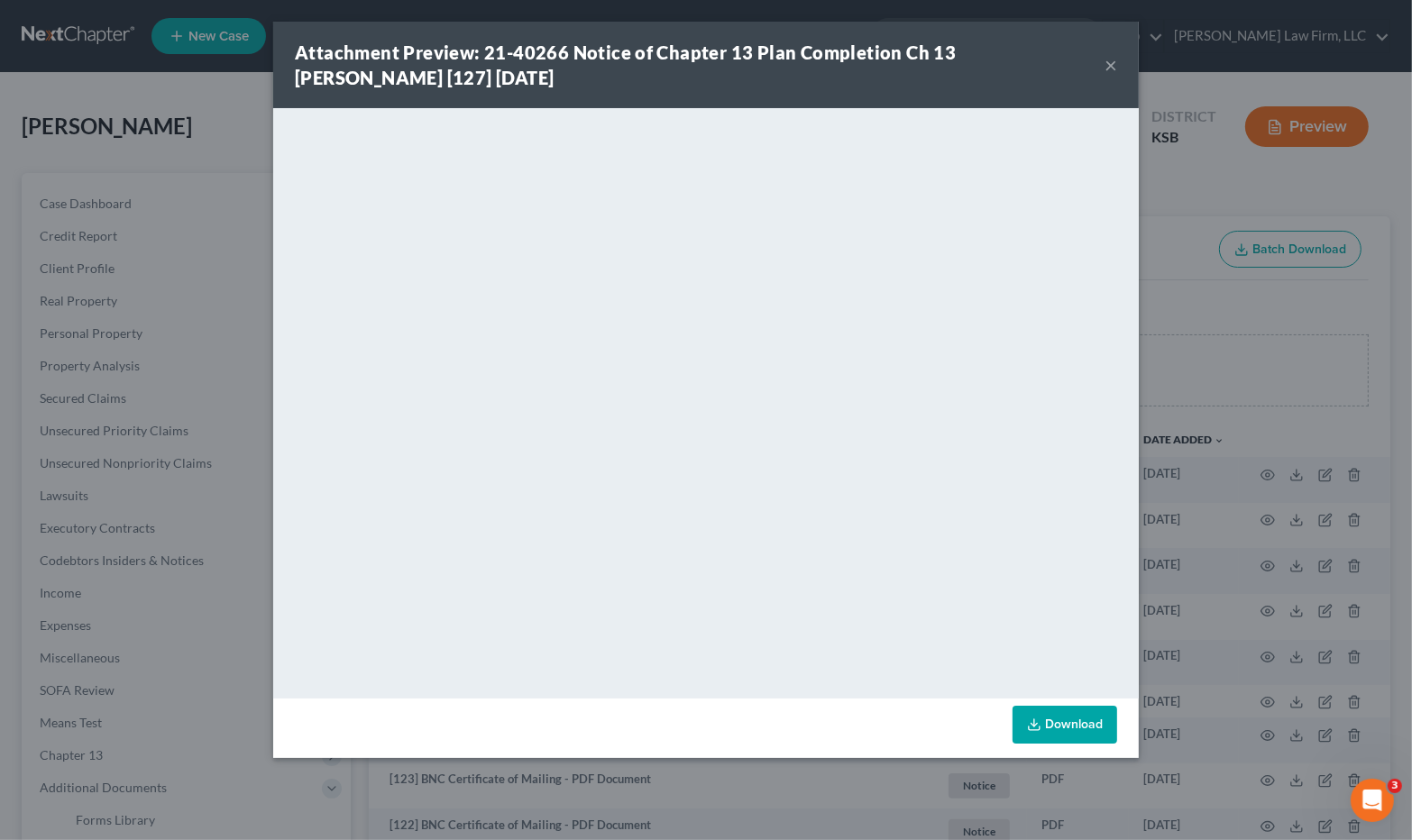
click at [1111, 65] on button "×" at bounding box center [1111, 65] width 13 height 21
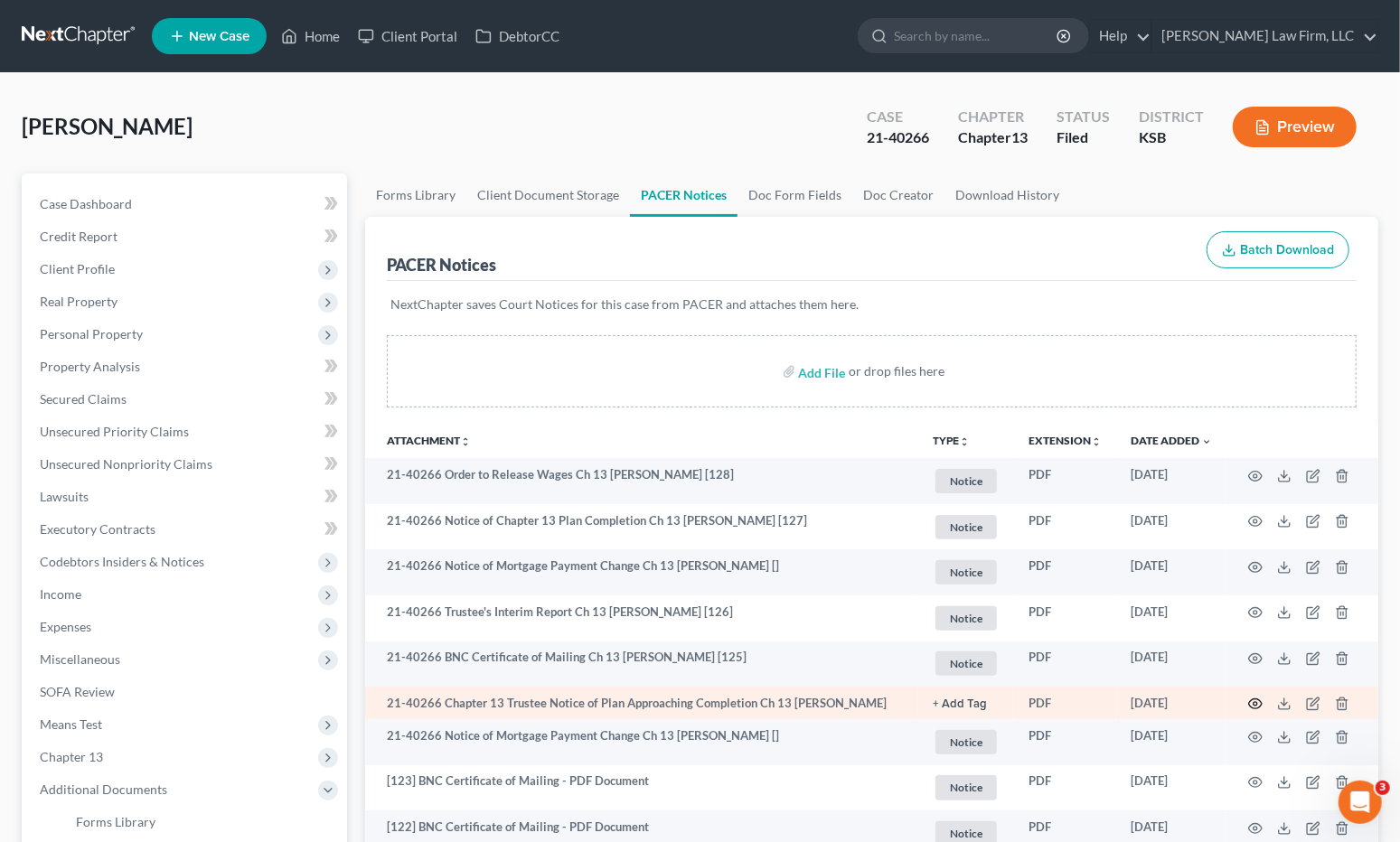
click at [1258, 706] on icon "button" at bounding box center [1256, 704] width 15 height 15
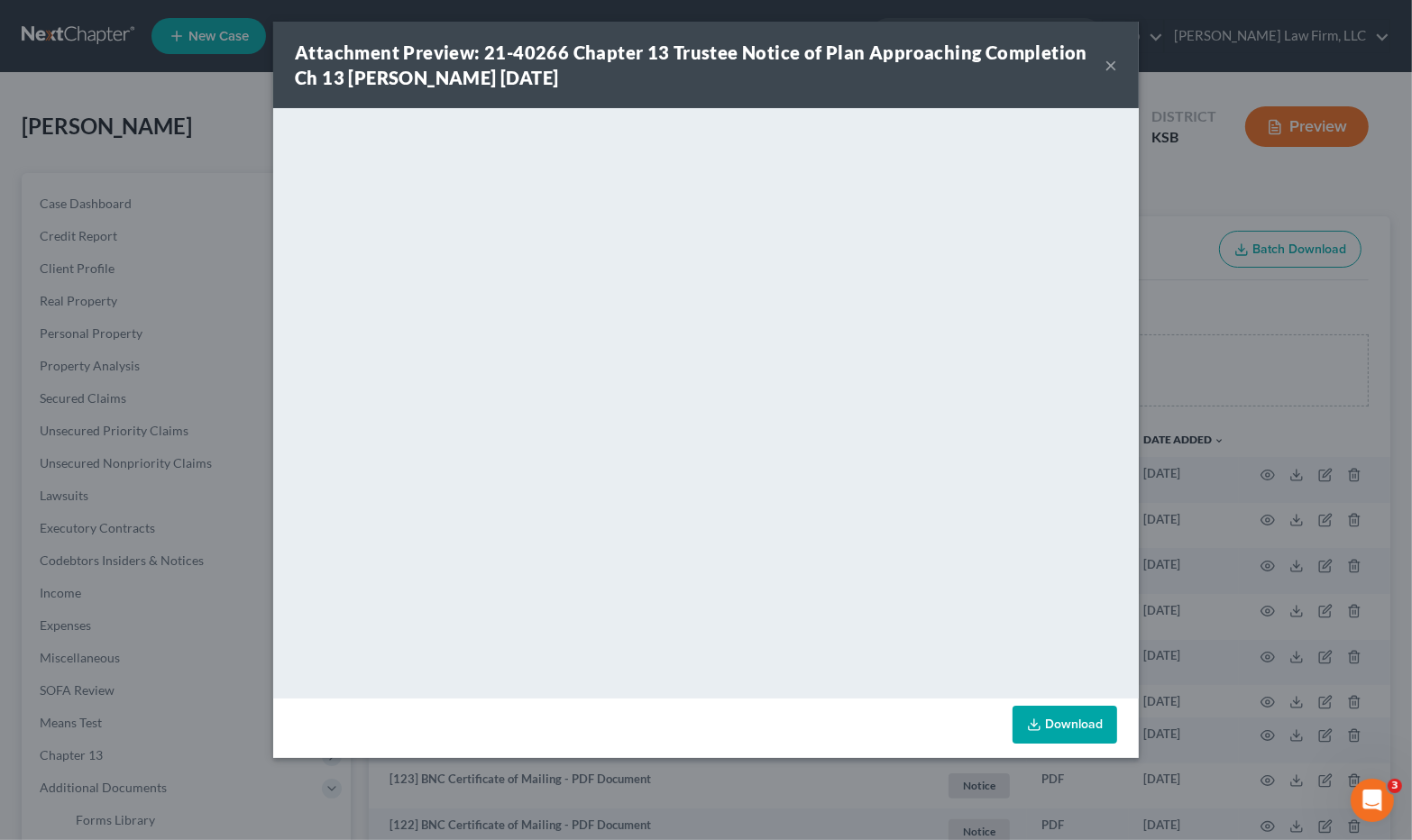
click at [1169, 325] on div "Attachment Preview: 21-40266 Chapter 13 Trustee Notice of Plan Approaching Comp…" at bounding box center [706, 420] width 1412 height 840
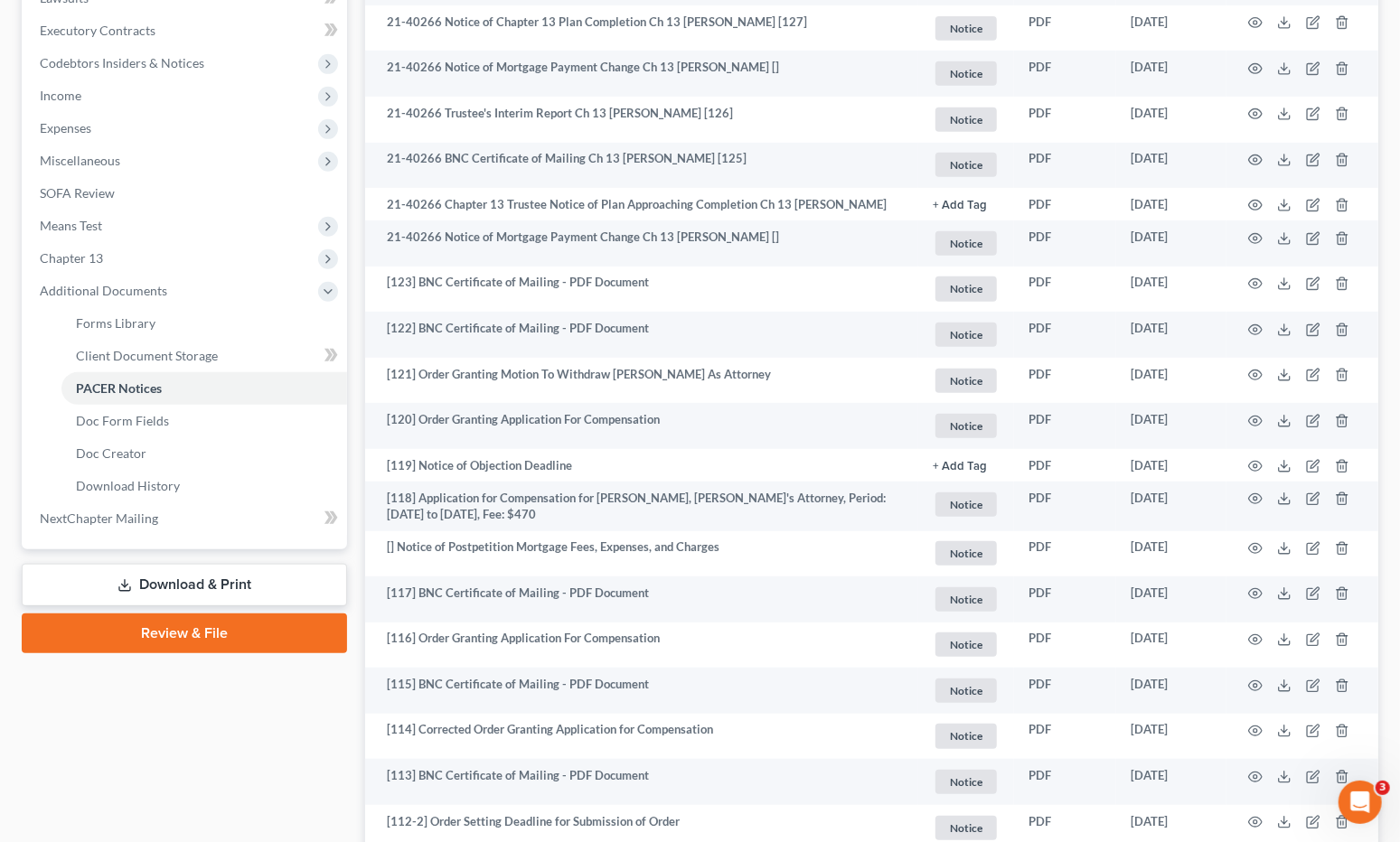
scroll to position [501, 0]
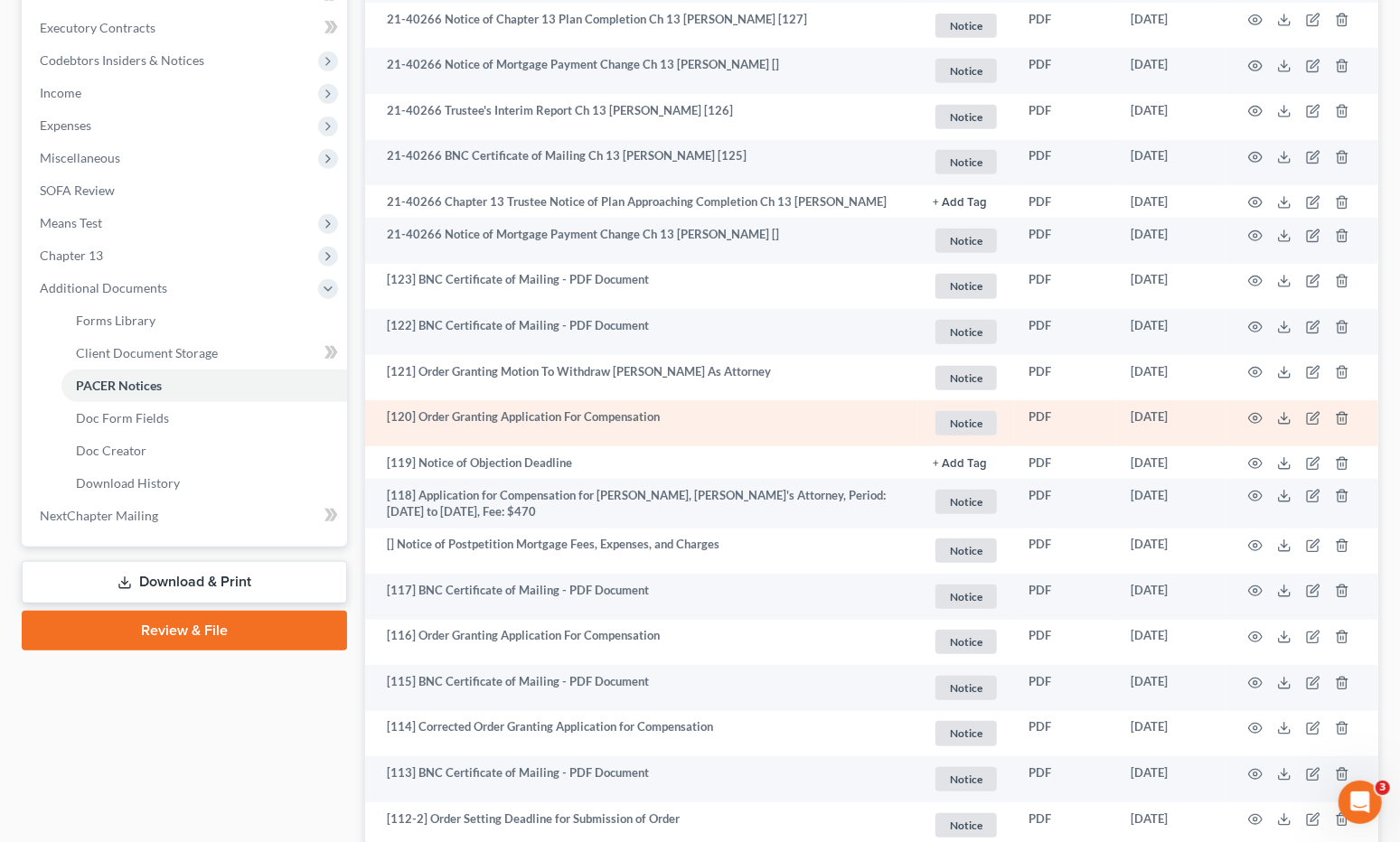
click at [1246, 415] on td at bounding box center [1302, 424] width 152 height 46
click at [1254, 415] on icon "button" at bounding box center [1256, 418] width 15 height 15
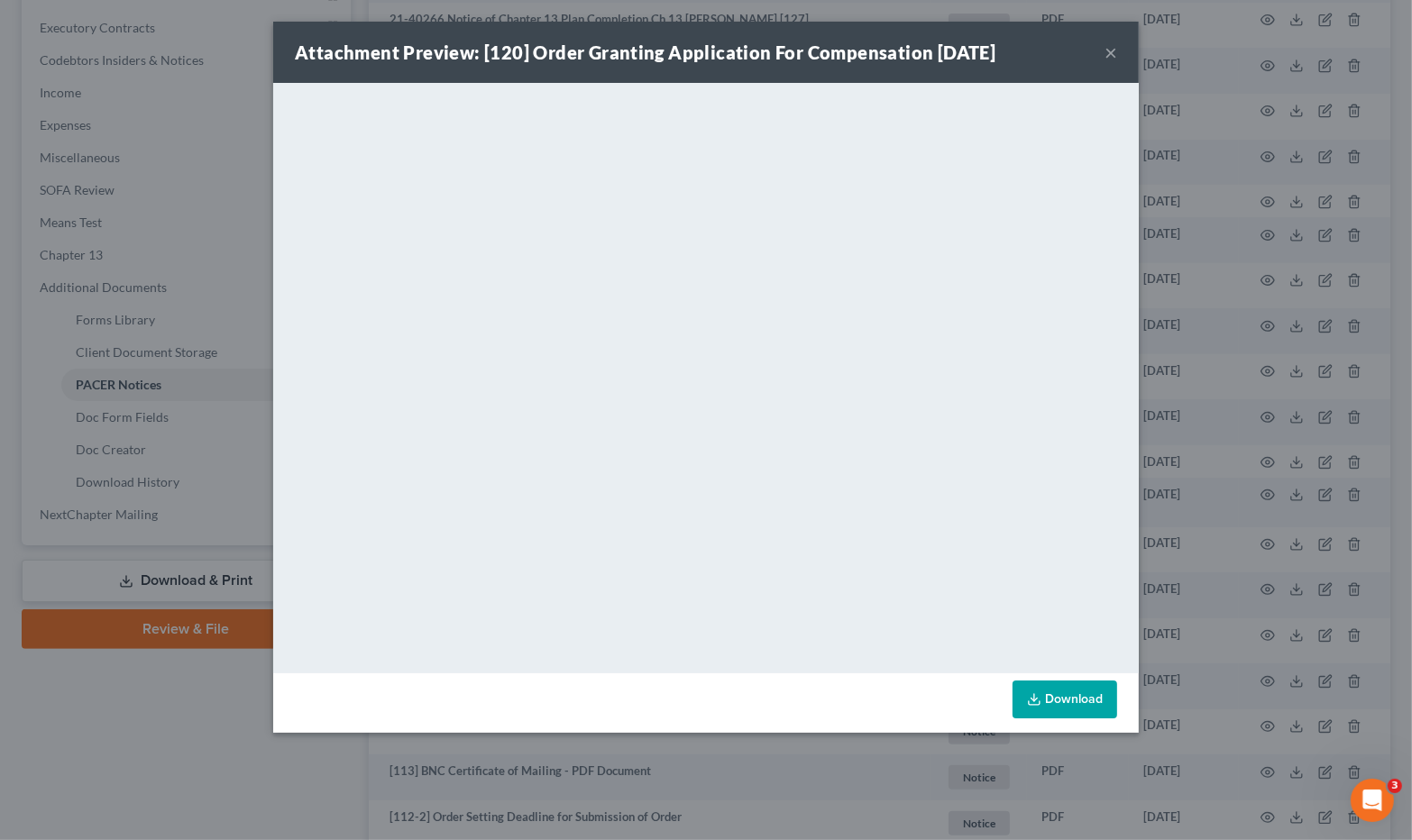
click at [78, 719] on div "Attachment Preview: [120] Order Granting Application For Compensation 10/28/202…" at bounding box center [706, 420] width 1412 height 840
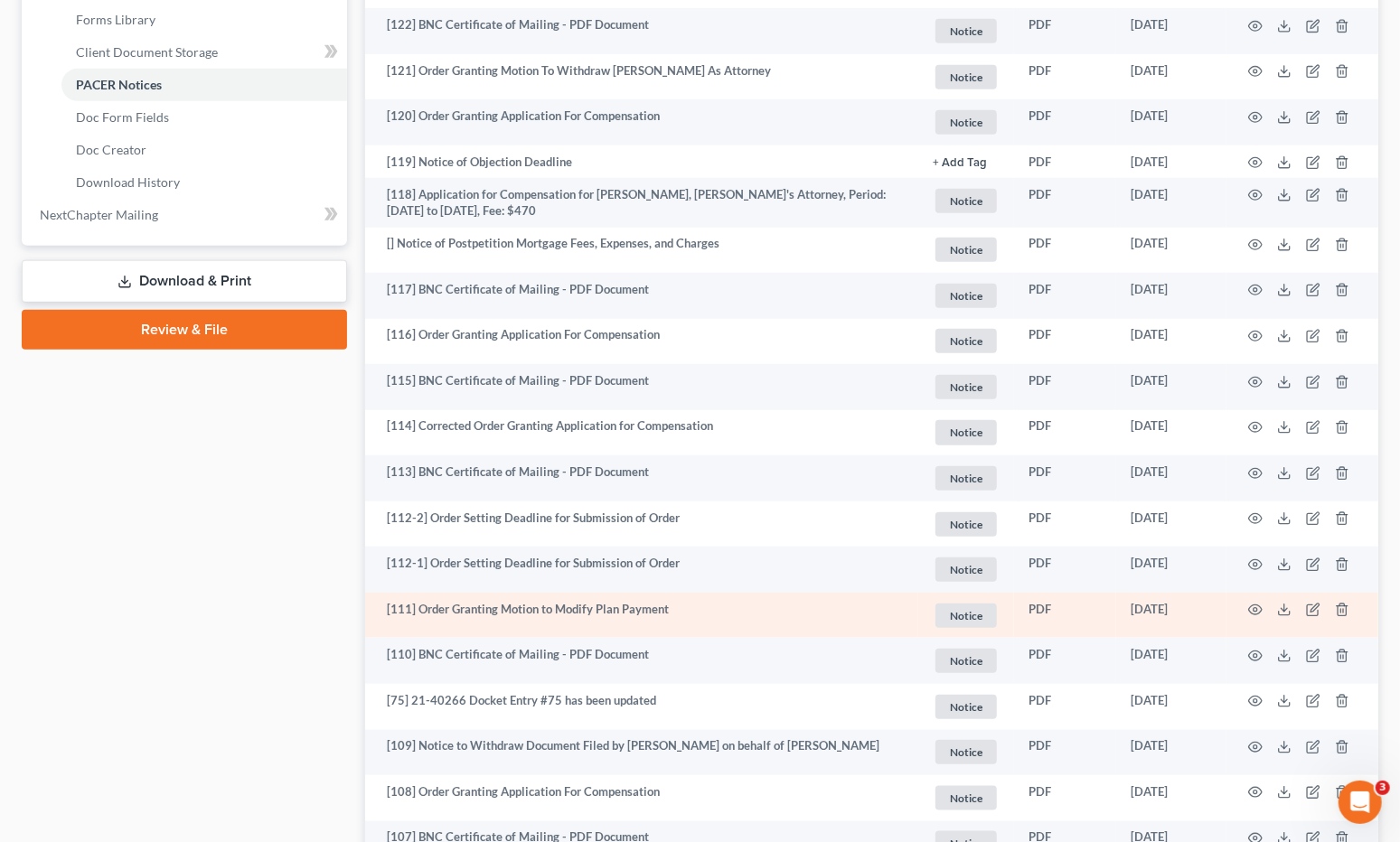
scroll to position [0, 0]
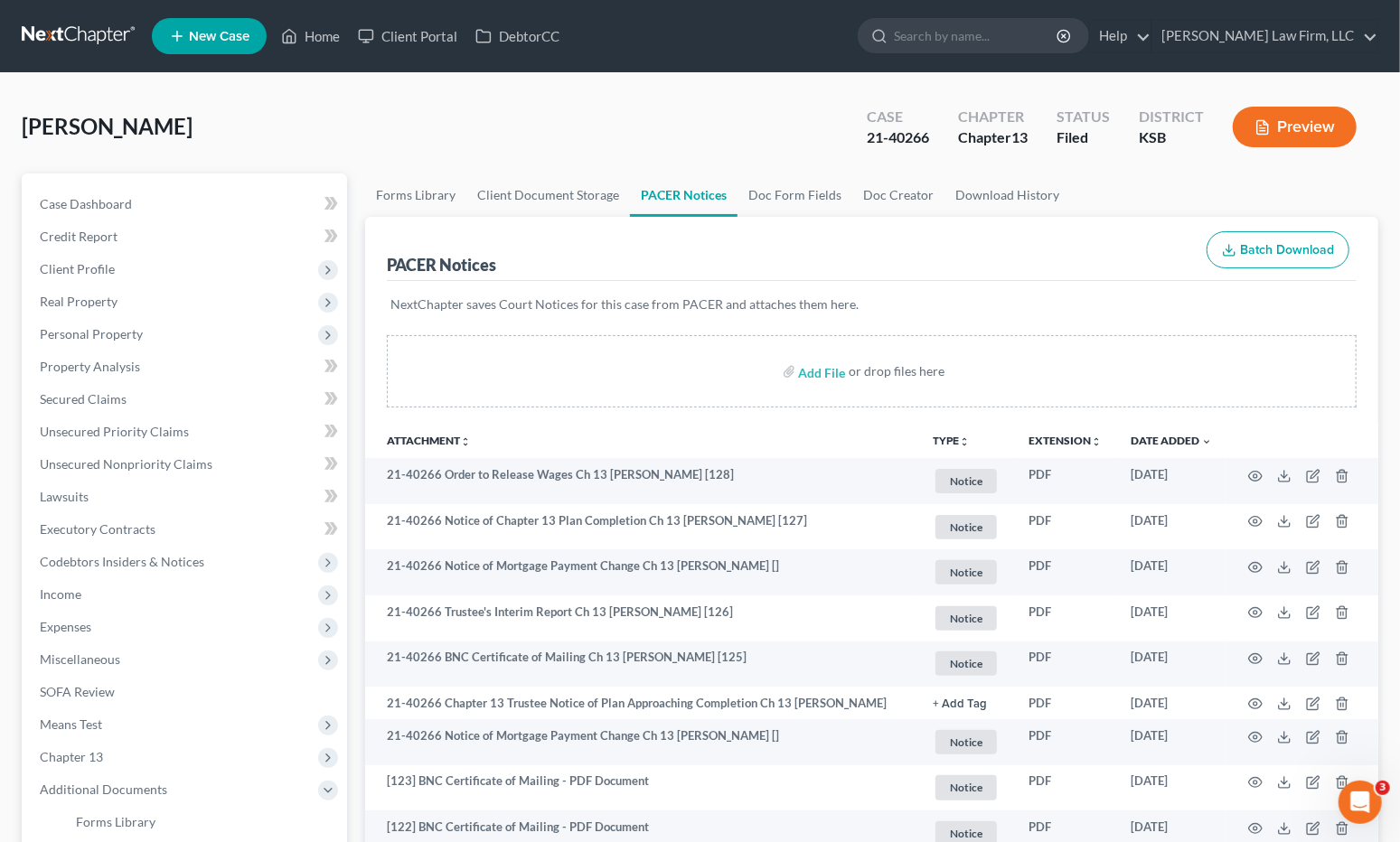
click at [570, 133] on div "[PERSON_NAME] Upgraded Case 21-40266 Chapter Chapter 13 Status [GEOGRAPHIC_DATA…" at bounding box center [700, 134] width 1357 height 79
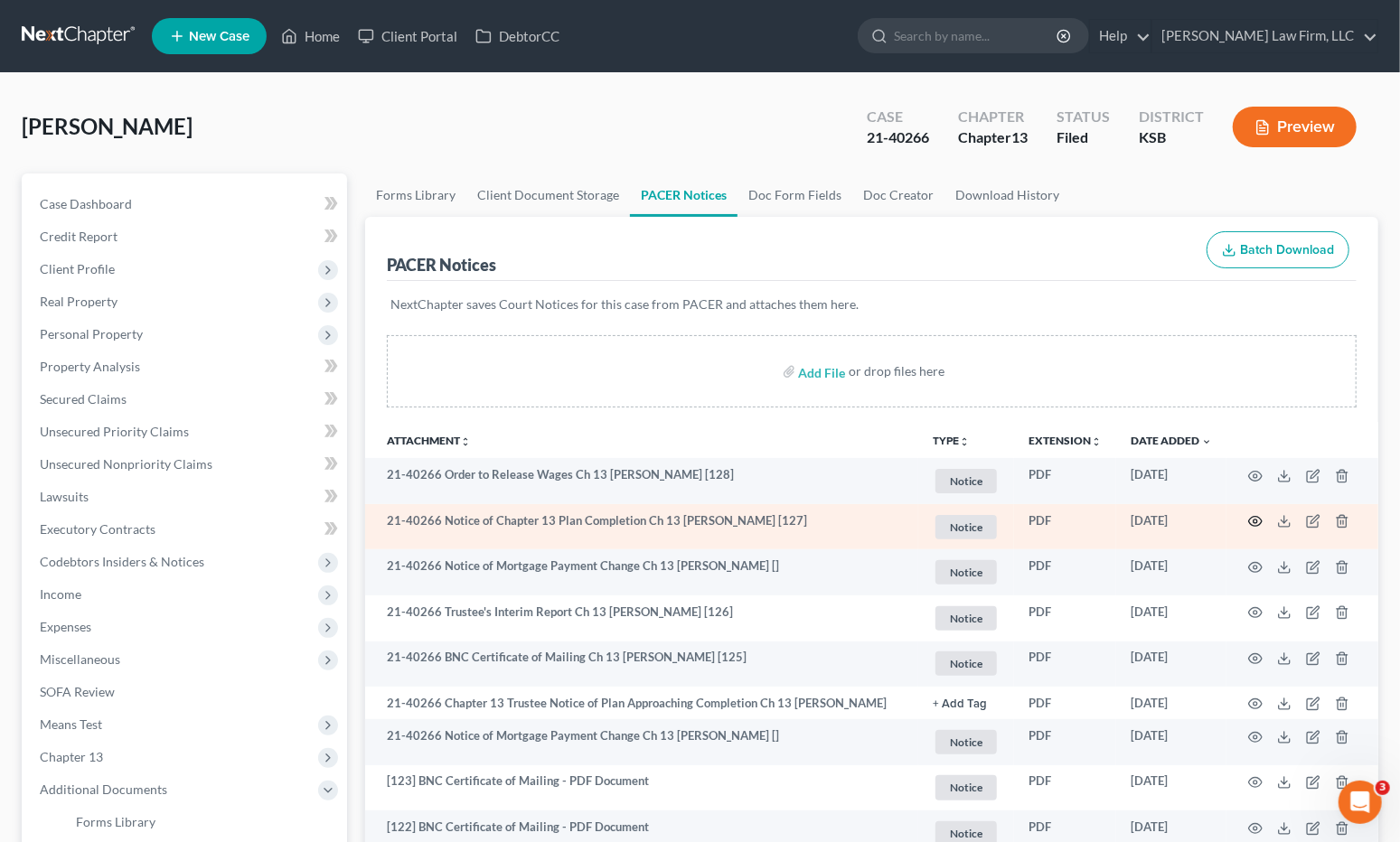
click at [1252, 518] on icon "button" at bounding box center [1256, 522] width 15 height 15
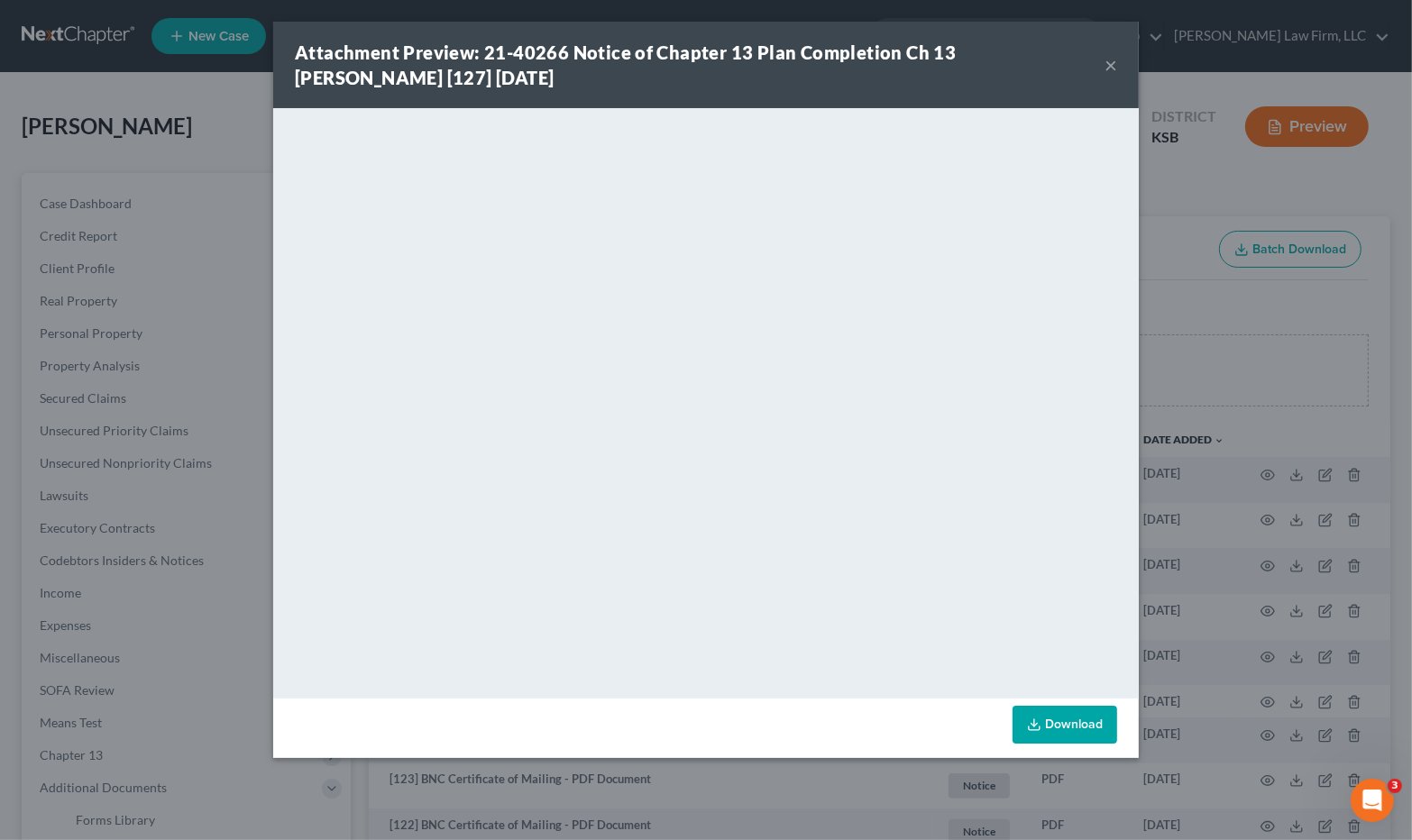
click at [1248, 350] on div "Attachment Preview: 21-40266 Notice of Chapter 13 Plan Completion Ch 13 [PERSON…" at bounding box center [706, 420] width 1412 height 840
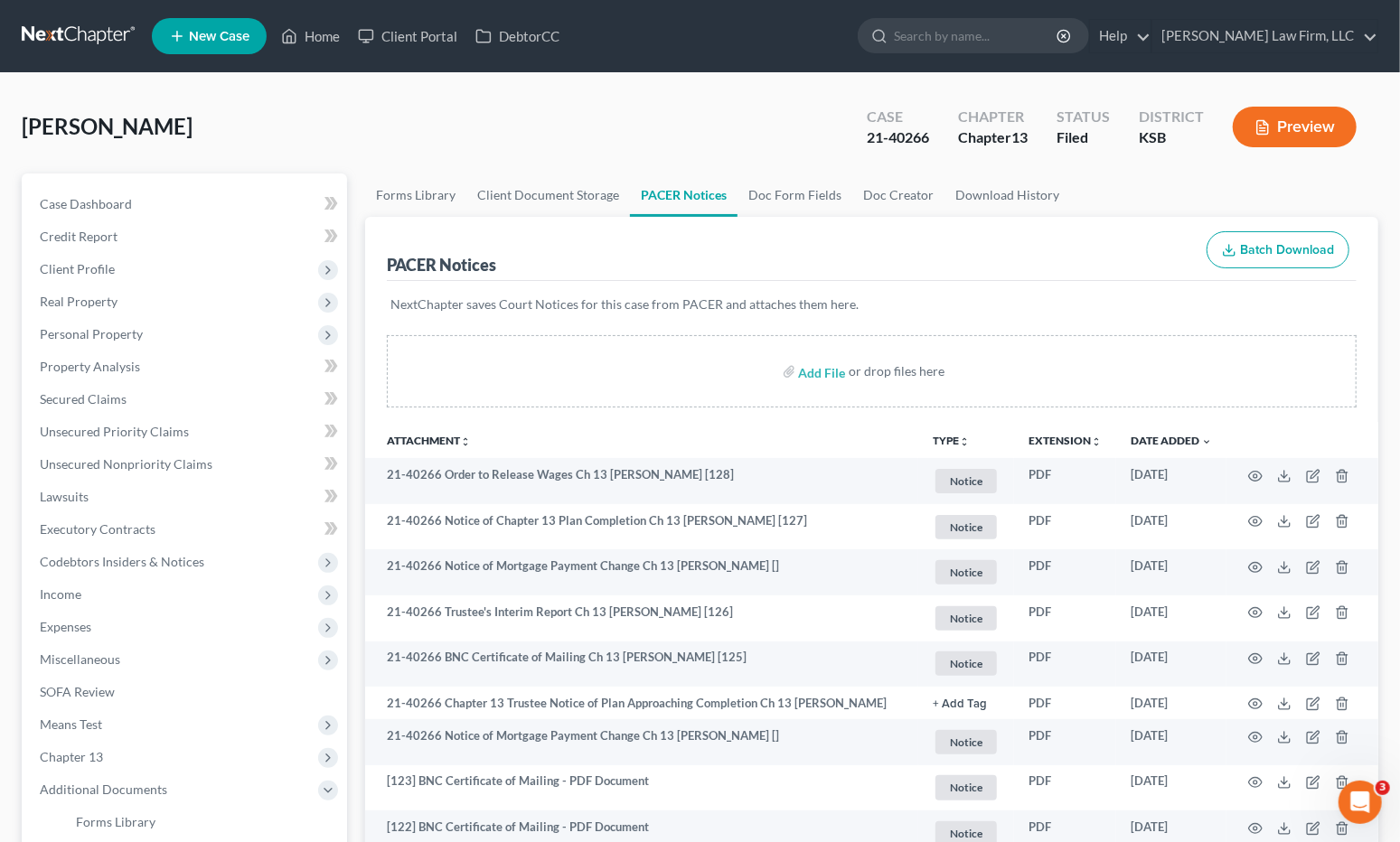
drag, startPoint x: 684, startPoint y: 106, endPoint x: 838, endPoint y: 225, distance: 194.6
click at [684, 106] on div "[PERSON_NAME] Upgraded Case 21-40266 Chapter Chapter 13 Status [GEOGRAPHIC_DATA…" at bounding box center [700, 134] width 1357 height 79
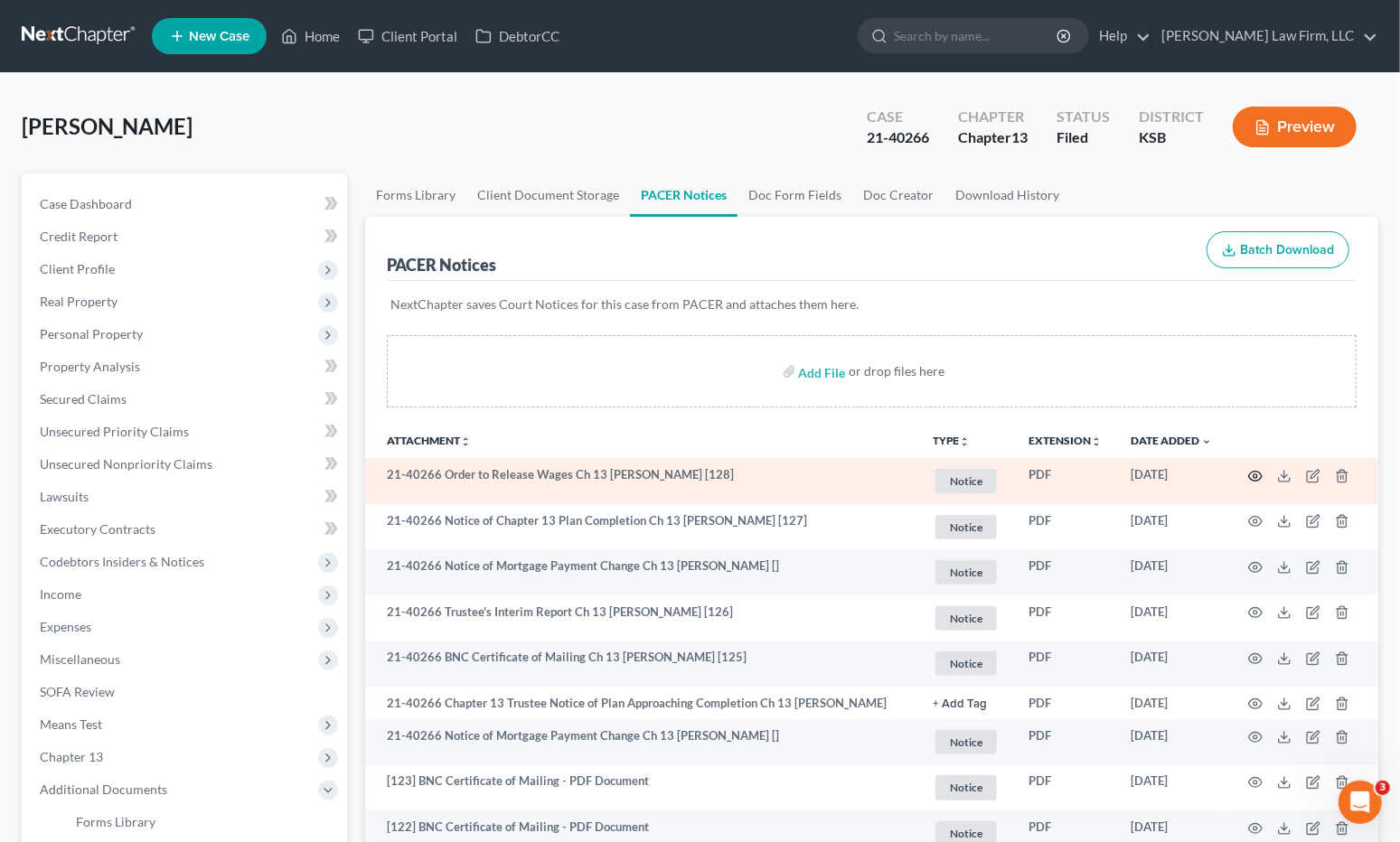
click at [1258, 474] on icon "button" at bounding box center [1256, 477] width 15 height 15
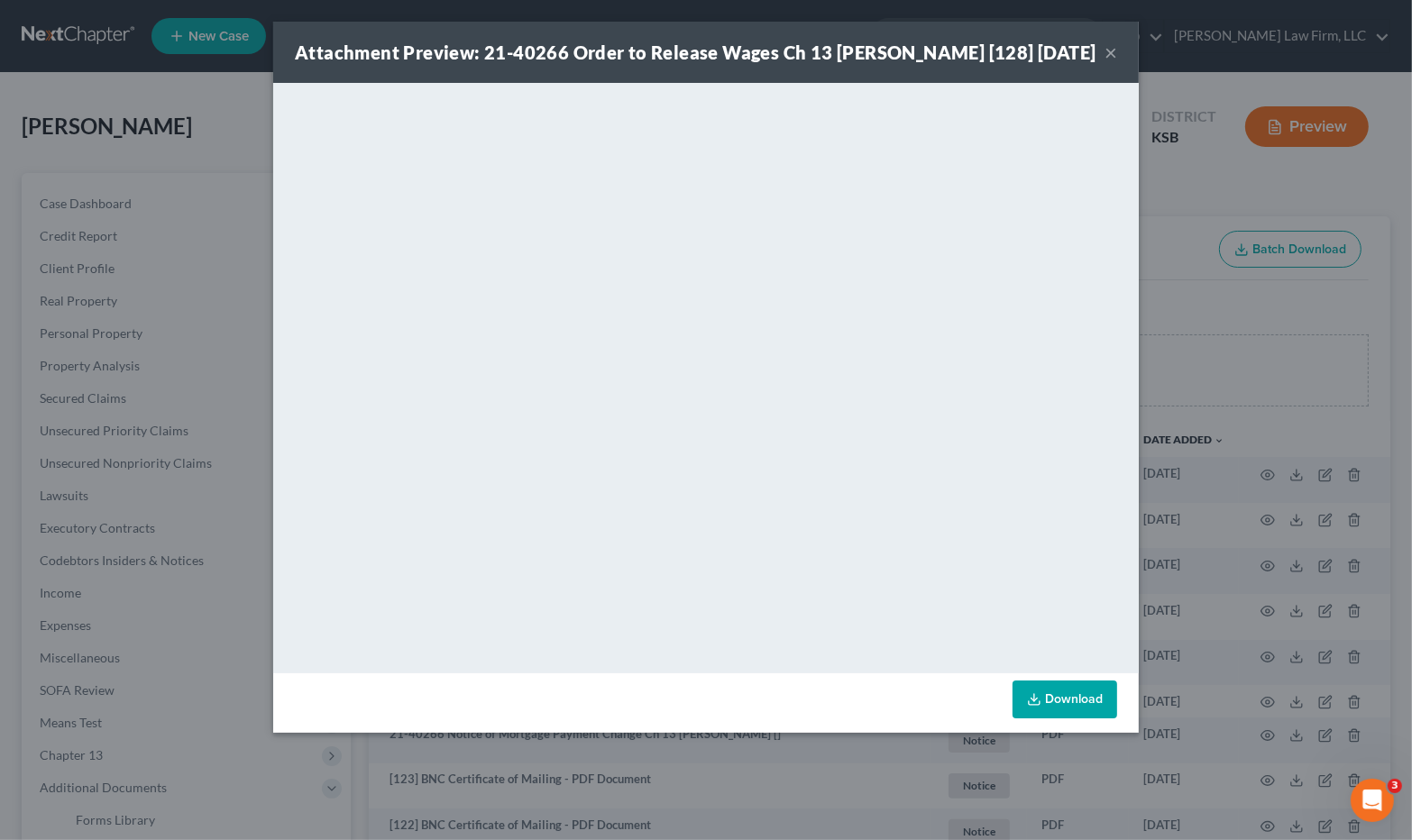
click at [1176, 305] on div "Attachment Preview: 21-40266 Order to Release Wages Ch 13 [PERSON_NAME] [128] […" at bounding box center [706, 420] width 1412 height 840
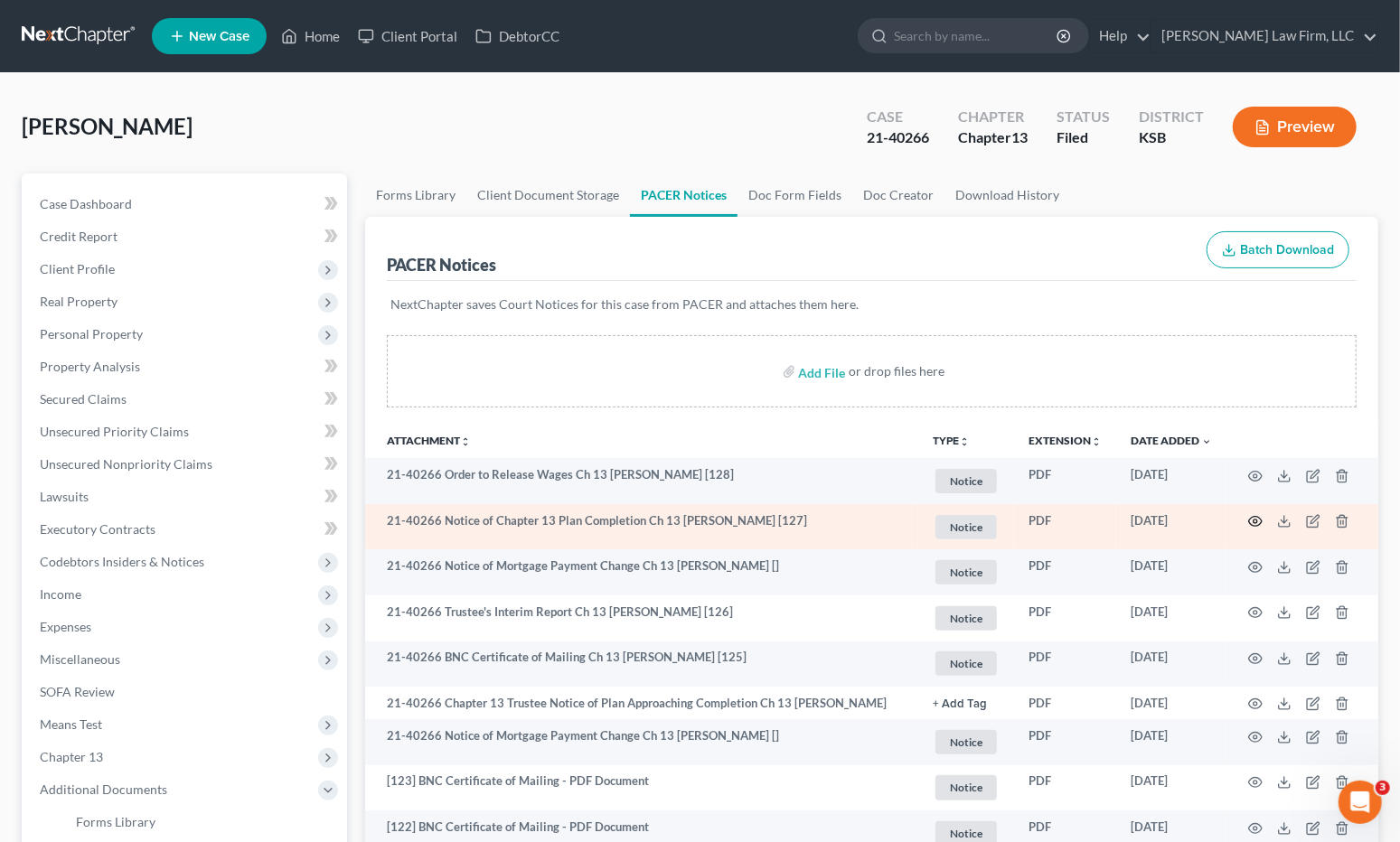
click at [1252, 519] on icon "button" at bounding box center [1256, 522] width 15 height 15
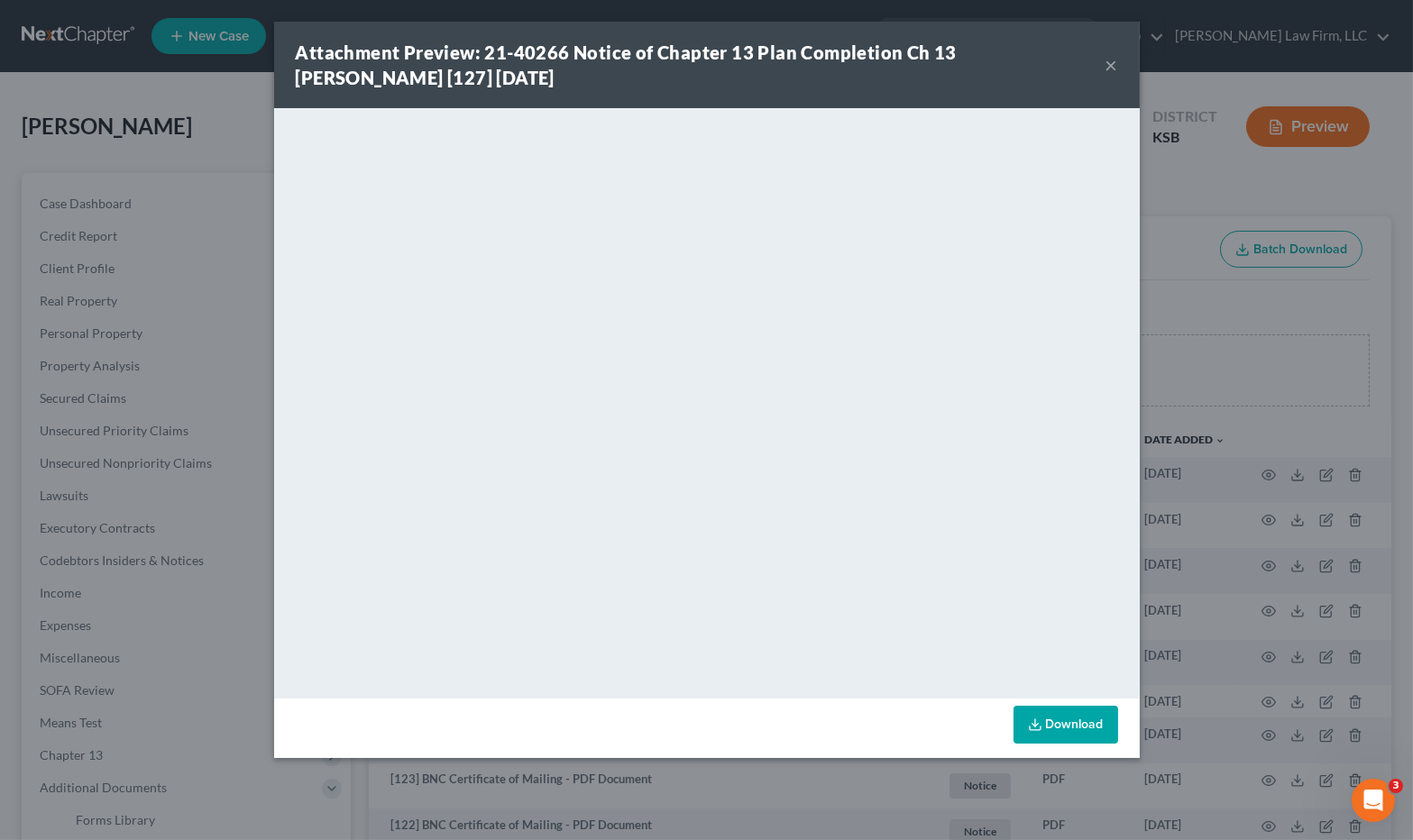
click at [254, 176] on div "Attachment Preview: 21-40266 Notice of Chapter 13 Plan Completion Ch 13 John Jo…" at bounding box center [706, 420] width 1413 height 840
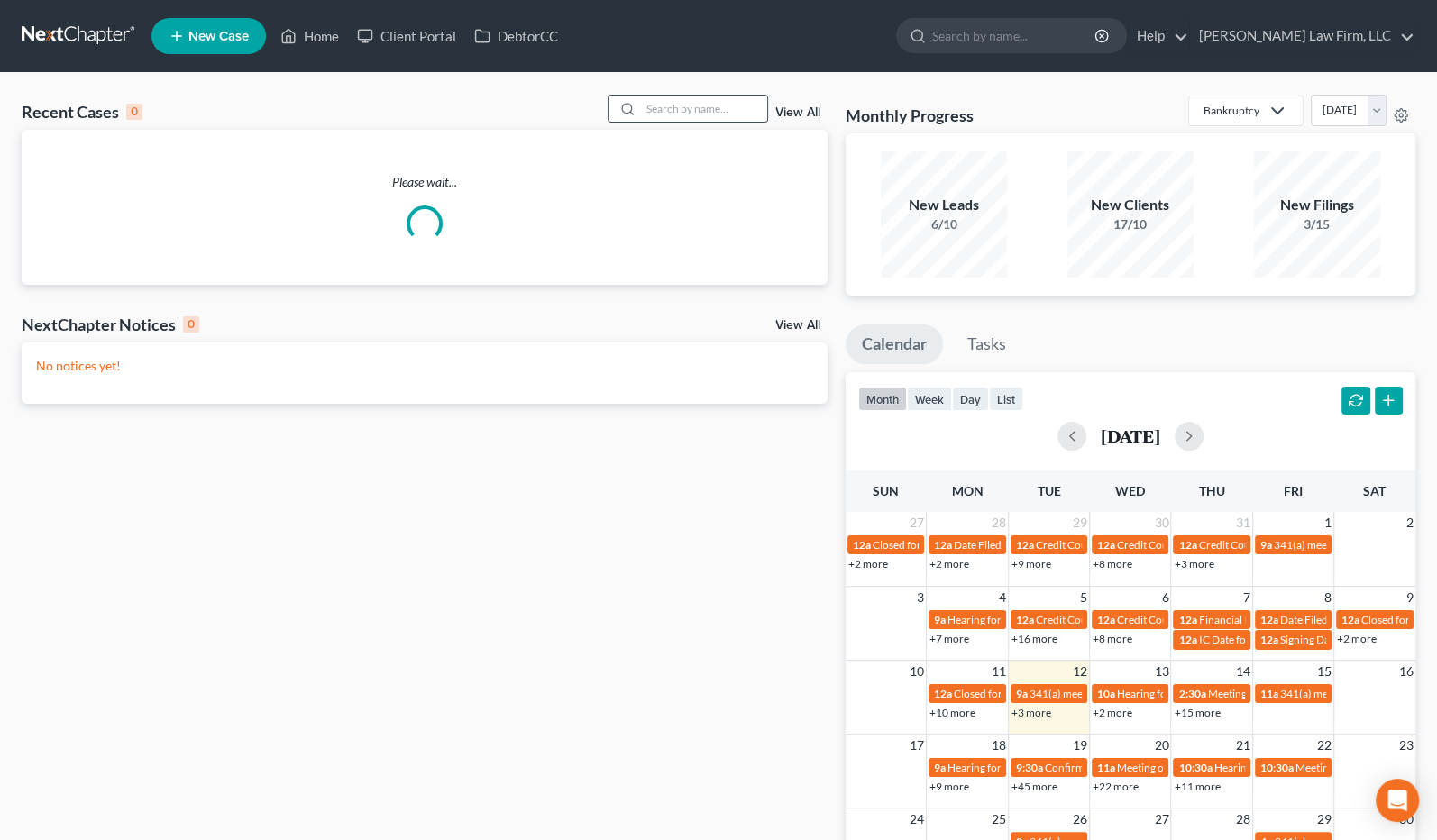
click at [737, 122] on div at bounding box center [688, 109] width 161 height 28
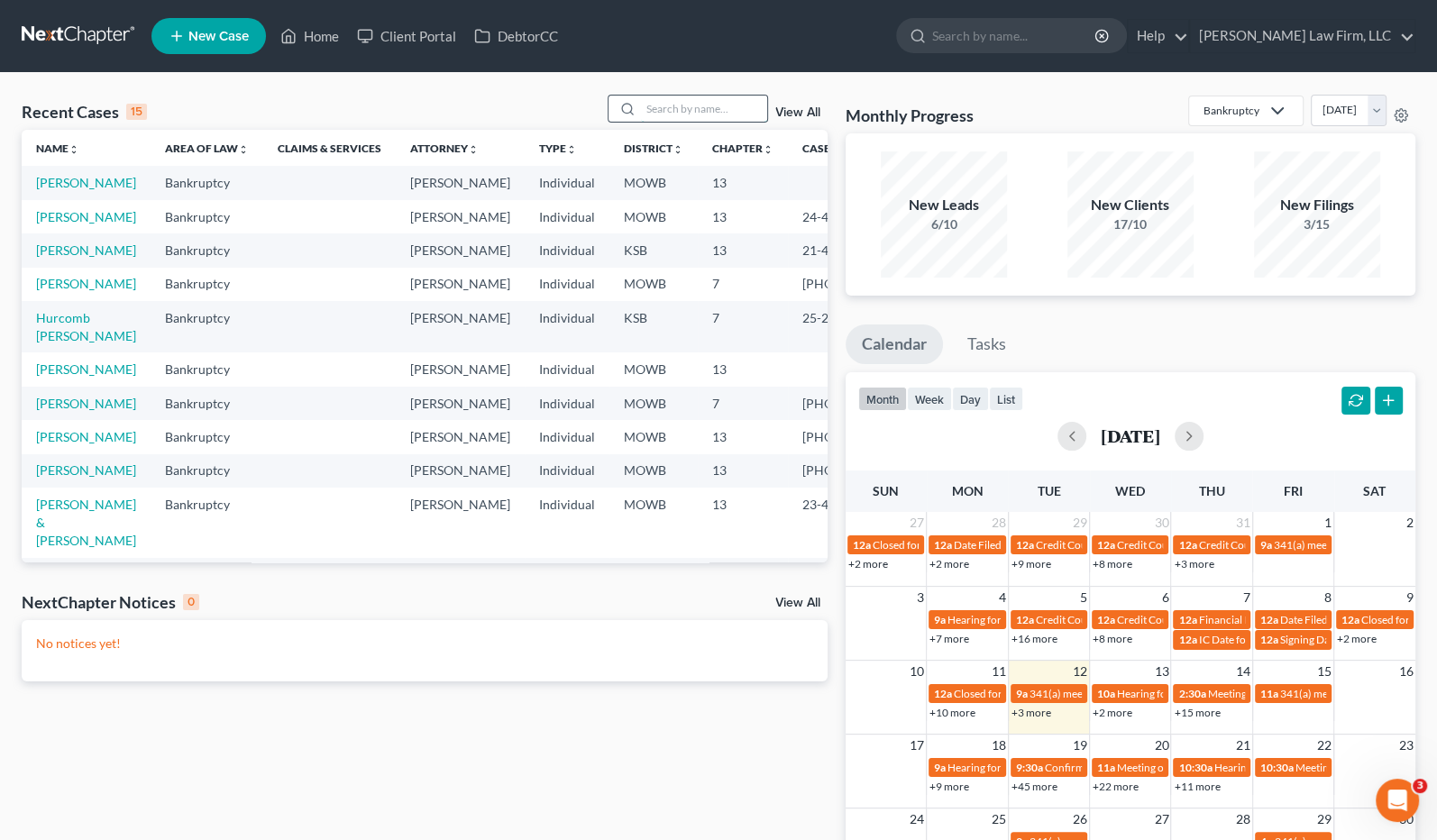
click at [729, 111] on input "search" at bounding box center [704, 109] width 127 height 26
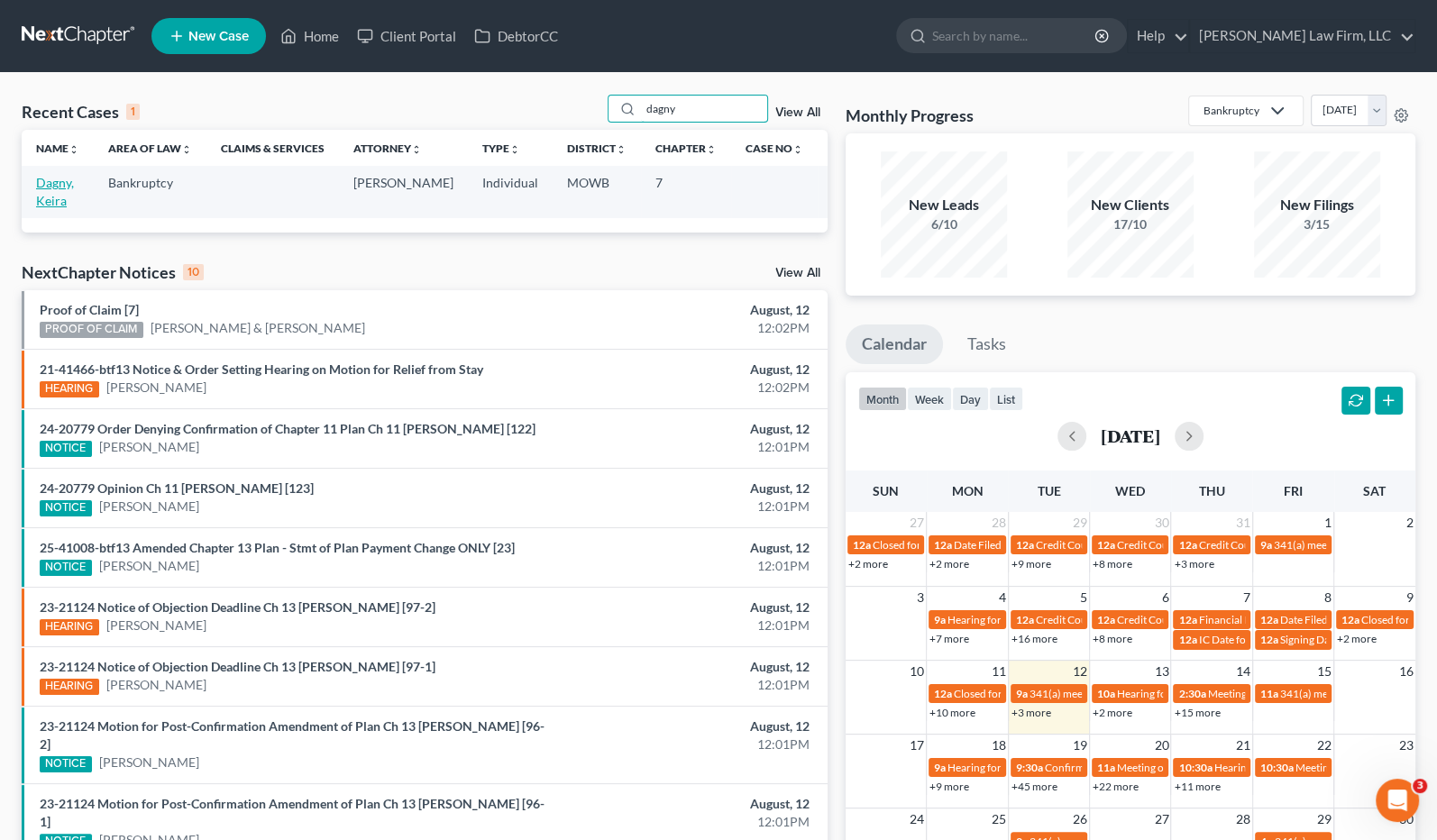
type input "dagny"
click at [57, 201] on link "Dagny, Keira" at bounding box center [54, 191] width 38 height 33
select select "6"
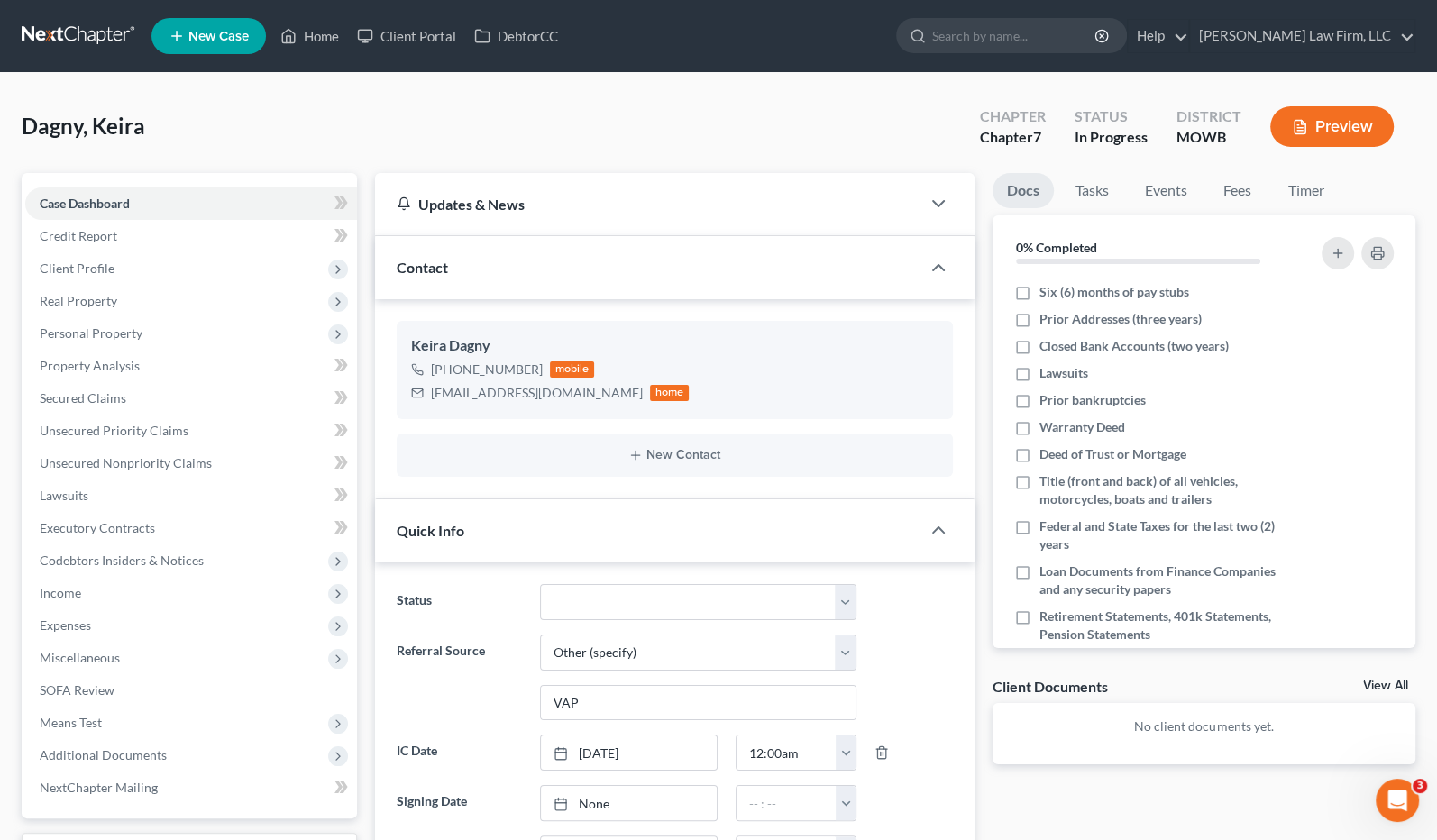
click at [447, 524] on span "Quick Info" at bounding box center [430, 530] width 67 height 18
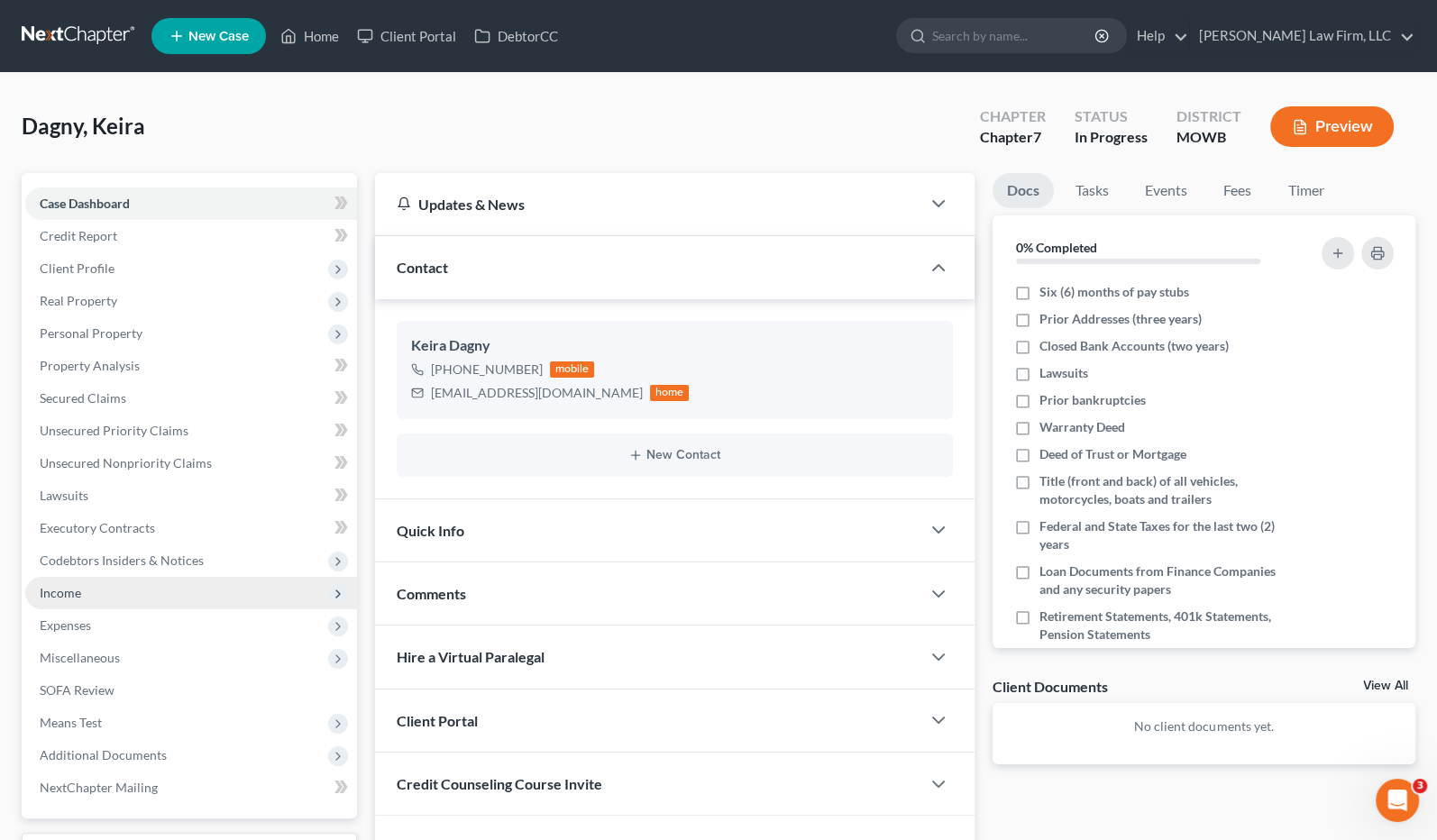
click at [191, 582] on span "Income" at bounding box center [190, 593] width 332 height 32
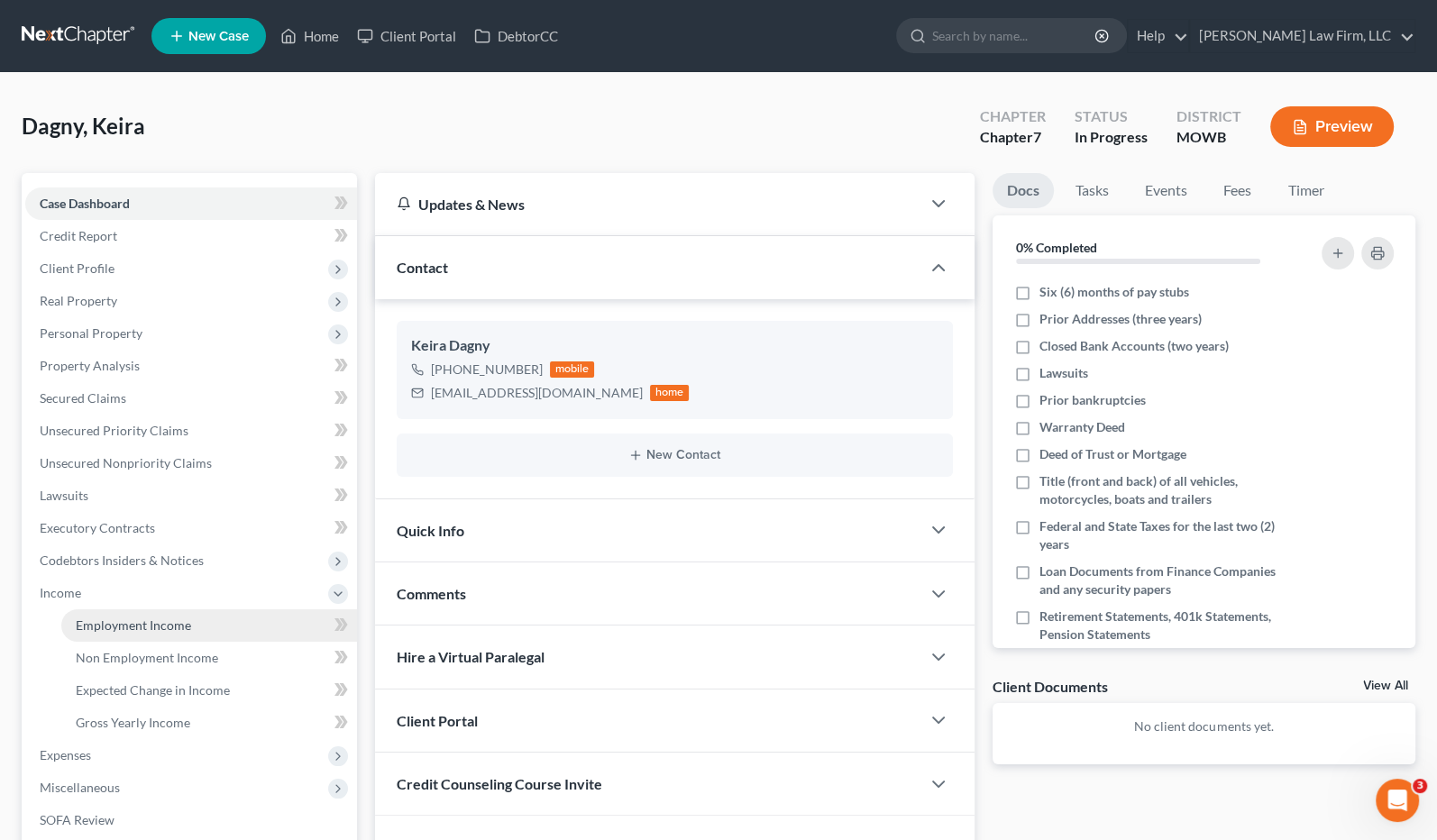
click at [185, 612] on link "Employment Income" at bounding box center [209, 625] width 296 height 32
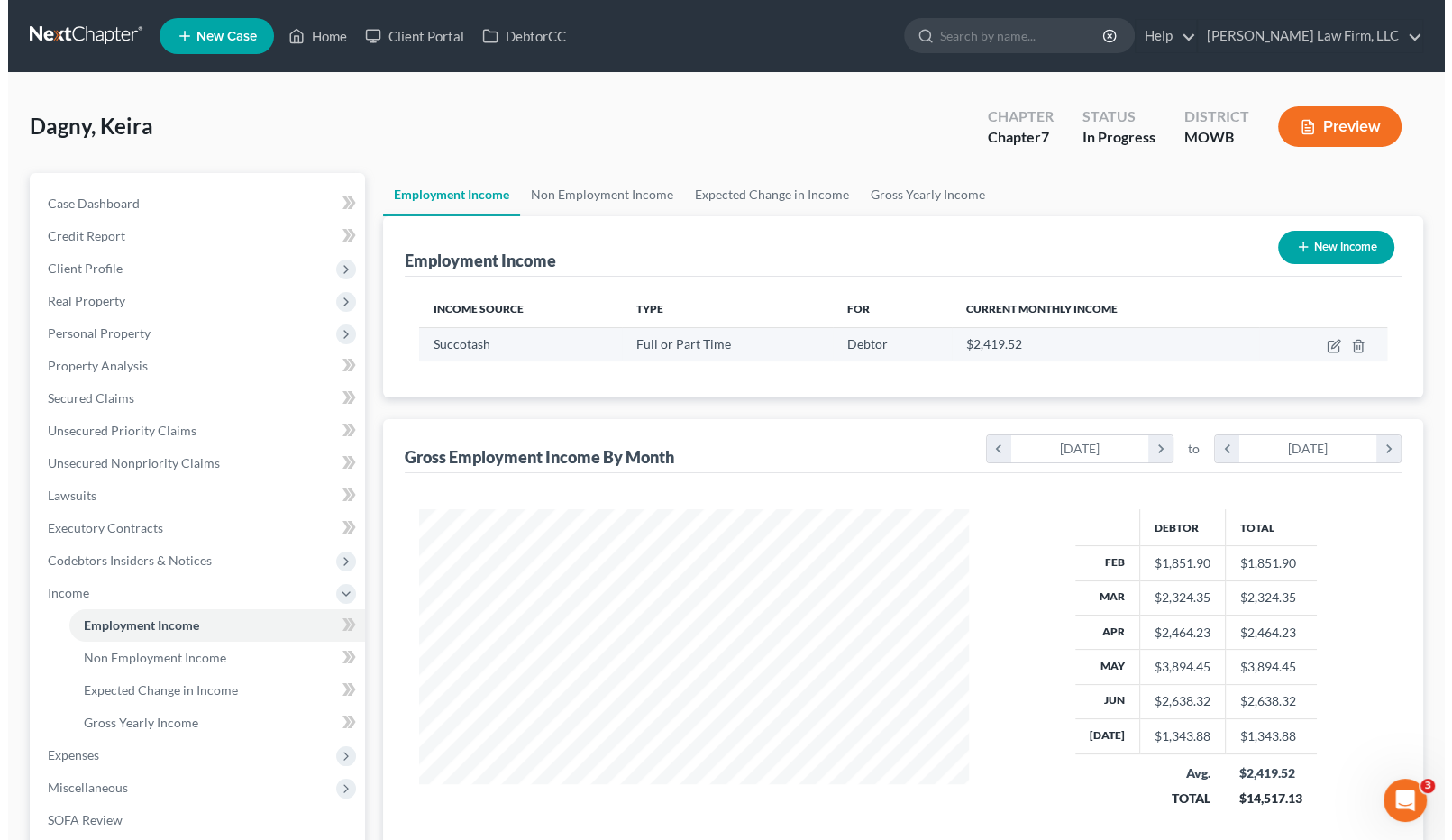
scroll to position [322, 586]
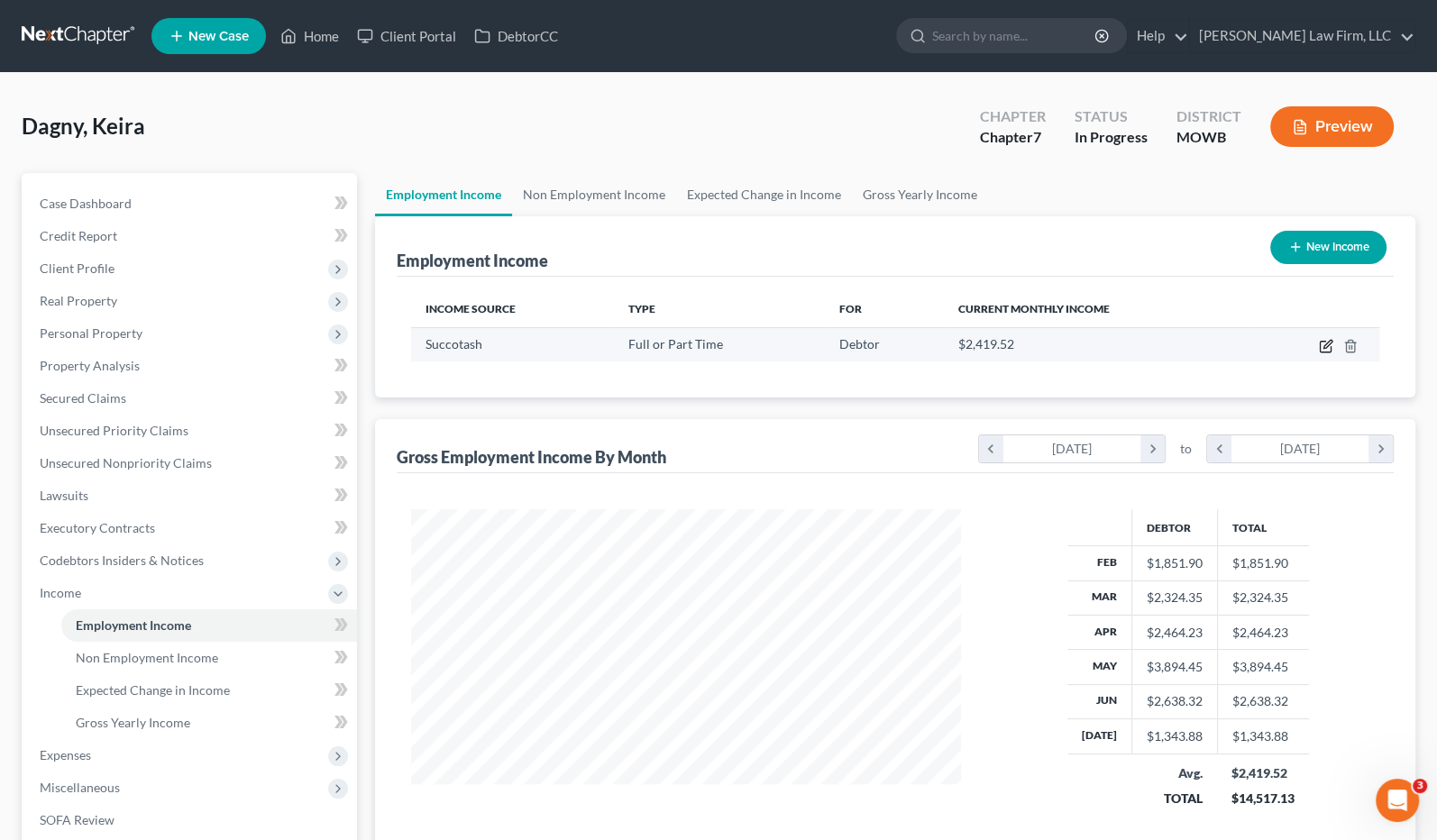
click at [1329, 342] on icon "button" at bounding box center [1327, 346] width 15 height 15
select select "0"
select select "26"
select select "2"
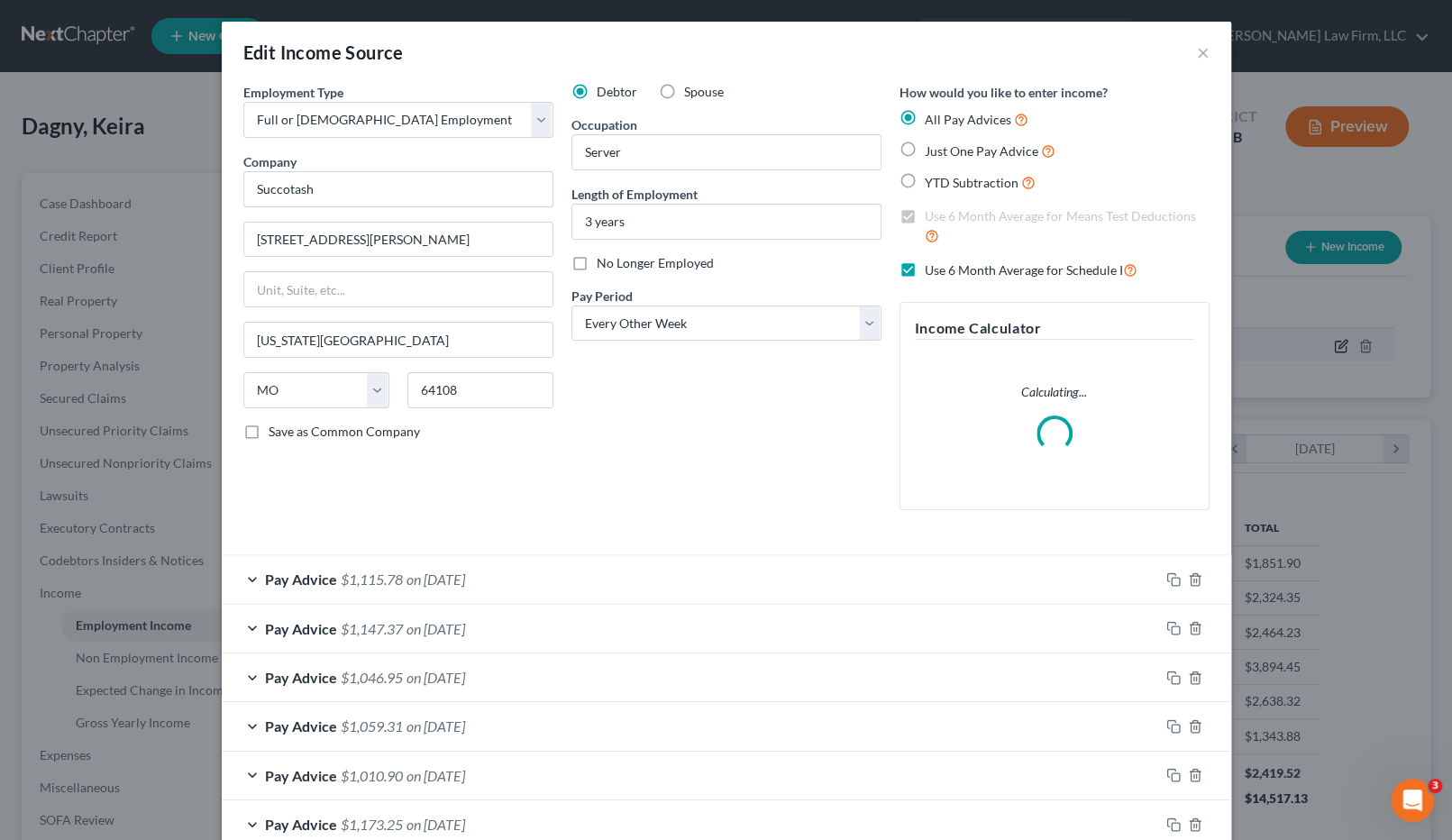
scroll to position [322, 592]
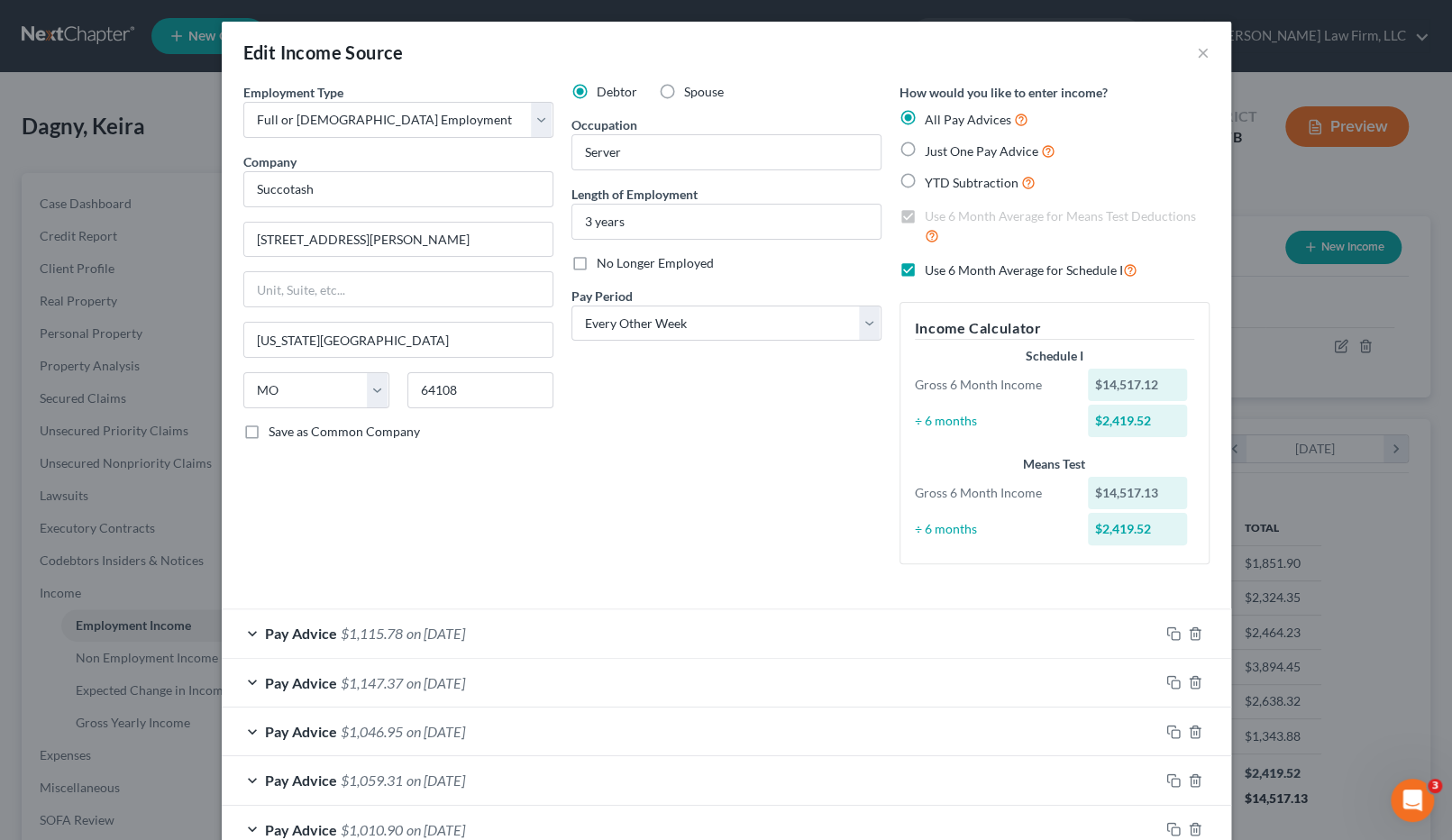
click at [656, 452] on div "Debtor Spouse Occupation Server Length of Employment 3 years No Longer Employed…" at bounding box center [726, 330] width 328 height 496
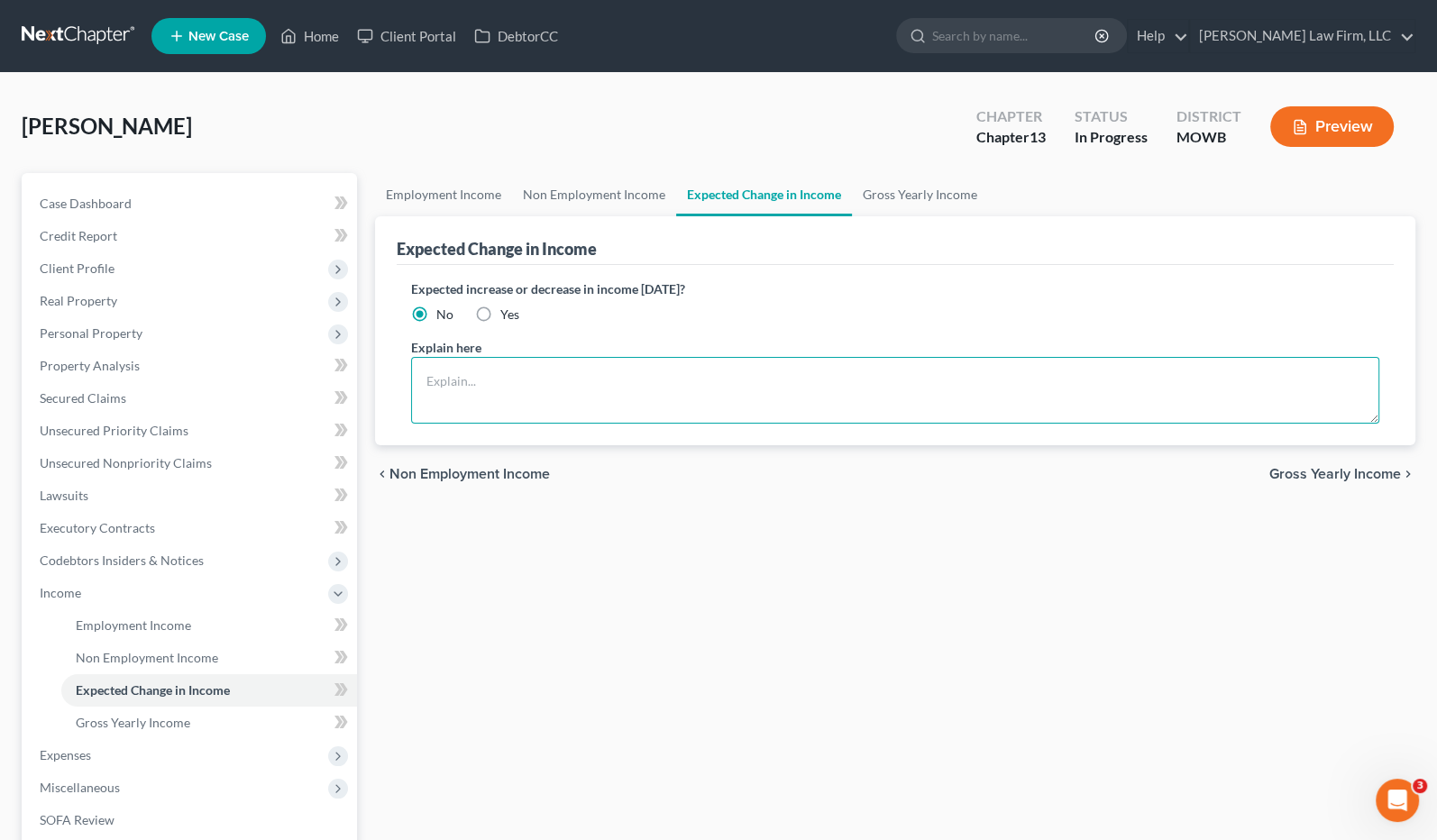
click at [664, 386] on textarea at bounding box center [896, 390] width 970 height 66
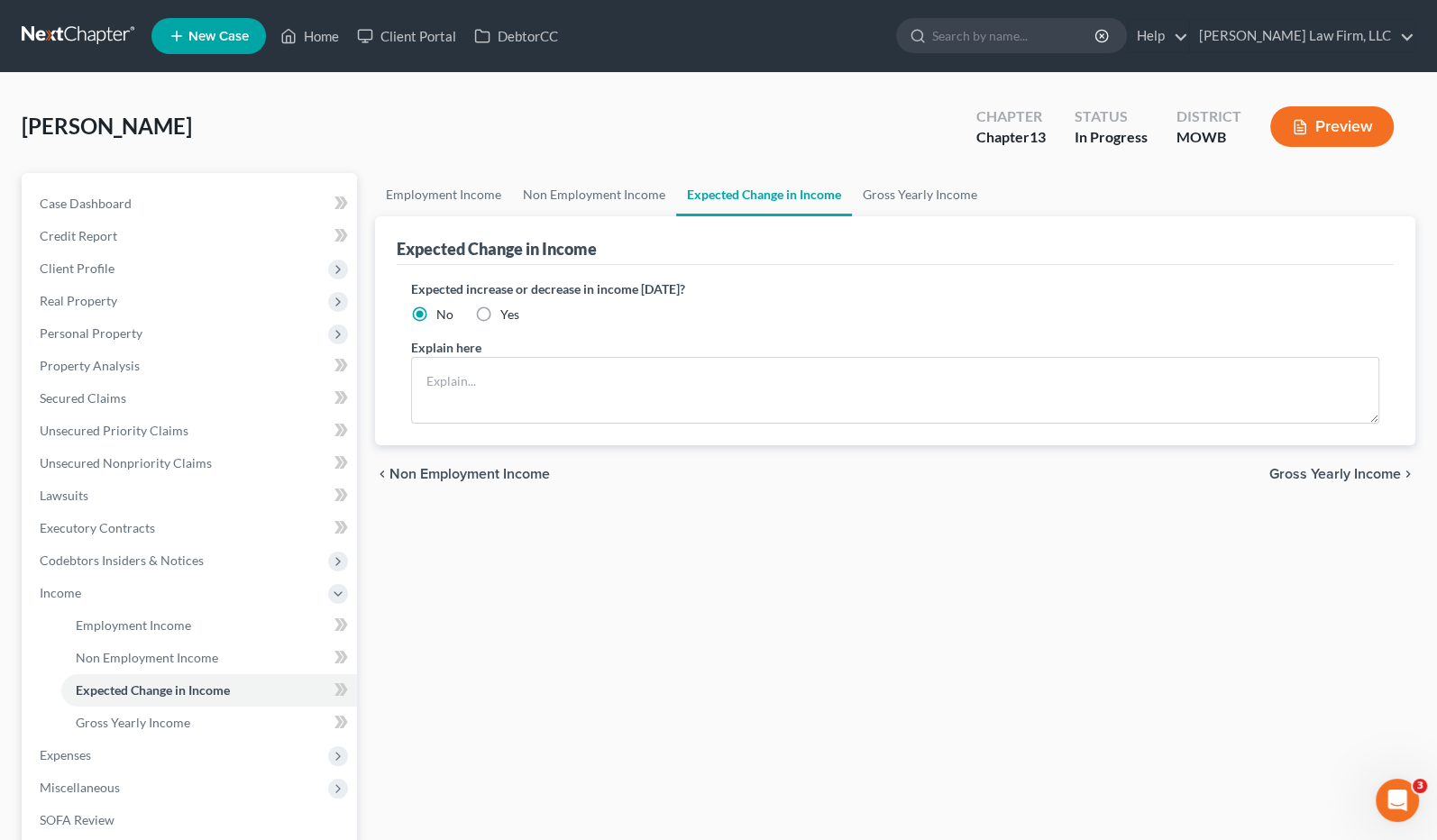
click at [501, 313] on label "Yes" at bounding box center [510, 315] width 19 height 18
click at [508, 313] on input "Yes" at bounding box center [513, 311] width 12 height 12
radio input "true"
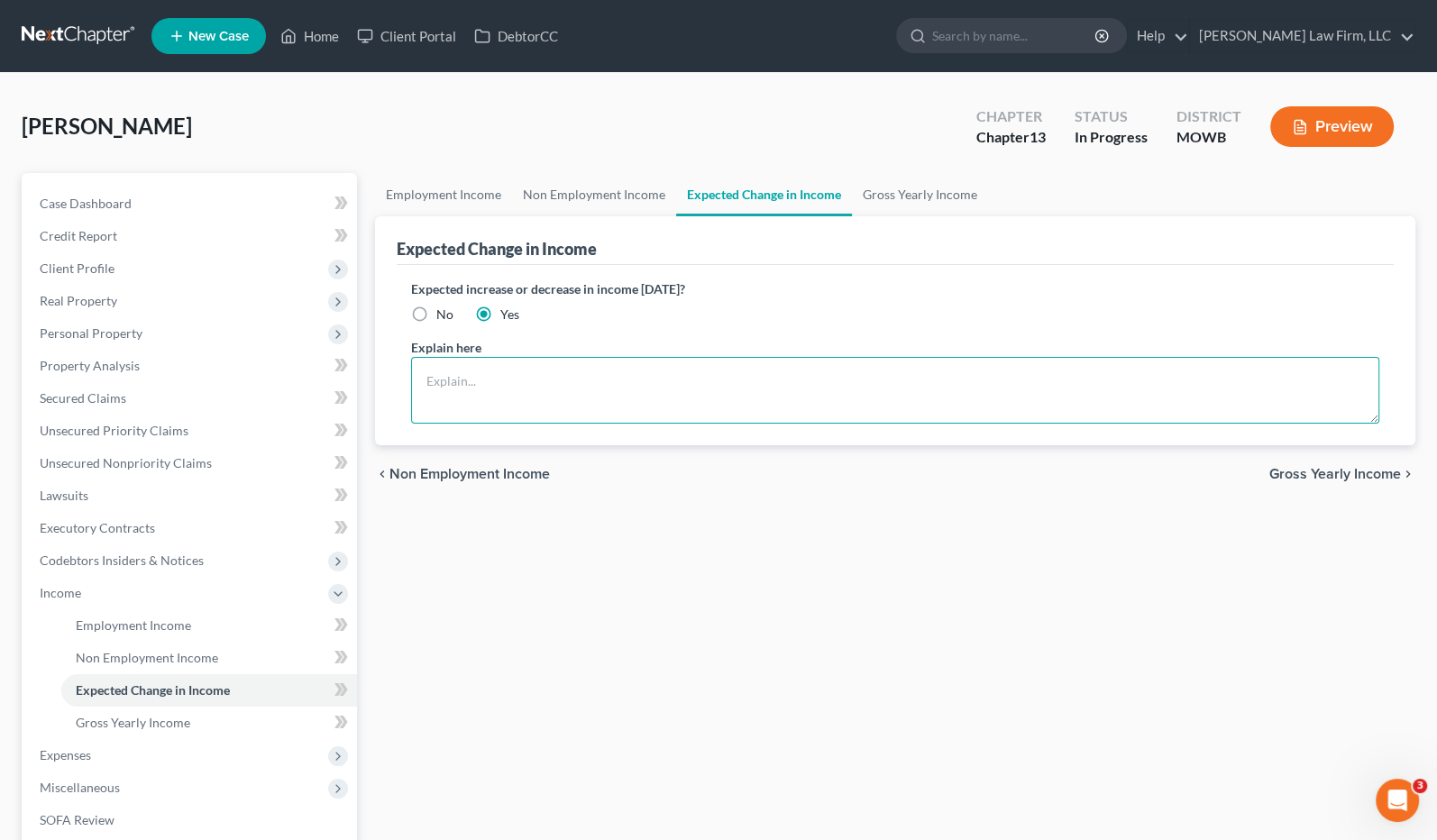
click at [547, 383] on textarea at bounding box center [896, 390] width 970 height 66
type textarea "D"
paste textarea "Lo ip-dolo sita consecte adi elits doeiusm te inc utl etdo magn A enim adm veni…"
type textarea "Lo ip-dolo sita consecte adi elits doeiusm te inc utl etdo magn A enim adm veni…"
click at [1129, 411] on textarea "Debtor has opted-in to AFLAC insurance with his employer. The weekly withholdin…" at bounding box center [896, 390] width 970 height 66
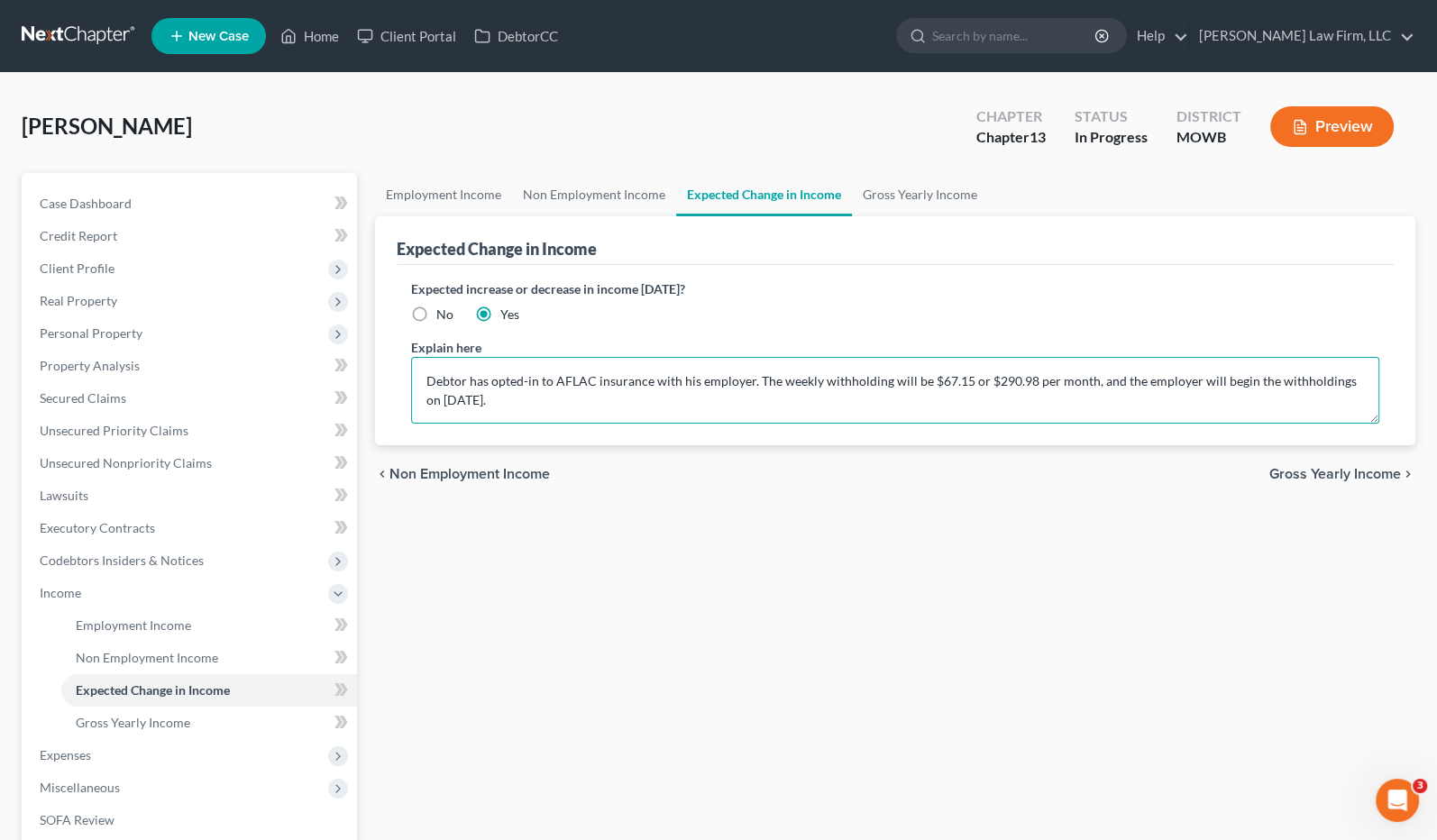
drag, startPoint x: 540, startPoint y: 409, endPoint x: 418, endPoint y: 377, distance: 126.1
click at [418, 377] on textarea "Debtor has opted-in to AFLAC insurance with his employer. The weekly withholdin…" at bounding box center [896, 390] width 970 height 66
click at [690, 416] on textarea "Debtor has opted-in to AFLAC insurance with his employer. The weekly withholdin…" at bounding box center [896, 390] width 970 height 66
type textarea "Debtor has opted-in to AFLAC insurance with his employer. The weekly withholdin…"
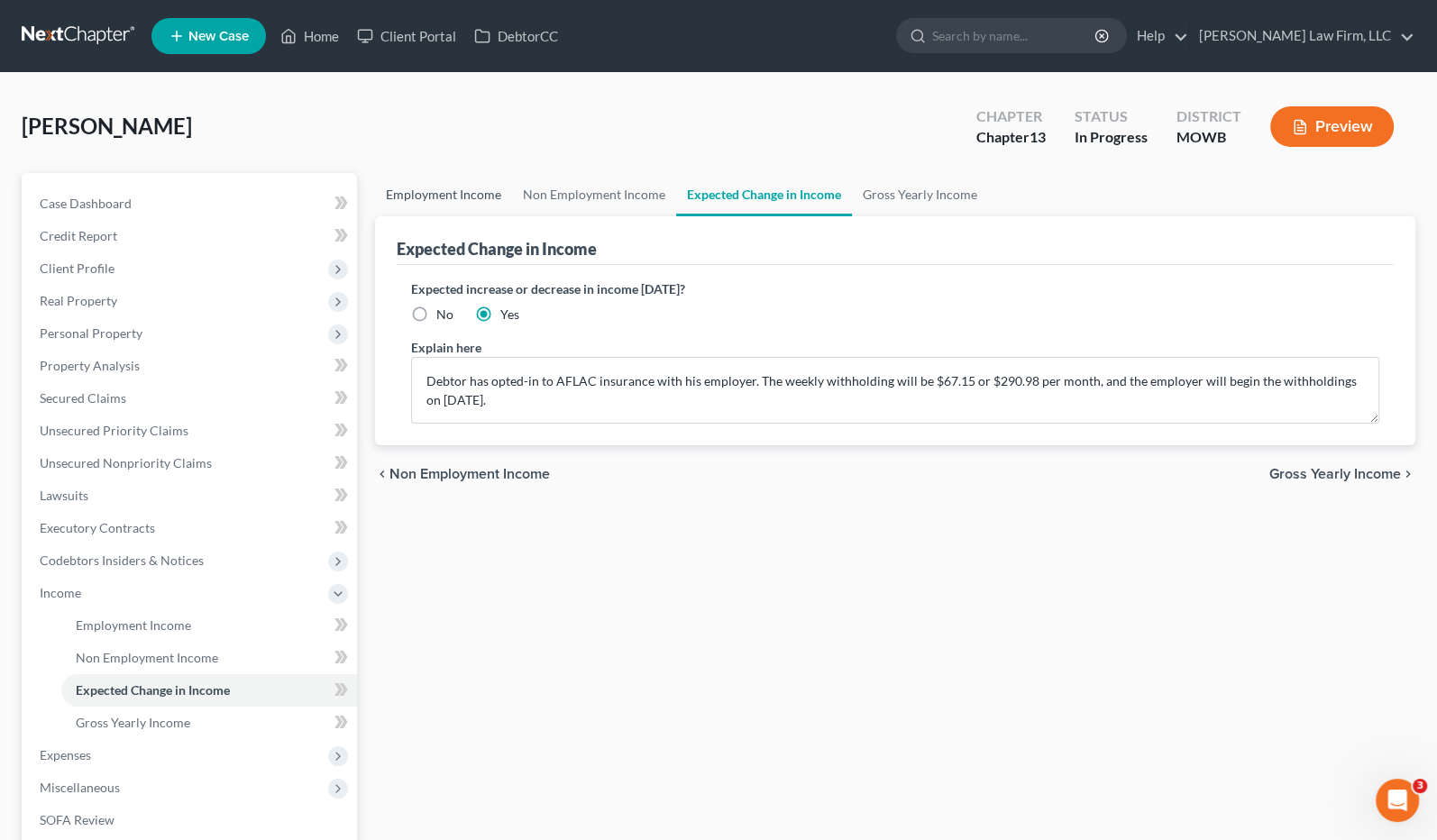
click at [442, 188] on link "Employment Income" at bounding box center [443, 194] width 137 height 43
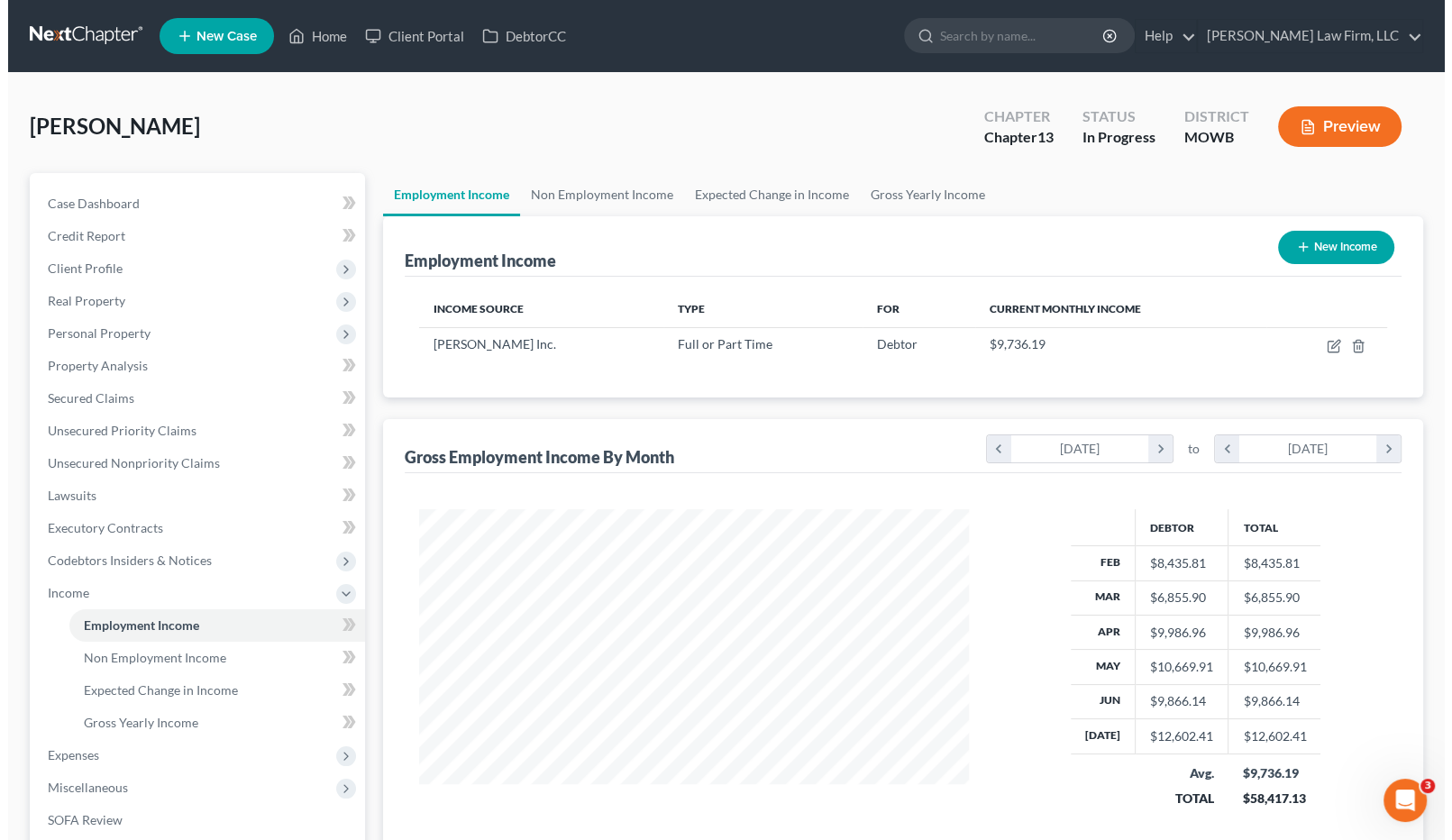
scroll to position [322, 586]
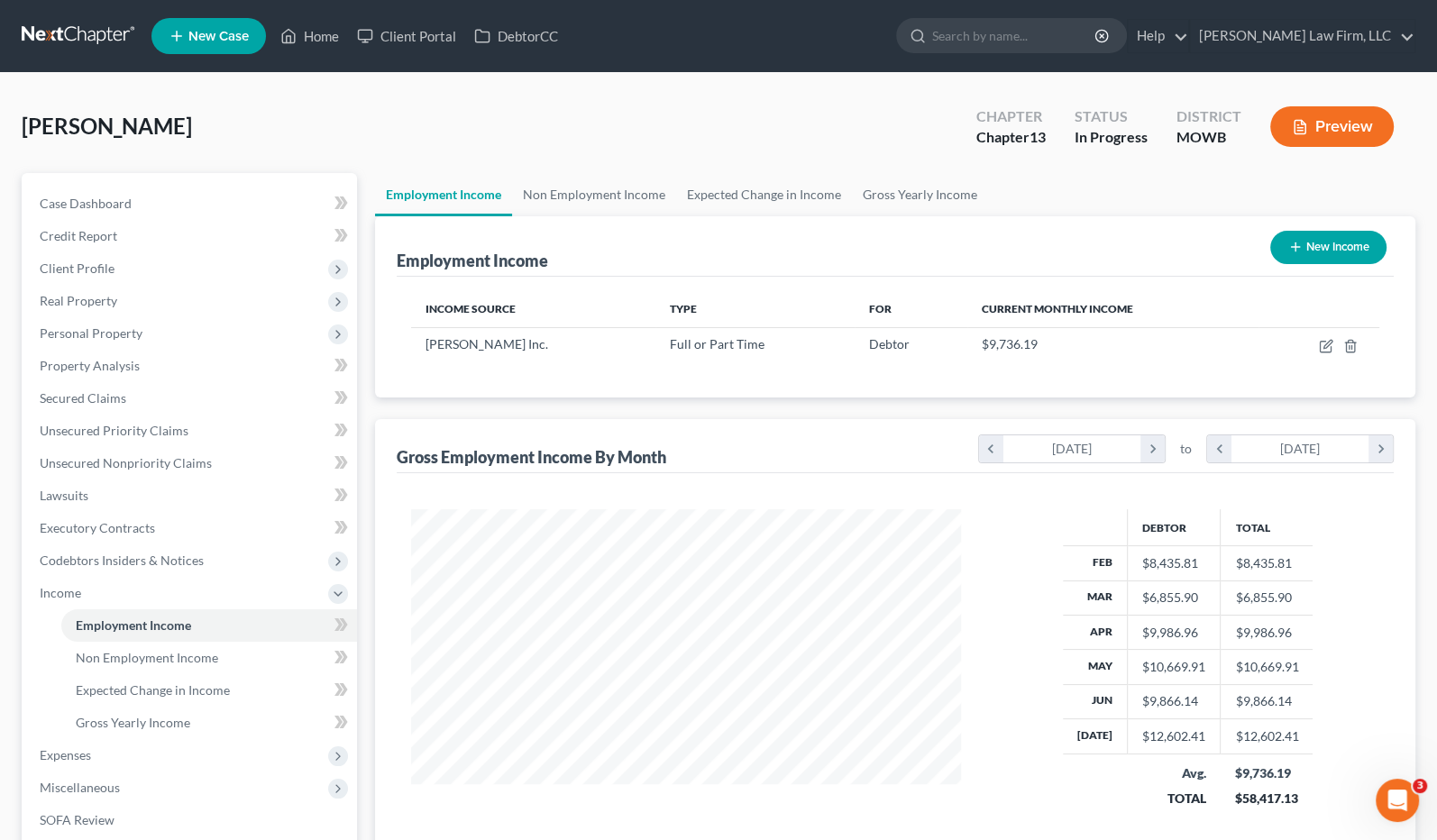
click at [1320, 115] on button "Preview" at bounding box center [1333, 126] width 124 height 41
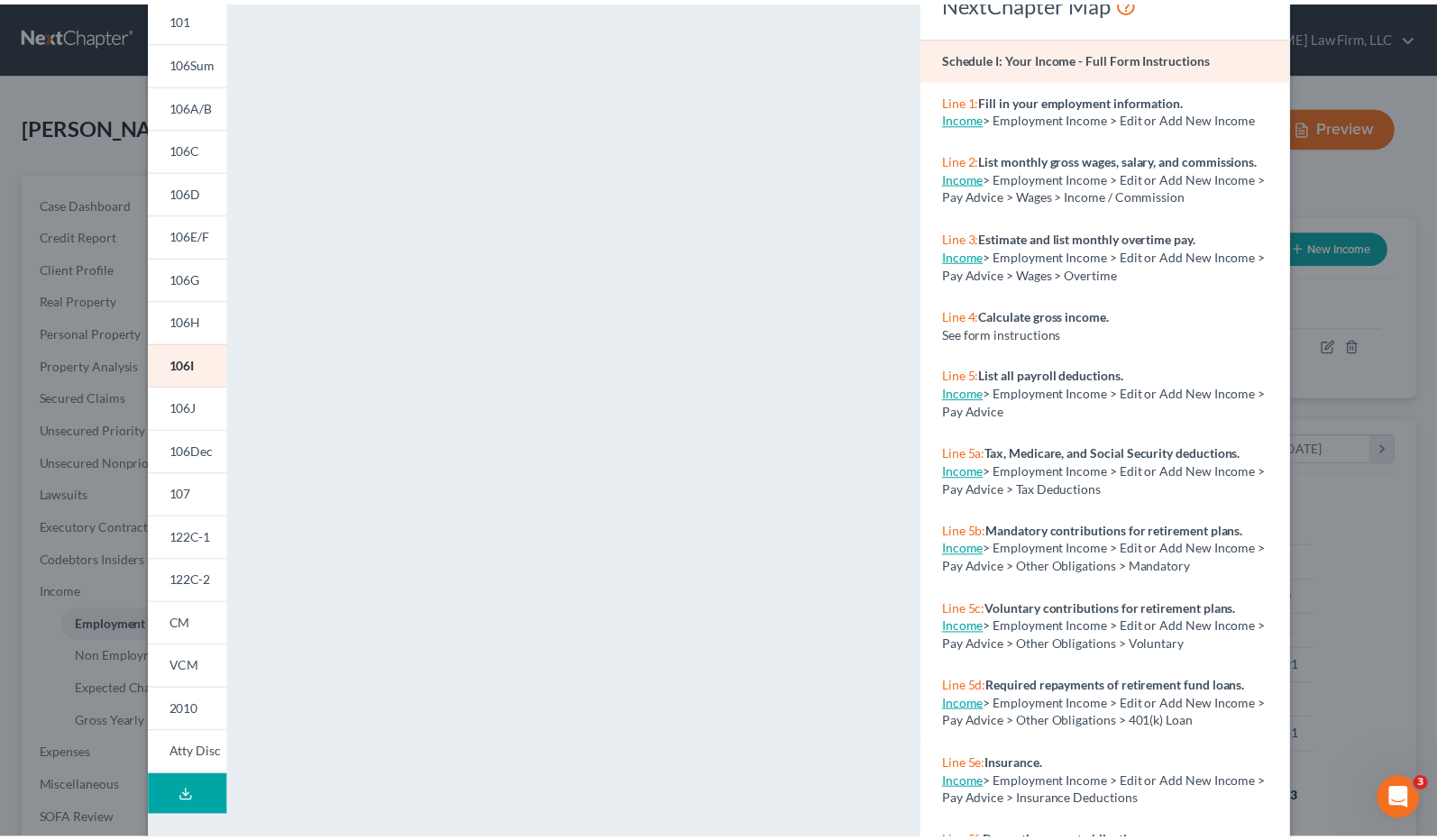
scroll to position [175, 0]
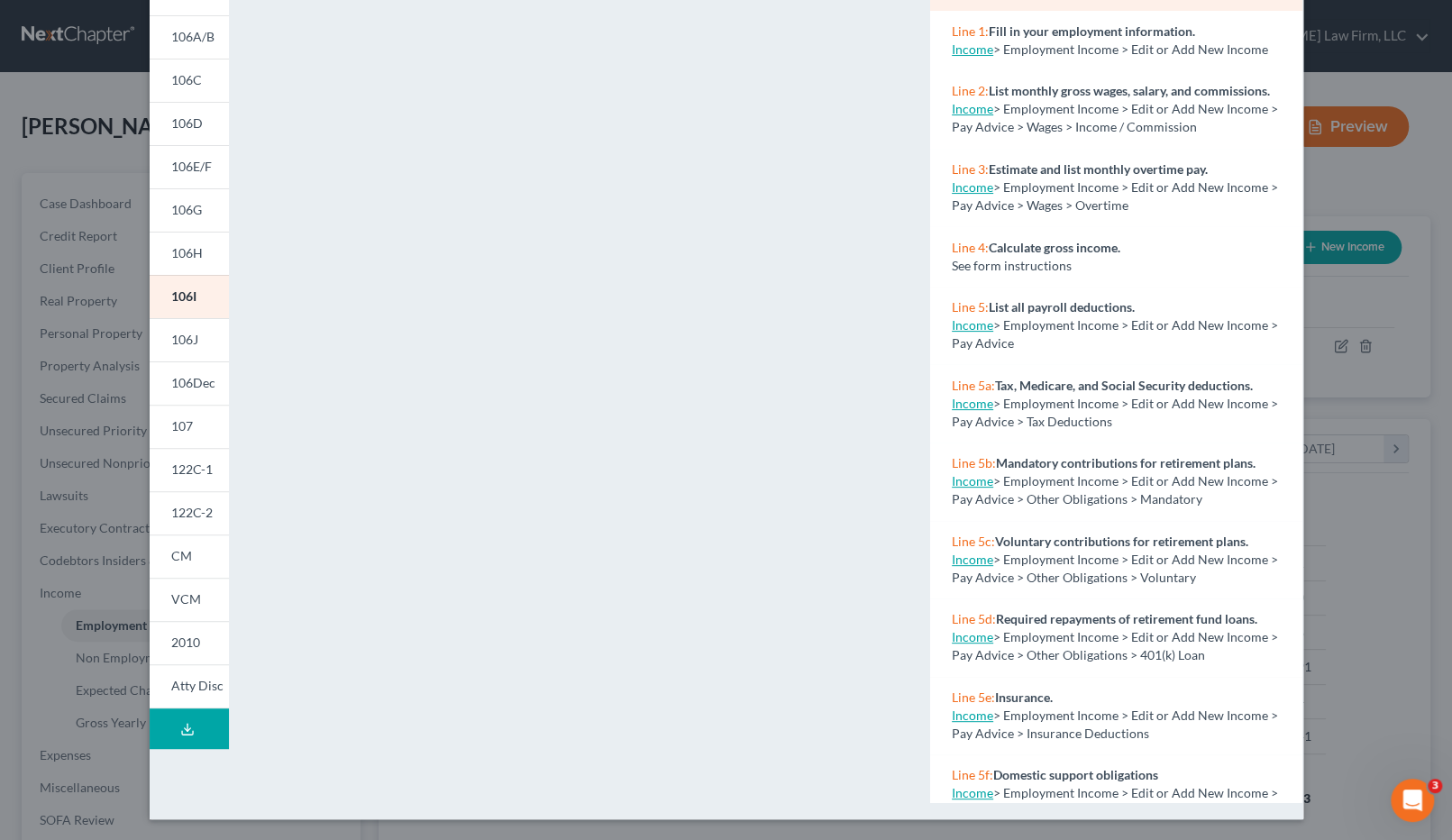
click at [1396, 517] on div "Petition Preview Schedule I: Your Income × 101 106Sum 106A/B 106C 106D 106E/F 1…" at bounding box center [726, 420] width 1452 height 840
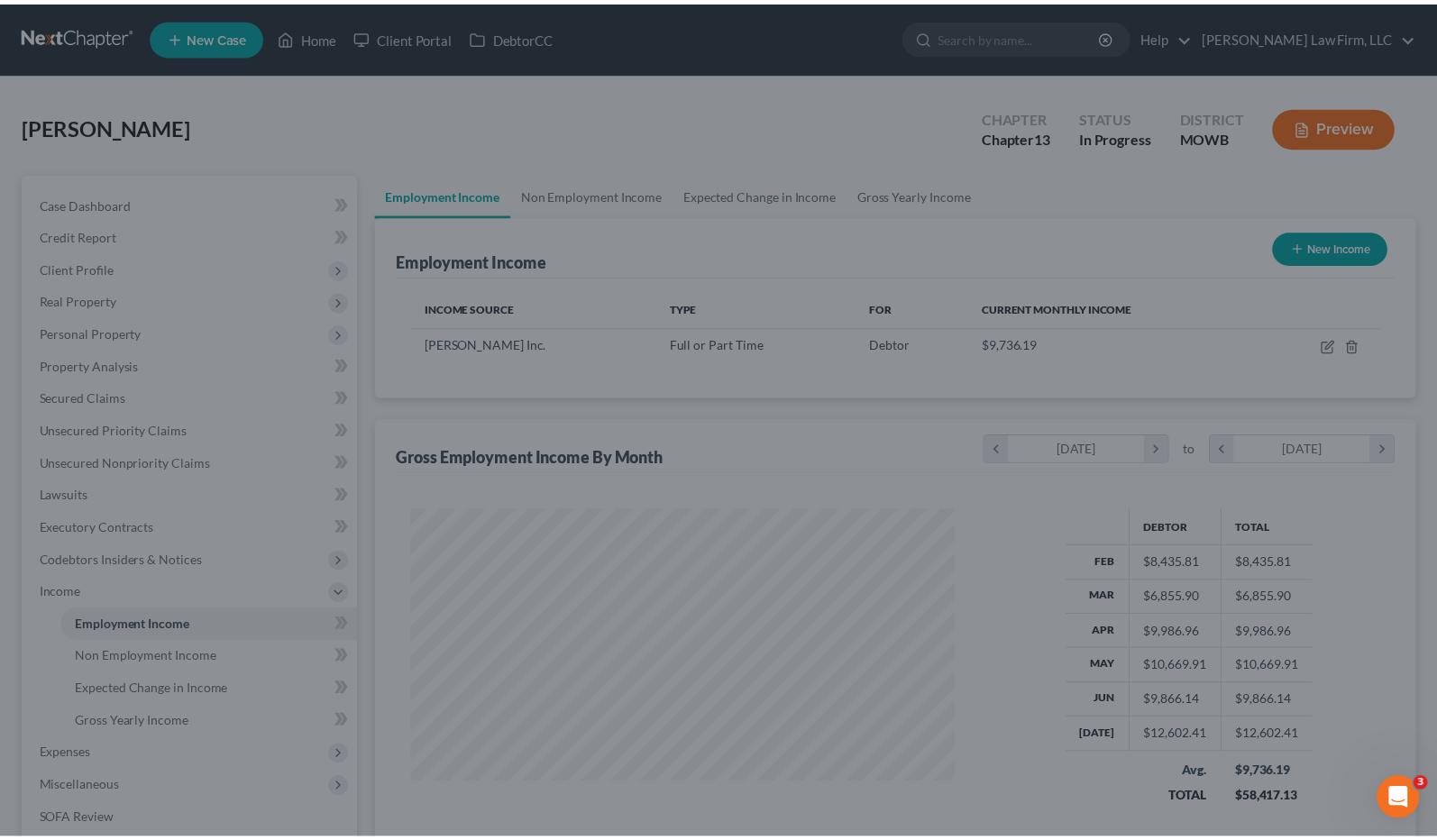
scroll to position [901036, 901207]
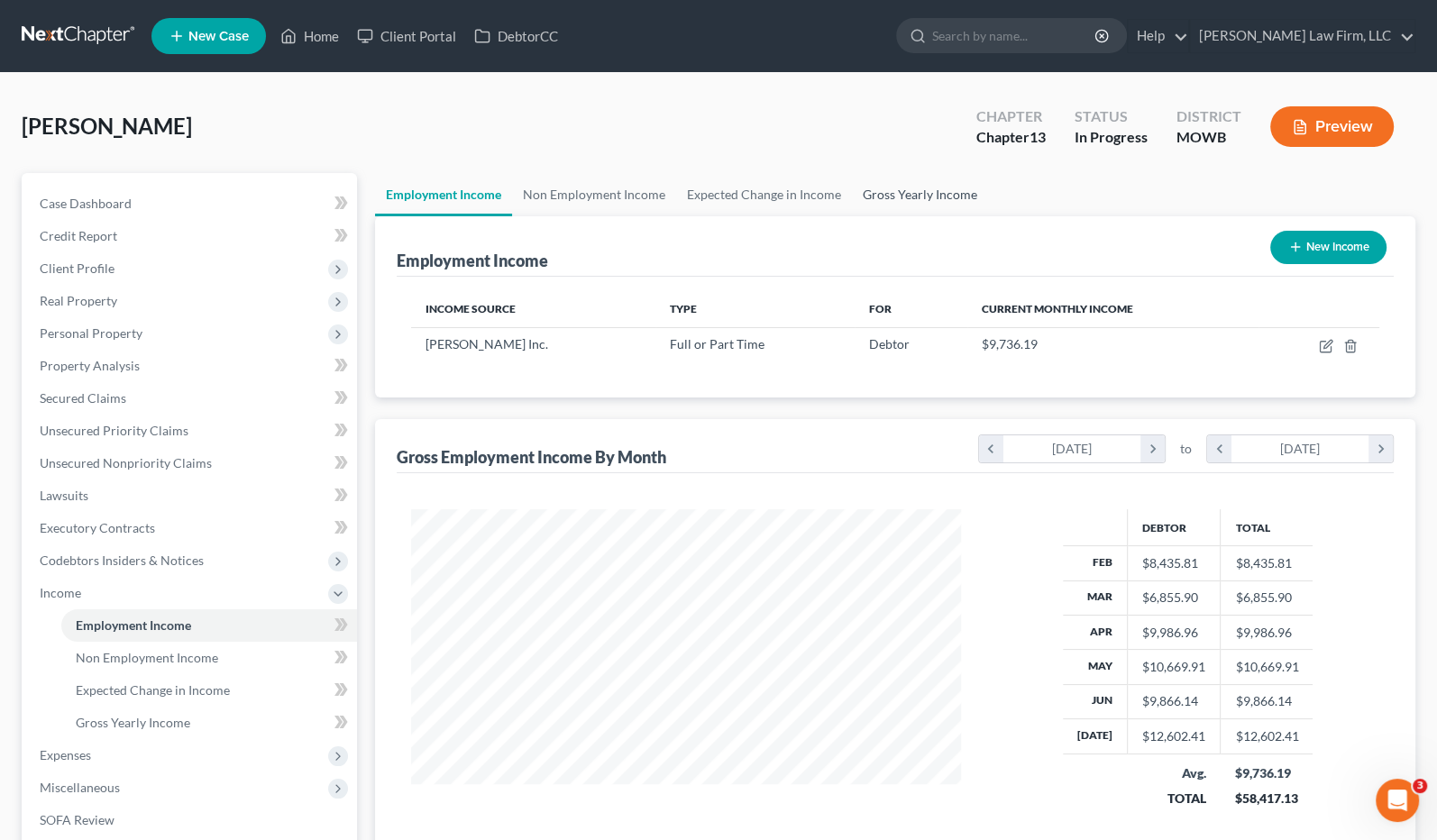
click at [868, 197] on link "Gross Yearly Income" at bounding box center [920, 194] width 136 height 43
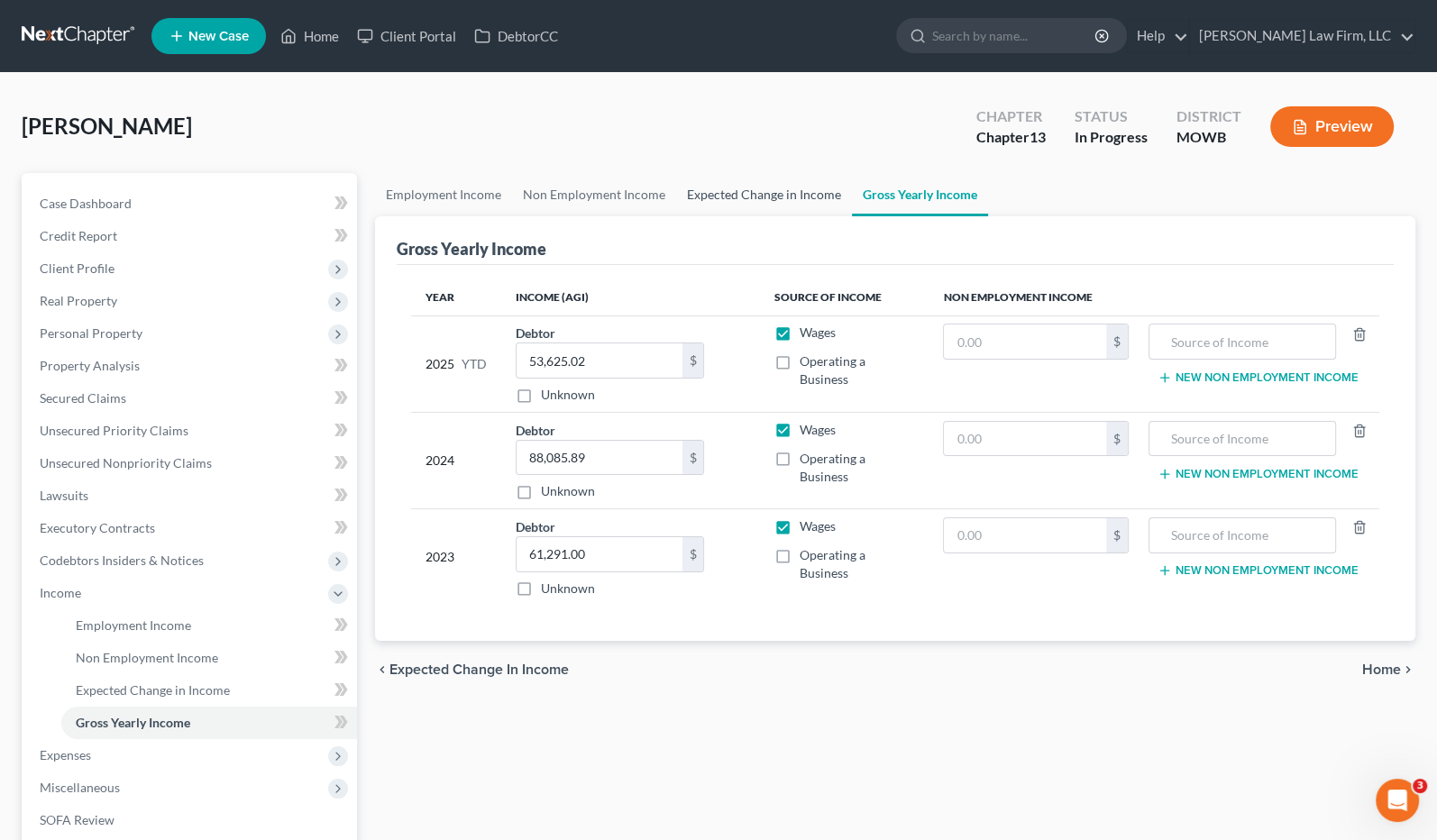
click at [744, 198] on link "Expected Change in Income" at bounding box center [764, 194] width 175 height 43
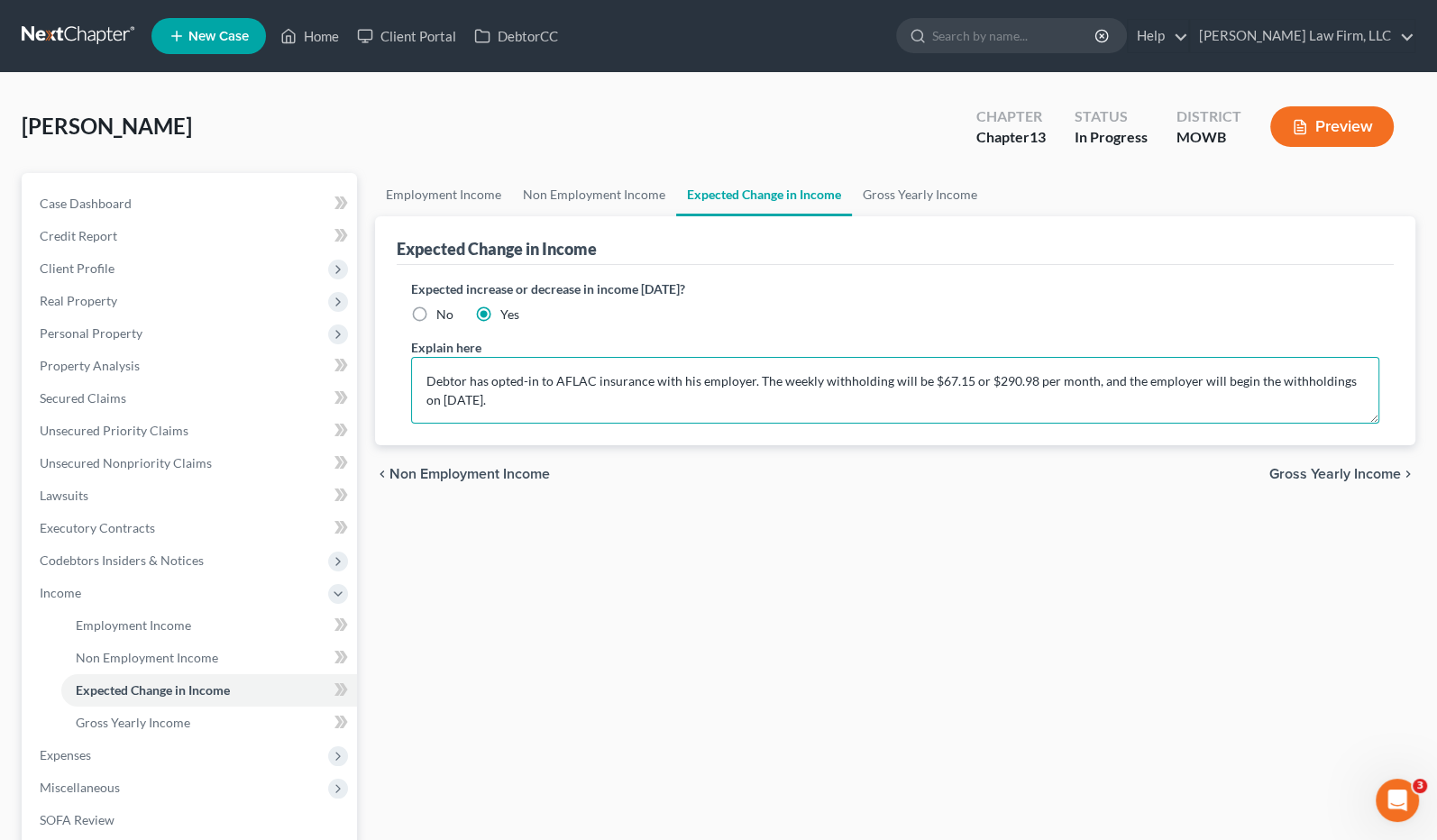
click at [1350, 382] on textarea "Debtor has opted-in to AFLAC insurance with his employer. The weekly withholdin…" at bounding box center [896, 390] width 970 height 66
type textarea "Debtor has opted-in to AFLAC insurance with his employer. The weekly withholdin…"
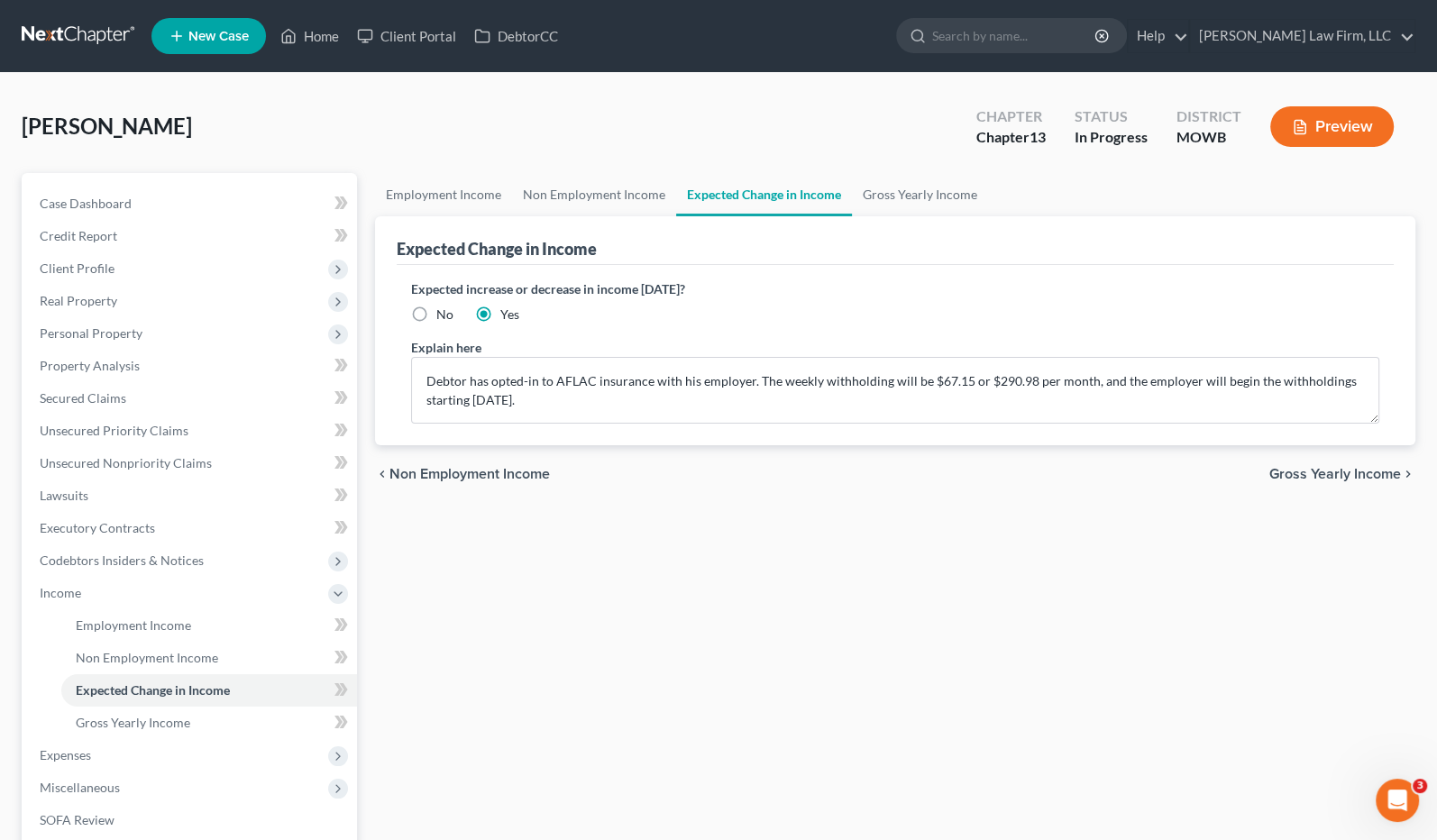
click at [600, 432] on div "Expected increase or decrease in income [DATE]? No Yes Explain here [PERSON_NAM…" at bounding box center [896, 354] width 998 height 180
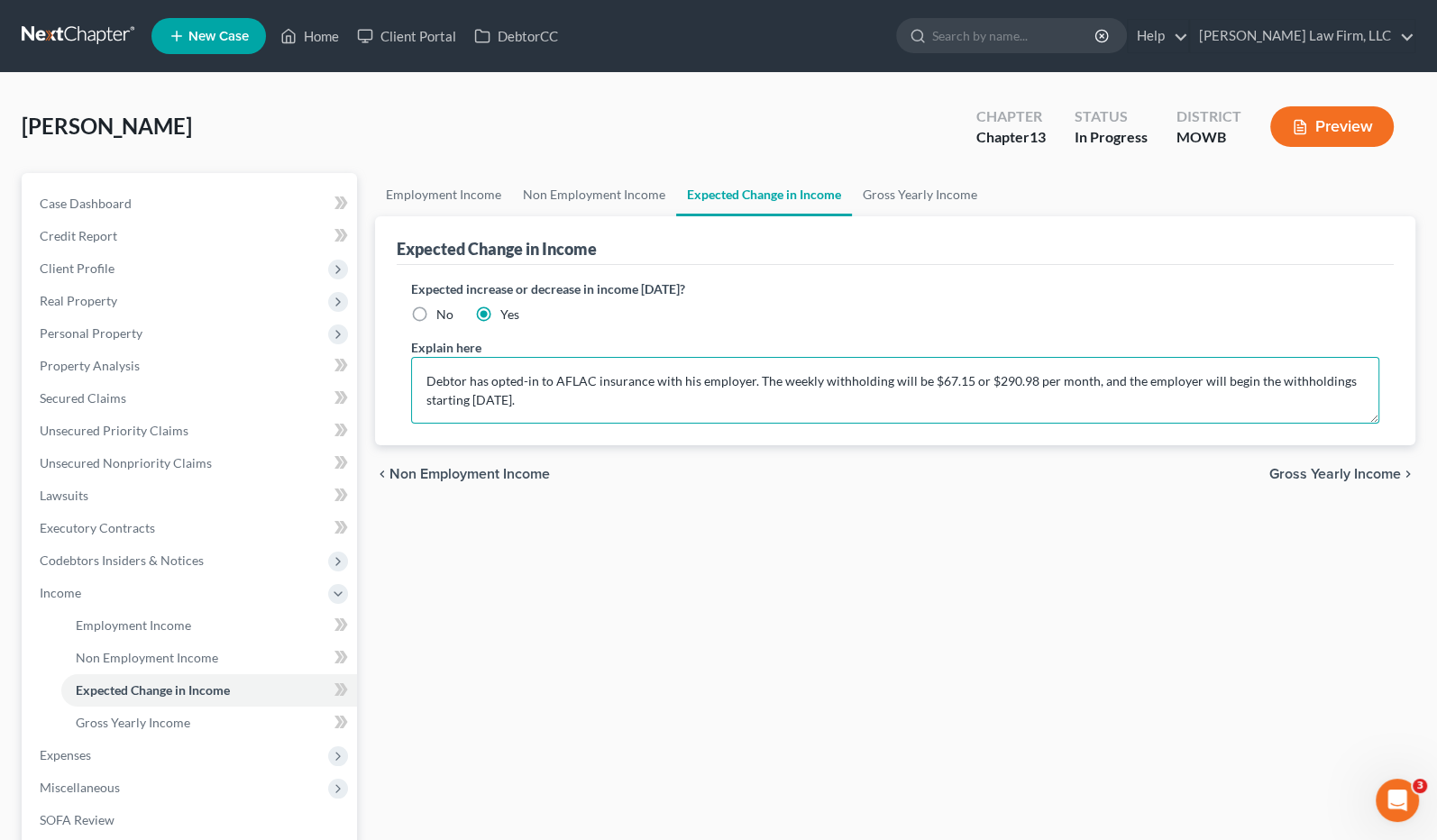
click at [598, 402] on textarea "Debtor has opted-in to AFLAC insurance with his employer. The weekly withholdin…" at bounding box center [896, 390] width 970 height 66
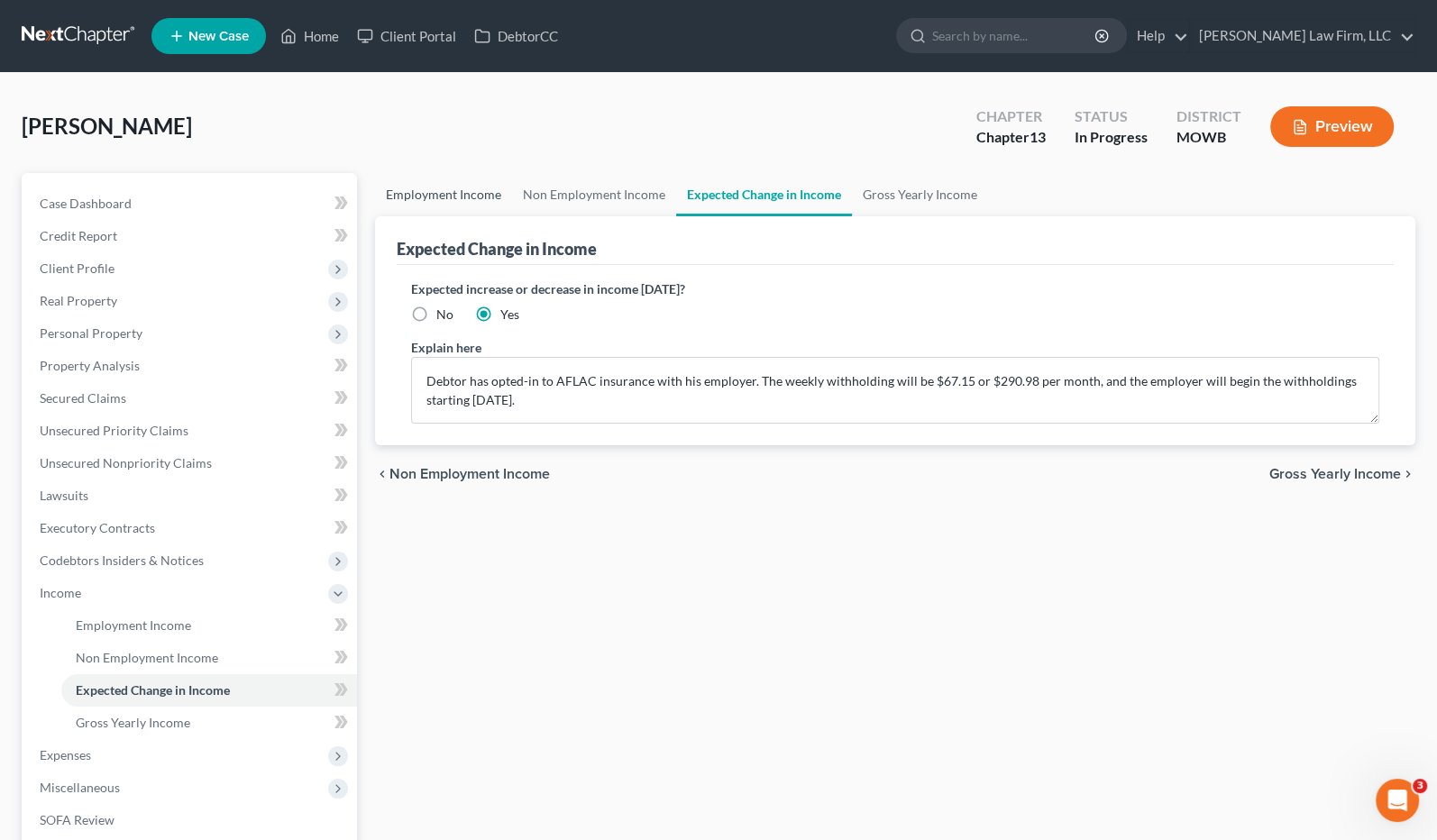
click at [440, 181] on link "Employment Income" at bounding box center [443, 194] width 137 height 43
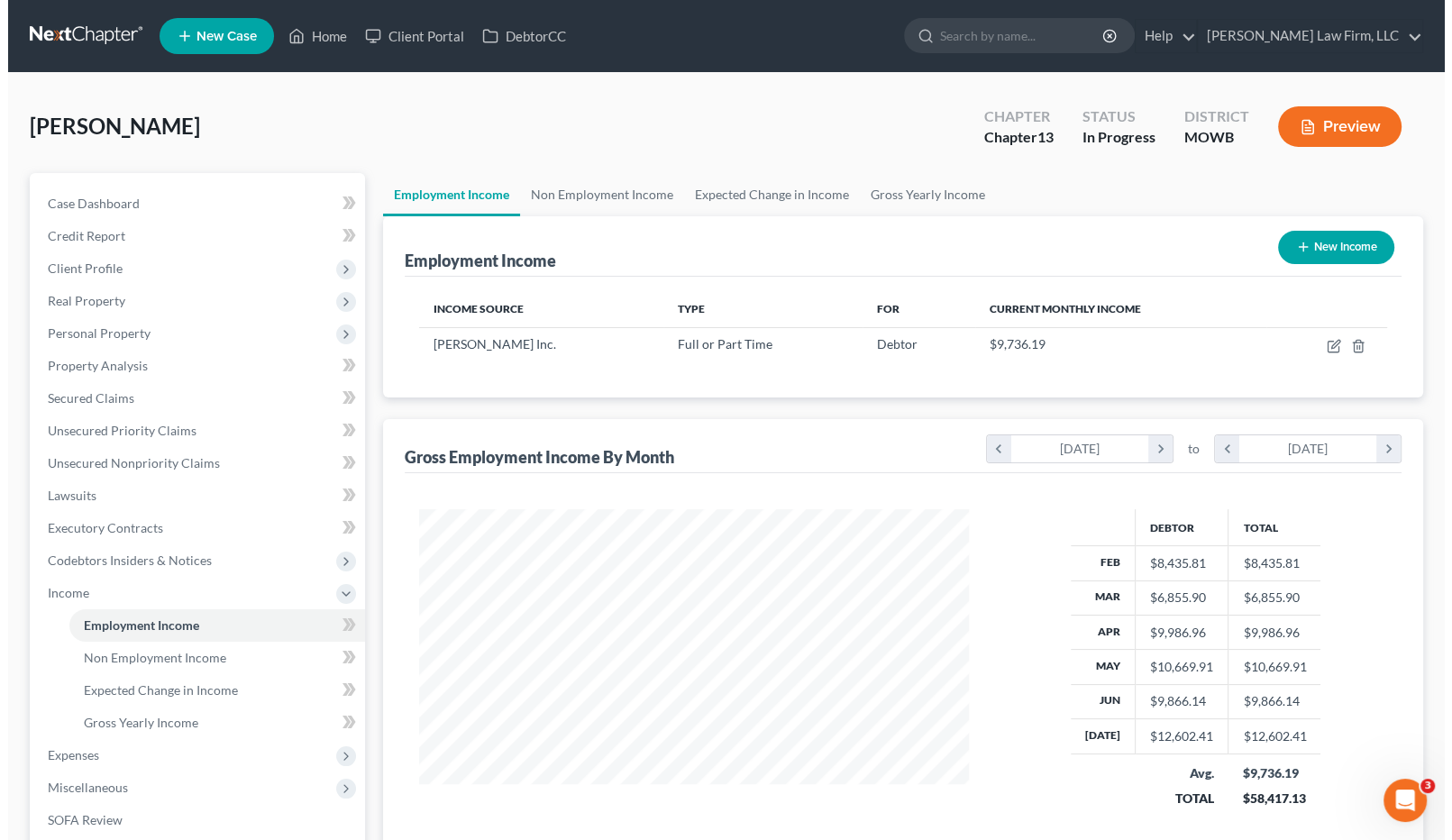
scroll to position [322, 586]
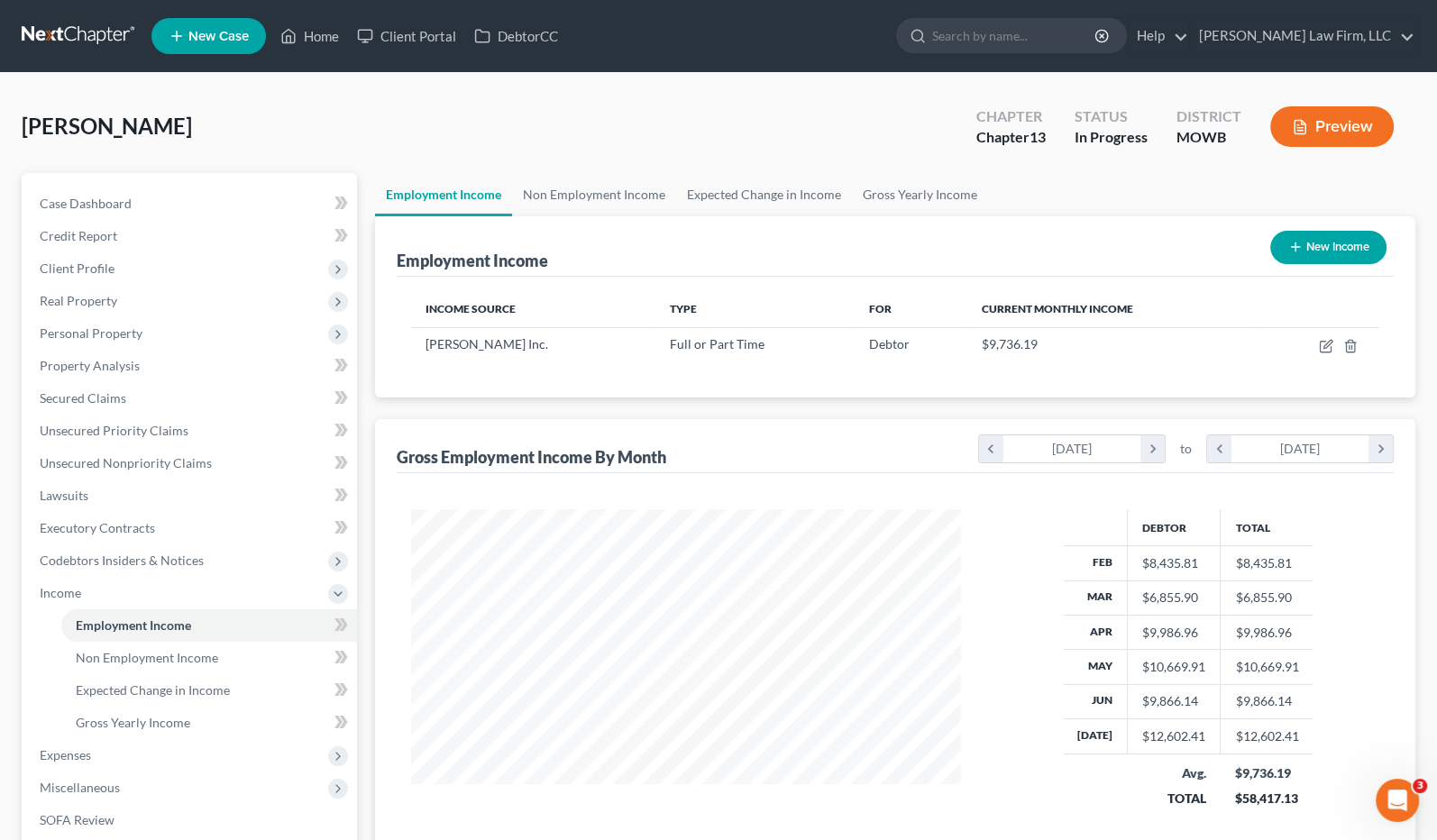
click at [1335, 125] on button "Preview" at bounding box center [1333, 126] width 124 height 41
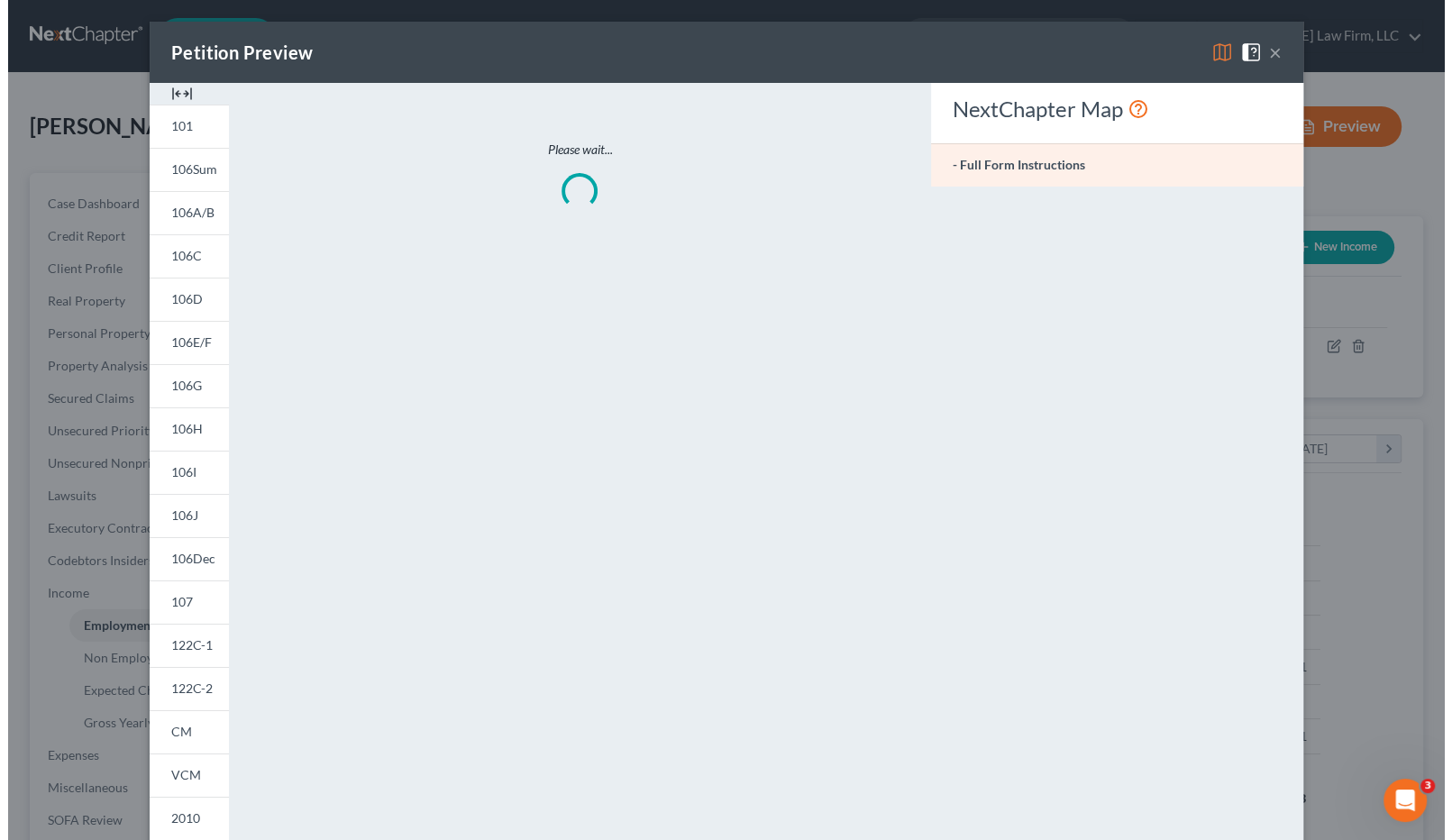
scroll to position [322, 592]
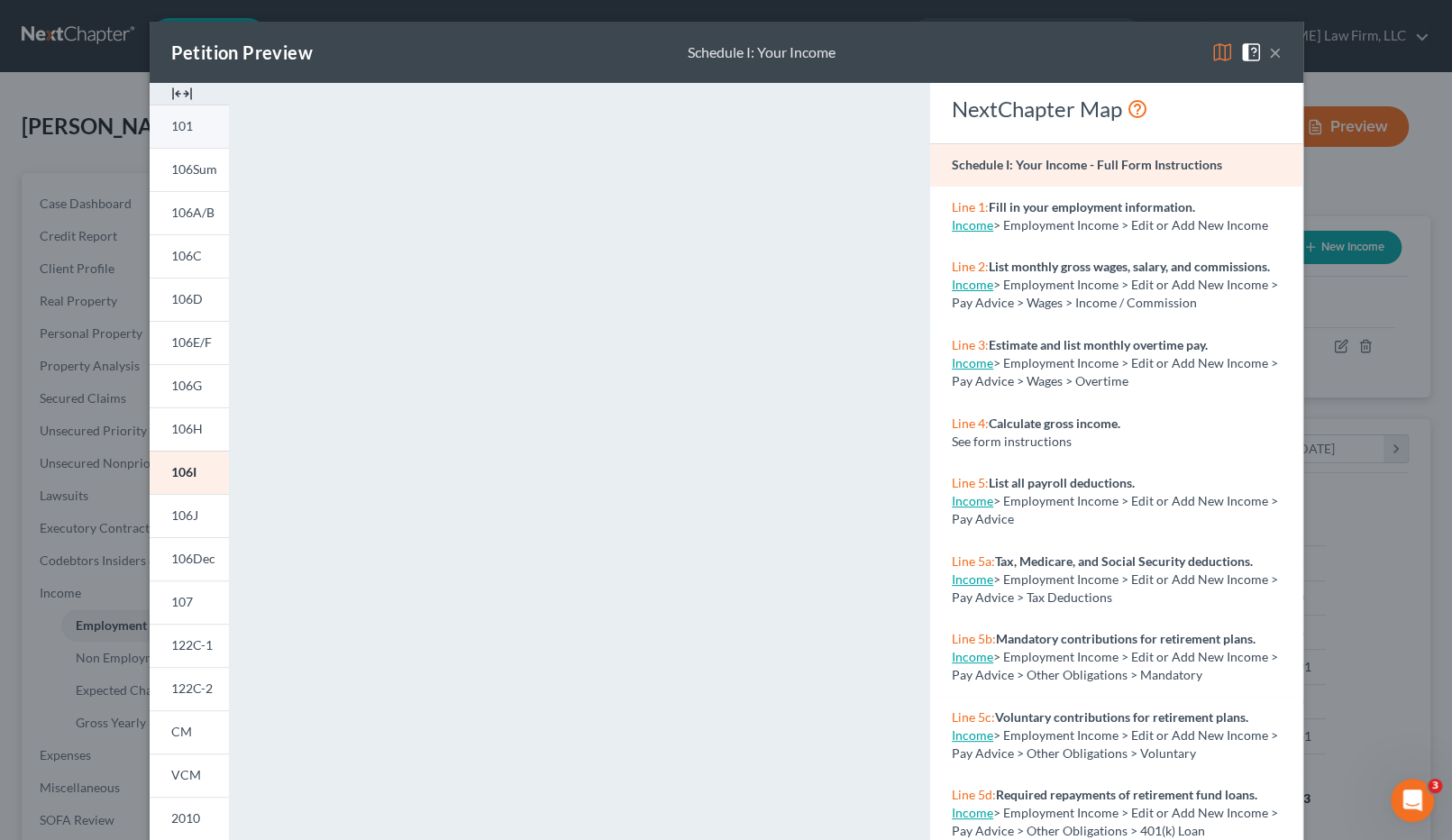
click at [187, 141] on link "101" at bounding box center [189, 126] width 79 height 43
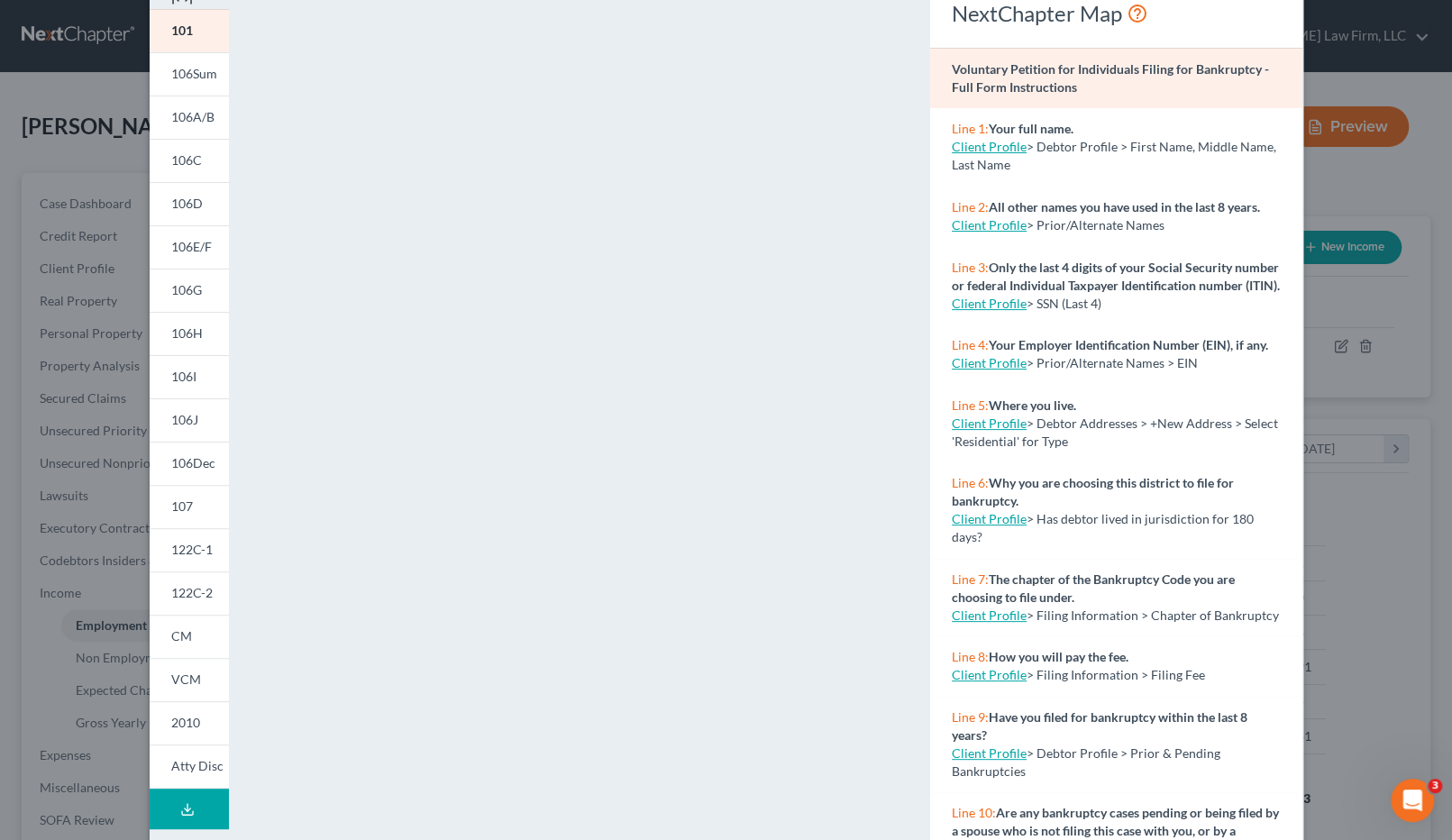
scroll to position [175, 0]
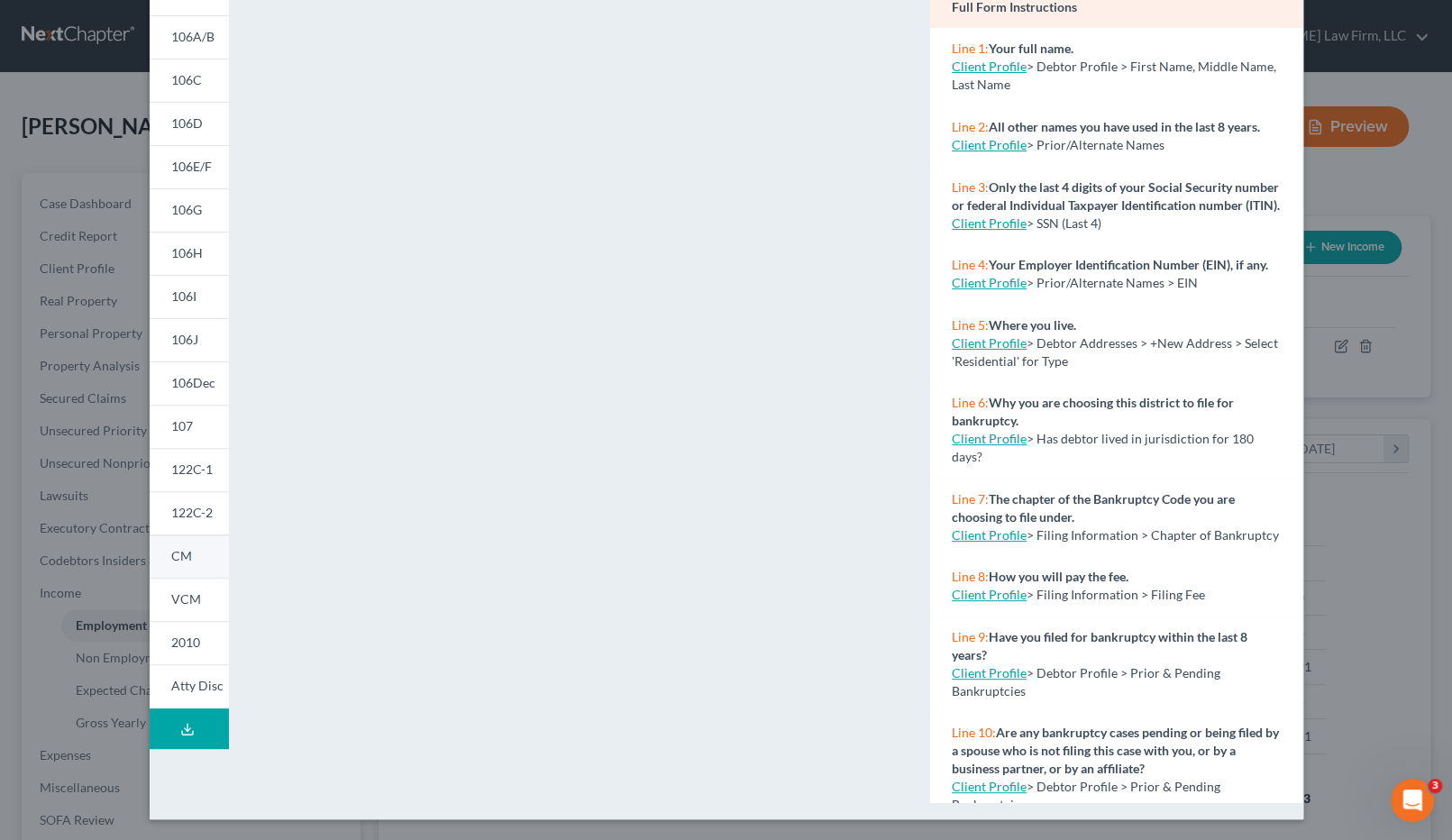
click at [187, 543] on link "CM" at bounding box center [189, 556] width 79 height 43
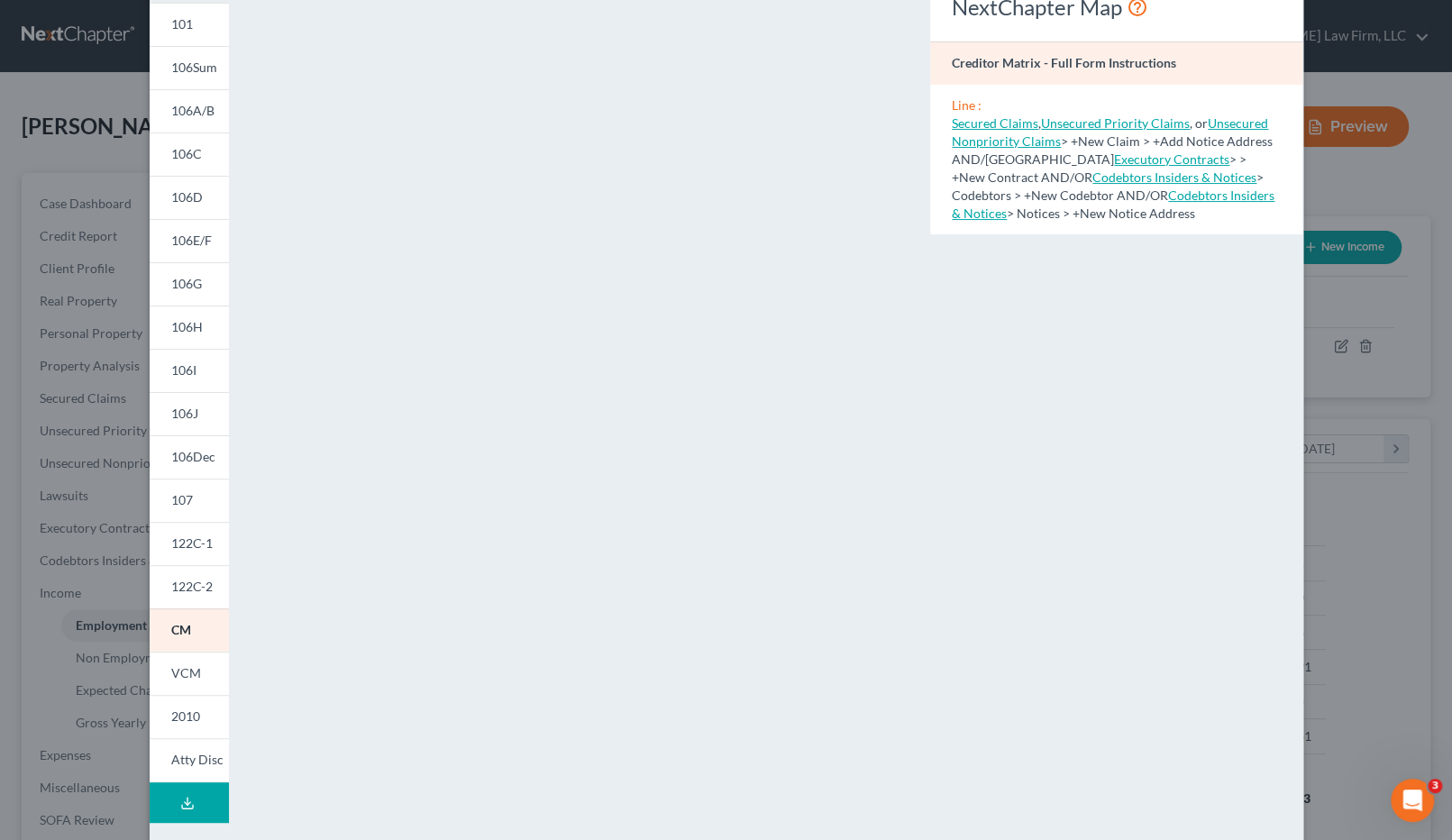
scroll to position [76, 0]
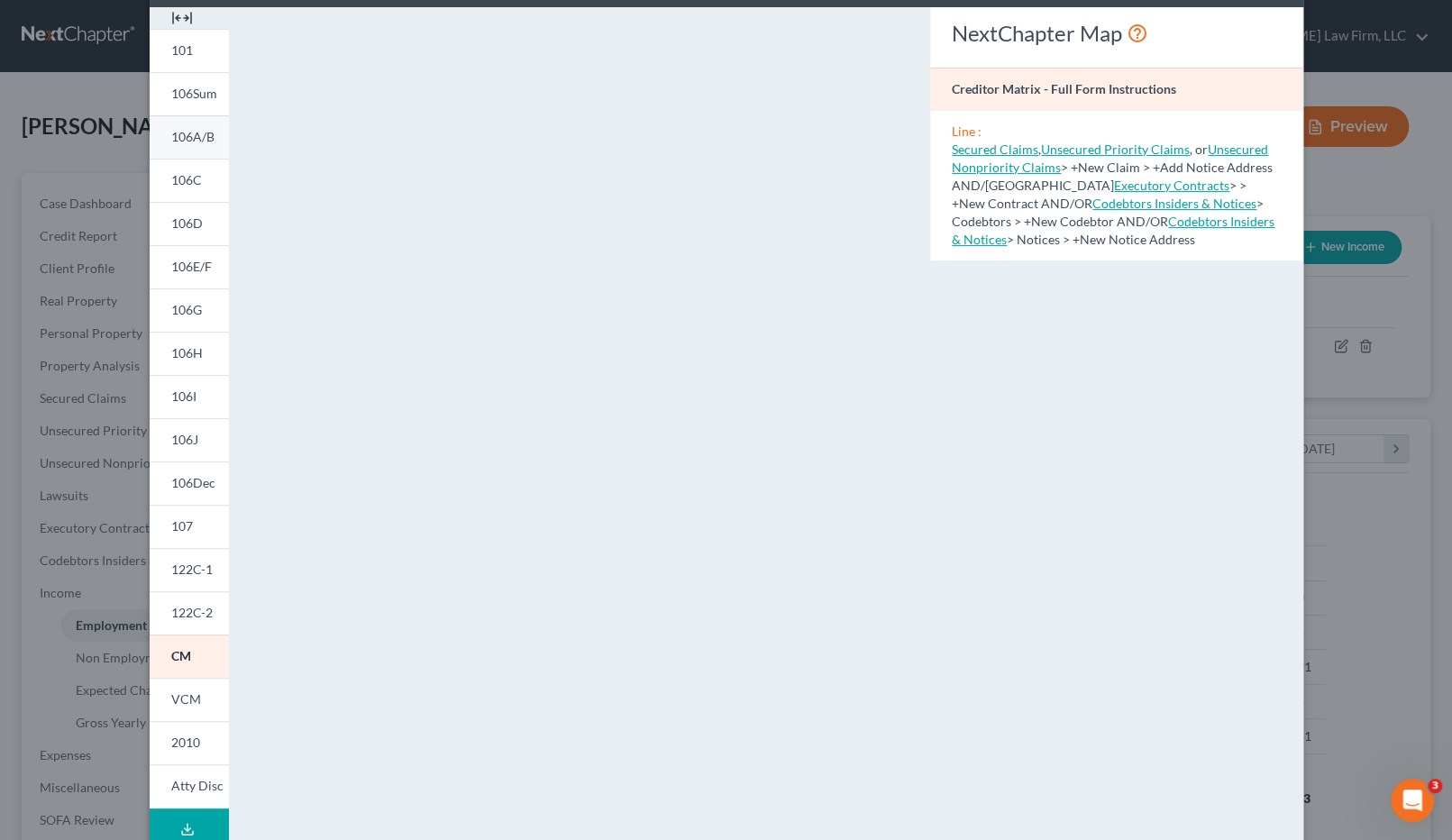
click at [179, 148] on link "106A/B" at bounding box center [189, 137] width 79 height 43
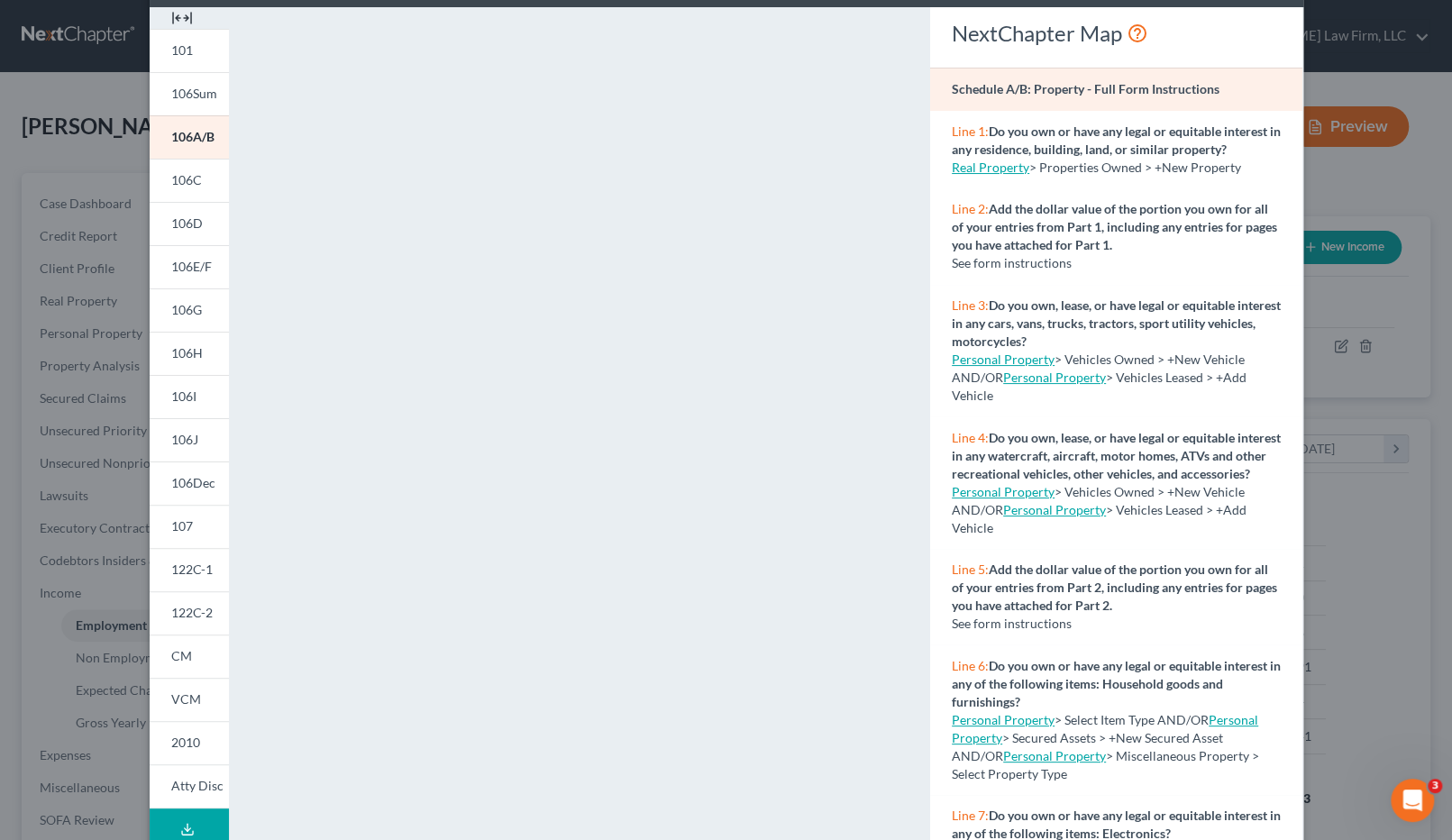
click at [170, 822] on button "Download Draft" at bounding box center [189, 829] width 79 height 41
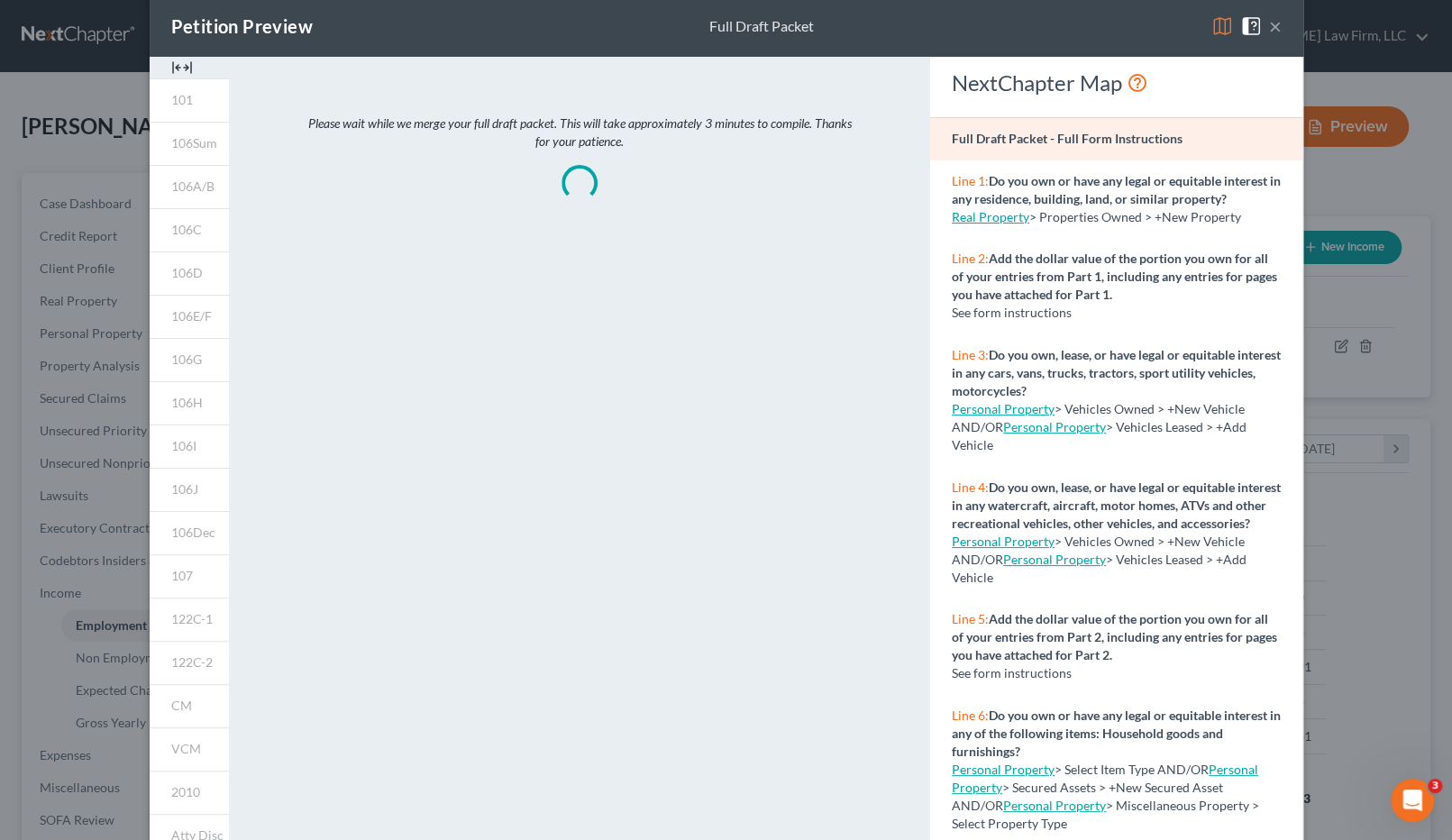
scroll to position [0, 0]
